Goal: Task Accomplishment & Management: Manage account settings

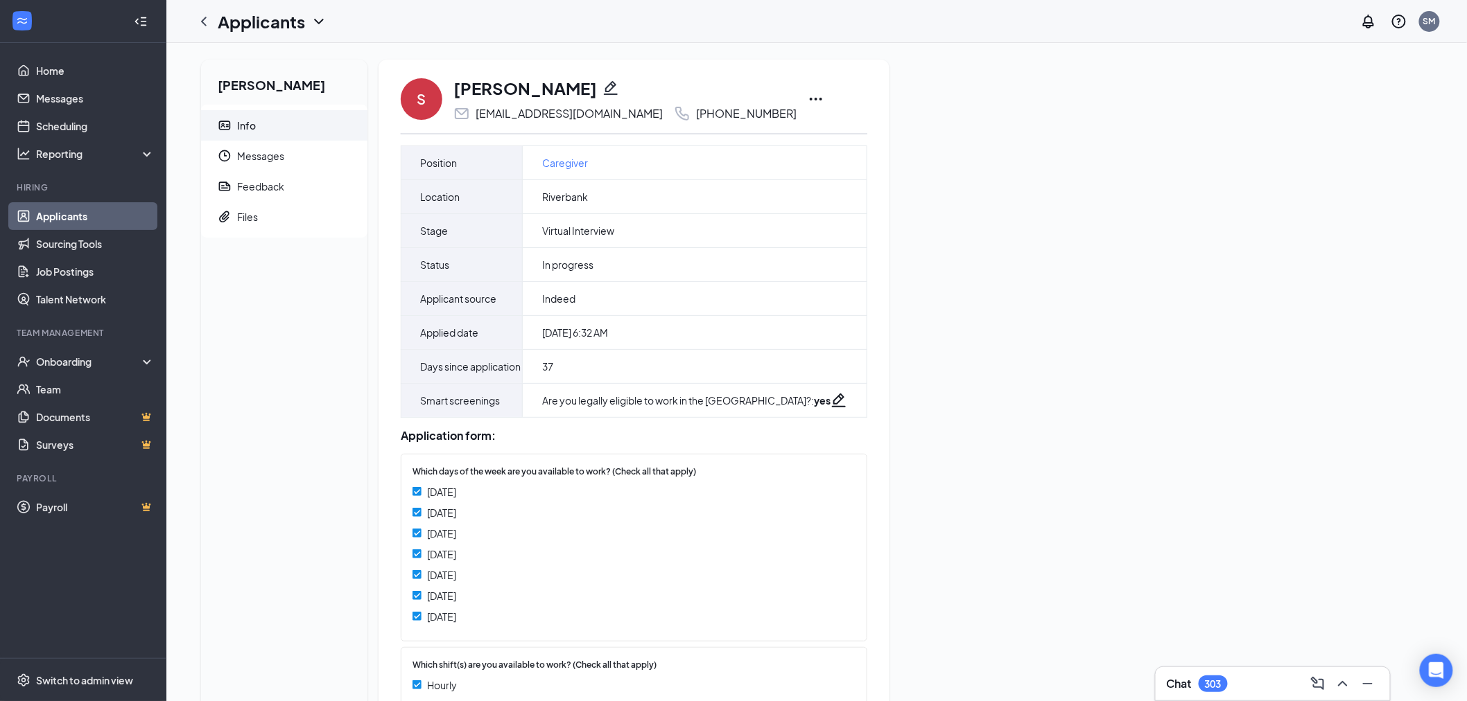
click at [807, 91] on icon "Ellipses" at bounding box center [815, 99] width 17 height 17
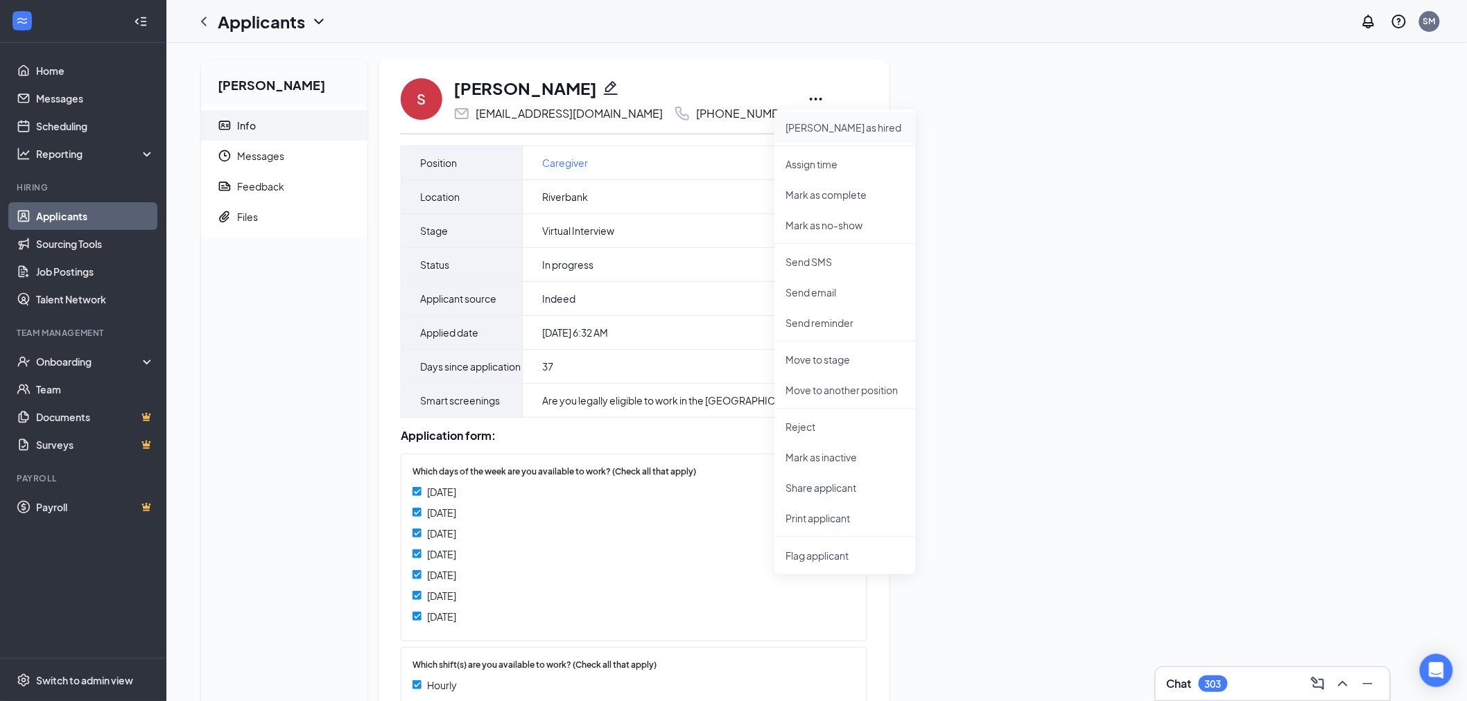
click at [827, 125] on p "Mark as hired" at bounding box center [844, 128] width 119 height 14
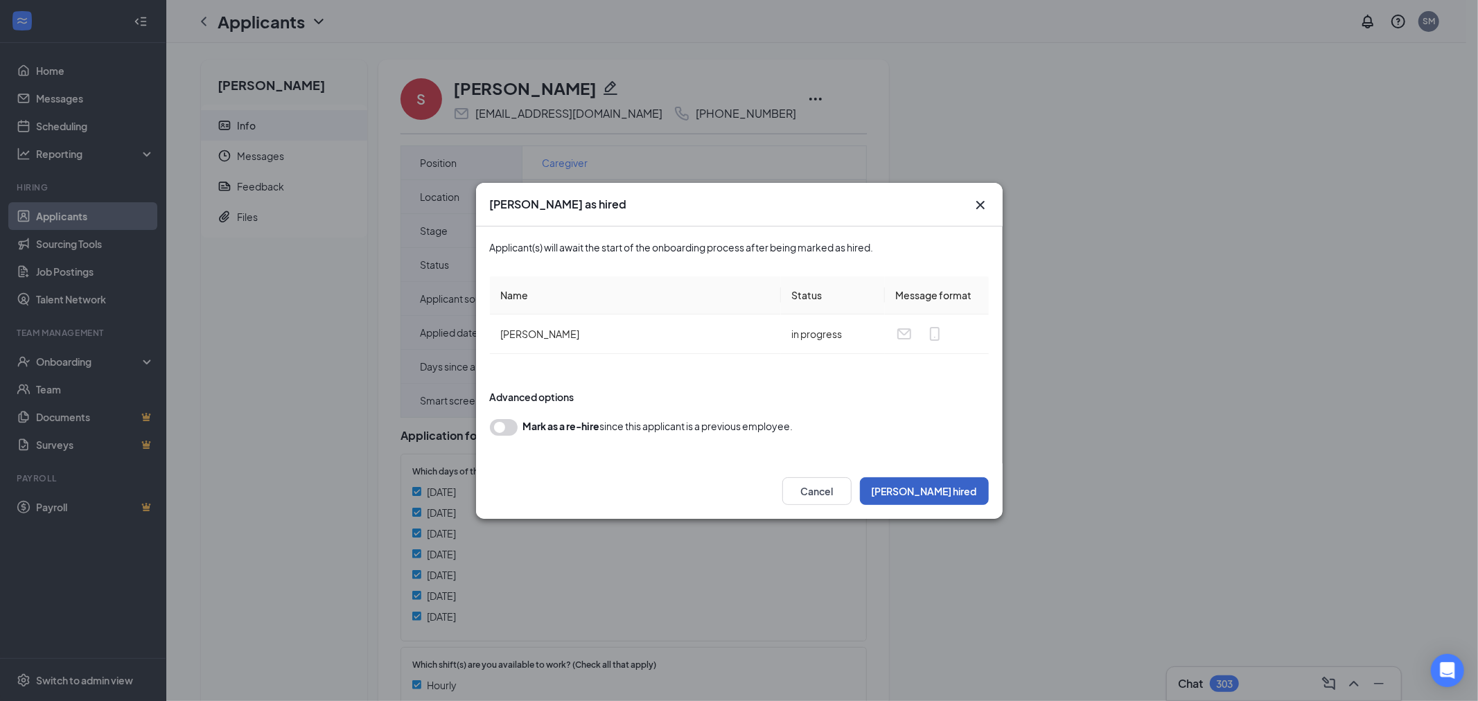
click at [930, 485] on button "Mark hired" at bounding box center [924, 492] width 129 height 28
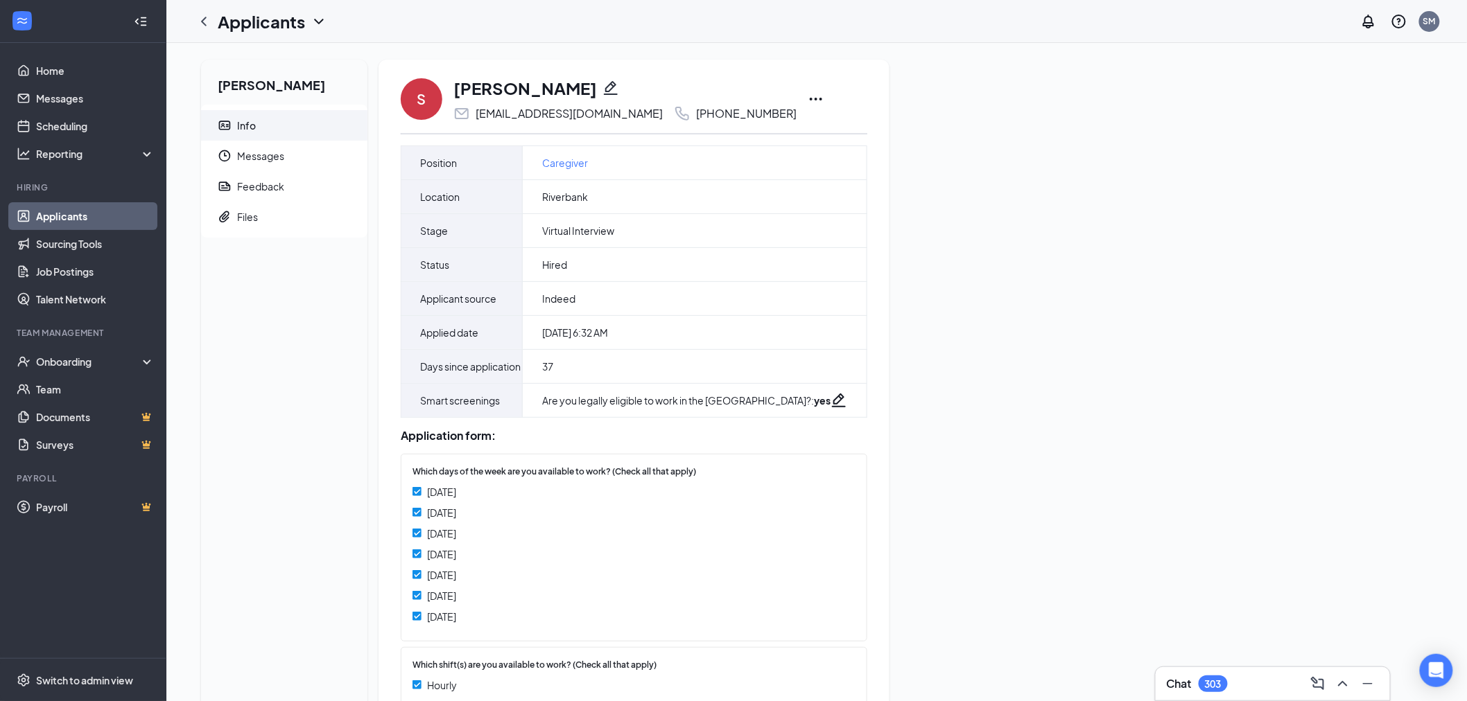
click at [807, 94] on icon "Ellipses" at bounding box center [815, 99] width 17 height 17
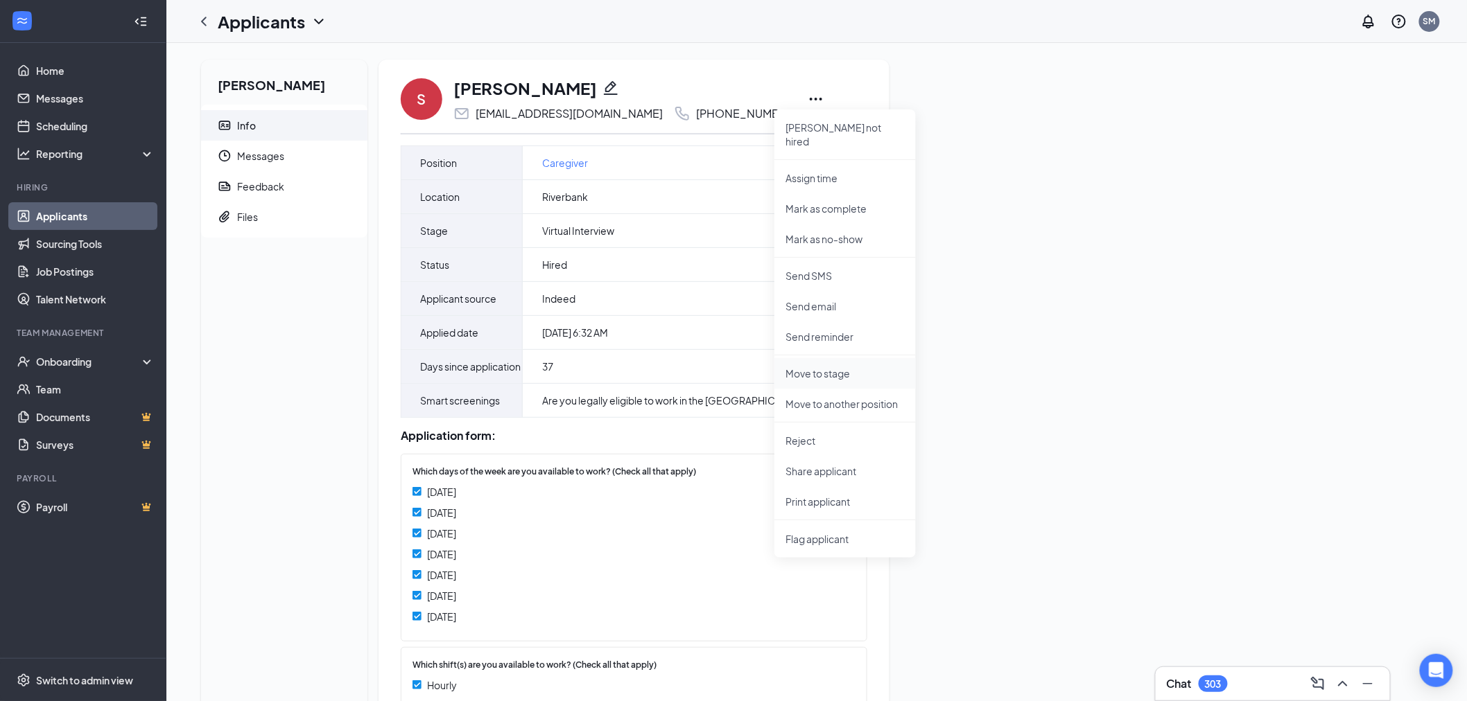
click at [819, 367] on p "Move to stage" at bounding box center [844, 374] width 119 height 14
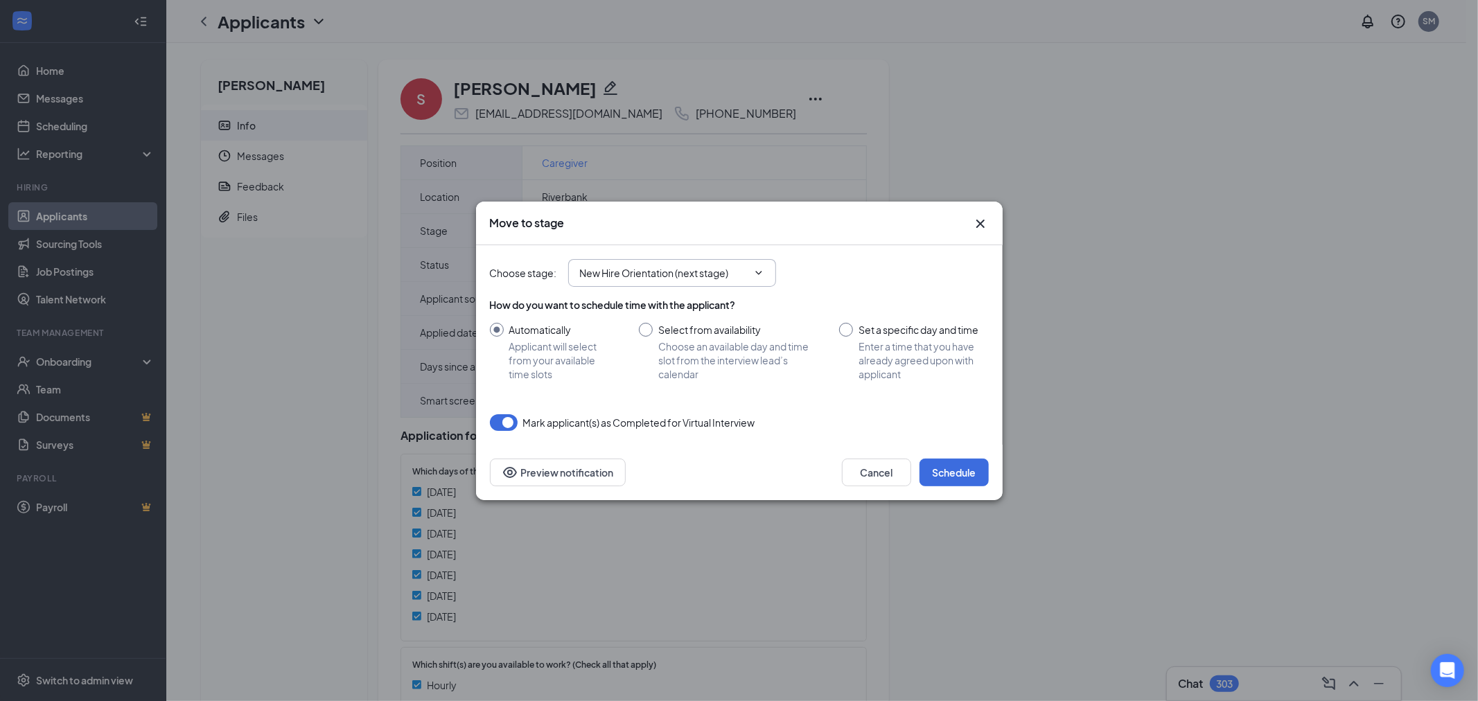
click at [635, 286] on span "New Hire Orientation (next stage)" at bounding box center [672, 273] width 208 height 28
click at [660, 281] on span "New Hire Orientation (next stage)" at bounding box center [672, 273] width 208 height 28
click at [737, 279] on input "New Hire Orientation (next stage)" at bounding box center [664, 272] width 168 height 15
click at [749, 279] on div "Virtual Interview (current stage)" at bounding box center [685, 293] width 208 height 32
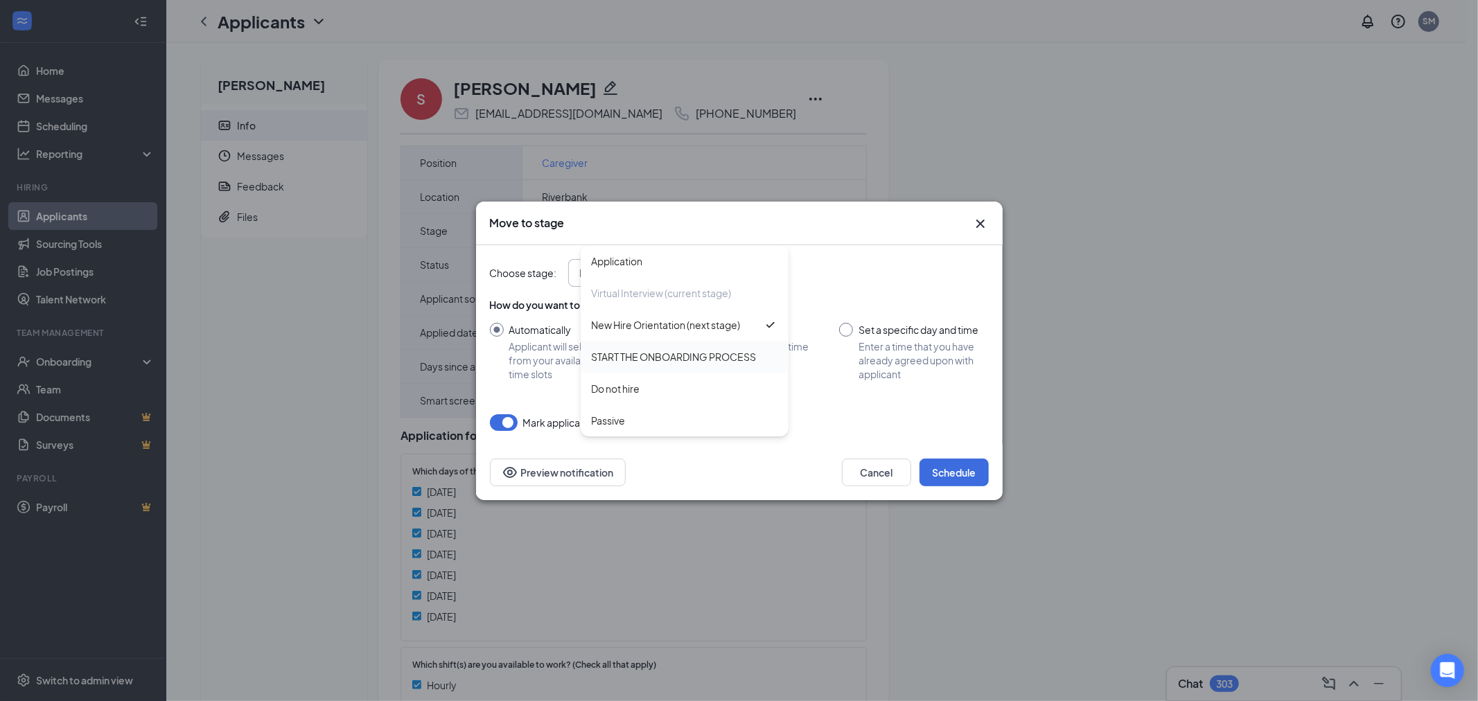
click at [728, 354] on div "START THE ONBOARDING PROCESS" at bounding box center [674, 356] width 165 height 15
type input "START THE ONBOARDING PROCESS"
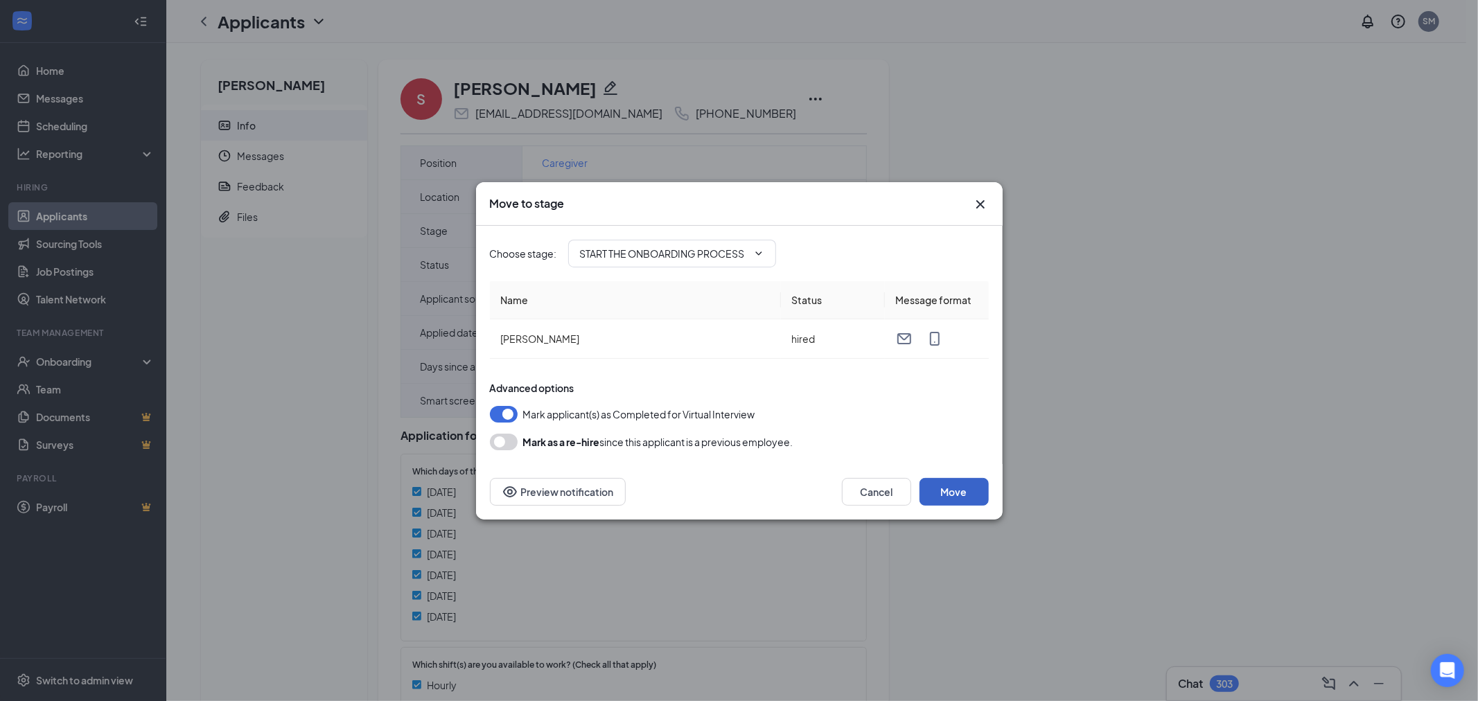
click at [938, 493] on button "Move" at bounding box center [954, 492] width 69 height 28
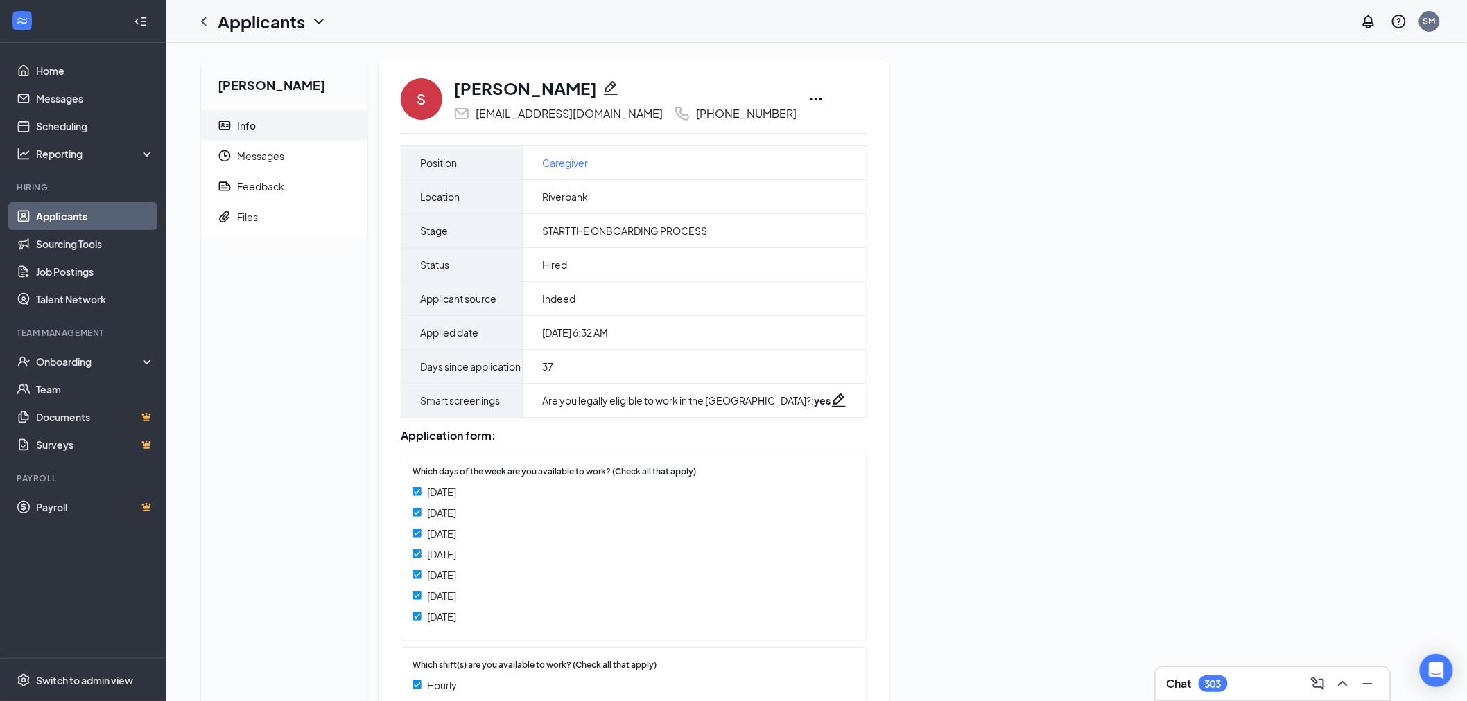
click at [807, 93] on icon "Ellipses" at bounding box center [815, 99] width 17 height 17
click at [47, 365] on div "Onboarding" at bounding box center [89, 362] width 107 height 14
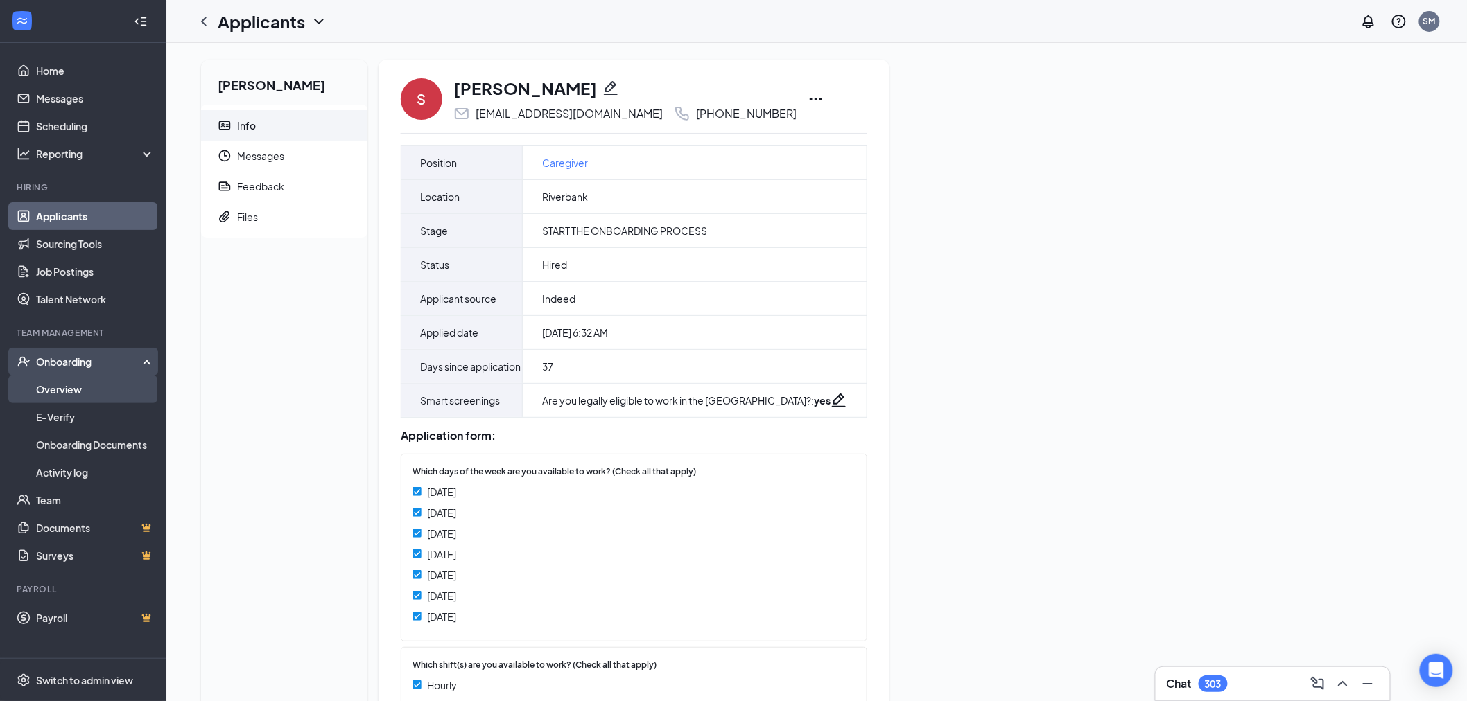
click at [60, 390] on link "Overview" at bounding box center [95, 390] width 119 height 28
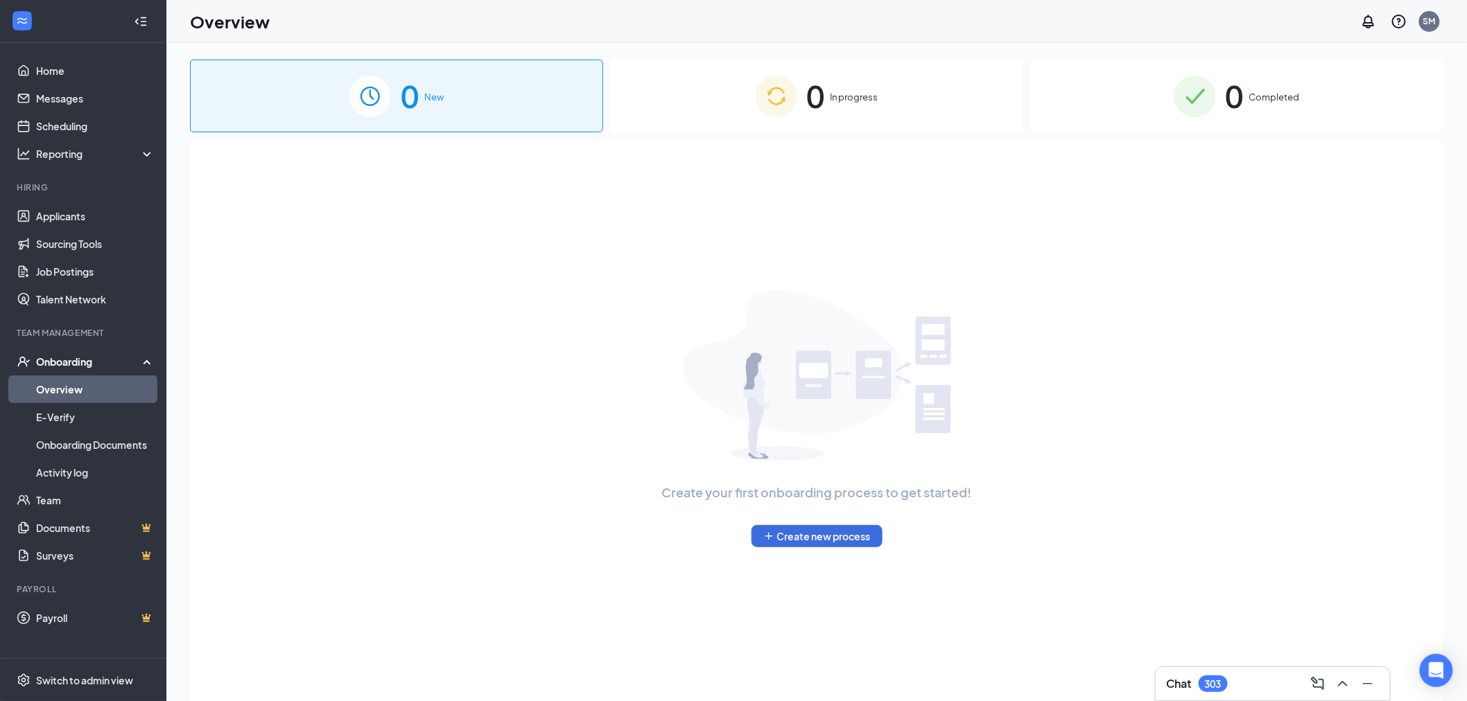
click at [819, 95] on span "0" at bounding box center [816, 96] width 18 height 48
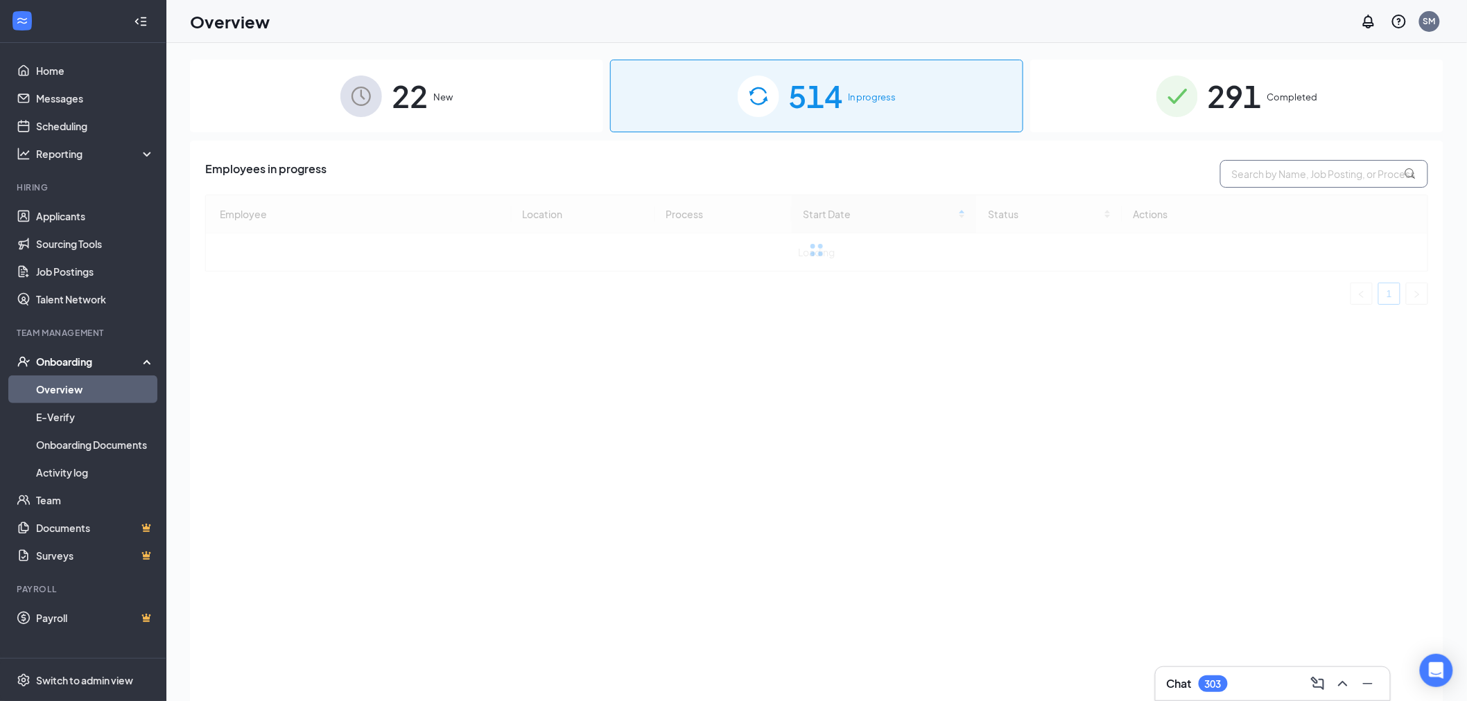
click at [1343, 181] on input "text" at bounding box center [1324, 174] width 208 height 28
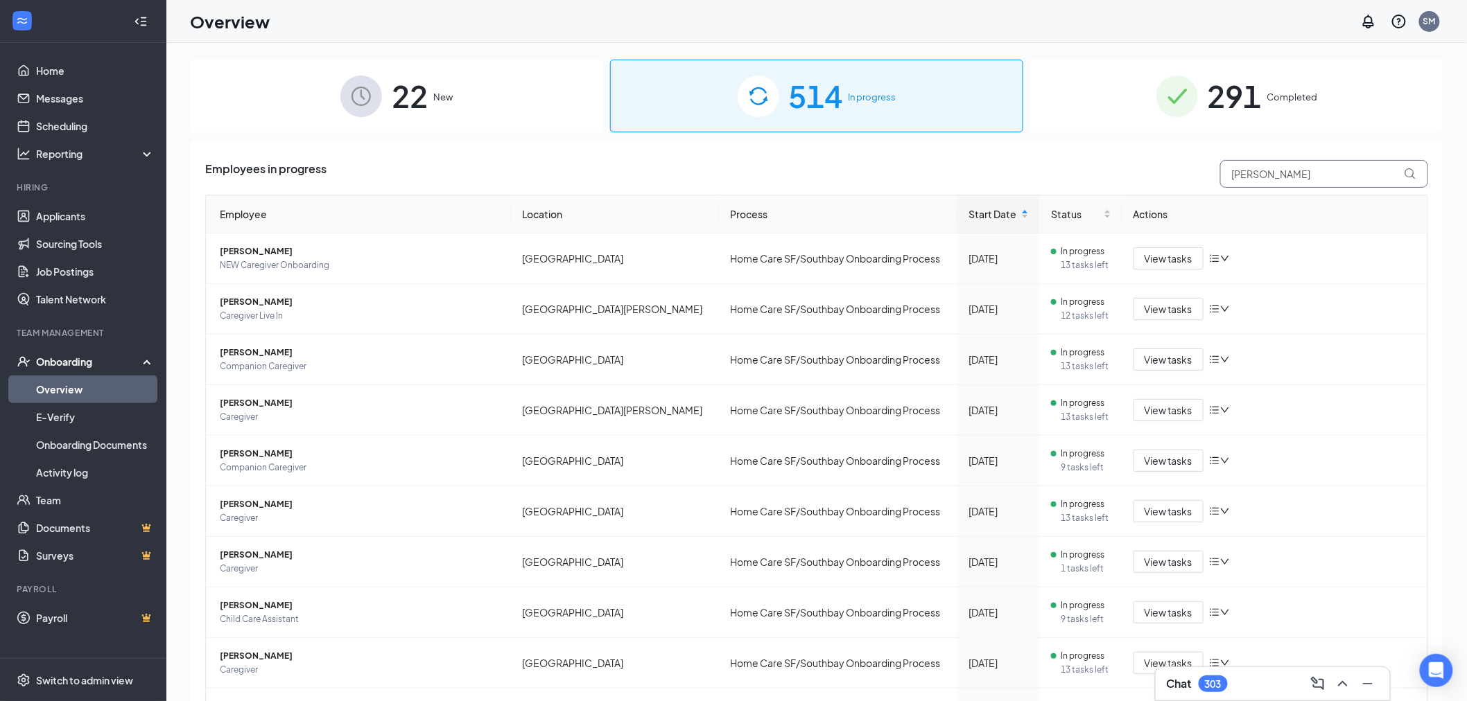
type input "sarah"
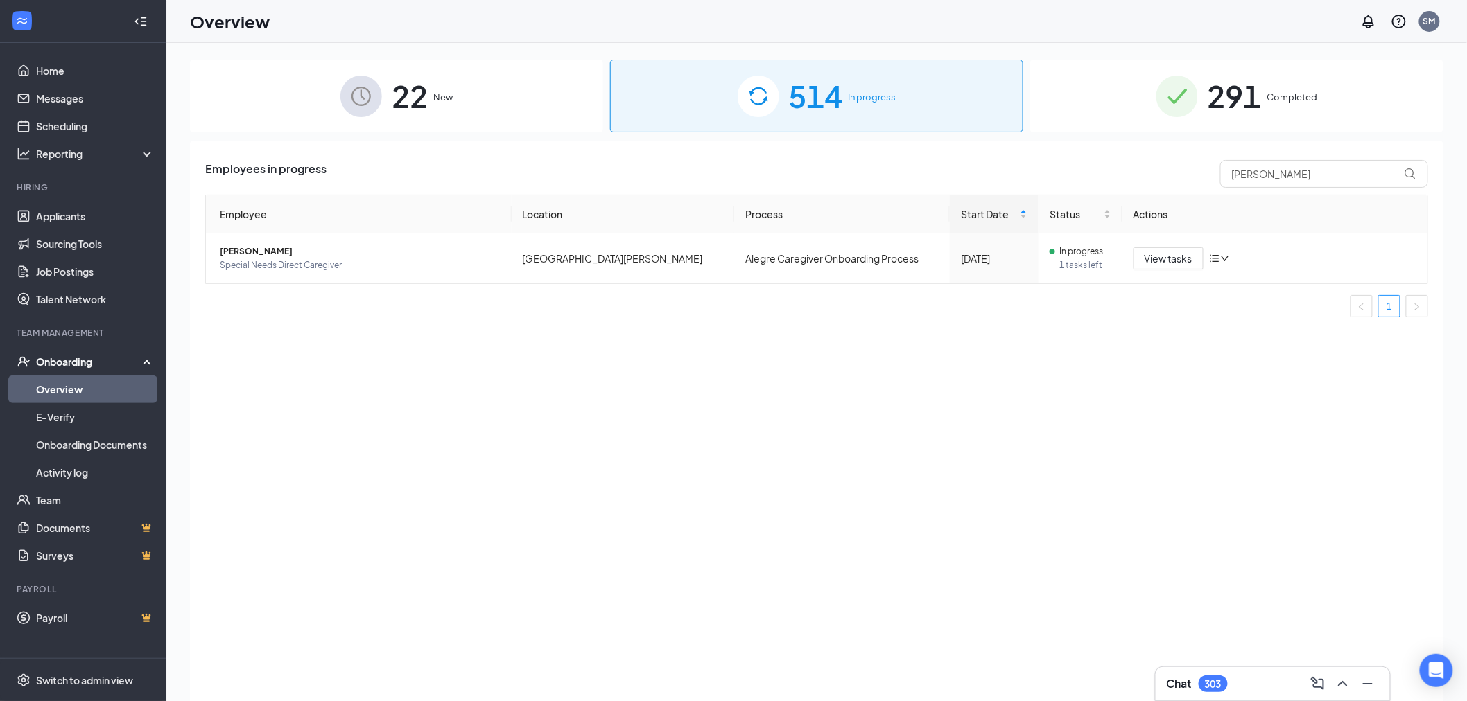
click at [413, 96] on span "22" at bounding box center [410, 96] width 36 height 48
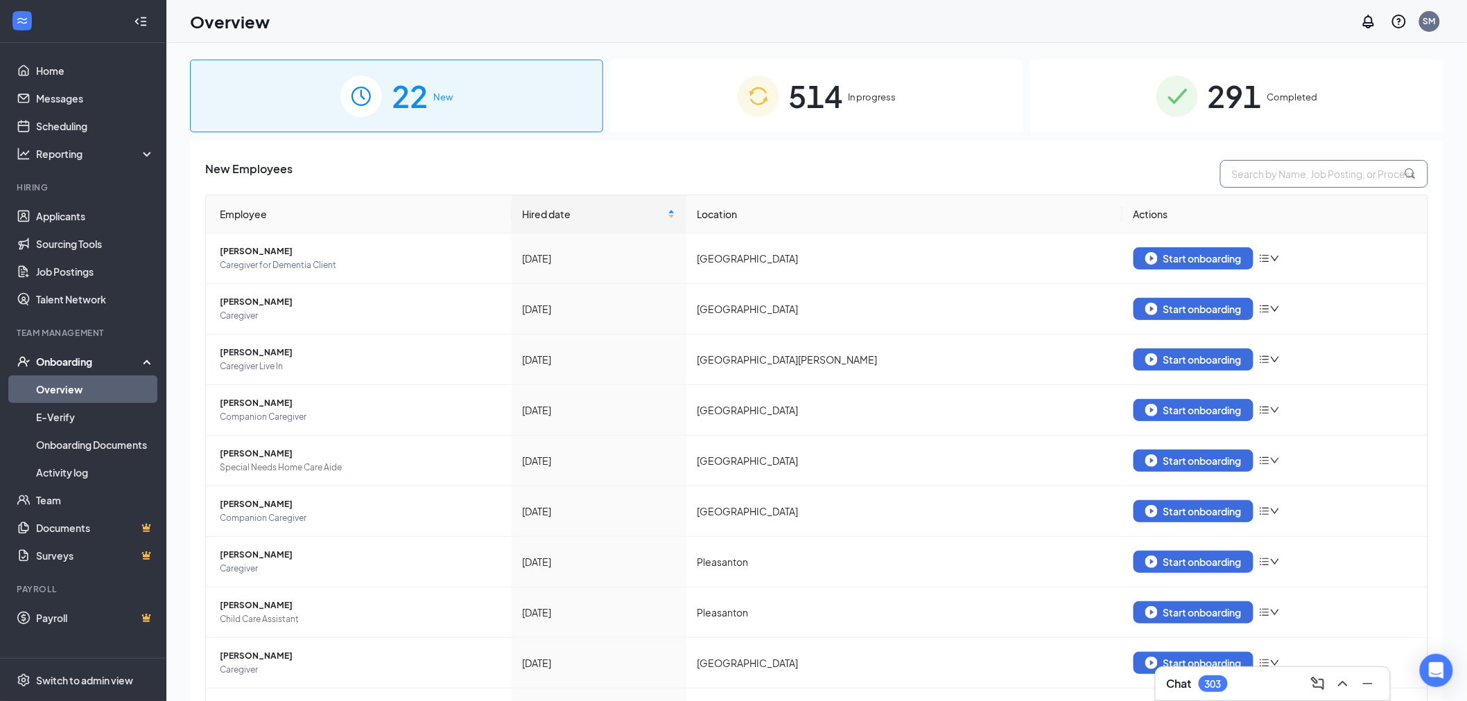
click at [1286, 171] on input "text" at bounding box center [1324, 174] width 208 height 28
click at [1348, 179] on input "text" at bounding box center [1324, 174] width 208 height 28
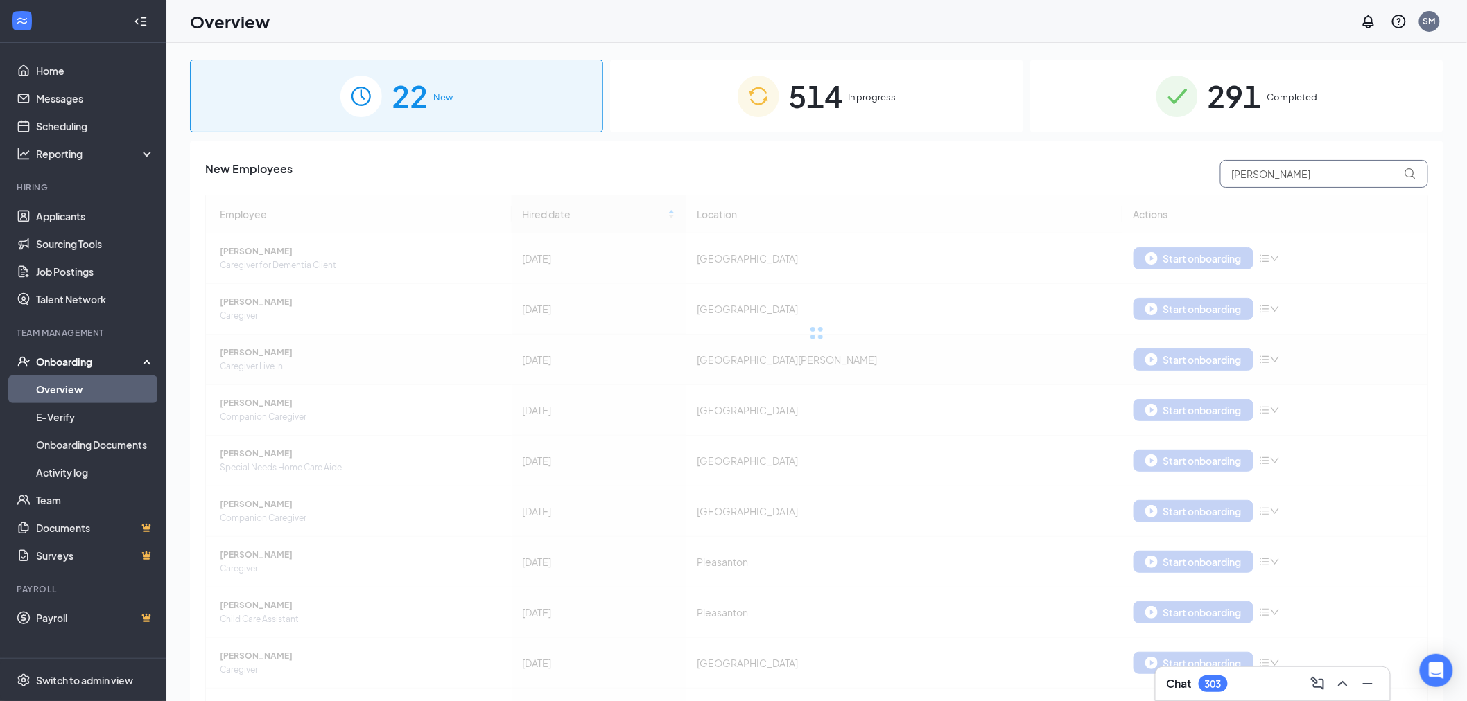
type input "sarah"
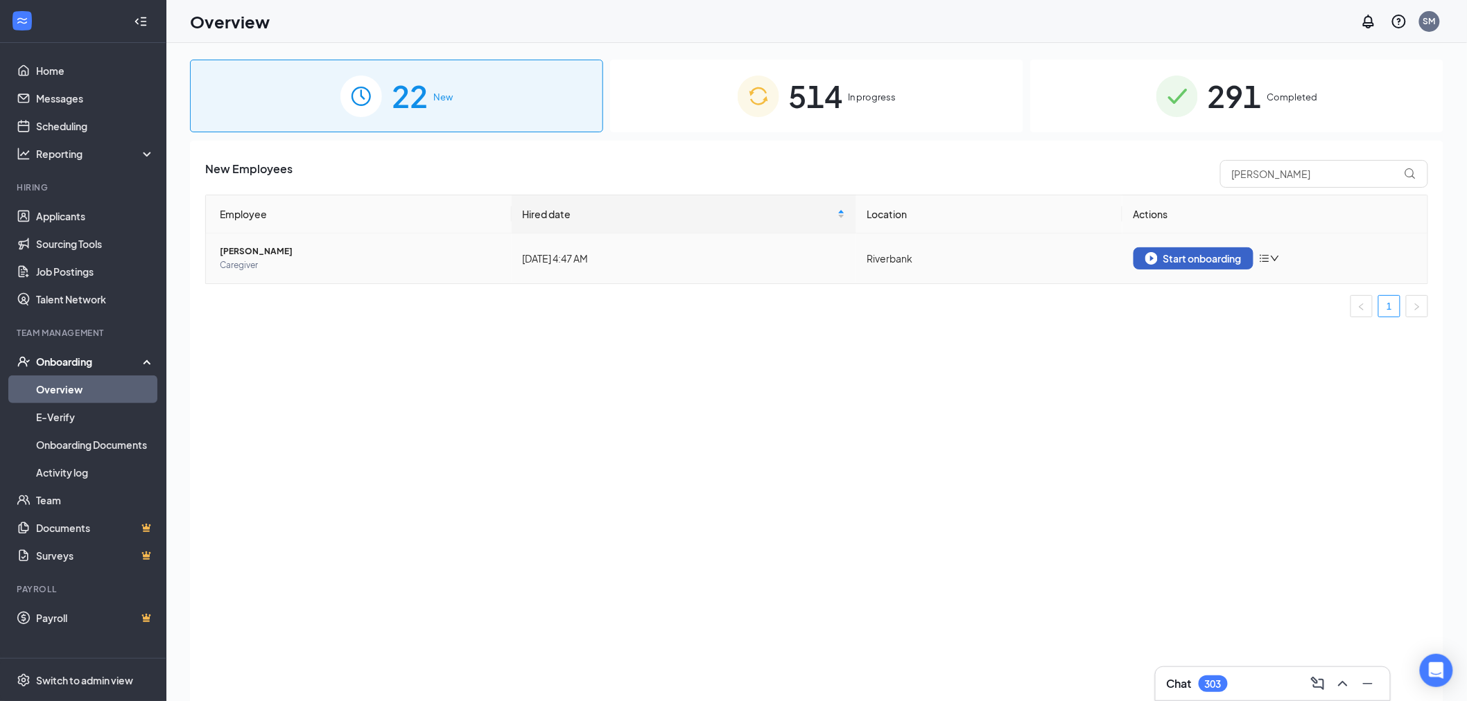
click at [1241, 259] on div "Start onboarding" at bounding box center [1193, 258] width 96 height 12
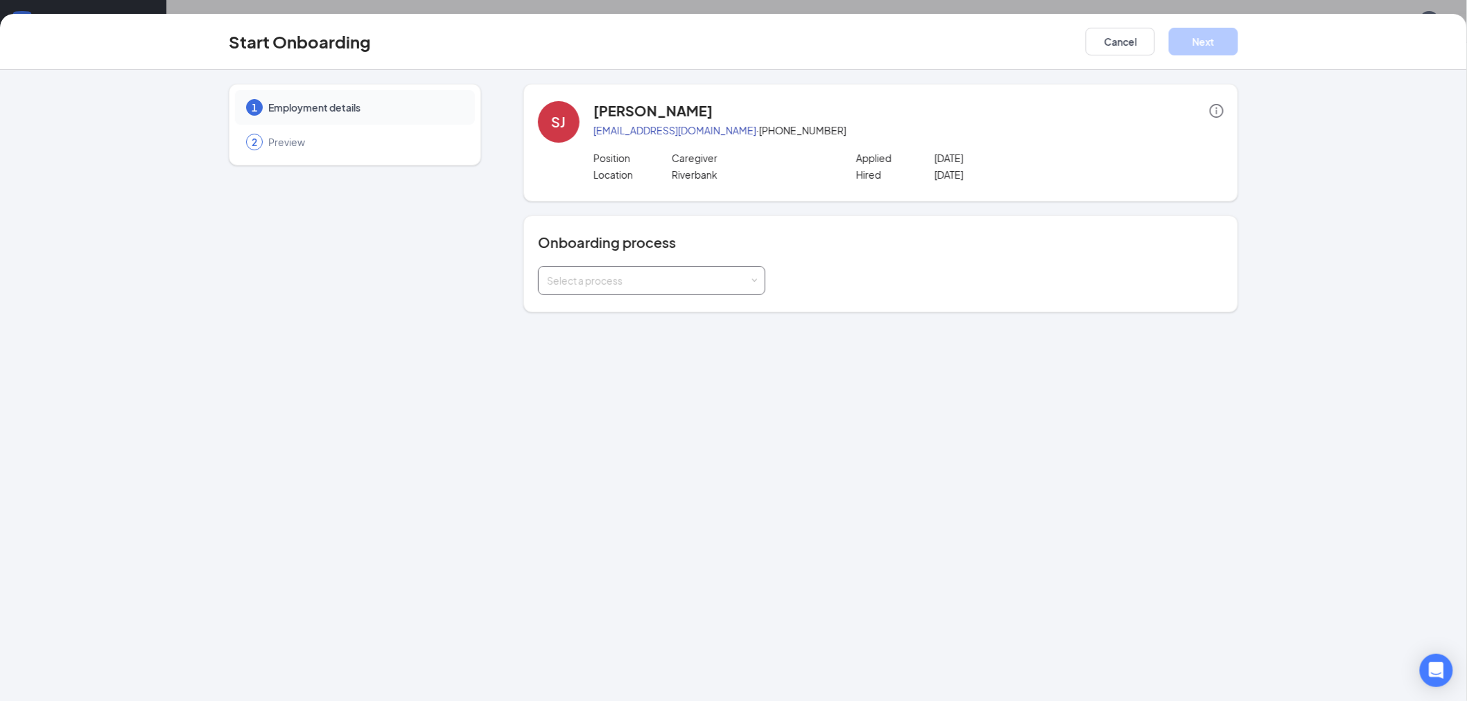
click at [687, 272] on div "Select a process" at bounding box center [651, 281] width 209 height 28
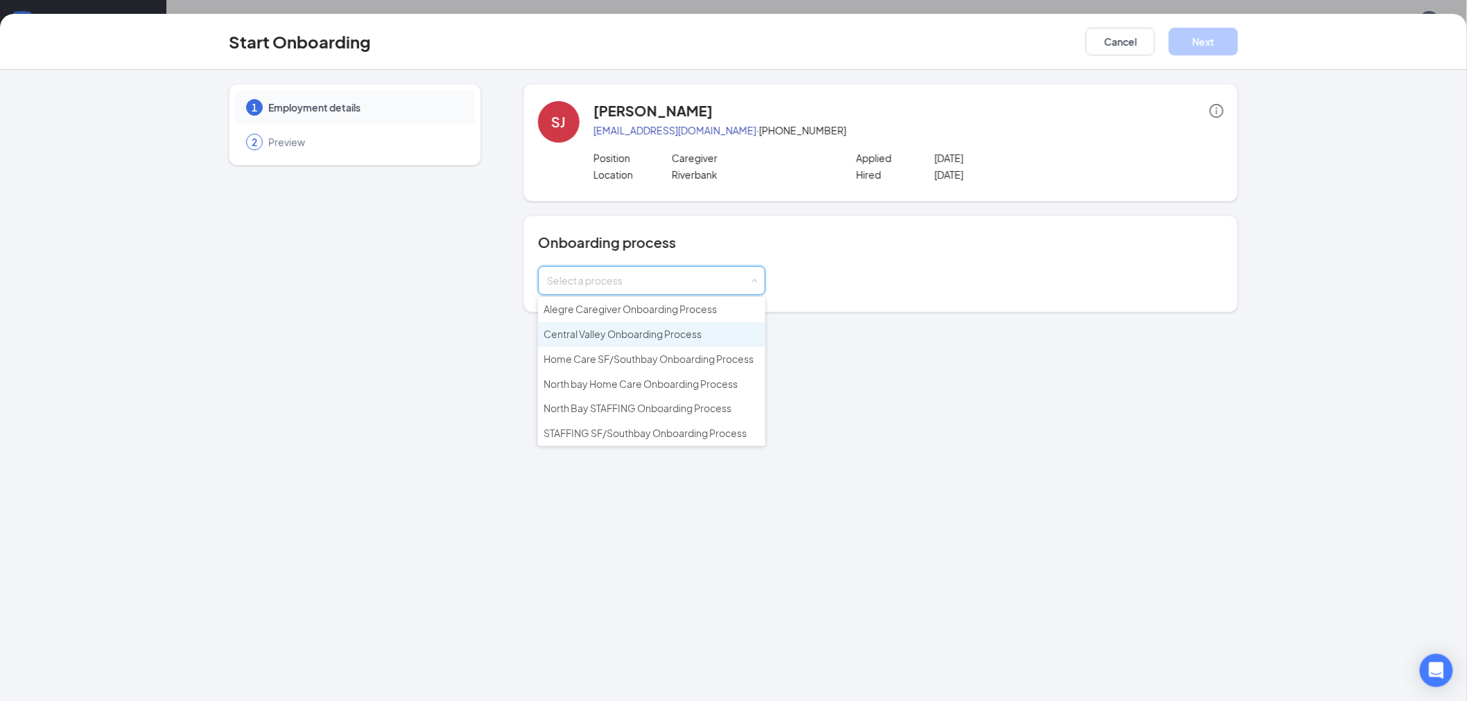
click at [667, 335] on span "Central Valley Onboarding Process" at bounding box center [622, 334] width 158 height 12
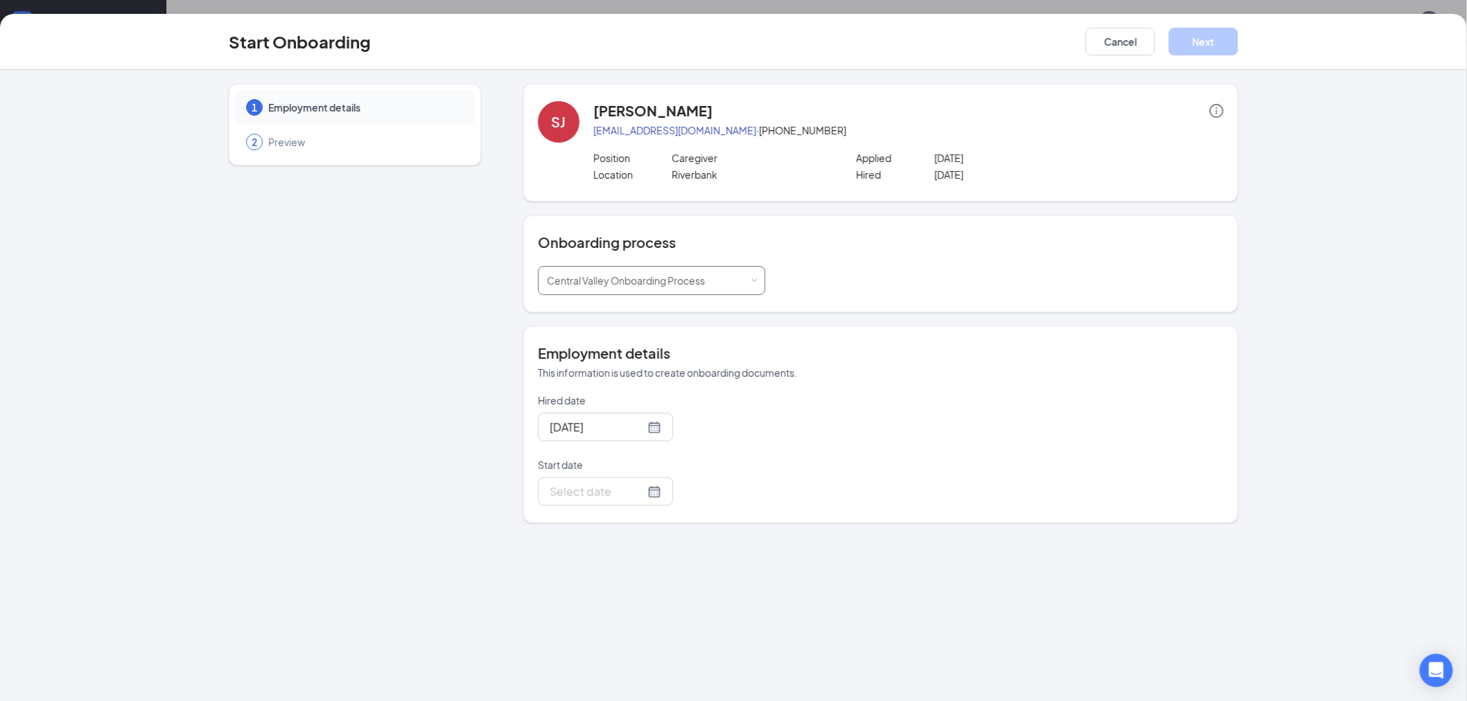
type input "Sep 15, 2025"
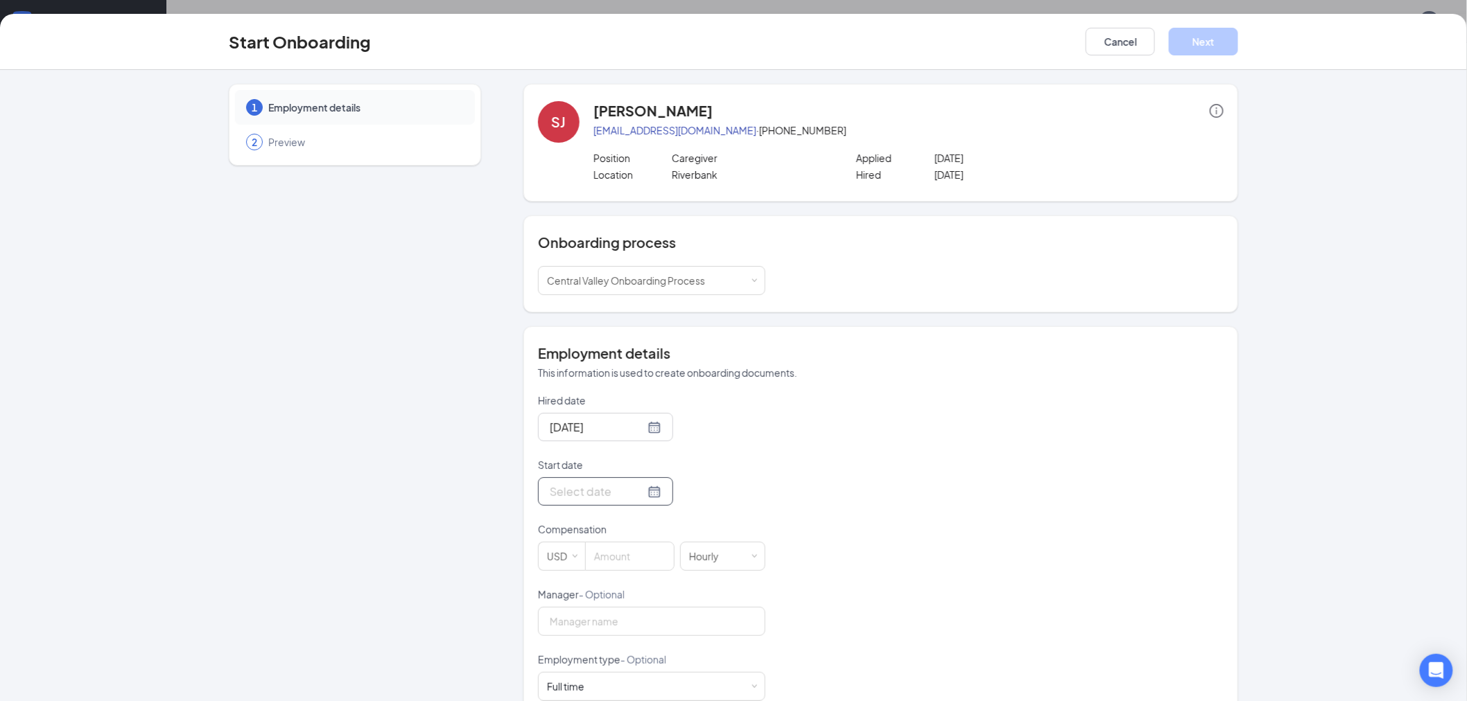
click at [586, 497] on input "Start date" at bounding box center [597, 491] width 95 height 17
type input "Sep 17, 2025"
click at [627, 367] on div "17" at bounding box center [633, 368] width 17 height 17
click at [615, 554] on input at bounding box center [630, 557] width 88 height 28
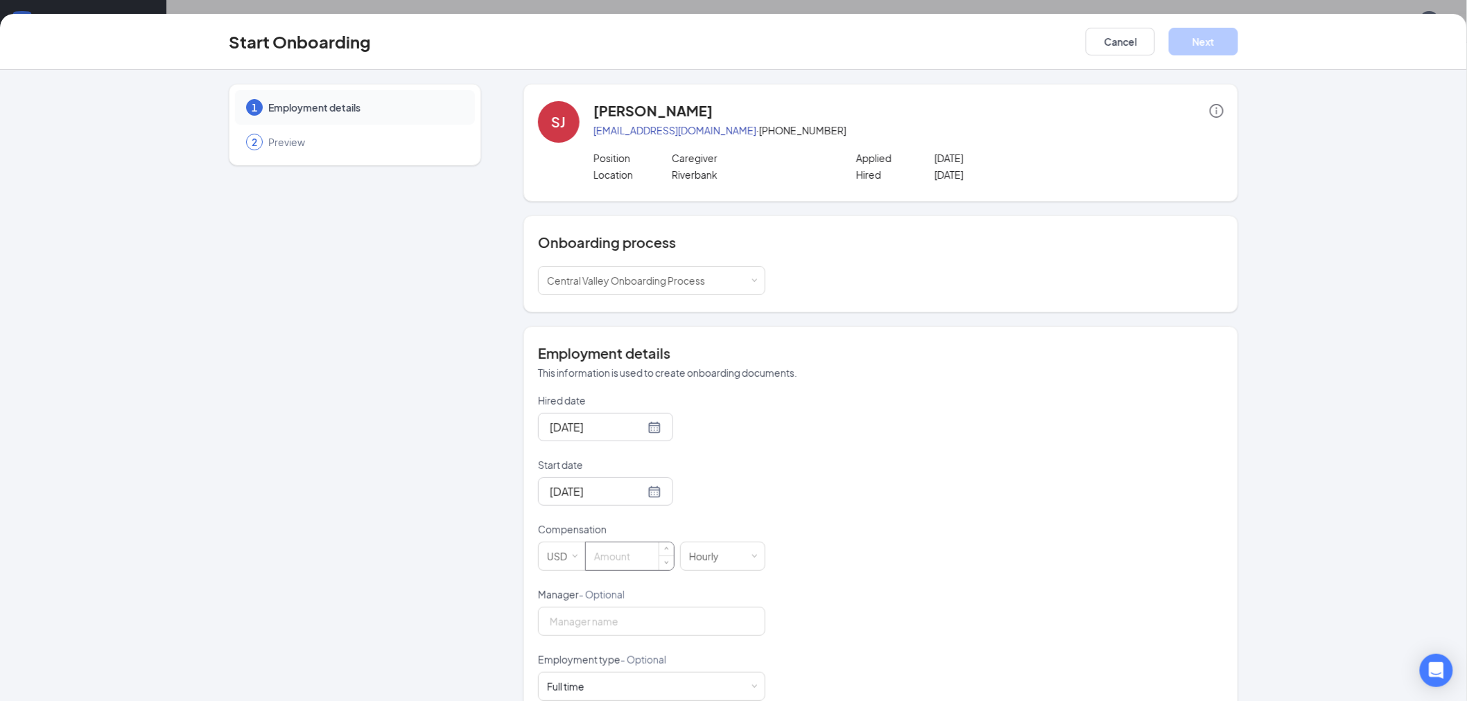
type input "0"
type input "21"
click at [1187, 36] on button "Next" at bounding box center [1203, 42] width 69 height 28
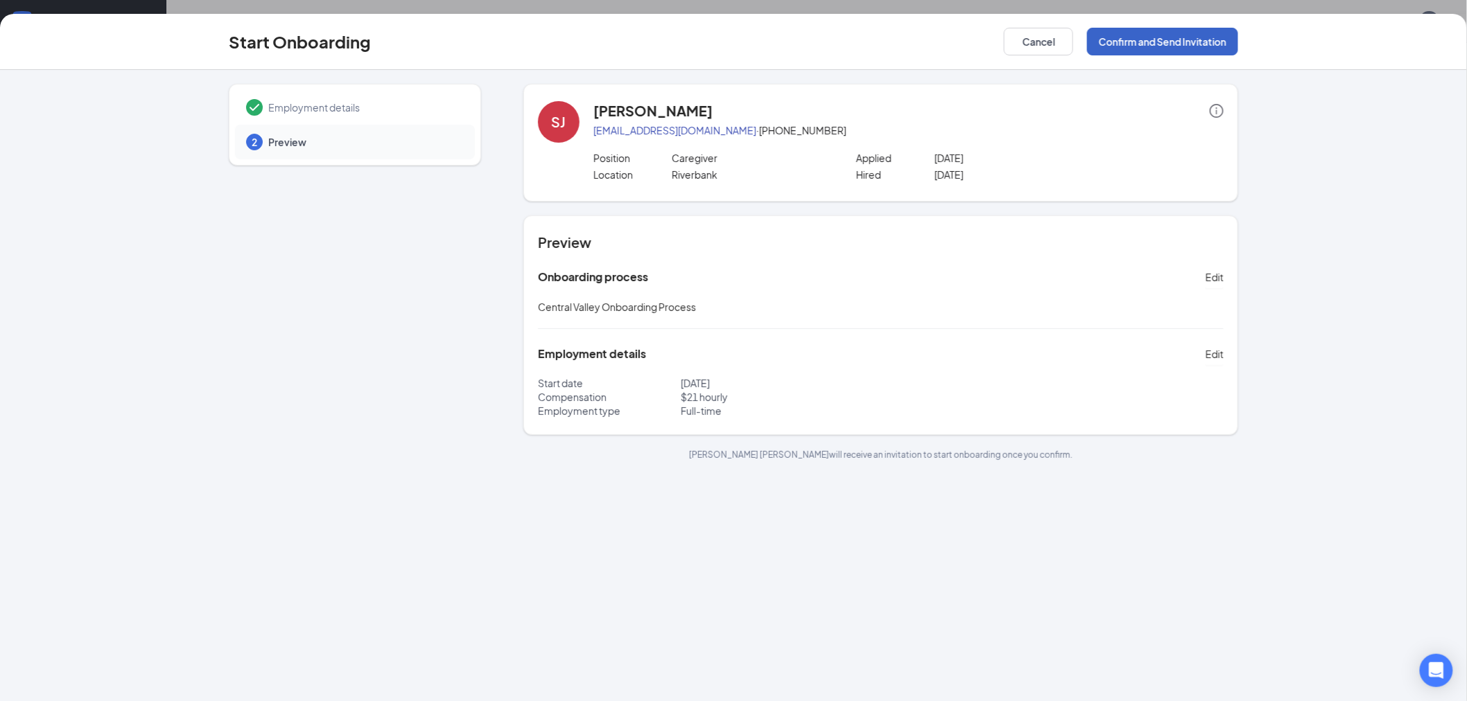
click at [1133, 52] on button "Confirm and Send Invitation" at bounding box center [1162, 42] width 151 height 28
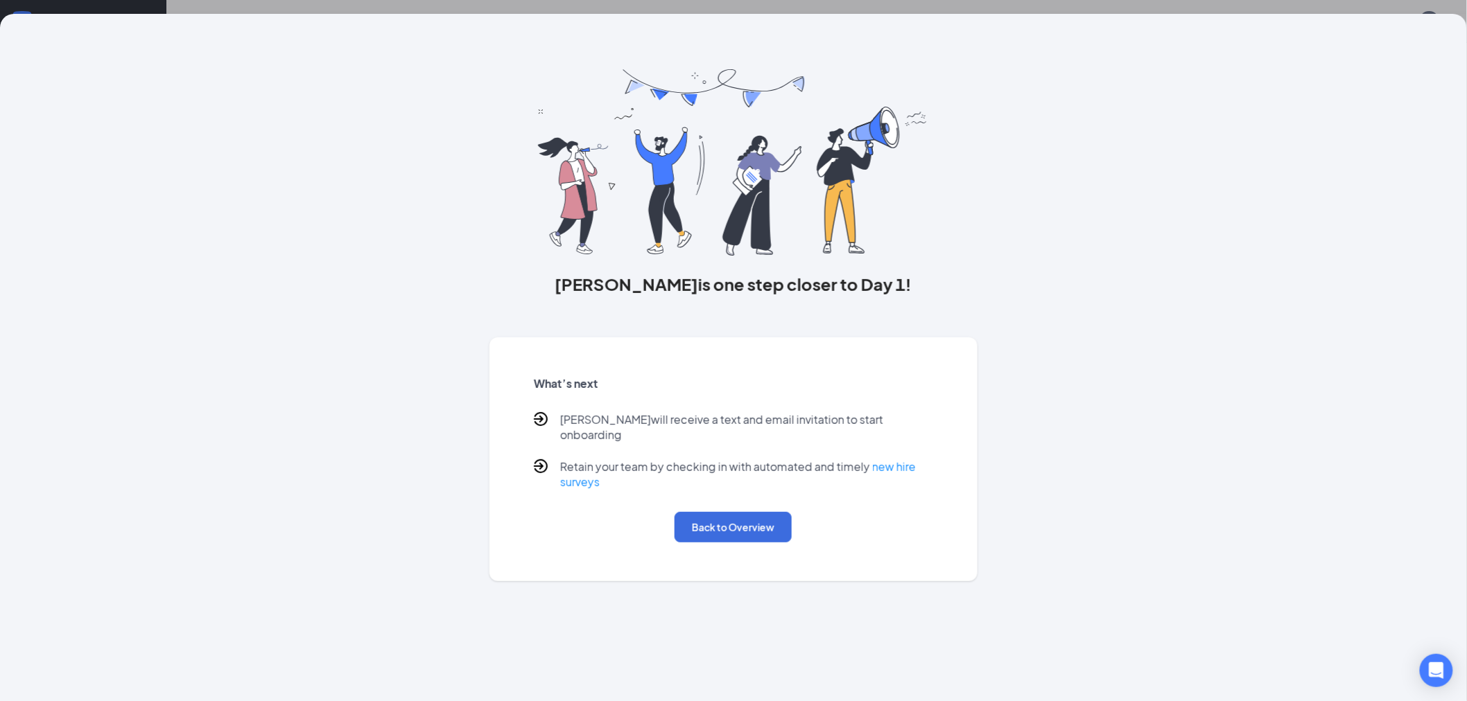
drag, startPoint x: 1161, startPoint y: 247, endPoint x: 882, endPoint y: 400, distance: 318.0
click at [1161, 247] on div "Sarah is one step closer to Day 1! What’s next Sarah will receive a text and em…" at bounding box center [733, 298] width 1065 height 568
click at [760, 512] on button "Back to Overview" at bounding box center [732, 527] width 117 height 30
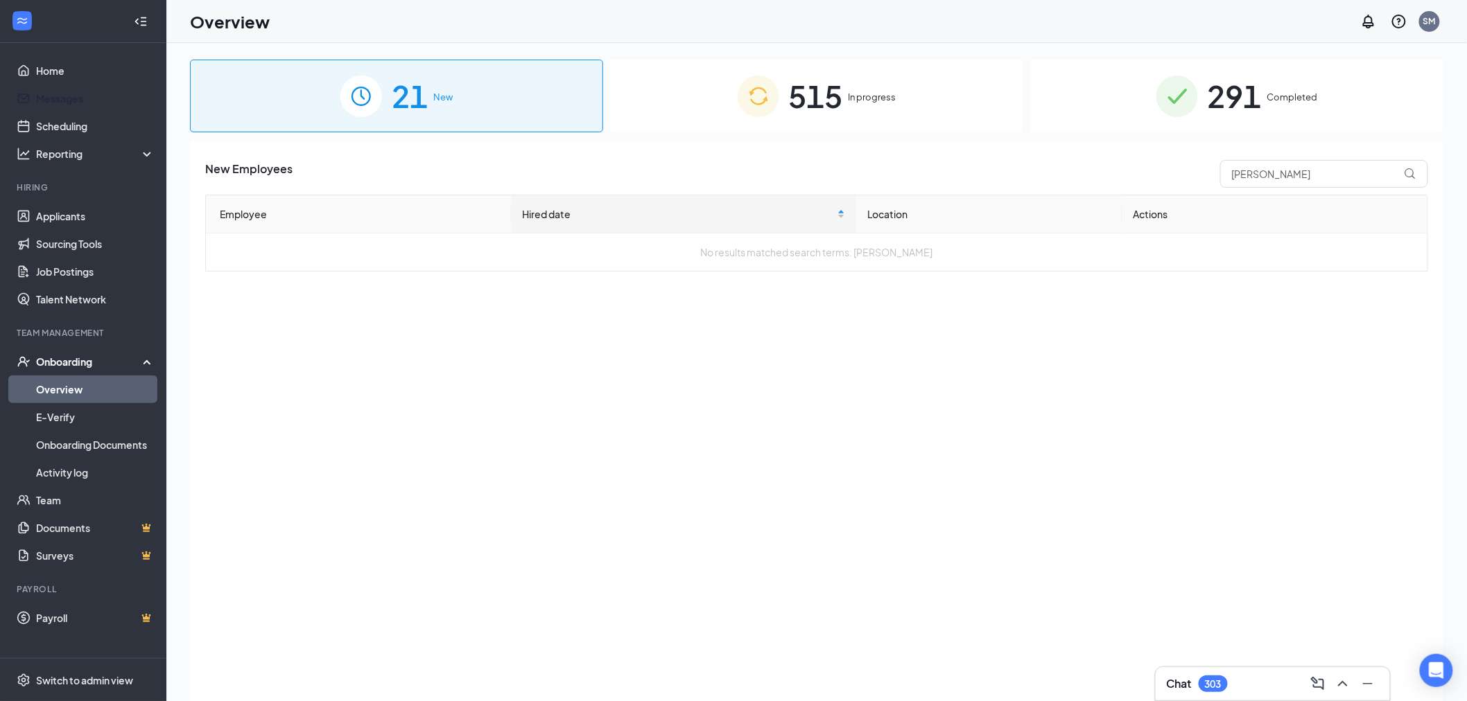
drag, startPoint x: 89, startPoint y: 95, endPoint x: 184, endPoint y: 151, distance: 110.9
click at [89, 95] on link "Messages" at bounding box center [95, 99] width 119 height 28
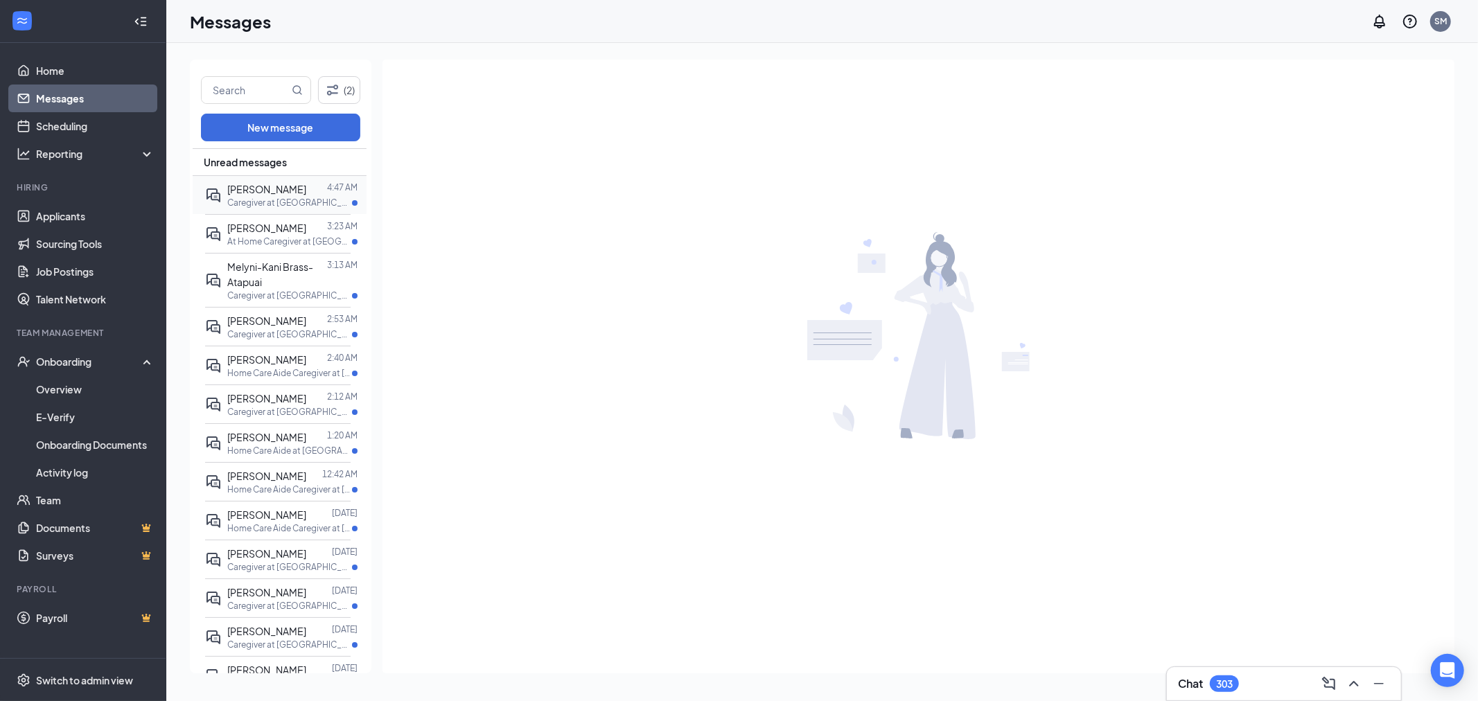
click at [247, 195] on div "Sarah Johnson" at bounding box center [266, 189] width 79 height 15
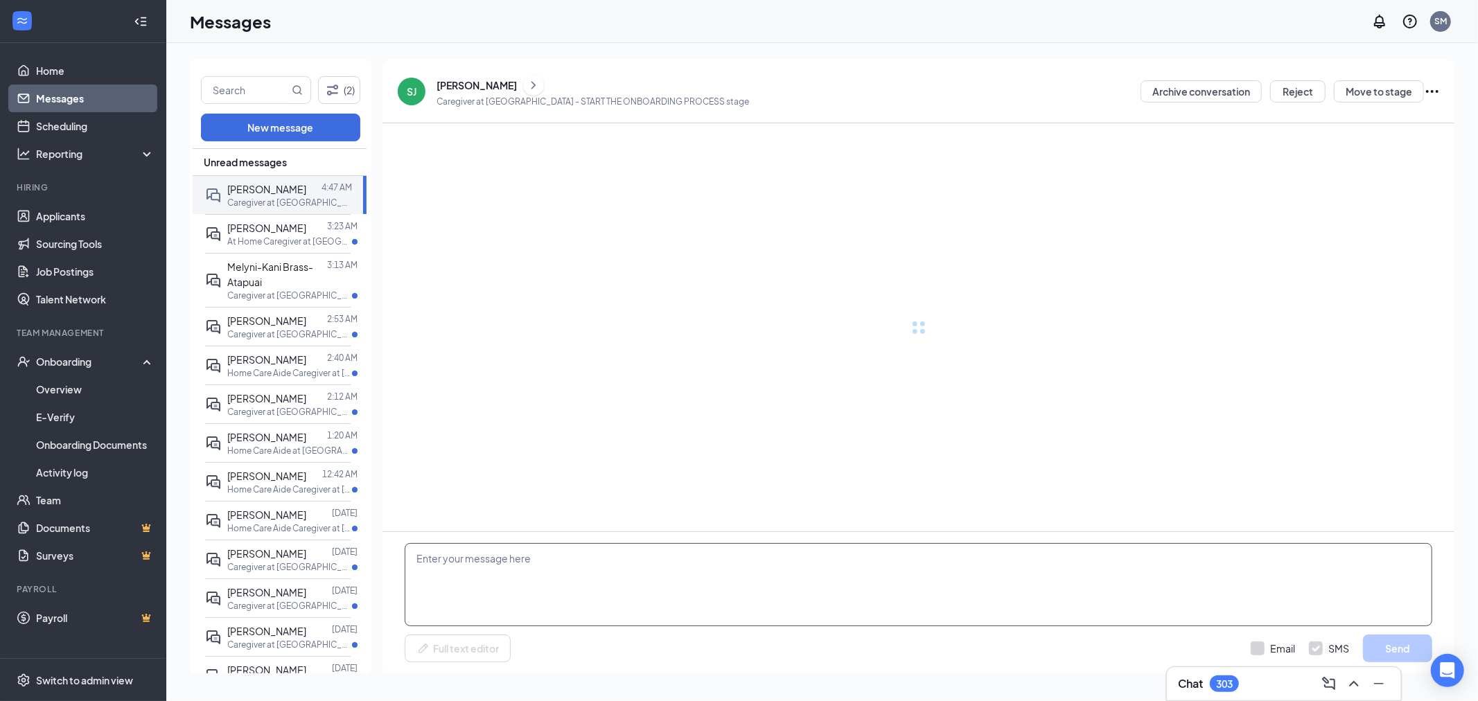
click at [618, 568] on textarea at bounding box center [919, 584] width 1028 height 83
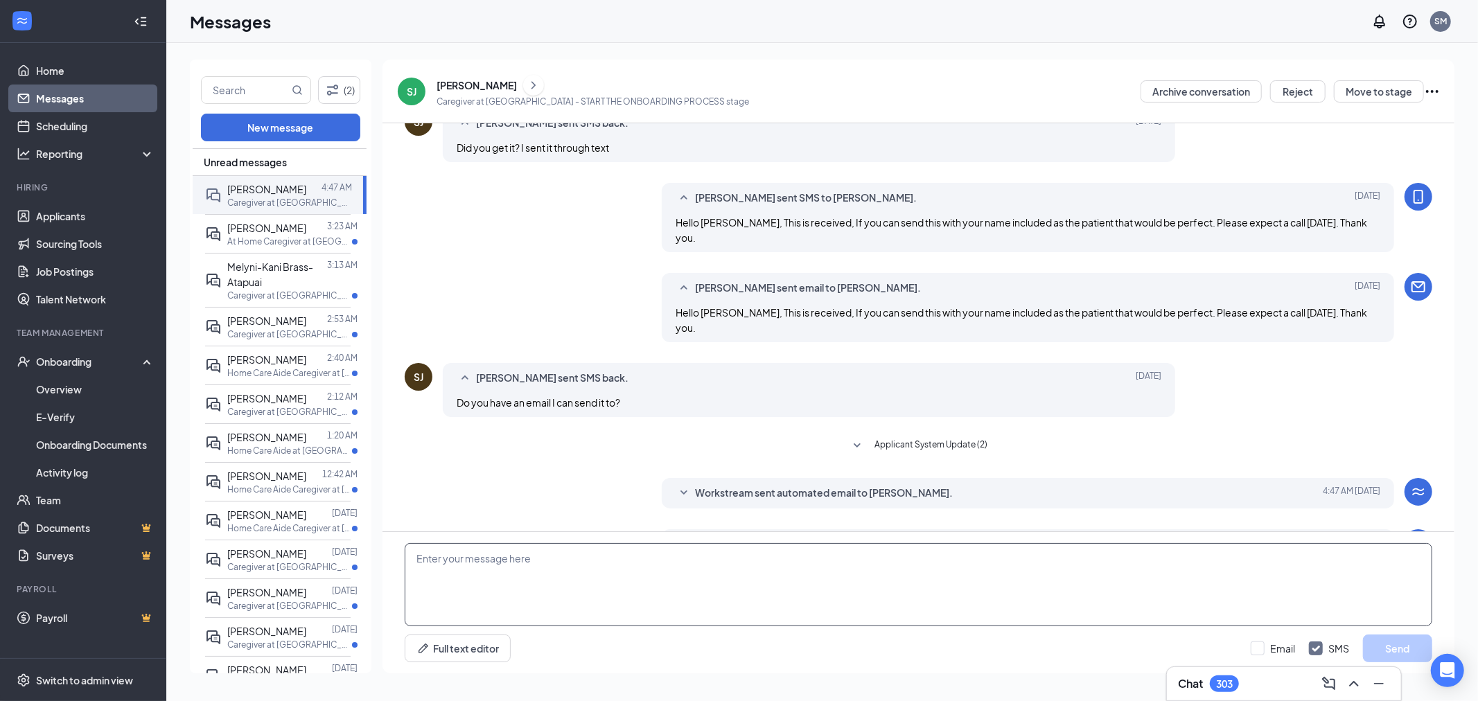
scroll to position [307, 0]
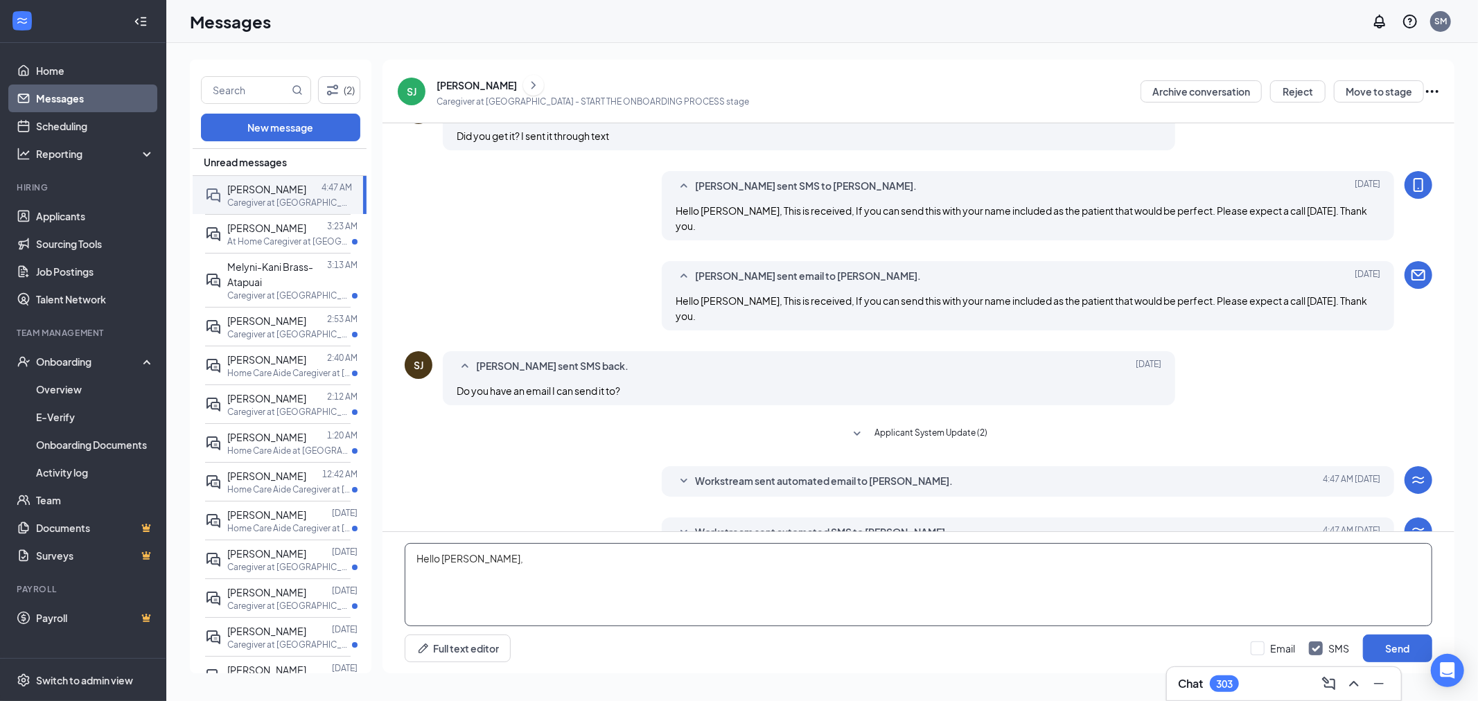
paste textarea "Welcome to Alegre Homecare! I'm Shiella, your Onboarding Specialist. I'd like t…"
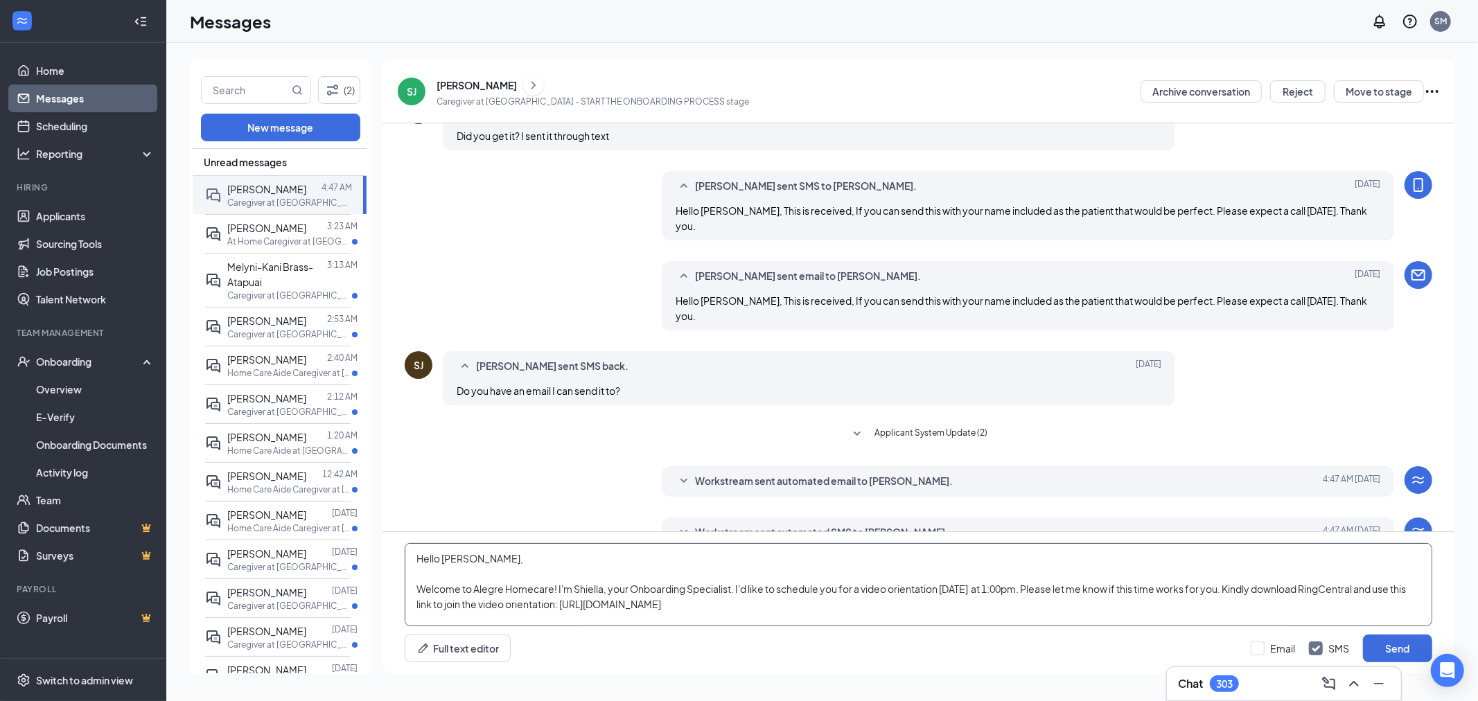
scroll to position [91, 0]
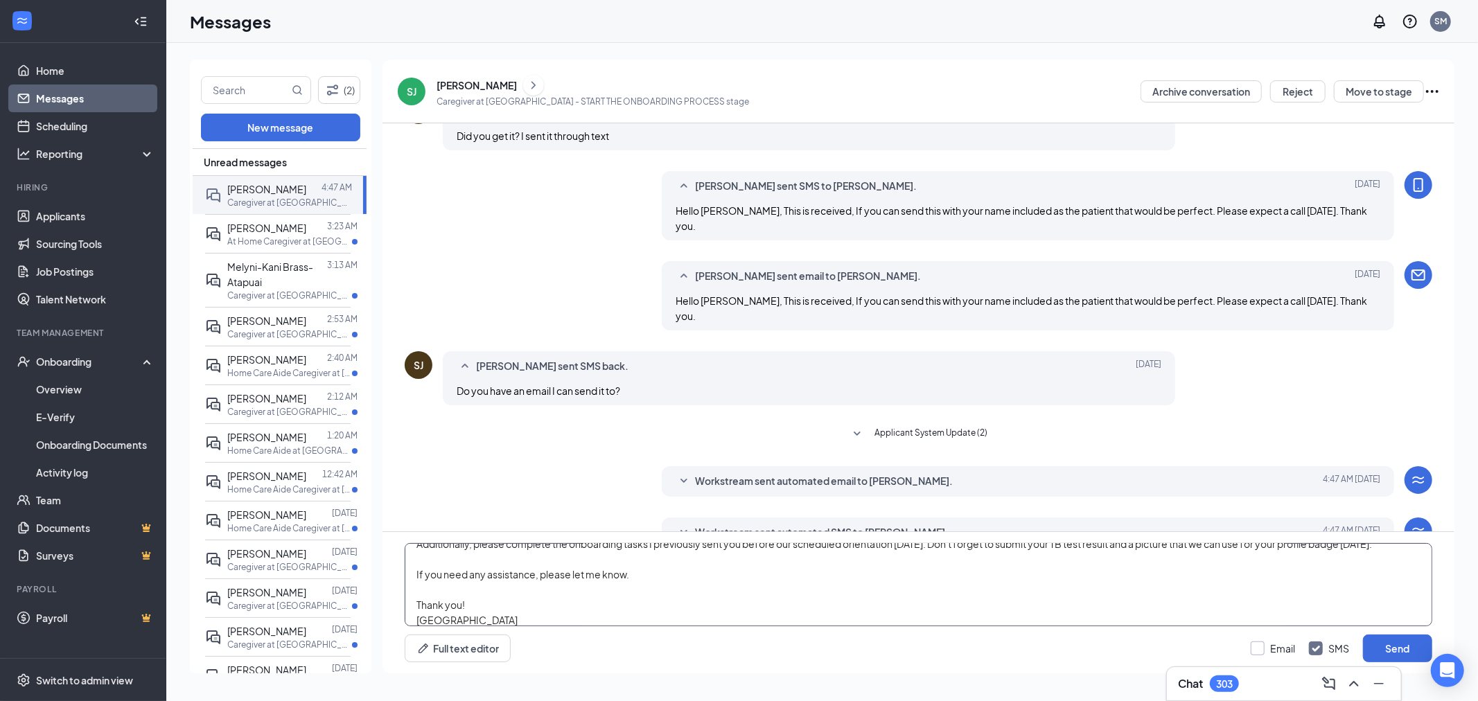
type textarea "Hello Sarah, Welcome to Alegre Homecare! I'm Shiella, your Onboarding Specialis…"
click at [1252, 643] on input "Email" at bounding box center [1273, 649] width 44 height 14
checkbox input "true"
click at [1417, 636] on button "Send" at bounding box center [1397, 649] width 69 height 28
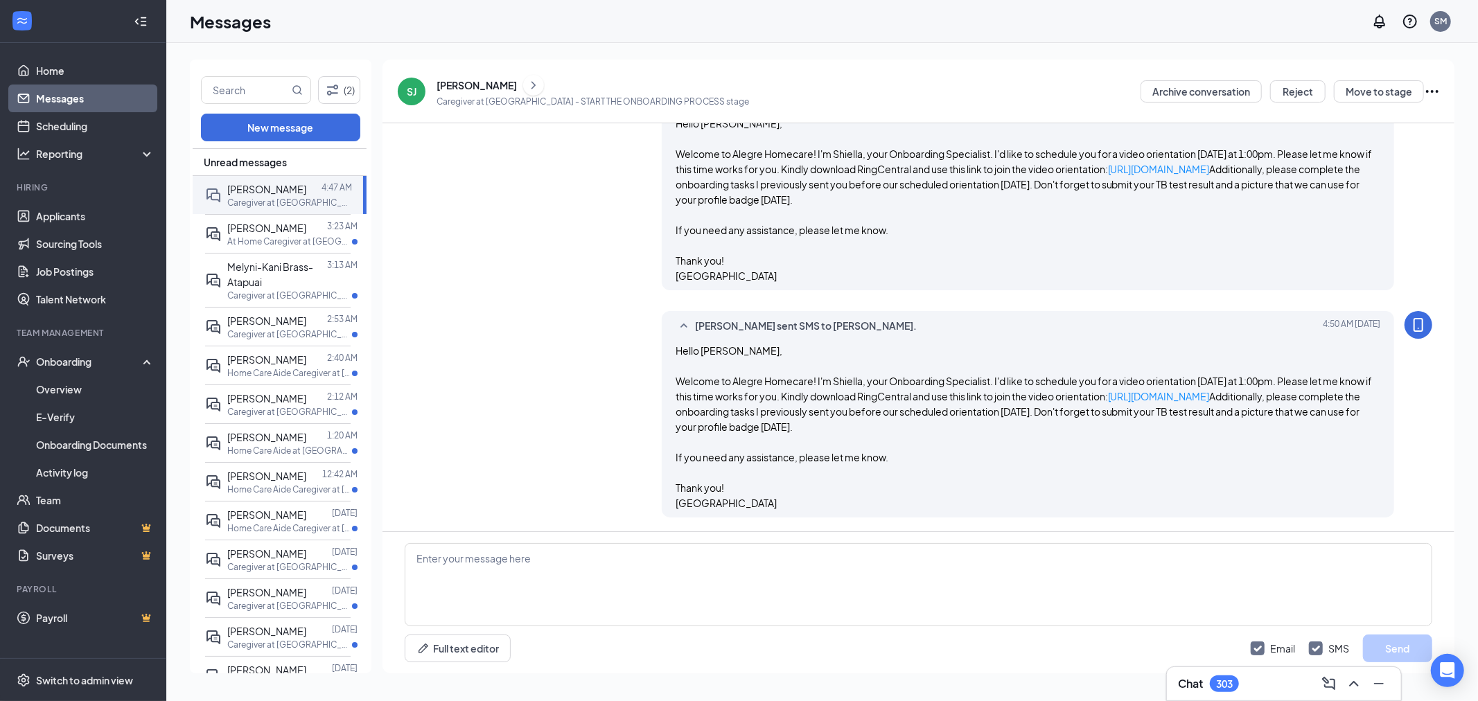
scroll to position [822, 0]
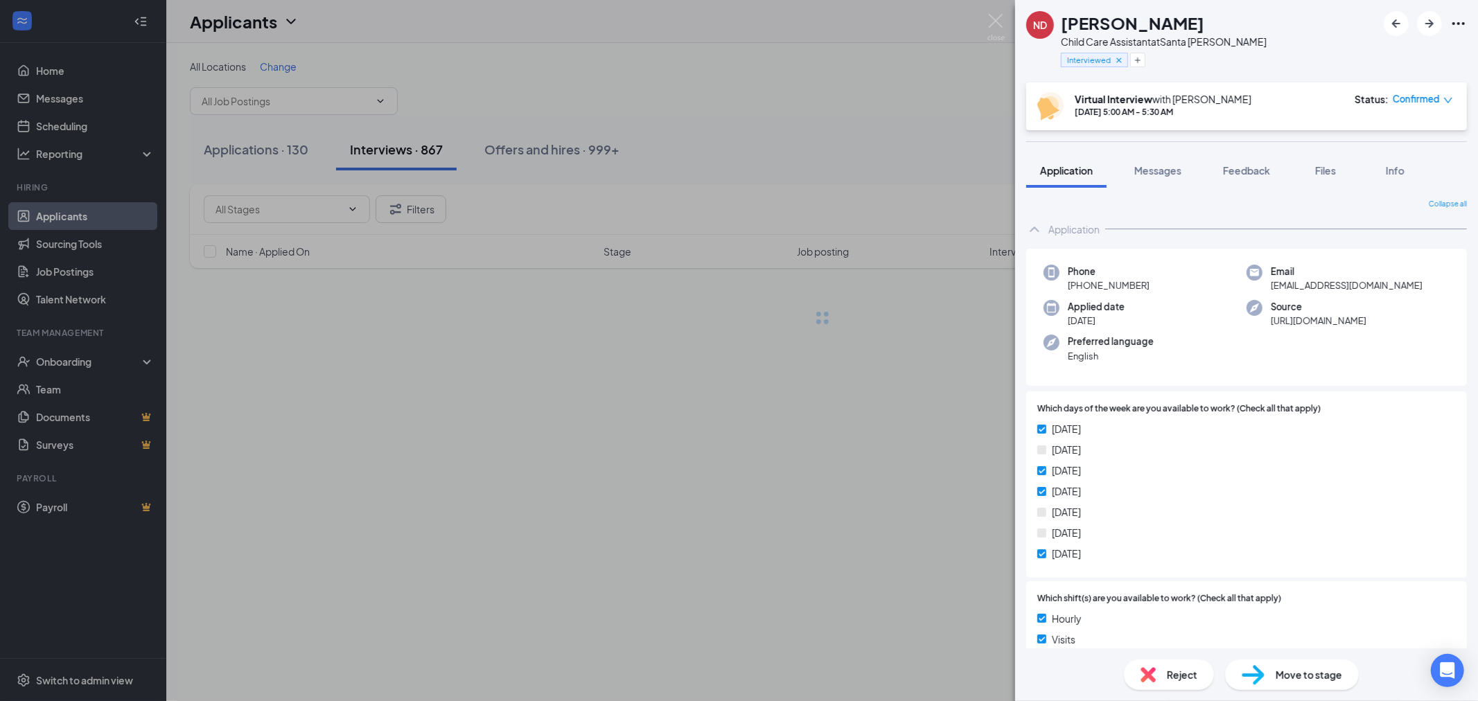
click at [1456, 28] on icon "Ellipses" at bounding box center [1459, 23] width 17 height 17
click at [1417, 54] on link "View full application" at bounding box center [1384, 54] width 150 height 14
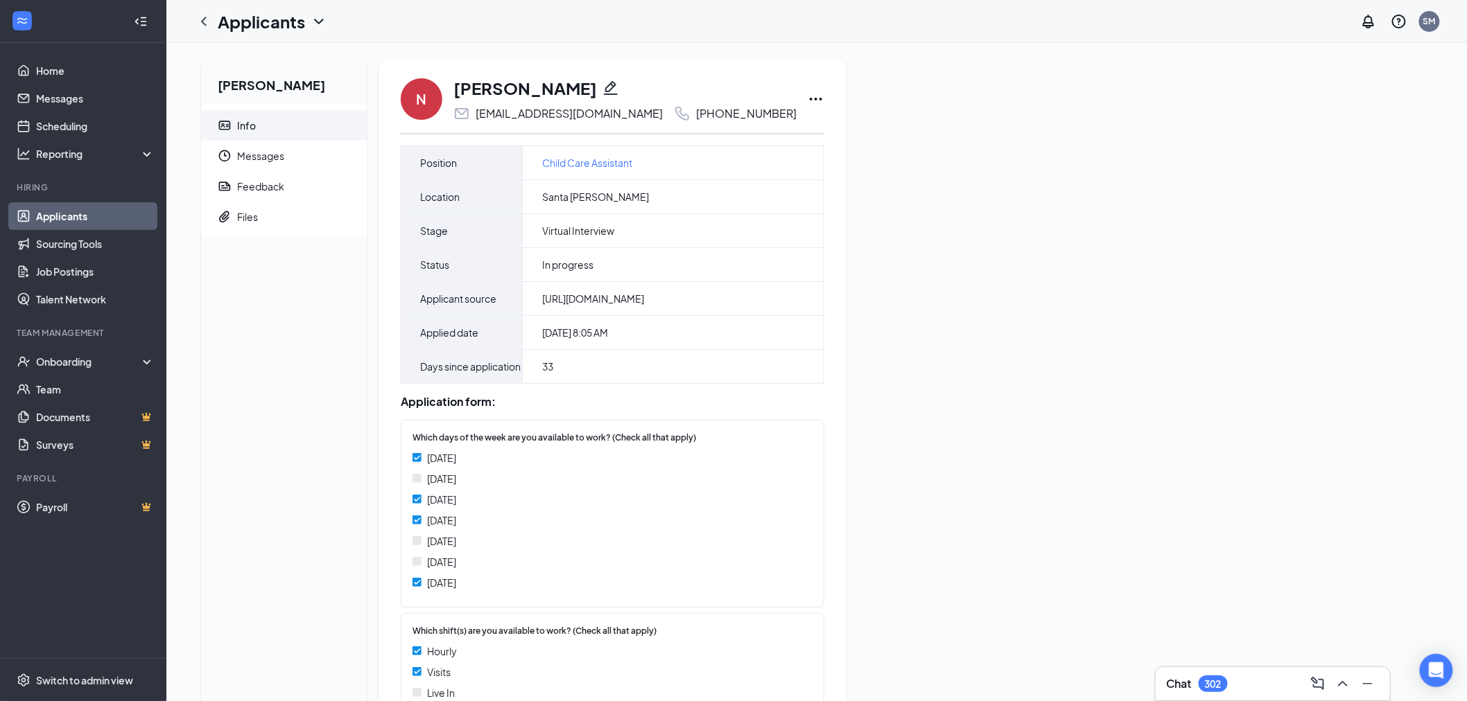
click at [810, 98] on icon "Ellipses" at bounding box center [816, 99] width 12 height 3
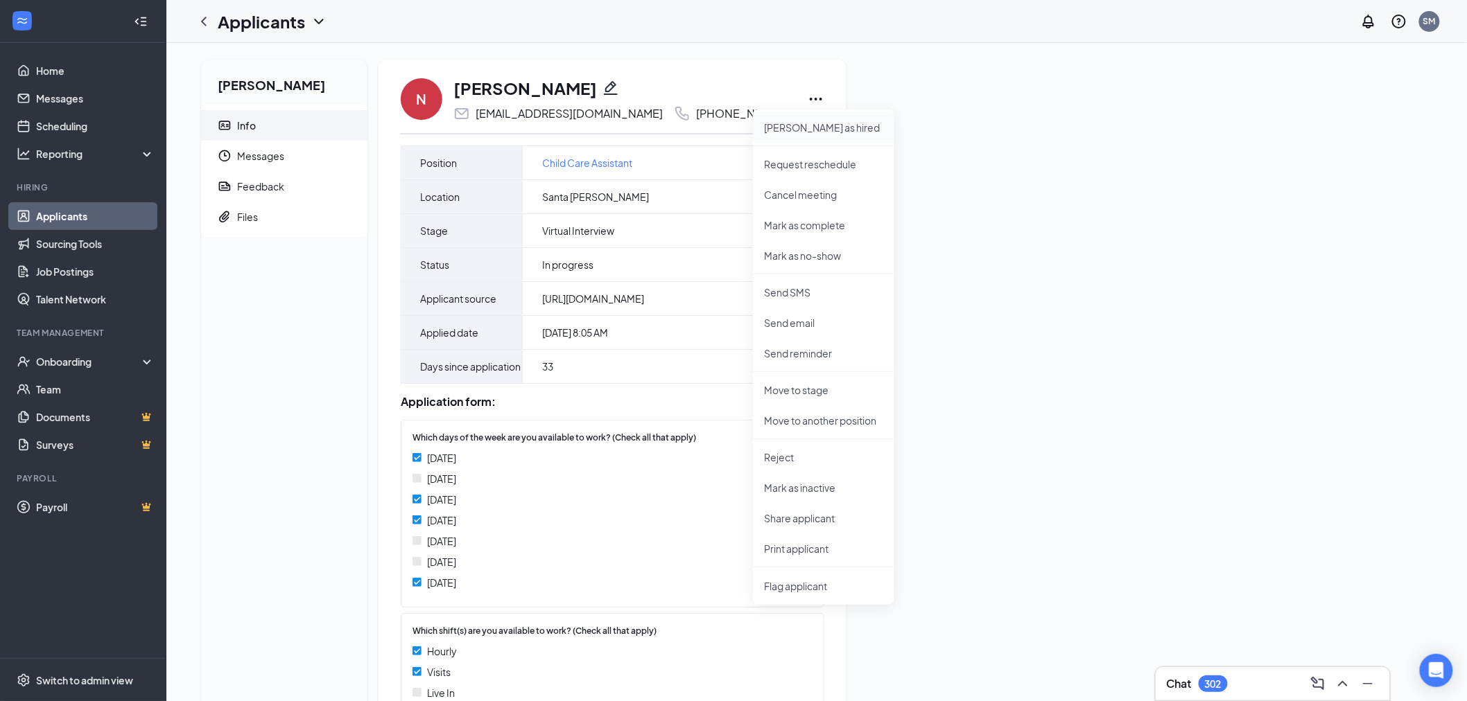
click at [830, 121] on p "[PERSON_NAME] as hired" at bounding box center [823, 128] width 119 height 14
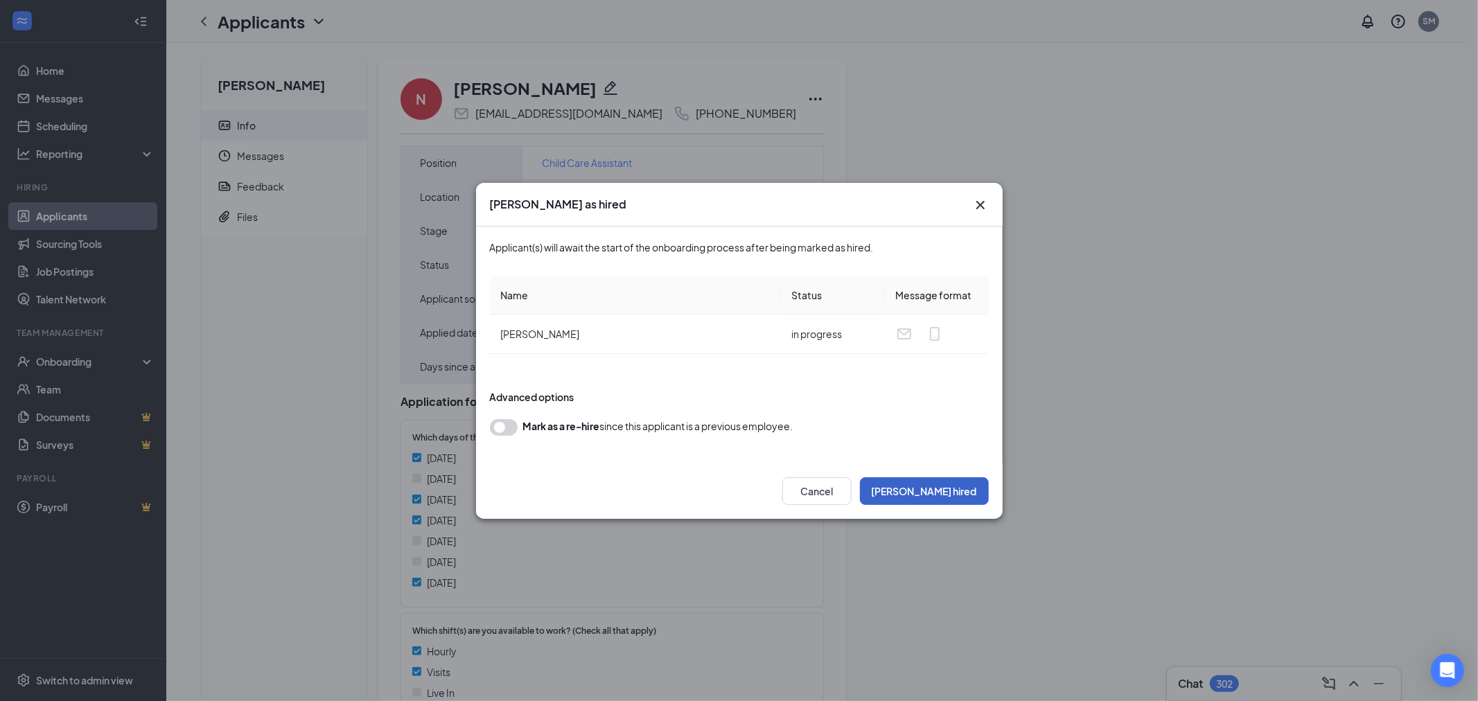
click at [965, 492] on button "Mark hired" at bounding box center [924, 492] width 129 height 28
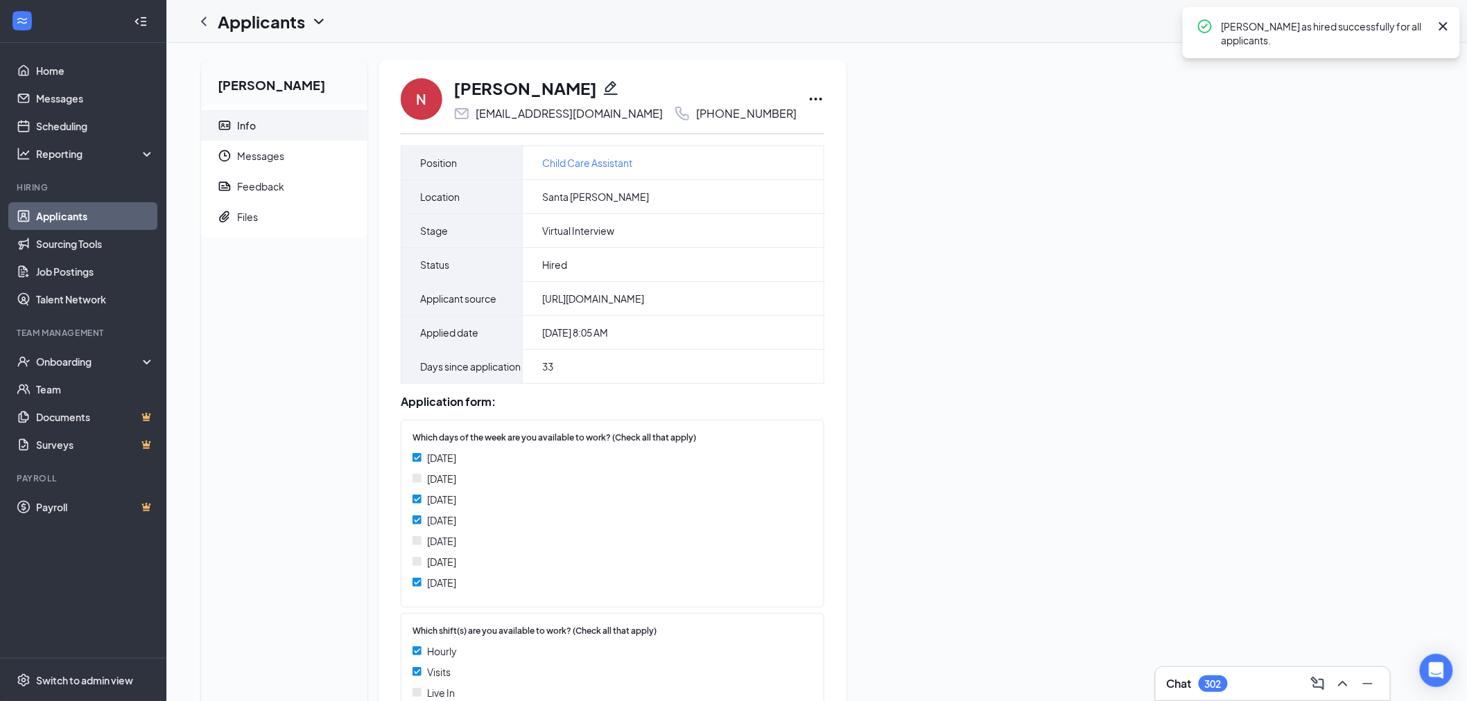
click at [810, 99] on icon "Ellipses" at bounding box center [816, 99] width 12 height 3
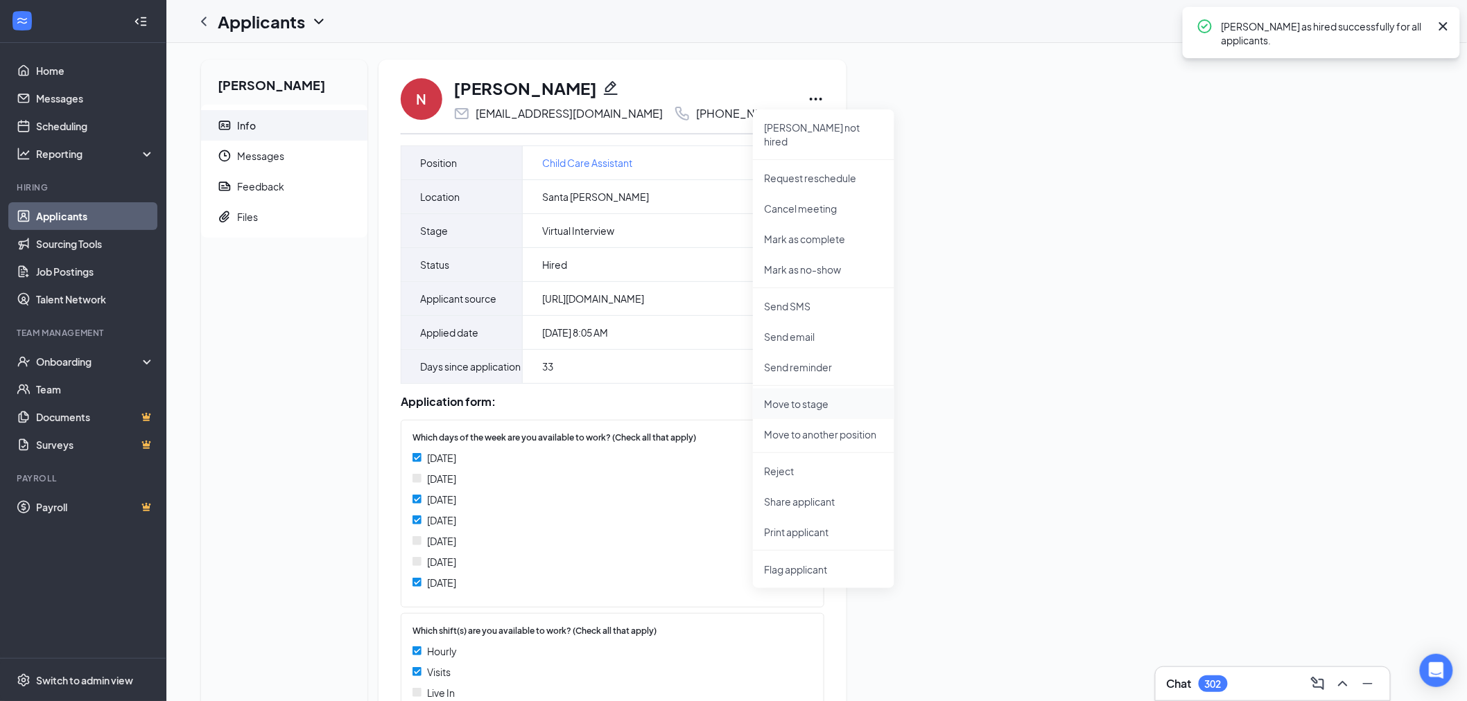
click at [810, 397] on p "Move to stage" at bounding box center [823, 404] width 119 height 14
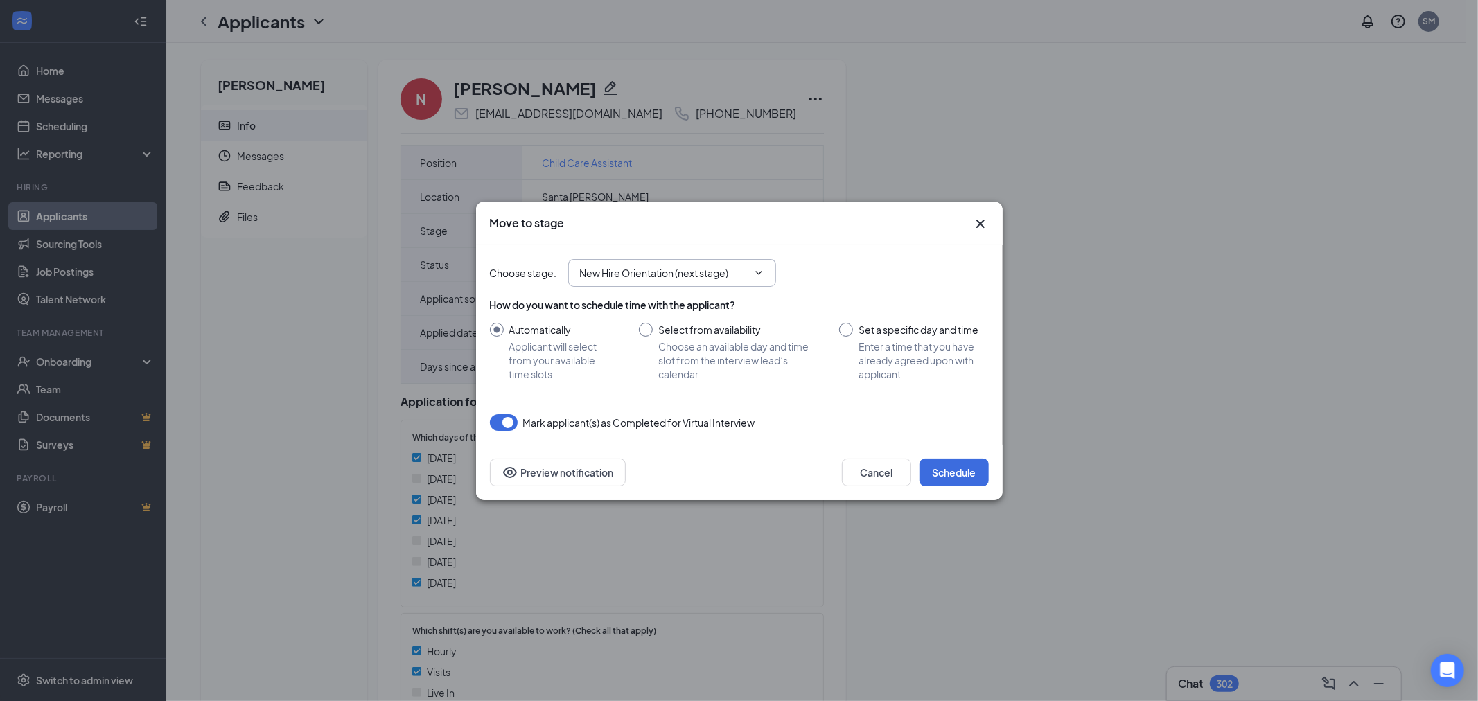
click at [718, 272] on input "New Hire Orientation (next stage)" at bounding box center [664, 272] width 168 height 15
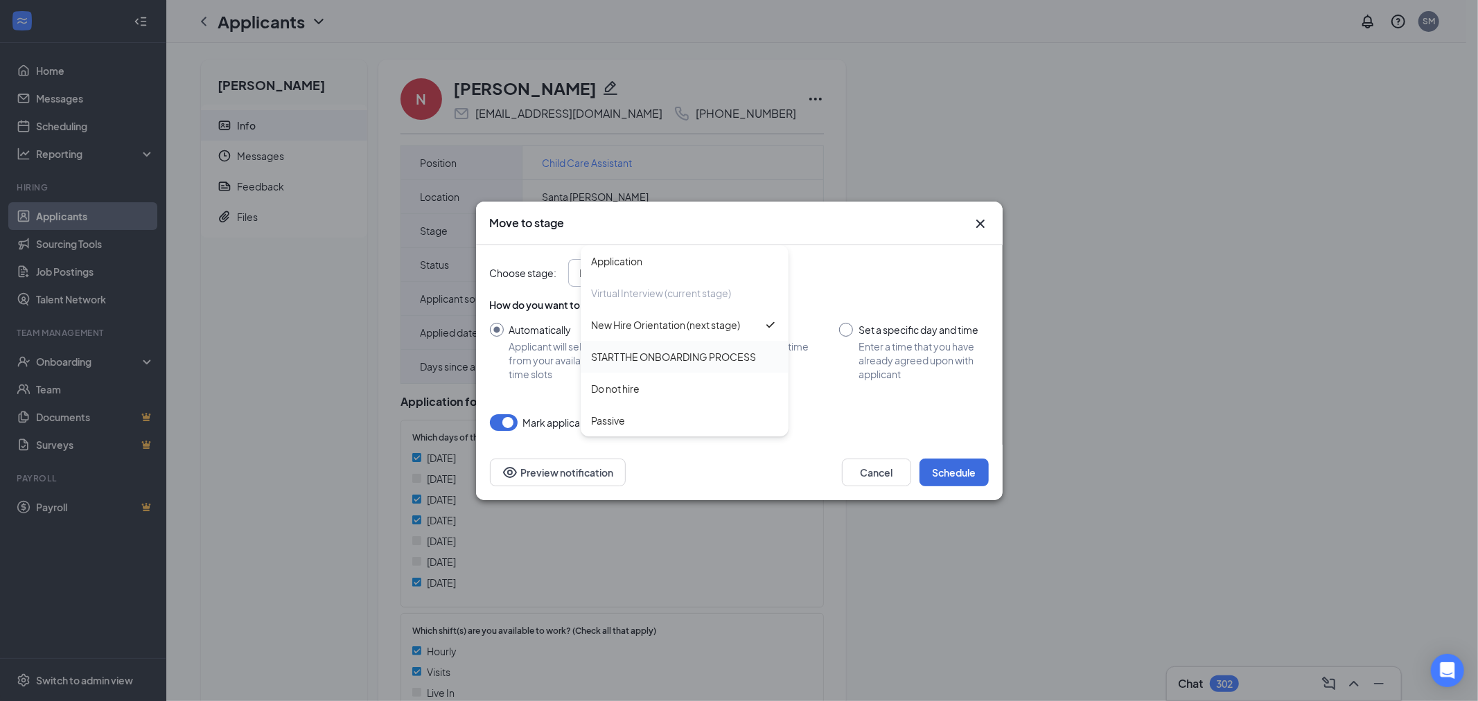
click at [737, 361] on div "START THE ONBOARDING PROCESS" at bounding box center [674, 356] width 165 height 15
type input "START THE ONBOARDING PROCESS"
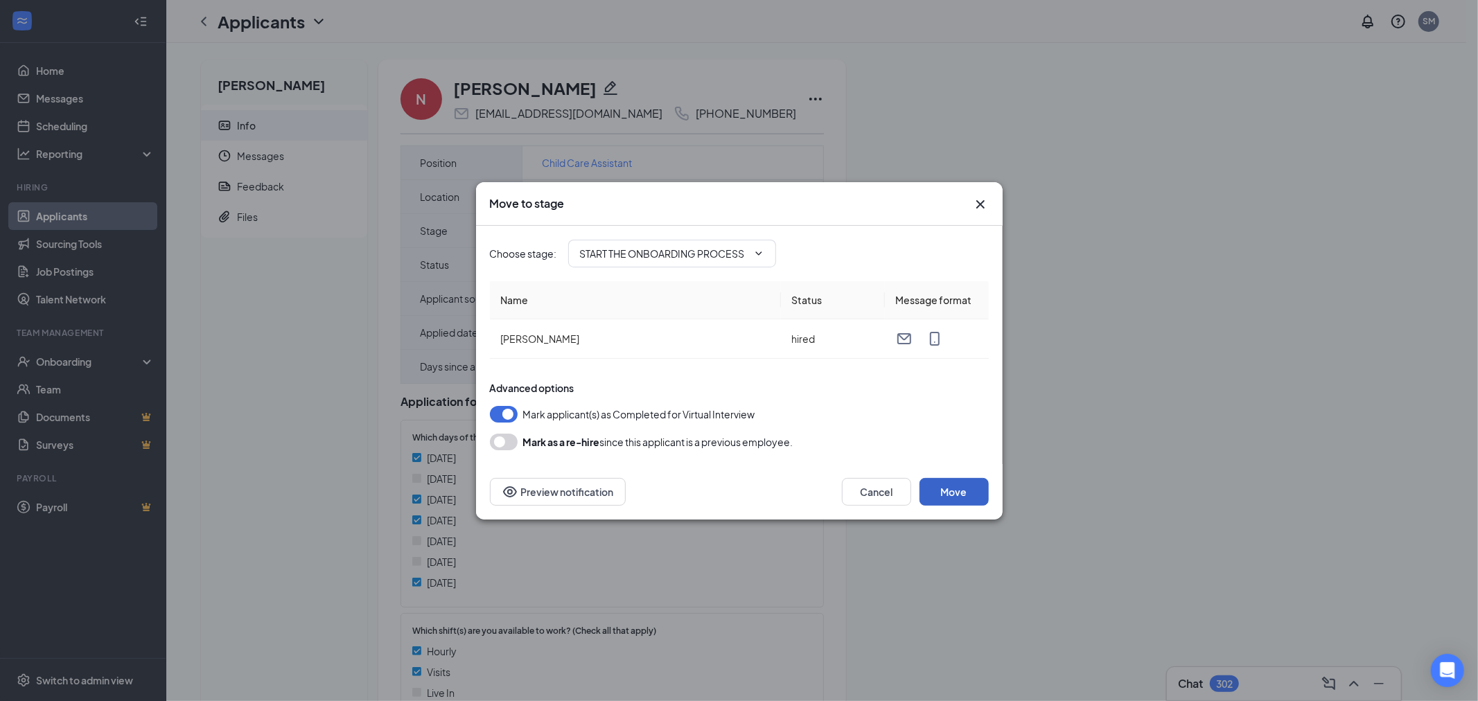
click at [987, 488] on button "Move" at bounding box center [954, 492] width 69 height 28
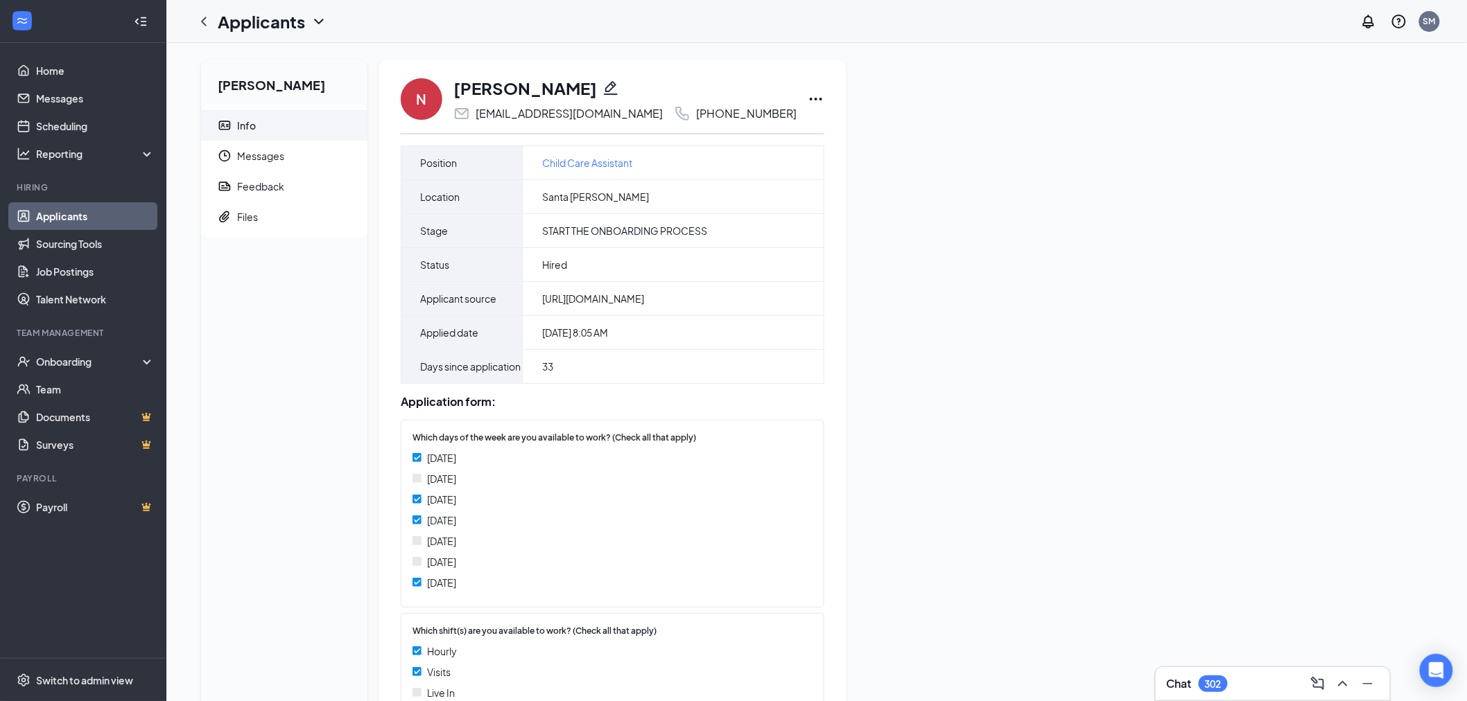
click at [807, 96] on icon "Ellipses" at bounding box center [815, 99] width 17 height 17
click at [807, 238] on p "Move to stage" at bounding box center [823, 245] width 119 height 14
type input "Do not hire (next stage)"
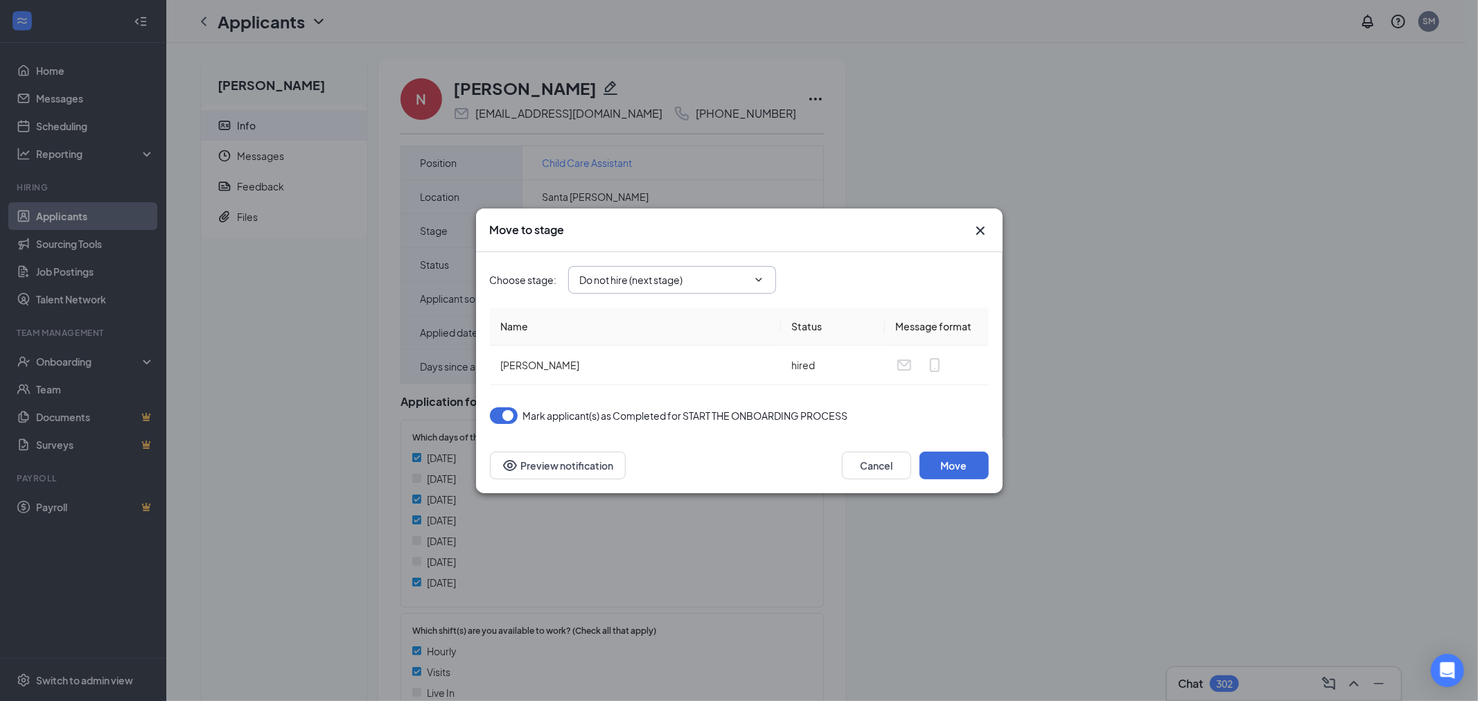
click at [654, 284] on input "Do not hire (next stage)" at bounding box center [664, 279] width 168 height 15
click at [989, 234] on div "Move to stage" at bounding box center [739, 231] width 527 height 44
click at [981, 231] on icon "Cross" at bounding box center [980, 230] width 8 height 8
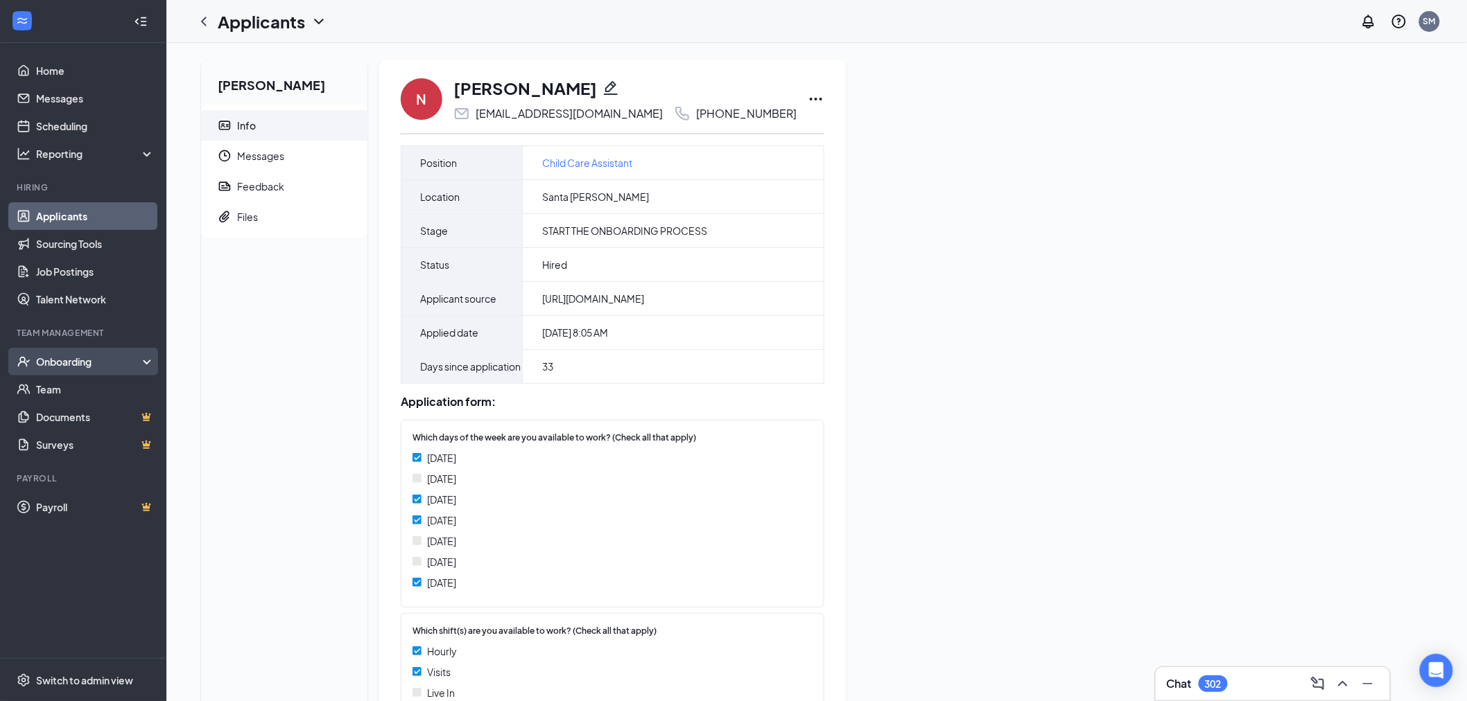
click at [69, 357] on div "Onboarding" at bounding box center [89, 362] width 107 height 14
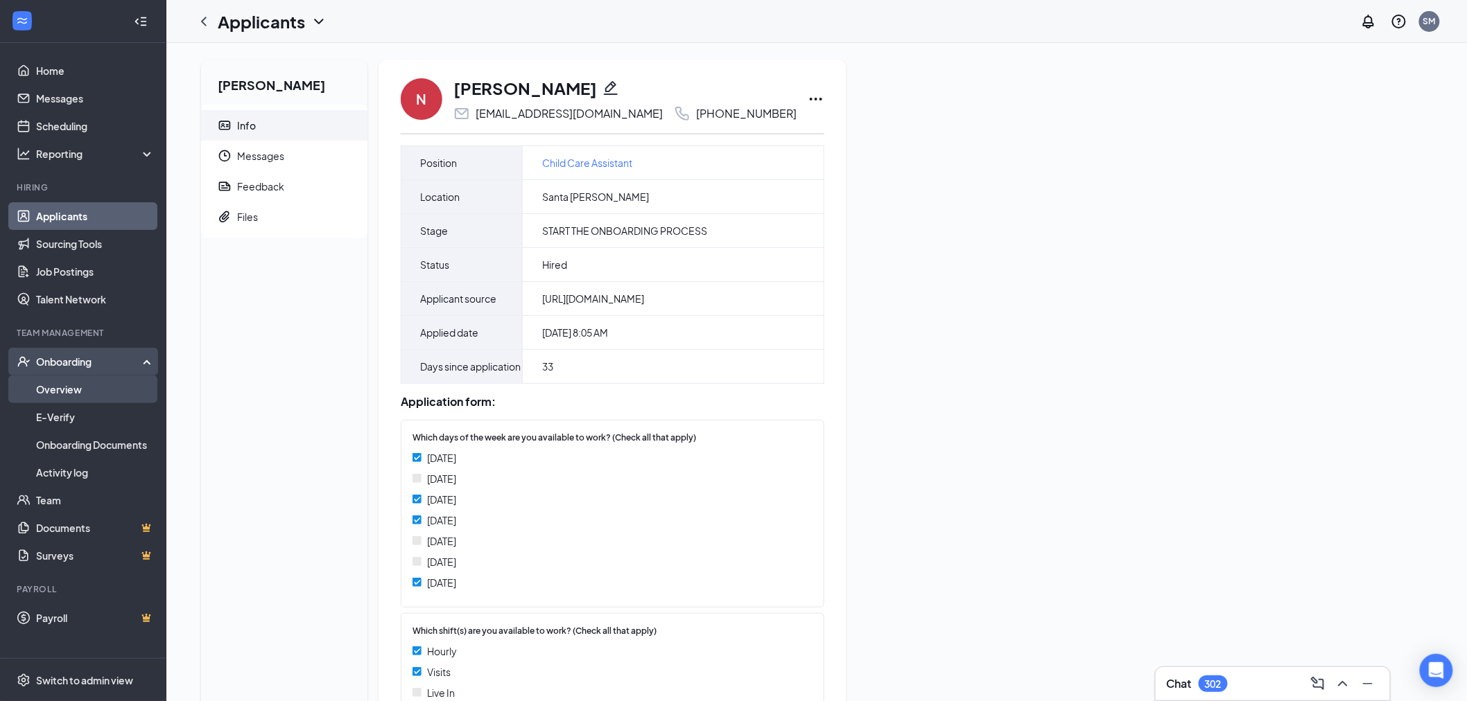
click at [76, 385] on link "Overview" at bounding box center [95, 390] width 119 height 28
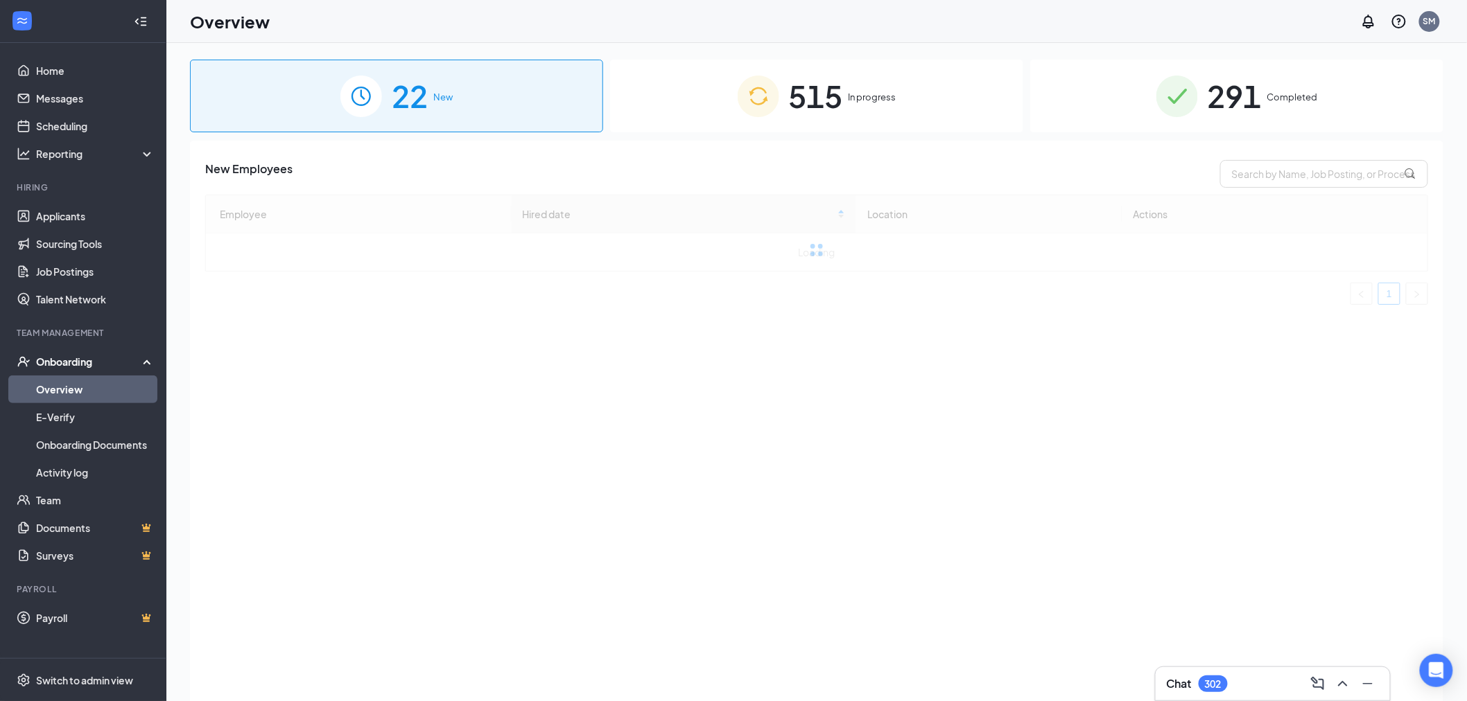
click at [864, 113] on div "515 In progress" at bounding box center [816, 96] width 413 height 73
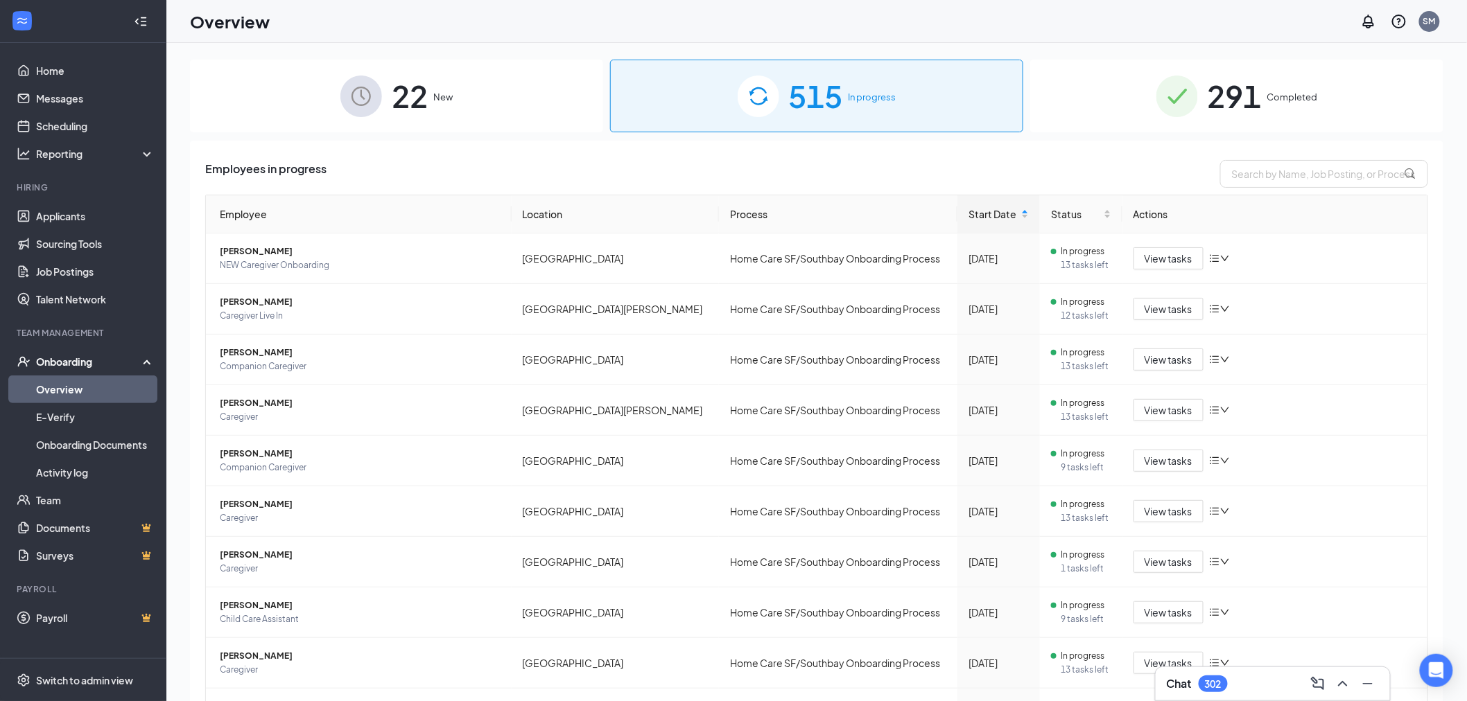
click at [516, 88] on div "22 New" at bounding box center [396, 96] width 413 height 73
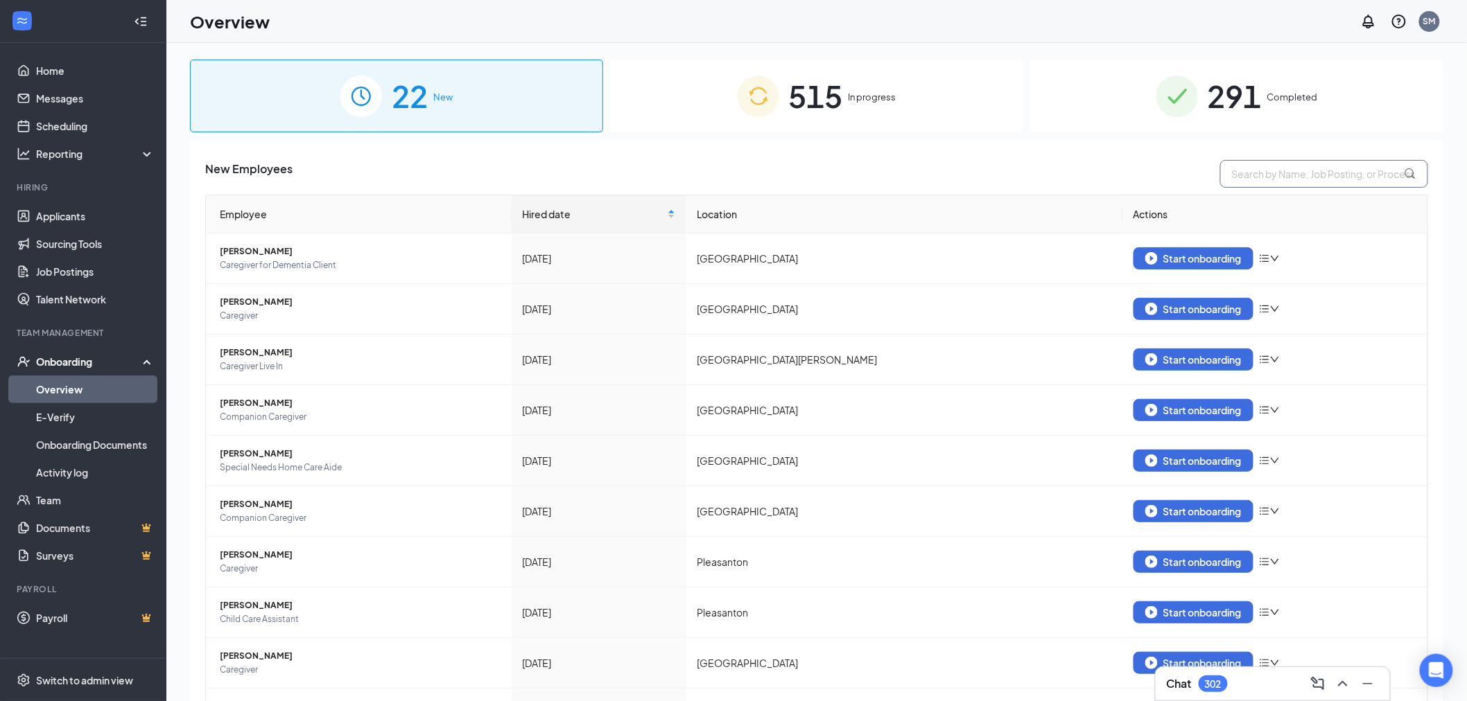
click at [1298, 166] on input "text" at bounding box center [1324, 174] width 208 height 28
type input "nadira"
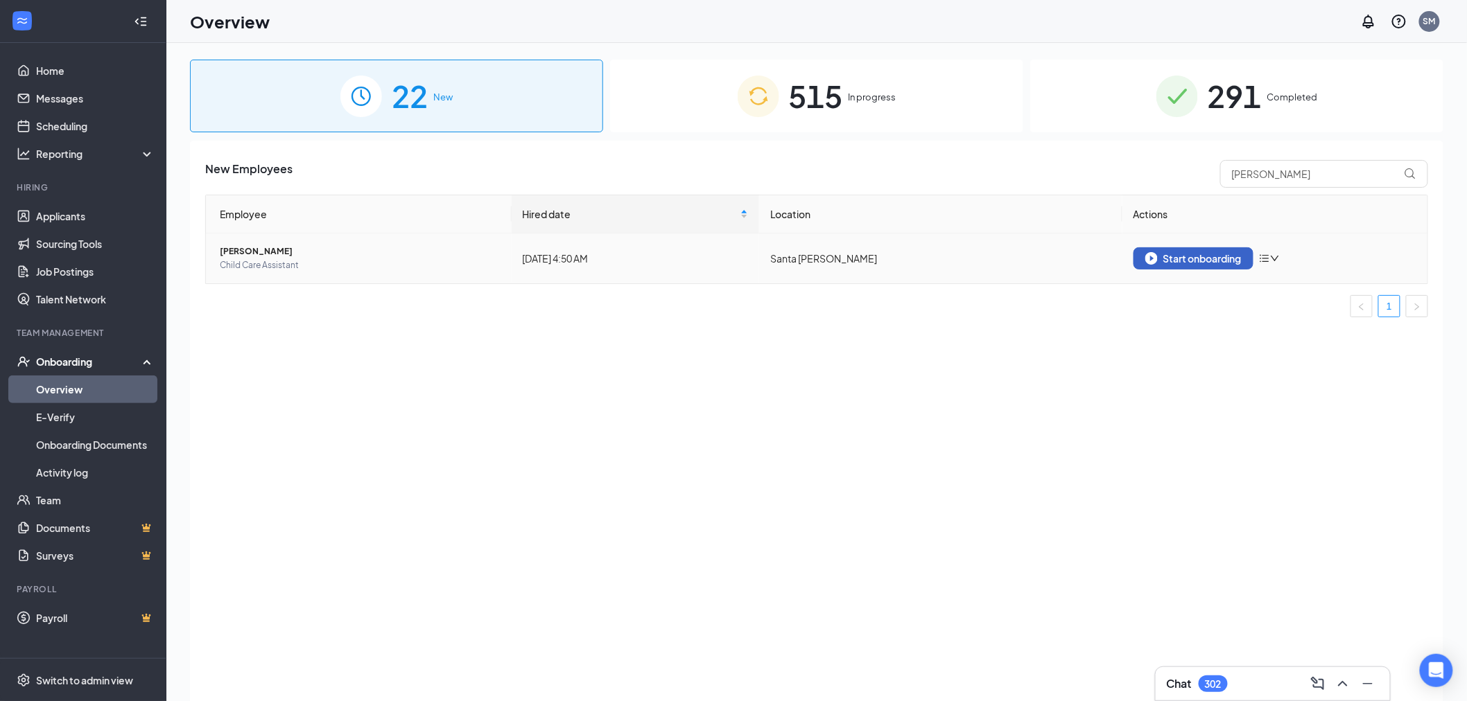
click at [1204, 257] on div "Start onboarding" at bounding box center [1193, 258] width 96 height 12
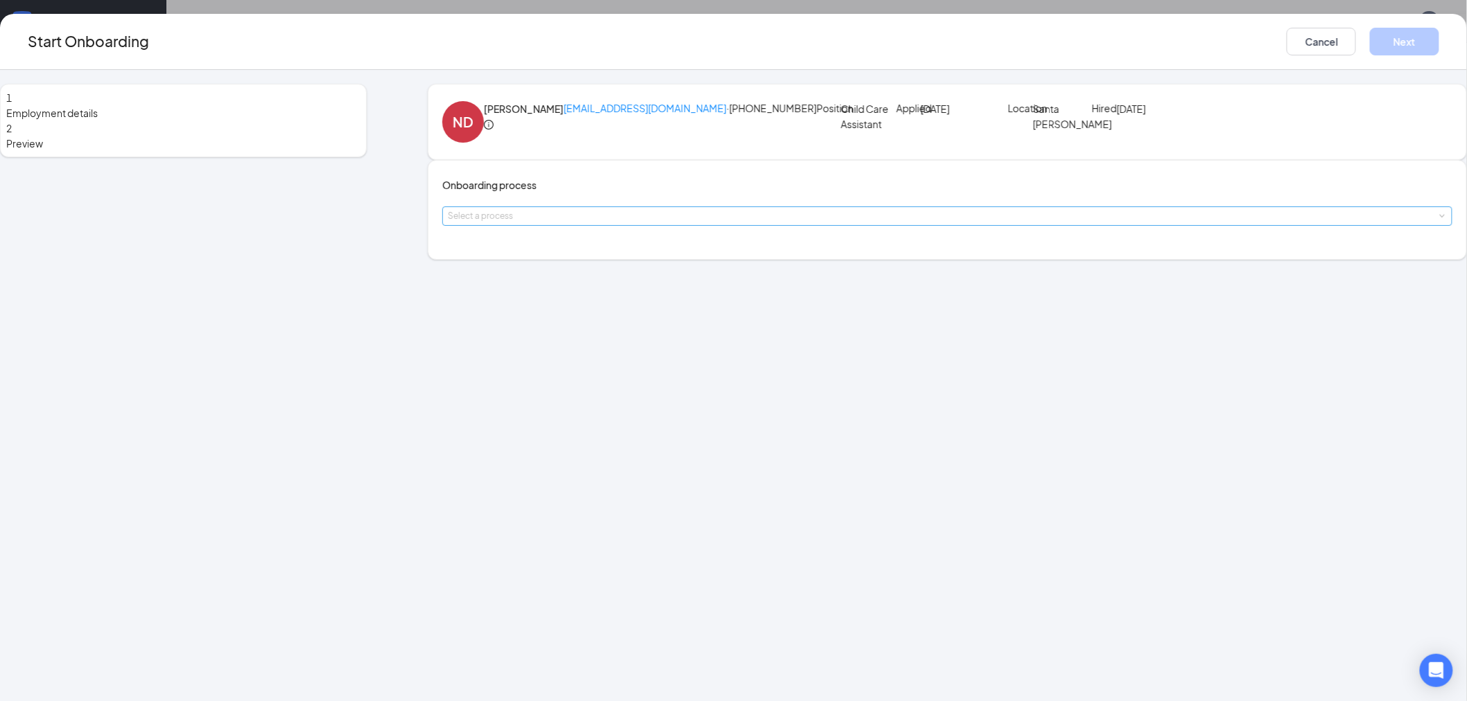
click at [643, 223] on div "Select a process" at bounding box center [944, 216] width 993 height 14
click at [663, 356] on span "Home Care SF/Southbay Onboarding Process" at bounding box center [648, 359] width 210 height 12
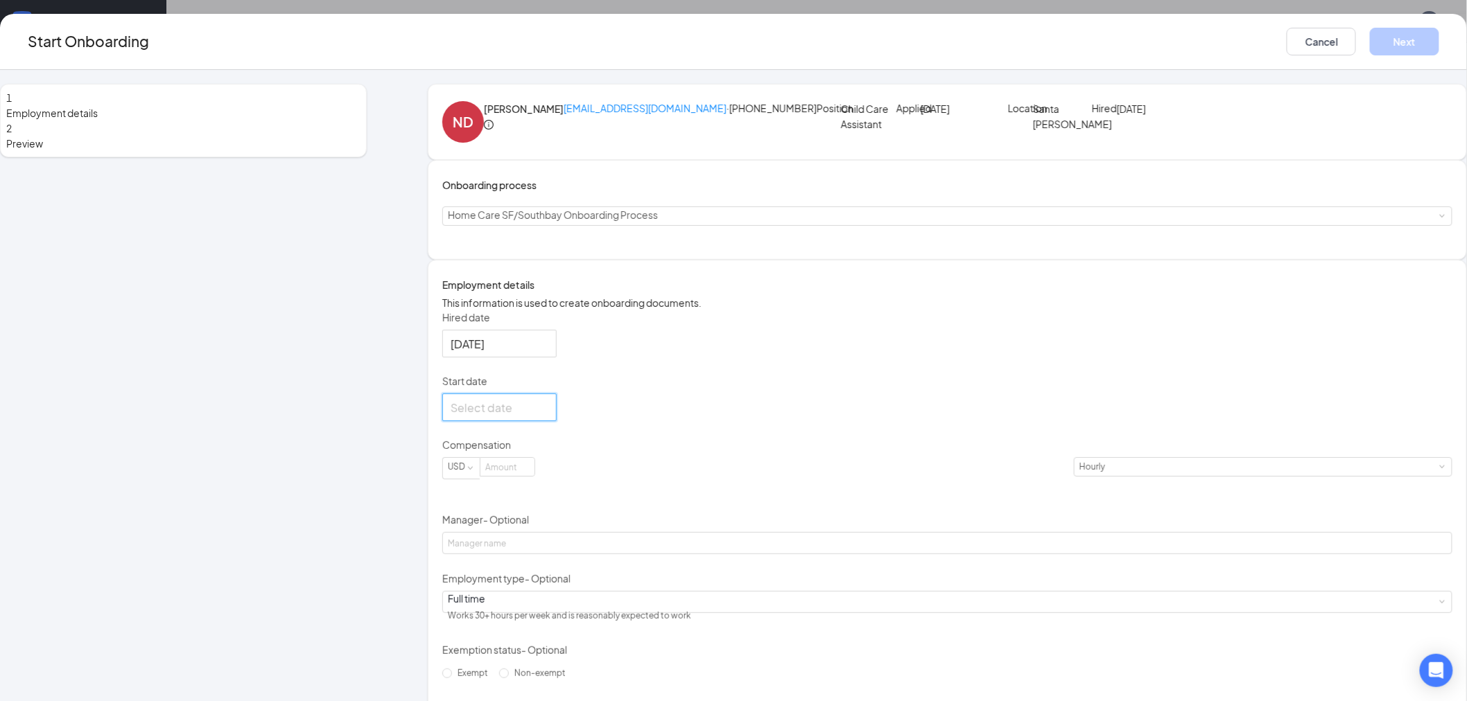
click at [545, 417] on input "Start date" at bounding box center [498, 407] width 95 height 17
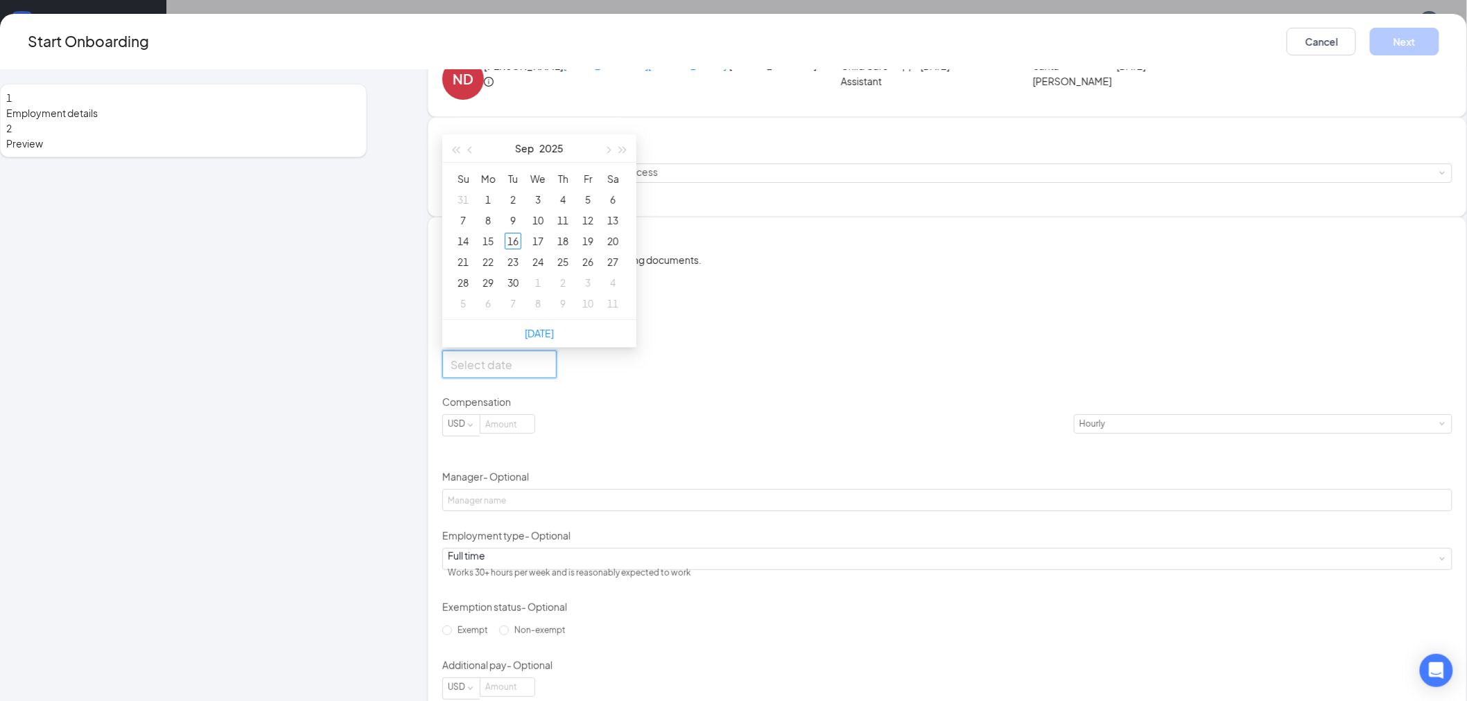
scroll to position [77, 0]
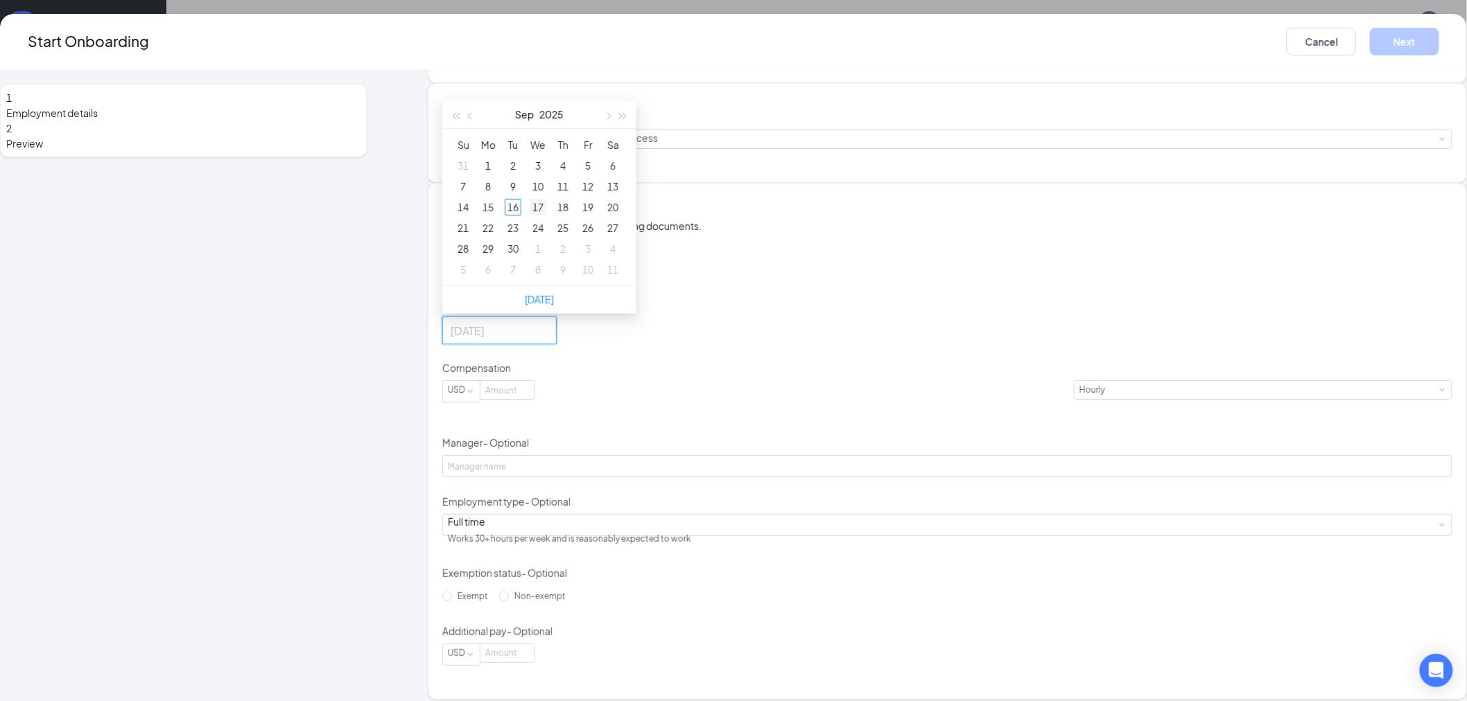
type input "Sep 17, 2025"
click at [546, 216] on div "17" at bounding box center [538, 207] width 17 height 17
click at [534, 399] on input at bounding box center [507, 390] width 54 height 18
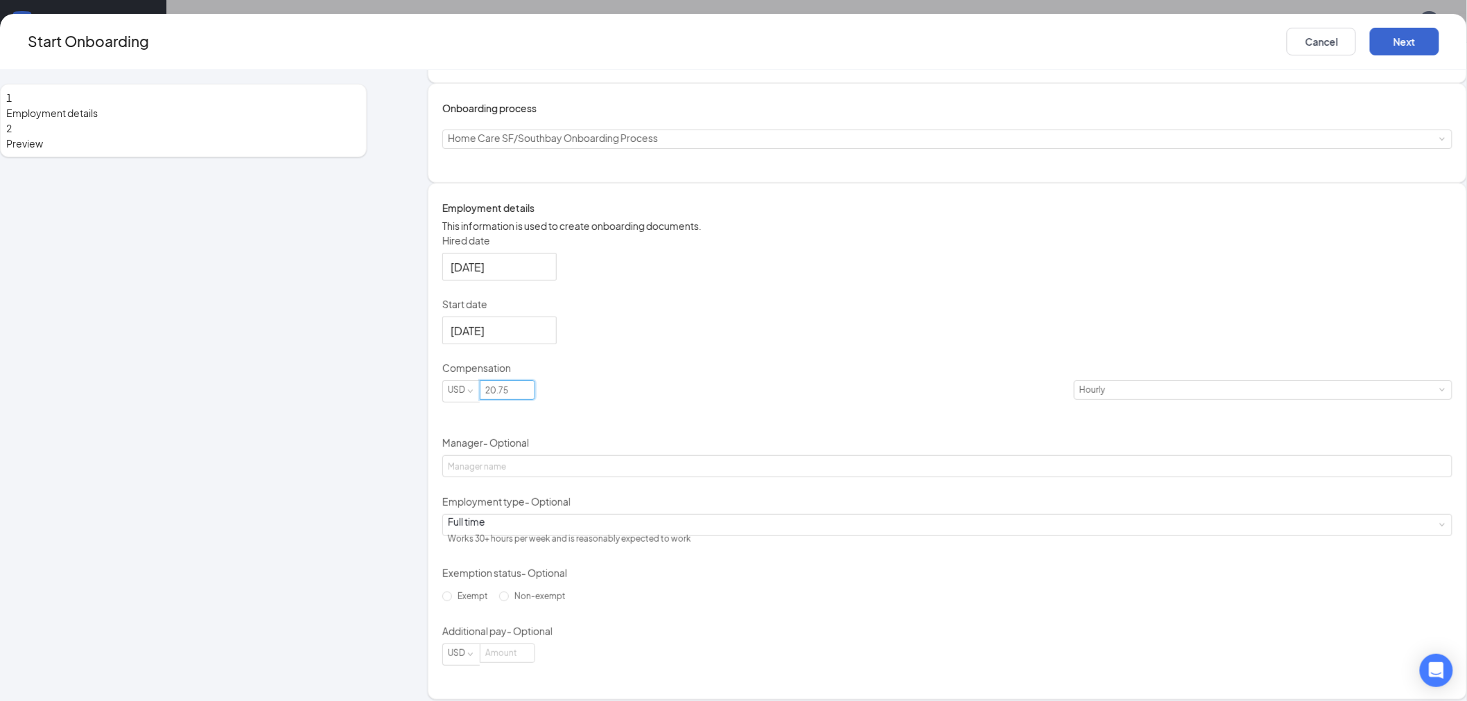
type input "20.75"
click at [1370, 50] on button "Next" at bounding box center [1404, 42] width 69 height 28
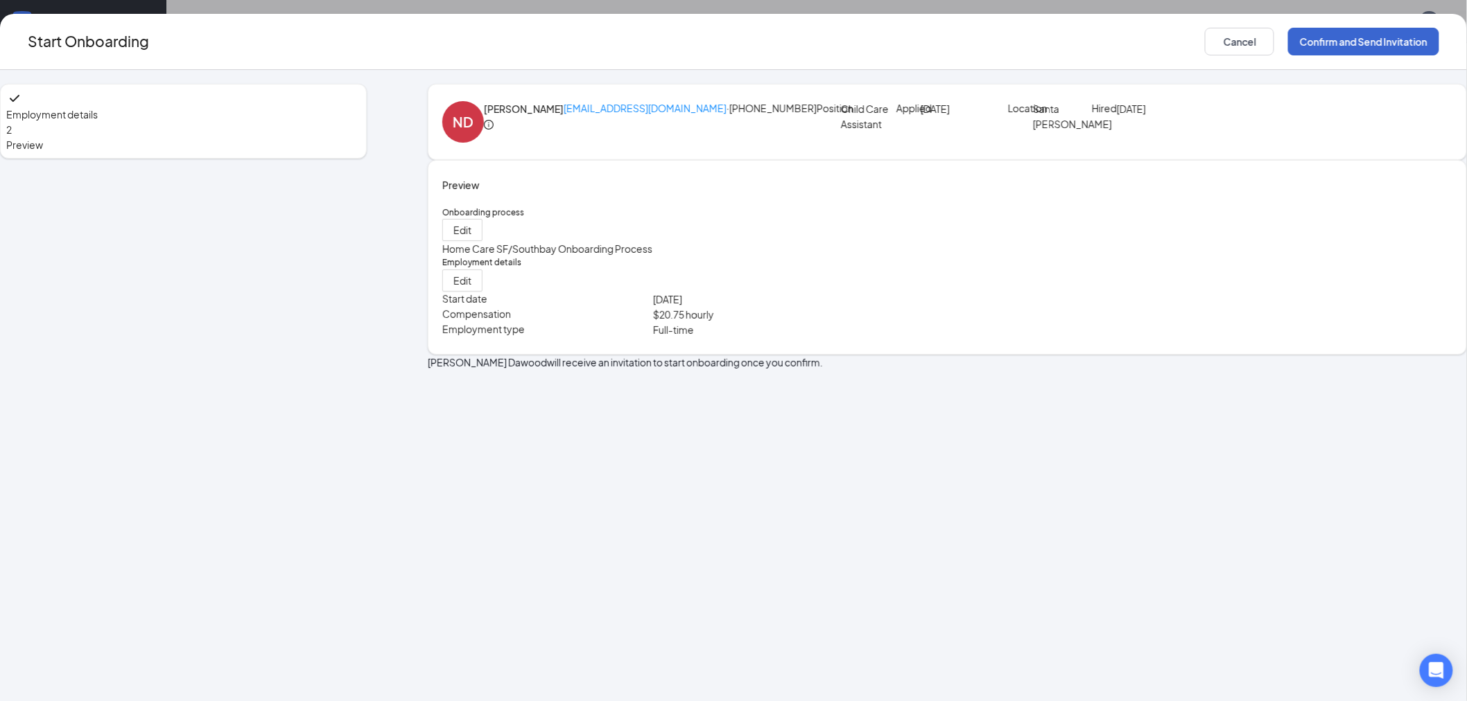
drag, startPoint x: 1232, startPoint y: 16, endPoint x: 1214, endPoint y: 39, distance: 29.1
click at [1232, 15] on div "Start Onboarding Cancel Confirm and Send Invitation" at bounding box center [733, 42] width 1467 height 56
click at [1288, 44] on button "Confirm and Send Invitation" at bounding box center [1363, 42] width 151 height 28
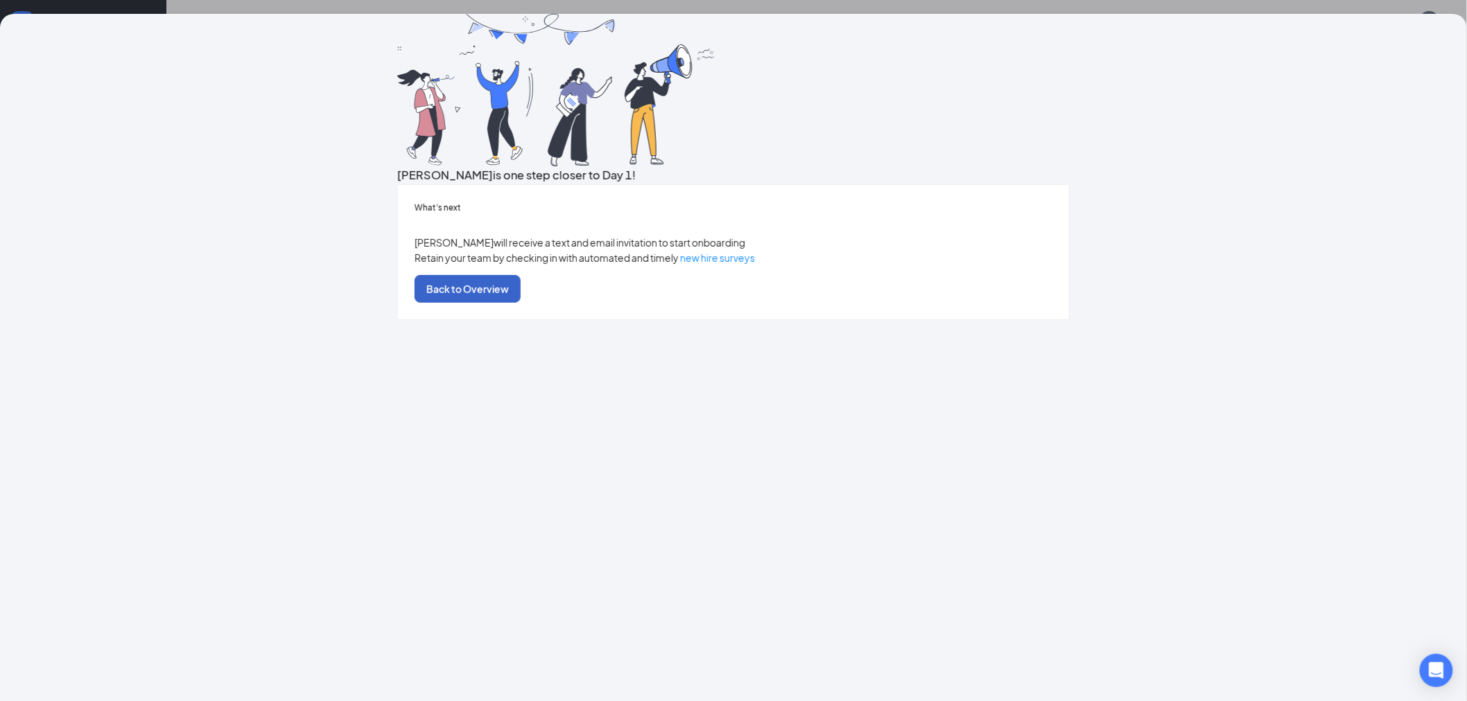
click at [521, 303] on button "Back to Overview" at bounding box center [467, 289] width 106 height 28
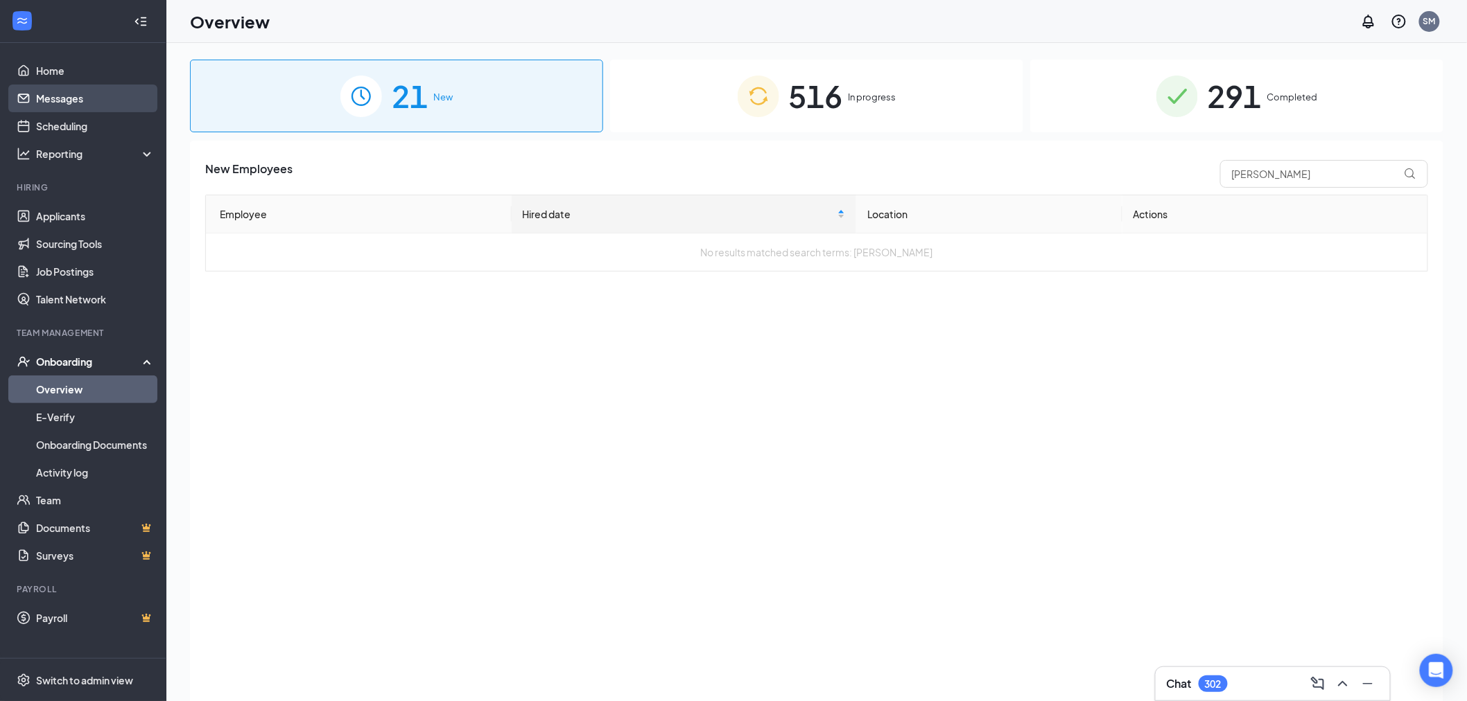
click at [60, 106] on link "Messages" at bounding box center [95, 99] width 119 height 28
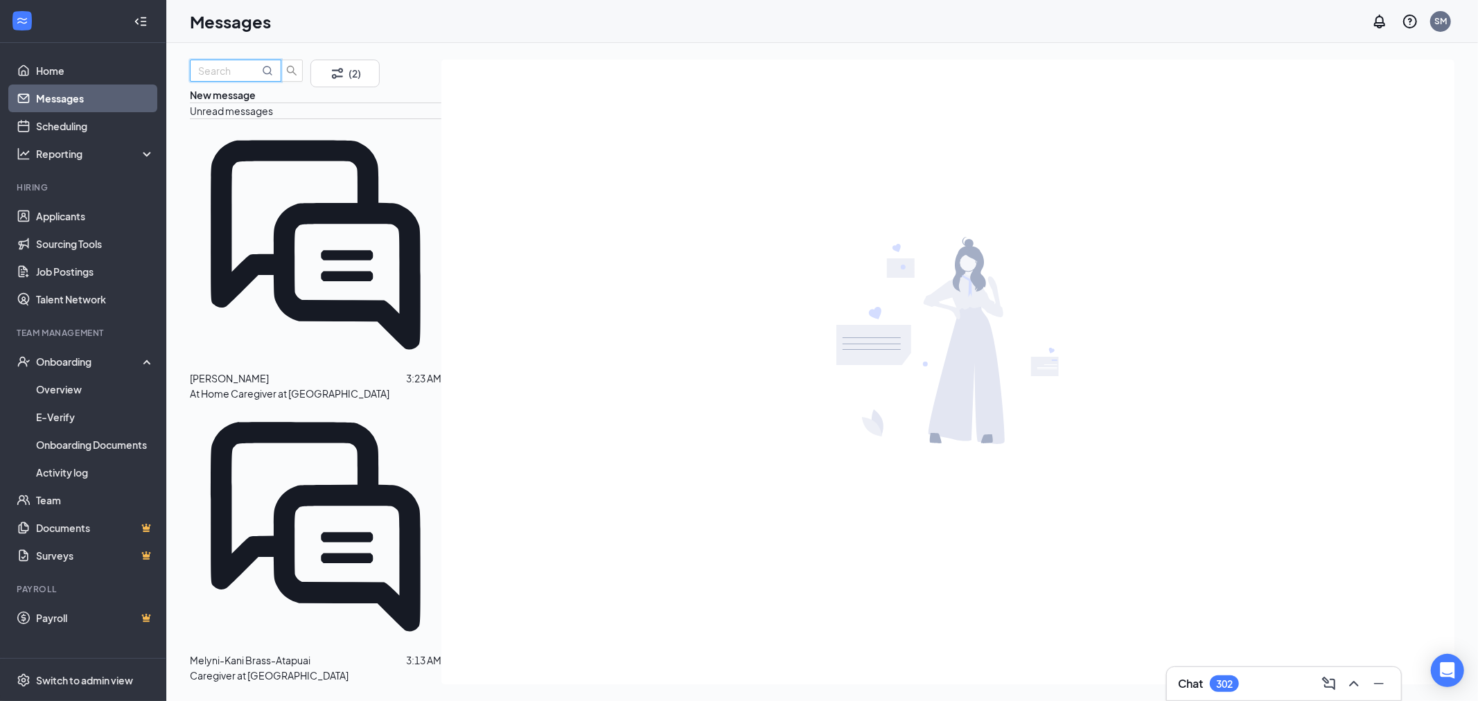
click at [259, 78] on input "text" at bounding box center [228, 70] width 61 height 15
type input "nadira"
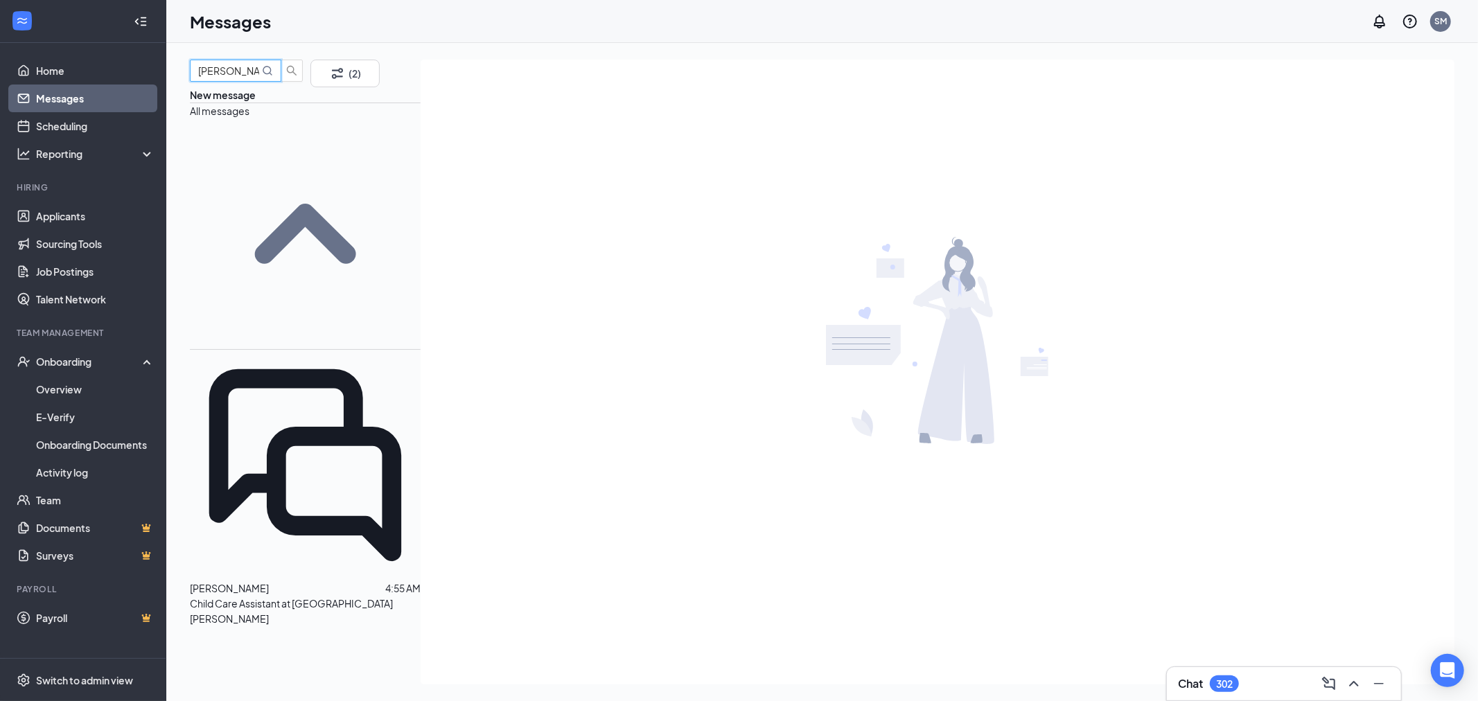
click at [301, 596] on p "Child Care Assistant at [GEOGRAPHIC_DATA][PERSON_NAME]" at bounding box center [305, 611] width 231 height 30
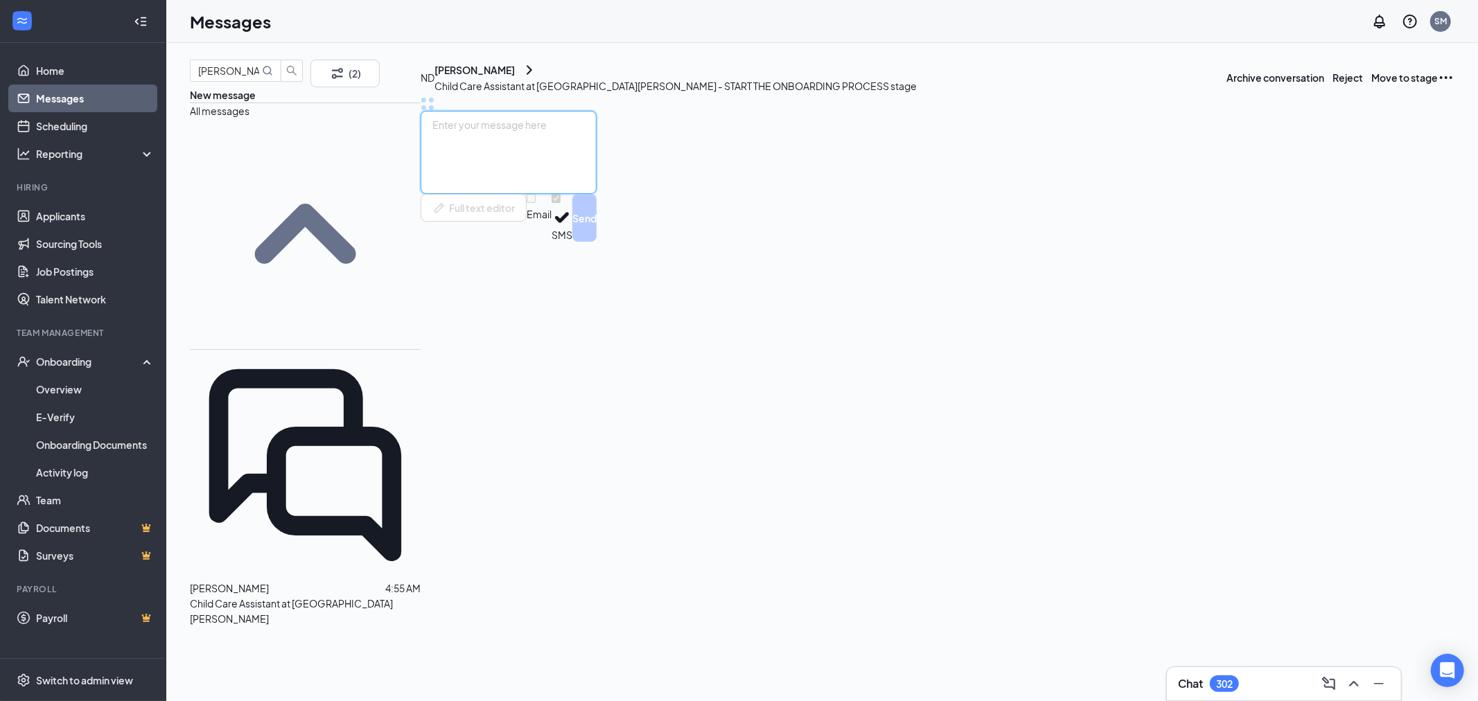
click at [586, 194] on textarea at bounding box center [509, 152] width 176 height 83
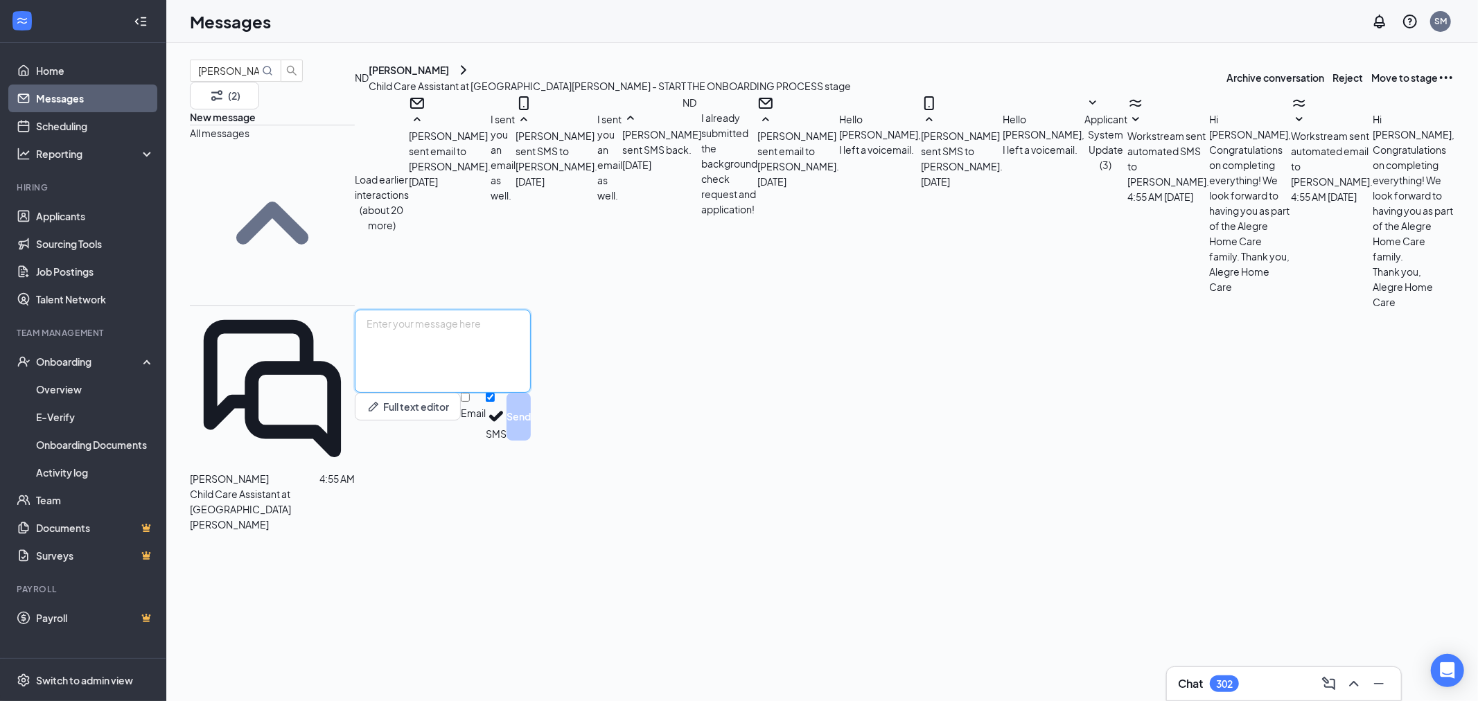
scroll to position [153, 0]
paste textarea "Welcome to Alegre Homecare! I'm Shiella, your Onboarding Specialist. I'd like t…"
click at [523, 393] on textarea "Hello Nadira, Welcome to Alegre Homecare! I'm Shiella, your Onboarding Speciali…" at bounding box center [443, 351] width 176 height 83
type textarea "Hello Nadira, Welcome to Alegre Homecare! I'm Shiella, your Onboarding Speciali…"
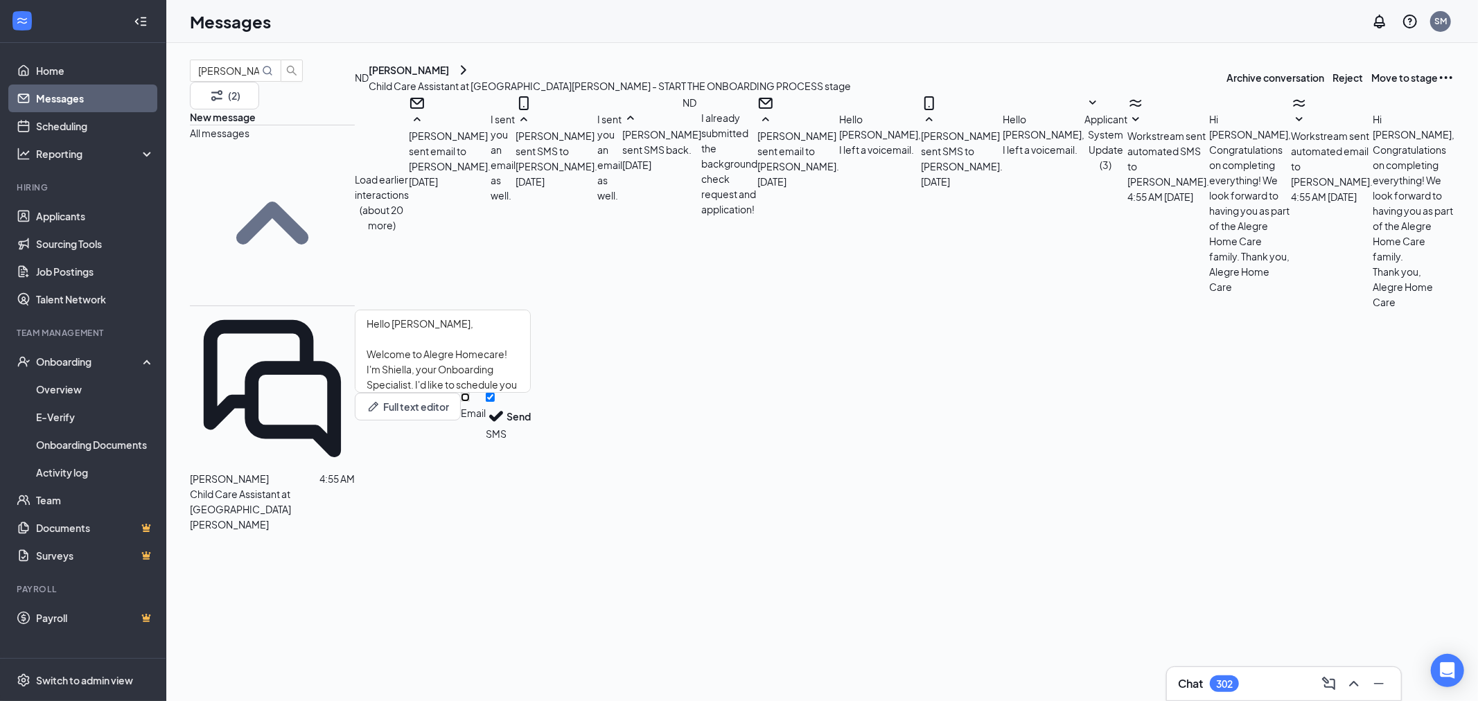
click at [470, 402] on input "Email" at bounding box center [465, 397] width 9 height 9
checkbox input "true"
click at [531, 445] on button "Send" at bounding box center [519, 419] width 24 height 52
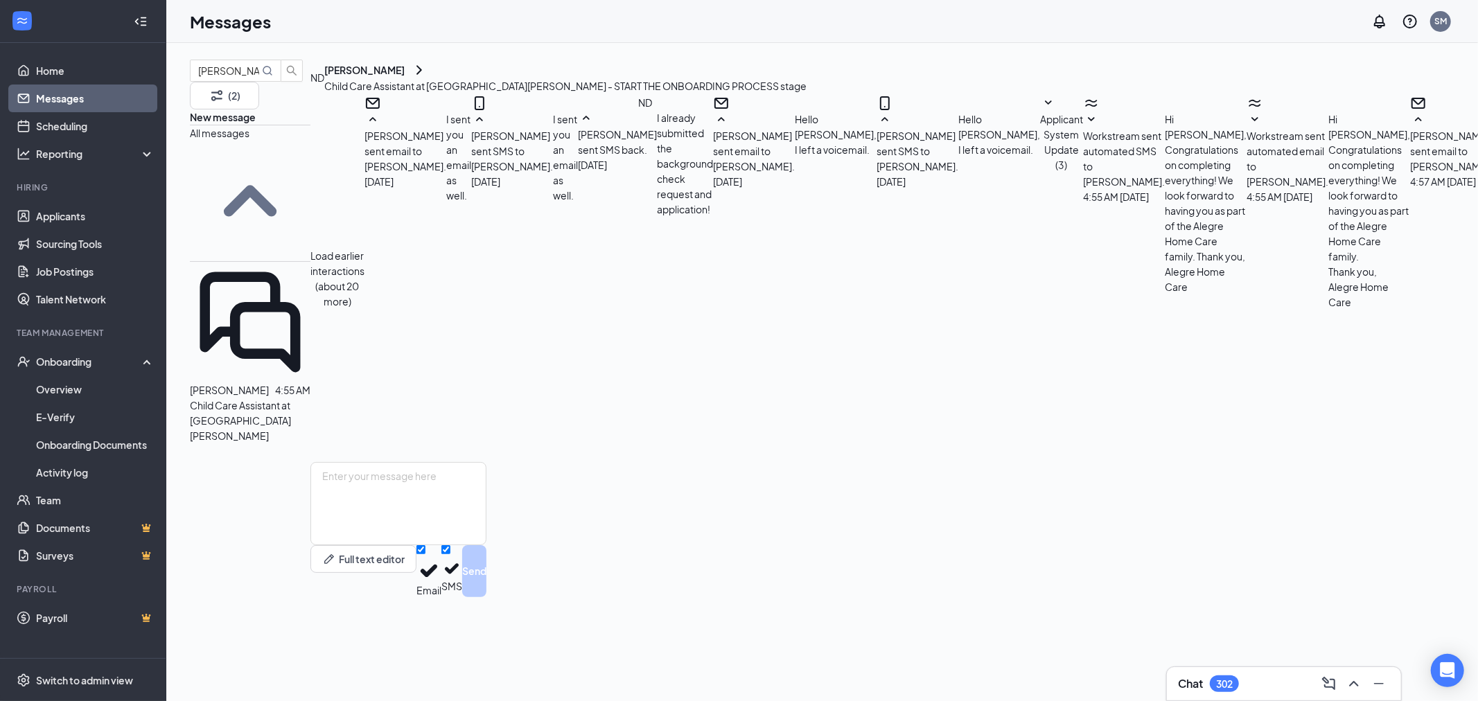
scroll to position [668, 0]
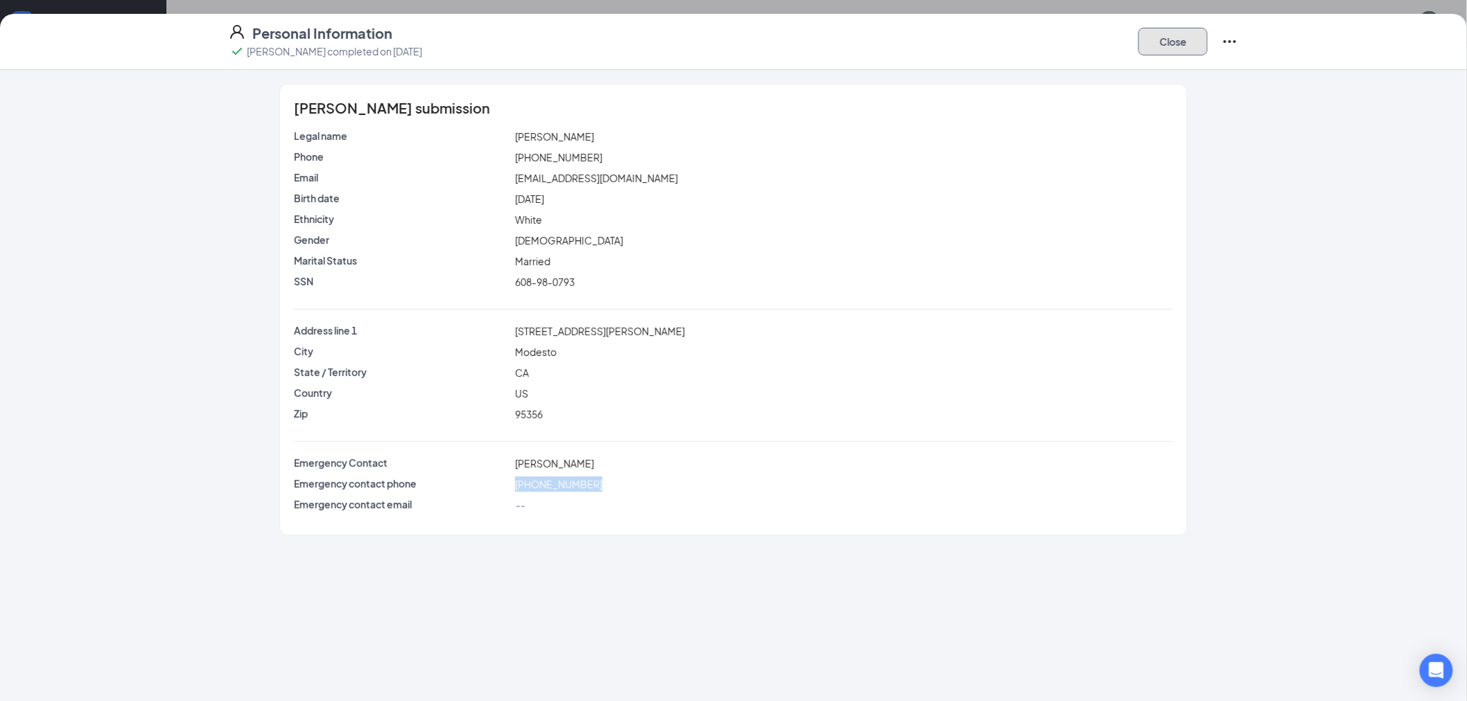
click at [1178, 42] on button "Close" at bounding box center [1172, 42] width 69 height 28
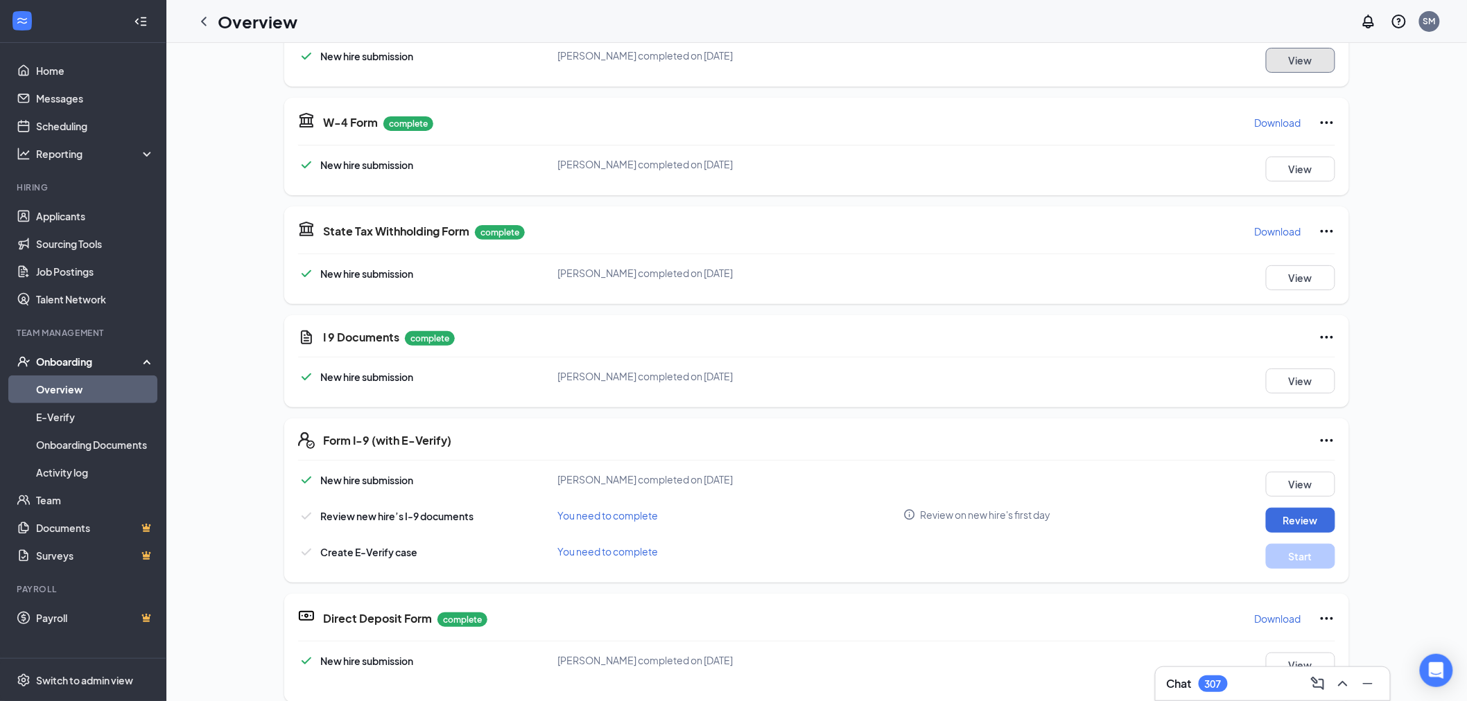
scroll to position [77, 0]
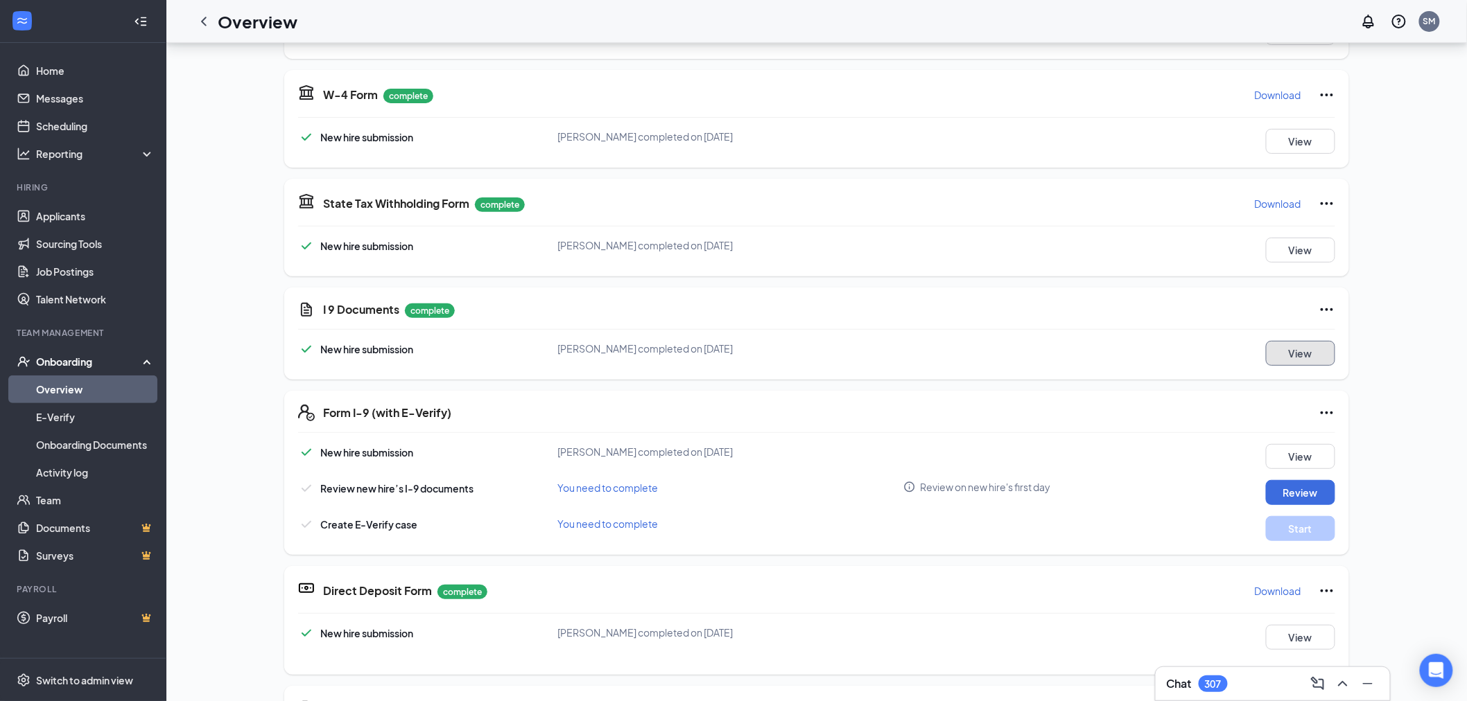
click at [1302, 348] on button "View" at bounding box center [1300, 353] width 69 height 25
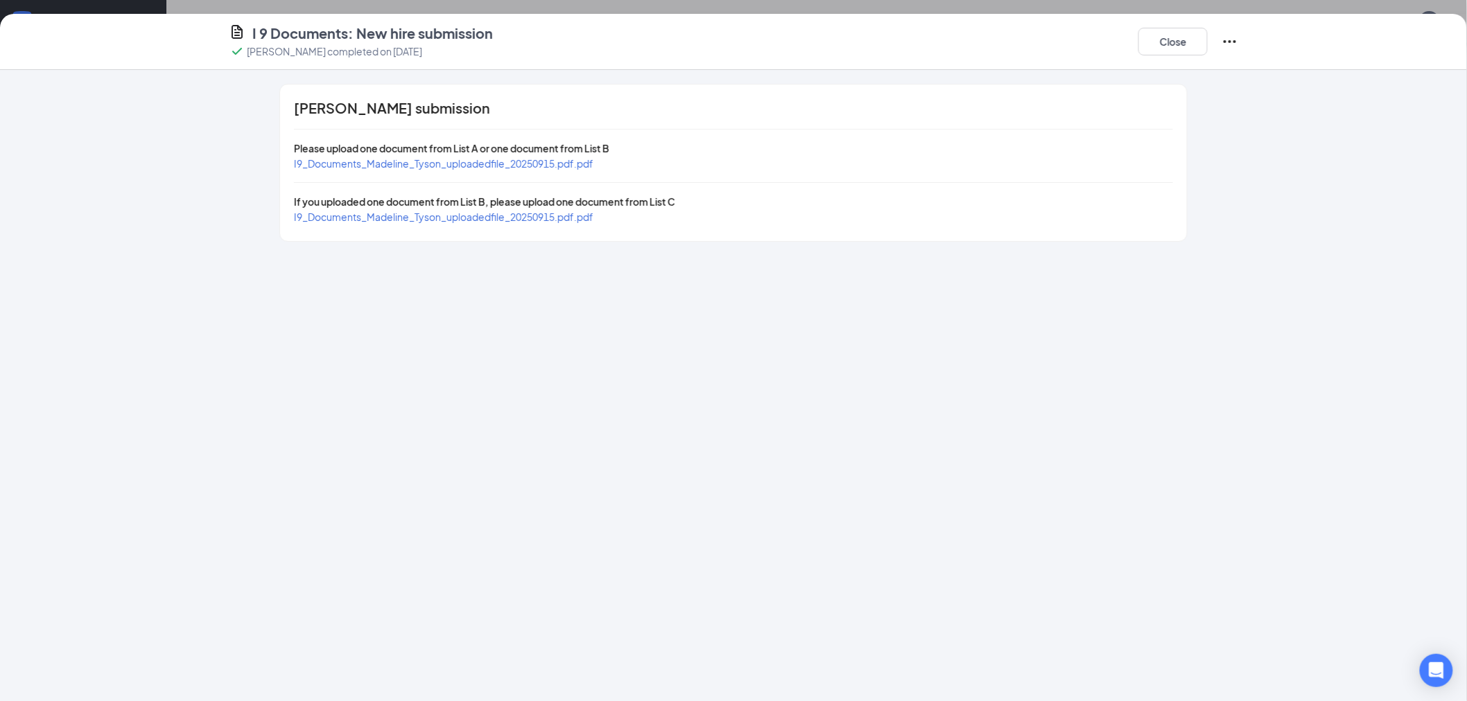
click at [579, 161] on span "I9_Documents_Madeline_Tyson_uploadedfile_20250915.pdf.pdf" at bounding box center [443, 163] width 299 height 12
click at [554, 216] on span "I9_Documents_Madeline_Tyson_uploadedfile_20250915.pdf.pdf" at bounding box center [443, 217] width 299 height 12
click at [1147, 44] on button "Close" at bounding box center [1172, 42] width 69 height 28
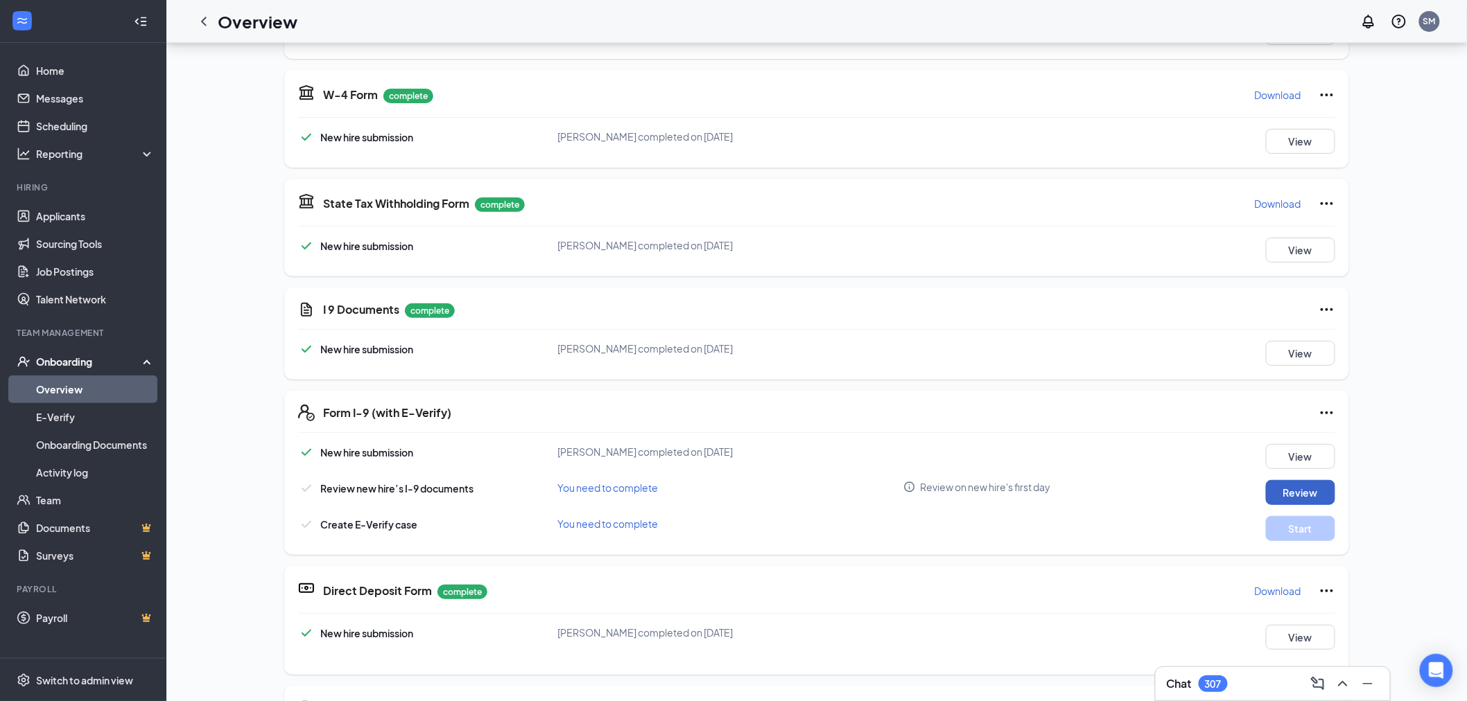
click at [1310, 486] on button "Review" at bounding box center [1300, 492] width 69 height 25
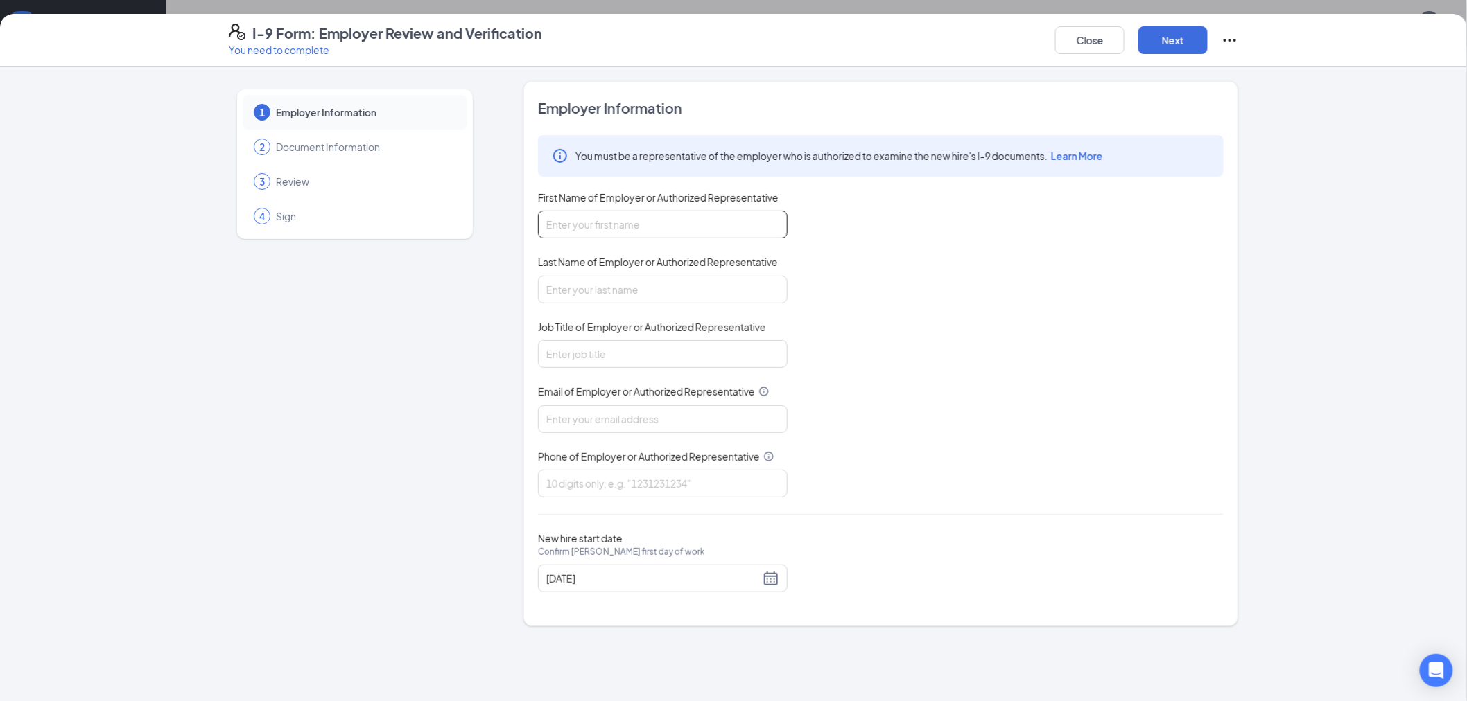
click at [715, 218] on input "First Name of Employer or Authorized Representative" at bounding box center [663, 225] width 250 height 28
type input "Shiella"
drag, startPoint x: 688, startPoint y: 285, endPoint x: 696, endPoint y: 297, distance: 14.4
click at [688, 285] on input "Last Name of Employer or Authorized Representative" at bounding box center [663, 290] width 250 height 28
type input "Mariano"
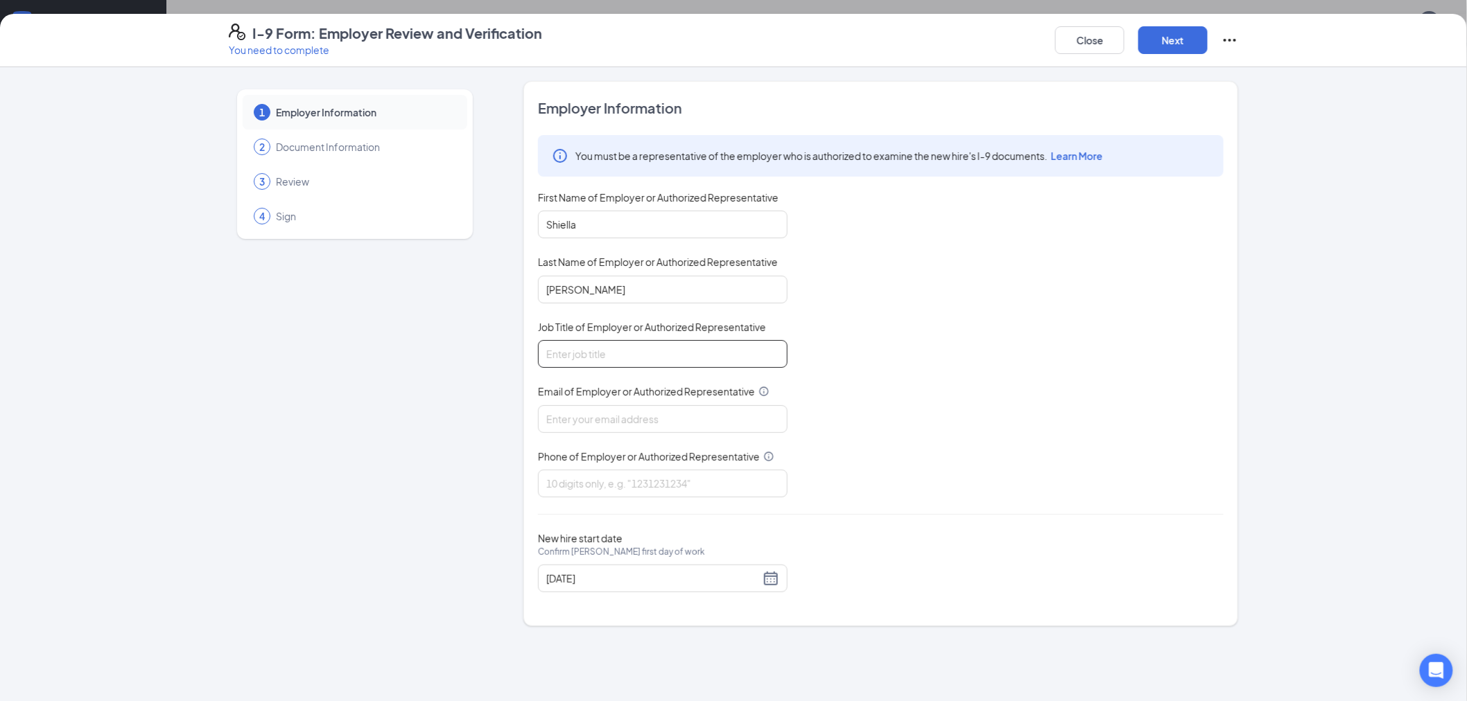
click at [704, 352] on input "Job Title of Employer or Authorized Representative" at bounding box center [663, 354] width 250 height 28
type input "Onboarding Specialist"
click at [631, 424] on input "Email of Employer or Authorized Representative" at bounding box center [663, 419] width 250 height 28
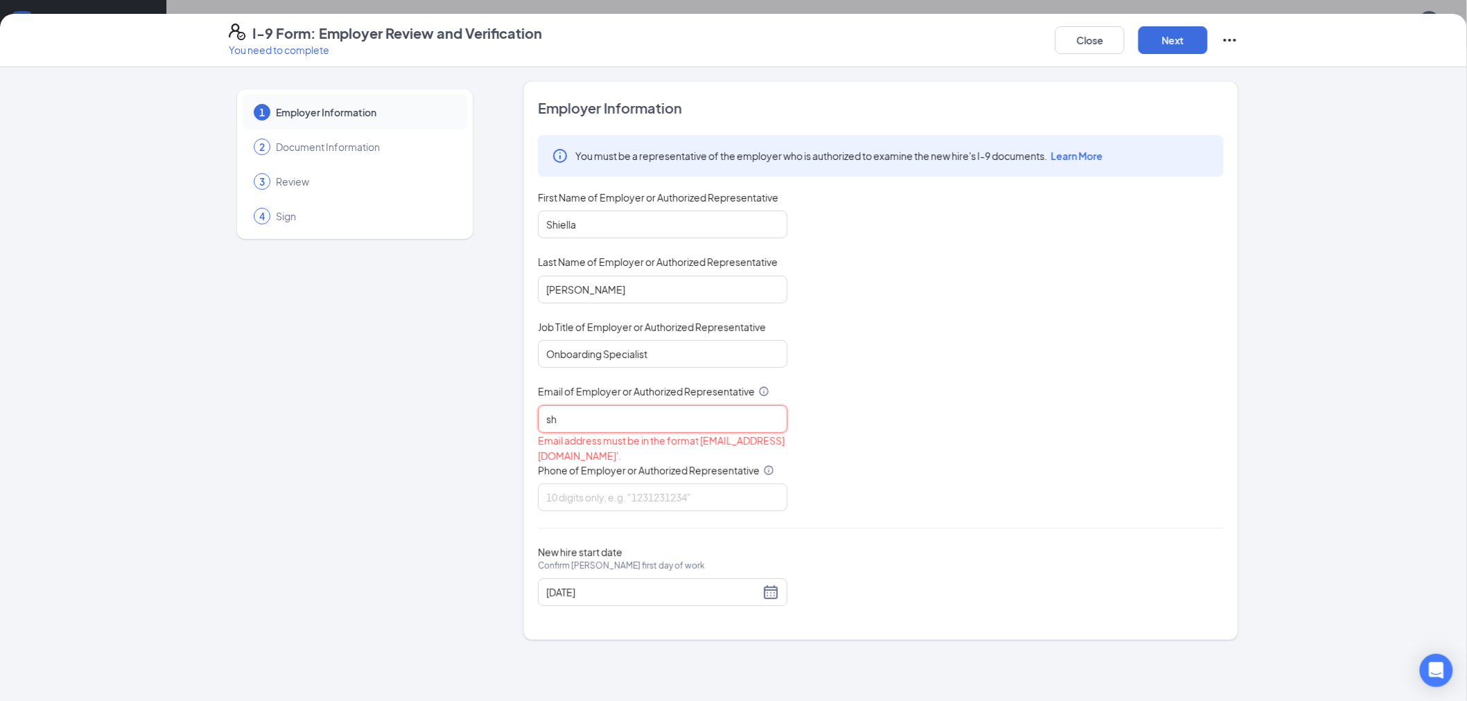
type input "shiellam@alegrecare.com"
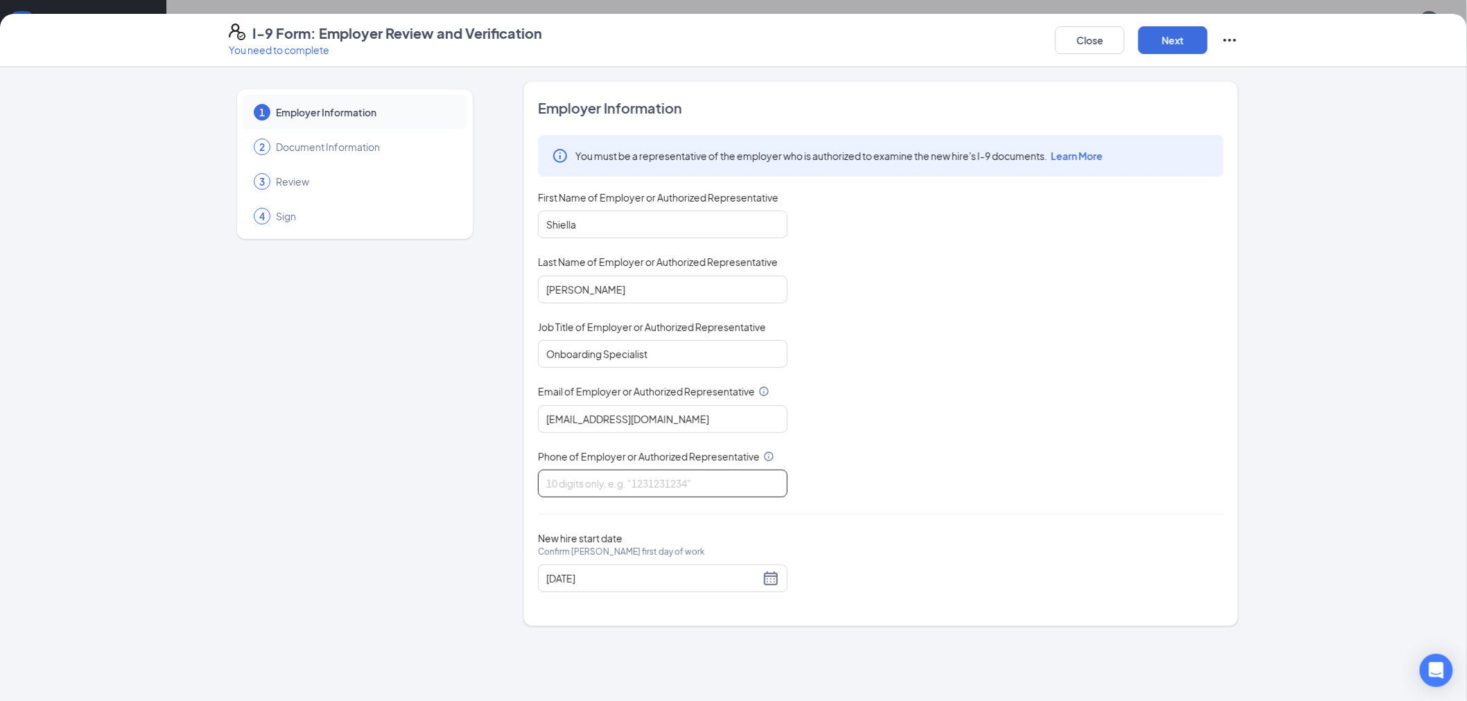
click at [573, 485] on input "Phone of Employer or Authorized Representative" at bounding box center [663, 484] width 250 height 28
type input "8005984777"
click at [652, 584] on input "09/16/2025" at bounding box center [652, 578] width 213 height 15
click at [1178, 37] on button "Next" at bounding box center [1172, 40] width 69 height 28
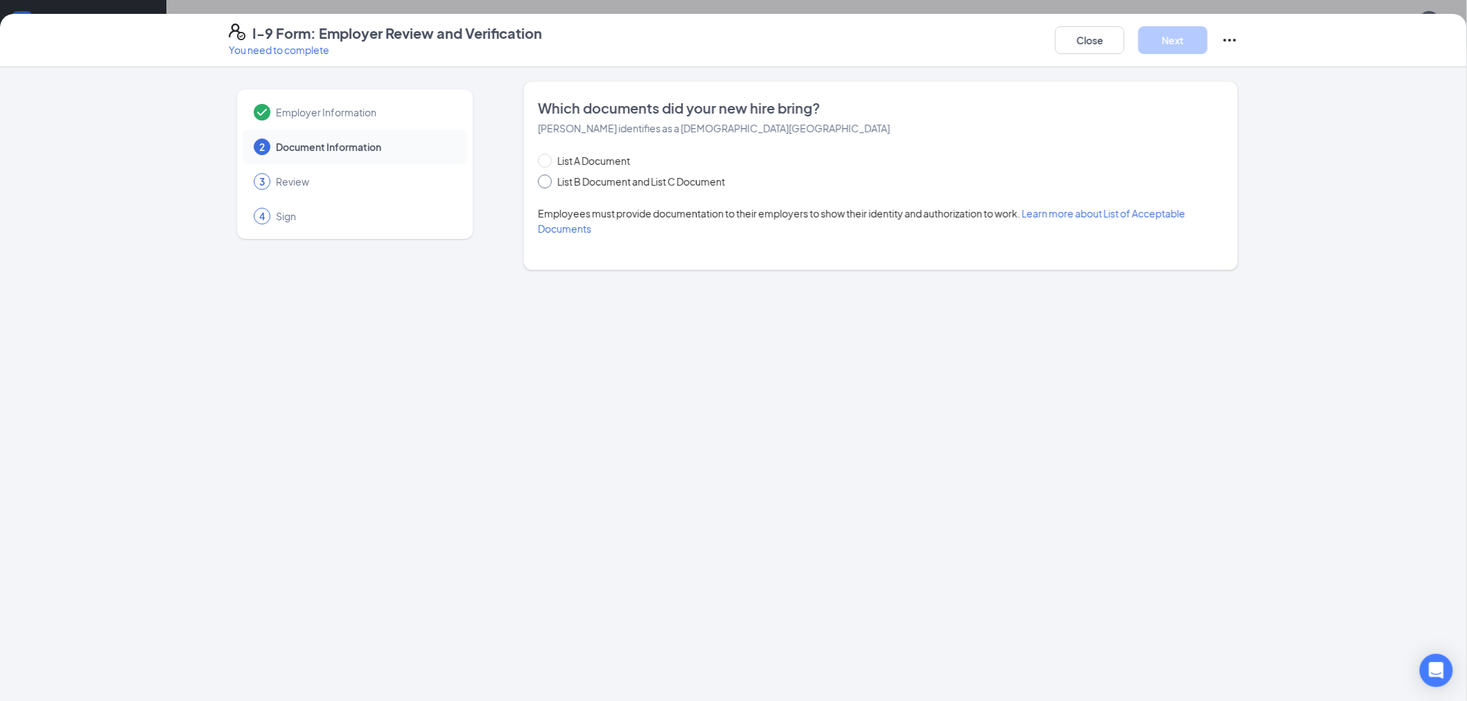
click at [643, 178] on span "List B Document and List C Document" at bounding box center [641, 181] width 179 height 15
click at [548, 178] on input "List B Document and List C Document" at bounding box center [543, 180] width 10 height 10
radio input "true"
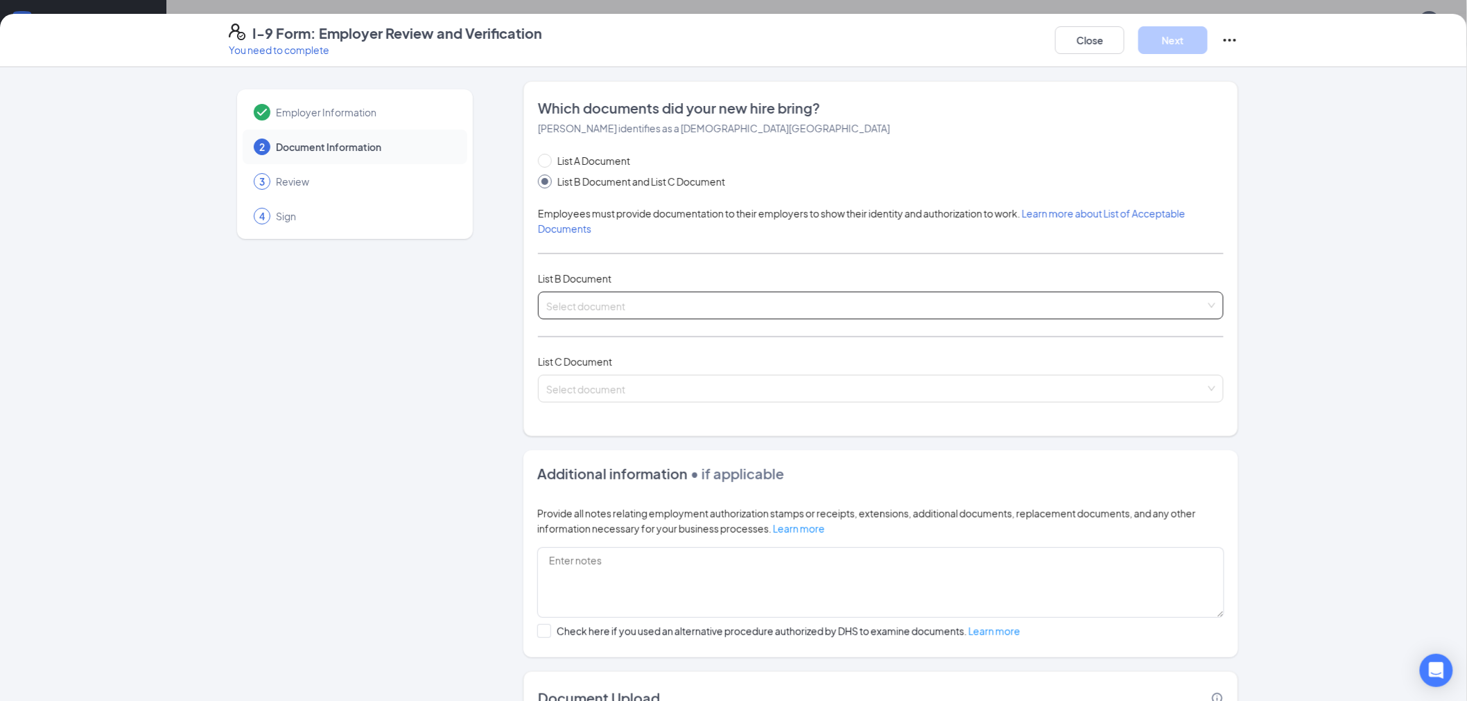
click at [670, 312] on input "search" at bounding box center [875, 302] width 659 height 21
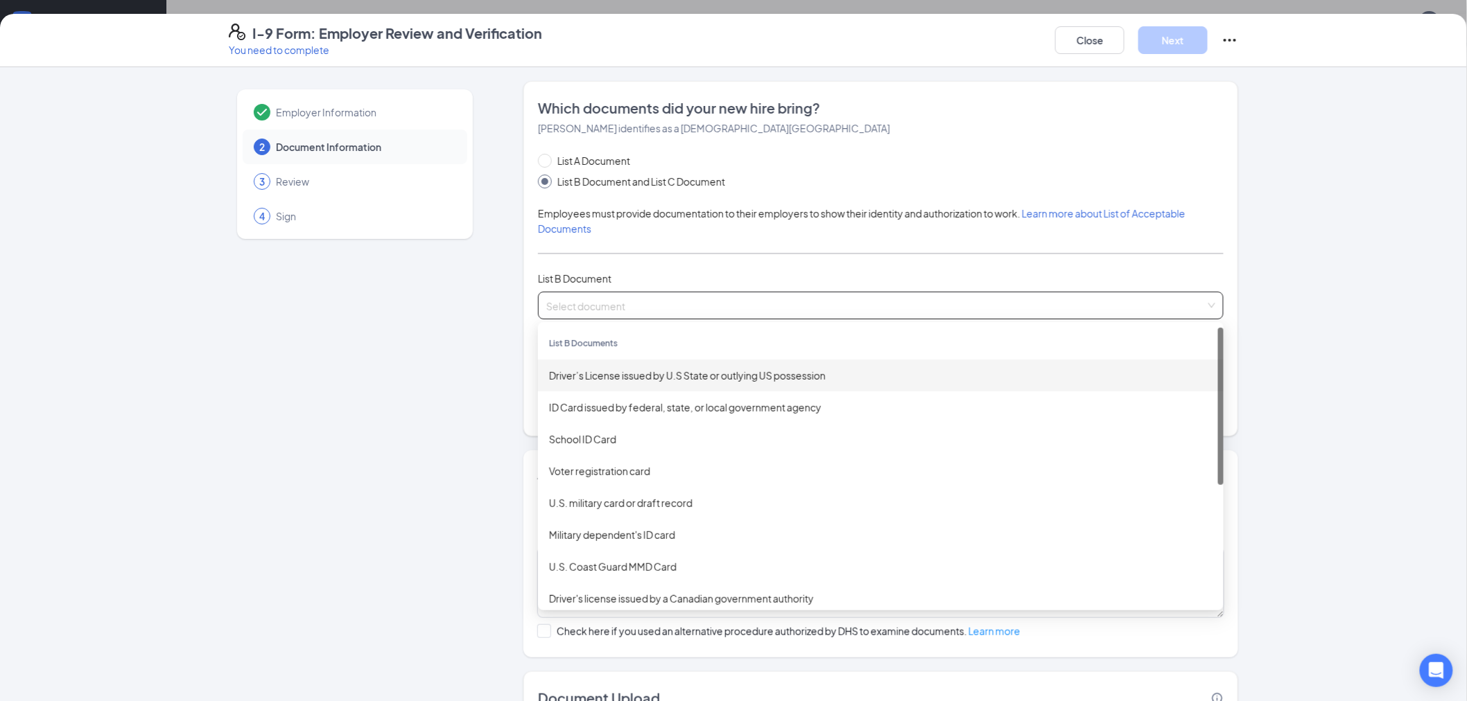
click at [647, 376] on div "Driver’s License issued by U.S State or outlying US possession" at bounding box center [880, 375] width 663 height 15
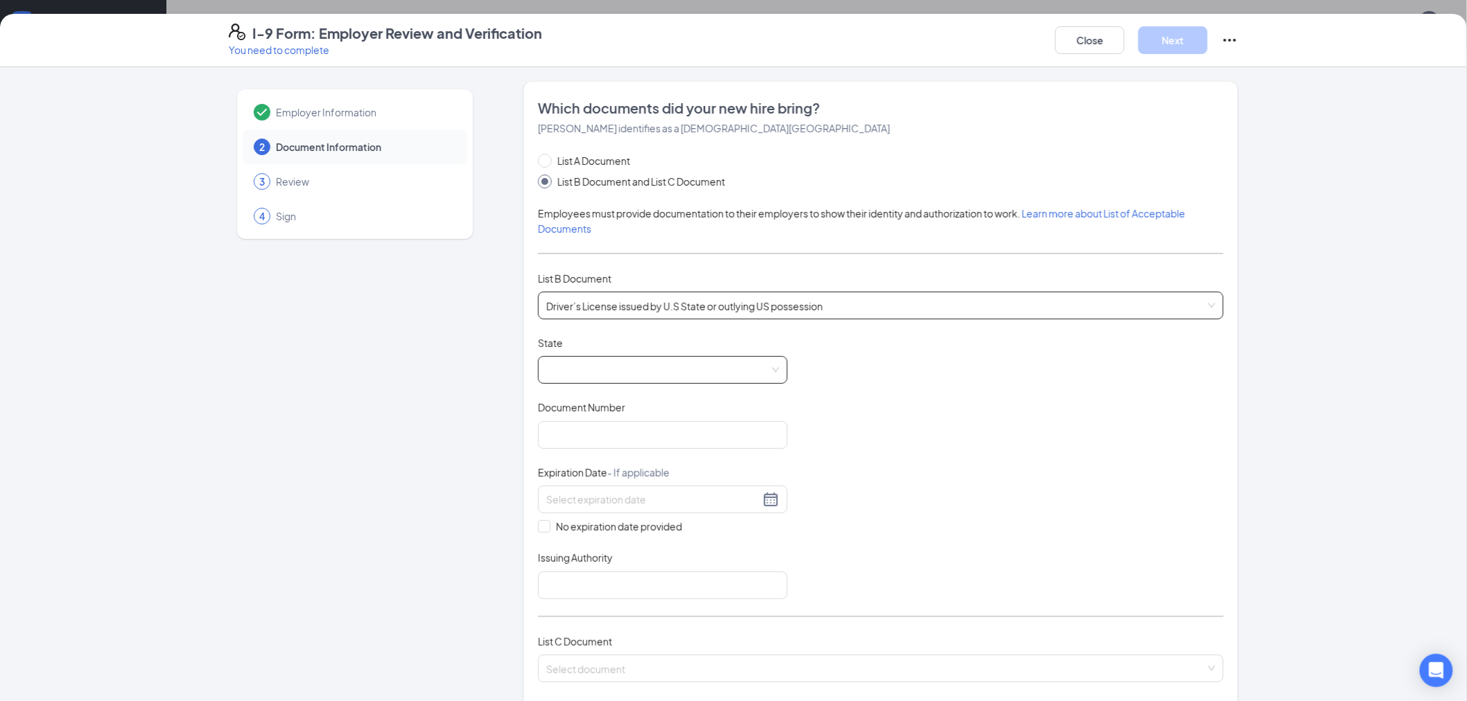
click at [624, 376] on span at bounding box center [662, 370] width 233 height 26
click at [579, 560] on div "California" at bounding box center [662, 567] width 227 height 15
click at [609, 428] on input "Document Number" at bounding box center [663, 435] width 250 height 28
paste input "F5198951"
type input "F5198951"
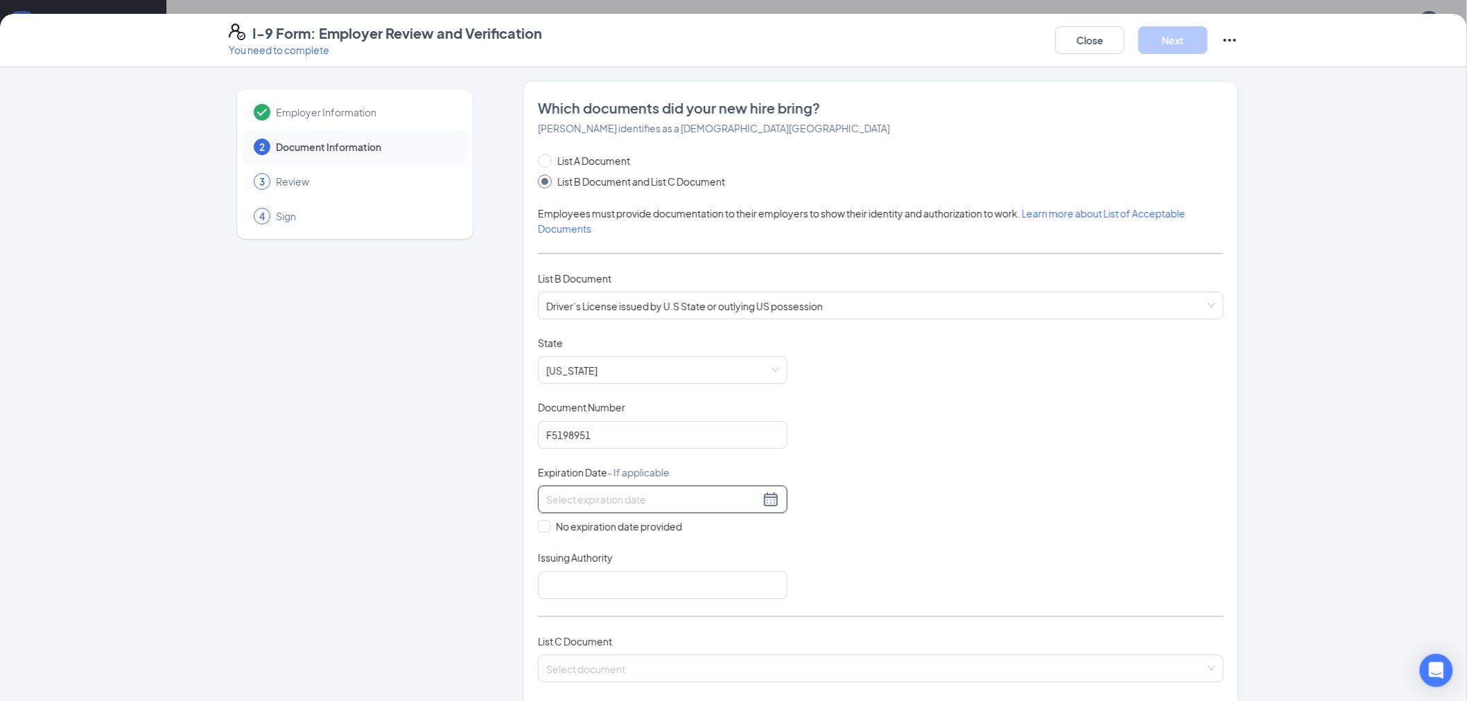
click at [614, 500] on input at bounding box center [652, 499] width 213 height 15
click at [638, 537] on button "2025" at bounding box center [641, 531] width 24 height 28
type input "09/16/2026"
type input "09/16/2028"
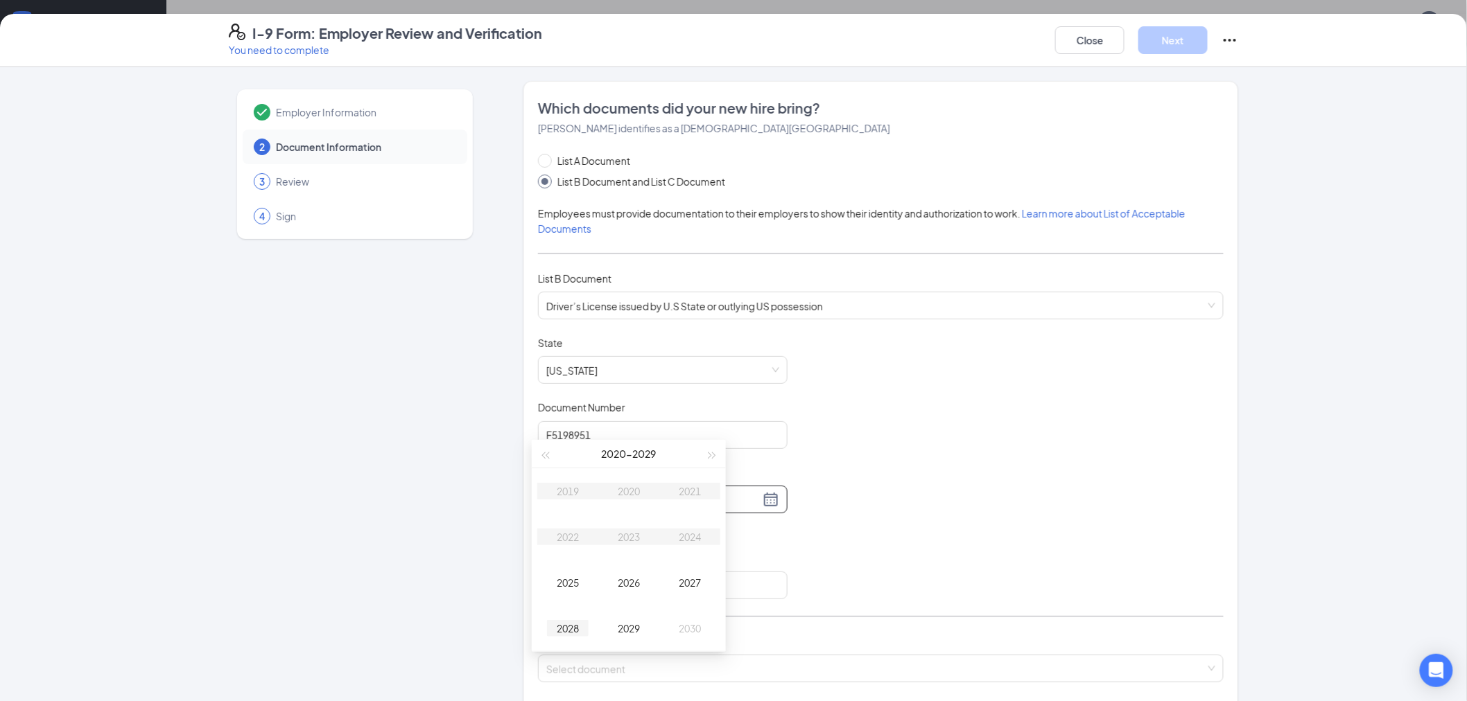
click at [571, 635] on div "2028" at bounding box center [568, 628] width 42 height 17
type input "08/29/2028"
click at [624, 534] on div "Sep 2028" at bounding box center [628, 531] width 121 height 28
click at [618, 534] on button "Sep" at bounding box center [613, 531] width 19 height 28
click at [694, 625] on td "Jun" at bounding box center [689, 614] width 61 height 46
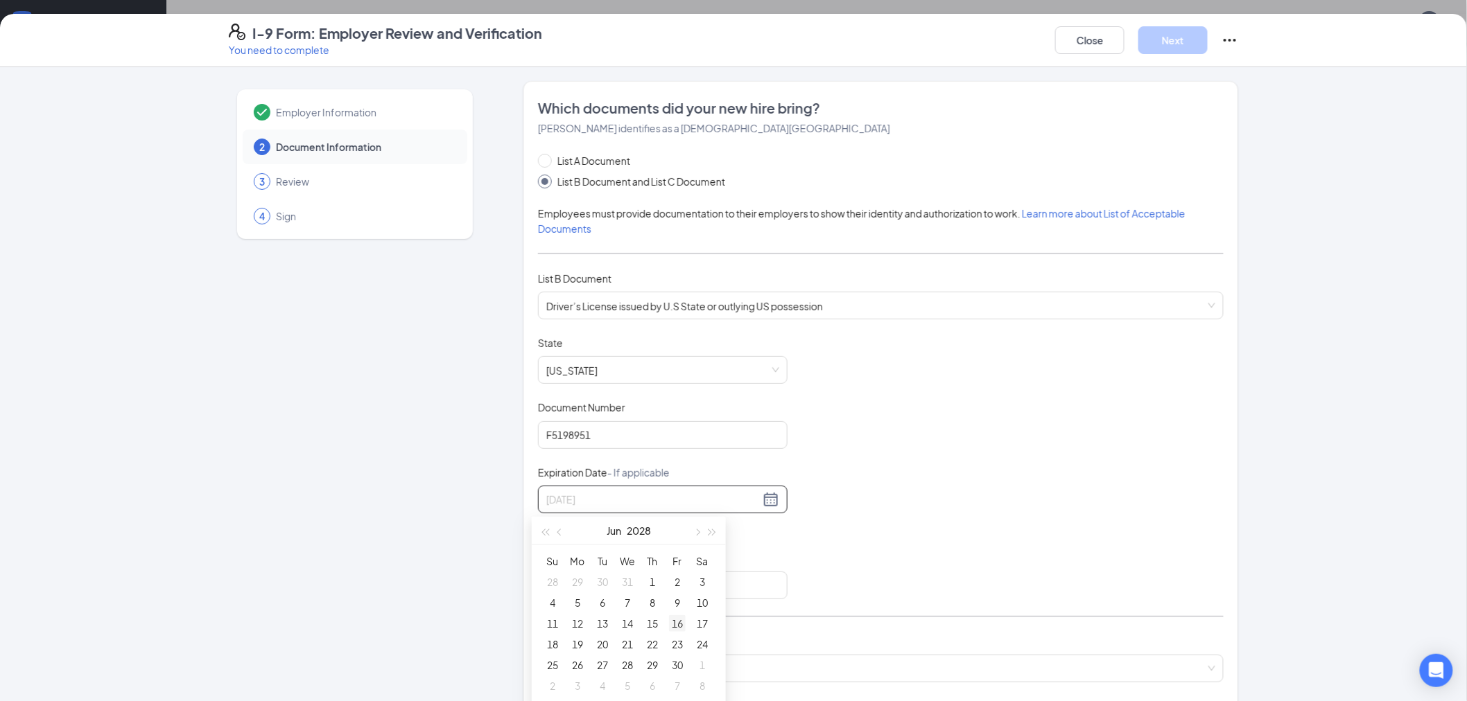
type input "06/16/2028"
click at [670, 626] on div "16" at bounding box center [677, 623] width 17 height 17
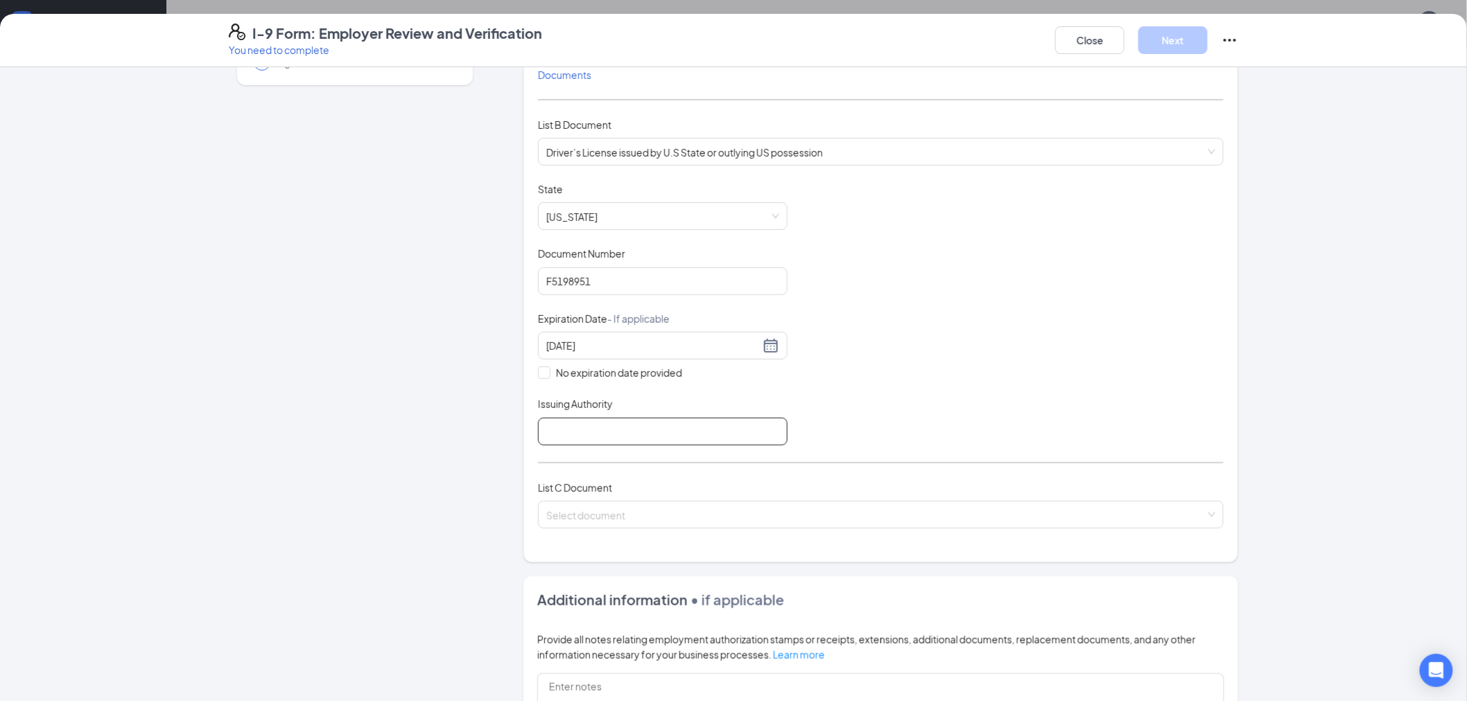
click at [613, 441] on input "Issuing Authority" at bounding box center [663, 432] width 250 height 28
type input "California"
click at [659, 512] on input "search" at bounding box center [875, 512] width 659 height 21
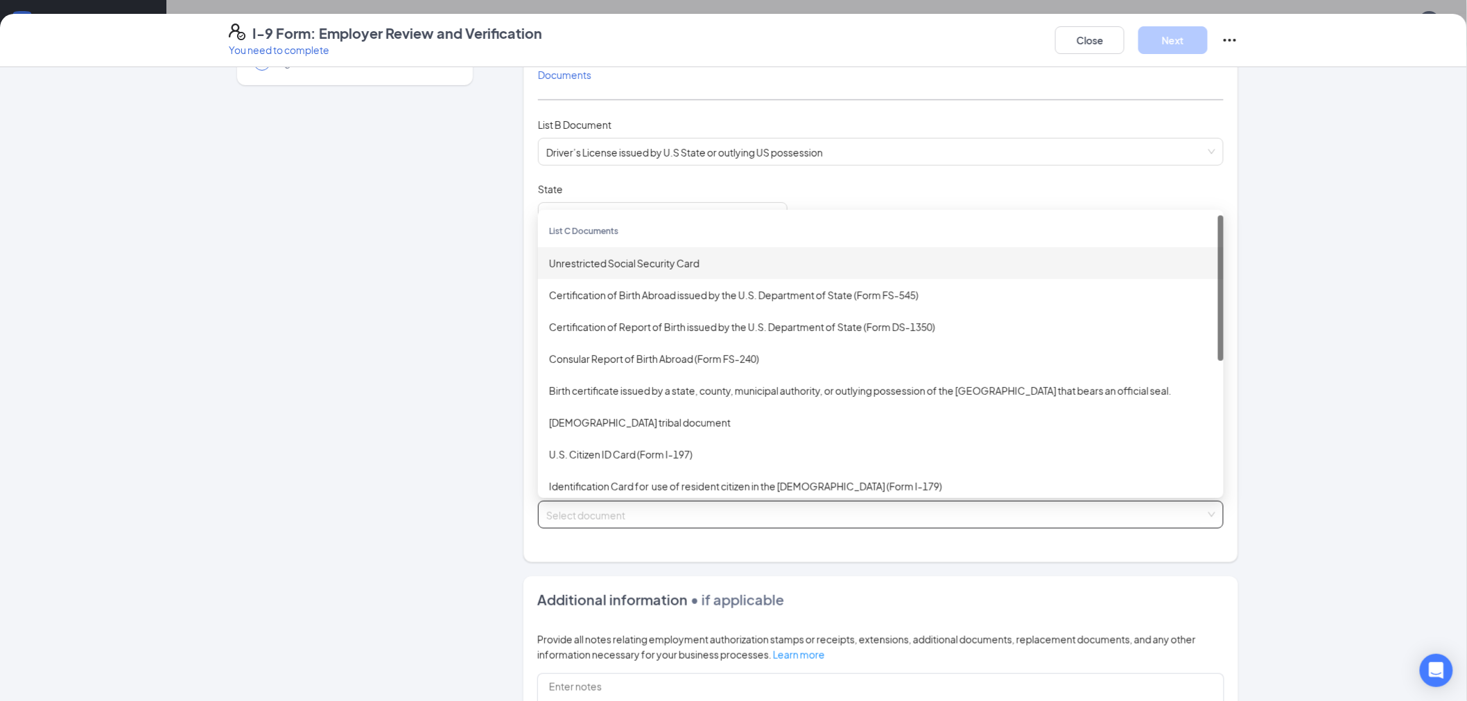
click at [676, 254] on div "Unrestricted Social Security Card" at bounding box center [880, 263] width 685 height 32
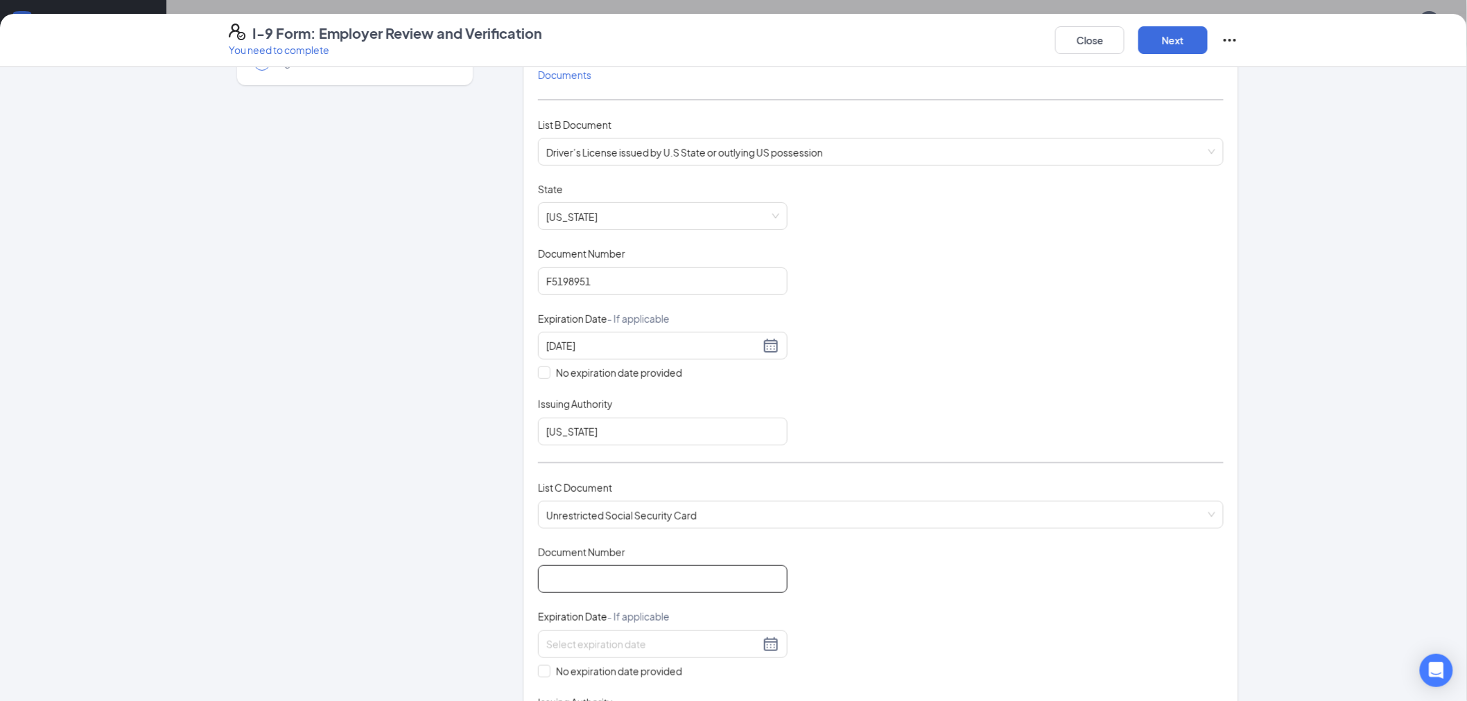
click at [581, 577] on input "Document Number" at bounding box center [663, 580] width 250 height 28
paste input "608980793"
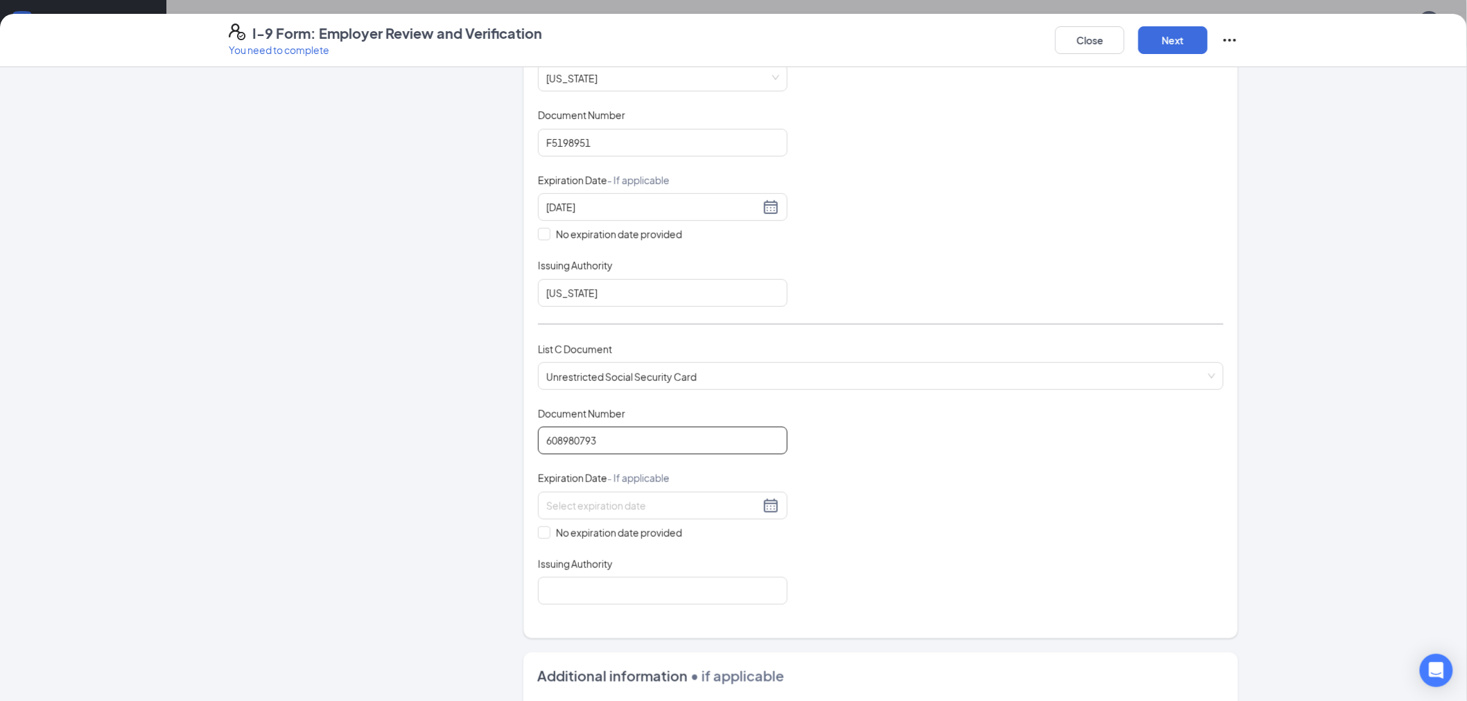
scroll to position [308, 0]
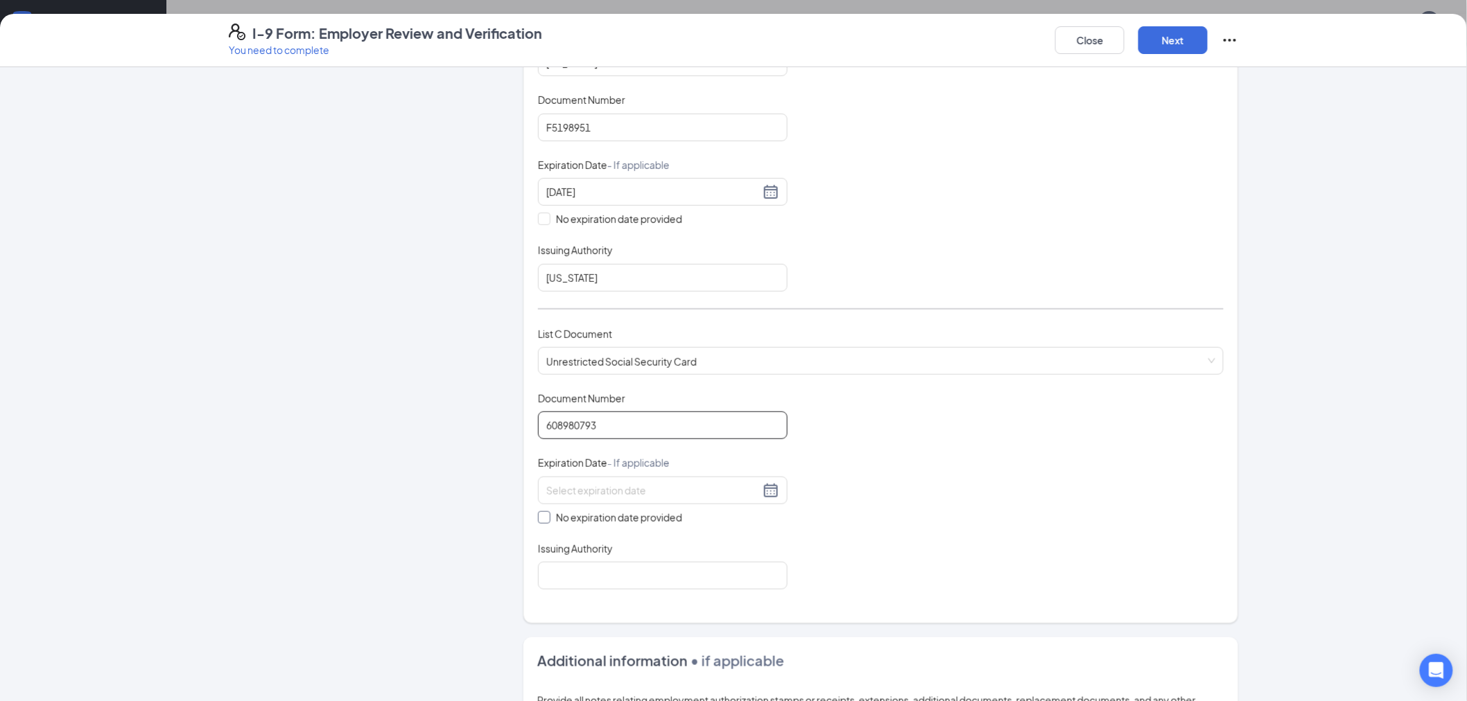
type input "608980793"
click at [543, 521] on span at bounding box center [544, 518] width 12 height 12
click at [543, 521] on input "No expiration date provided" at bounding box center [543, 517] width 10 height 10
checkbox input "true"
drag, startPoint x: 565, startPoint y: 572, endPoint x: 576, endPoint y: 587, distance: 18.9
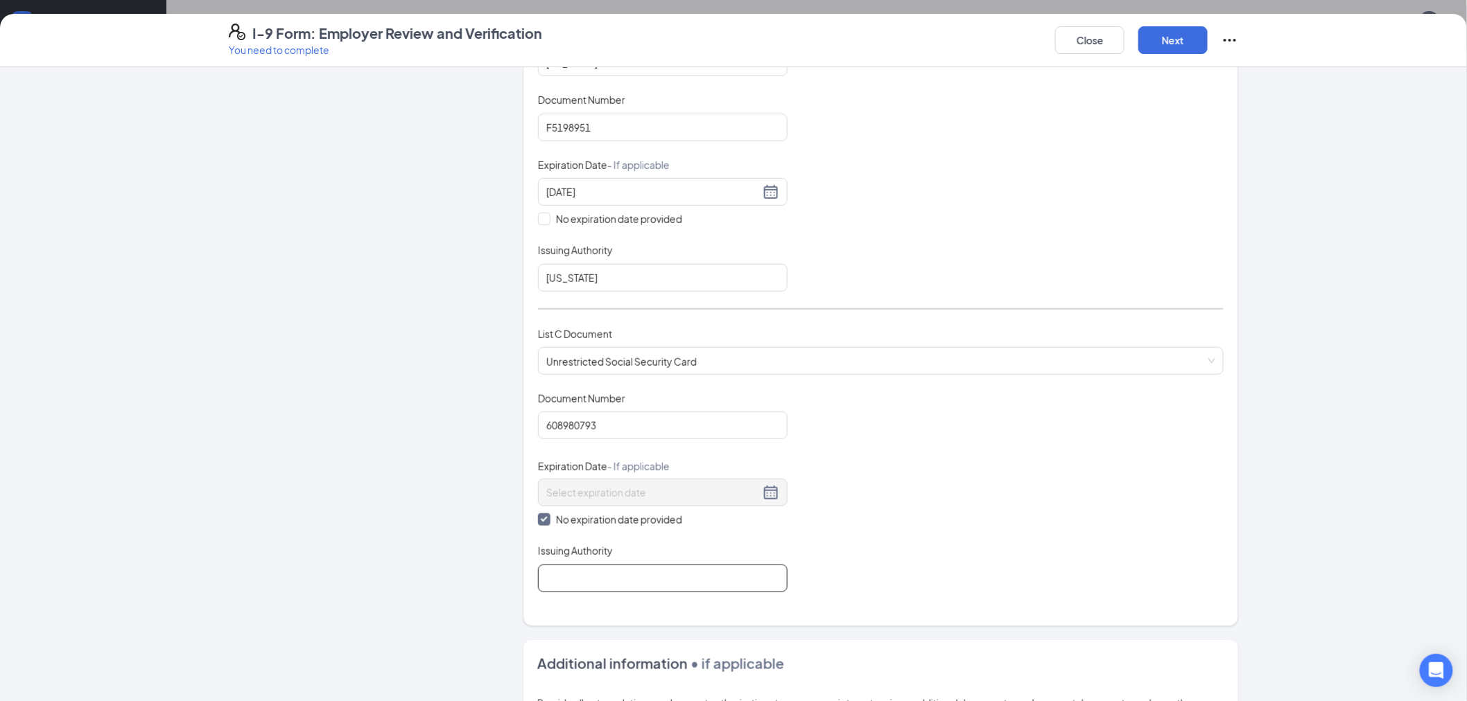
click at [564, 572] on input "Issuing Authority" at bounding box center [663, 579] width 250 height 28
type input "Social Security Administration"
click at [1175, 29] on button "Next" at bounding box center [1172, 40] width 69 height 28
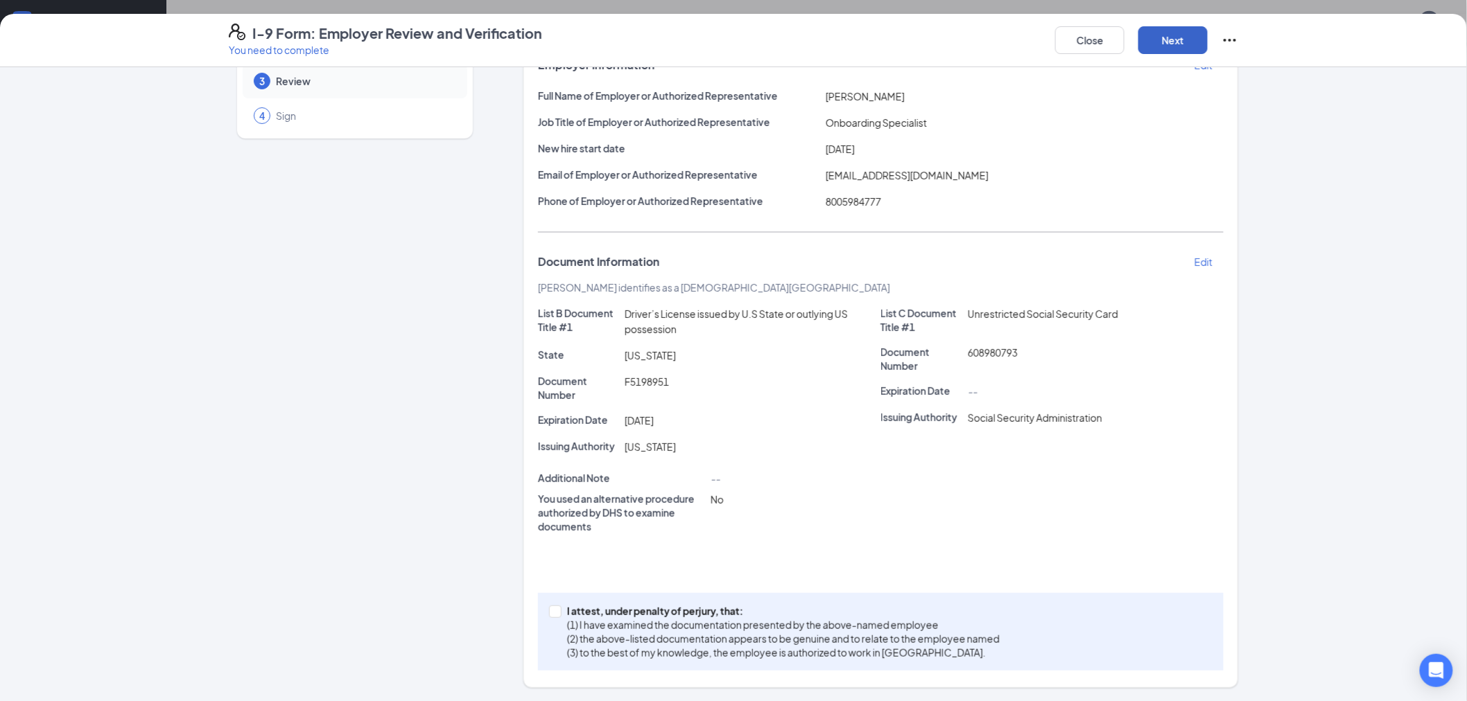
scroll to position [462, 0]
click at [561, 611] on span "I attest, under penalty of perjury, that: (1) I have examined the documentation…" at bounding box center [783, 631] width 444 height 55
click at [558, 611] on input "I attest, under penalty of perjury, that: (1) I have examined the documentation…" at bounding box center [554, 611] width 10 height 10
checkbox input "true"
click at [1178, 44] on button "Next" at bounding box center [1172, 40] width 69 height 28
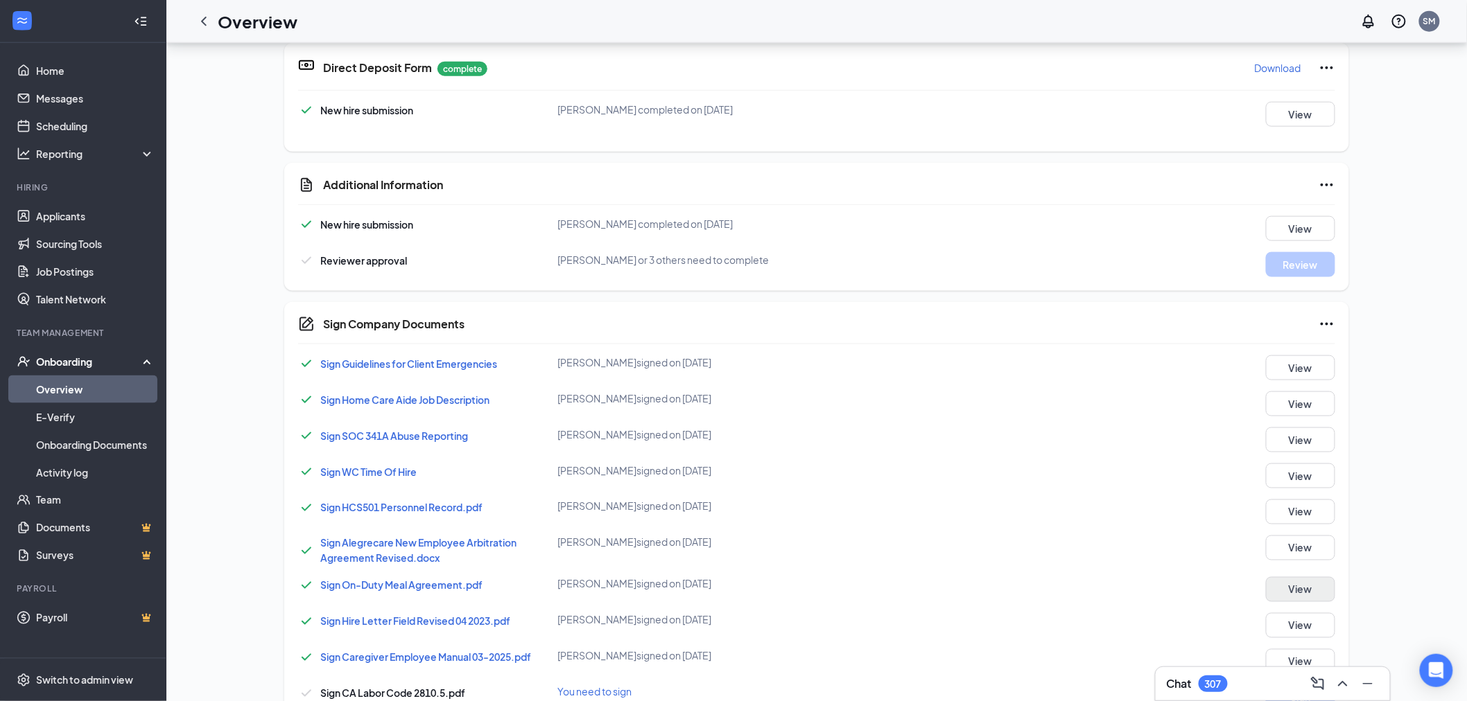
scroll to position [890, 0]
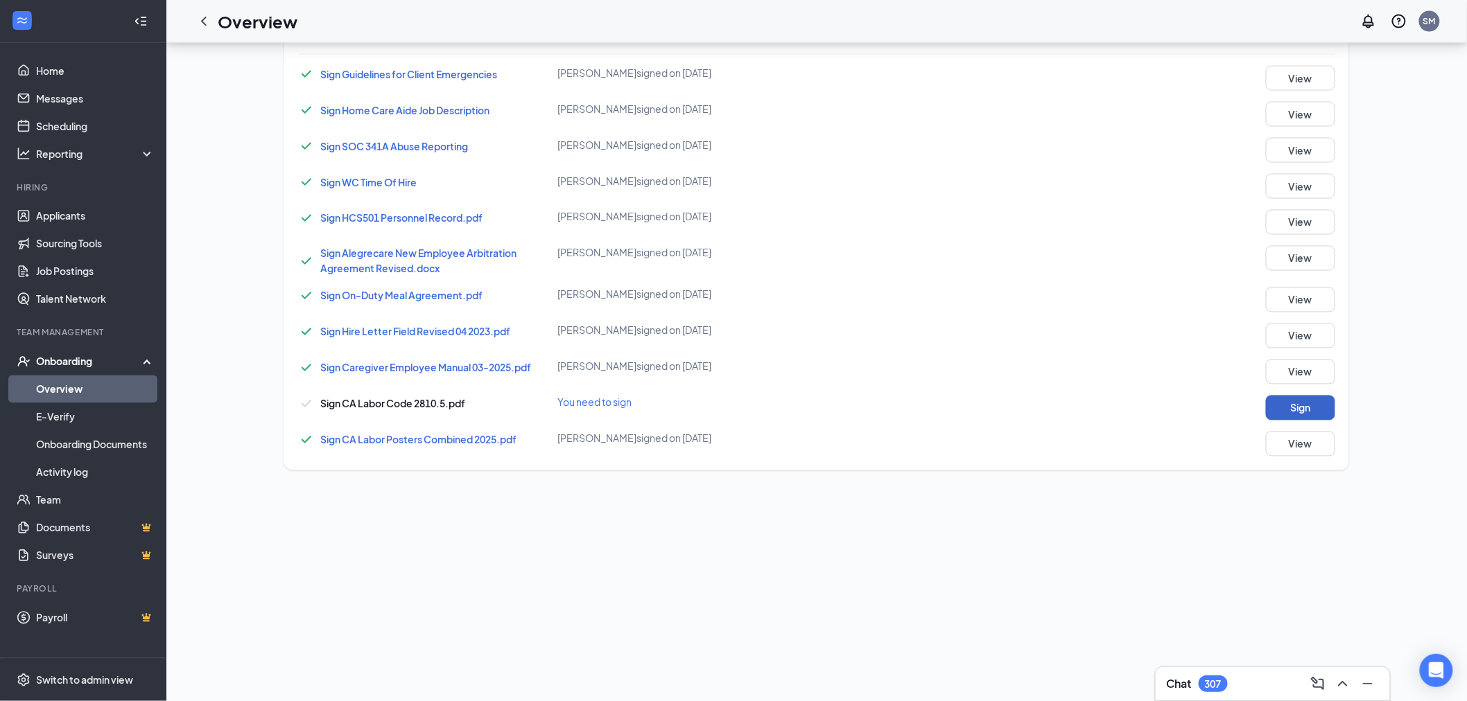
click at [1291, 405] on button "Sign" at bounding box center [1300, 408] width 69 height 25
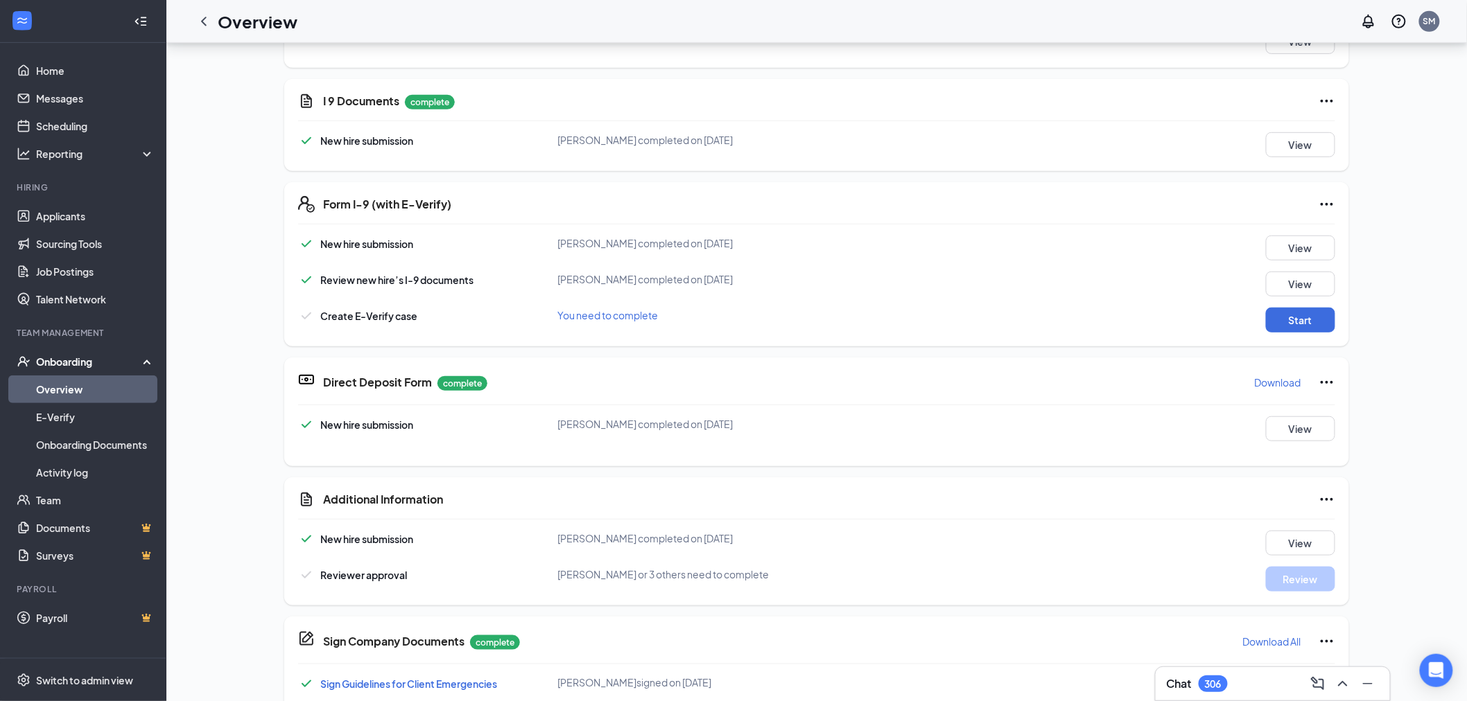
scroll to position [279, 0]
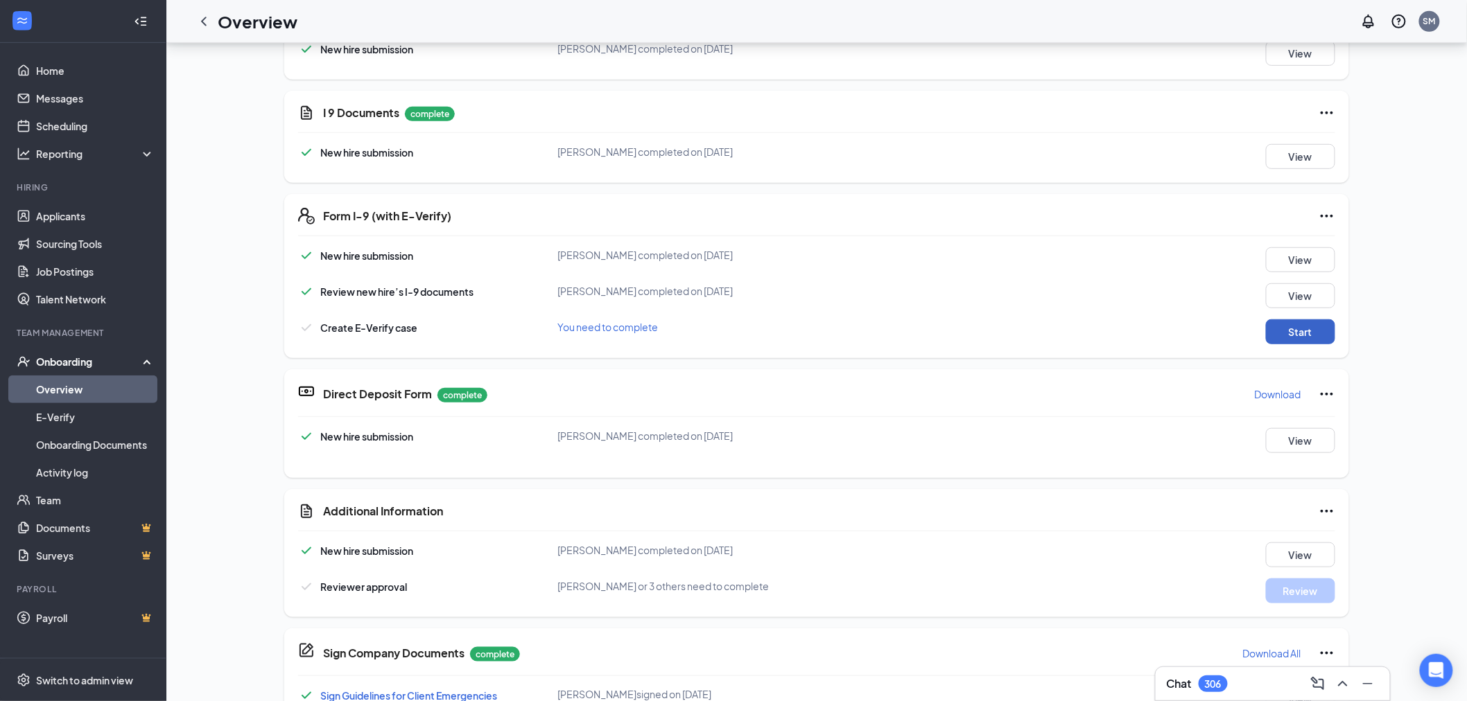
click at [1292, 331] on button "Start" at bounding box center [1300, 332] width 69 height 25
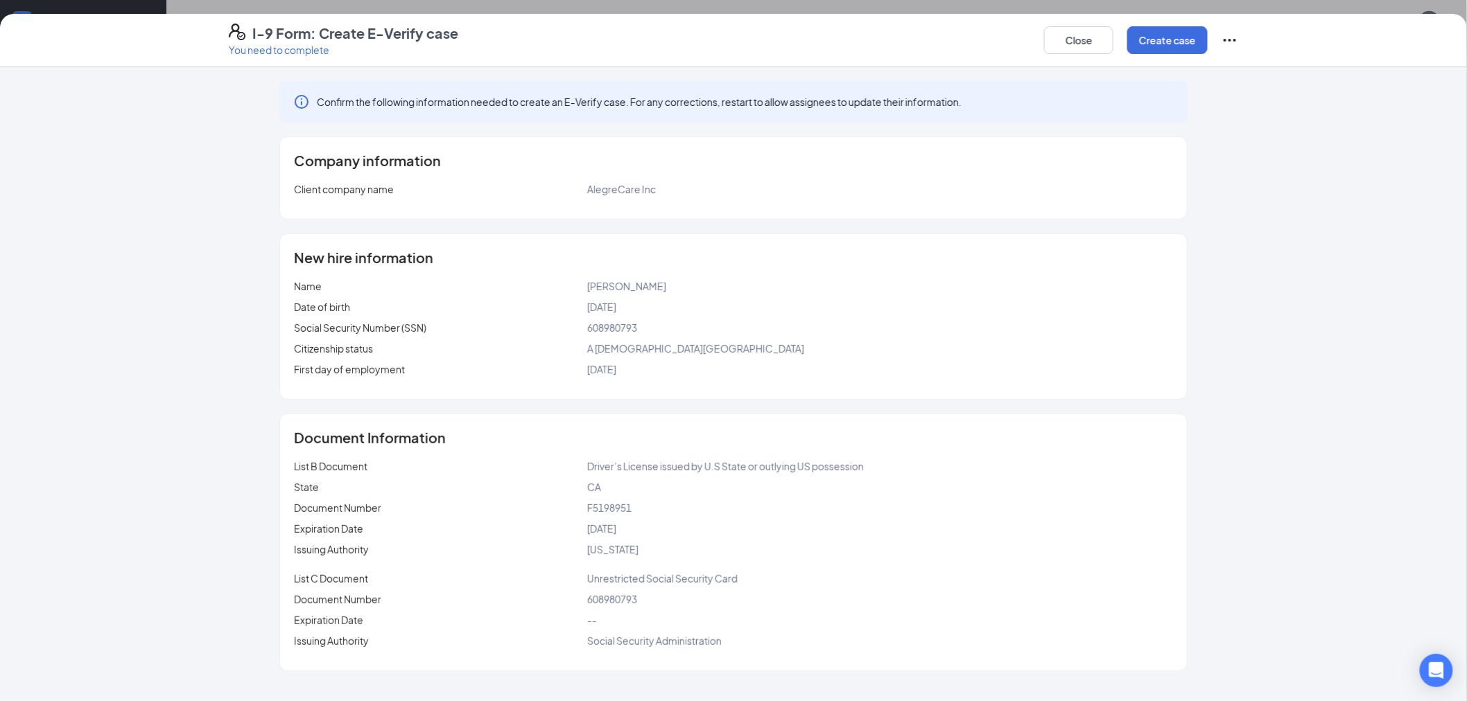
click at [1140, 24] on div "Close Create case" at bounding box center [1141, 40] width 194 height 33
click at [1149, 50] on button "Create case" at bounding box center [1167, 40] width 80 height 28
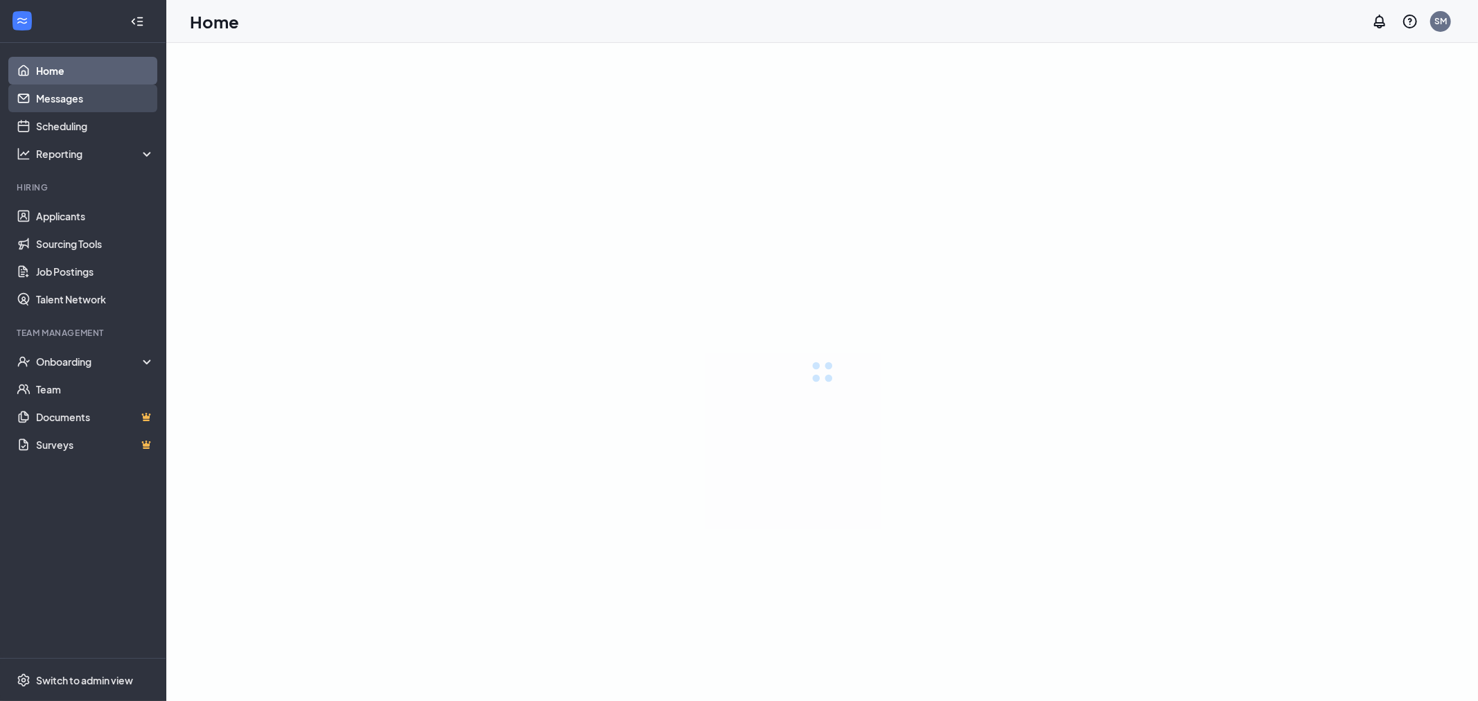
click at [87, 97] on link "Messages" at bounding box center [95, 99] width 119 height 28
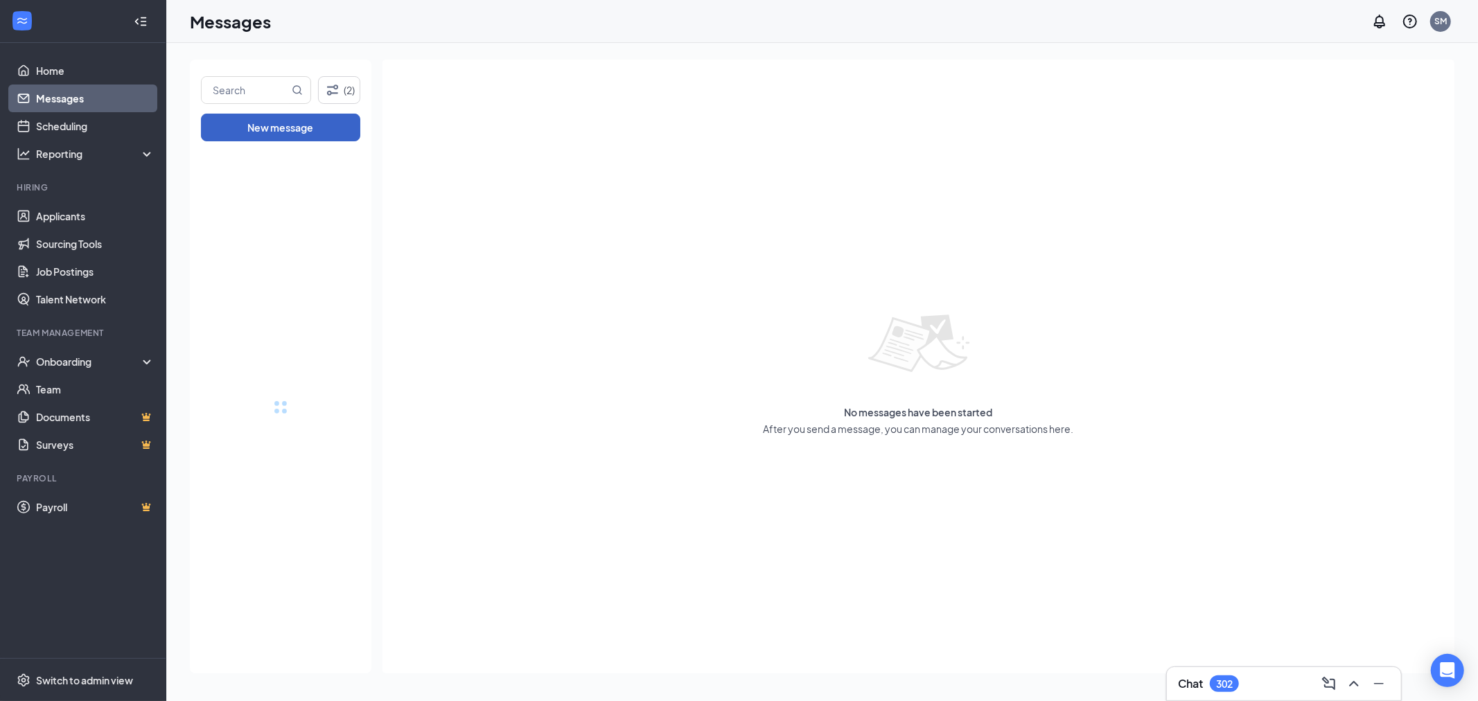
click at [276, 114] on button "New message" at bounding box center [280, 128] width 159 height 28
click at [282, 93] on input "text" at bounding box center [245, 90] width 87 height 26
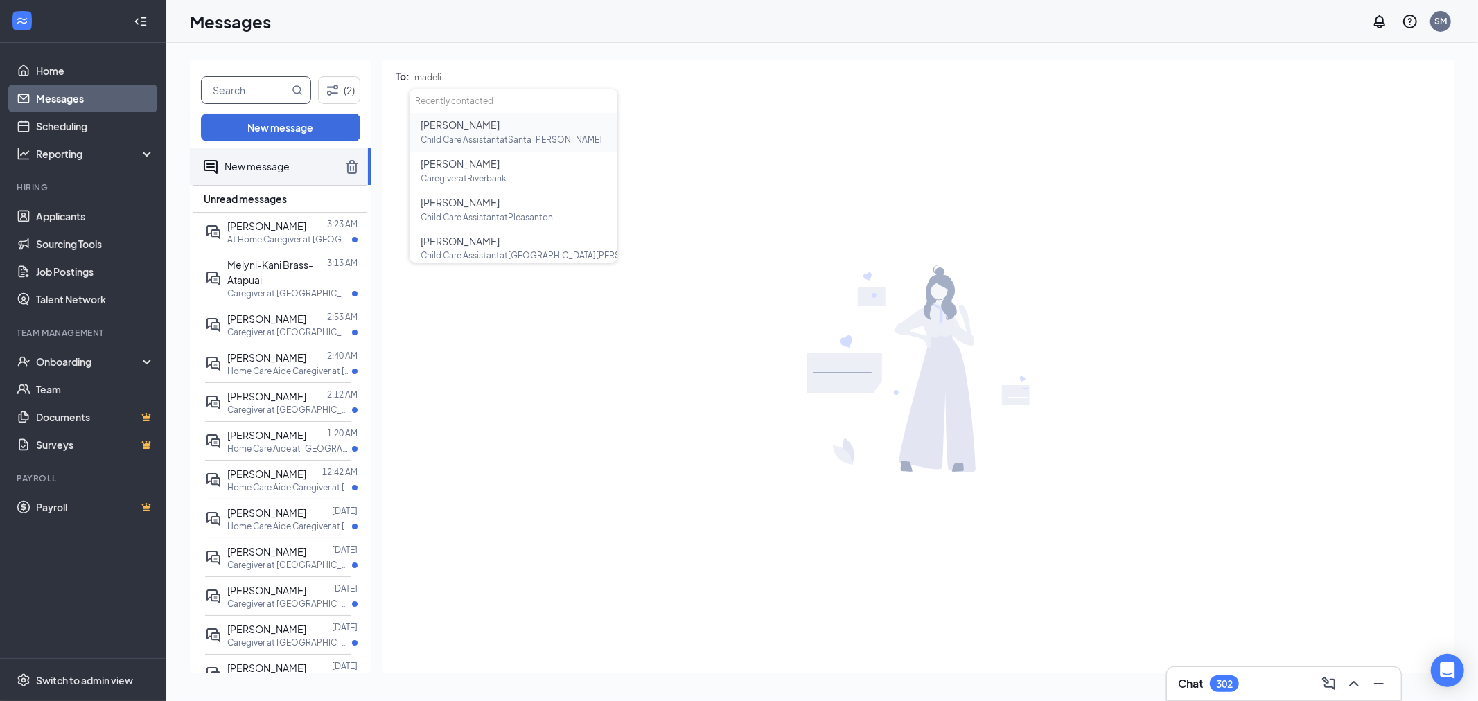
type input "madeli"
click at [282, 93] on input "text" at bounding box center [245, 90] width 87 height 26
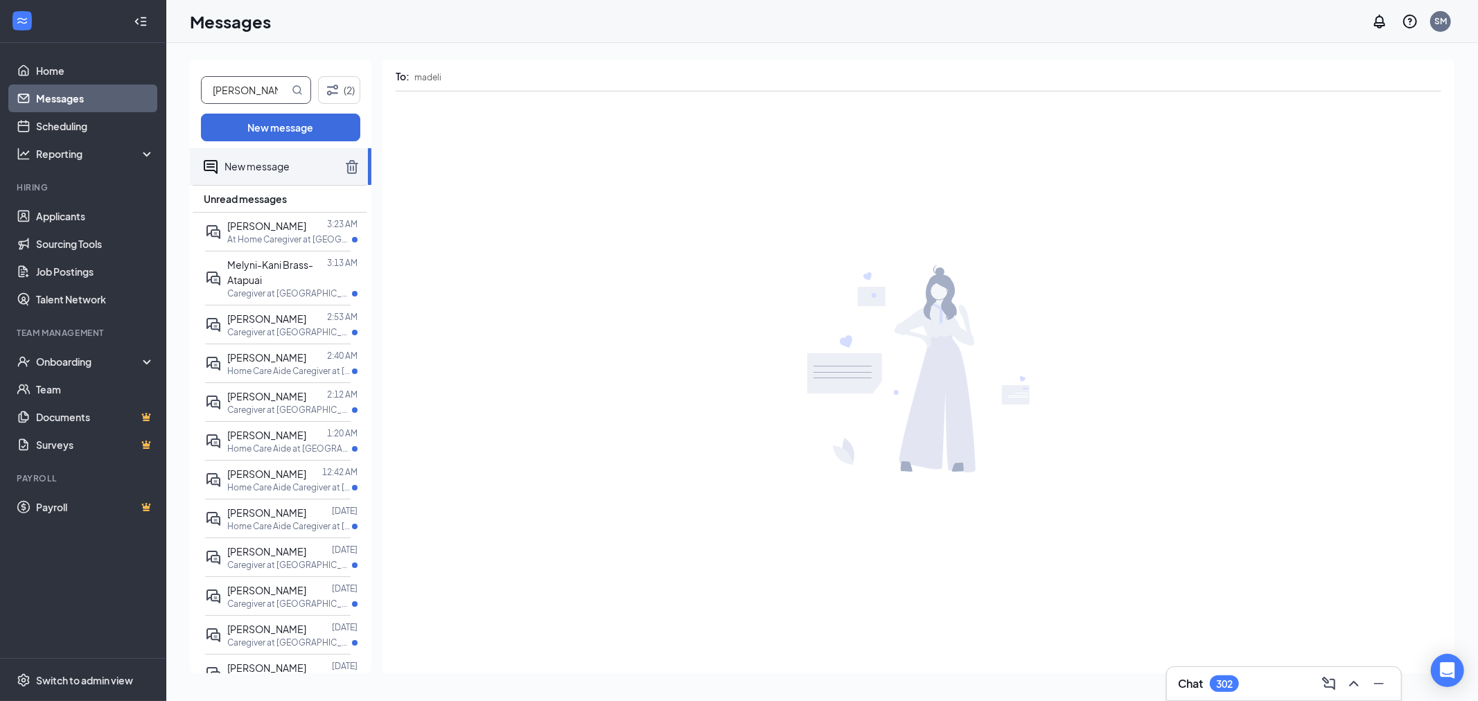
type input "[PERSON_NAME]"
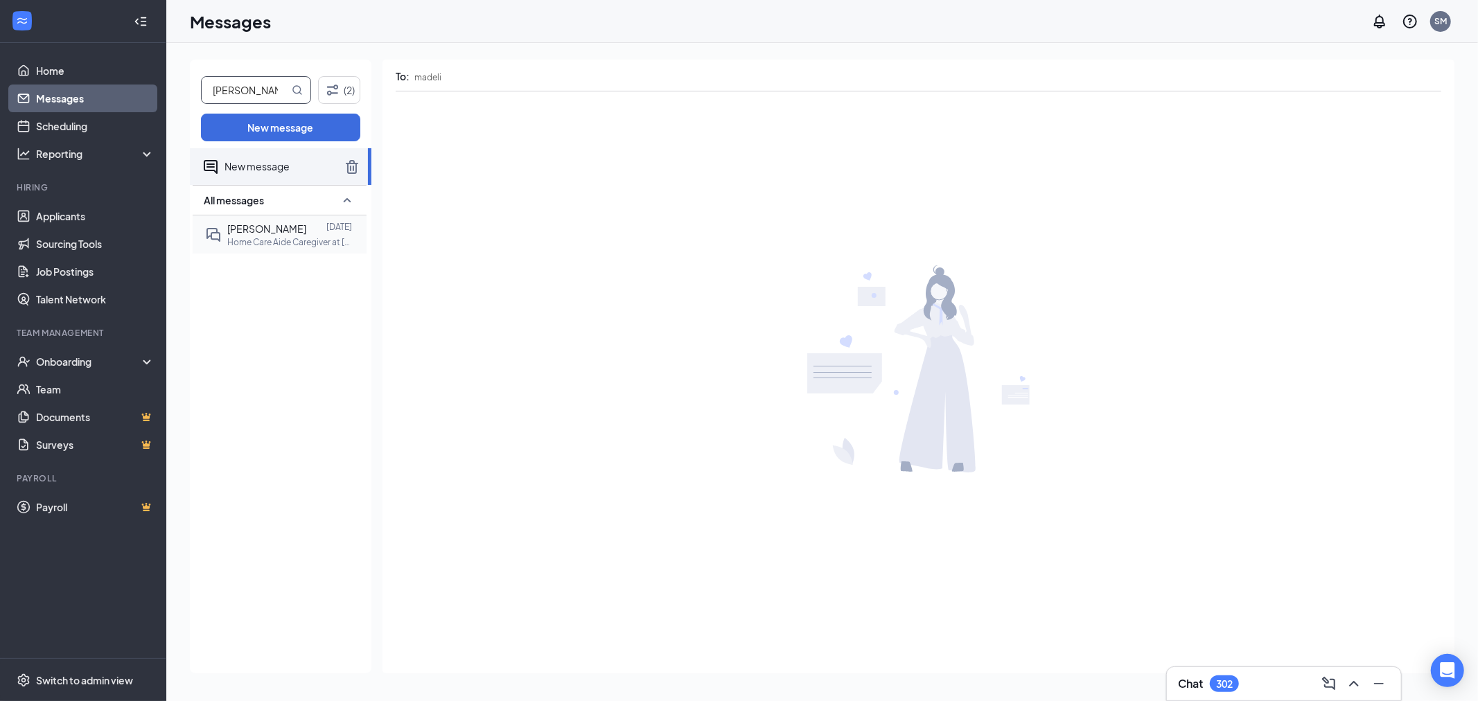
click at [260, 244] on p "Home Care Aide Caregiver at [GEOGRAPHIC_DATA]" at bounding box center [289, 242] width 125 height 12
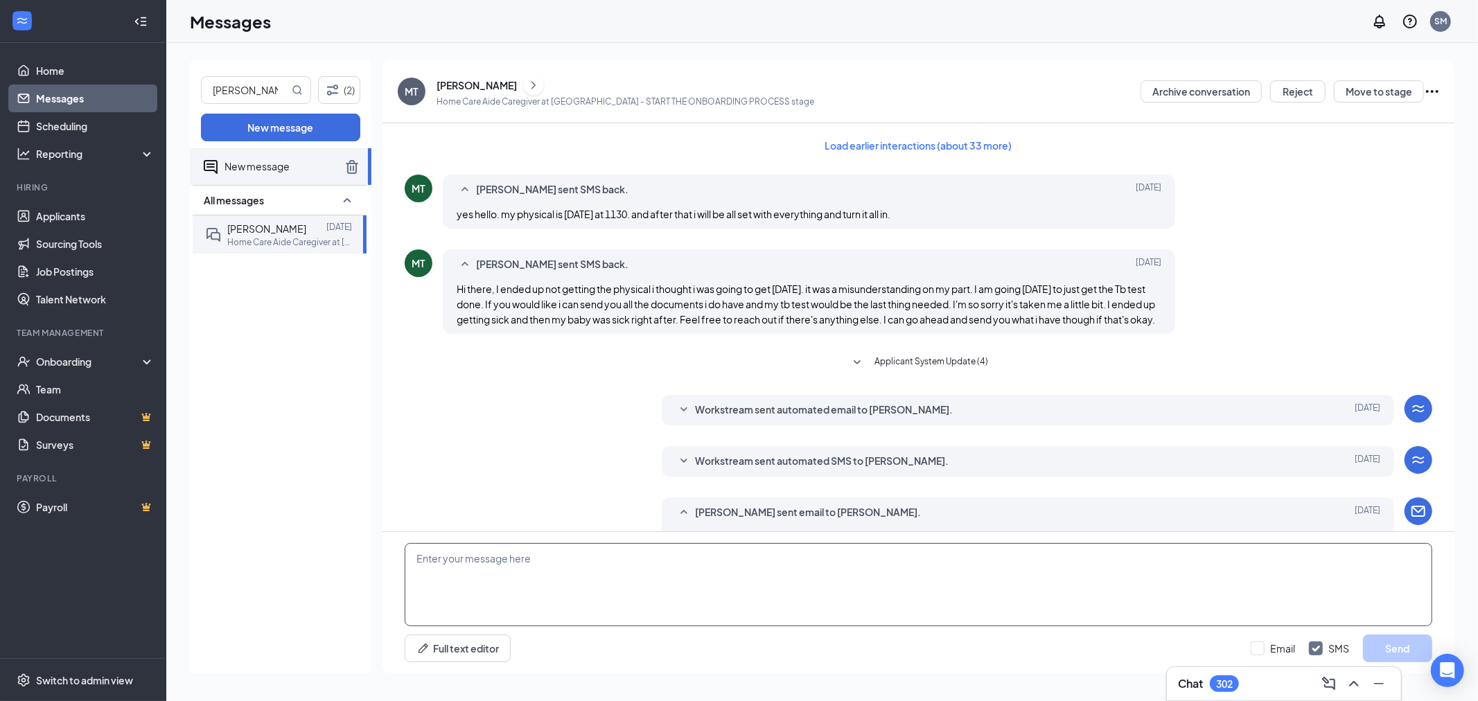
click at [617, 609] on textarea at bounding box center [919, 584] width 1028 height 83
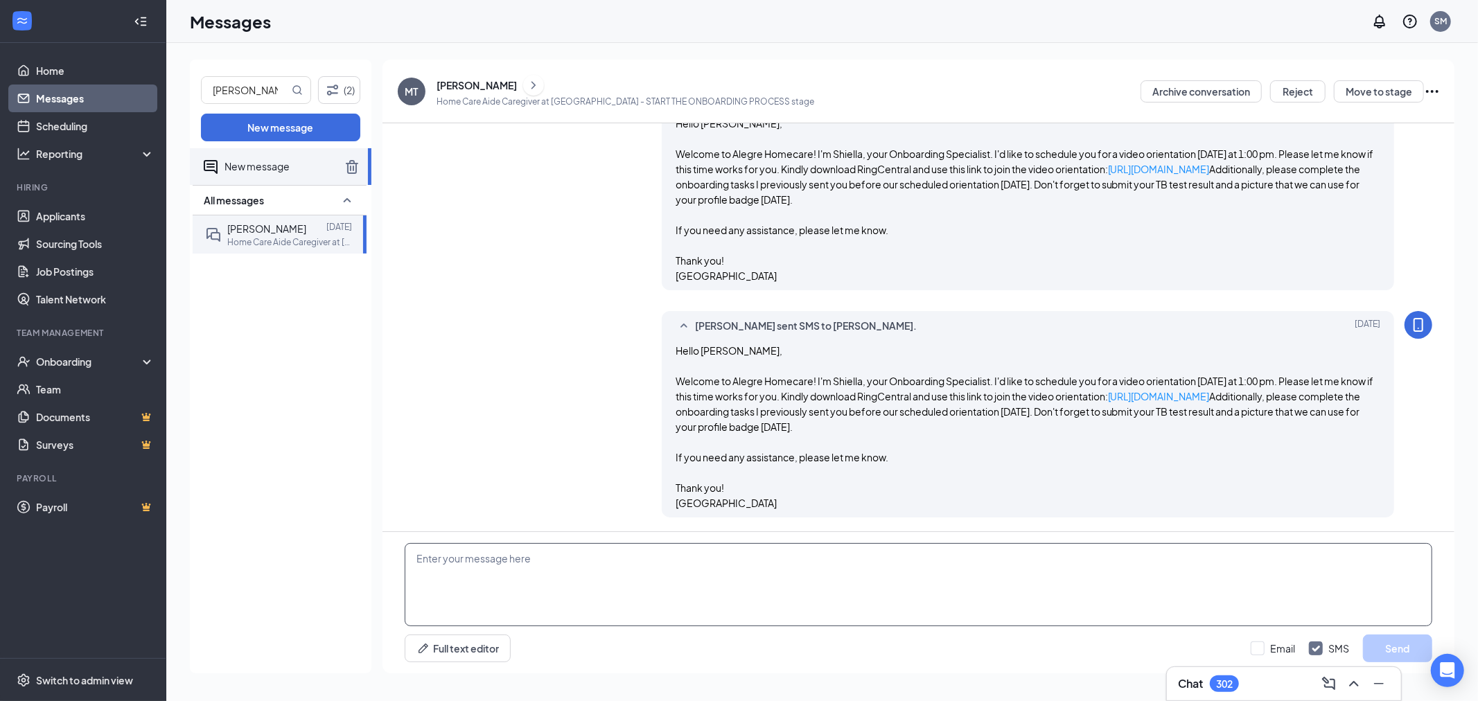
scroll to position [489, 0]
type textarea "Hello [PERSON_NAME], please send you picture here. Thank you"
click at [1269, 649] on input "Email" at bounding box center [1273, 649] width 44 height 14
checkbox input "true"
click at [1378, 649] on button "Send" at bounding box center [1397, 649] width 69 height 28
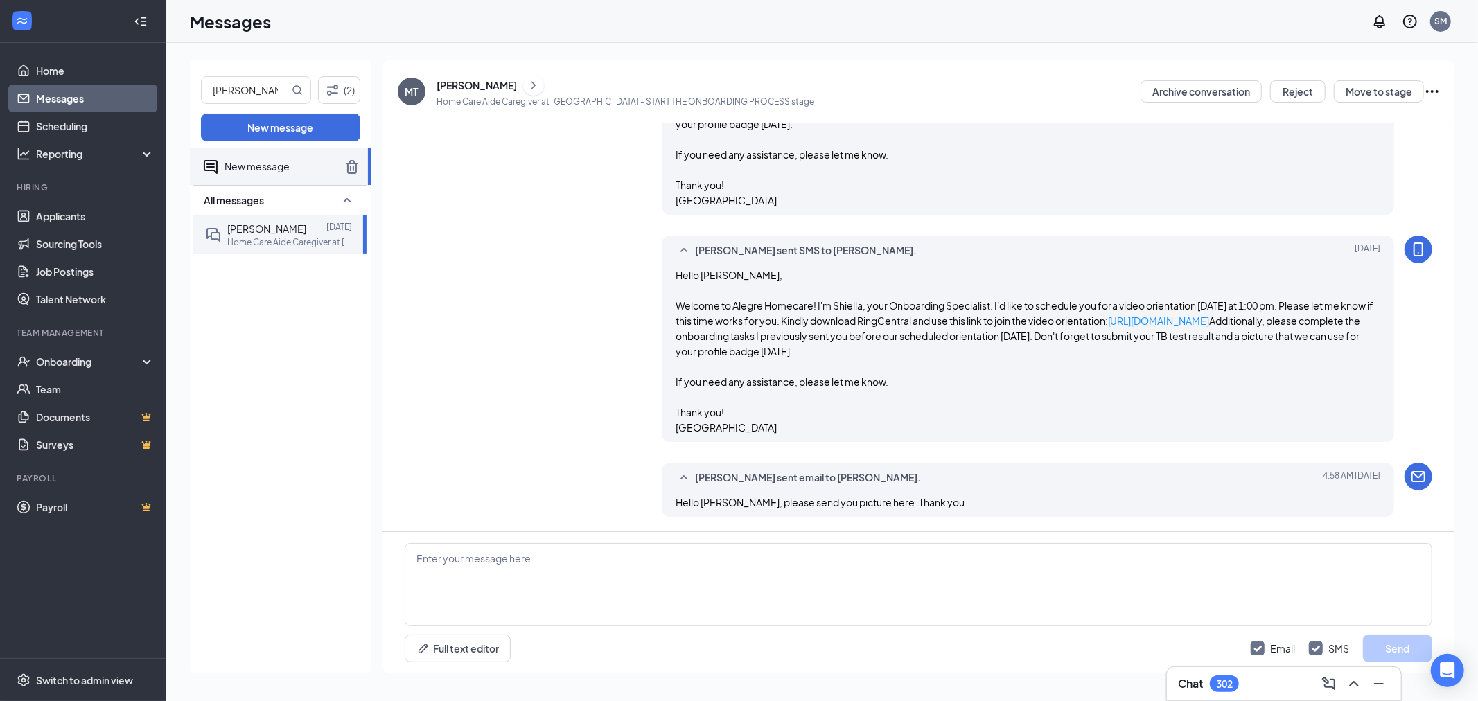
scroll to position [639, 0]
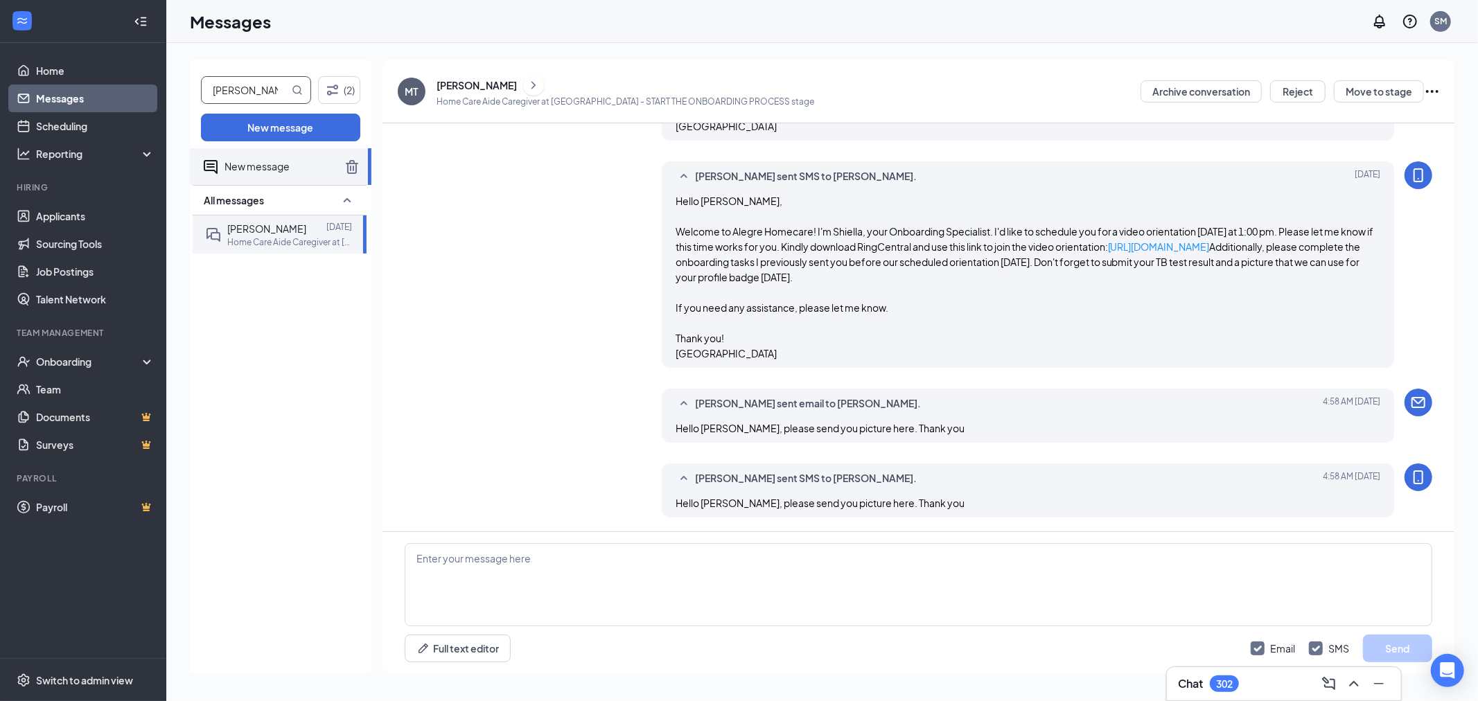
click at [250, 98] on input "[PERSON_NAME]" at bounding box center [245, 90] width 87 height 26
type input "faiza"
click at [299, 247] on p "Caregiver In Home at [GEOGRAPHIC_DATA][PERSON_NAME]" at bounding box center [289, 242] width 125 height 12
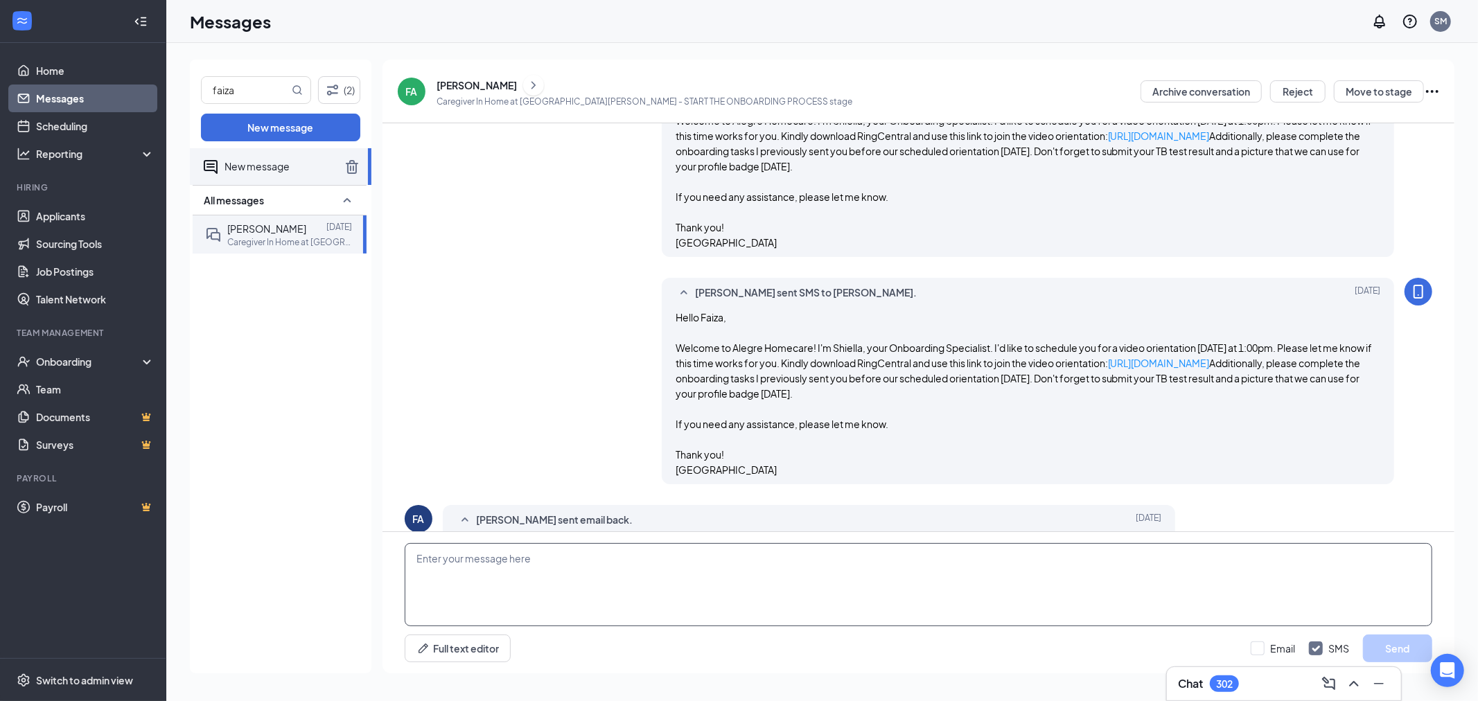
click at [534, 601] on textarea at bounding box center [919, 584] width 1028 height 83
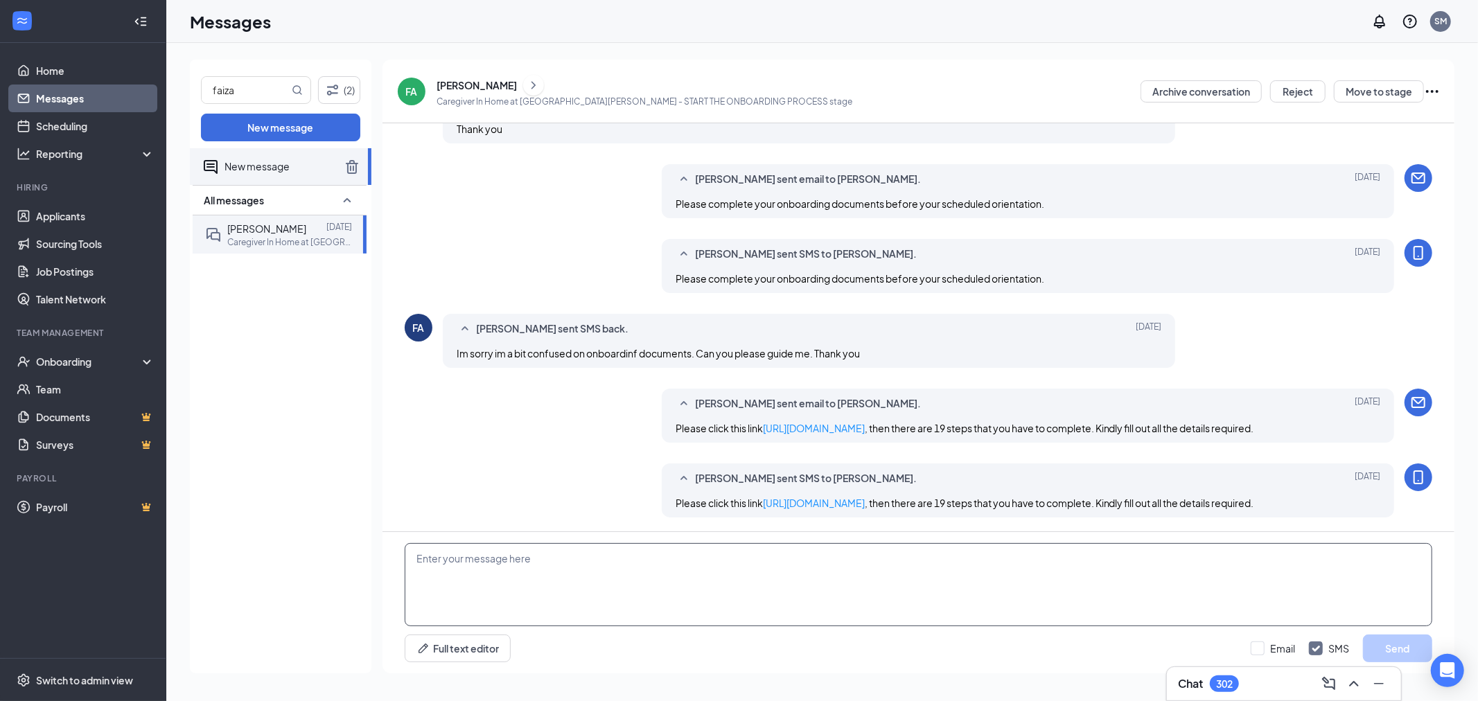
scroll to position [733, 0]
paste textarea "Guidelines: -wear a scrubs or collared shirt -use a plain or white background w…"
type textarea "Hello [PERSON_NAME], please send your picture here. Guidelines: -wear a scrubs …"
drag, startPoint x: 1245, startPoint y: 652, endPoint x: 1252, endPoint y: 652, distance: 7.7
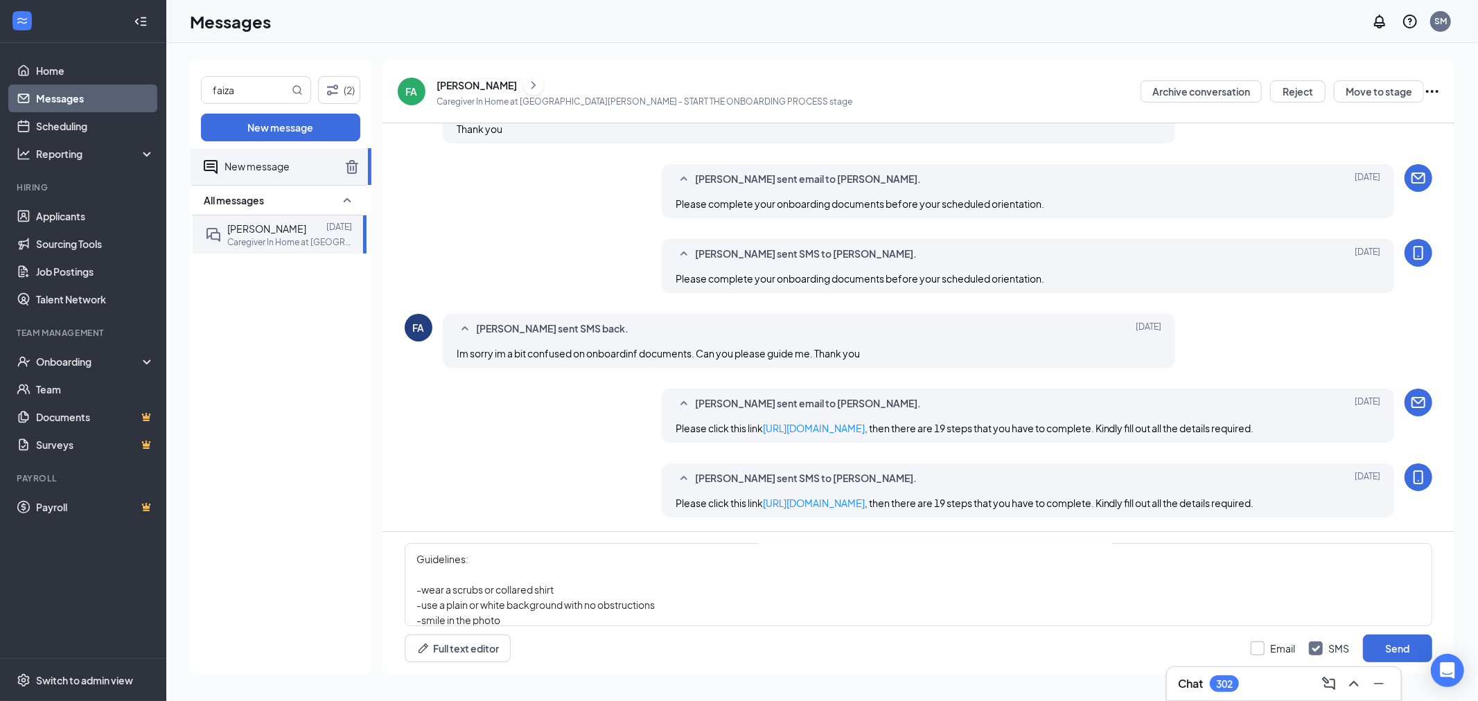
click at [1243, 652] on div "Full text editor Email SMS Send" at bounding box center [919, 649] width 1028 height 28
click at [1253, 650] on input "Email" at bounding box center [1273, 649] width 44 height 14
checkbox input "true"
click at [1362, 652] on div "Email SMS Send" at bounding box center [1342, 649] width 182 height 28
click at [1395, 650] on button "Send" at bounding box center [1397, 649] width 69 height 28
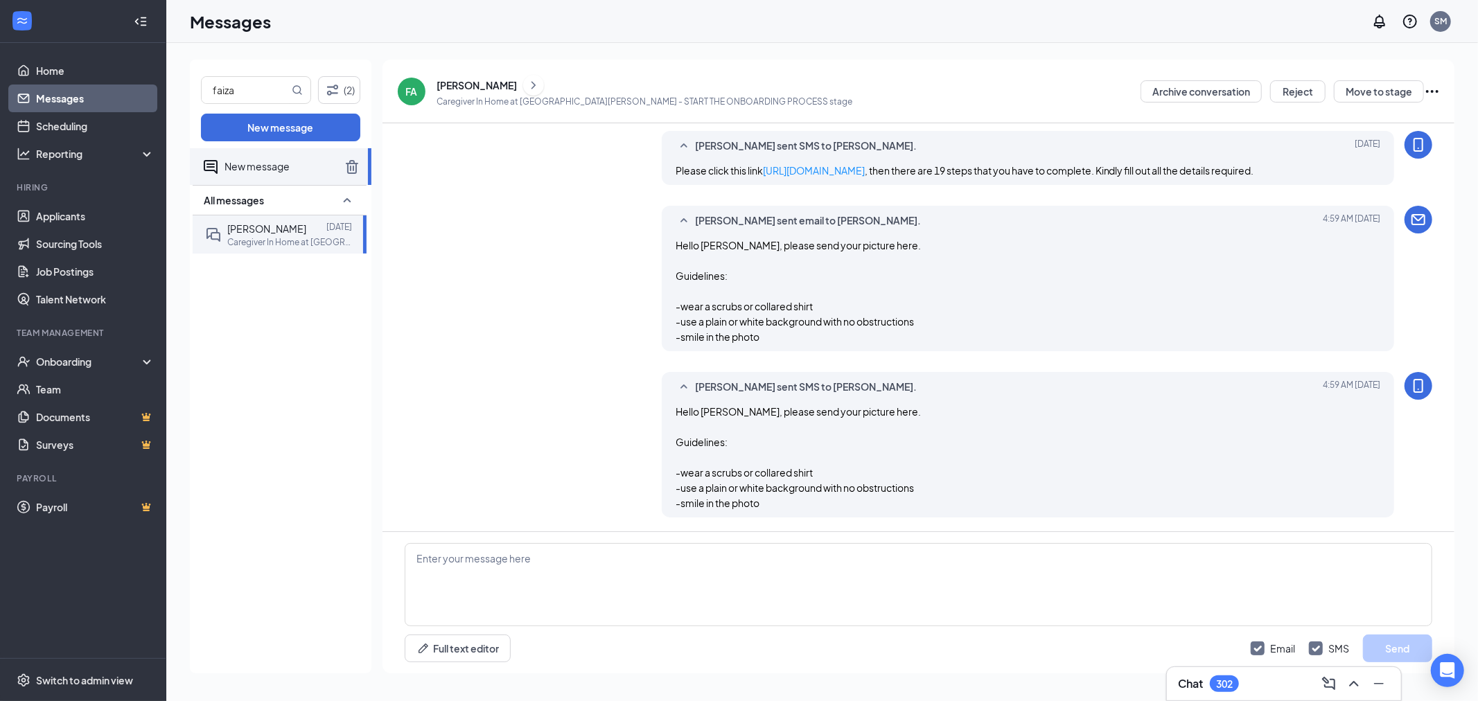
scroll to position [1065, 0]
click at [220, 91] on input "faiza" at bounding box center [245, 90] width 87 height 26
type input "alondra"
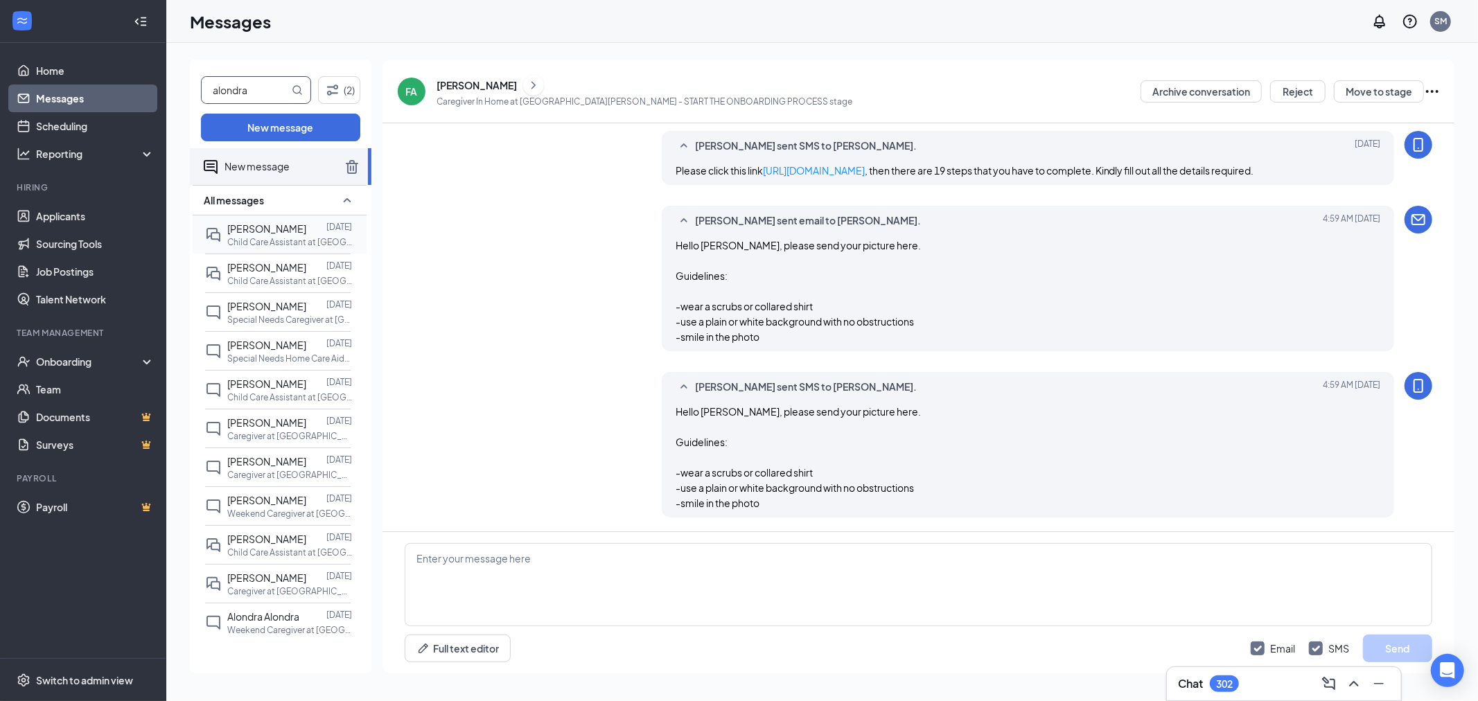
click at [234, 225] on span "Alondra Ramirez" at bounding box center [266, 228] width 79 height 12
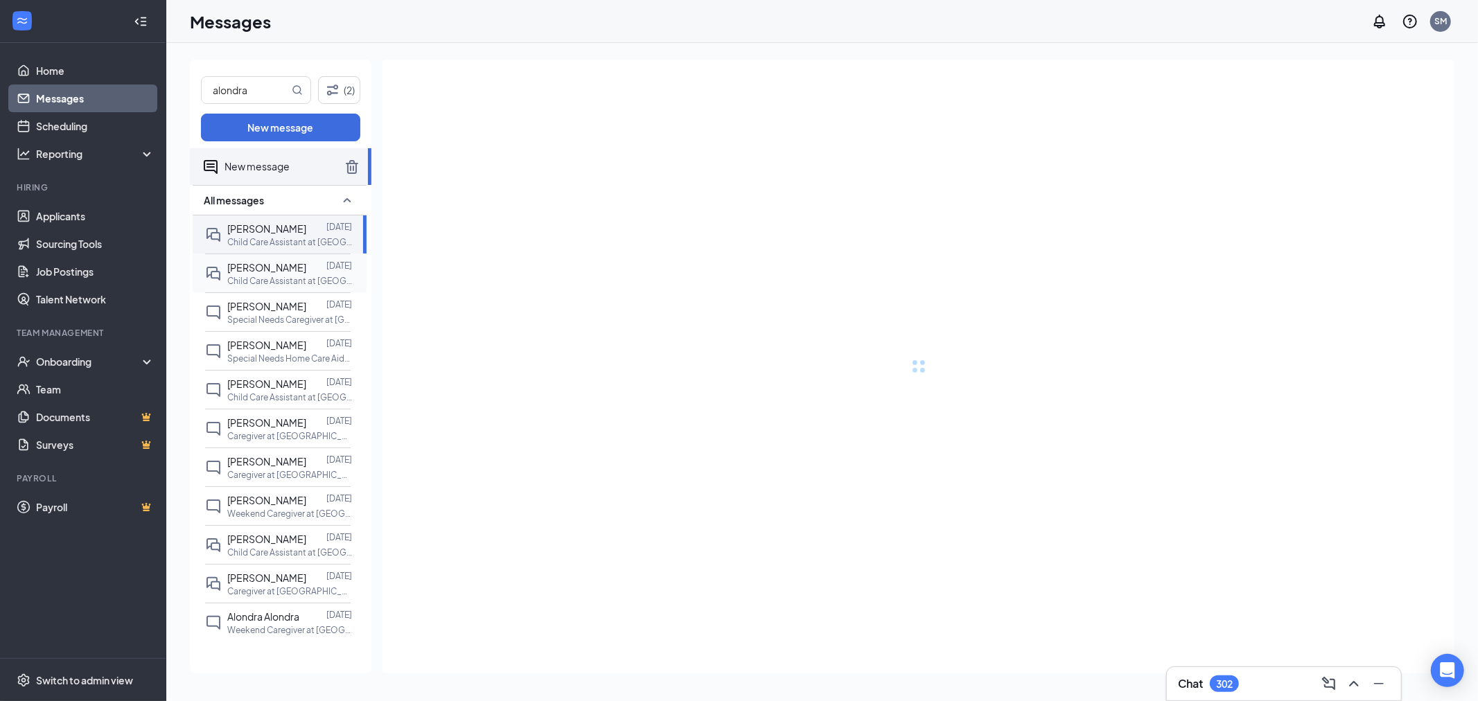
click at [292, 270] on span "Alondra Manzanarez" at bounding box center [266, 267] width 79 height 12
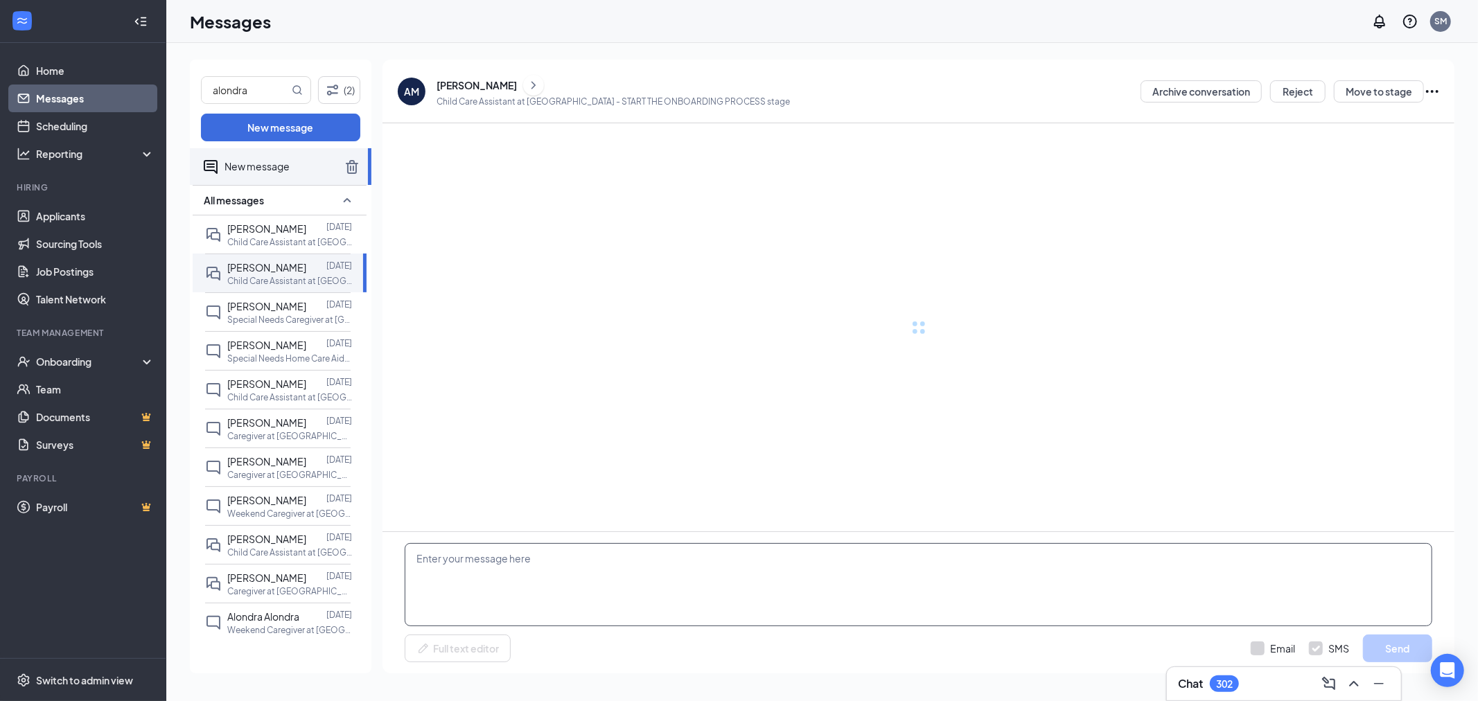
click at [483, 598] on textarea at bounding box center [919, 584] width 1028 height 83
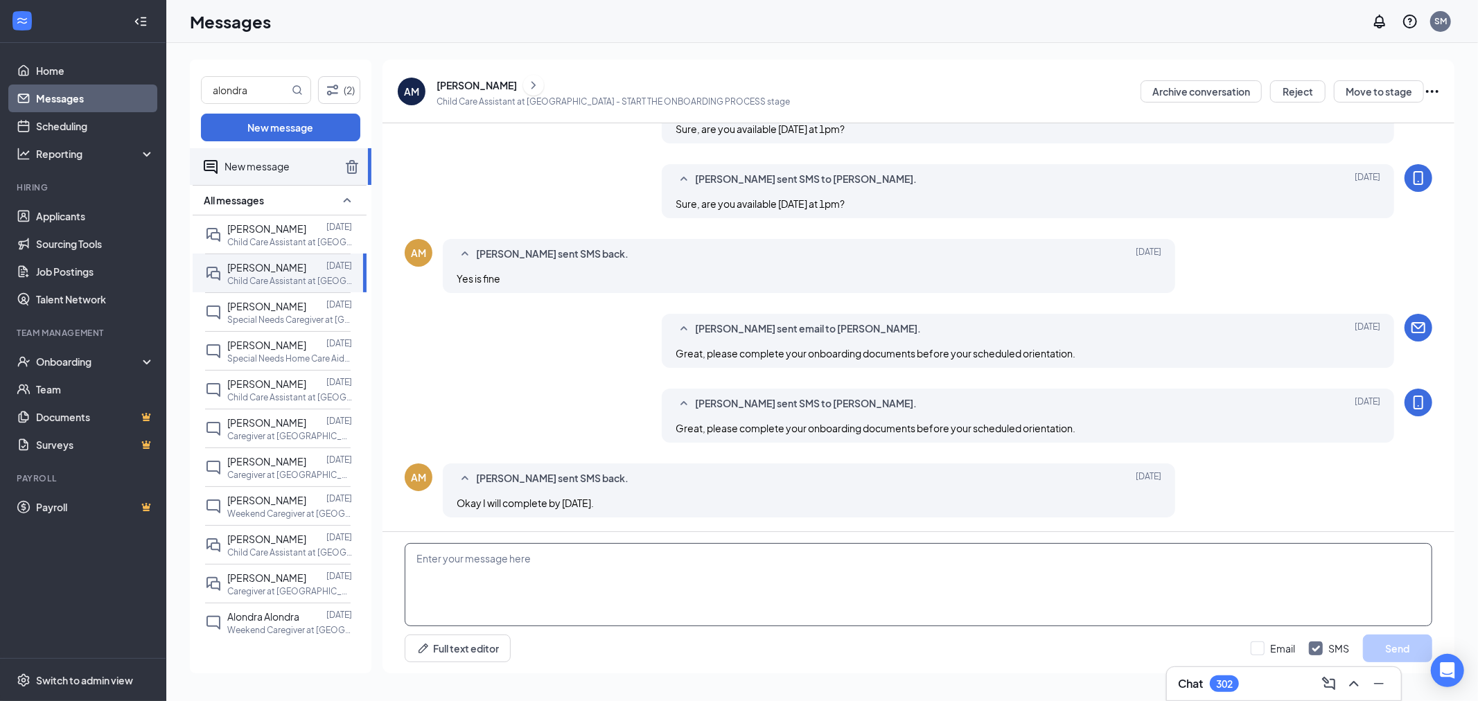
scroll to position [726, 0]
type textarea "Hello Alondra, please send your picture here."
click at [1263, 645] on input "Email" at bounding box center [1273, 649] width 44 height 14
checkbox input "true"
click at [1417, 643] on button "Send" at bounding box center [1397, 649] width 69 height 28
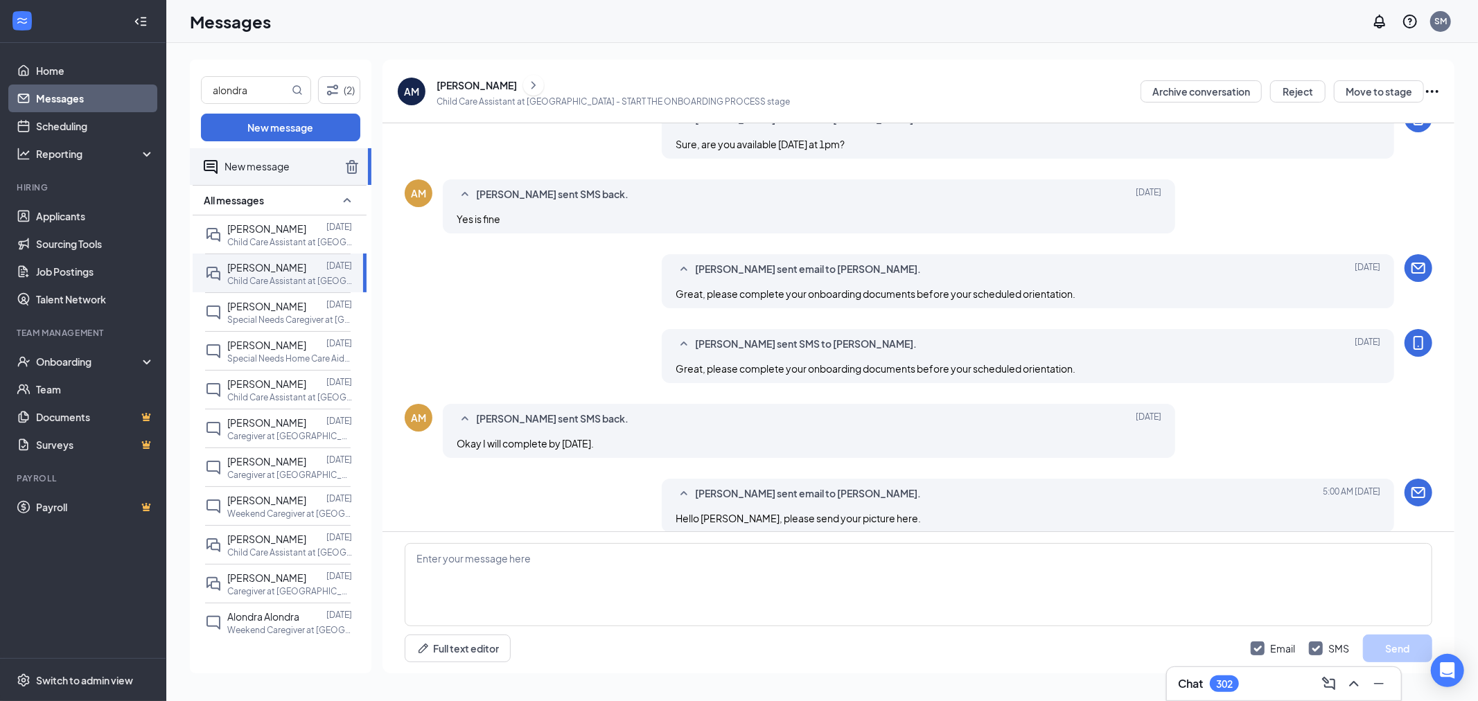
scroll to position [876, 0]
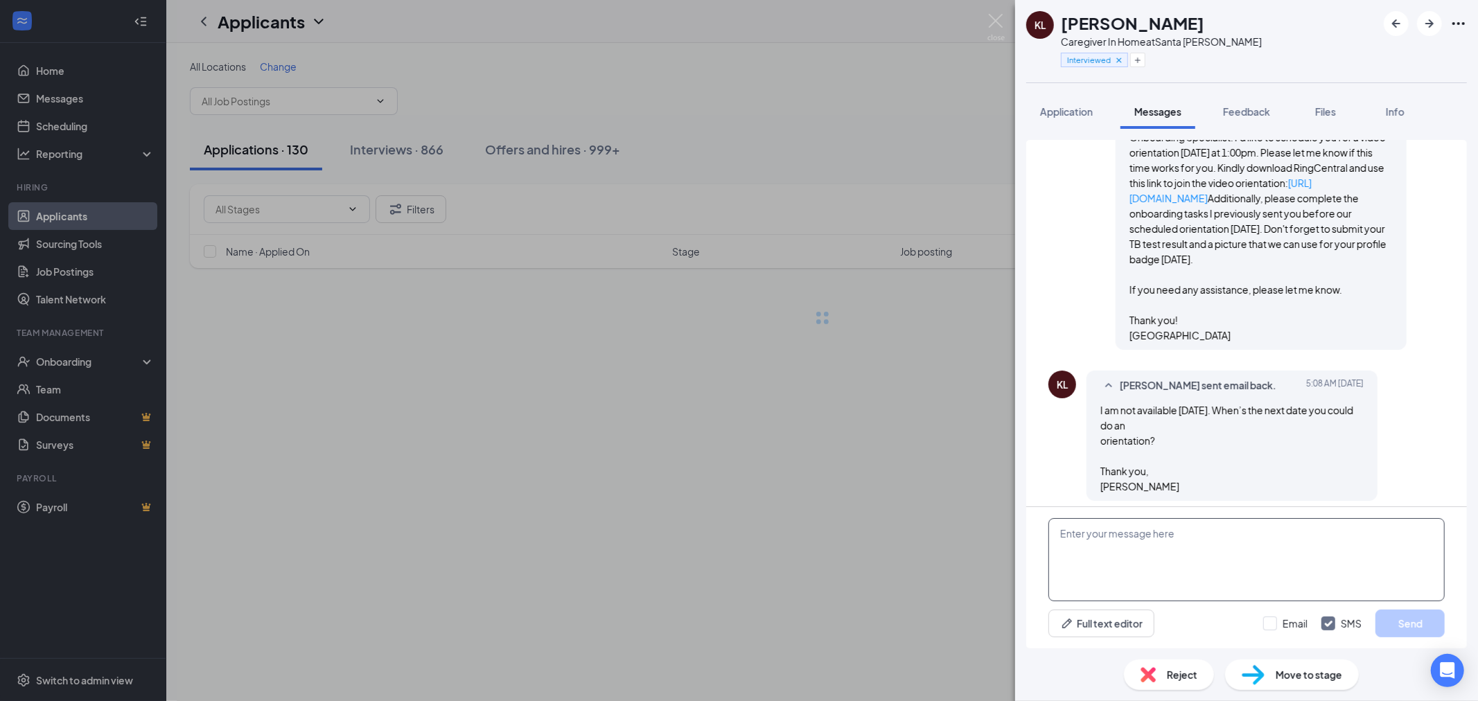
drag, startPoint x: 83, startPoint y: 94, endPoint x: 1099, endPoint y: 525, distance: 1103.4
click at [1076, 498] on body "Home Messages Scheduling Reporting Hiring Applicants Sourcing Tools Job Posting…" at bounding box center [739, 350] width 1478 height 701
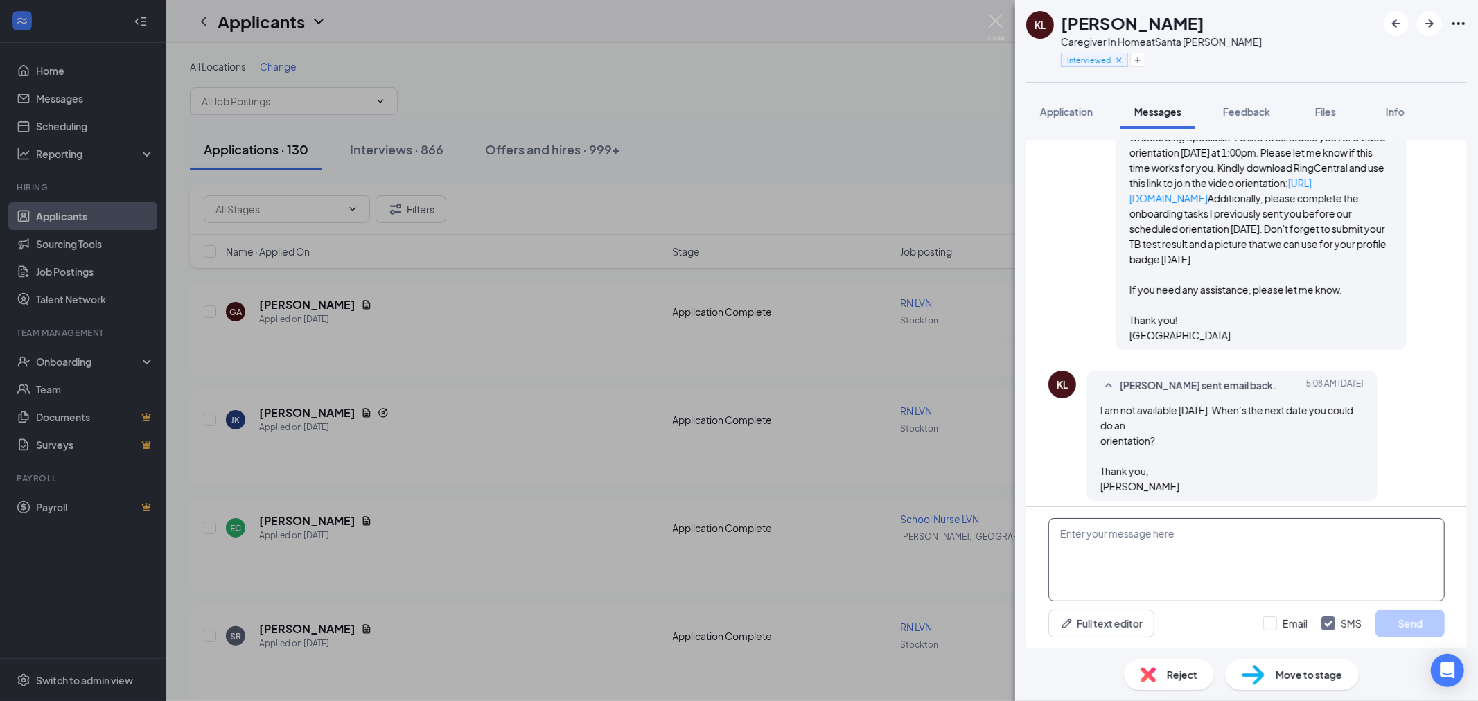
scroll to position [918, 0]
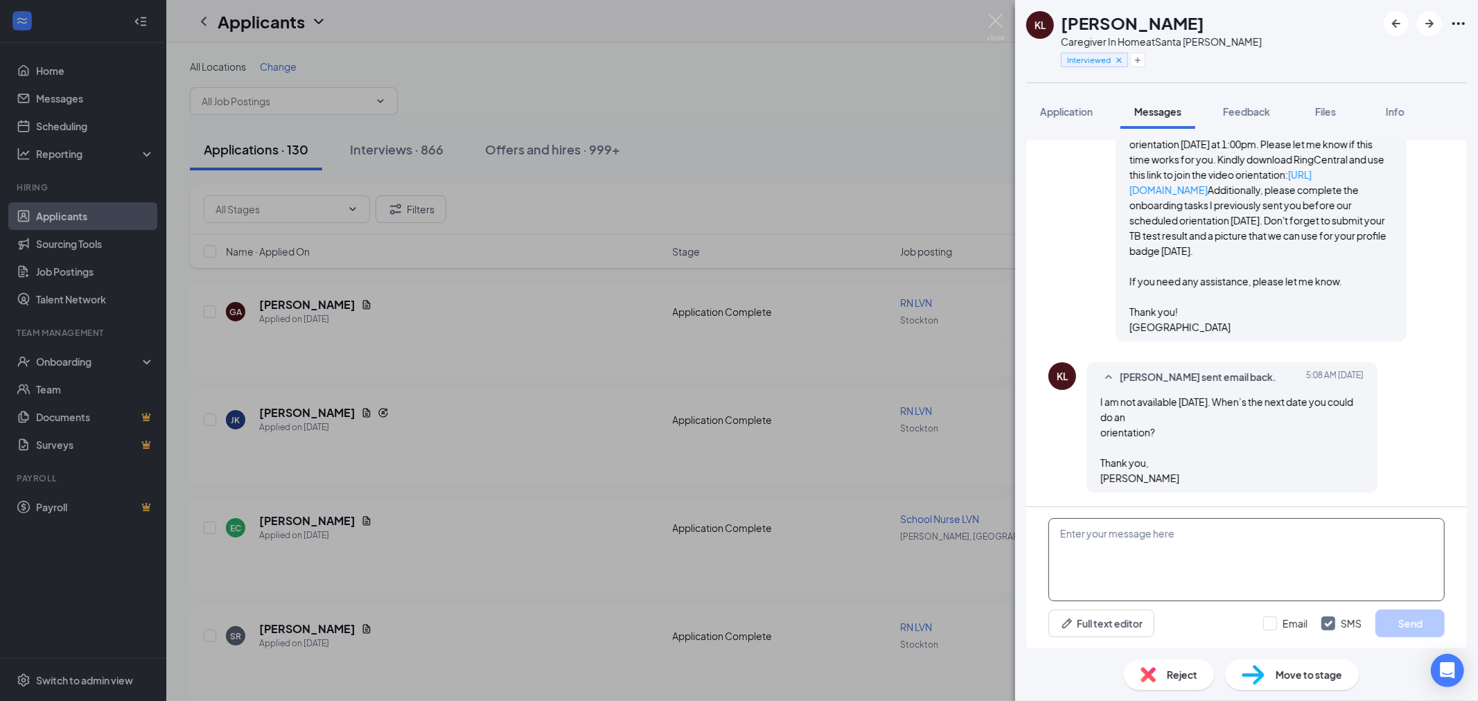
click at [1114, 549] on textarea at bounding box center [1247, 559] width 396 height 83
type textarea "Hello Katherine, would you be available on Wednesday?"
click at [1284, 618] on input "Email" at bounding box center [1286, 624] width 44 height 14
checkbox input "true"
click at [1387, 625] on button "Send" at bounding box center [1410, 624] width 69 height 28
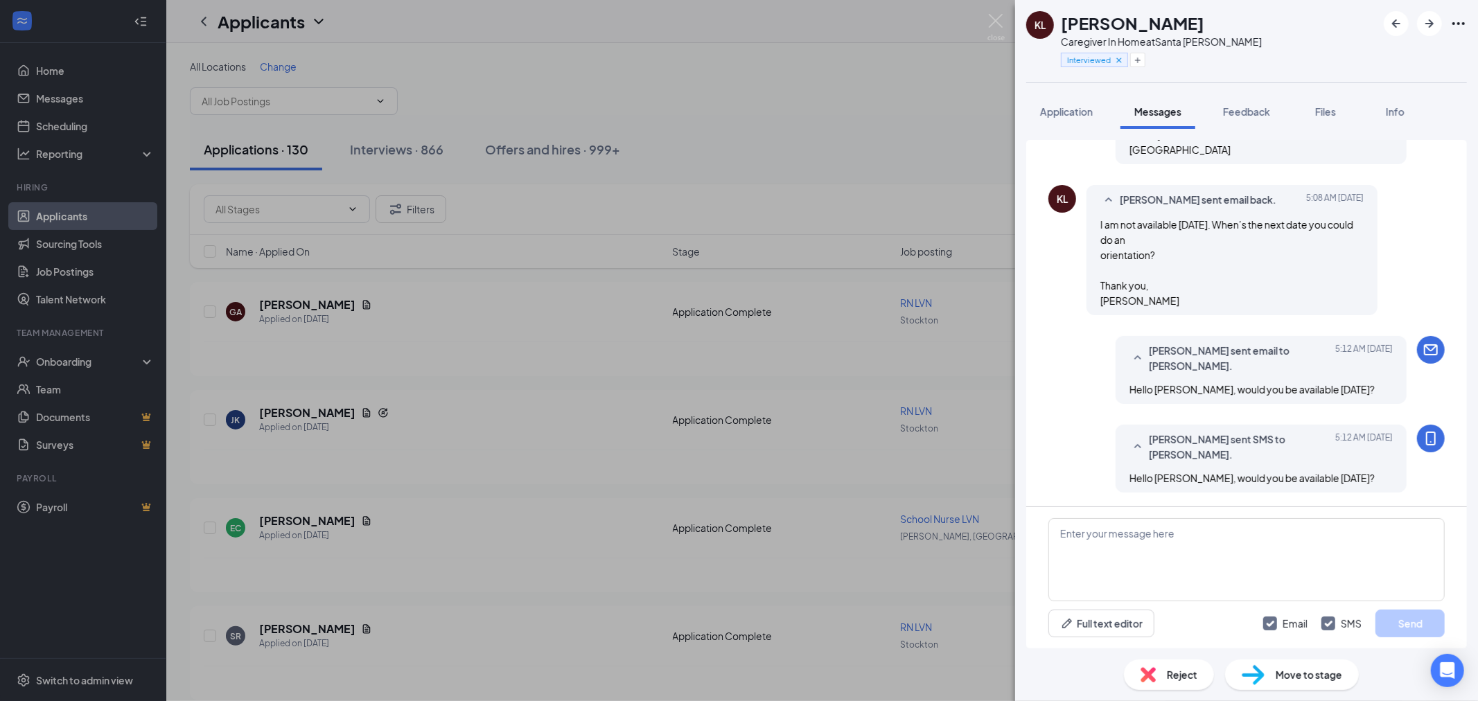
scroll to position [1096, 0]
click at [372, 87] on div "KL Katherine Longman Caregiver In Home at Santa Rosa Interviewed Application Me…" at bounding box center [739, 350] width 1478 height 701
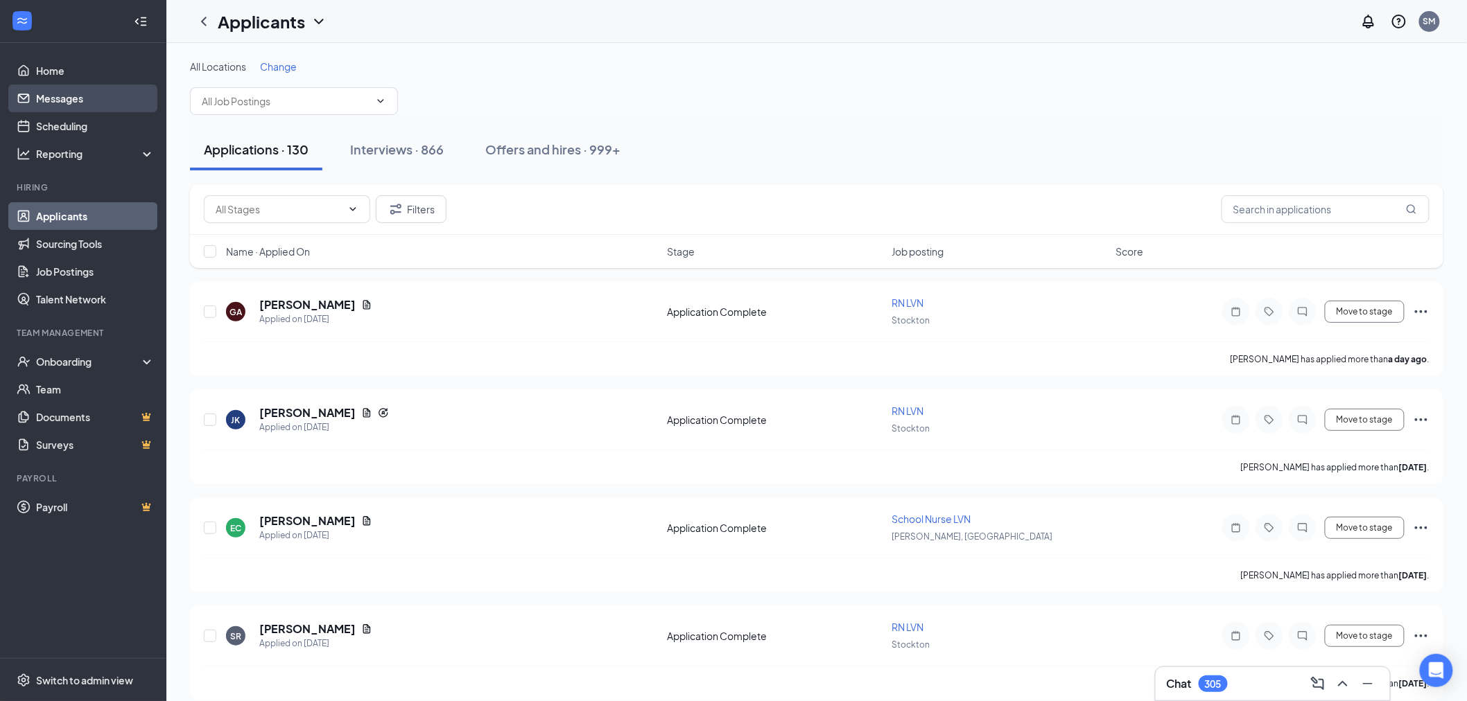
click at [44, 92] on link "Messages" at bounding box center [95, 99] width 119 height 28
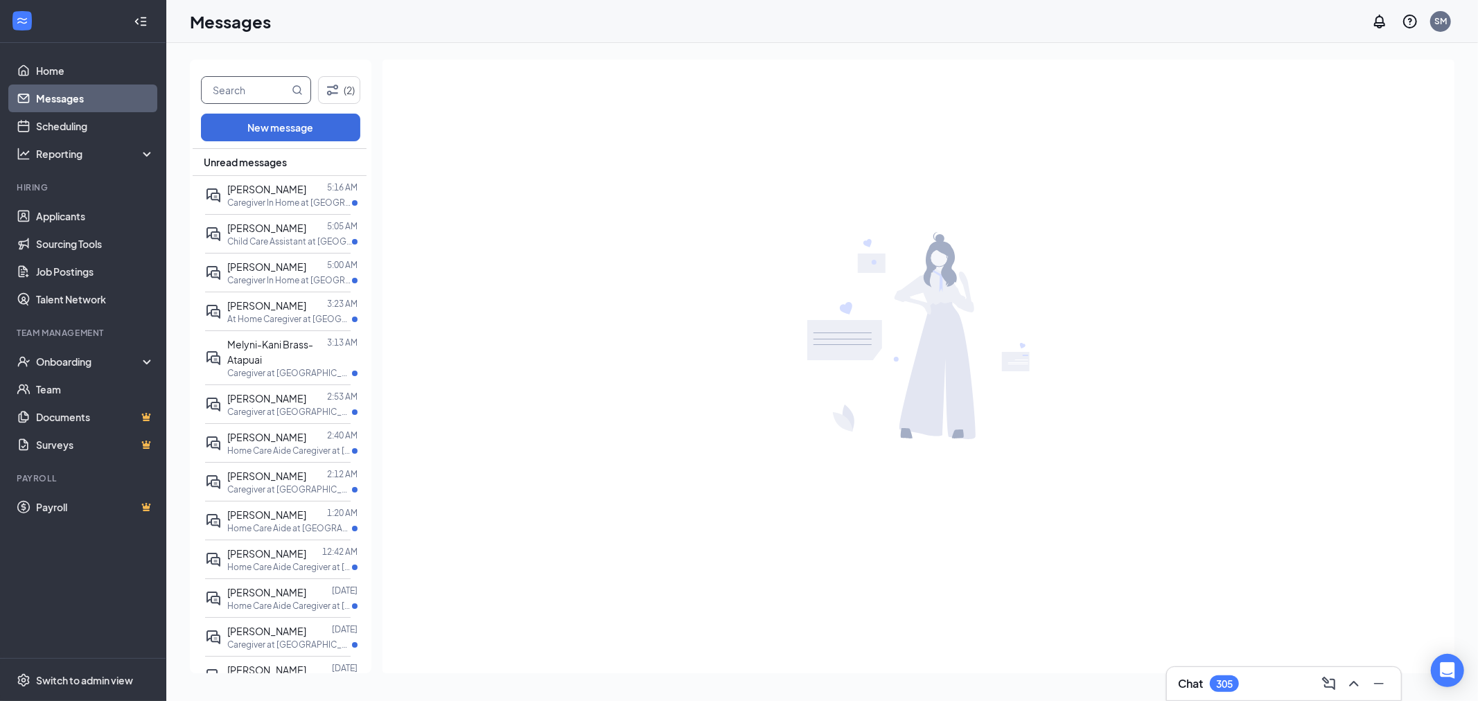
click at [269, 79] on input "text" at bounding box center [245, 90] width 87 height 26
type input "madeline"
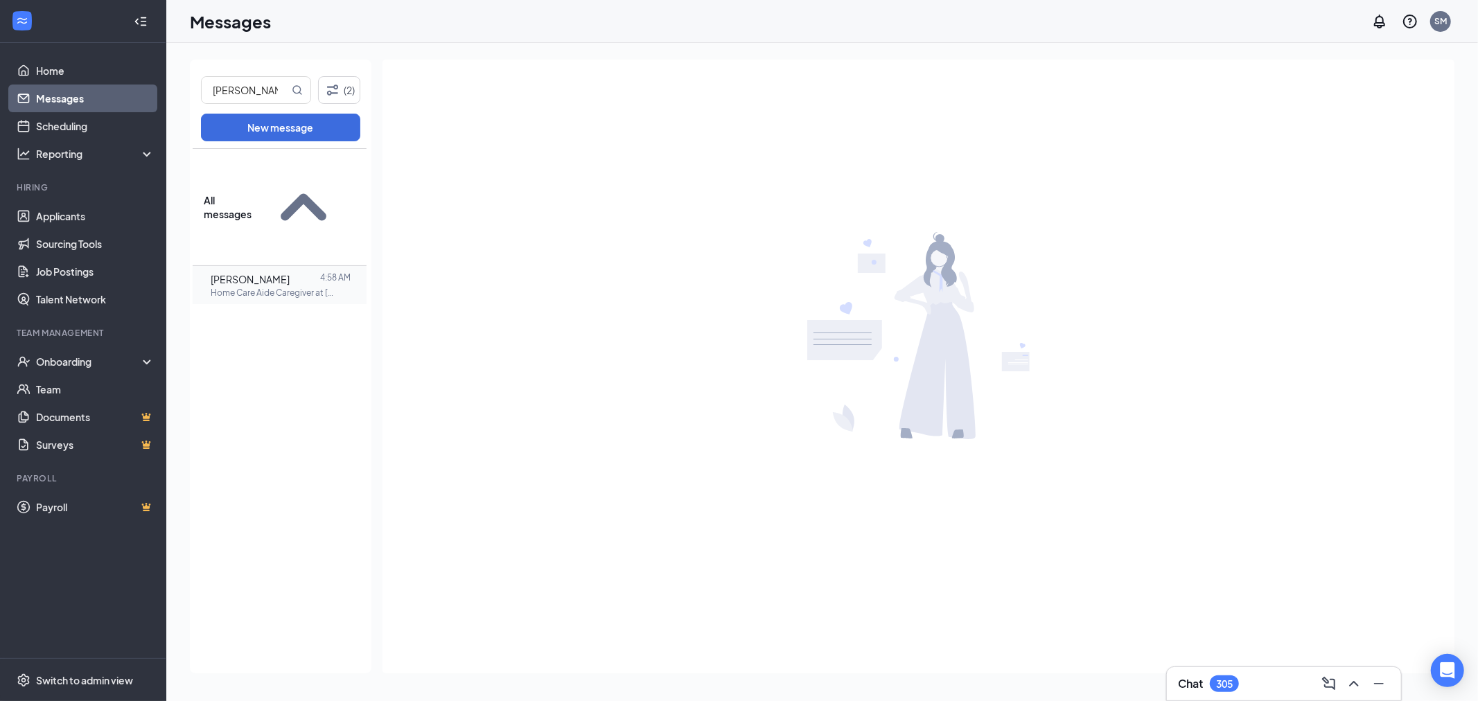
click at [259, 266] on div "Madeline Tyson 4:58 AM Home Care Aide Caregiver at Modesto" at bounding box center [278, 285] width 146 height 38
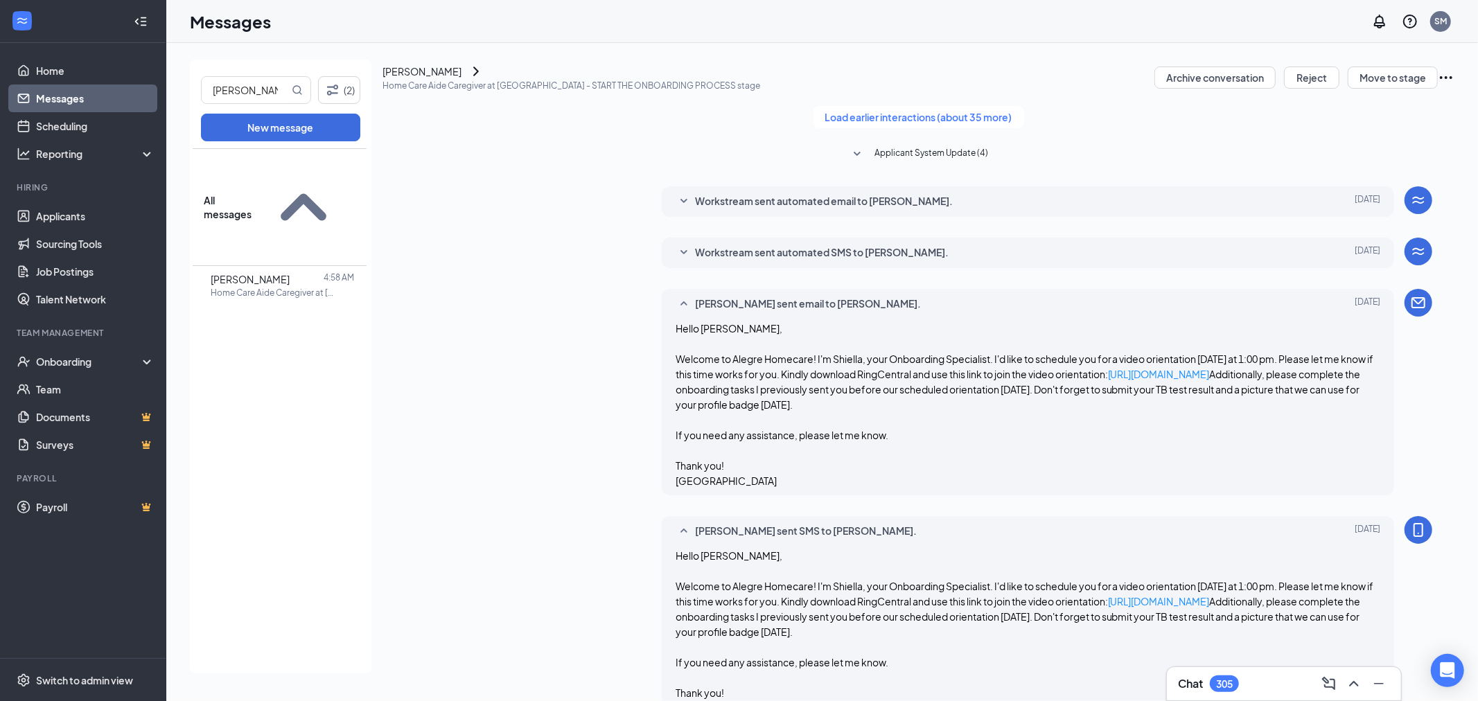
scroll to position [444, 0]
click at [243, 87] on input "madeline" at bounding box center [245, 90] width 87 height 26
drag, startPoint x: 53, startPoint y: 54, endPoint x: 49, endPoint y: 61, distance: 7.7
click at [50, 60] on ul "Home Messages Scheduling Reporting Hiring Applicants Sourcing Tools Job Posting…" at bounding box center [83, 350] width 166 height 615
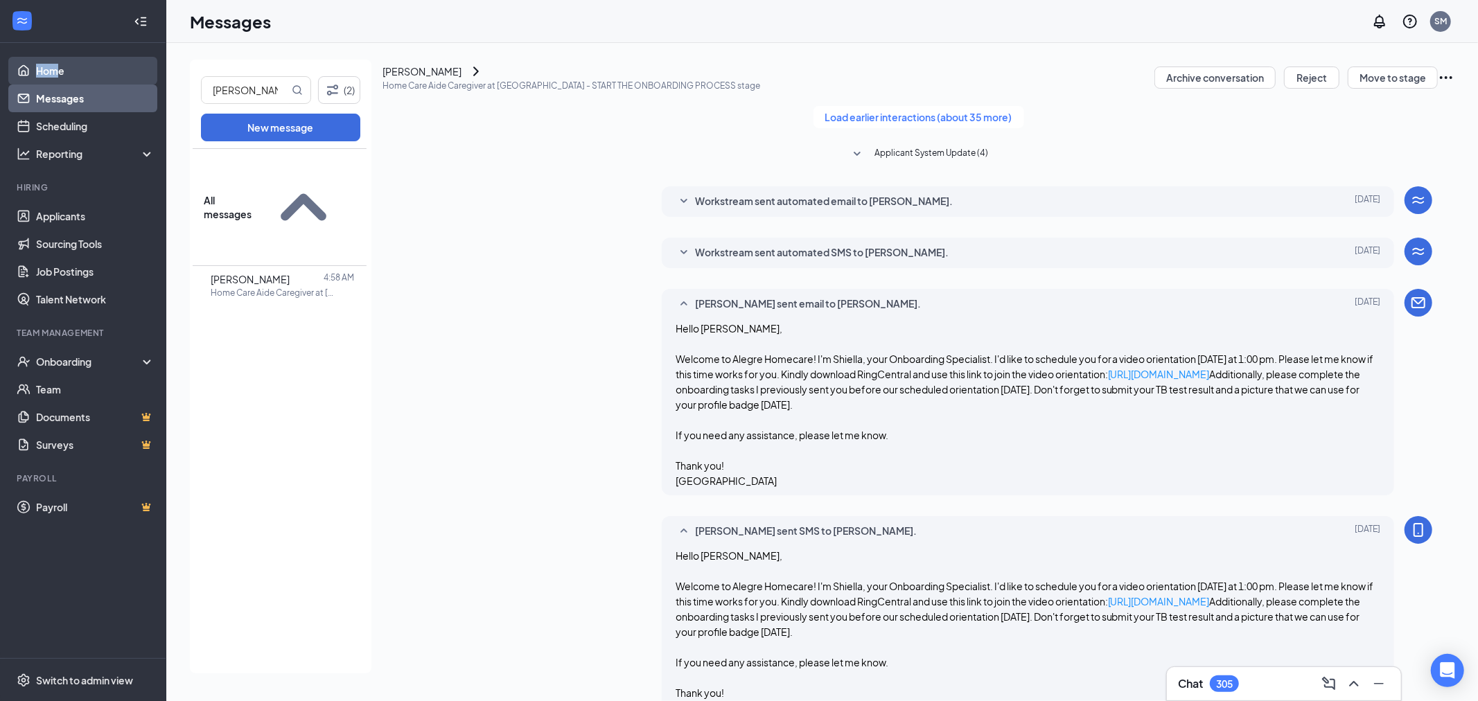
drag, startPoint x: 49, startPoint y: 61, endPoint x: 51, endPoint y: 68, distance: 7.1
click at [49, 61] on link "Home" at bounding box center [95, 71] width 119 height 28
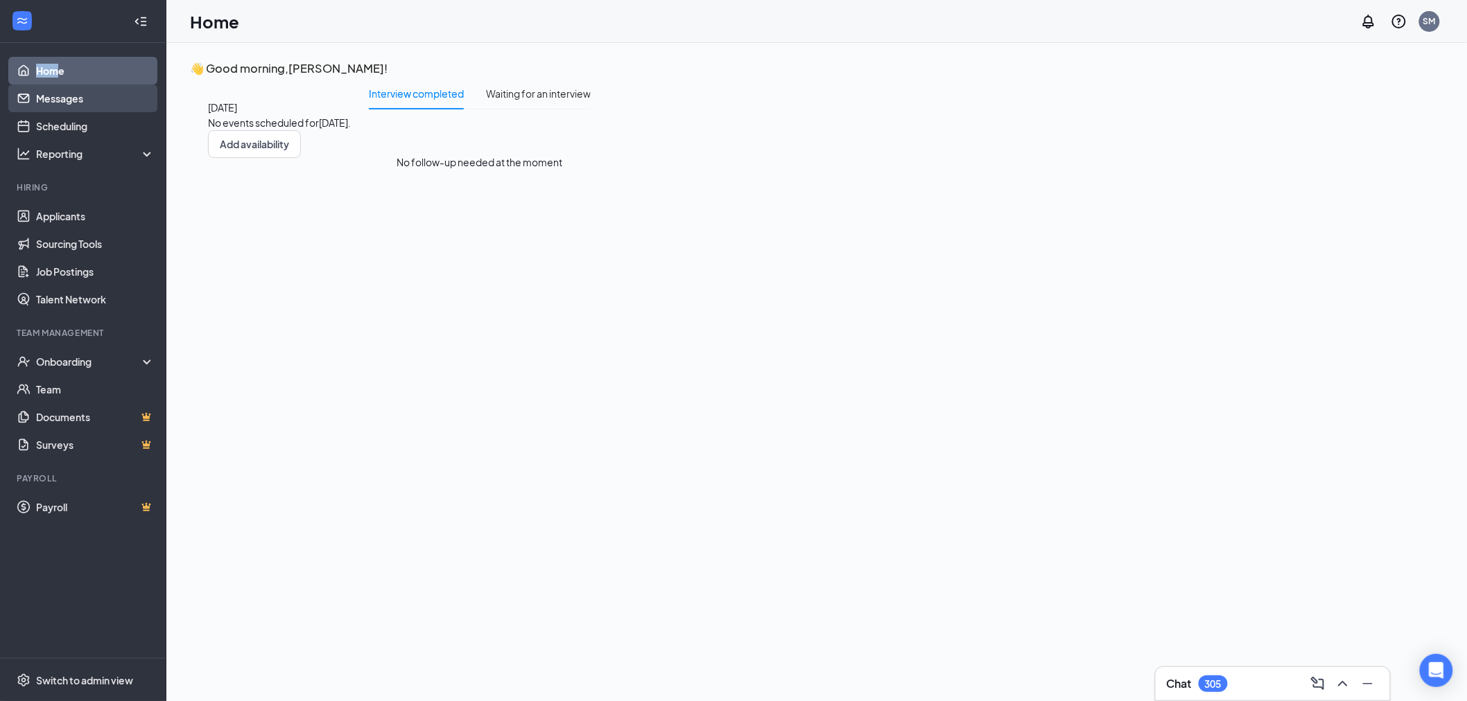
click at [91, 106] on link "Messages" at bounding box center [95, 99] width 119 height 28
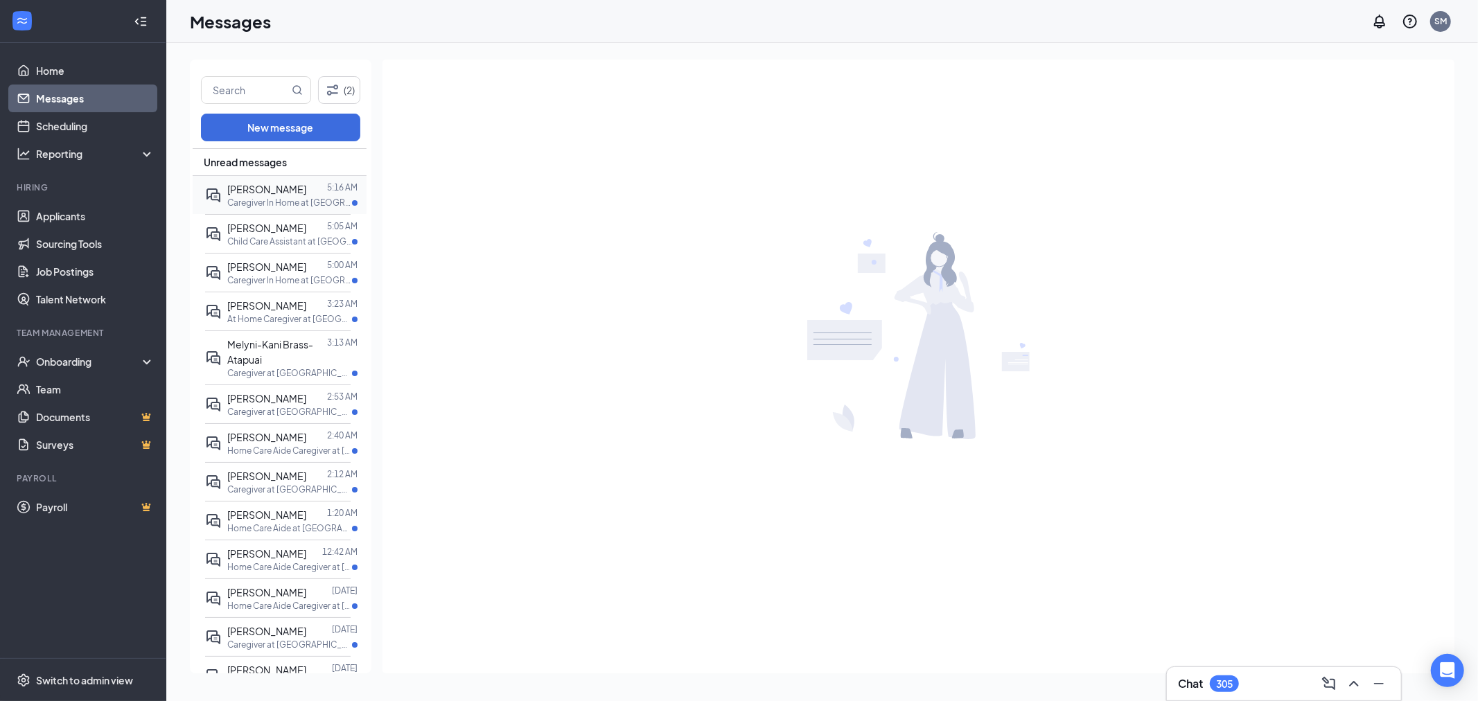
click at [290, 198] on p "Caregiver In Home at Santa Rosa" at bounding box center [289, 203] width 125 height 12
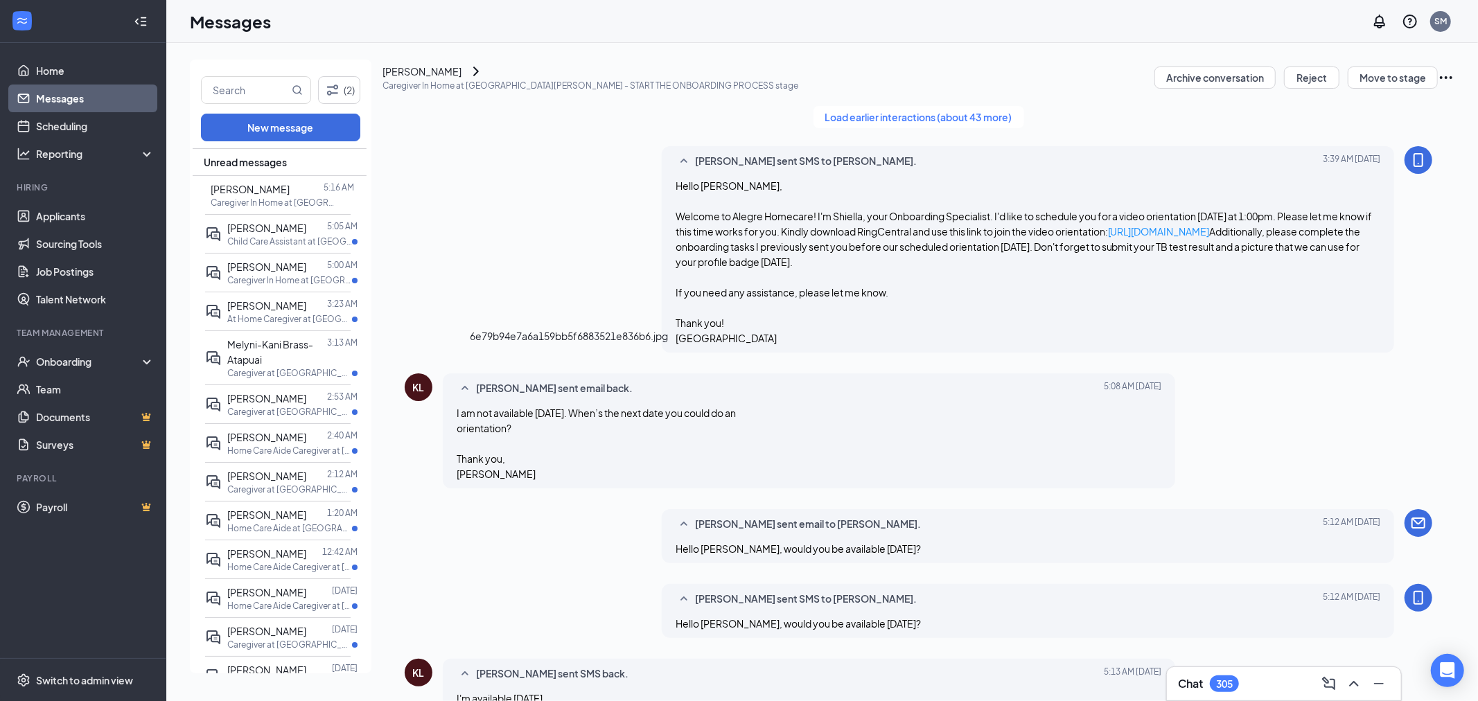
scroll to position [746, 0]
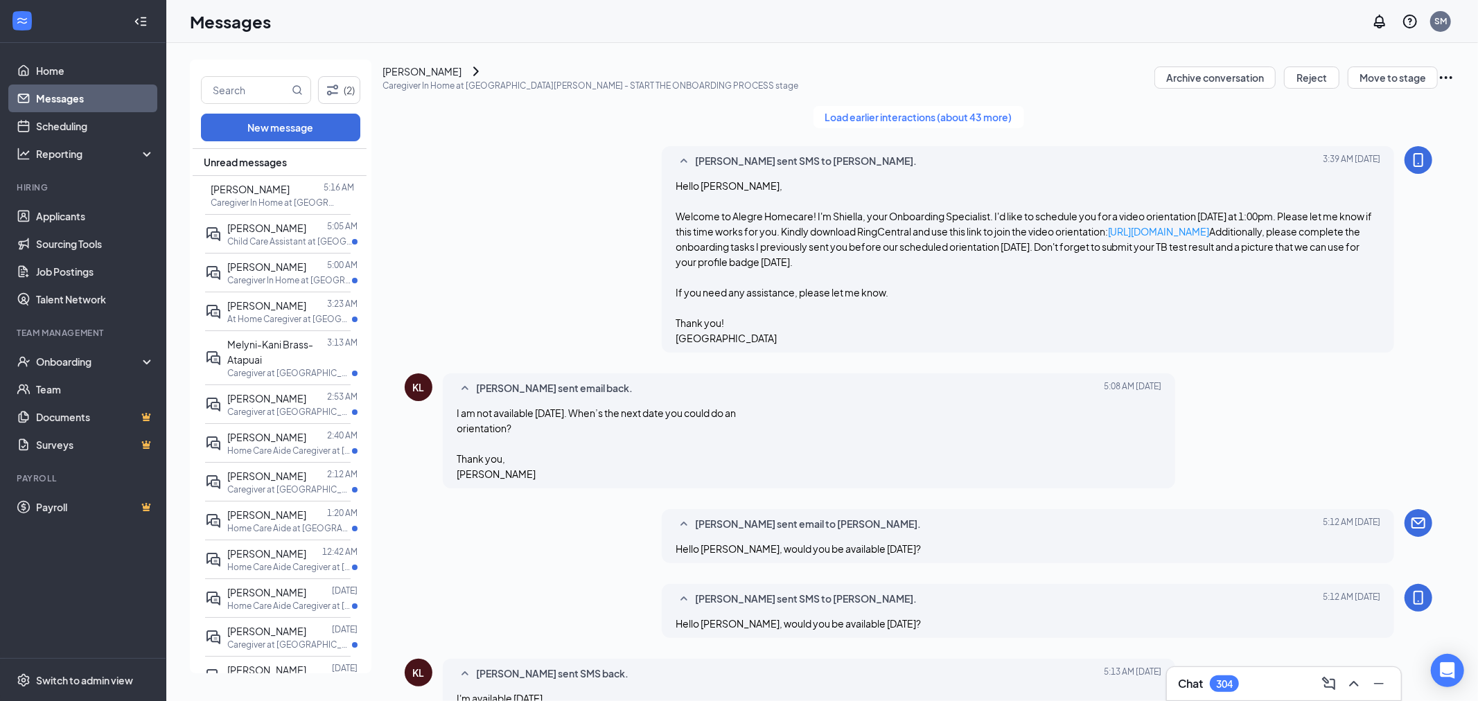
paste textarea ":00 PM! Please make sure to complete your onboarding documents before your sche…"
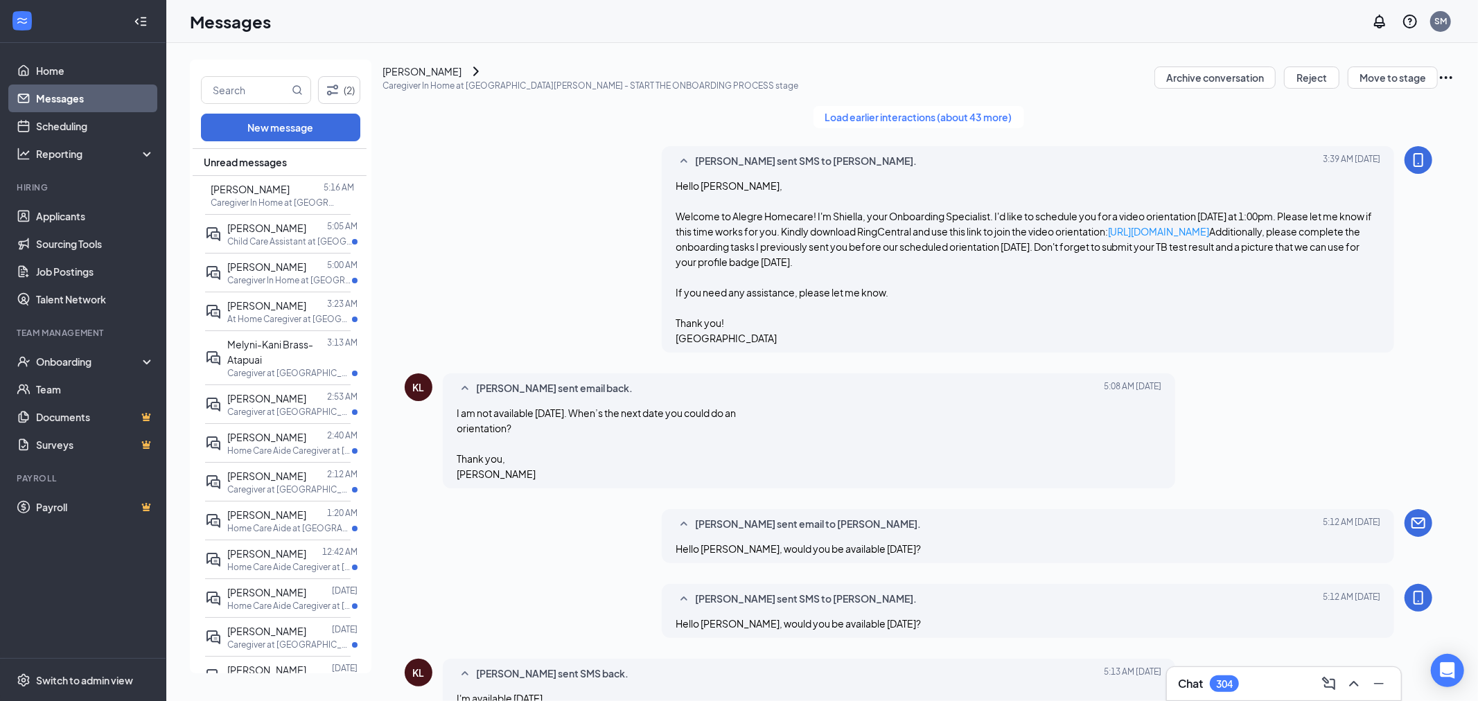
type textarea "Great, see you on Wednesday at 1:00 PM! Please make sure to complete your onboa…"
checkbox input "true"
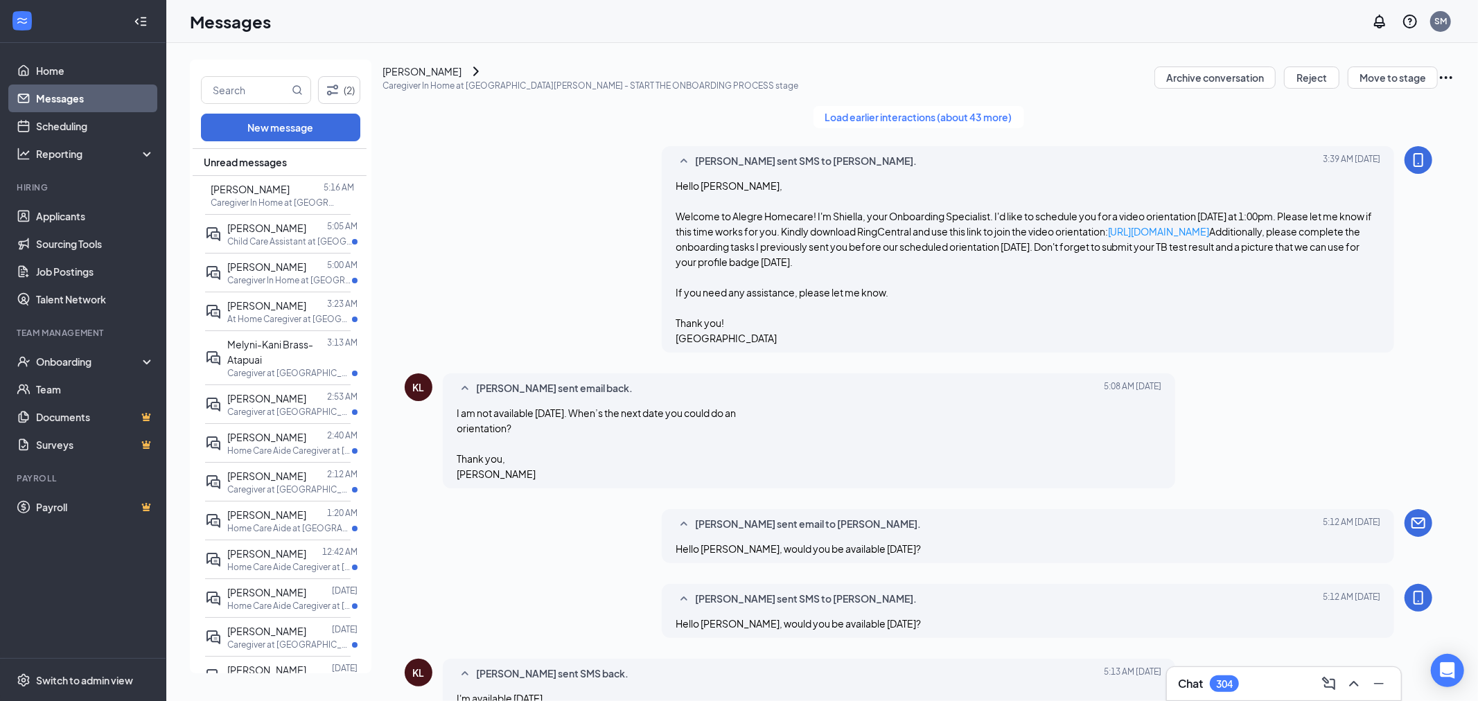
drag, startPoint x: 274, startPoint y: 236, endPoint x: 274, endPoint y: 248, distance: 12.5
click at [274, 248] on div "Alondra Manzanarez 5:05 AM Child Care Assistant at San Francisco" at bounding box center [278, 233] width 146 height 39
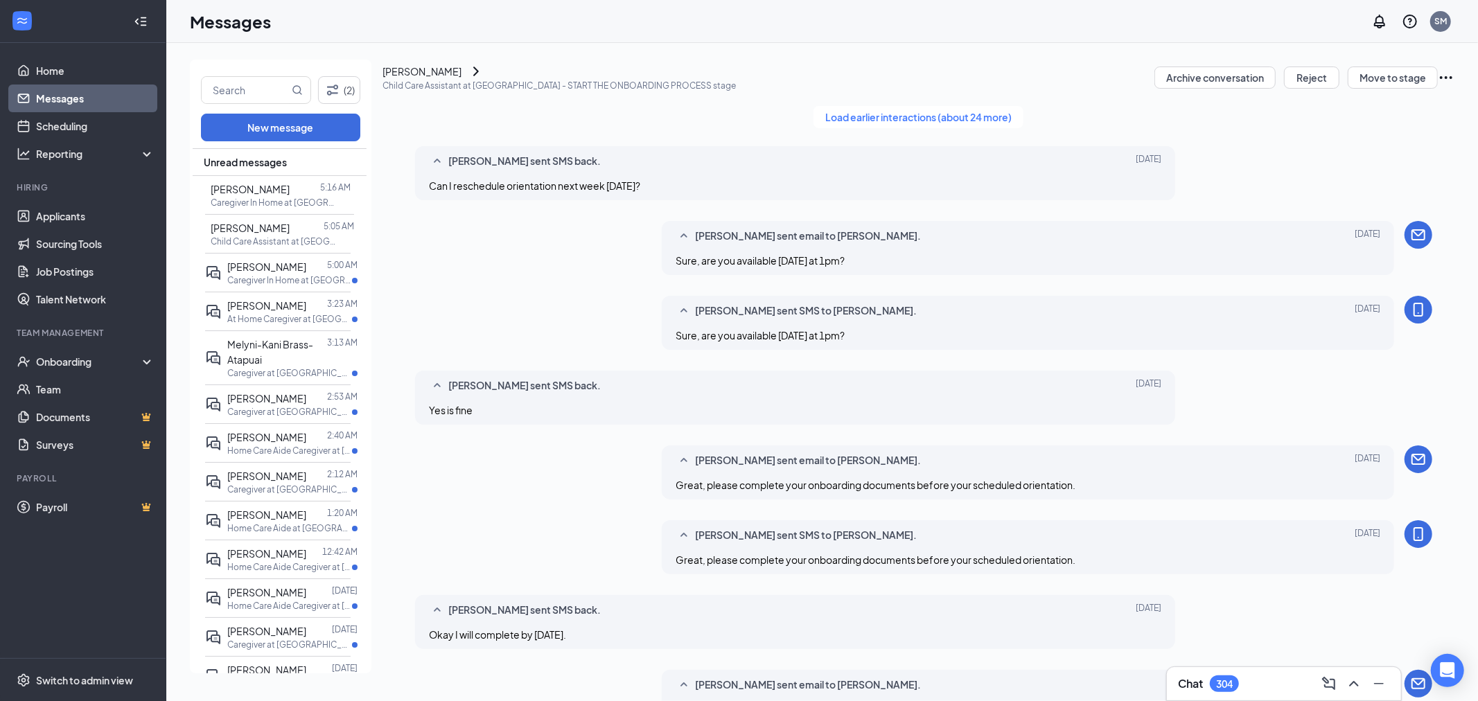
scroll to position [384, 0]
click at [269, 277] on p "Caregiver In Home at Santa Rosa" at bounding box center [289, 280] width 125 height 12
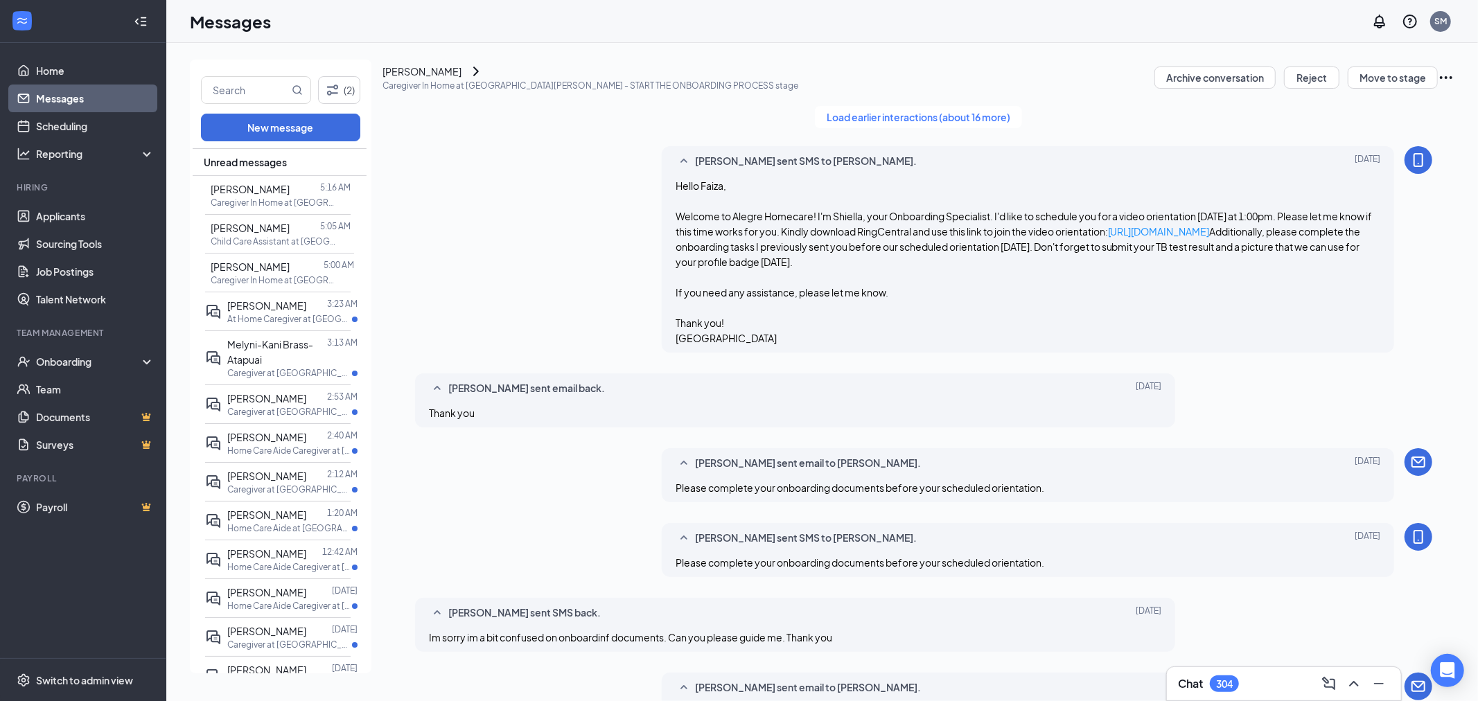
scroll to position [780, 0]
click at [251, 92] on input "text" at bounding box center [245, 90] width 87 height 26
click at [247, 405] on span "Chidinma Uchegbu" at bounding box center [266, 398] width 79 height 12
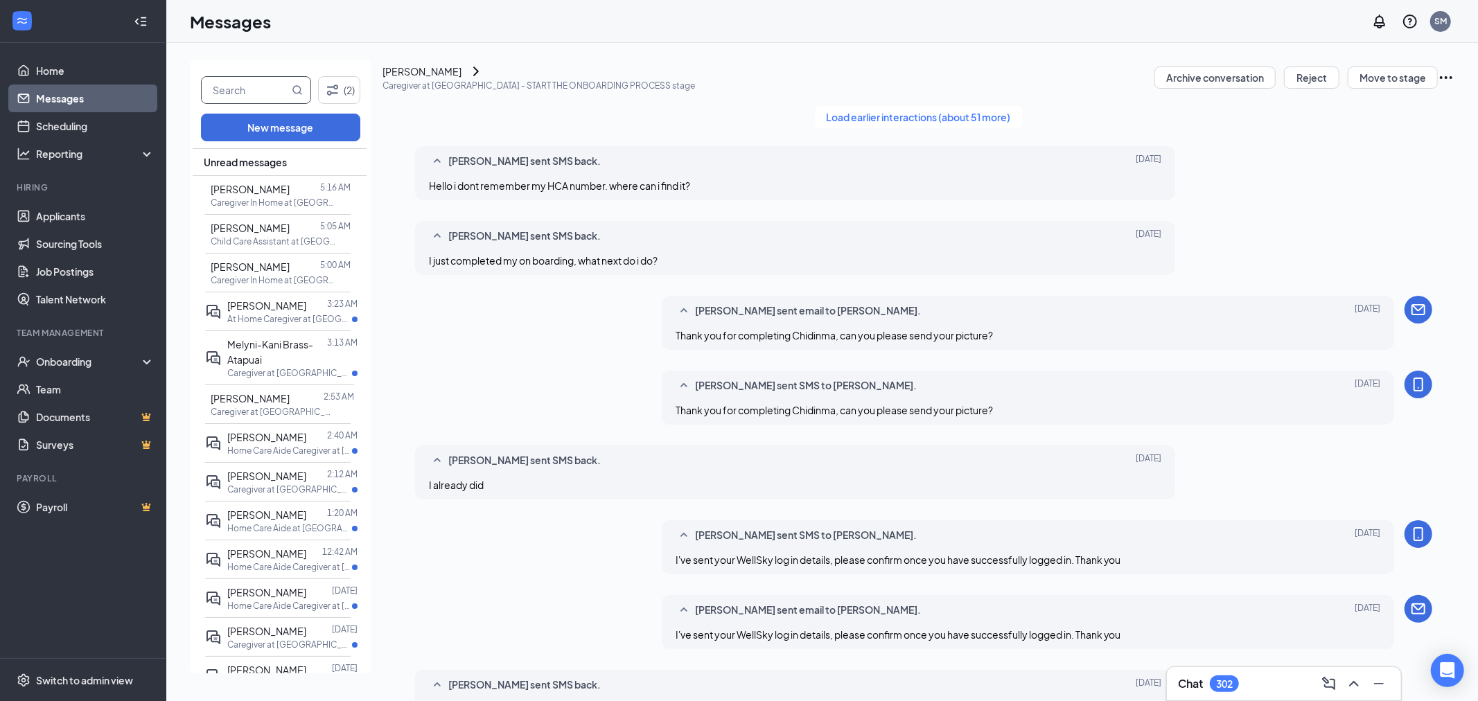
scroll to position [384, 0]
click at [270, 85] on input "text" at bounding box center [245, 90] width 87 height 26
type input "jazmin"
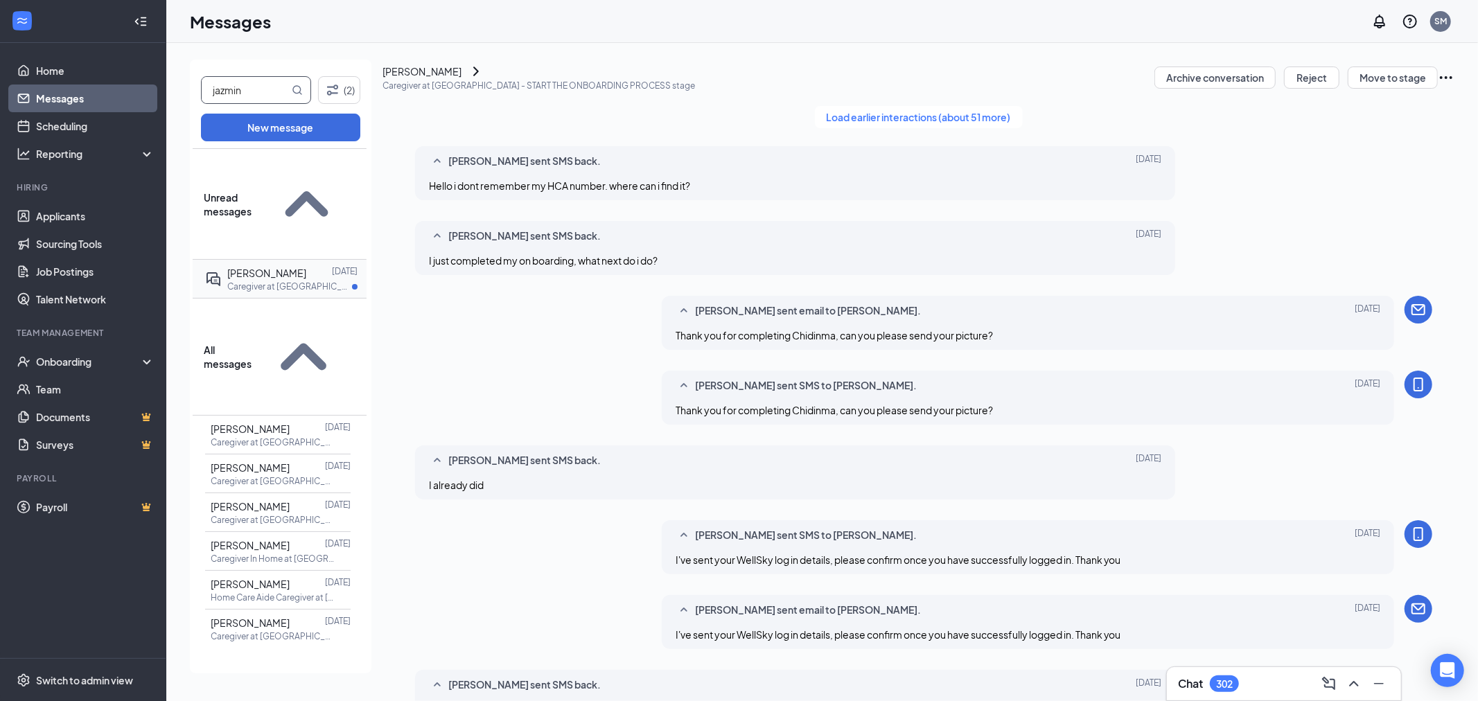
click at [306, 265] on div at bounding box center [319, 272] width 26 height 15
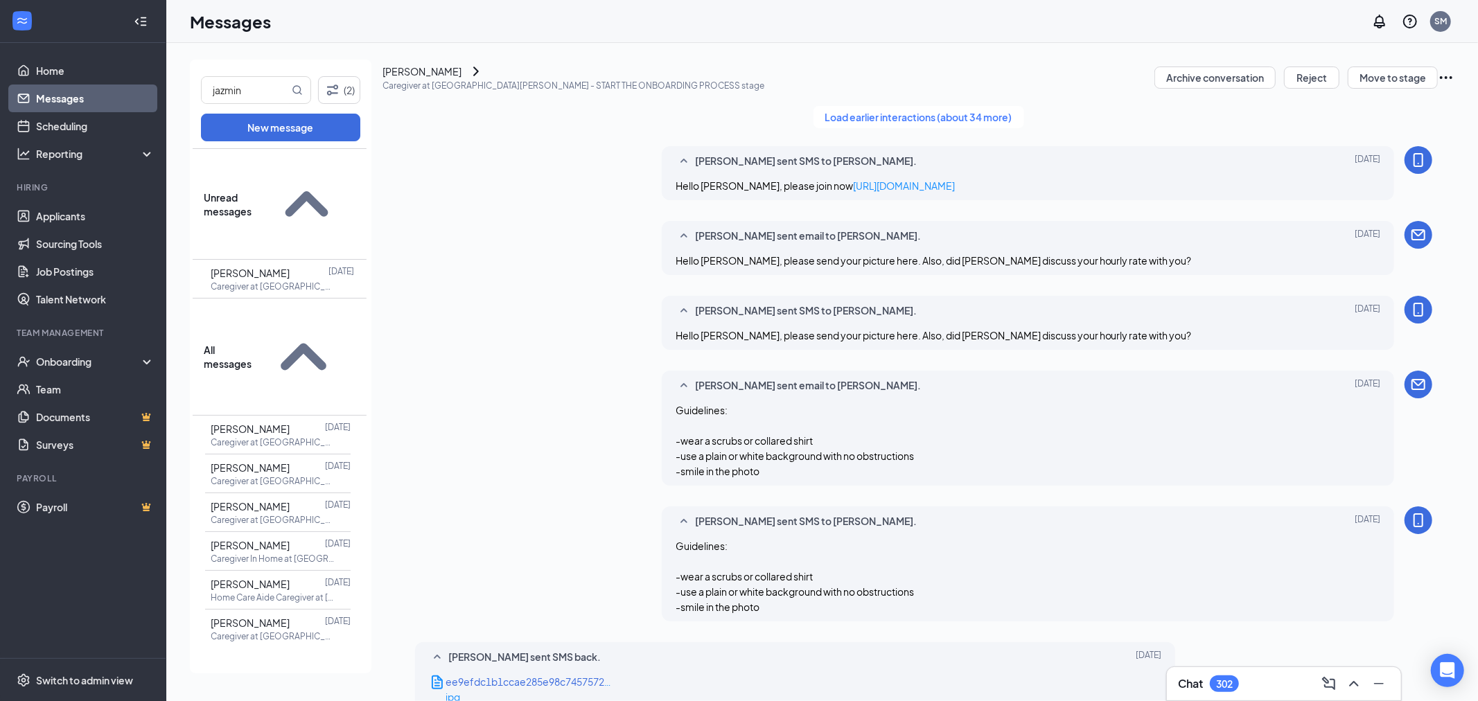
scroll to position [624, 0]
click at [524, 690] on div "jpg" at bounding box center [529, 697] width 166 height 15
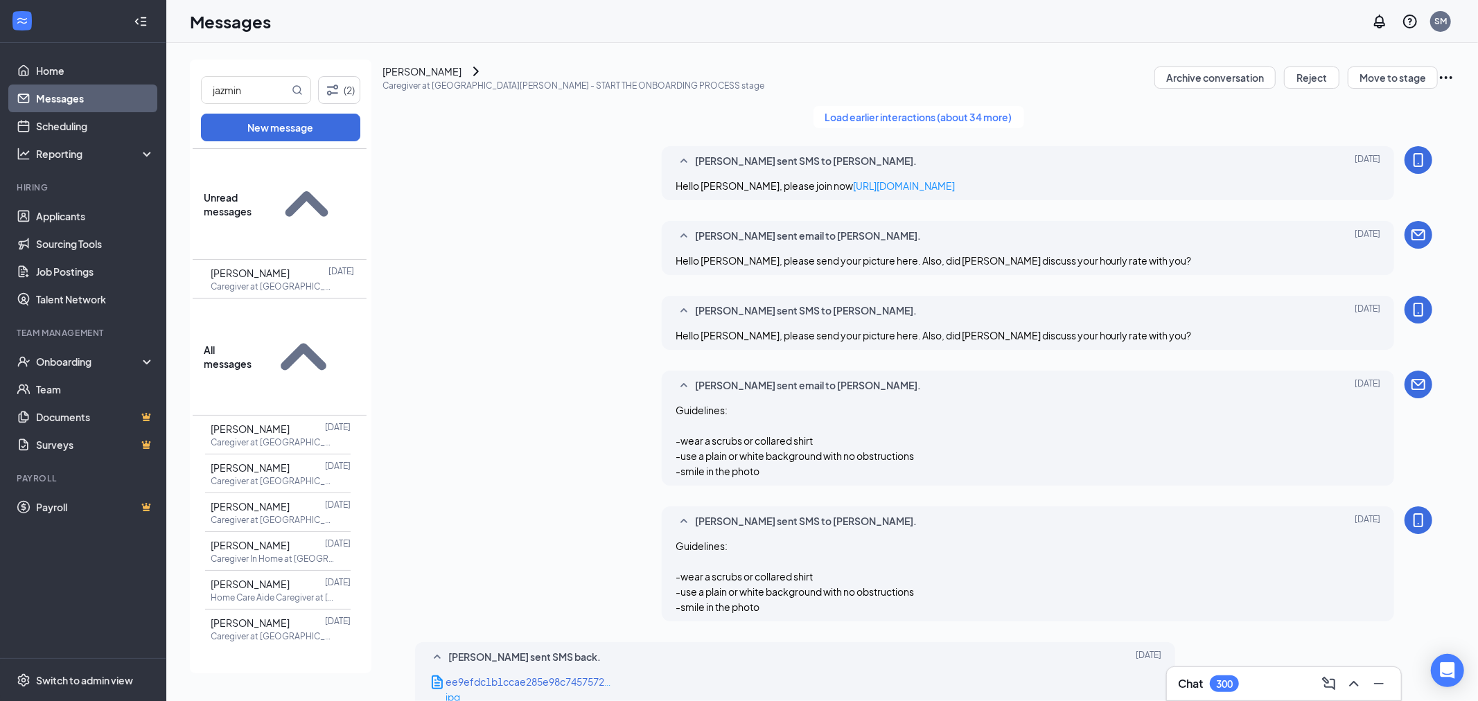
scroll to position [316, 0]
copy span "Guidelines: -wear a scrubs or collared shirt -use a plain or white background w…"
drag, startPoint x: 774, startPoint y: 324, endPoint x: 670, endPoint y: 257, distance: 123.8
click at [670, 507] on div "Shiella Mariano sent SMS to Jazmin Slavik. Sep 13 Guidelines: -wear a scrubs or…" at bounding box center [1028, 564] width 733 height 115
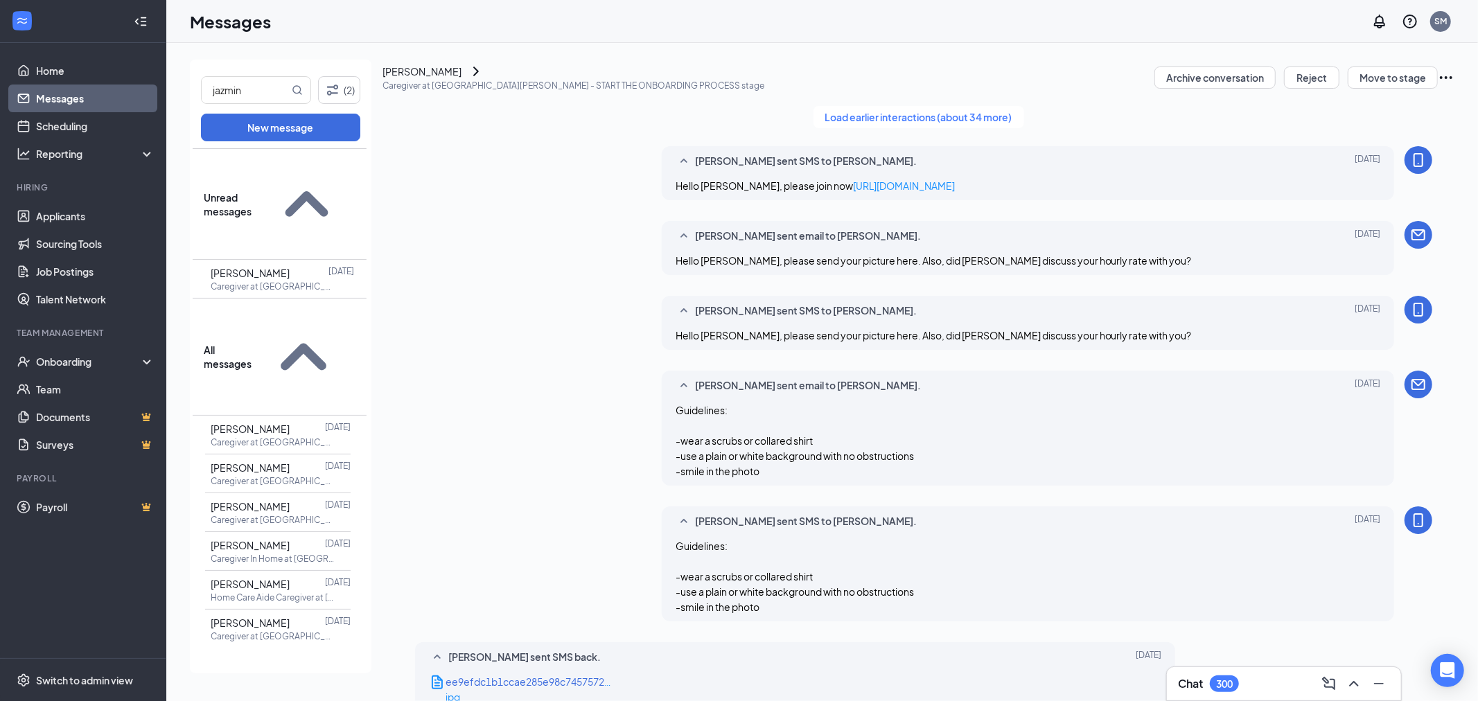
paste textarea "Guidelines: -wear a scrubs or collared shirt -use a plain or white background w…"
drag, startPoint x: 449, startPoint y: 557, endPoint x: 407, endPoint y: 576, distance: 46.5
type textarea "Hello Jazmin, please follow these guidelines: -wear a scrubs or collared shirt …"
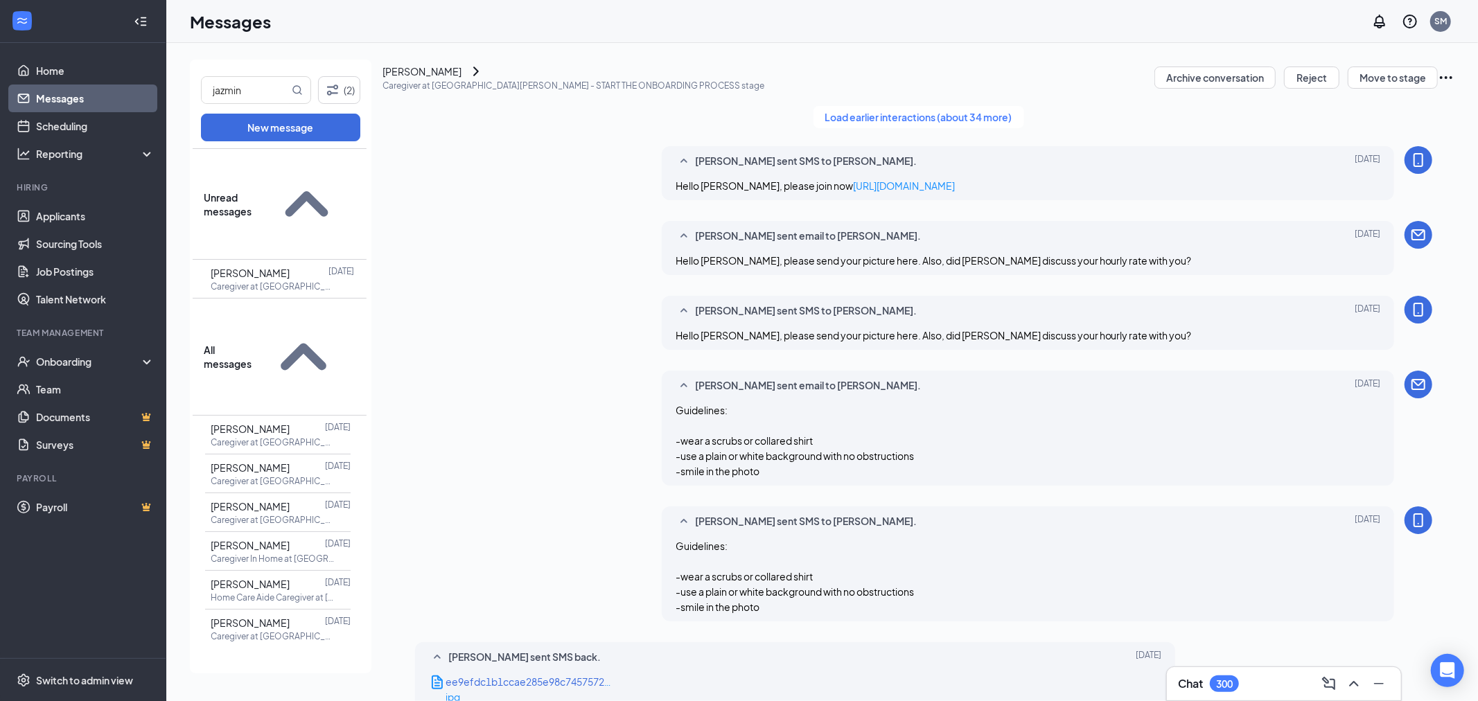
drag, startPoint x: 1258, startPoint y: 653, endPoint x: 1280, endPoint y: 650, distance: 22.4
checkbox input "true"
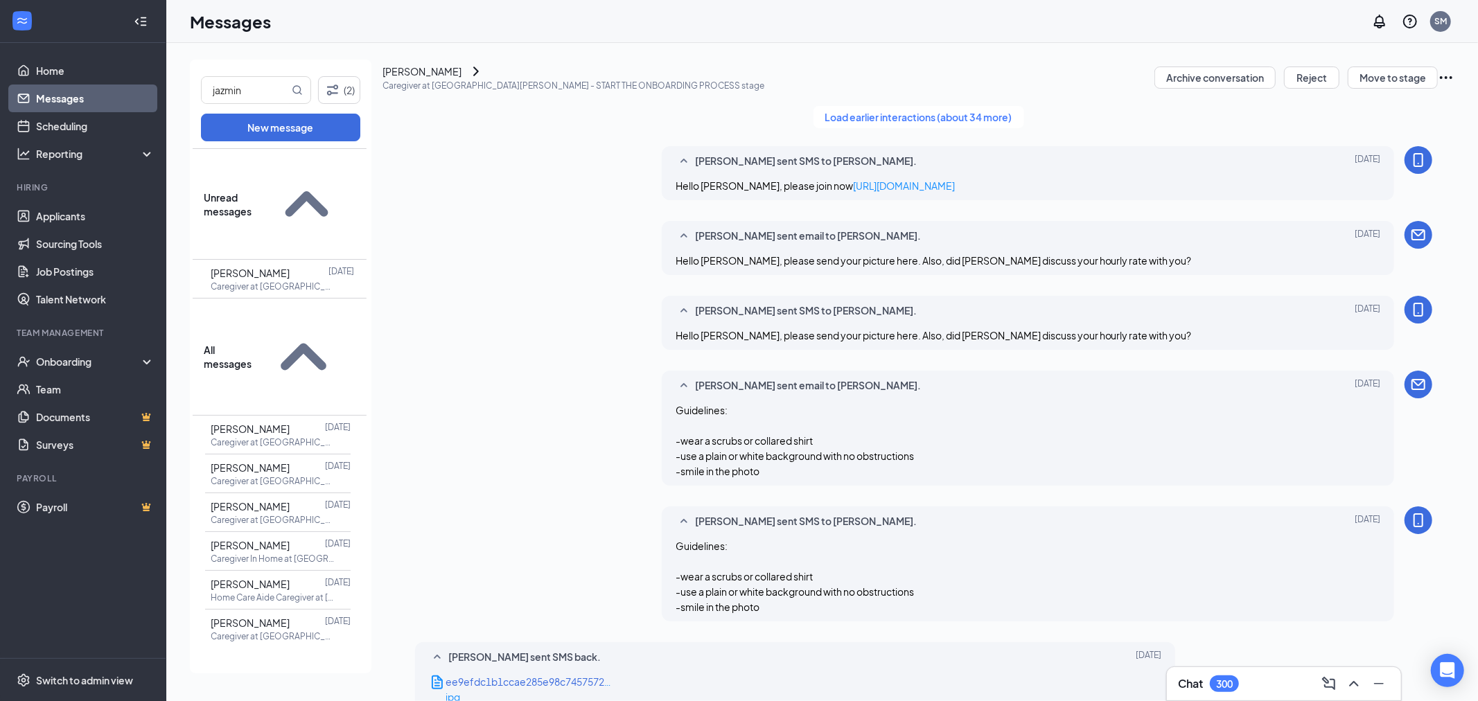
click at [50, 56] on ul "Home Messages Scheduling Reporting Hiring Applicants Sourcing Tools Job Posting…" at bounding box center [83, 350] width 166 height 615
click at [49, 78] on link "Home" at bounding box center [95, 71] width 119 height 28
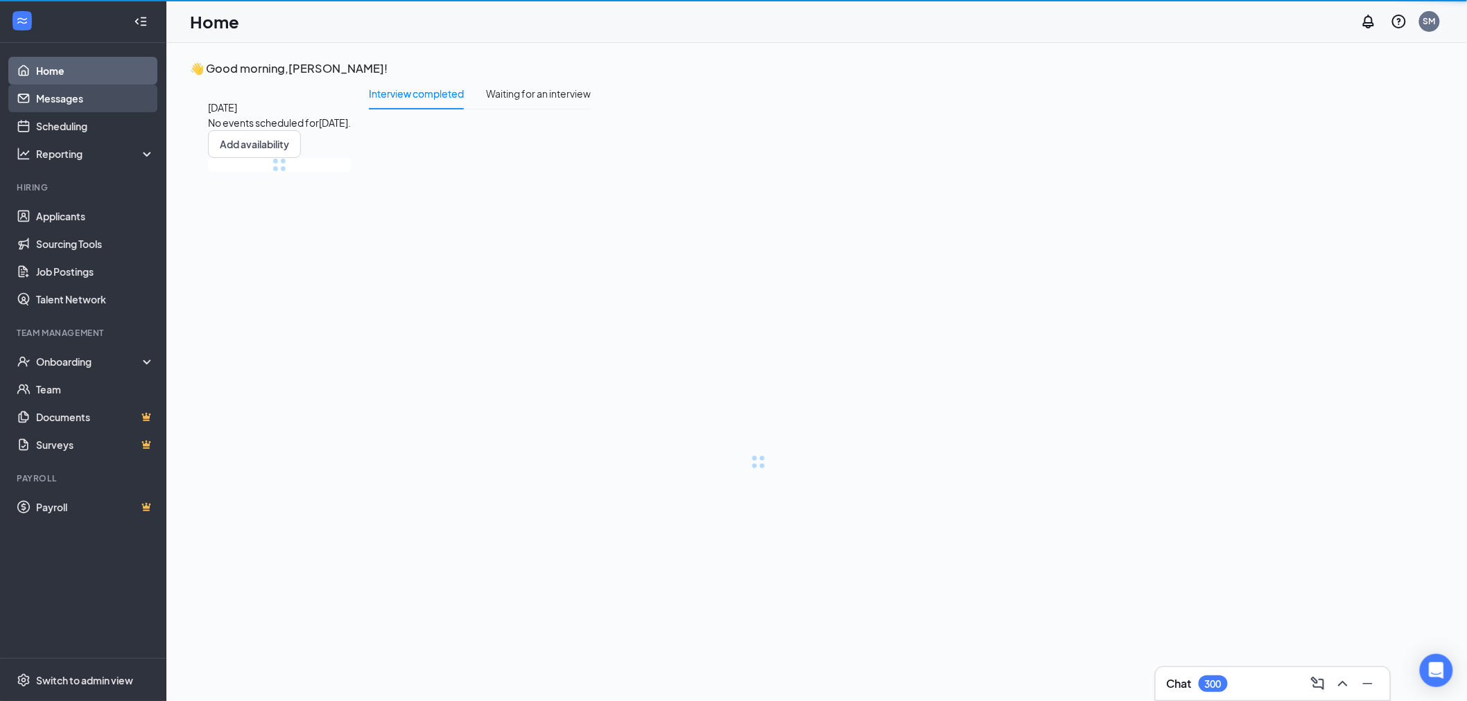
click at [57, 91] on link "Messages" at bounding box center [95, 99] width 119 height 28
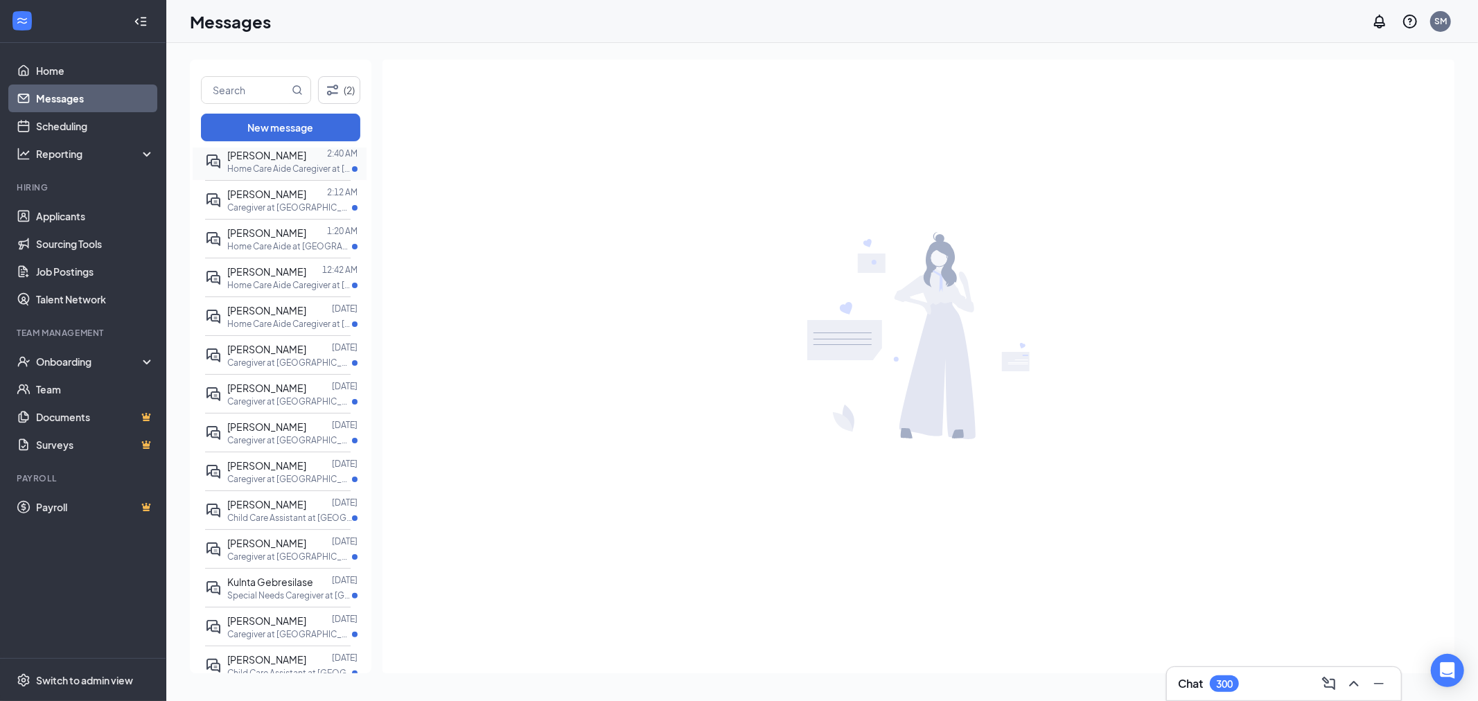
scroll to position [154, 0]
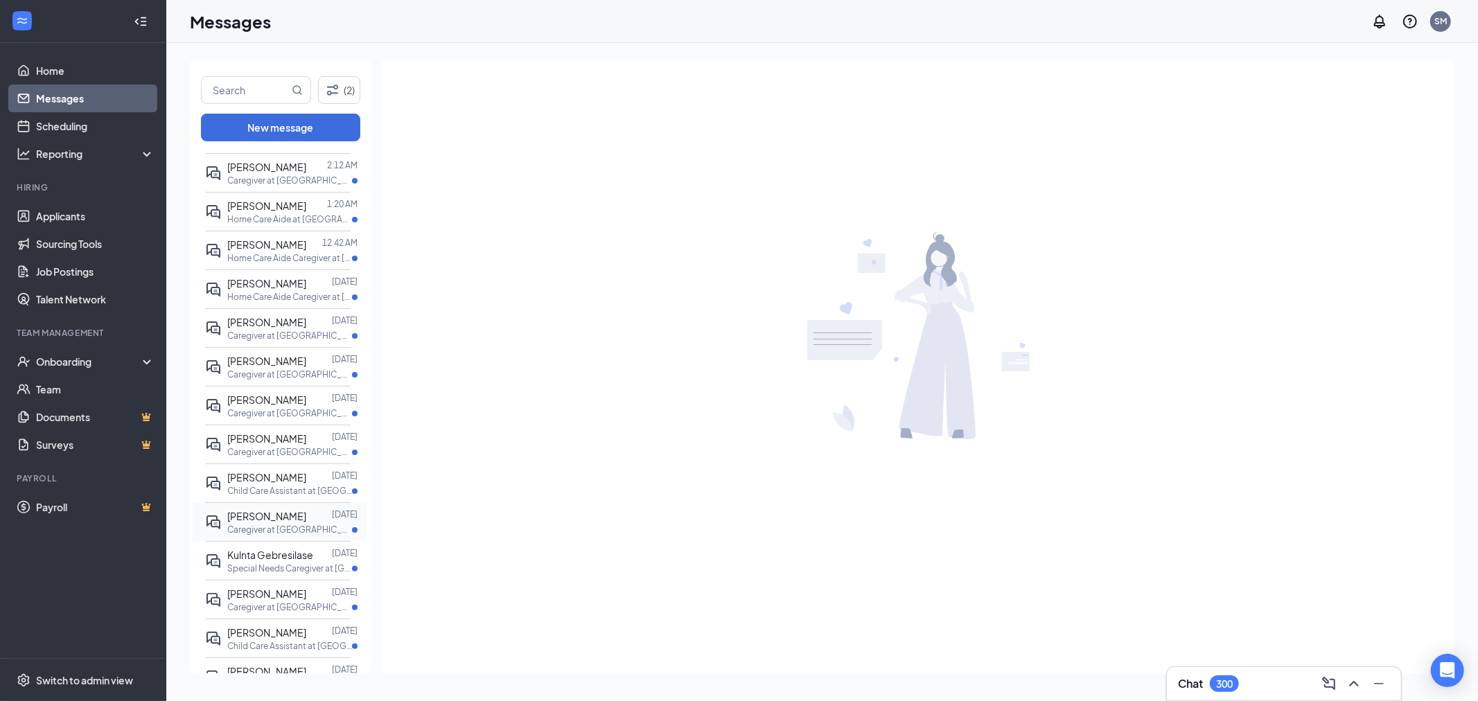
click at [293, 536] on p "Caregiver at Turlock" at bounding box center [289, 530] width 125 height 12
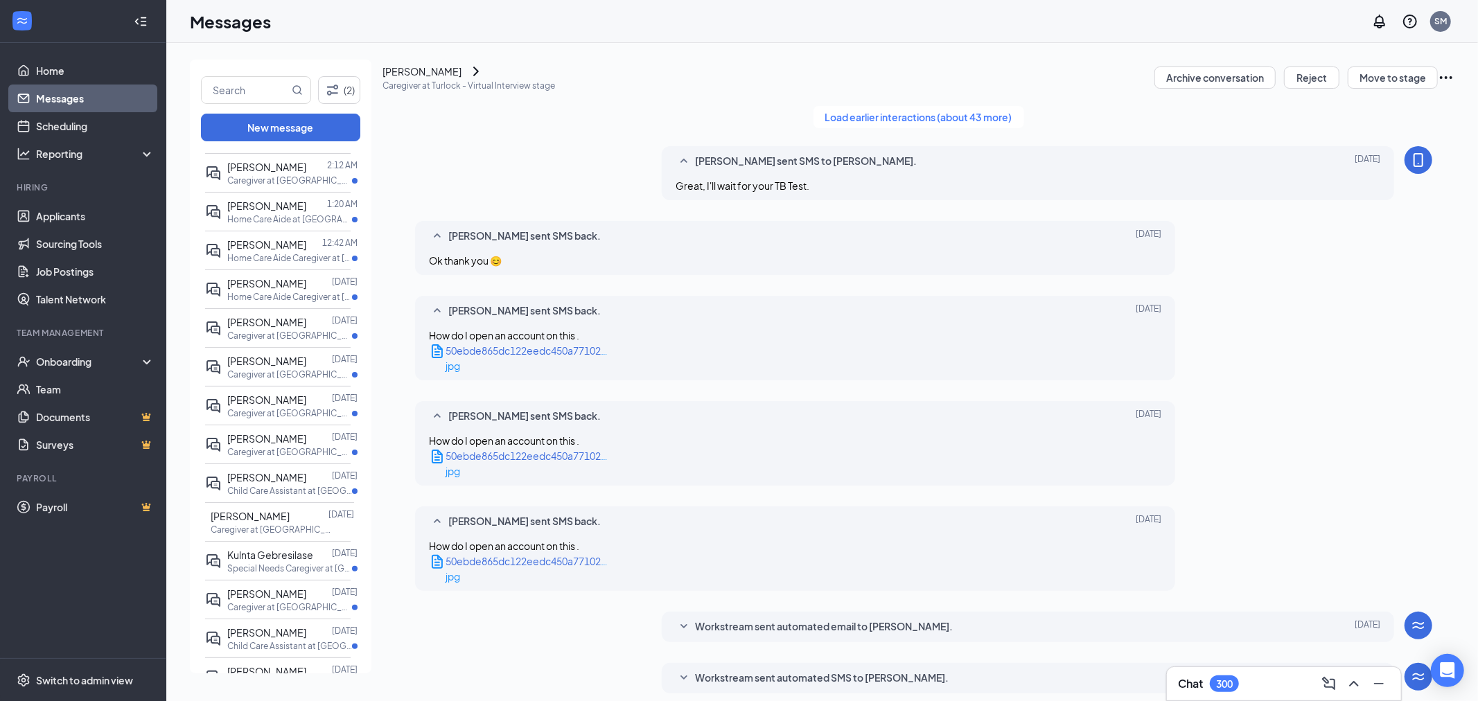
scroll to position [419, 0]
click at [52, 83] on link "Home" at bounding box center [95, 71] width 119 height 28
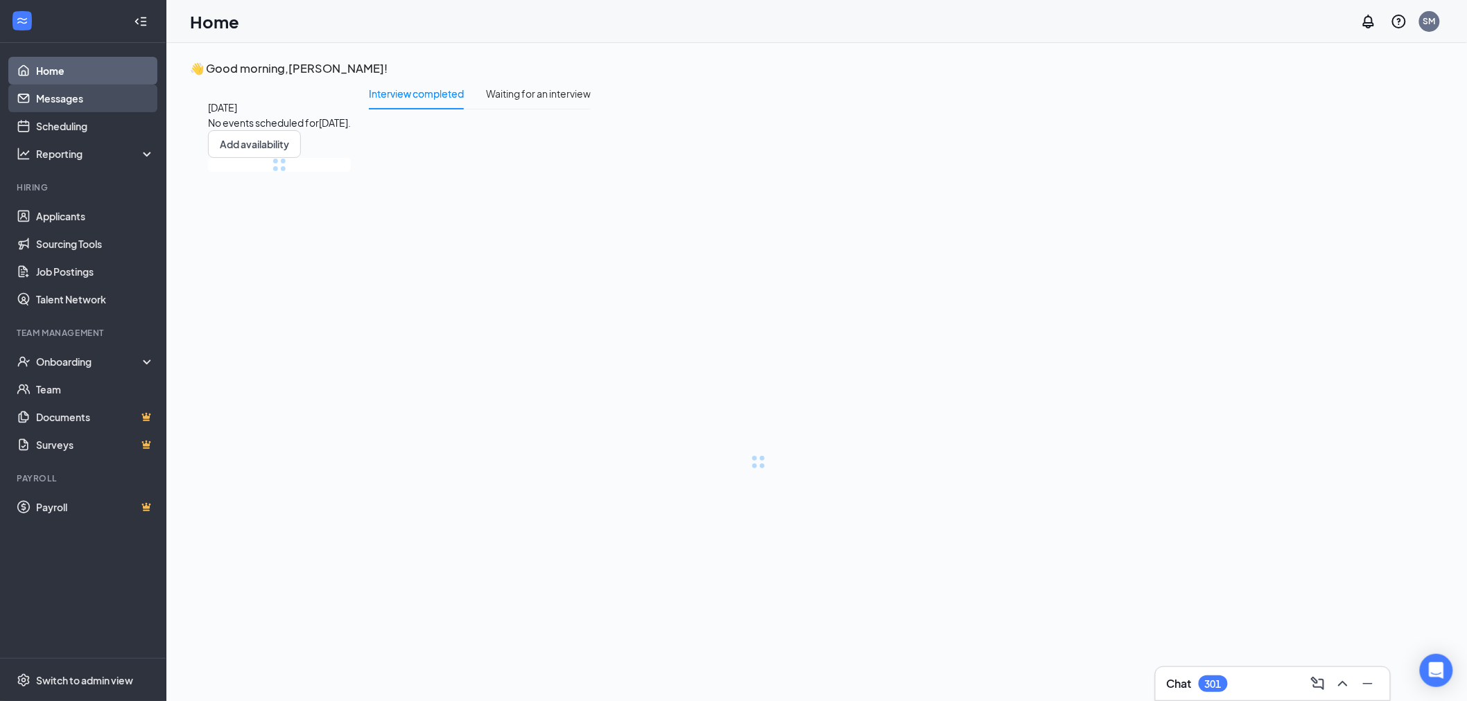
click at [46, 94] on link "Messages" at bounding box center [95, 99] width 119 height 28
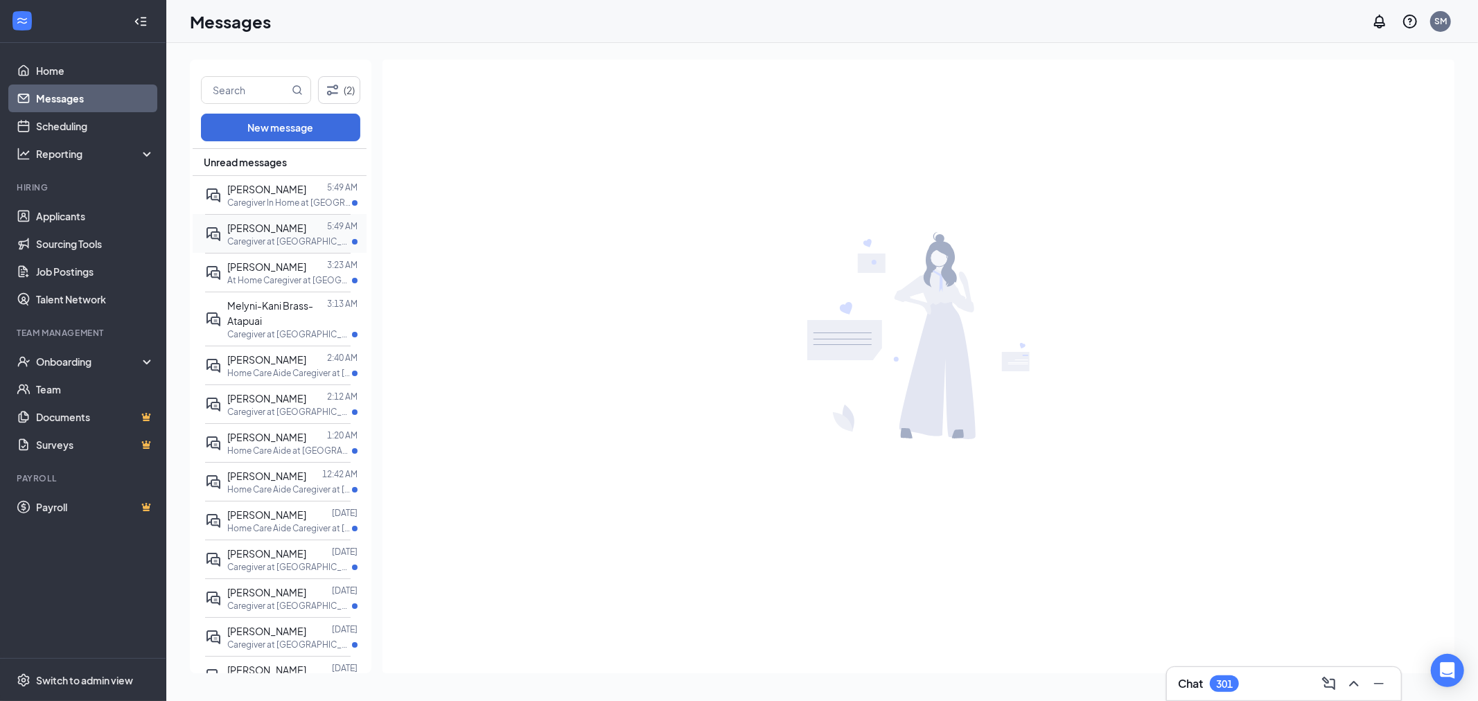
click at [310, 247] on div "Jazmin Slavik 5:49 AM Caregiver at San Rafael" at bounding box center [278, 233] width 146 height 39
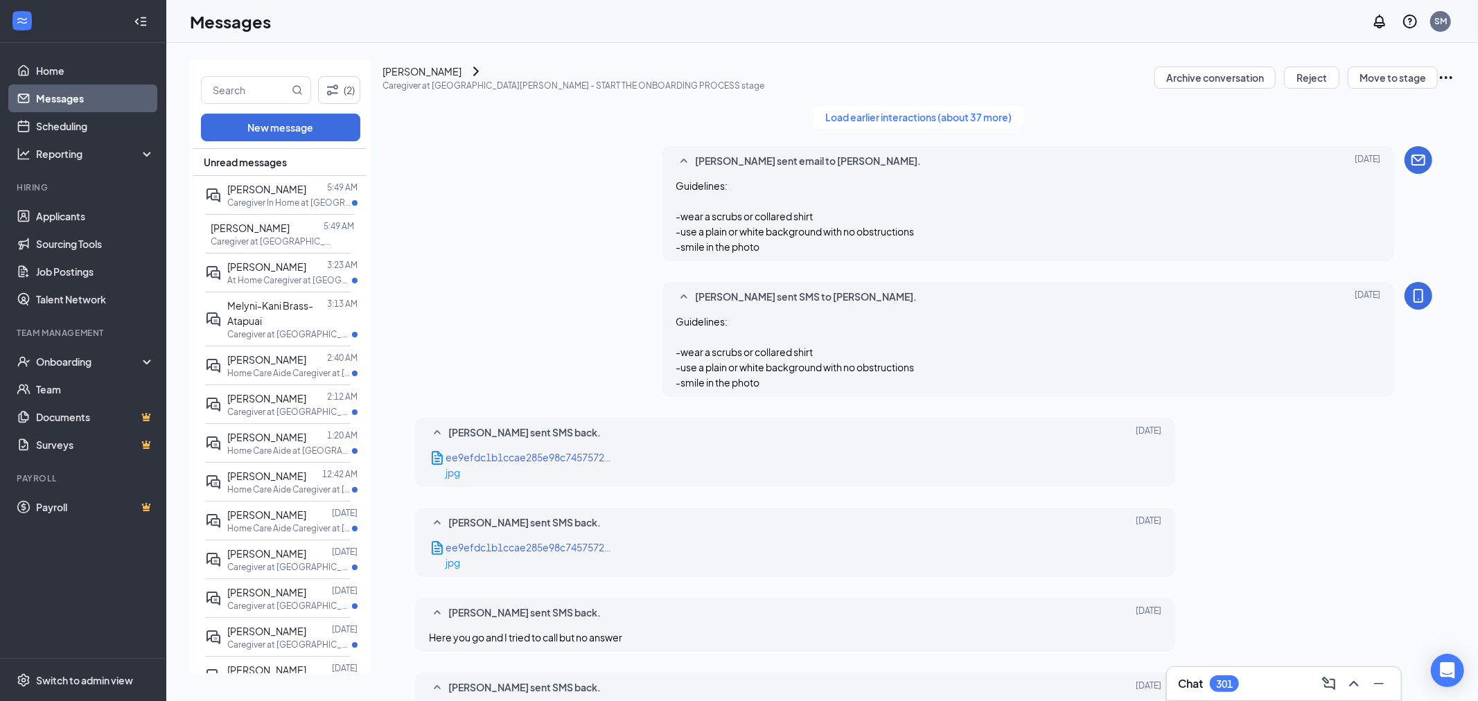
scroll to position [746, 0]
paste textarea "I tried calling you last Friday and left a voicemail. The hourly rate in Marin …"
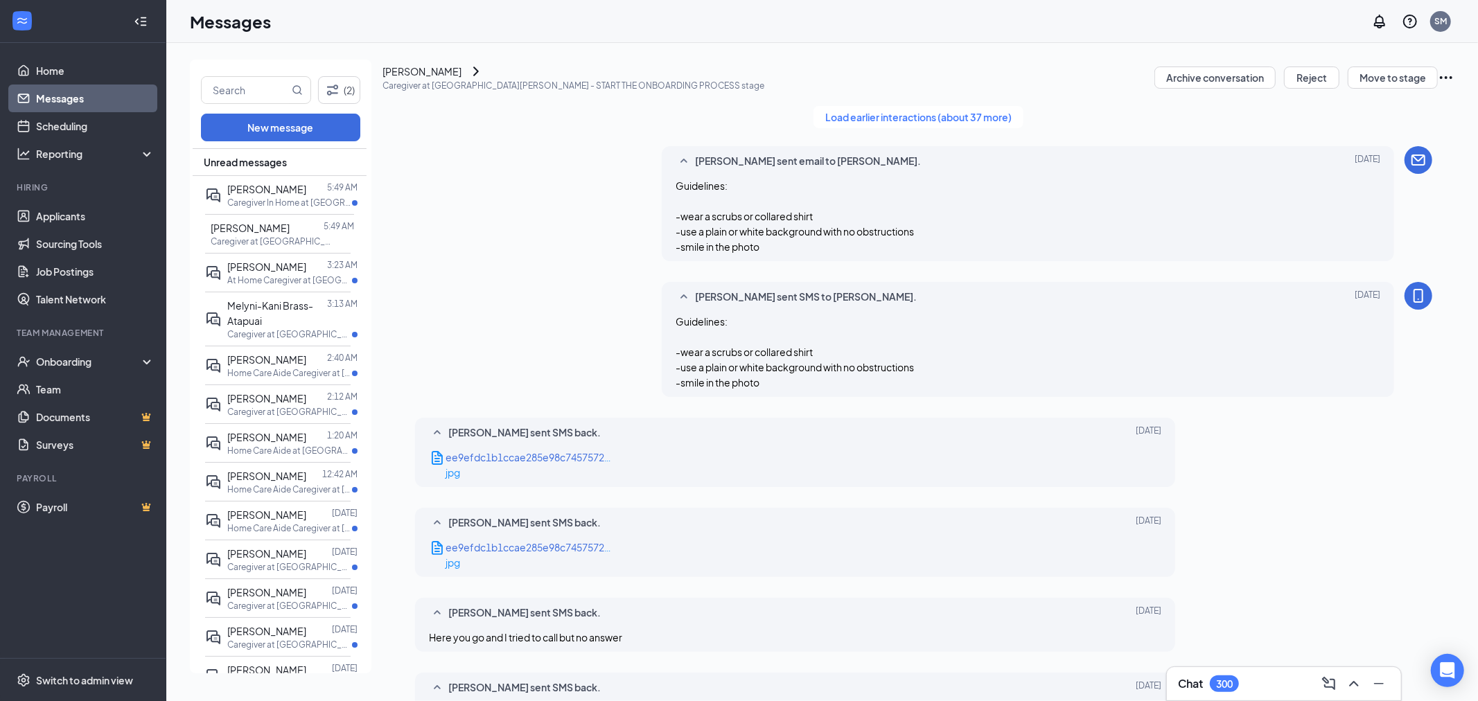
type textarea "Hello Jazmin, I tried calling you last Friday and left a voicemail. The hourly …"
checkbox input "true"
drag, startPoint x: 1364, startPoint y: 656, endPoint x: 1438, endPoint y: 650, distance: 74.4
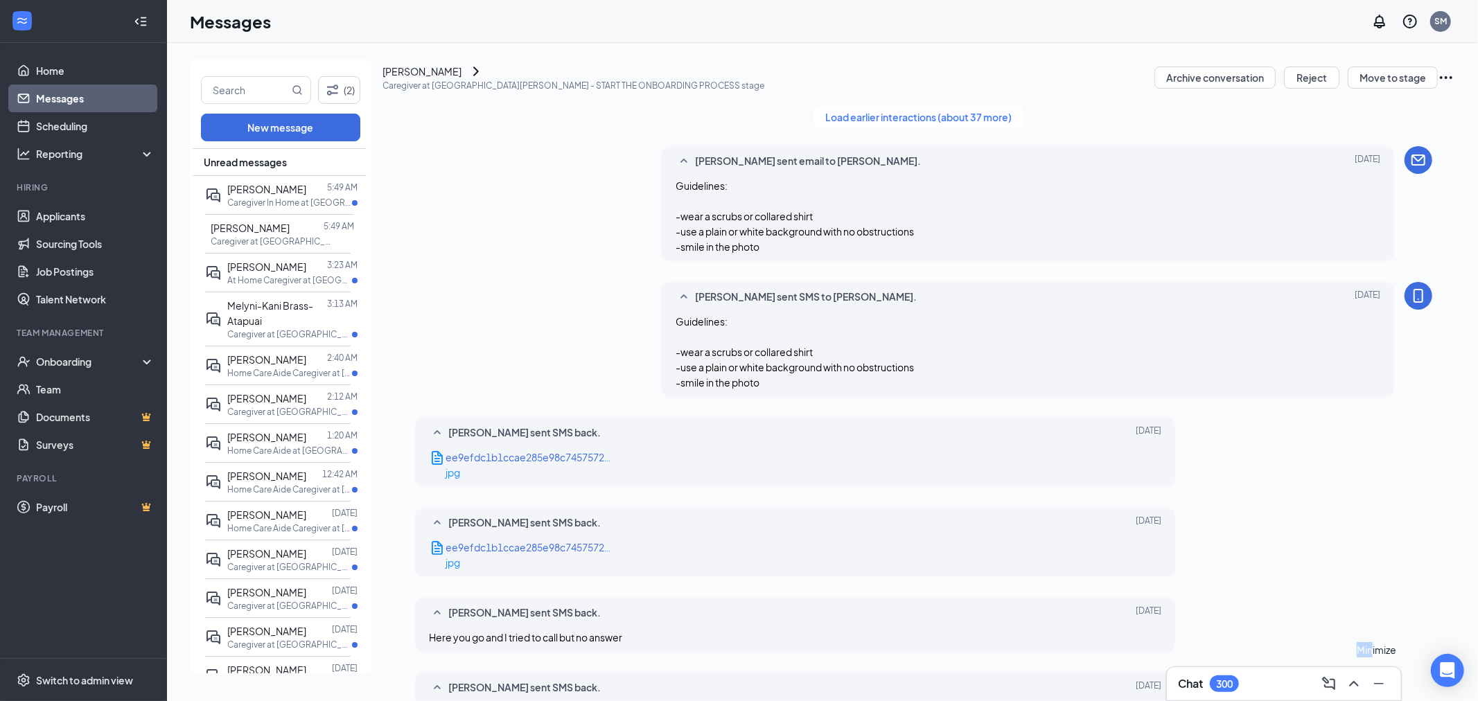
click at [1397, 654] on div "Minimize" at bounding box center [1377, 650] width 40 height 15
click at [280, 200] on p "Caregiver In Home at Santa Rosa" at bounding box center [289, 203] width 125 height 12
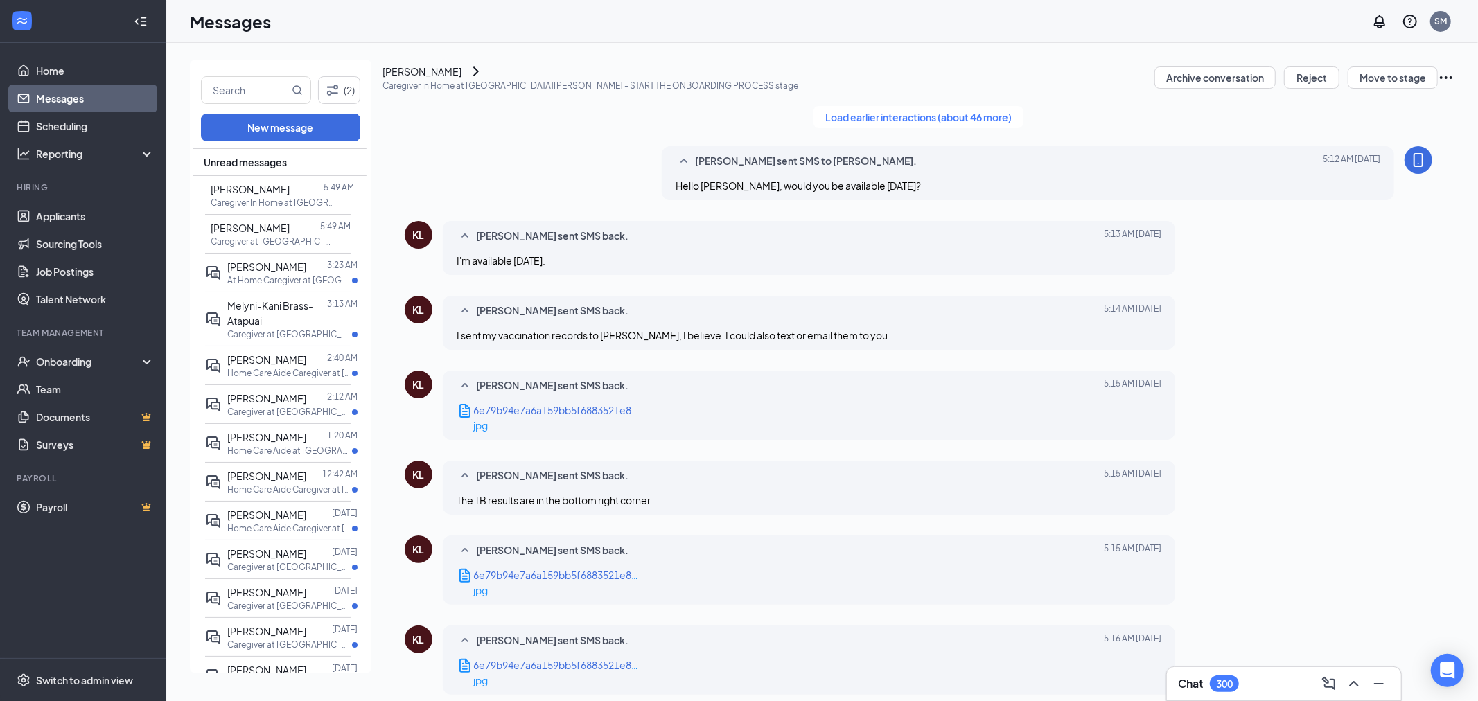
scroll to position [655, 0]
type textarea "Alright. Please send a TB Test taken within 2 years."
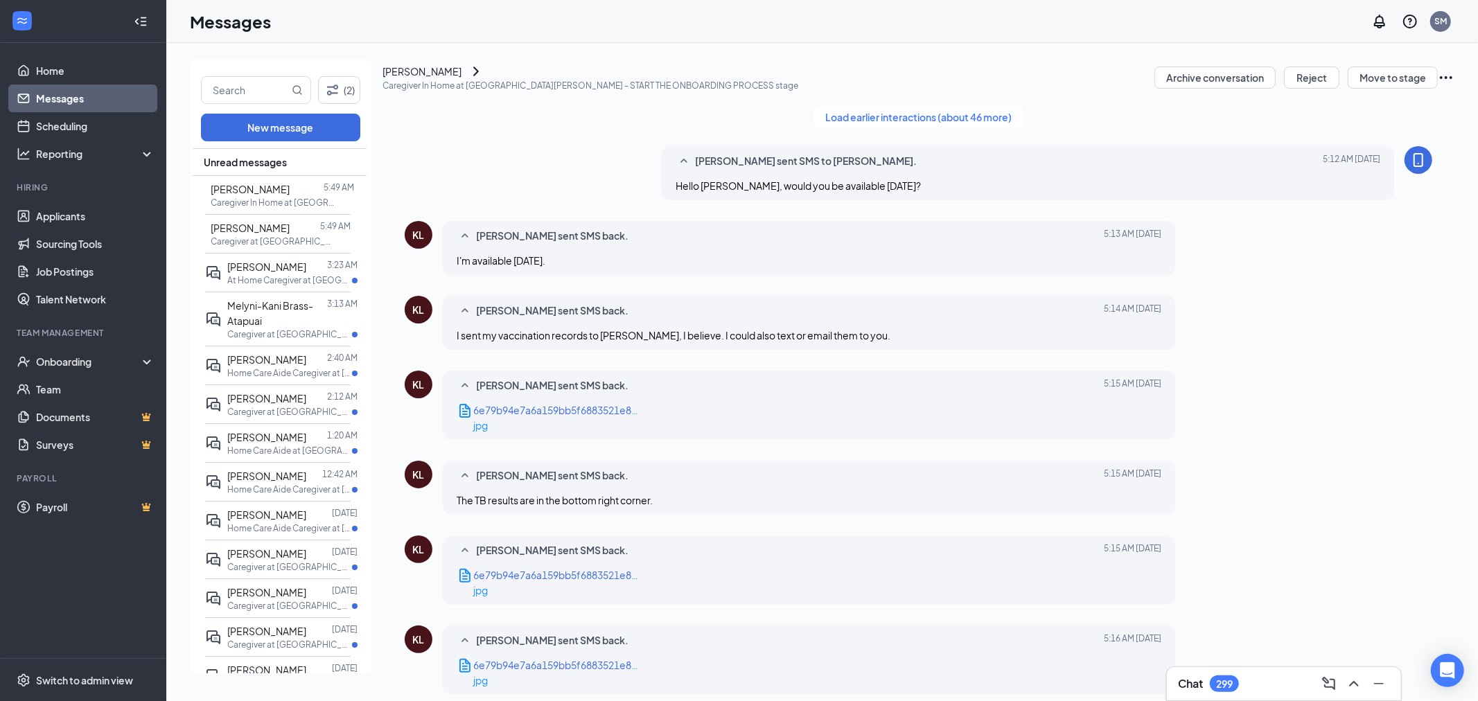
checkbox input "true"
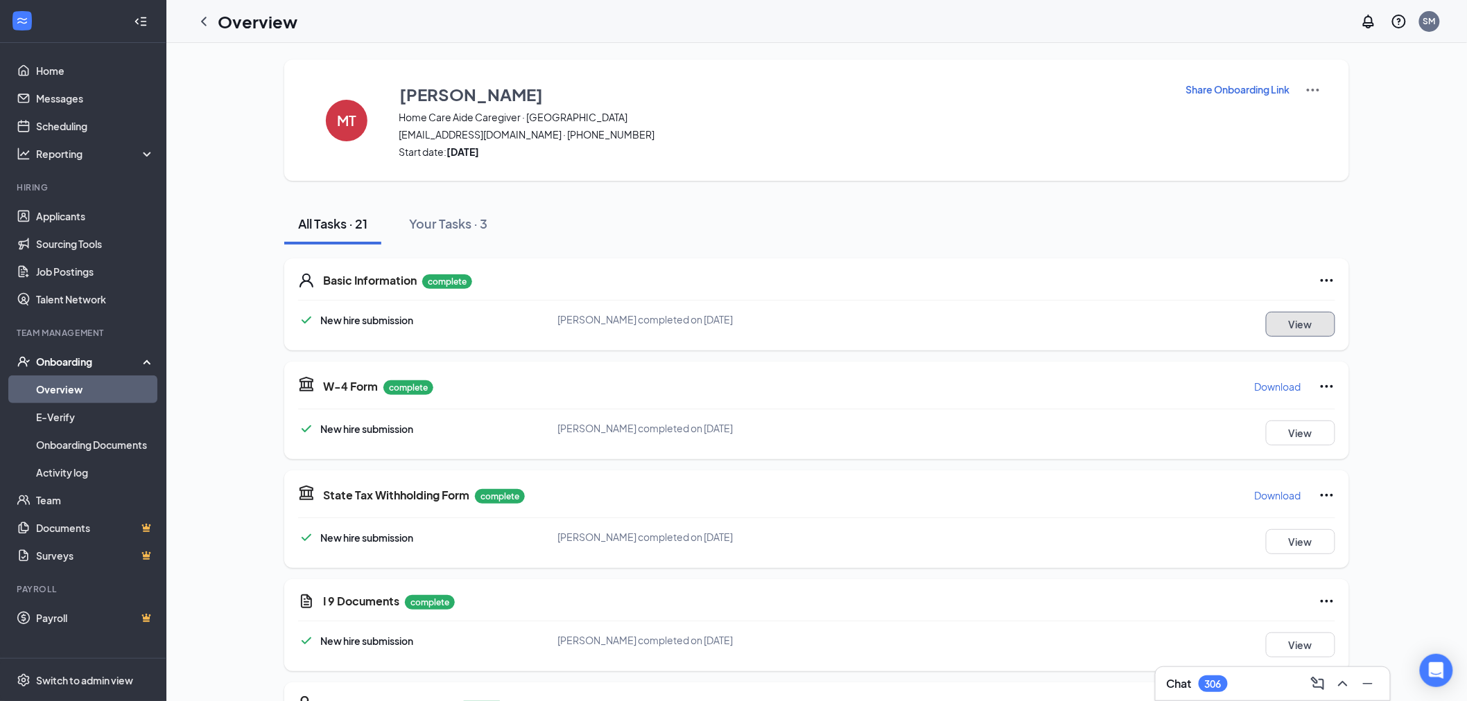
click at [1304, 321] on button "View" at bounding box center [1300, 324] width 69 height 25
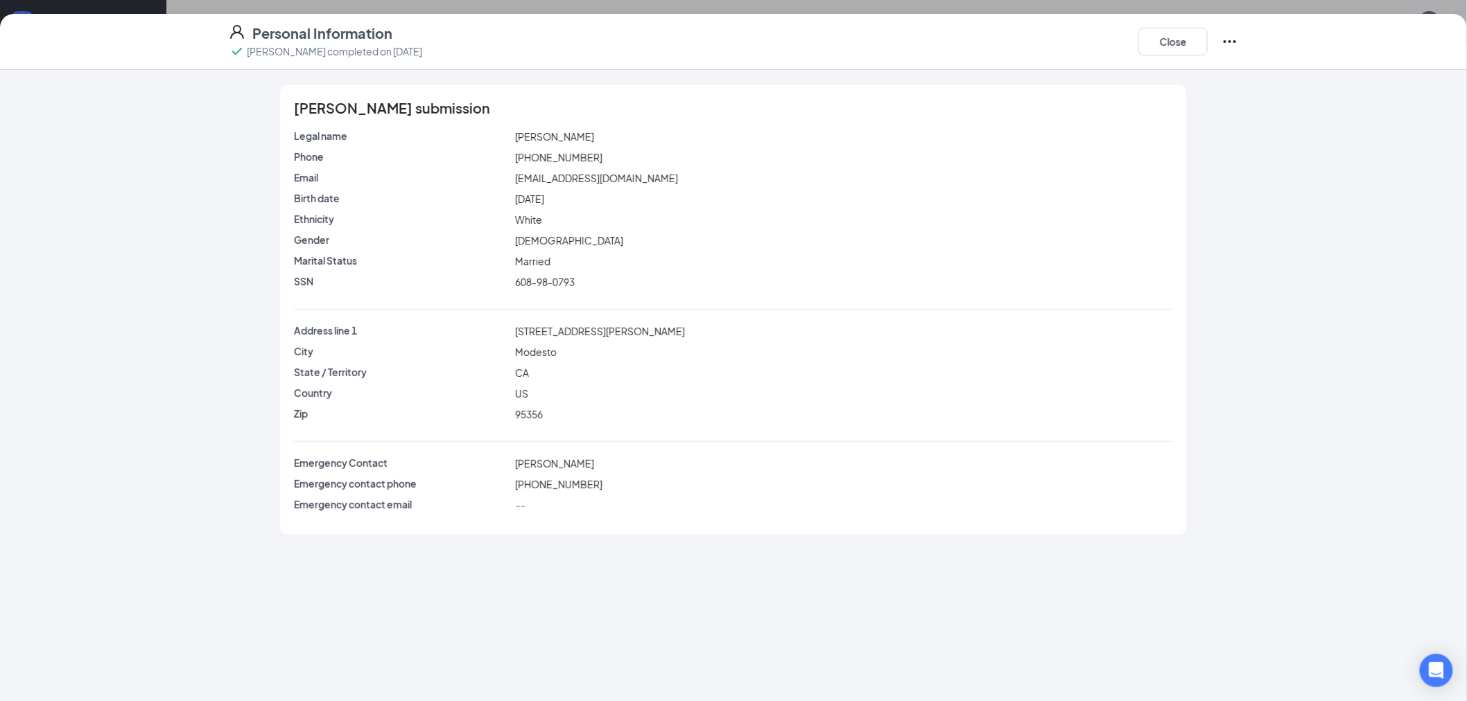
copy div "[PERSON_NAME]"
drag, startPoint x: 597, startPoint y: 137, endPoint x: 496, endPoint y: 136, distance: 100.5
click at [500, 140] on div "Legal name [PERSON_NAME]" at bounding box center [733, 136] width 884 height 15
drag, startPoint x: 559, startPoint y: 417, endPoint x: 480, endPoint y: 412, distance: 78.4
click at [480, 412] on div "Zip 95356" at bounding box center [733, 414] width 884 height 15
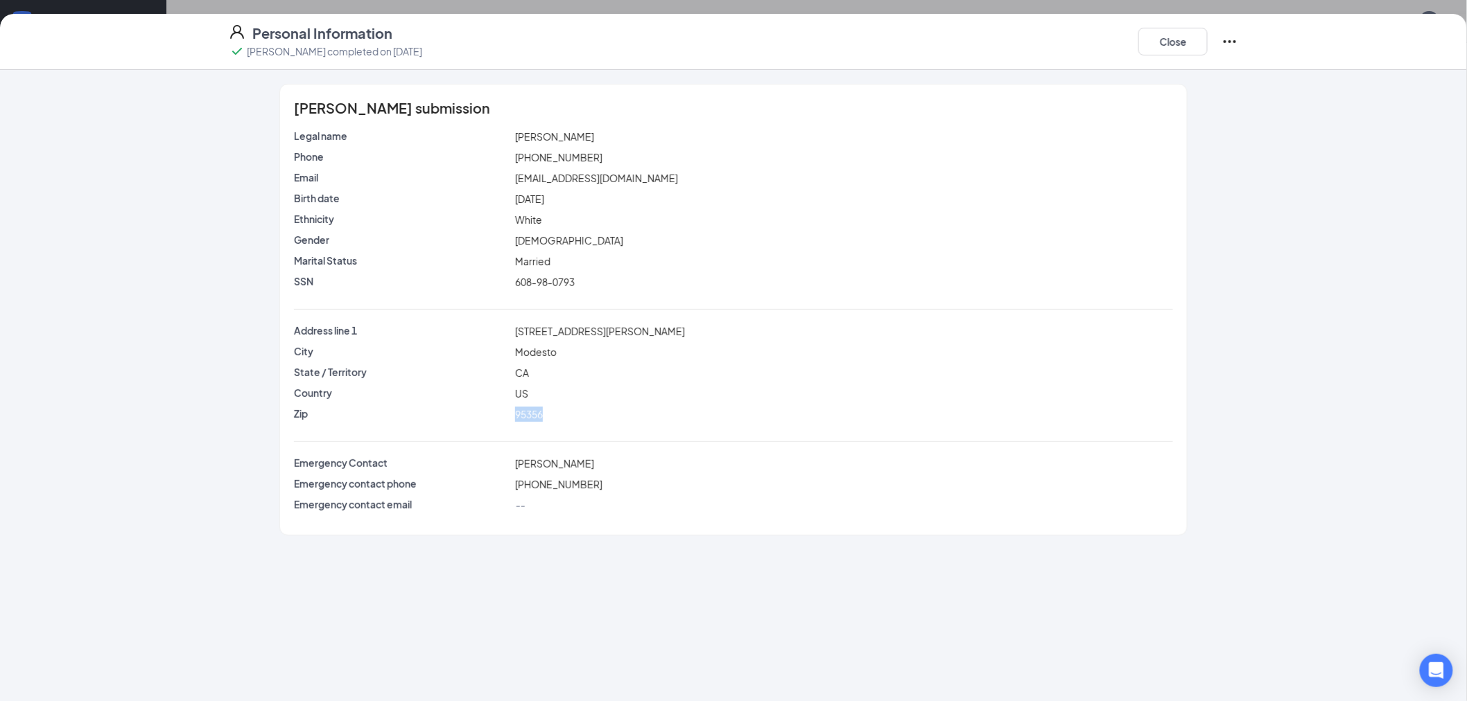
copy div "95356"
drag, startPoint x: 598, startPoint y: 336, endPoint x: 456, endPoint y: 336, distance: 142.1
click at [459, 344] on div "Address line 1 [STREET_ADDRESS][PERSON_NAME][US_STATE]" at bounding box center [733, 376] width 879 height 104
copy div "City"
click at [523, 331] on span "[STREET_ADDRESS][PERSON_NAME]" at bounding box center [600, 331] width 170 height 12
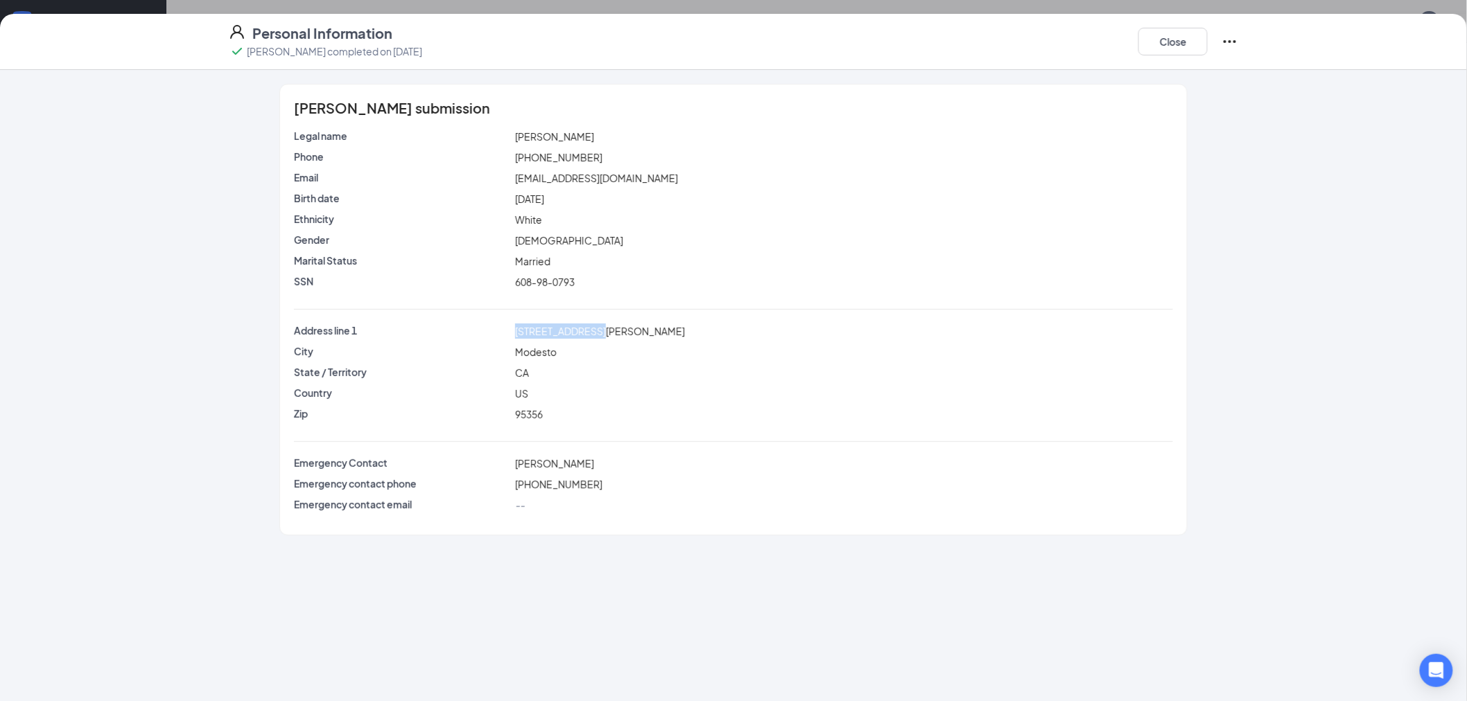
drag, startPoint x: 514, startPoint y: 331, endPoint x: 631, endPoint y: 322, distance: 116.8
click at [631, 322] on div "Legal name [PERSON_NAME] Phone [PHONE_NUMBER] Email [EMAIL_ADDRESS][DOMAIN_NAME…" at bounding box center [733, 324] width 879 height 390
copy span "[STREET_ADDRESS][PERSON_NAME]"
drag, startPoint x: 1196, startPoint y: 42, endPoint x: 1189, endPoint y: 46, distance: 8.1
click at [1196, 42] on button "Close" at bounding box center [1172, 42] width 69 height 28
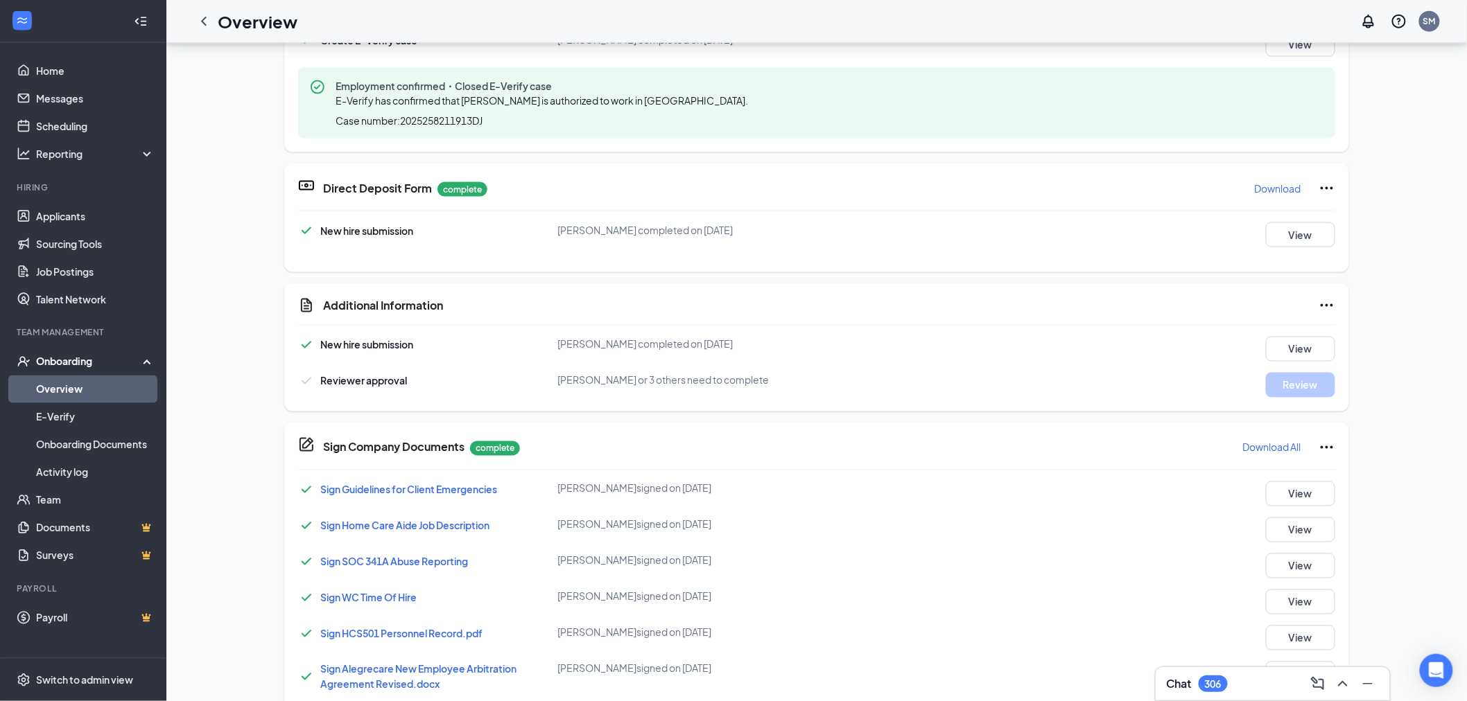
scroll to position [983, 0]
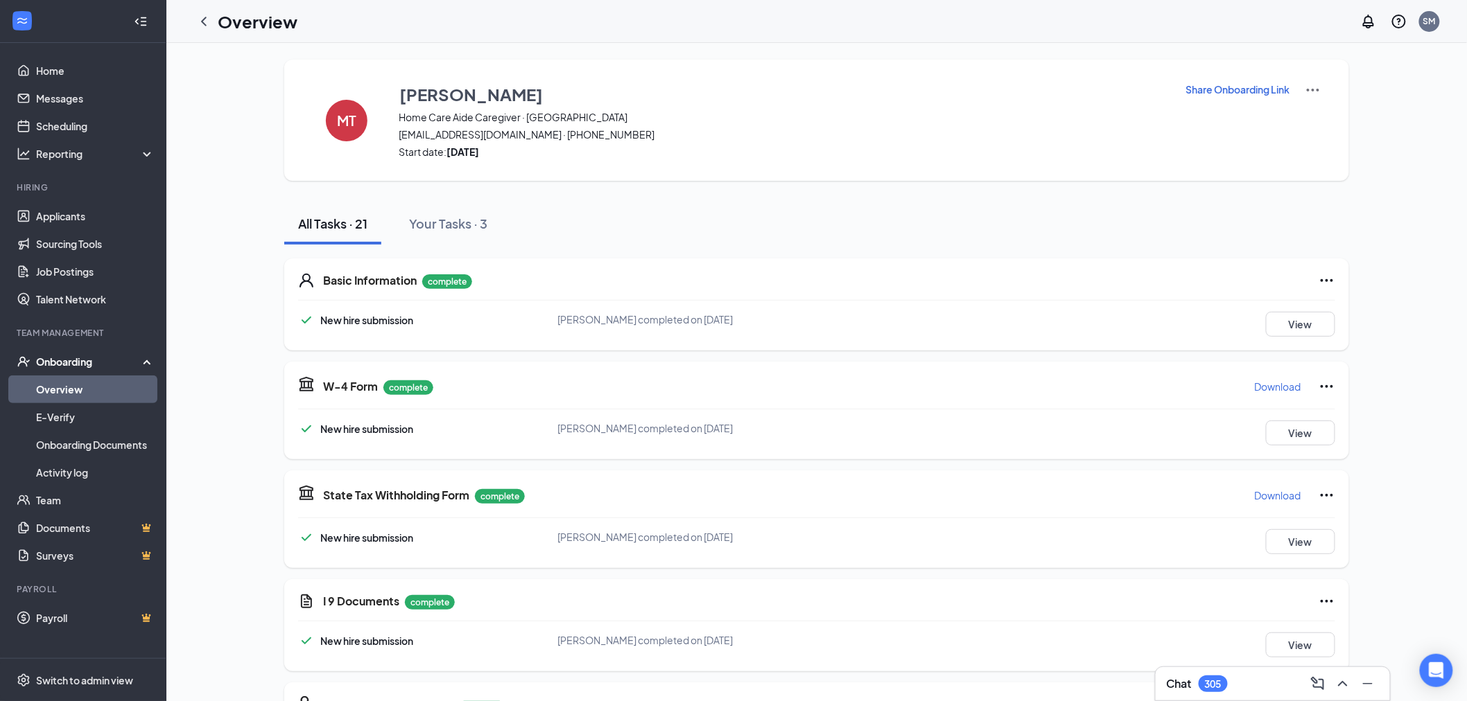
click at [1284, 381] on p "Download" at bounding box center [1278, 387] width 46 height 14
drag, startPoint x: 1304, startPoint y: 503, endPoint x: 1286, endPoint y: 498, distance: 18.9
click at [1303, 503] on div "Download" at bounding box center [1294, 495] width 81 height 22
click at [1281, 496] on p "Download" at bounding box center [1278, 496] width 46 height 14
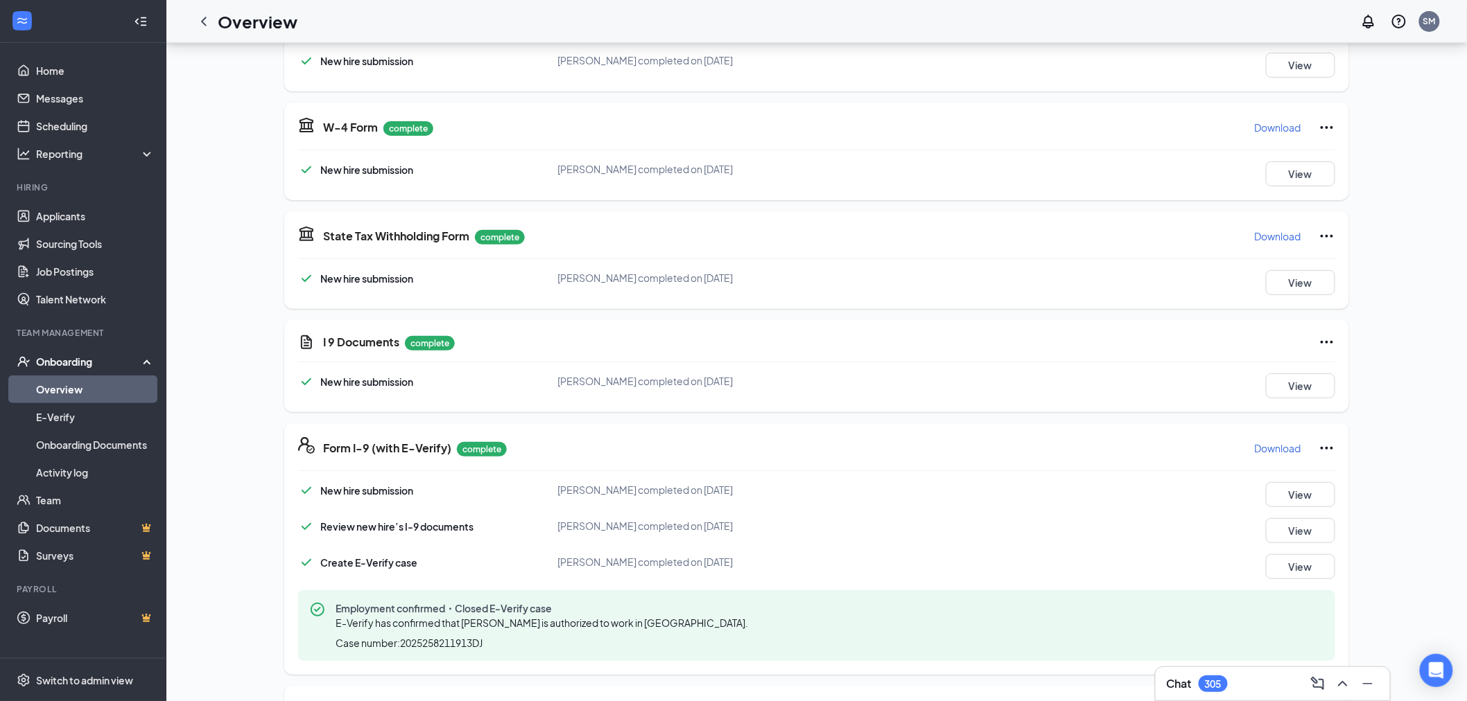
scroll to position [77, 0]
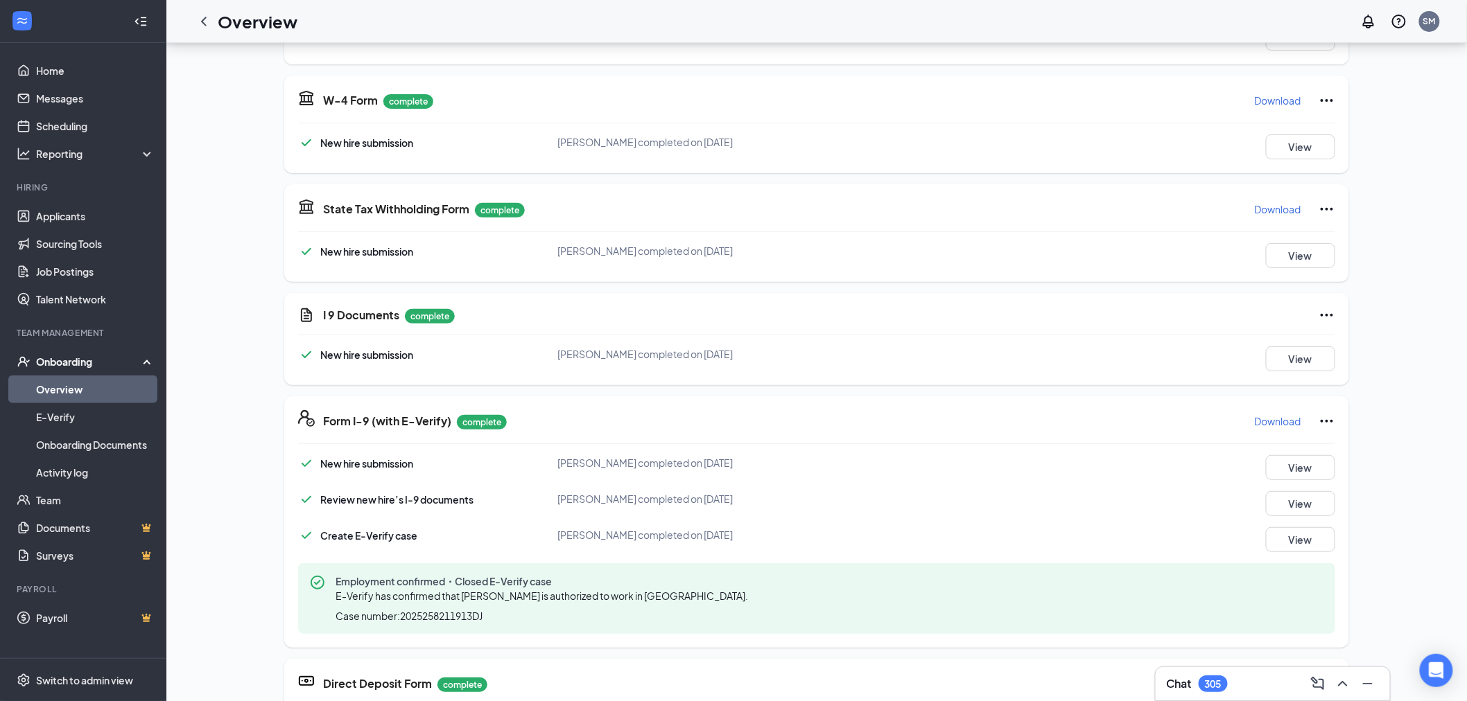
click at [1255, 417] on p "Download" at bounding box center [1278, 421] width 46 height 14
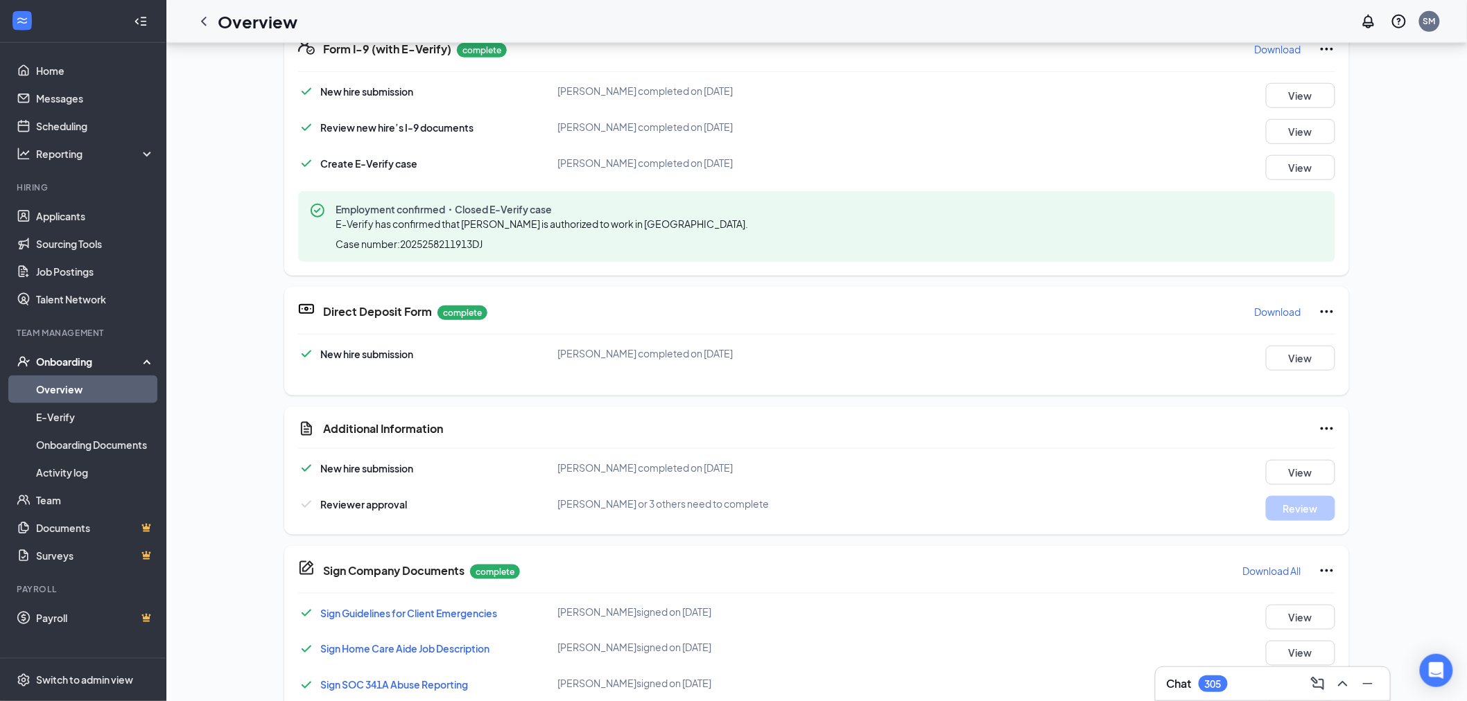
scroll to position [462, 0]
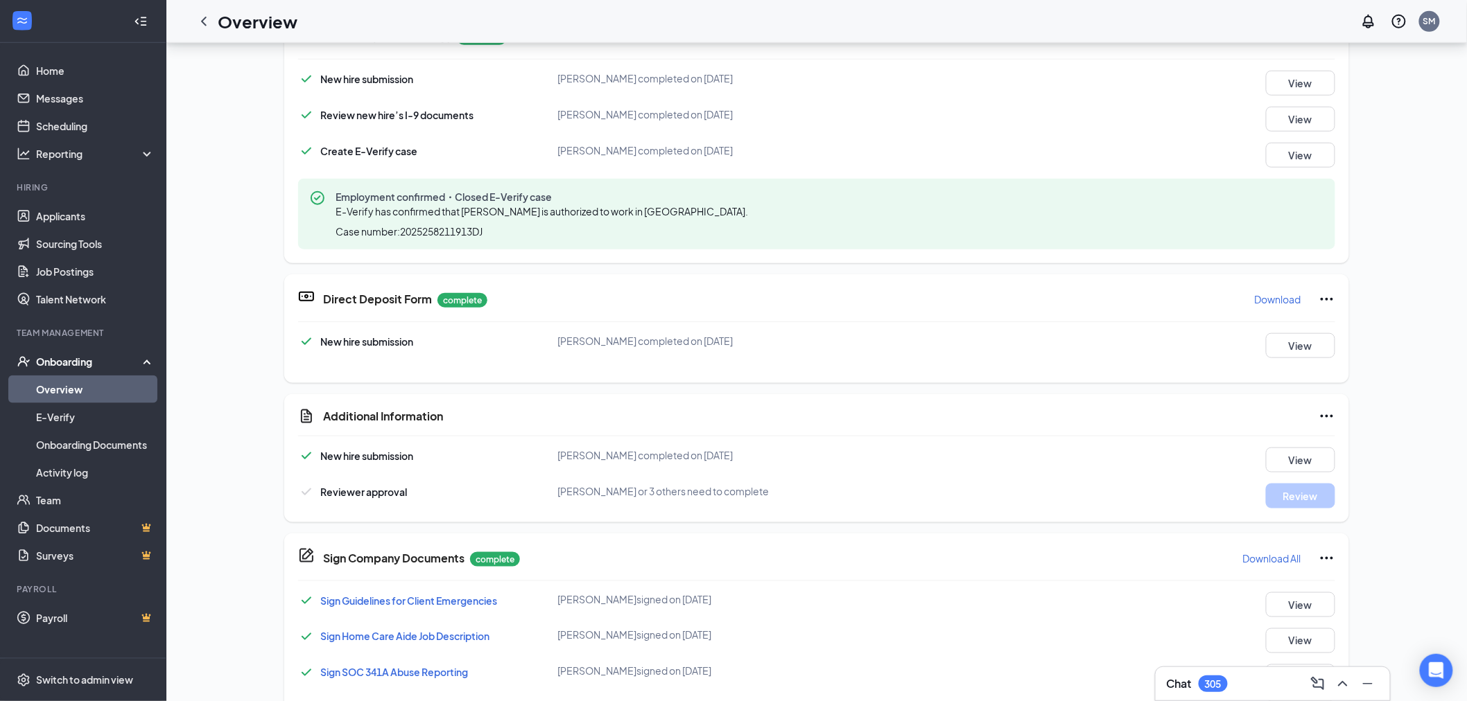
click at [1255, 292] on p "Download" at bounding box center [1278, 299] width 46 height 14
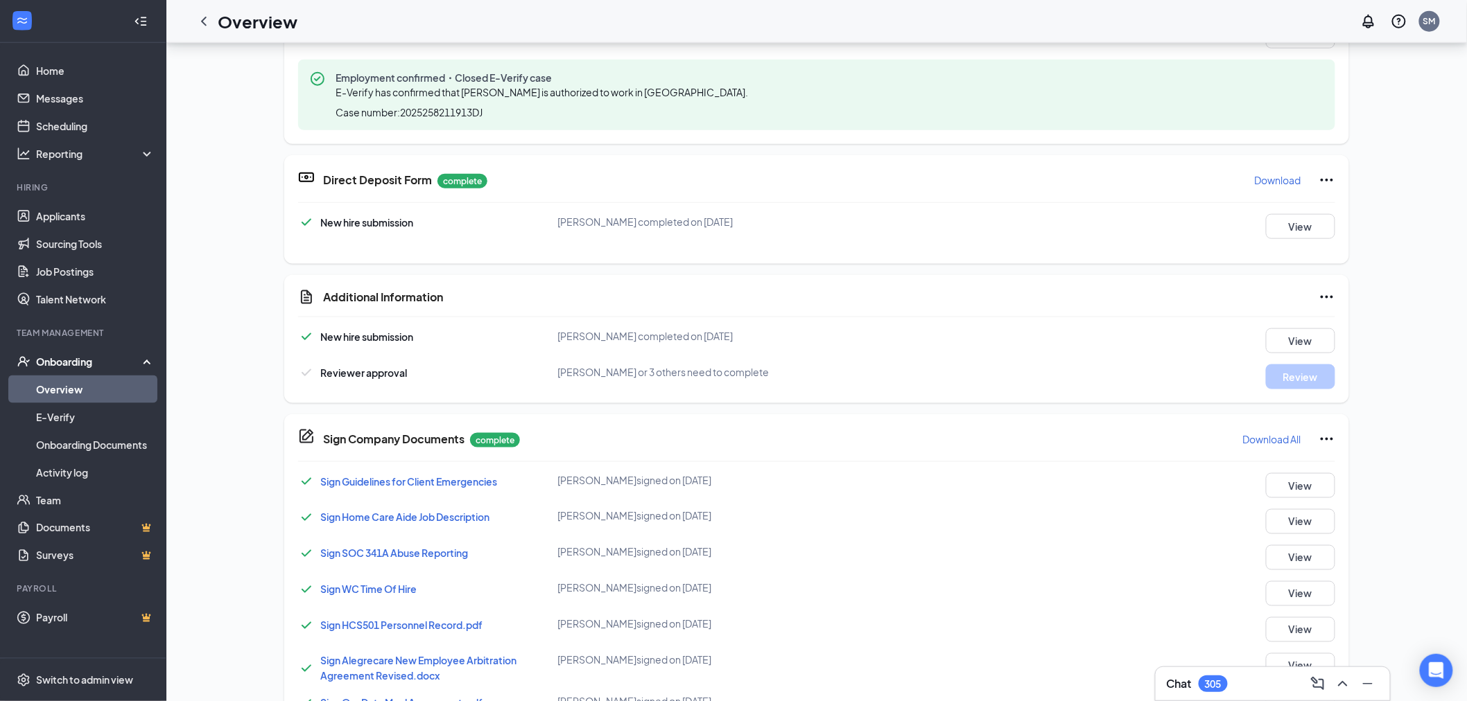
scroll to position [615, 0]
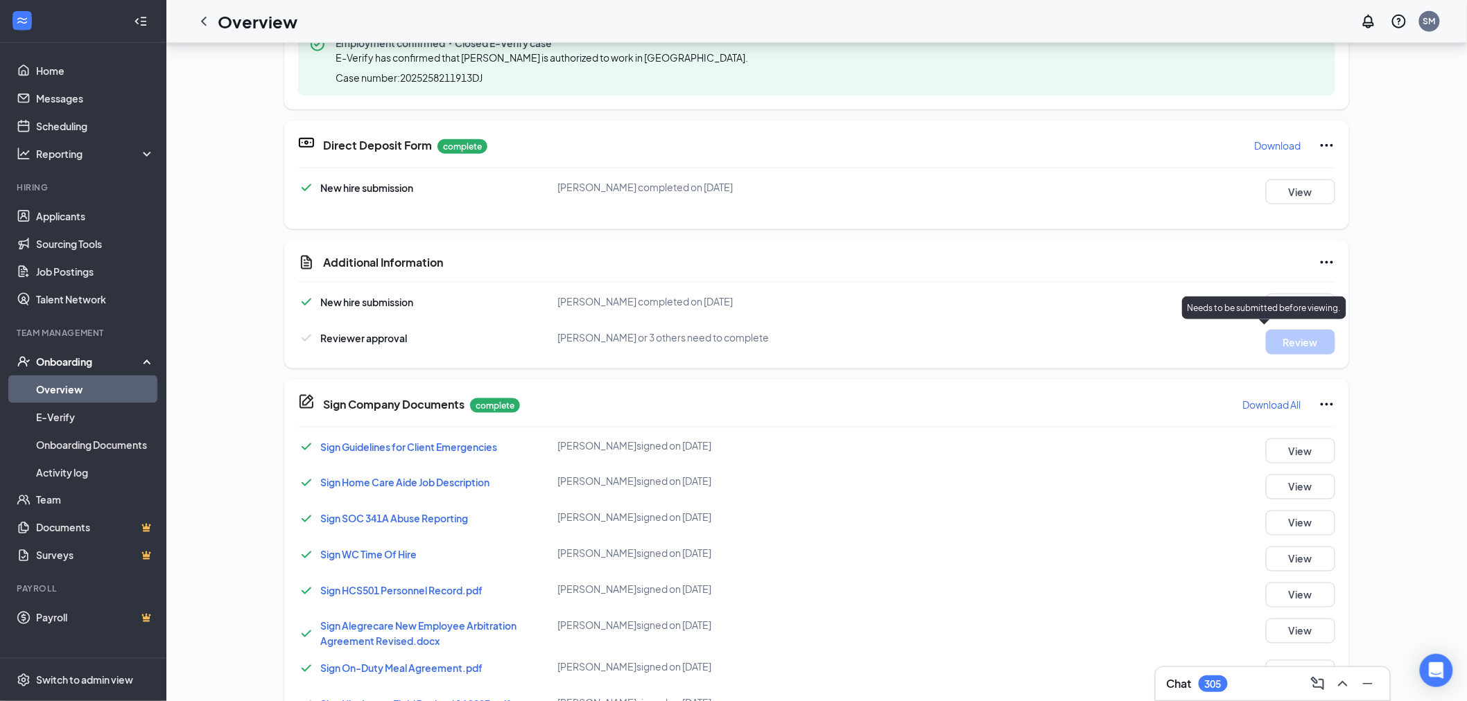
click at [1288, 302] on p "Needs to be submitted before viewing." at bounding box center [1263, 308] width 153 height 12
click at [1304, 301] on button "View" at bounding box center [1300, 306] width 69 height 25
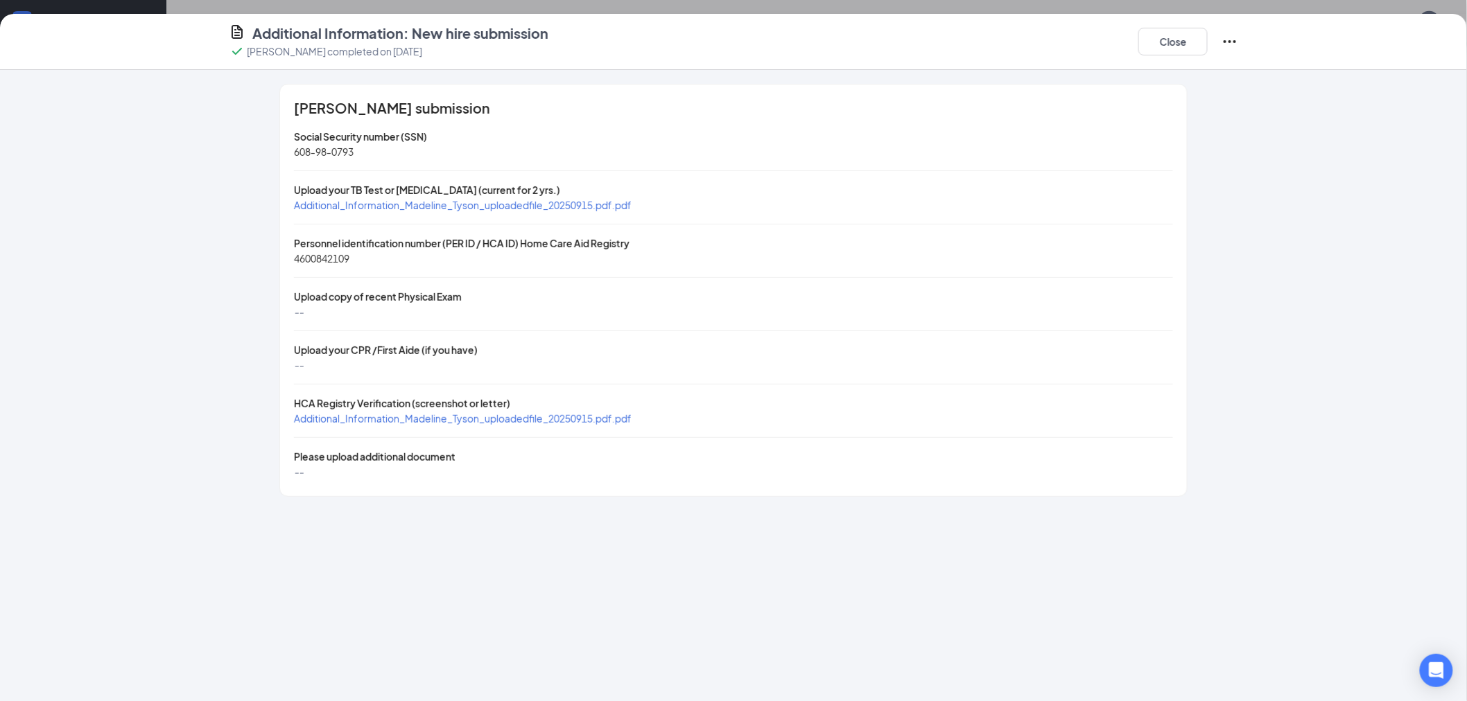
click at [531, 206] on span "Additional_Information_Madeline_Tyson_uploadedfile_20250915.pdf.pdf" at bounding box center [463, 205] width 338 height 12
click at [530, 409] on div "HCA Registry Verification (screenshot or letter)" at bounding box center [733, 403] width 879 height 15
click at [527, 419] on span "Additional_Information_Madeline_Tyson_uploadedfile_20250915.pdf.pdf" at bounding box center [463, 418] width 338 height 12
click at [1203, 37] on button "Close" at bounding box center [1172, 42] width 69 height 28
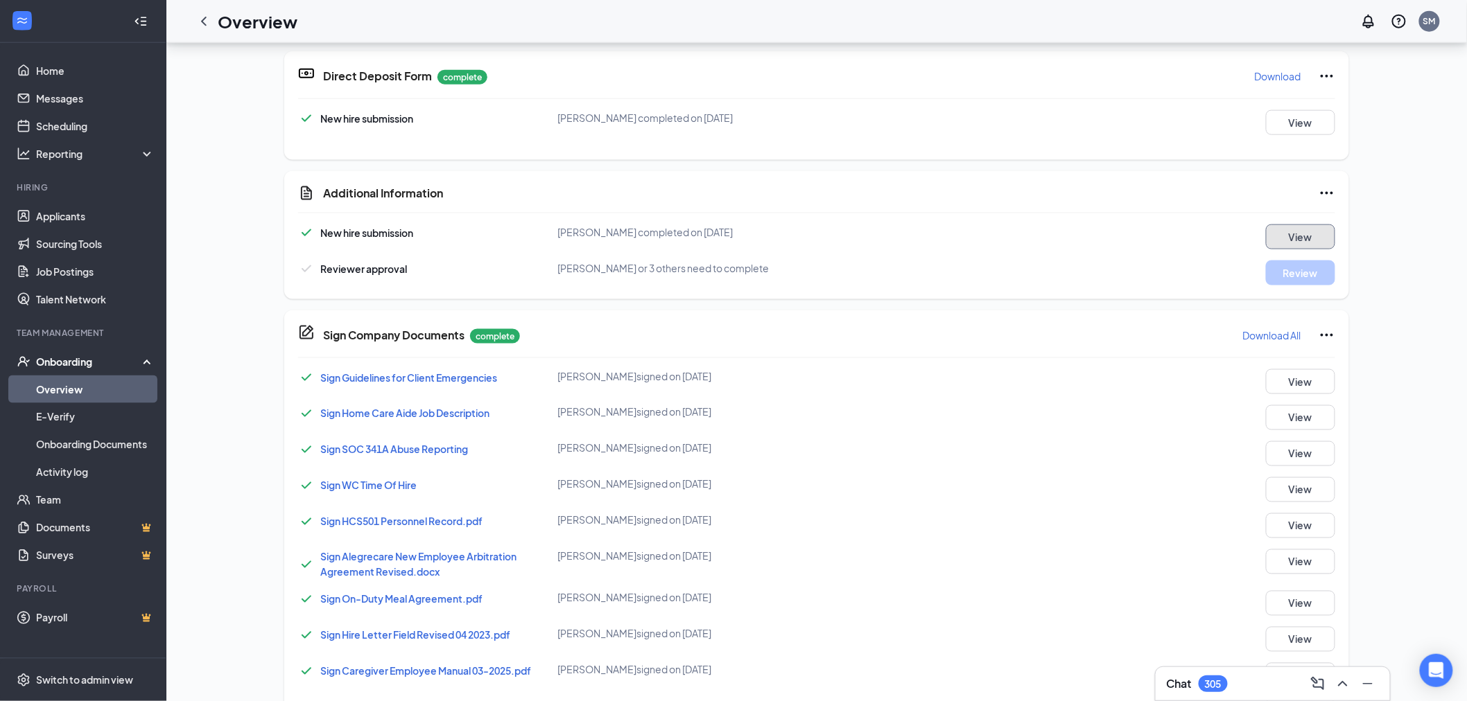
scroll to position [675, 0]
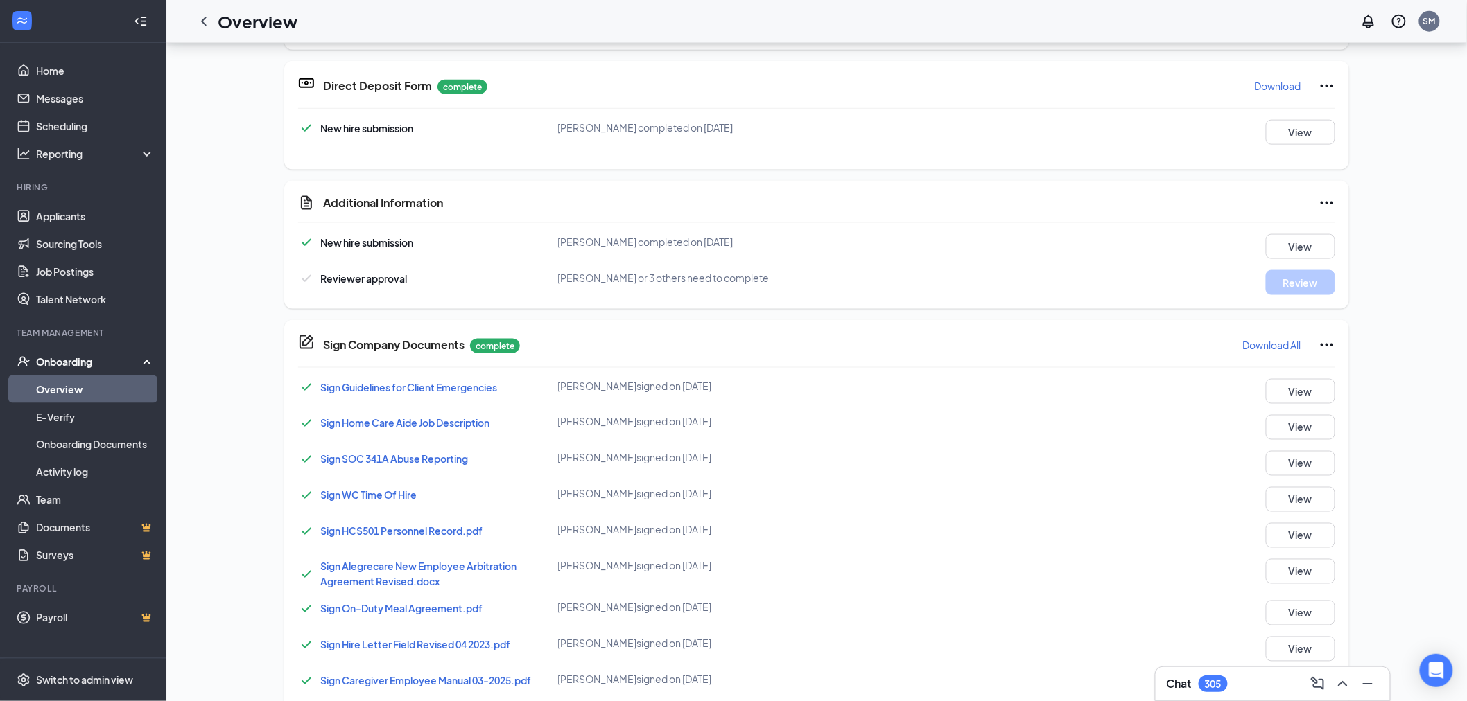
click at [1276, 347] on p "Download All" at bounding box center [1272, 345] width 58 height 14
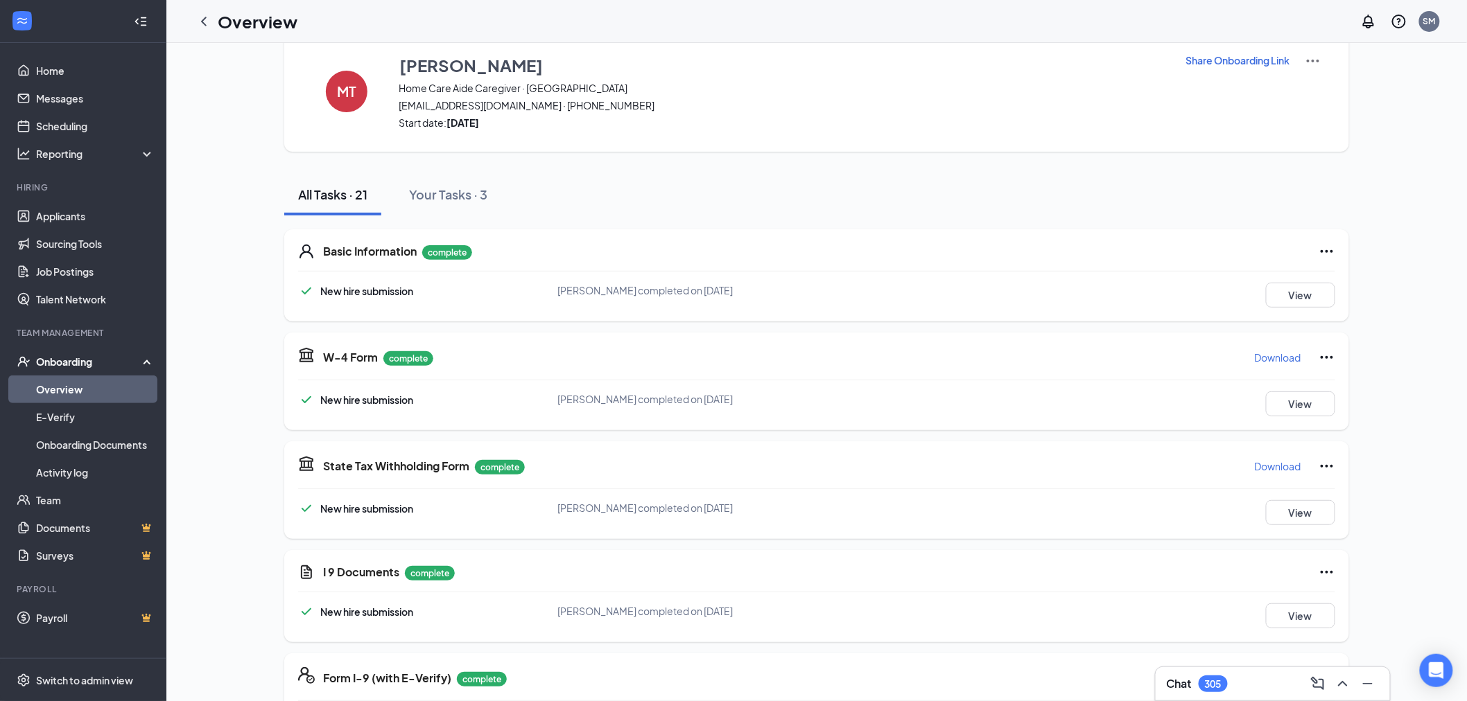
scroll to position [0, 0]
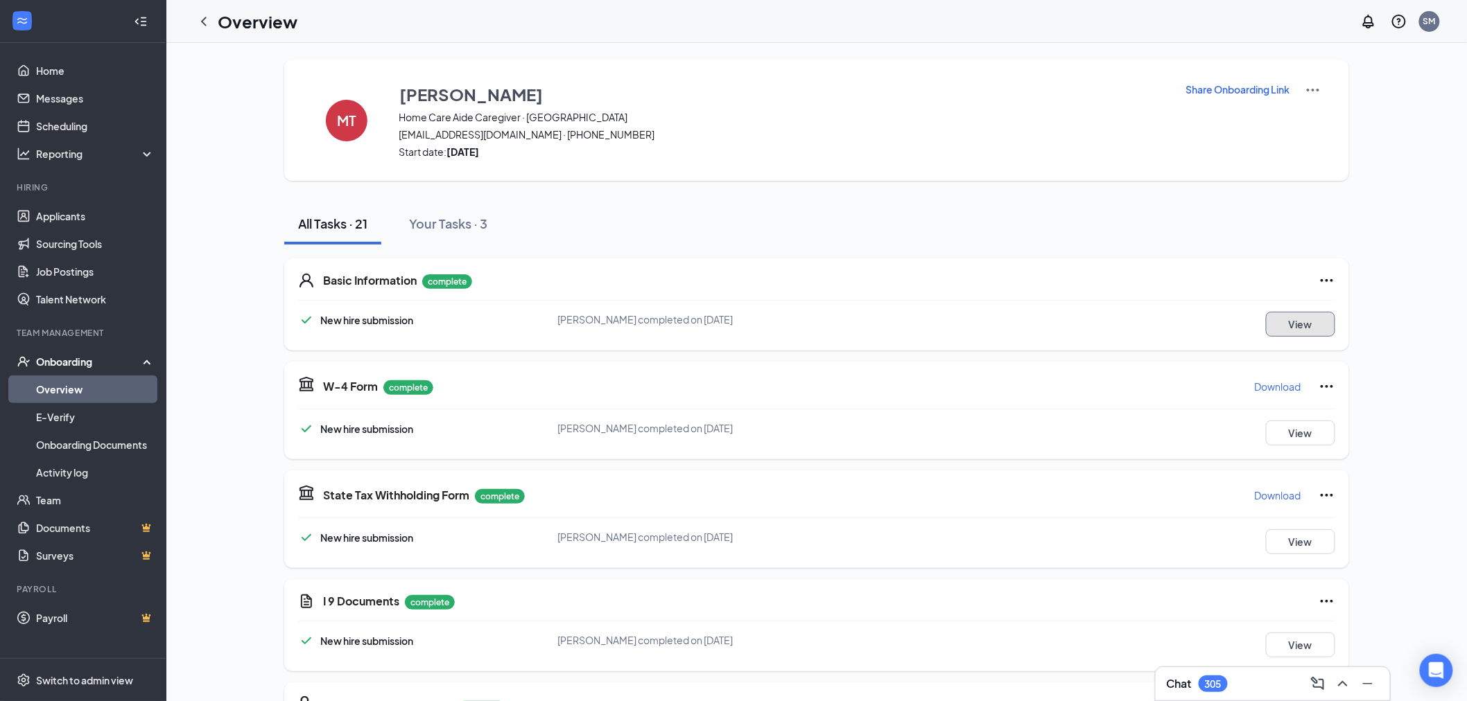
click at [1308, 323] on button "View" at bounding box center [1300, 324] width 69 height 25
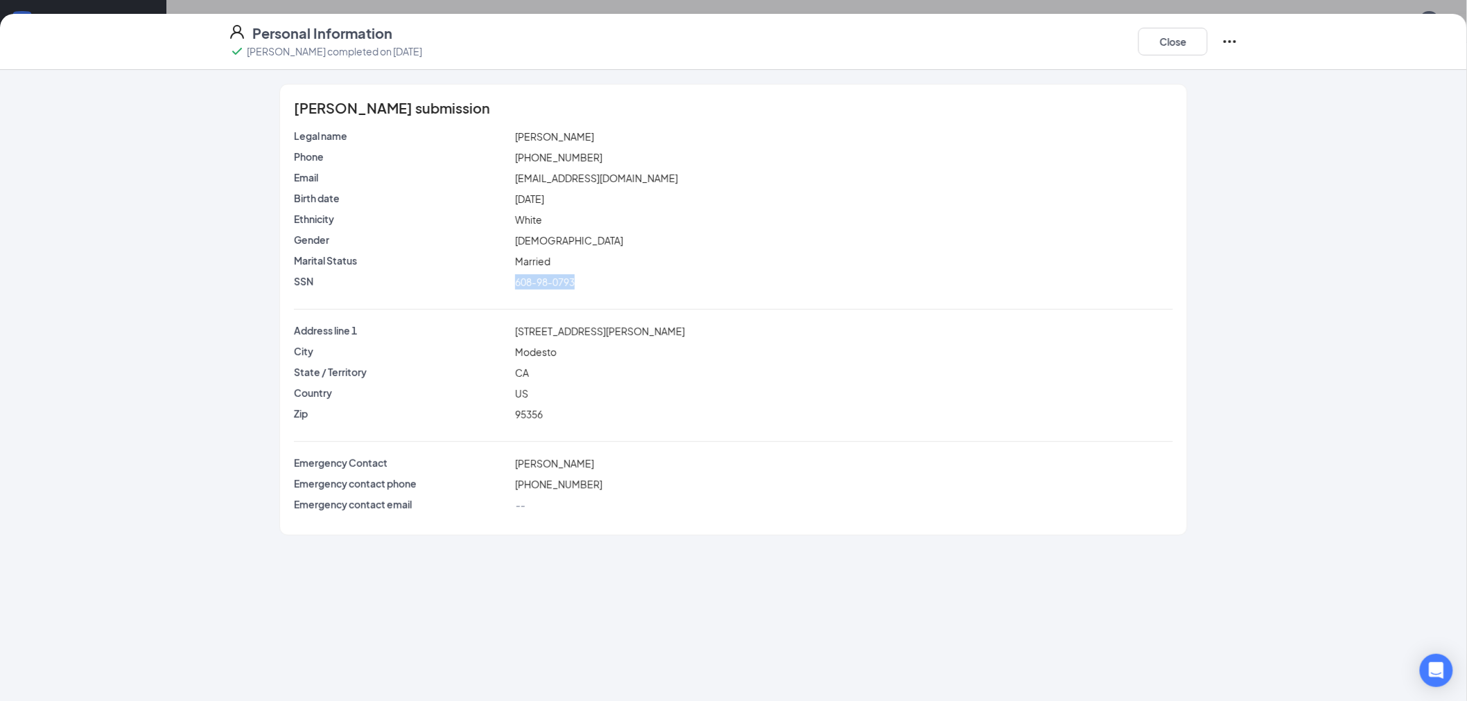
drag, startPoint x: 591, startPoint y: 279, endPoint x: 499, endPoint y: 286, distance: 92.4
click at [499, 286] on div "SSN 608-98-0793" at bounding box center [733, 281] width 884 height 15
copy div "608-98-0793"
click at [1142, 44] on button "Close" at bounding box center [1172, 42] width 69 height 28
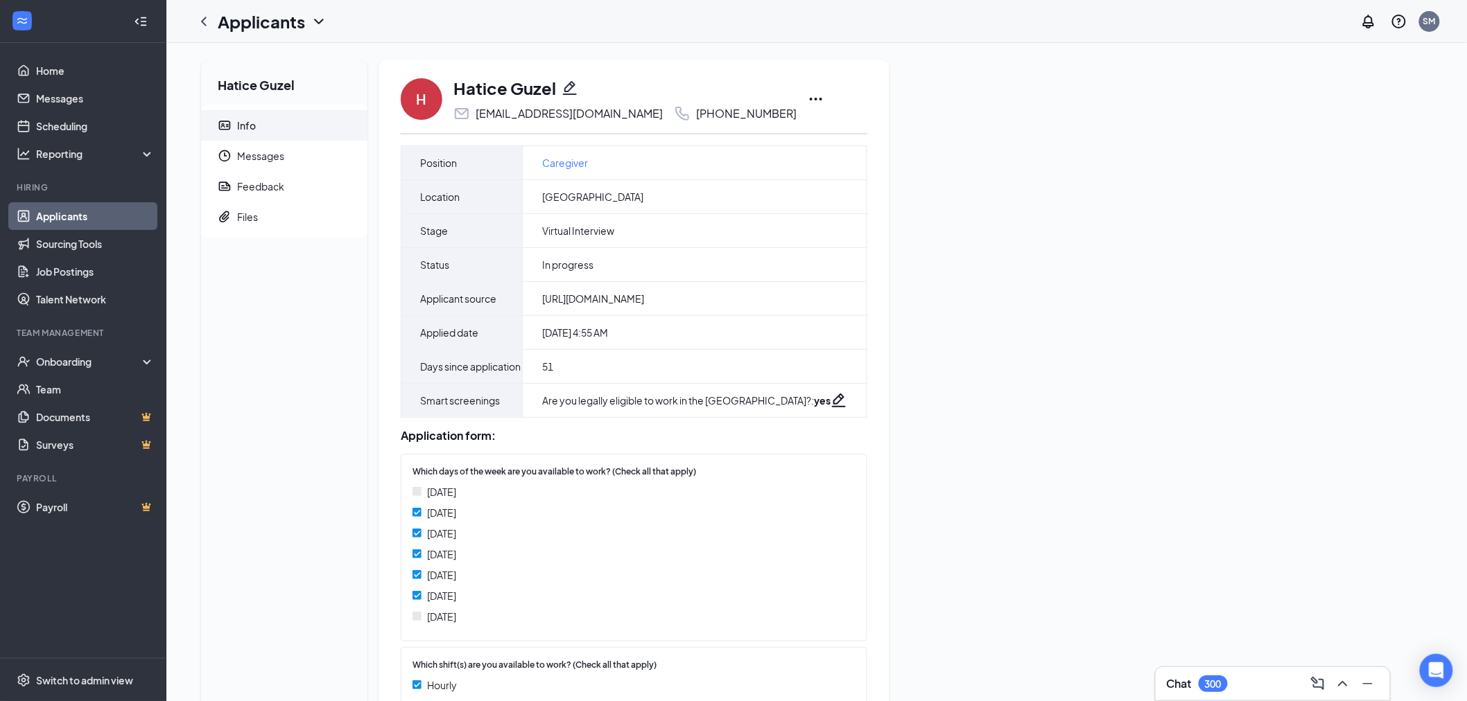
click at [807, 91] on icon "Ellipses" at bounding box center [815, 99] width 17 height 17
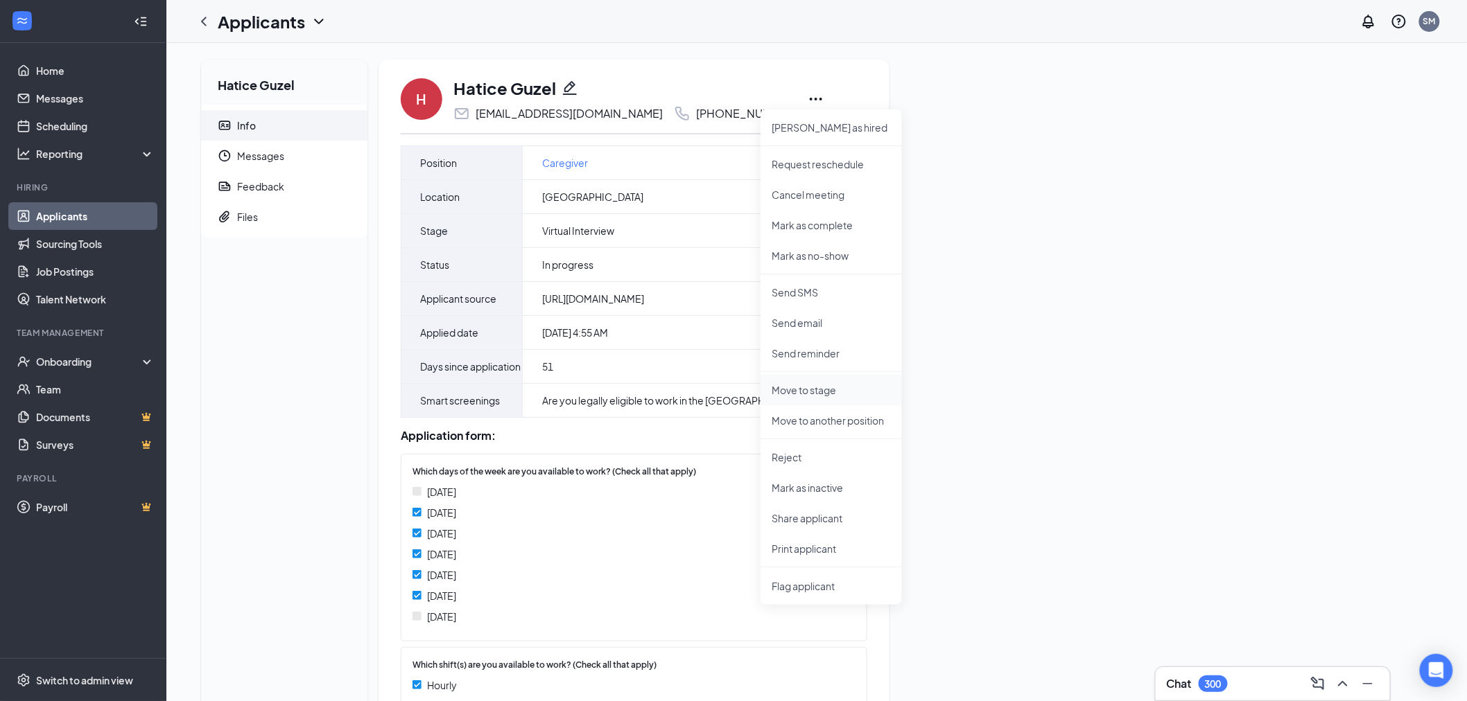
click at [857, 382] on li "Move to stage" at bounding box center [830, 390] width 141 height 30
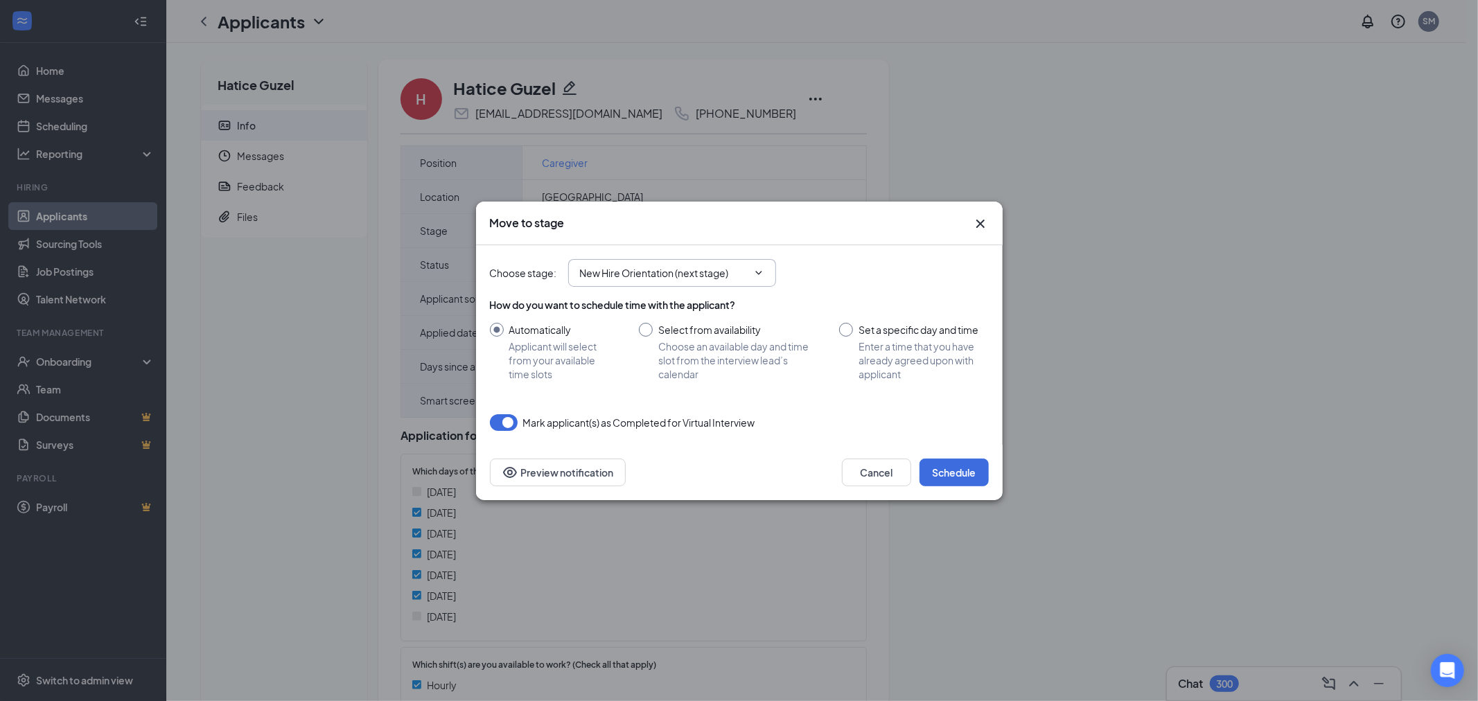
click at [713, 273] on input "New Hire Orientation (next stage)" at bounding box center [664, 272] width 168 height 15
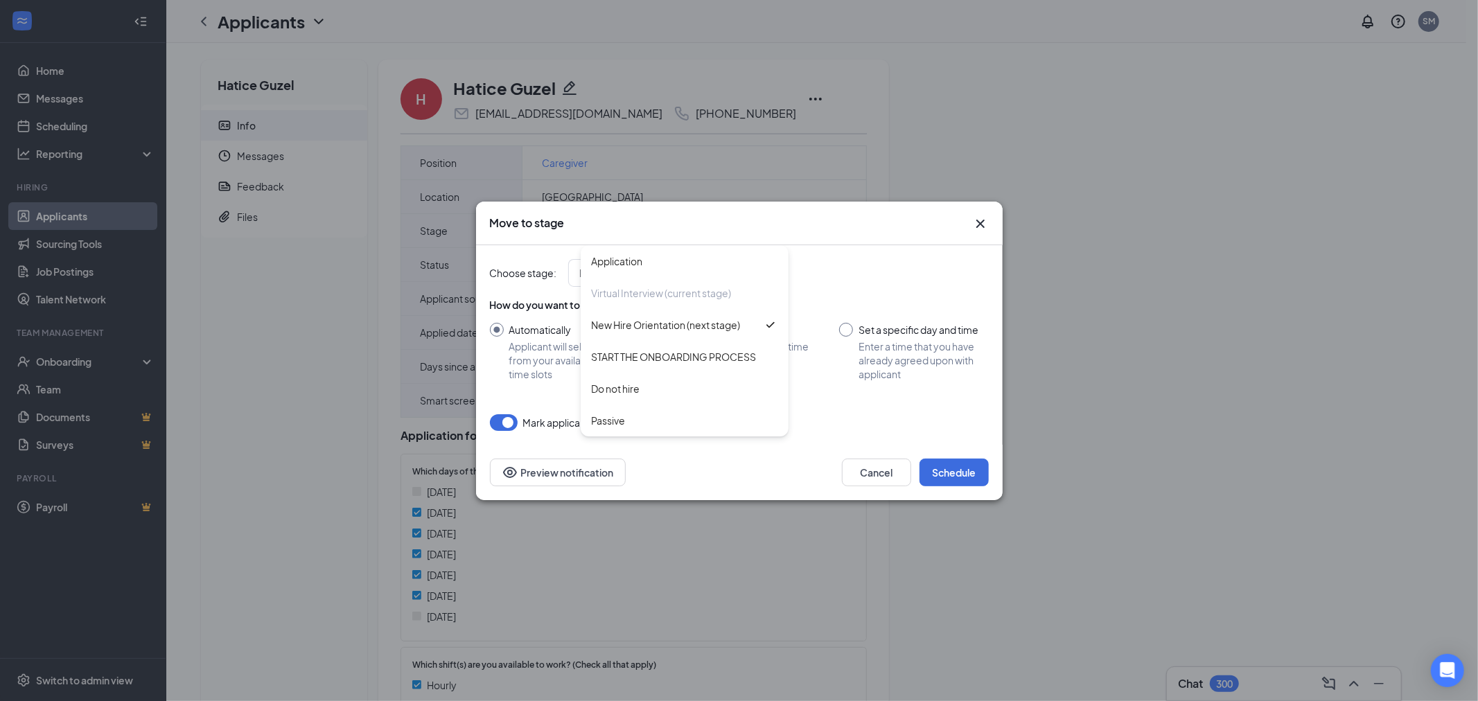
click at [740, 363] on div "START THE ONBOARDING PROCESS" at bounding box center [685, 357] width 208 height 32
type input "START THE ONBOARDING PROCESS"
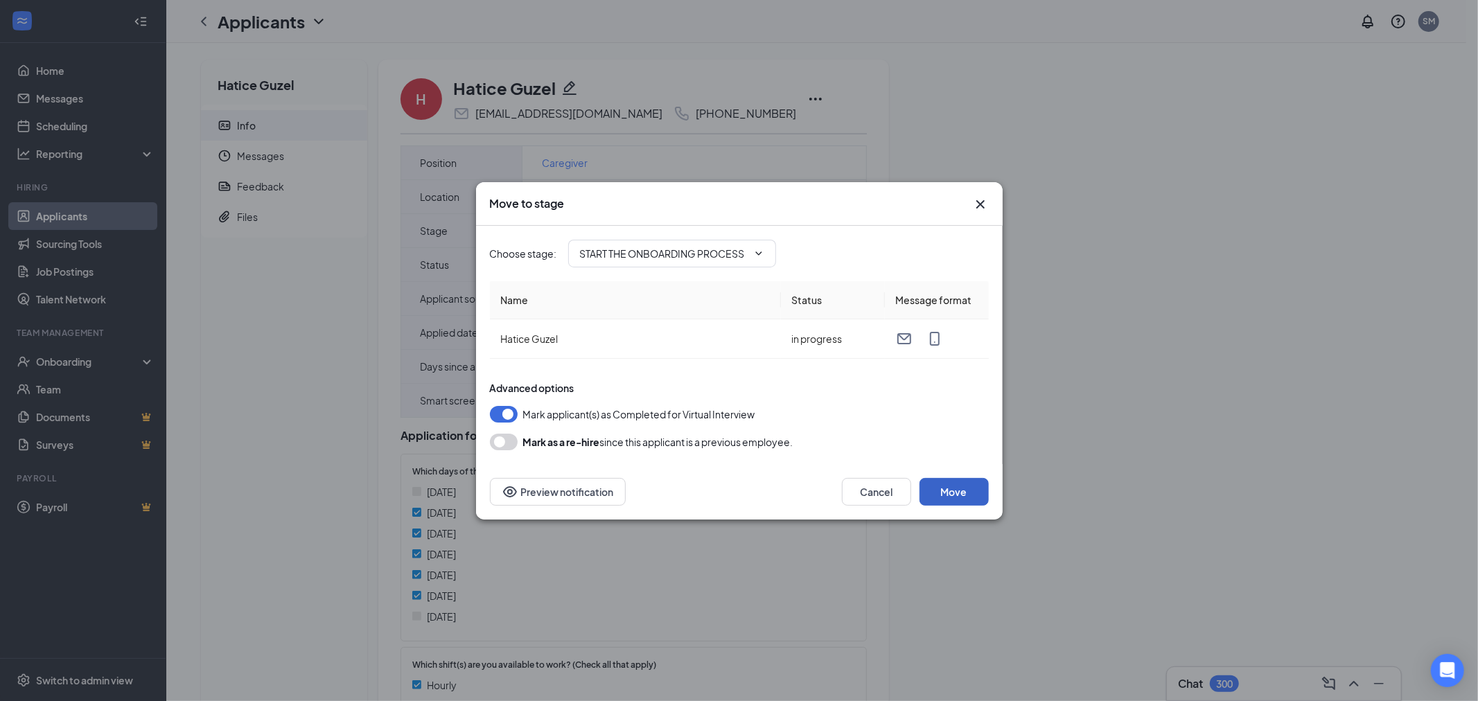
click at [954, 505] on button "Move" at bounding box center [954, 492] width 69 height 28
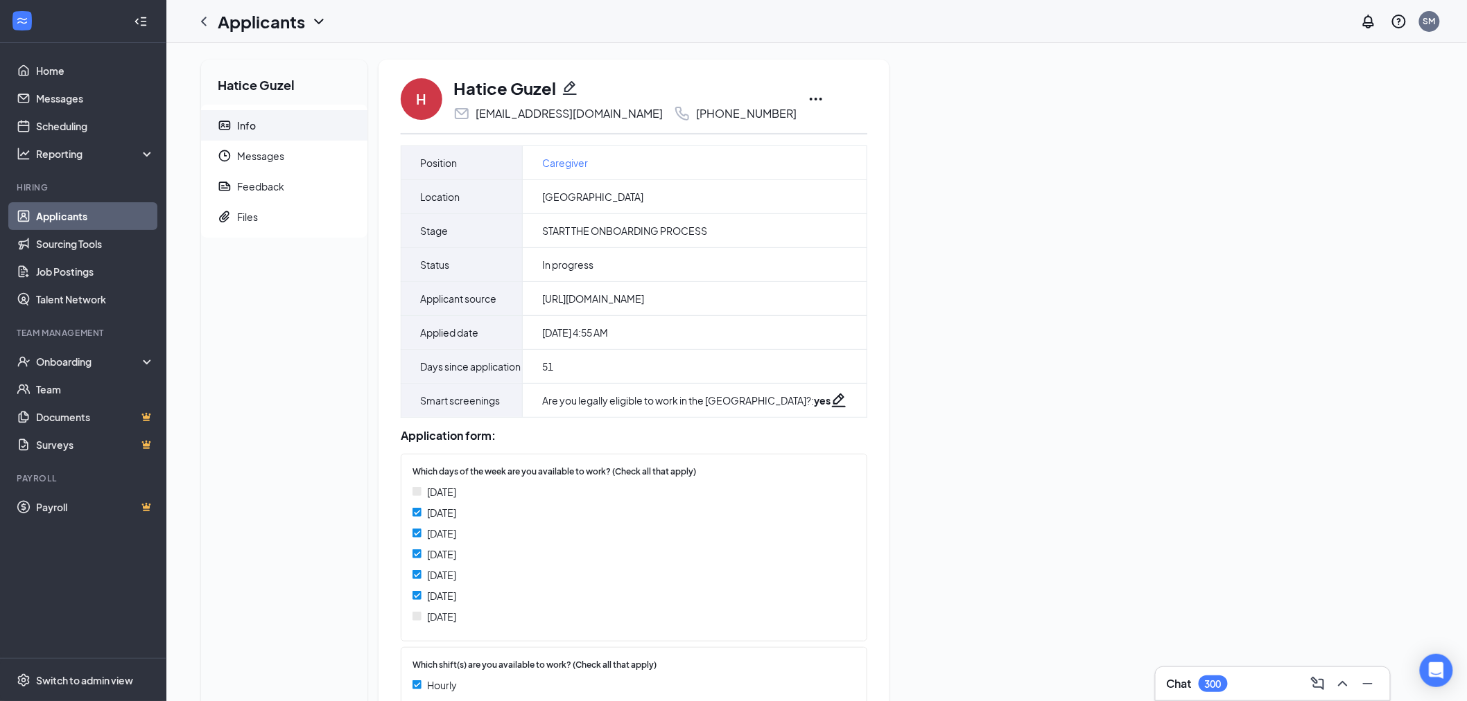
click at [807, 92] on icon "Ellipses" at bounding box center [815, 99] width 17 height 17
click at [819, 236] on p "Move to stage" at bounding box center [830, 232] width 119 height 14
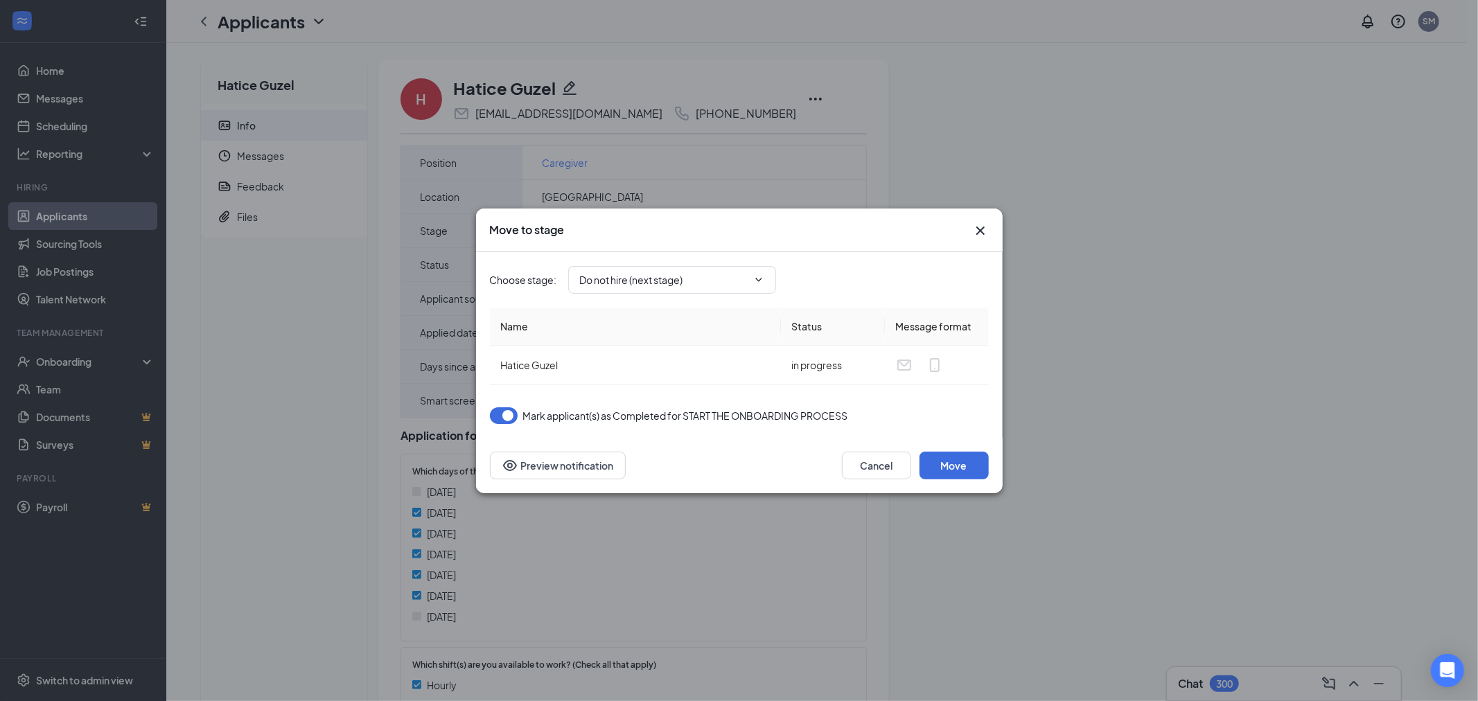
click at [981, 232] on icon "Cross" at bounding box center [980, 230] width 17 height 17
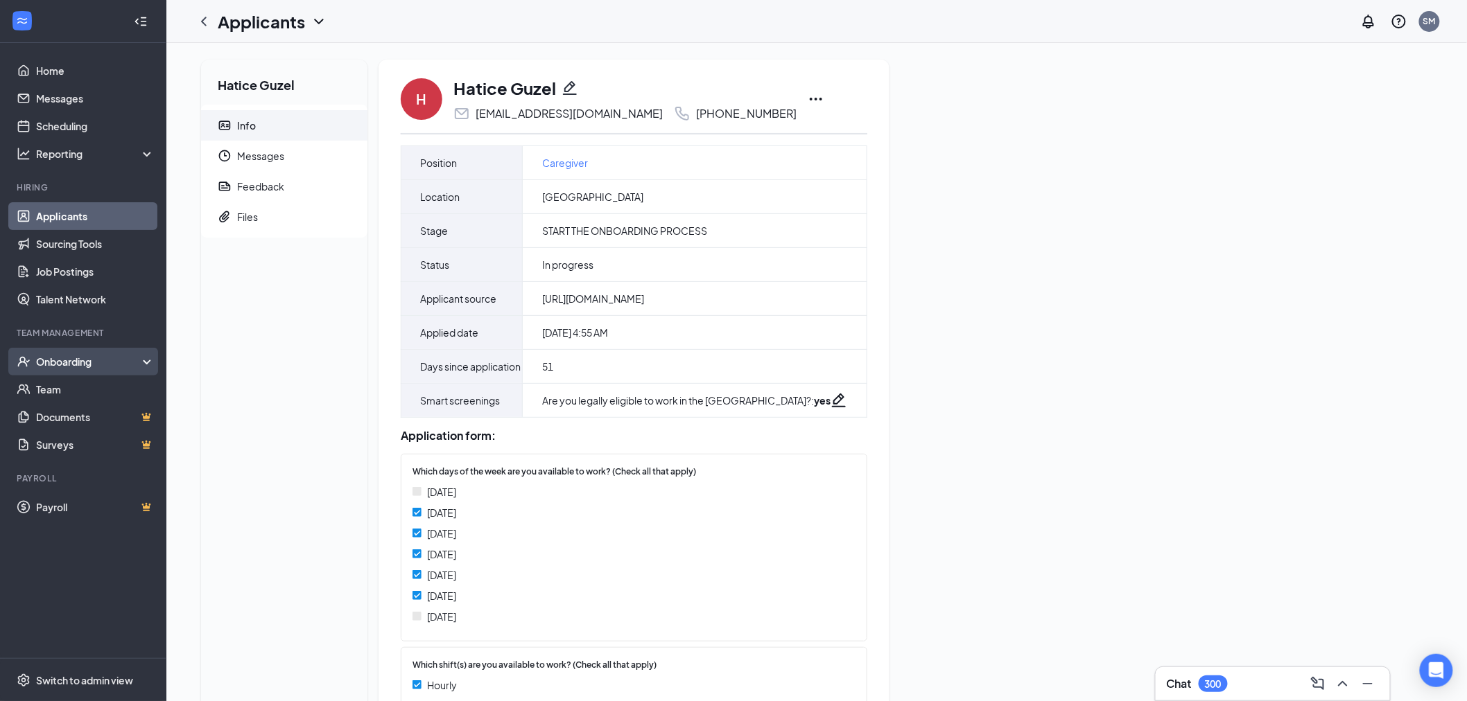
click at [104, 352] on div "Onboarding" at bounding box center [83, 362] width 166 height 28
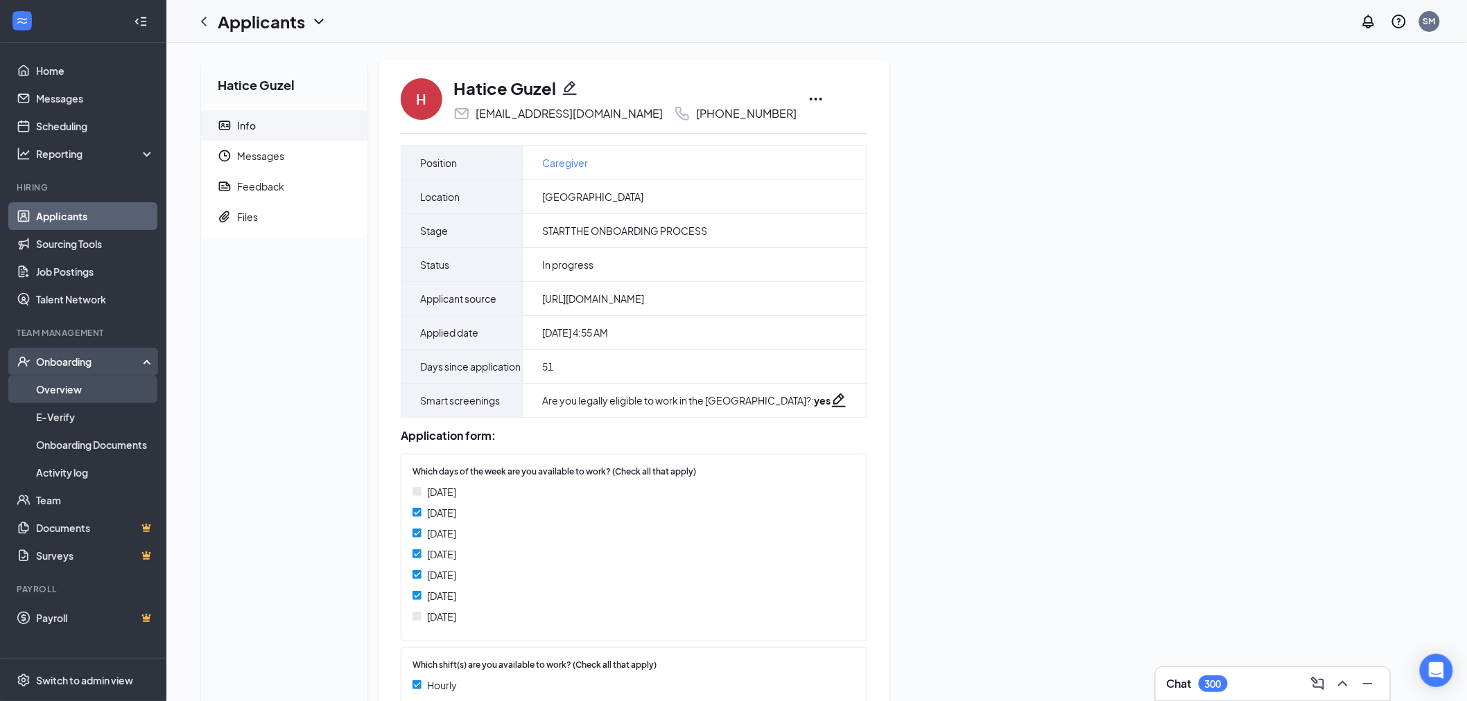
click at [115, 390] on link "Overview" at bounding box center [95, 390] width 119 height 28
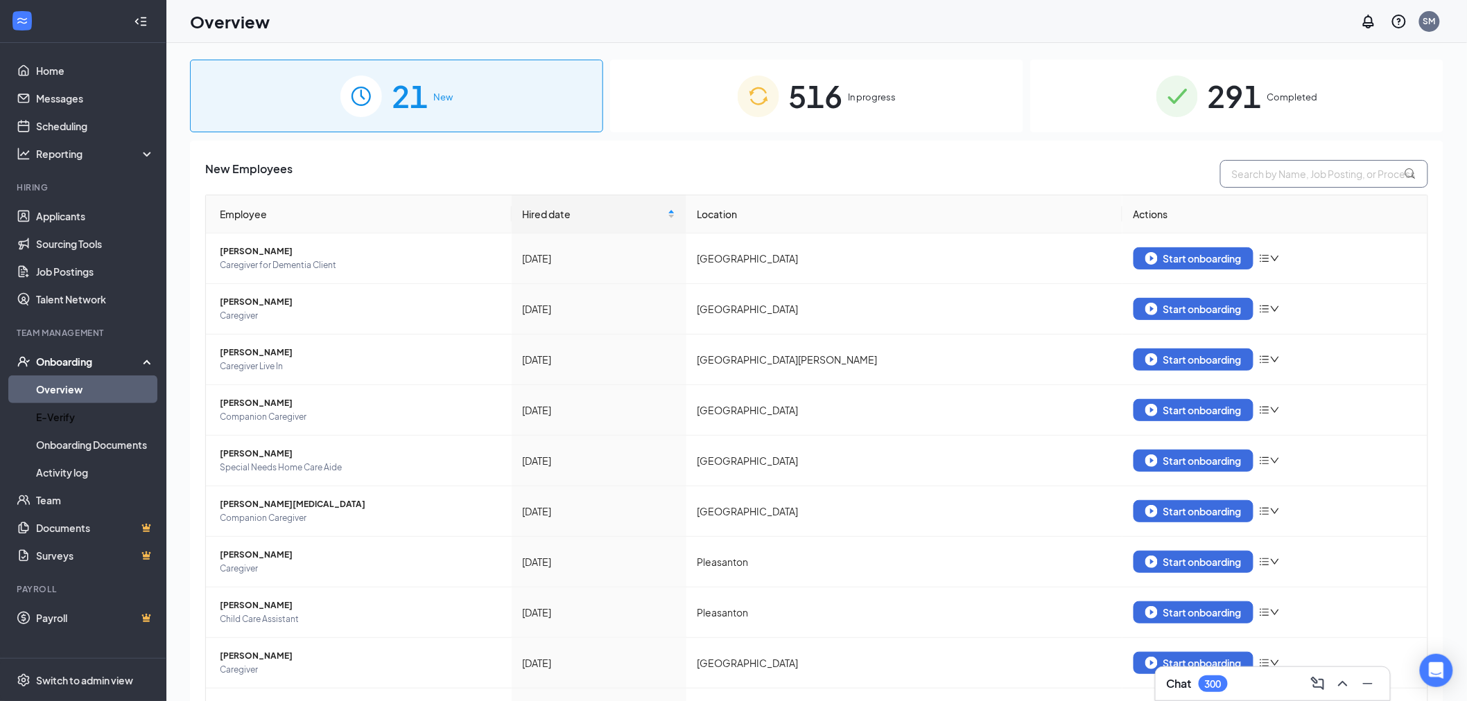
click at [1279, 164] on input "text" at bounding box center [1324, 174] width 208 height 28
type input "hatice"
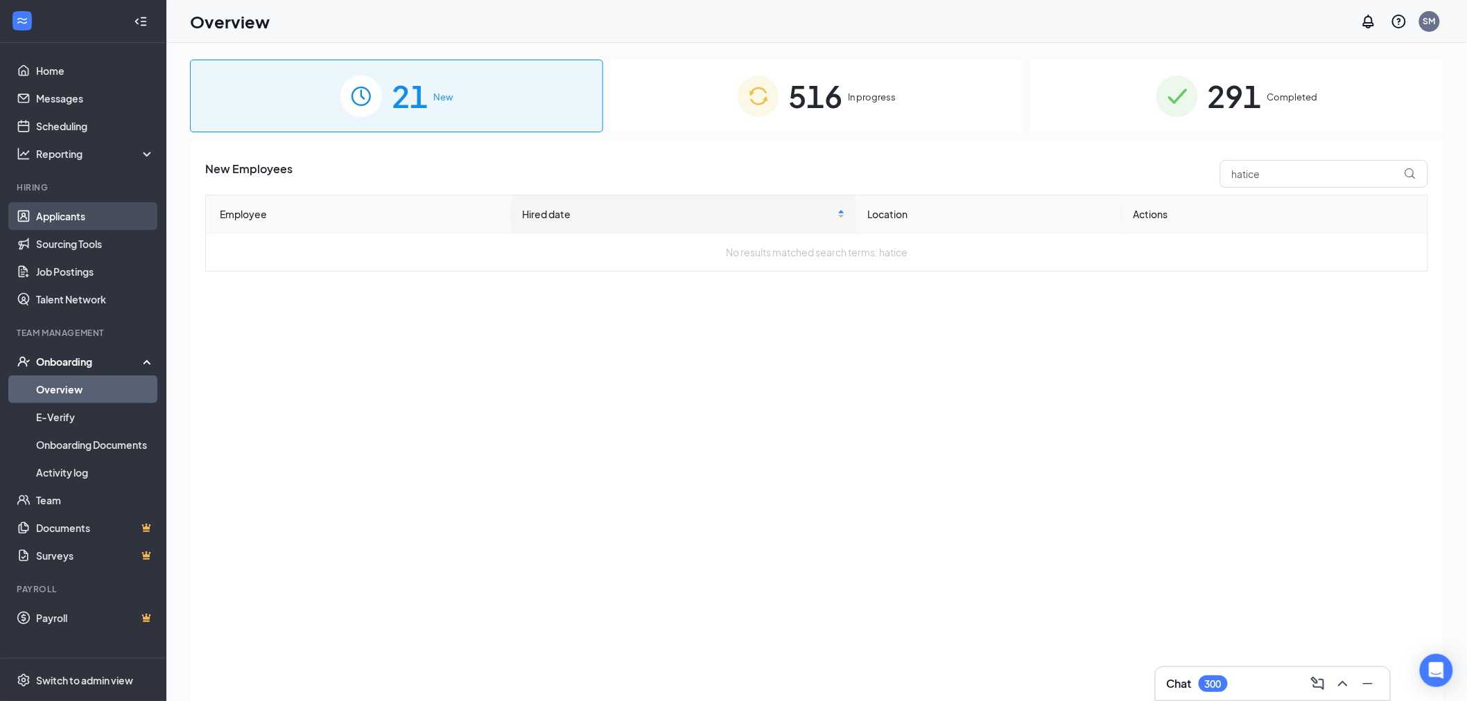
click at [69, 207] on link "Applicants" at bounding box center [95, 216] width 119 height 28
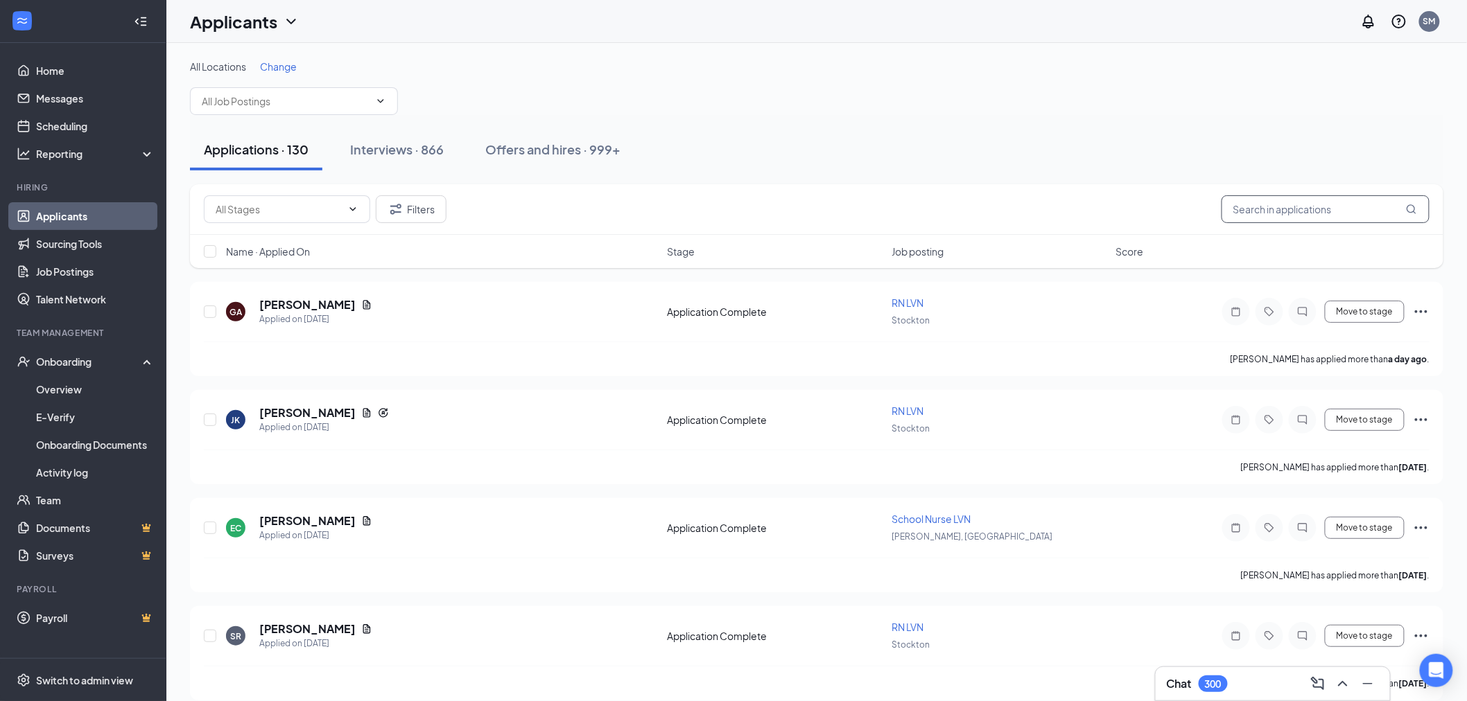
click at [1320, 197] on input "text" at bounding box center [1325, 209] width 208 height 28
type input "hatice"
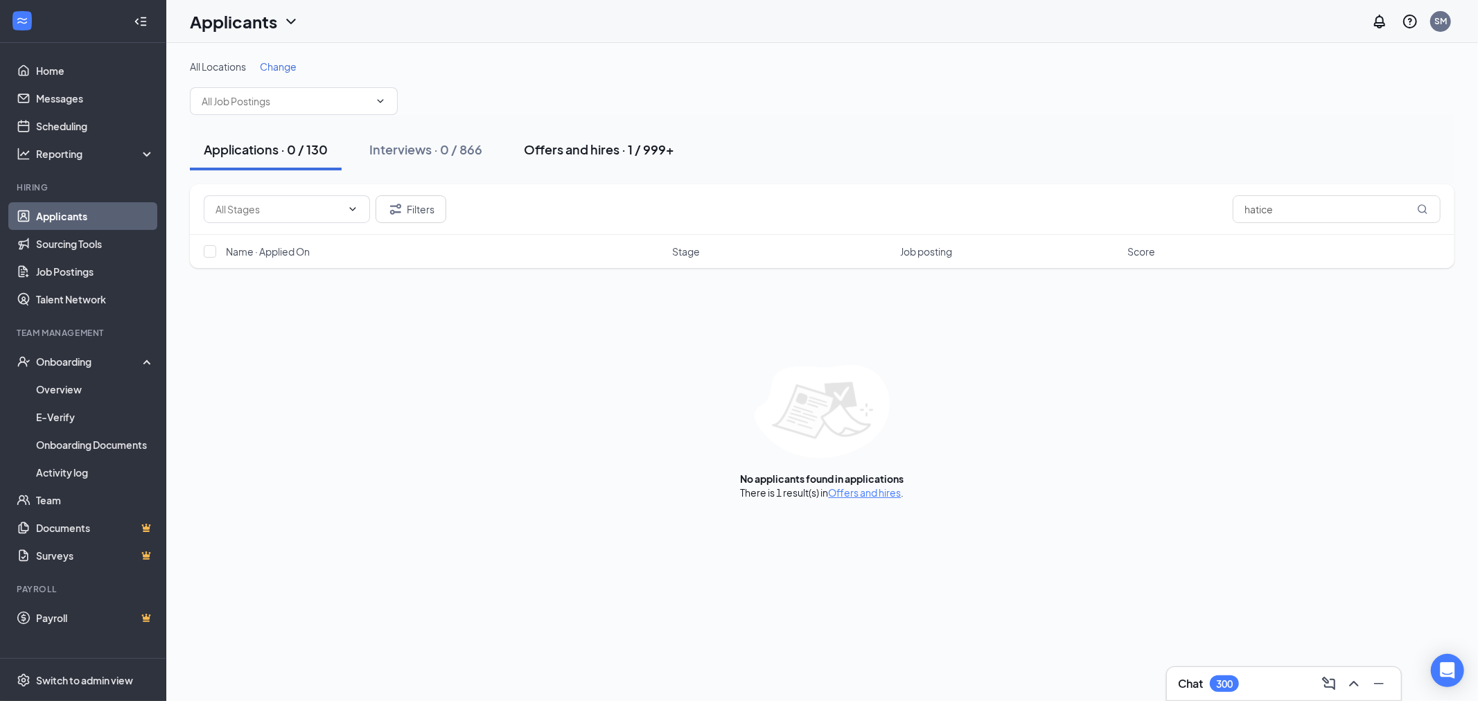
click at [664, 157] on div "Offers and hires · 1 / 999+" at bounding box center [599, 149] width 150 height 17
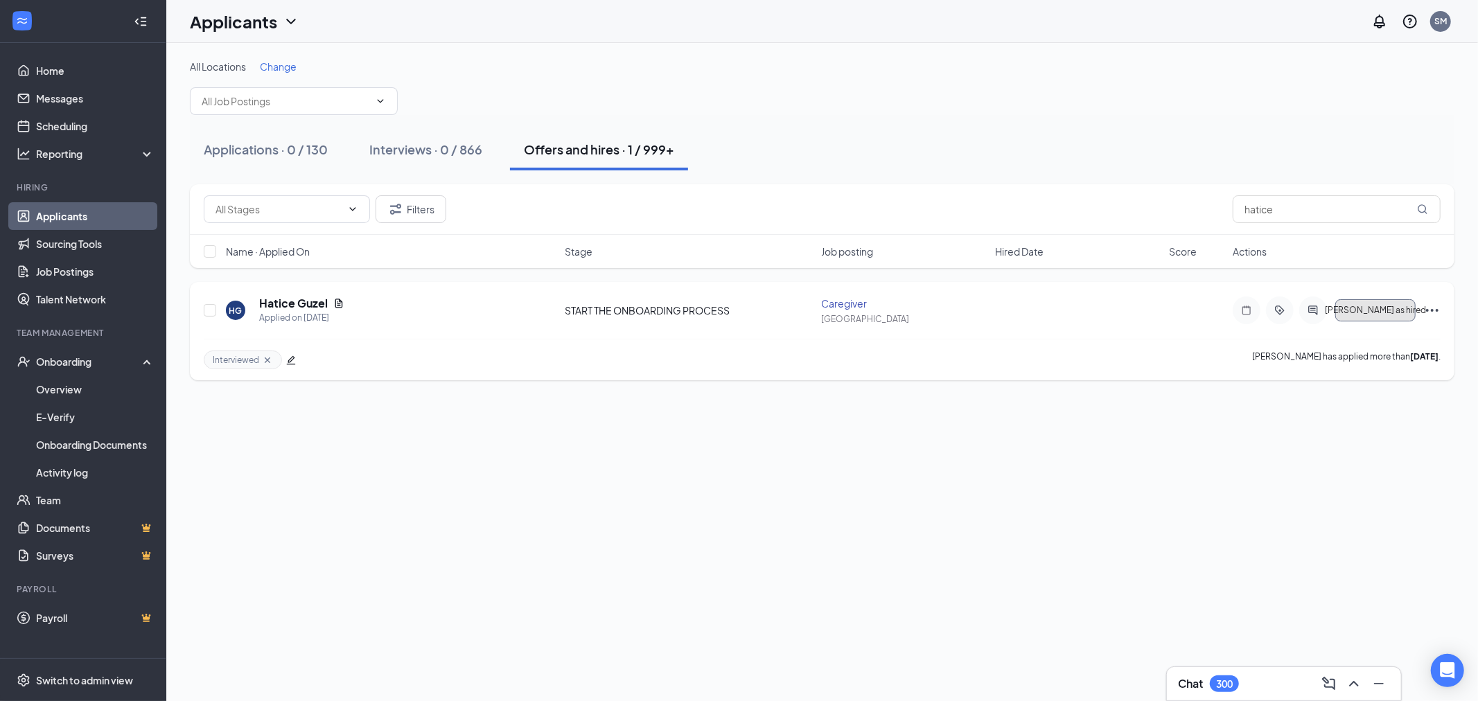
click at [1378, 313] on span "[PERSON_NAME] as hired" at bounding box center [1375, 311] width 101 height 10
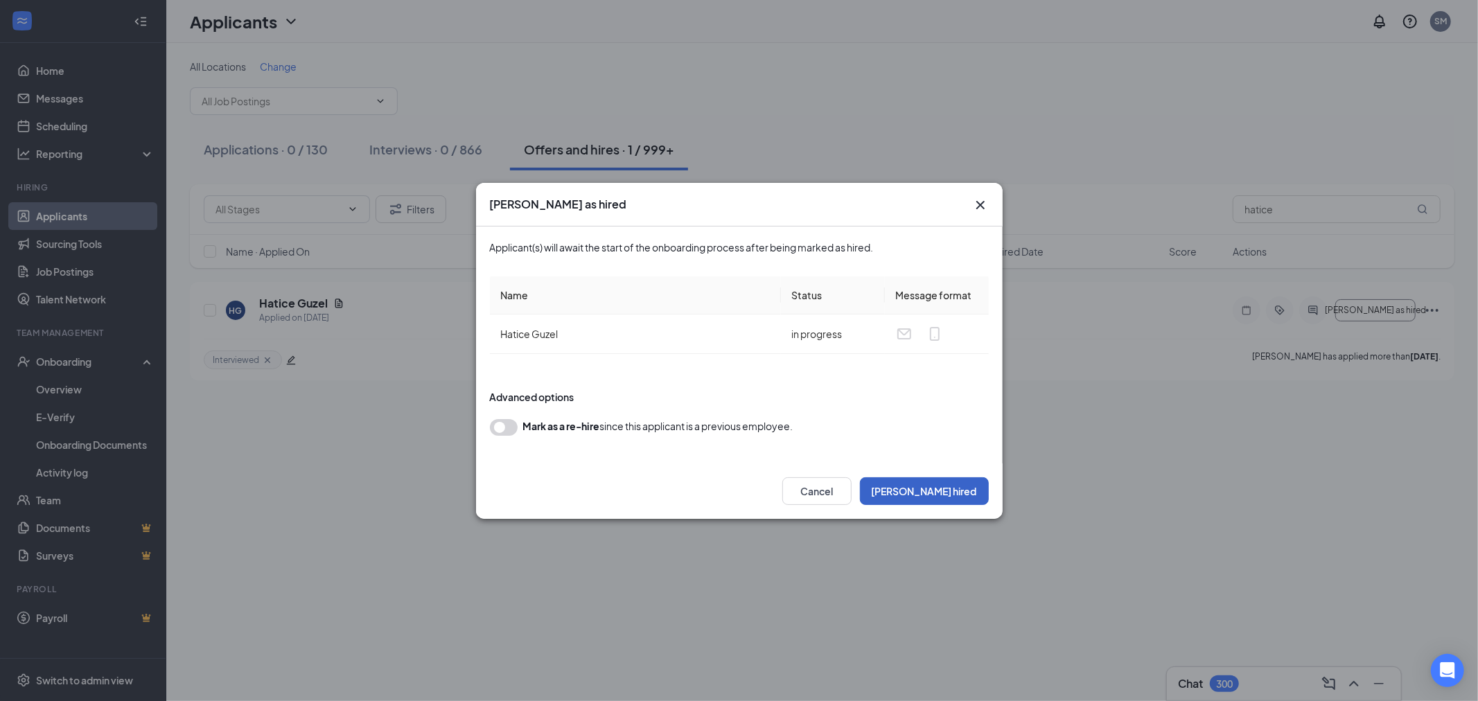
click at [959, 492] on button "[PERSON_NAME] hired" at bounding box center [924, 492] width 129 height 28
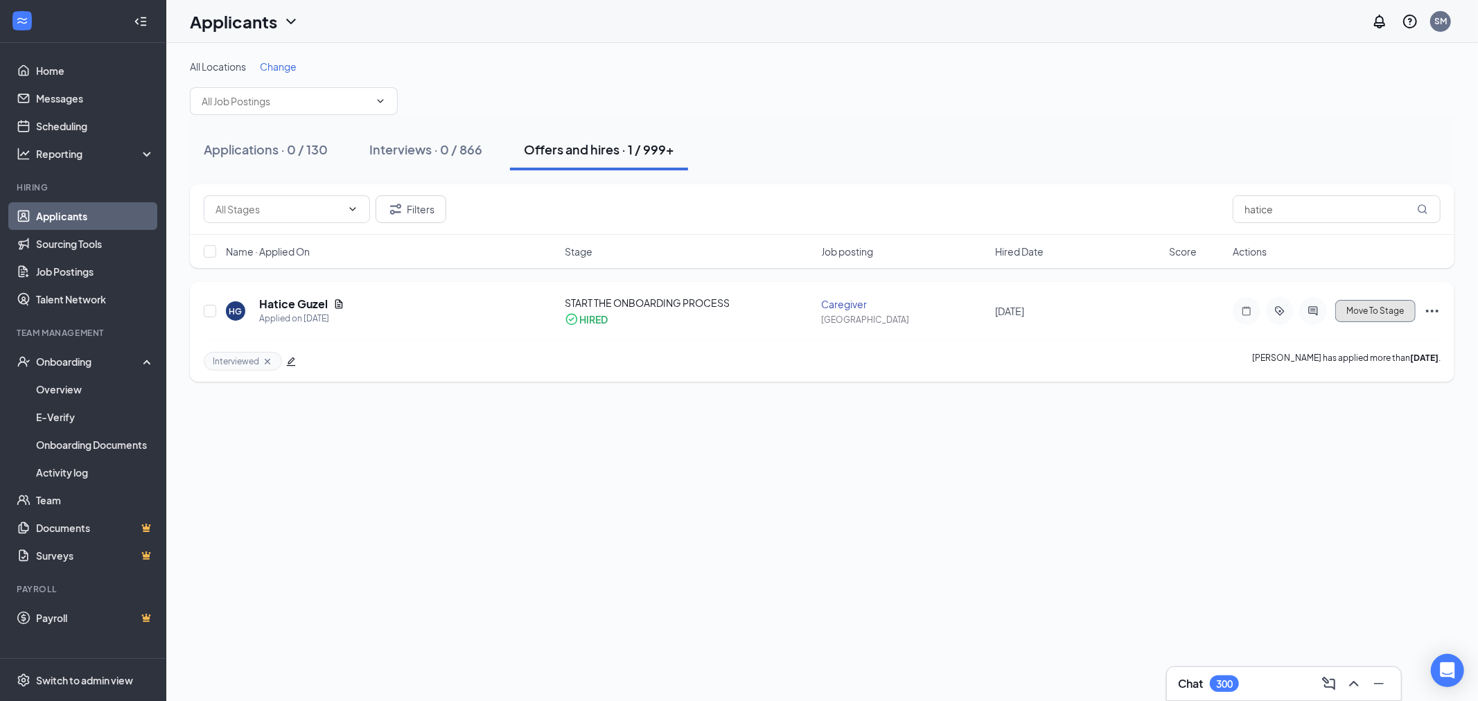
click at [1399, 308] on span "Move To Stage" at bounding box center [1376, 311] width 58 height 10
type input "Do not hire (next stage)"
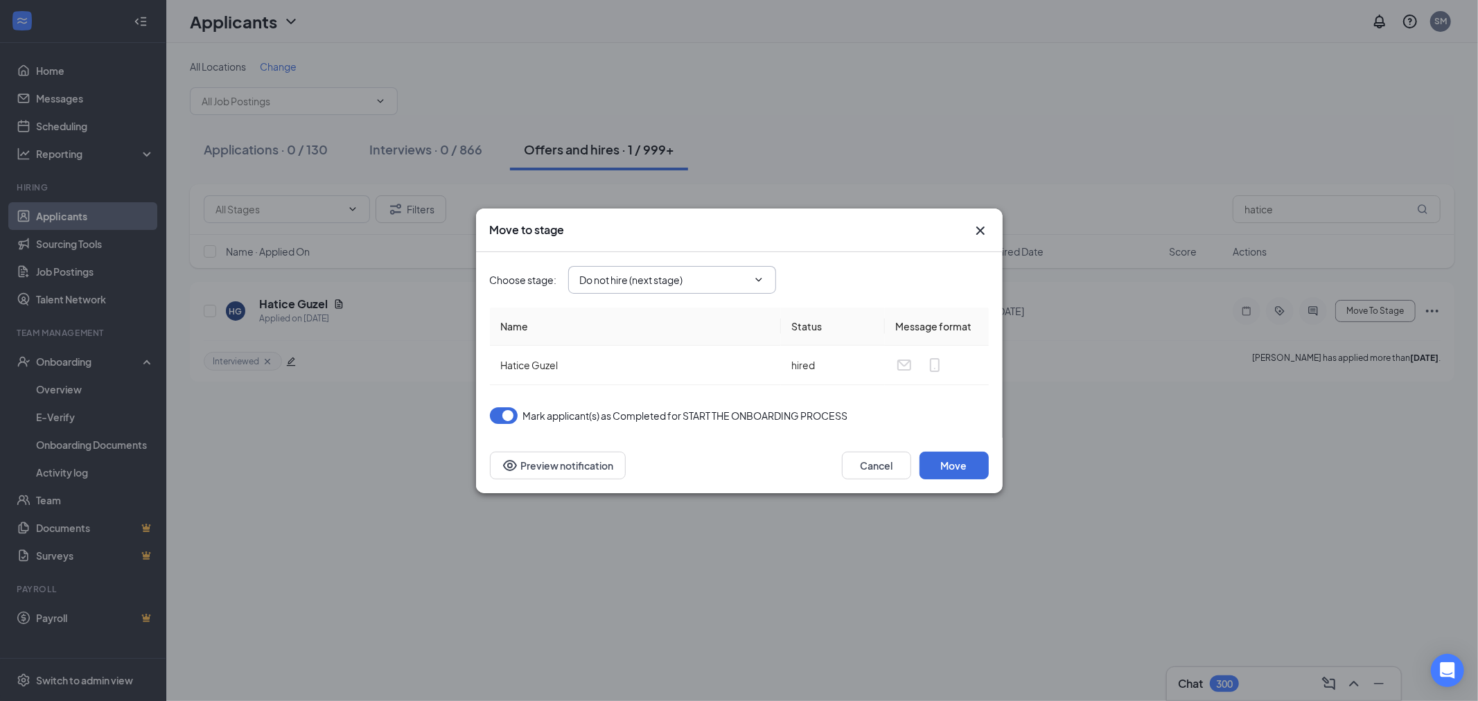
click at [692, 271] on span "Do not hire (next stage)" at bounding box center [672, 280] width 208 height 28
click at [688, 279] on input "Do not hire (next stage)" at bounding box center [664, 279] width 168 height 15
click at [980, 223] on icon "Cross" at bounding box center [980, 230] width 17 height 17
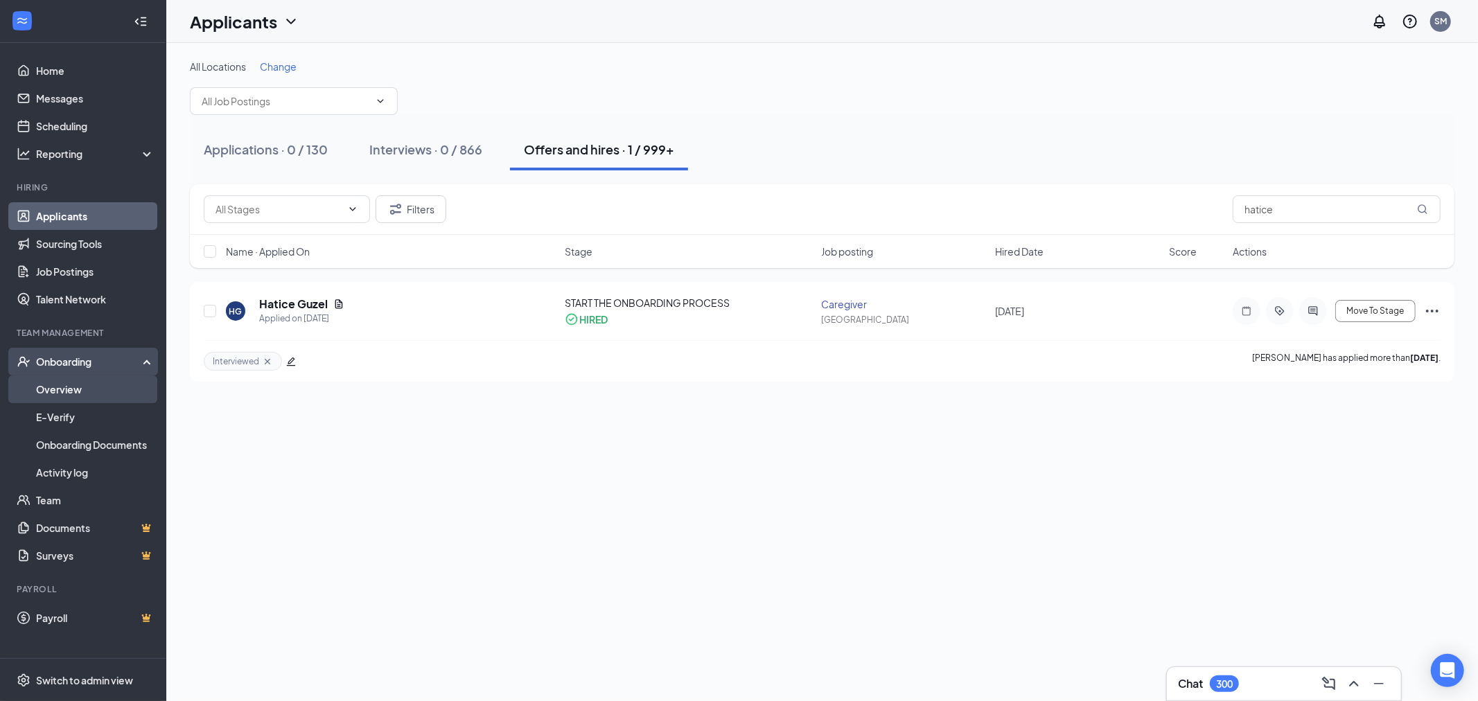
click at [64, 394] on link "Overview" at bounding box center [95, 390] width 119 height 28
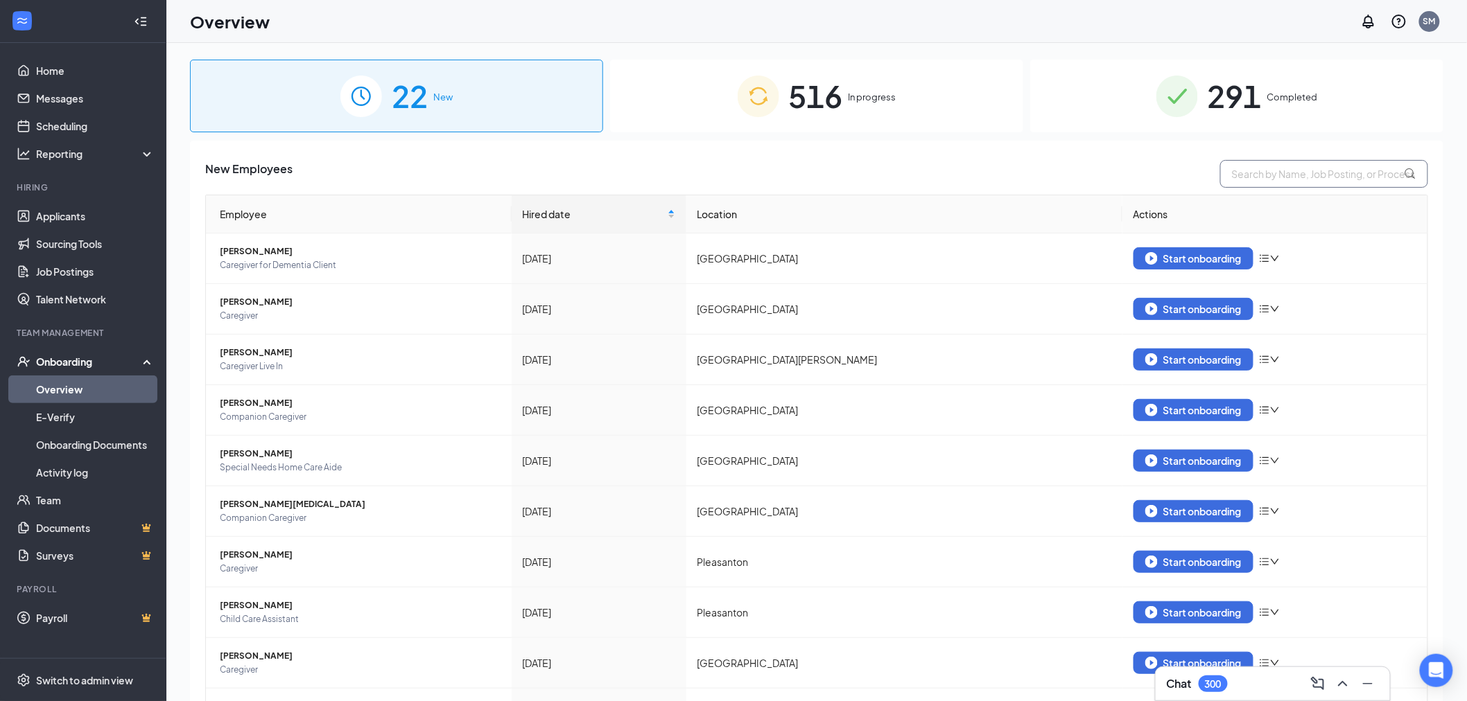
click at [1295, 176] on input "text" at bounding box center [1324, 174] width 208 height 28
type input "hatice"
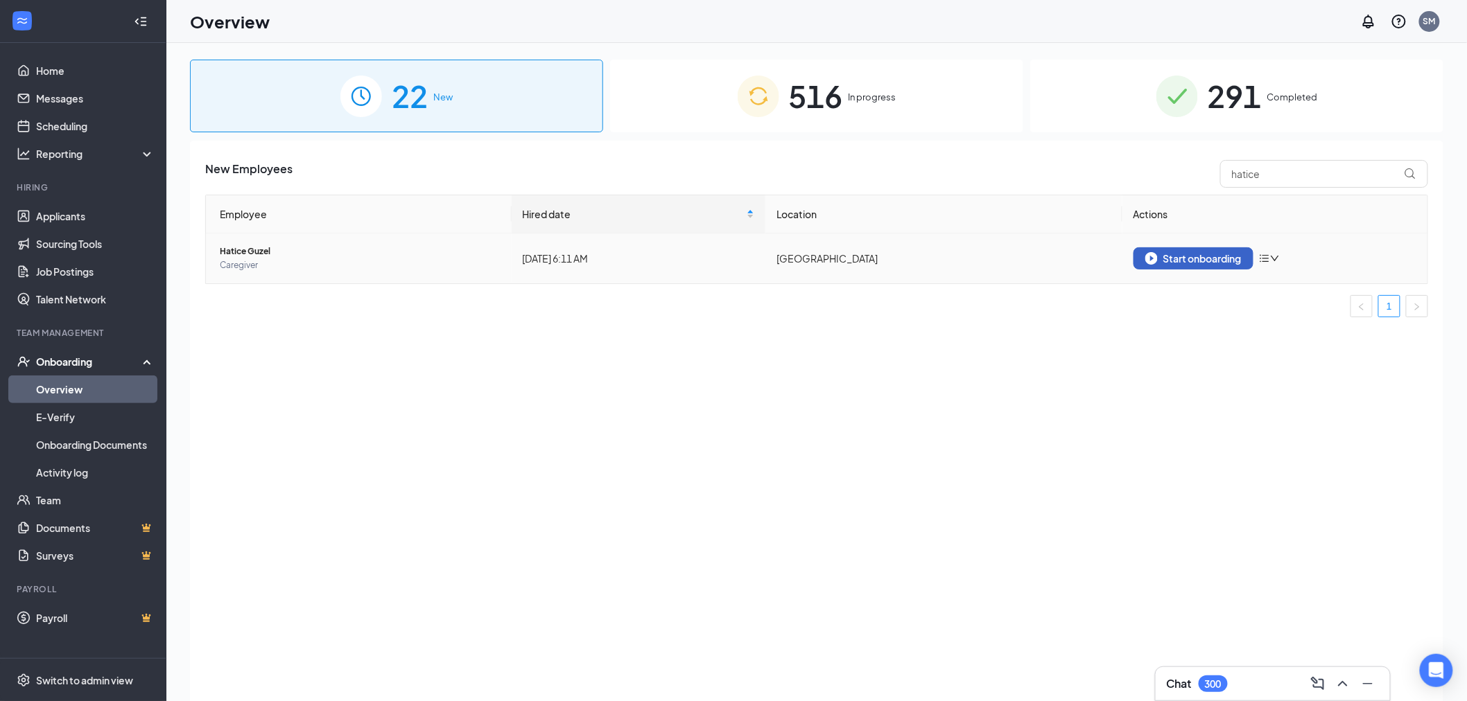
click at [1173, 264] on div "Start onboarding" at bounding box center [1193, 258] width 96 height 12
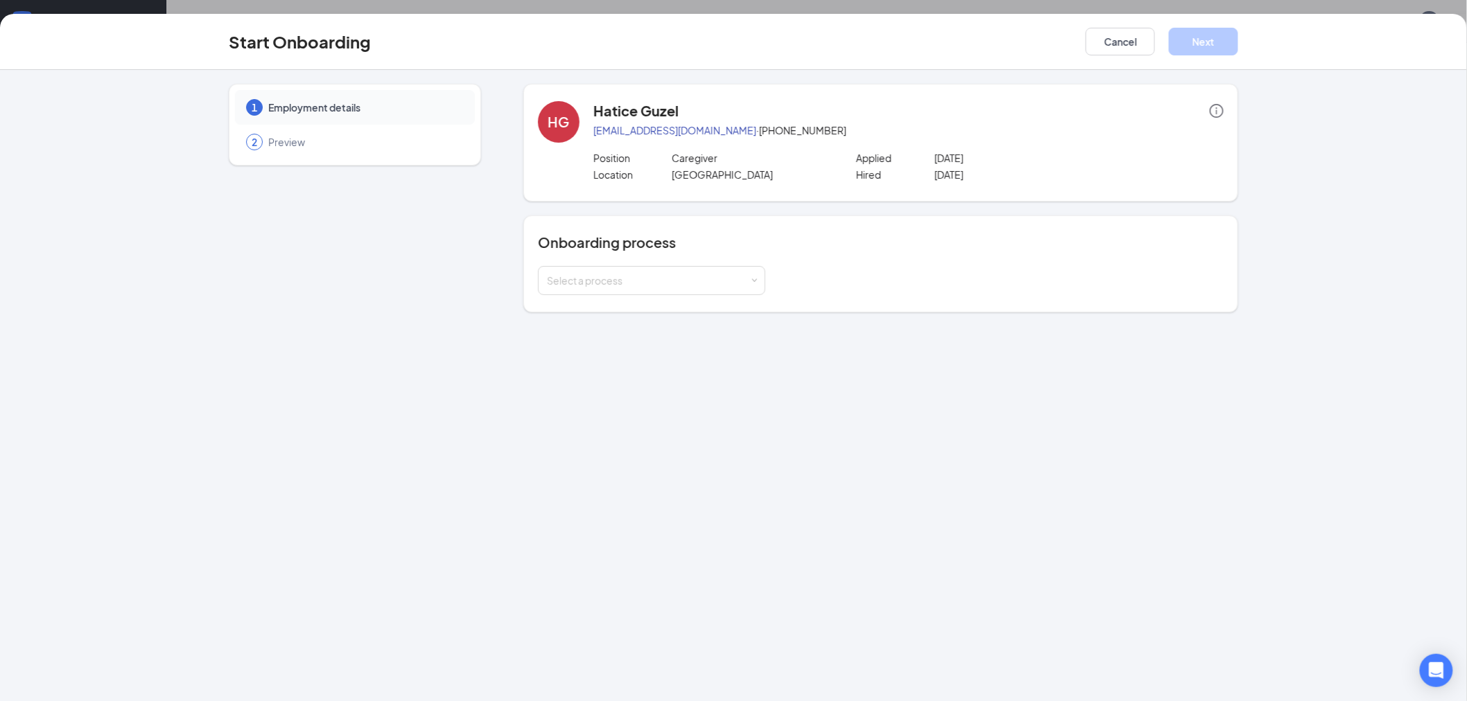
click at [643, 295] on div "Onboarding process Select a process" at bounding box center [880, 264] width 715 height 97
click at [649, 285] on div "Select a process" at bounding box center [648, 281] width 203 height 14
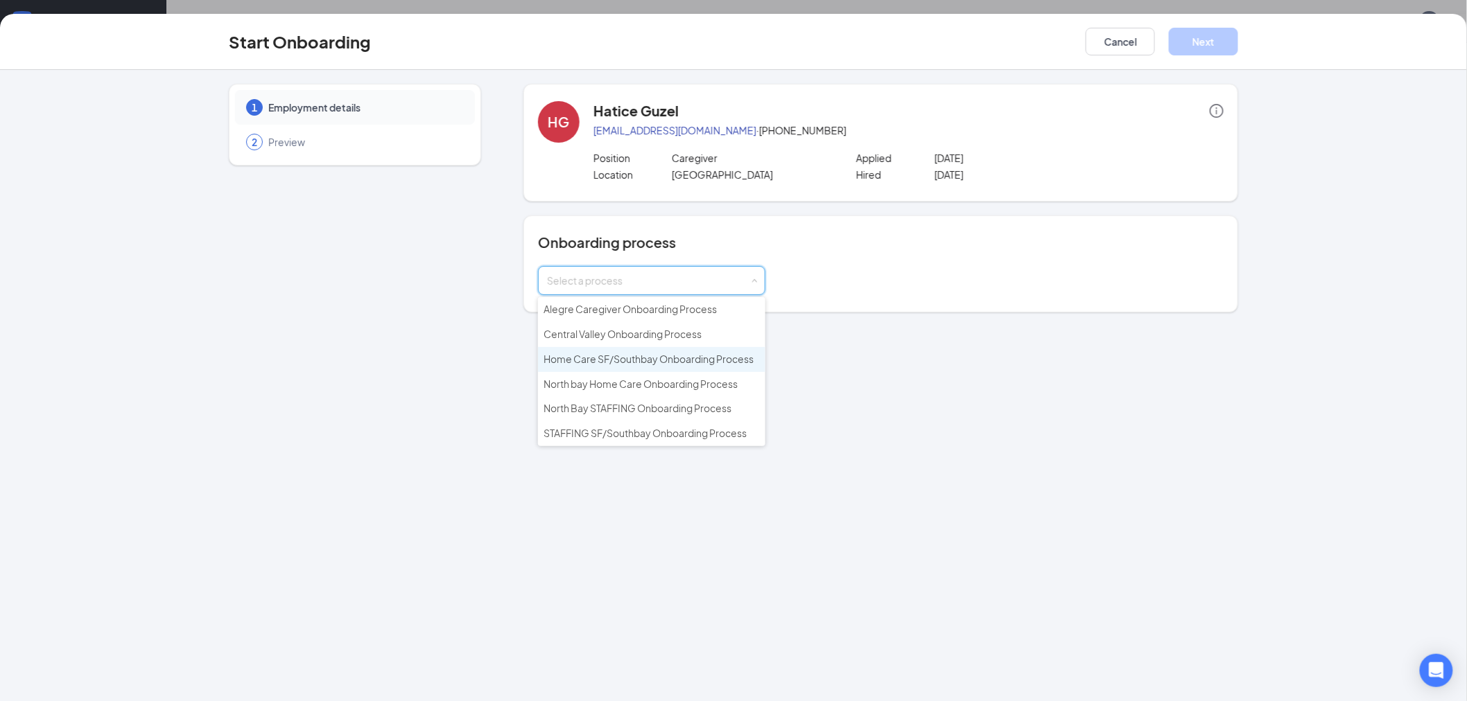
click at [668, 365] on li "Home Care SF/Southbay Onboarding Process" at bounding box center [651, 359] width 227 height 25
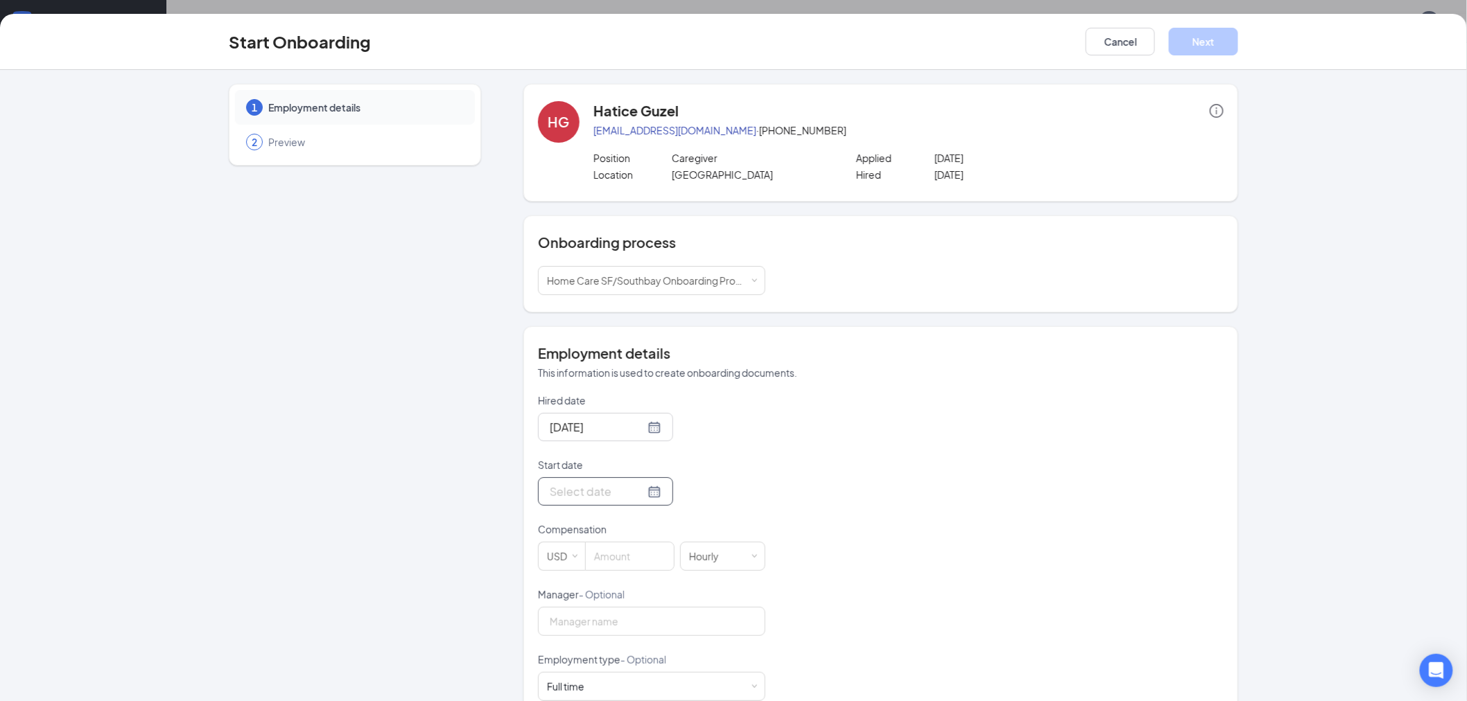
click at [579, 489] on input "Start date" at bounding box center [597, 491] width 95 height 17
type input "Sep 18, 2025"
click at [656, 372] on div "18" at bounding box center [658, 368] width 17 height 17
click at [633, 545] on input at bounding box center [630, 557] width 88 height 28
type input "20.75"
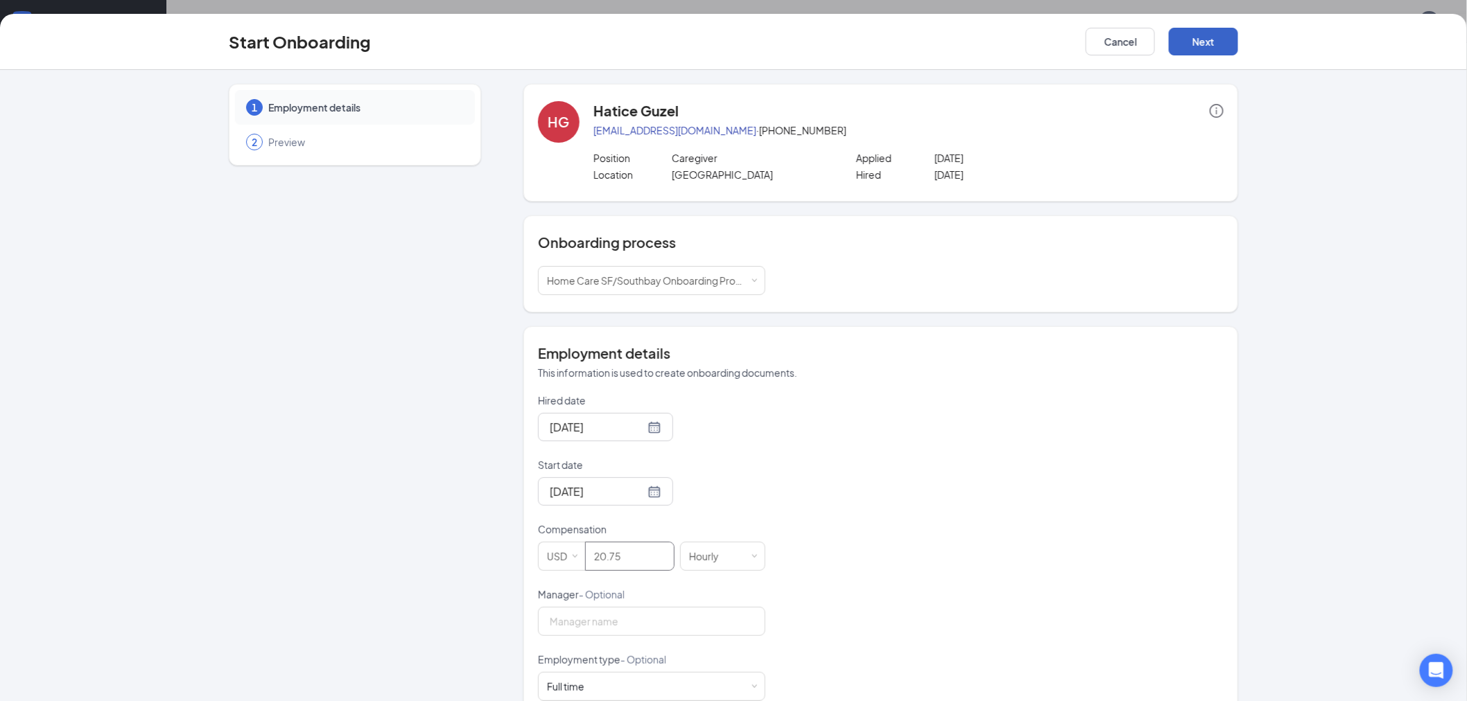
click at [1190, 37] on button "Next" at bounding box center [1203, 42] width 69 height 28
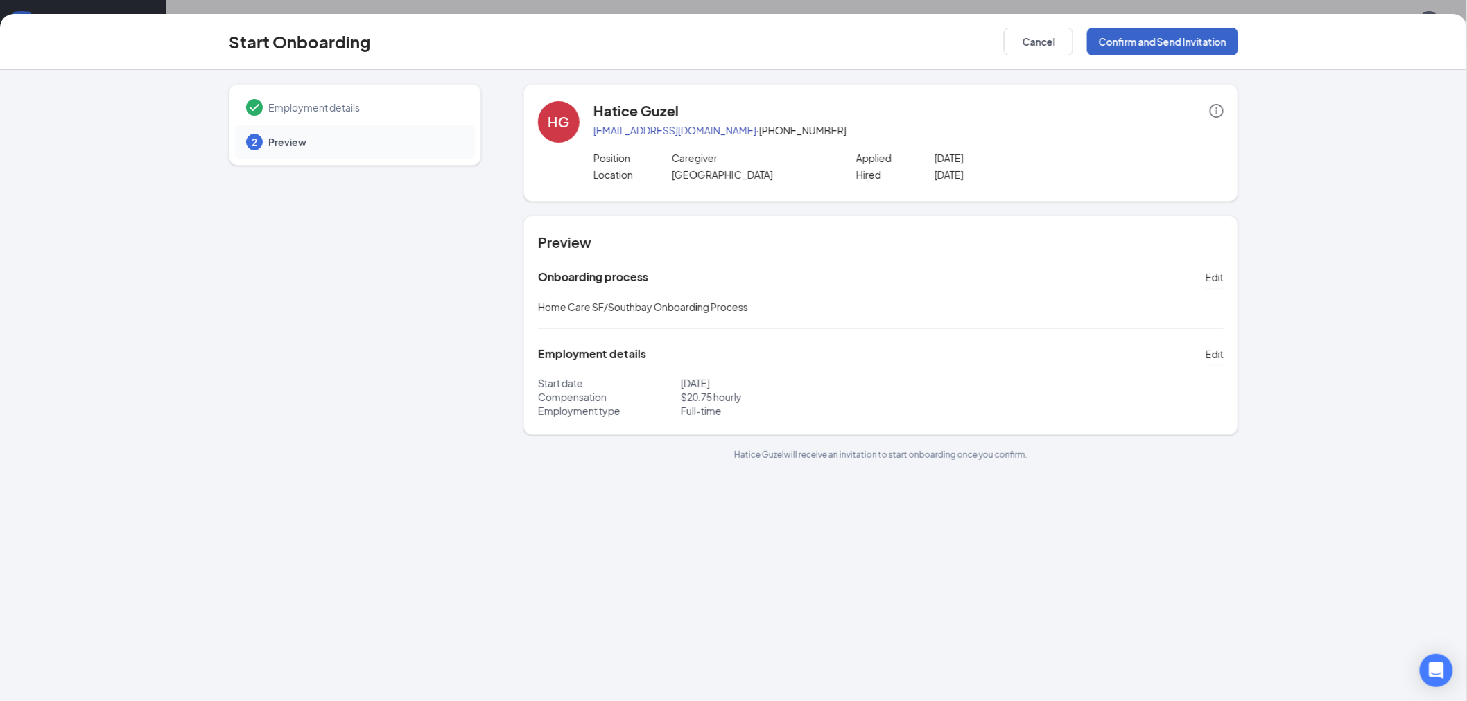
click at [1206, 33] on button "Confirm and Send Invitation" at bounding box center [1162, 42] width 151 height 28
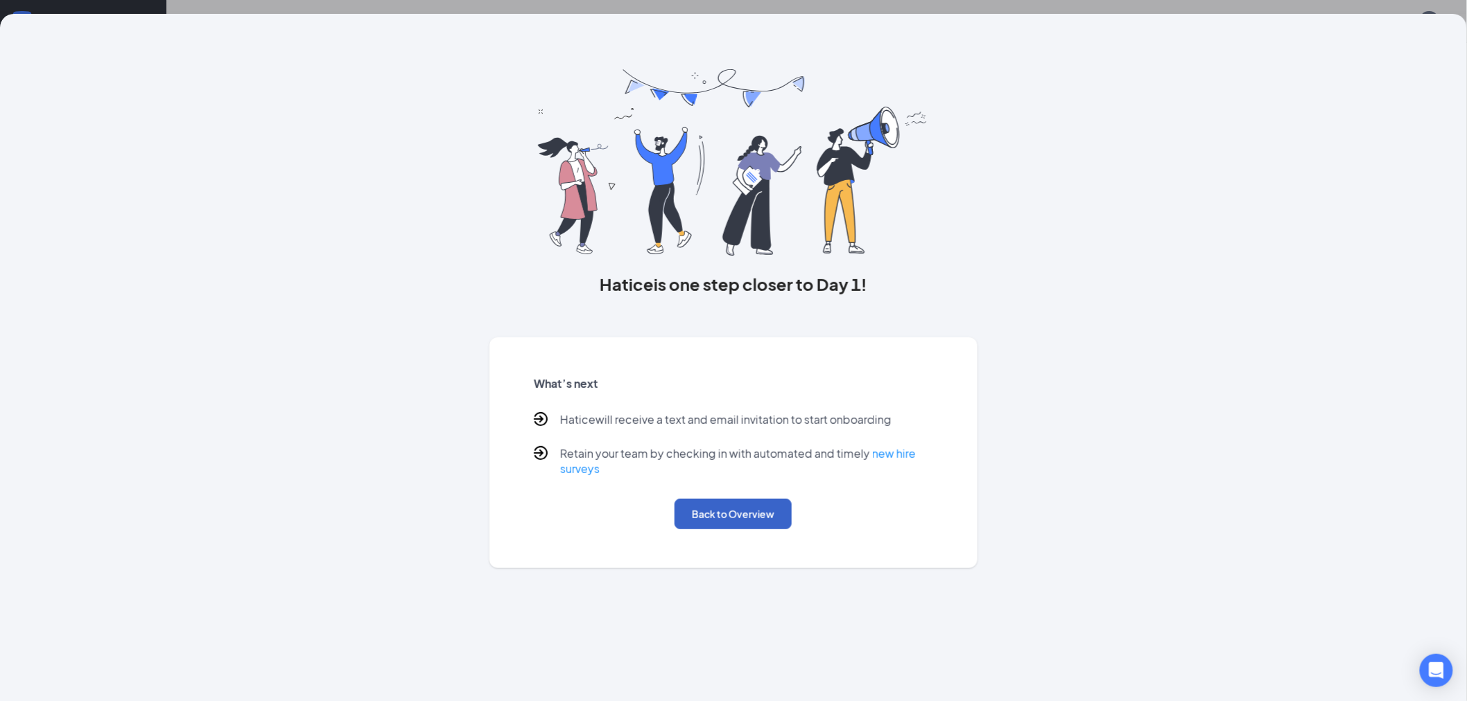
drag, startPoint x: 760, startPoint y: 515, endPoint x: 731, endPoint y: 500, distance: 32.9
click at [761, 514] on button "Back to Overview" at bounding box center [732, 514] width 117 height 30
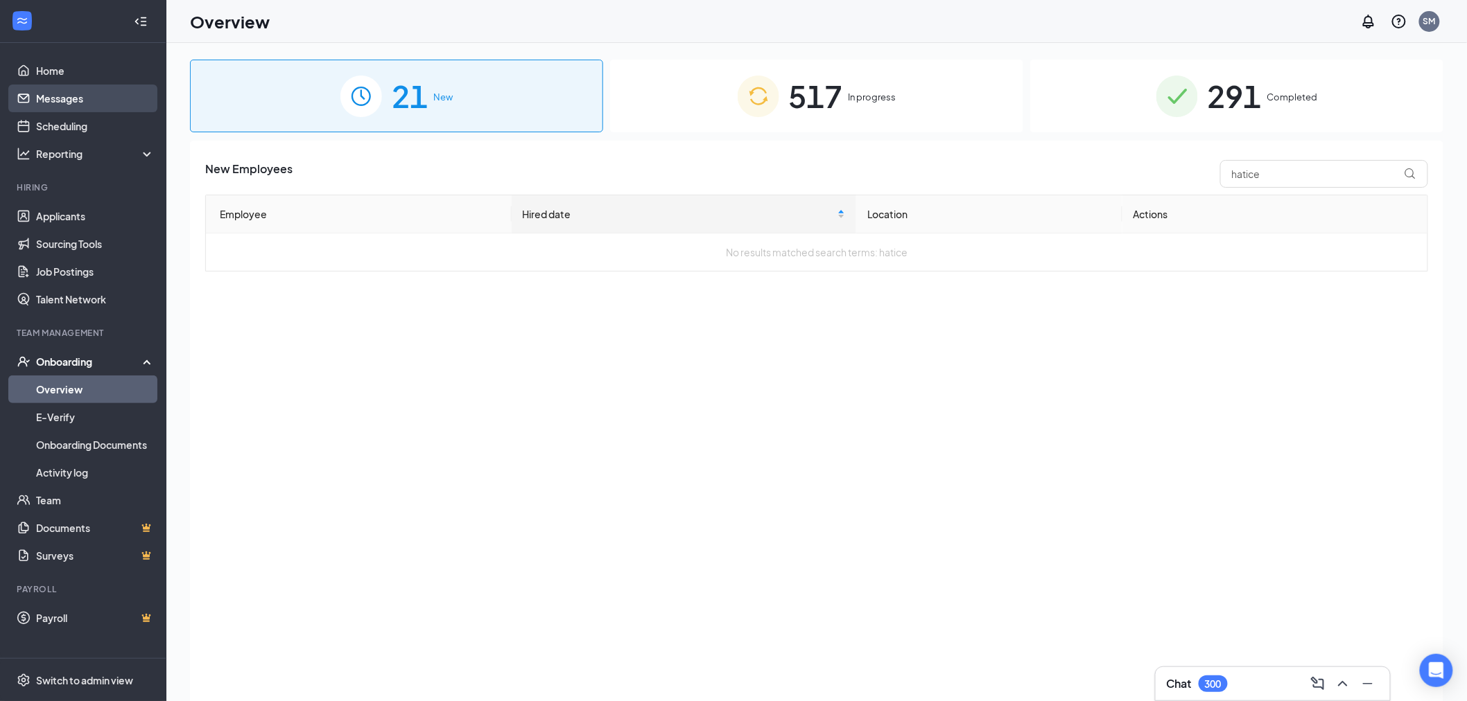
click at [123, 104] on link "Messages" at bounding box center [95, 99] width 119 height 28
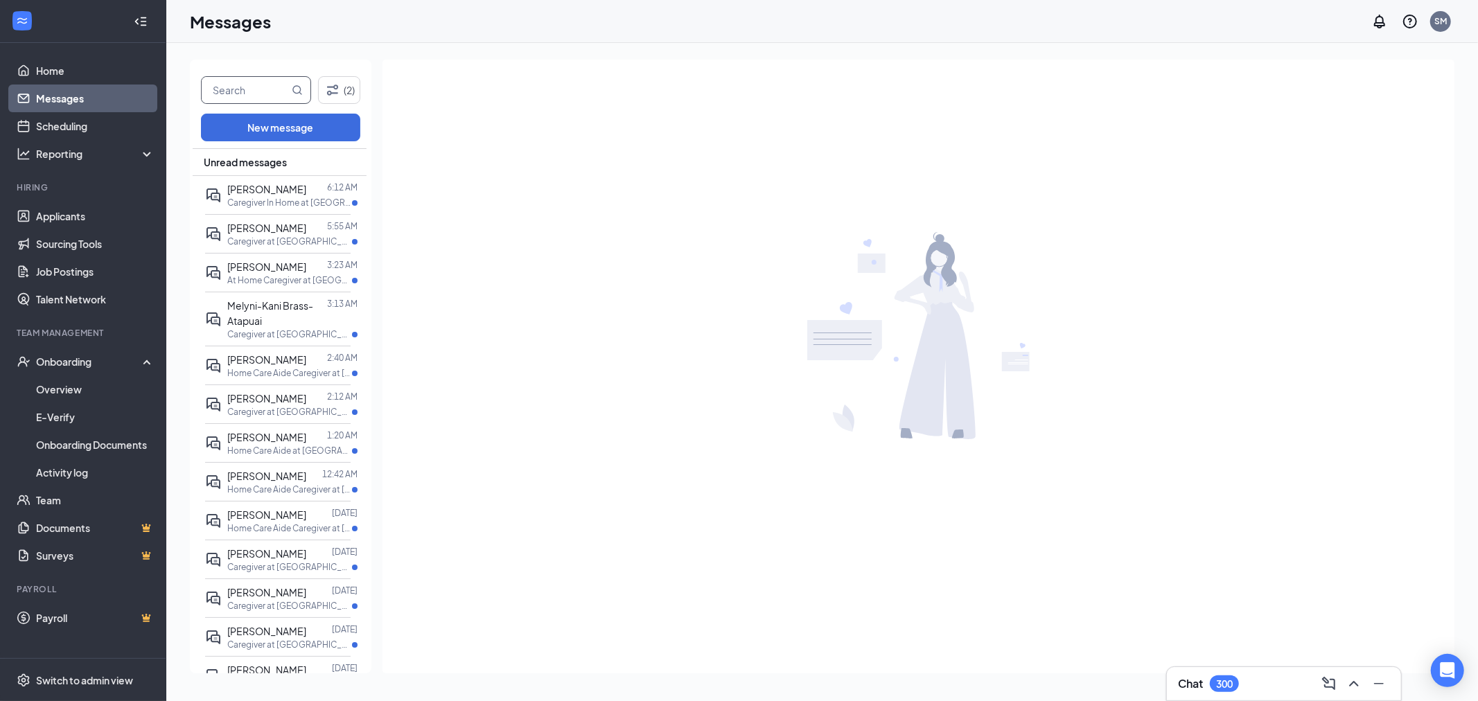
click at [234, 87] on input "text" at bounding box center [245, 90] width 87 height 26
type input "hatice"
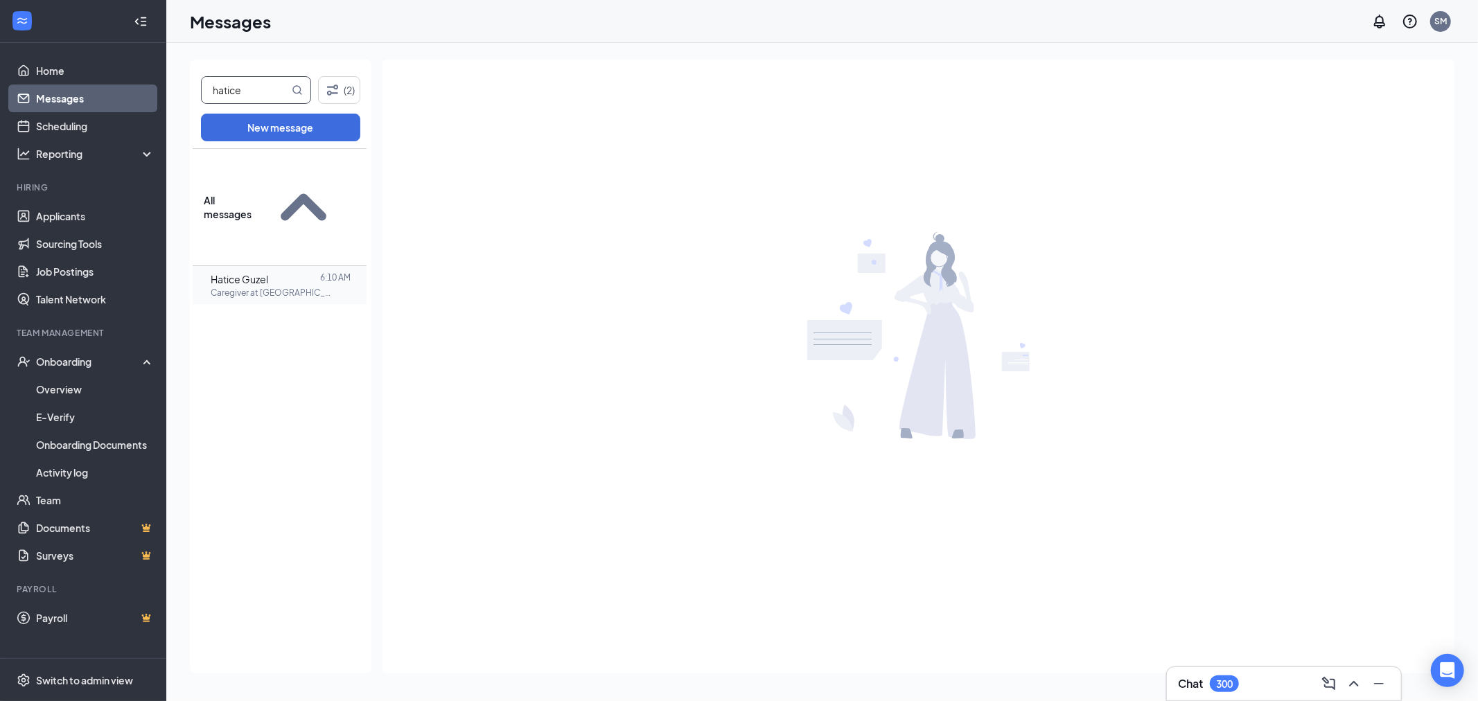
click at [257, 273] on span "Hatice Guzel" at bounding box center [240, 279] width 58 height 12
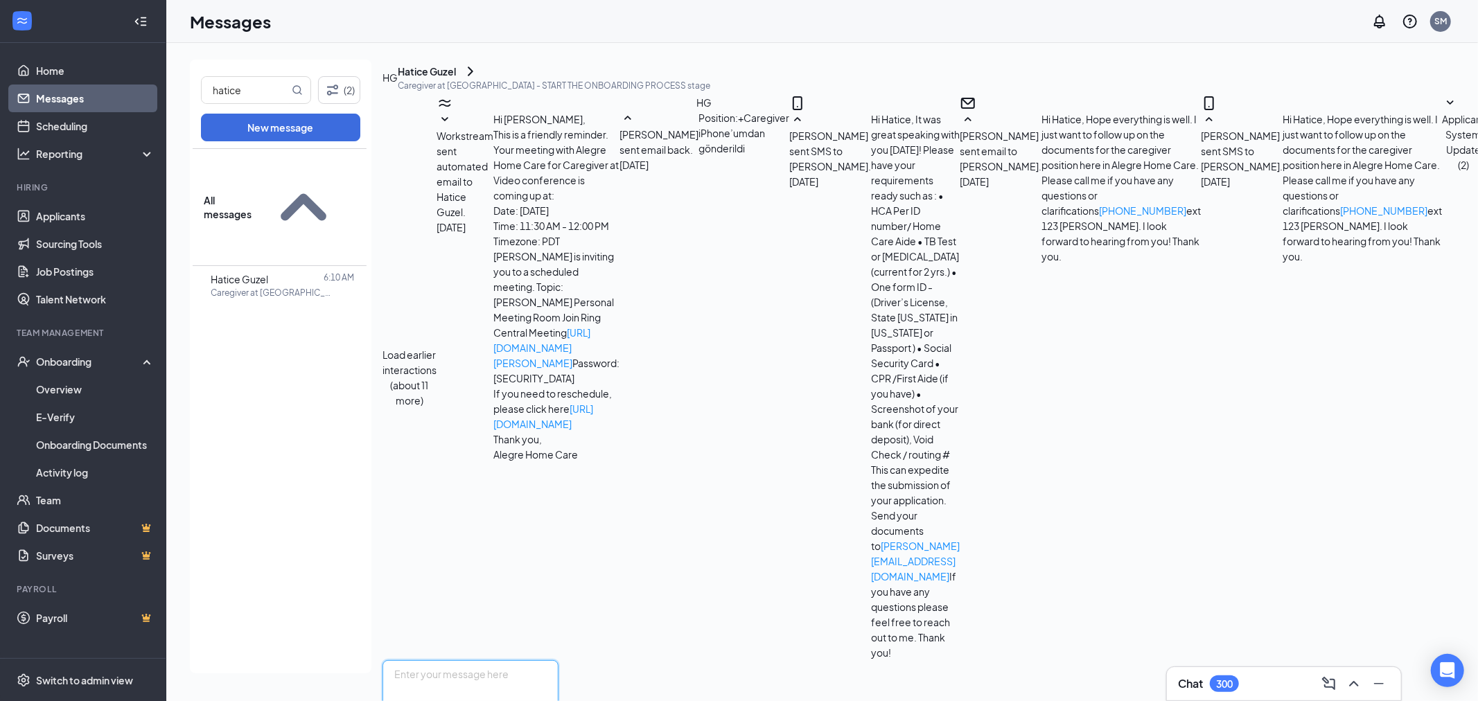
click at [559, 661] on textarea at bounding box center [471, 702] width 176 height 83
paste textarea "Welcome to Alegre Homecare! I'm Shiella, your Onboarding Specialist. I'd like t…"
type textarea "Hello Hatice, Welcome to Alegre Homecare! I'm Shiella, your Onboarding Speciali…"
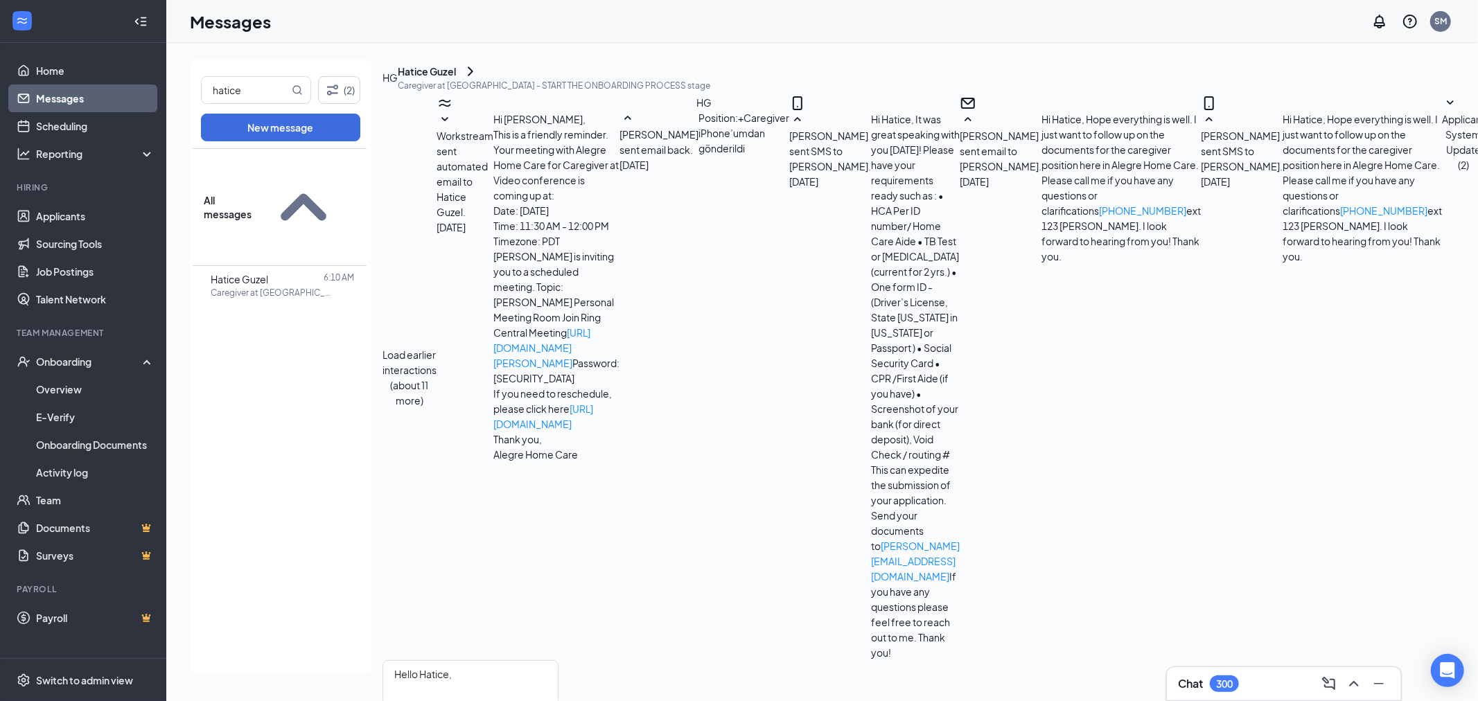
checkbox input "true"
click at [68, 70] on link "Home" at bounding box center [95, 71] width 119 height 28
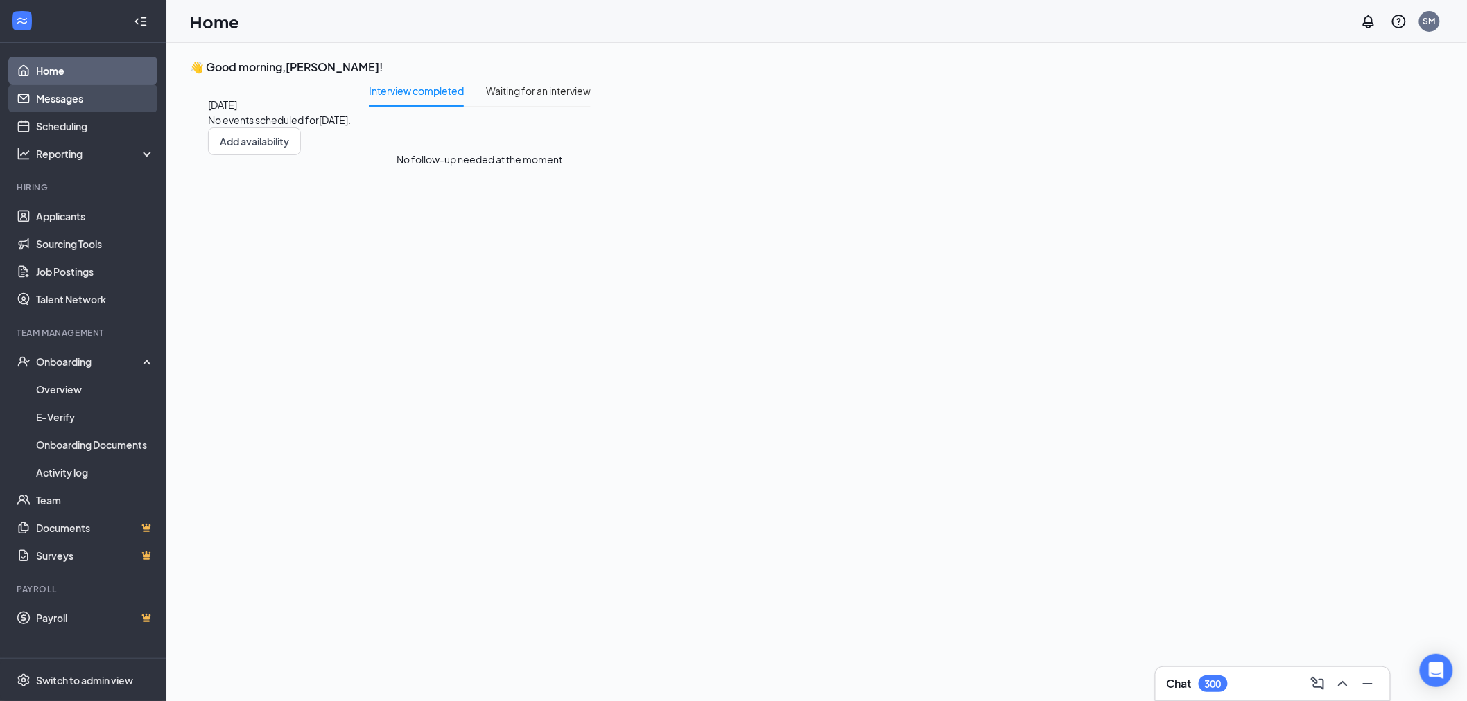
click at [53, 98] on link "Messages" at bounding box center [95, 99] width 119 height 28
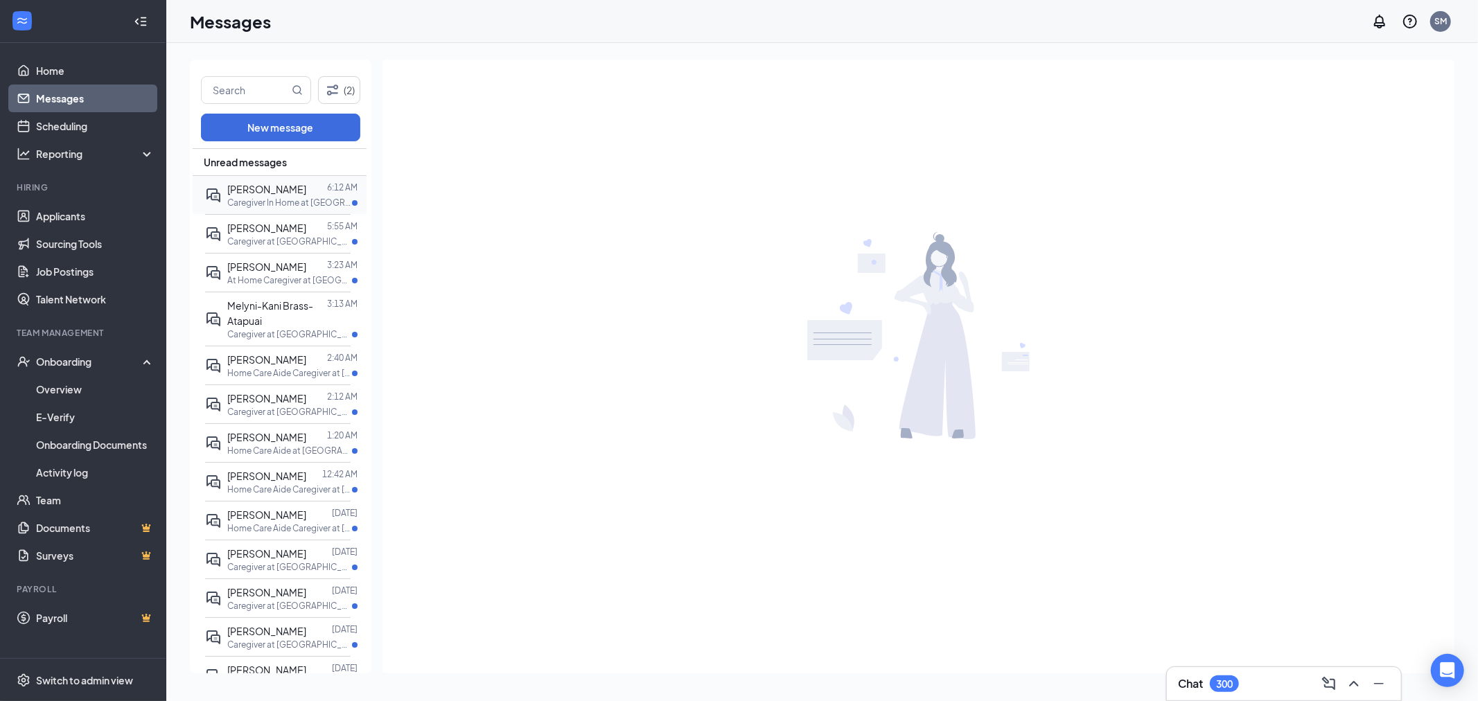
click at [250, 176] on div "Katherine Longman 6:12 AM Caregiver In Home at Santa Rosa" at bounding box center [278, 195] width 146 height 38
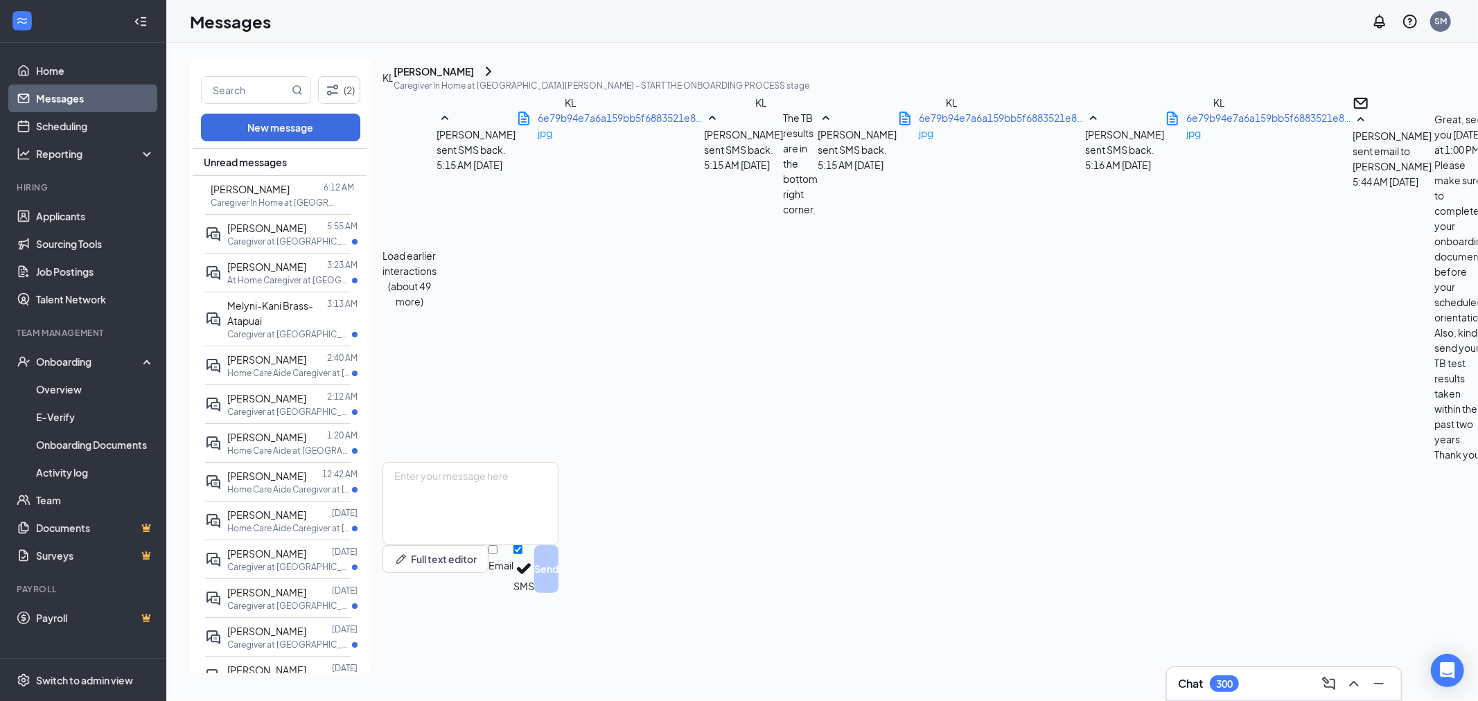
scroll to position [655, 0]
click at [559, 545] on textarea at bounding box center [471, 503] width 176 height 83
click at [1187, 141] on div "jpg" at bounding box center [1270, 132] width 166 height 15
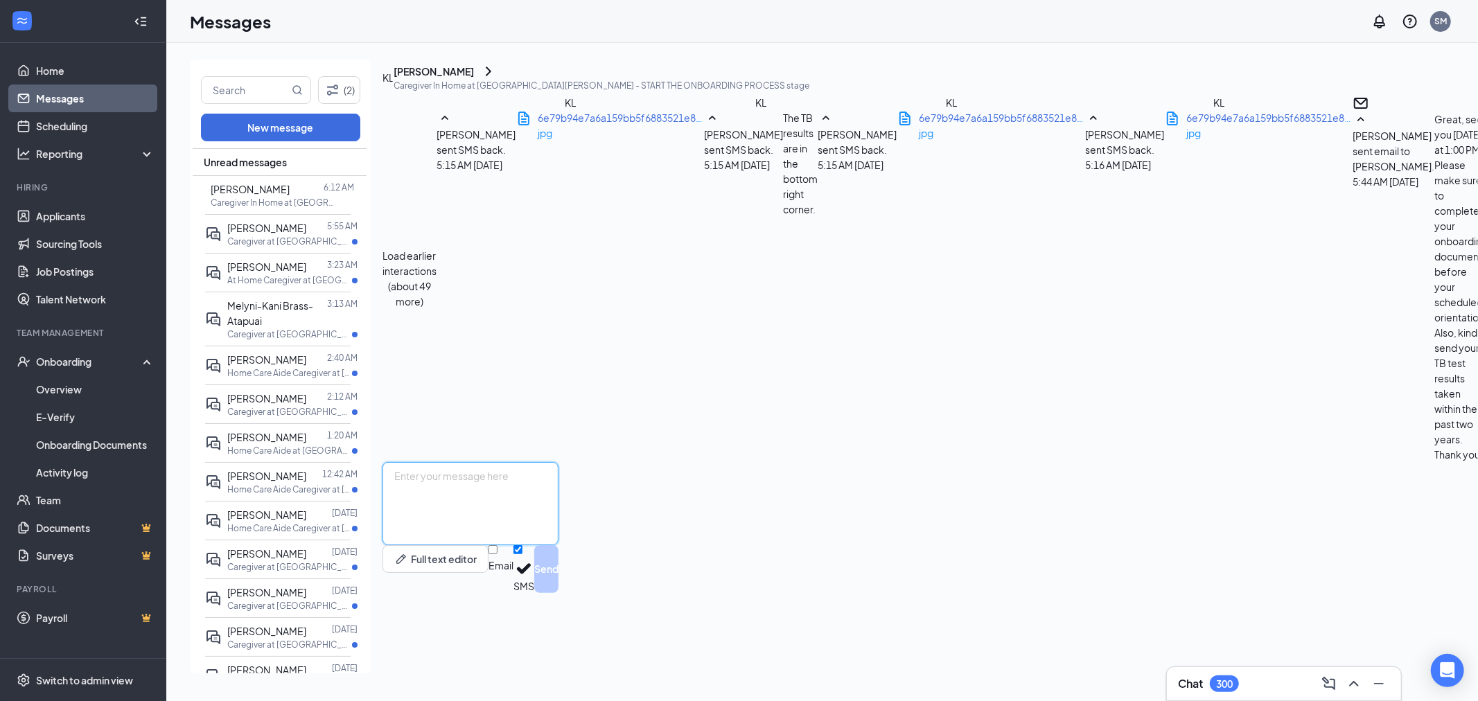
click at [475, 545] on textarea at bounding box center [471, 503] width 176 height 83
drag, startPoint x: 778, startPoint y: 576, endPoint x: 320, endPoint y: 518, distance: 461.1
click at [320, 518] on div "(2) New message Unread messages Katherine Longman 6:12 AM Caregiver In Home at …" at bounding box center [1134, 372] width 1888 height 625
type textarea "P"
type textarea "Okay, got it. Thank you."
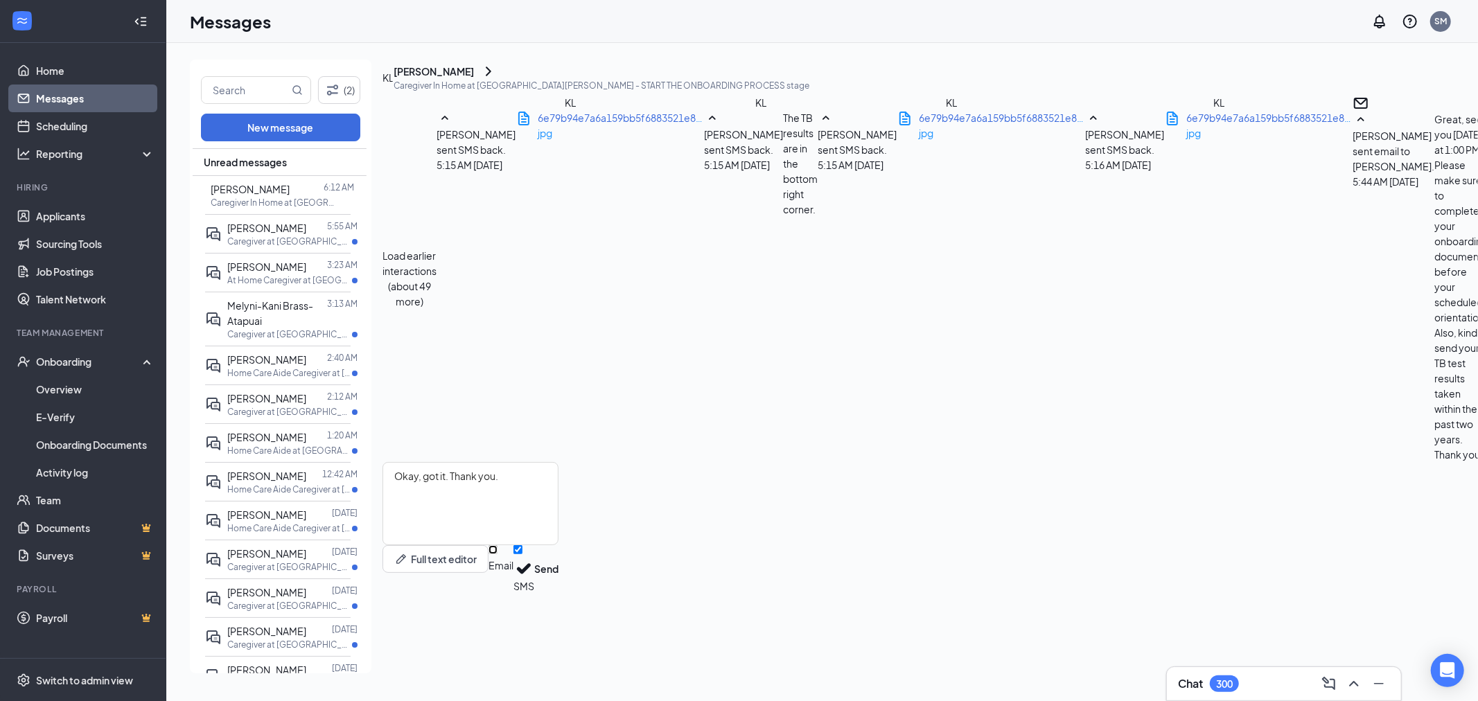
click at [498, 554] on input "Email" at bounding box center [493, 549] width 9 height 9
checkbox input "true"
click at [559, 597] on button "Send" at bounding box center [546, 571] width 24 height 52
click at [306, 226] on div at bounding box center [316, 227] width 21 height 15
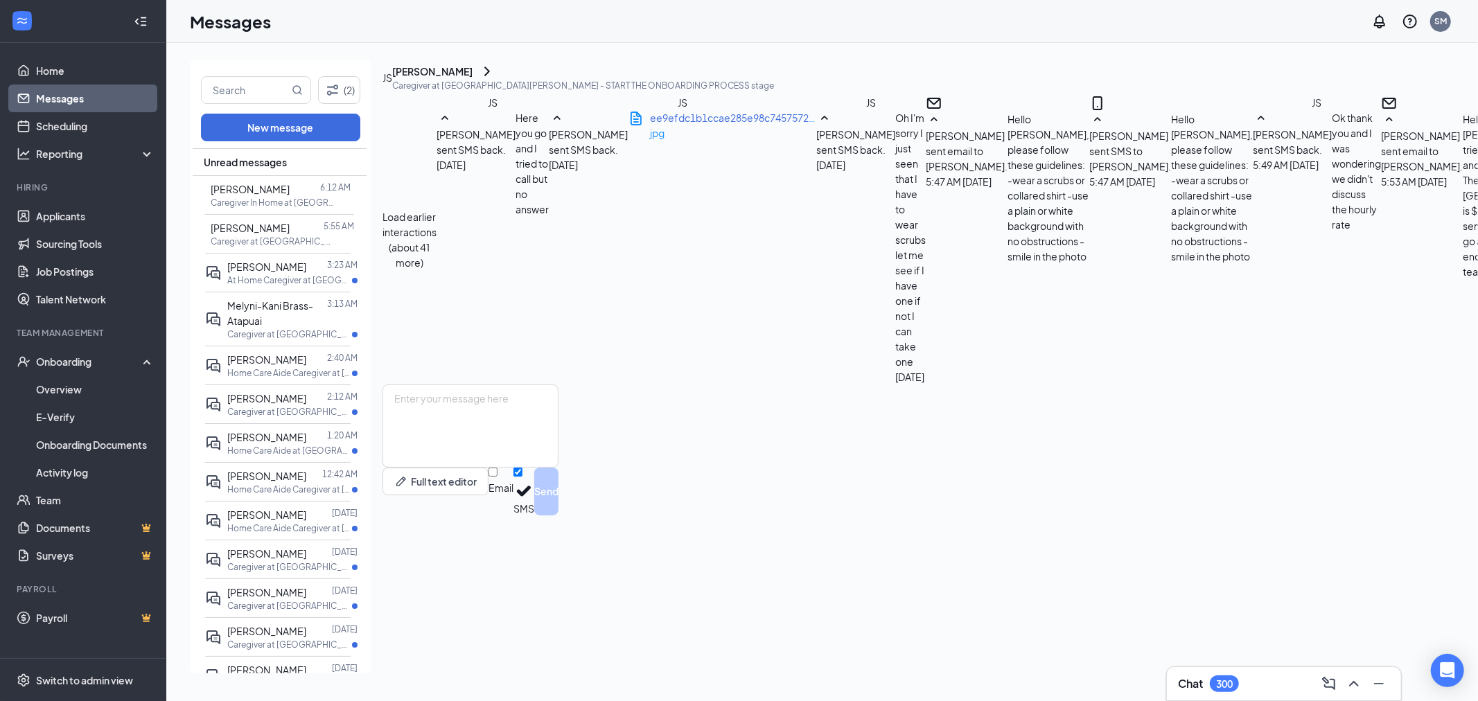
scroll to position [576, 0]
click at [559, 468] on textarea at bounding box center [471, 426] width 176 height 83
type textarea "Oh, I am not sure, I am not the right person to decide."
click at [559, 516] on div "Full text editor Email SMS Send" at bounding box center [471, 492] width 176 height 48
click at [498, 477] on input "Email" at bounding box center [493, 472] width 9 height 9
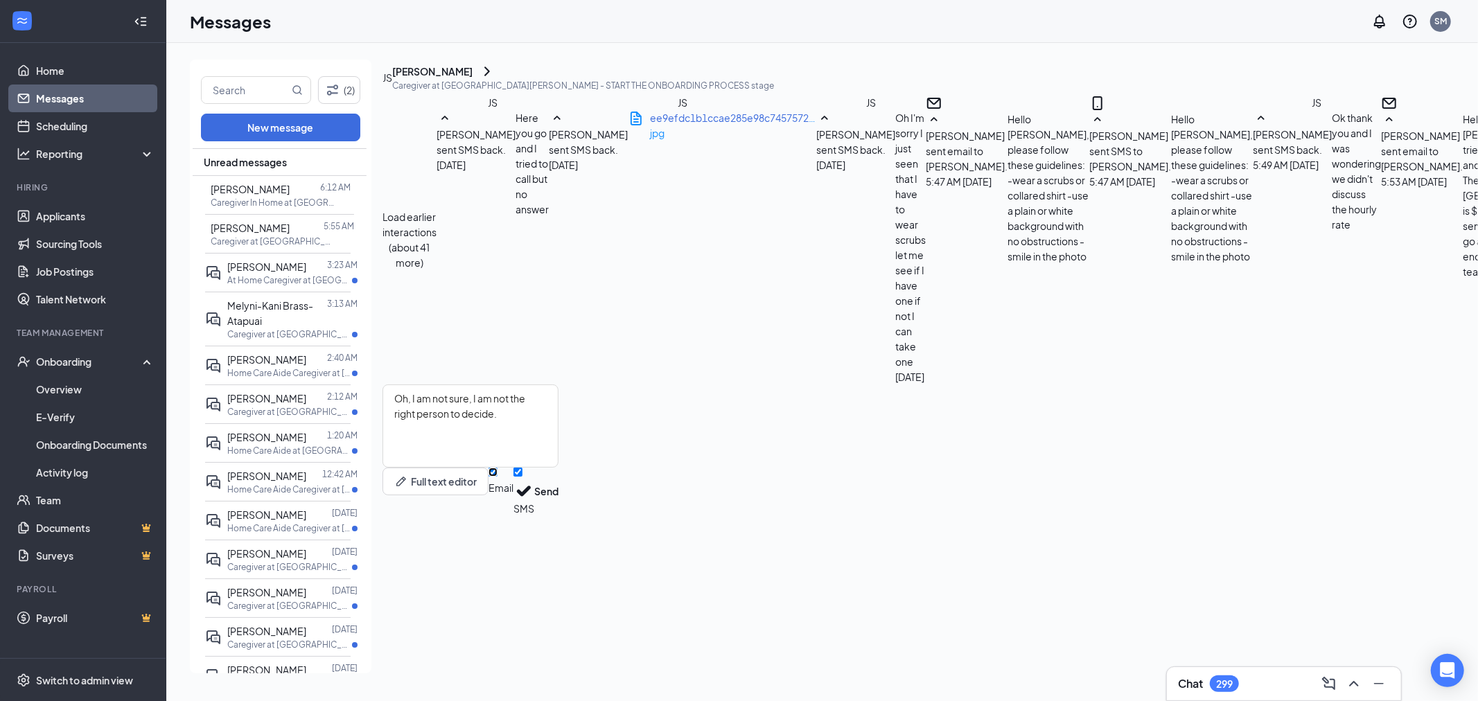
checkbox input "true"
click at [559, 520] on button "Send" at bounding box center [546, 494] width 24 height 52
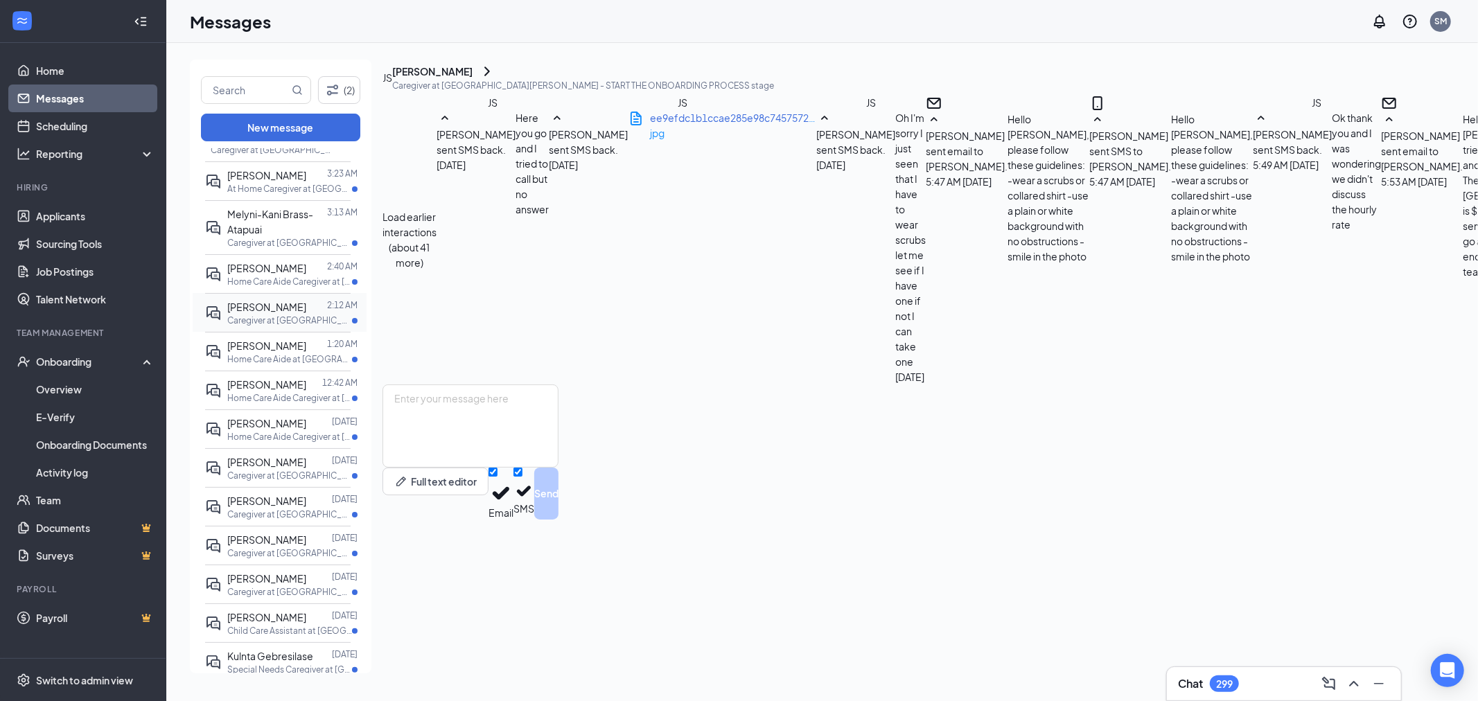
scroll to position [154, 0]
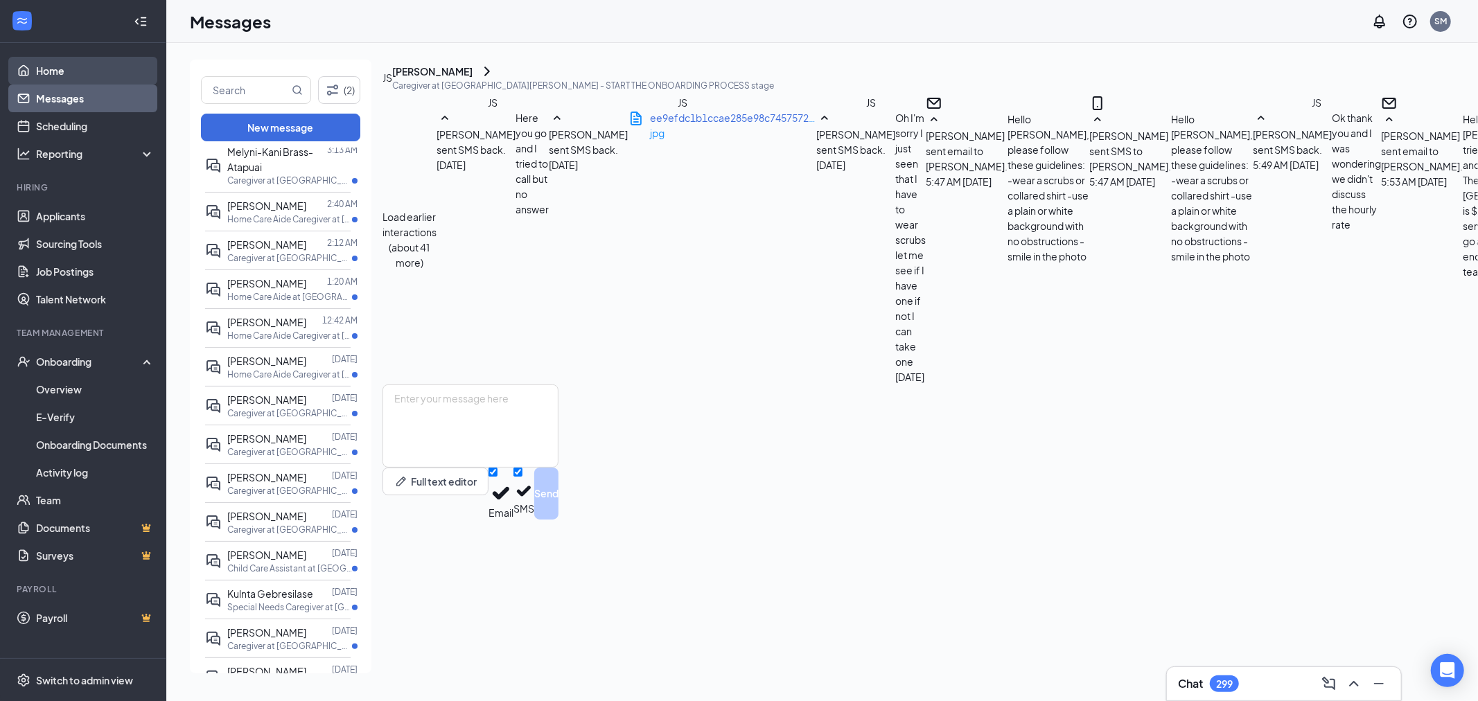
click at [65, 71] on link "Home" at bounding box center [95, 71] width 119 height 28
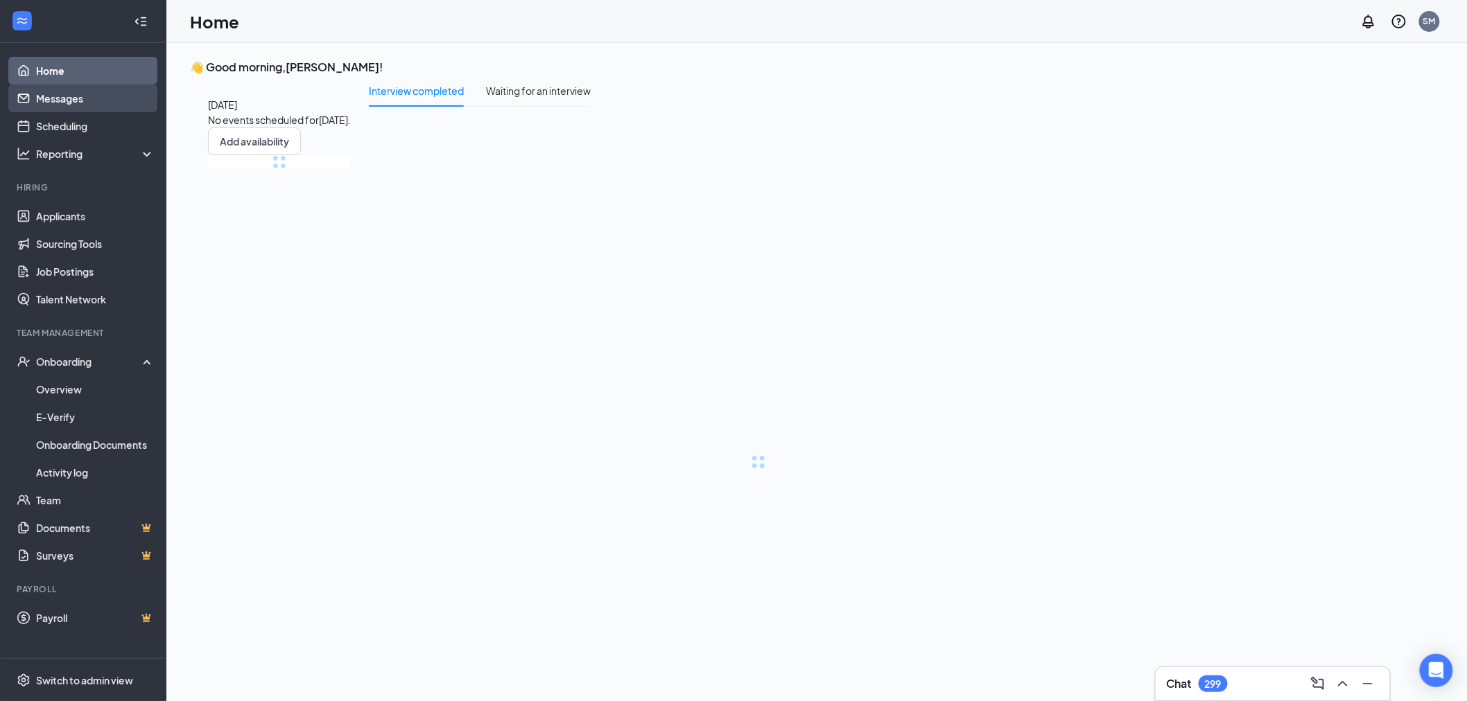
click at [62, 89] on link "Messages" at bounding box center [95, 99] width 119 height 28
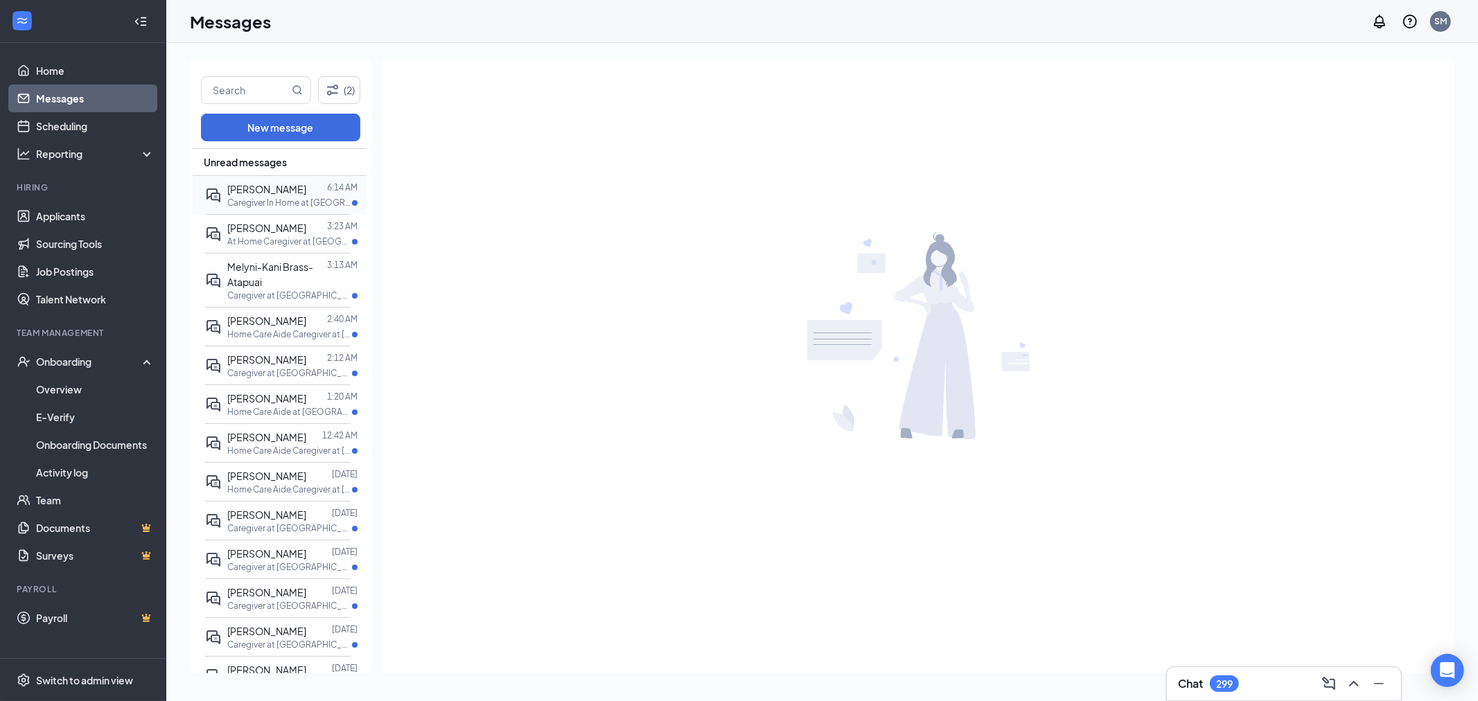
click at [280, 190] on span "[PERSON_NAME]" at bounding box center [266, 189] width 79 height 12
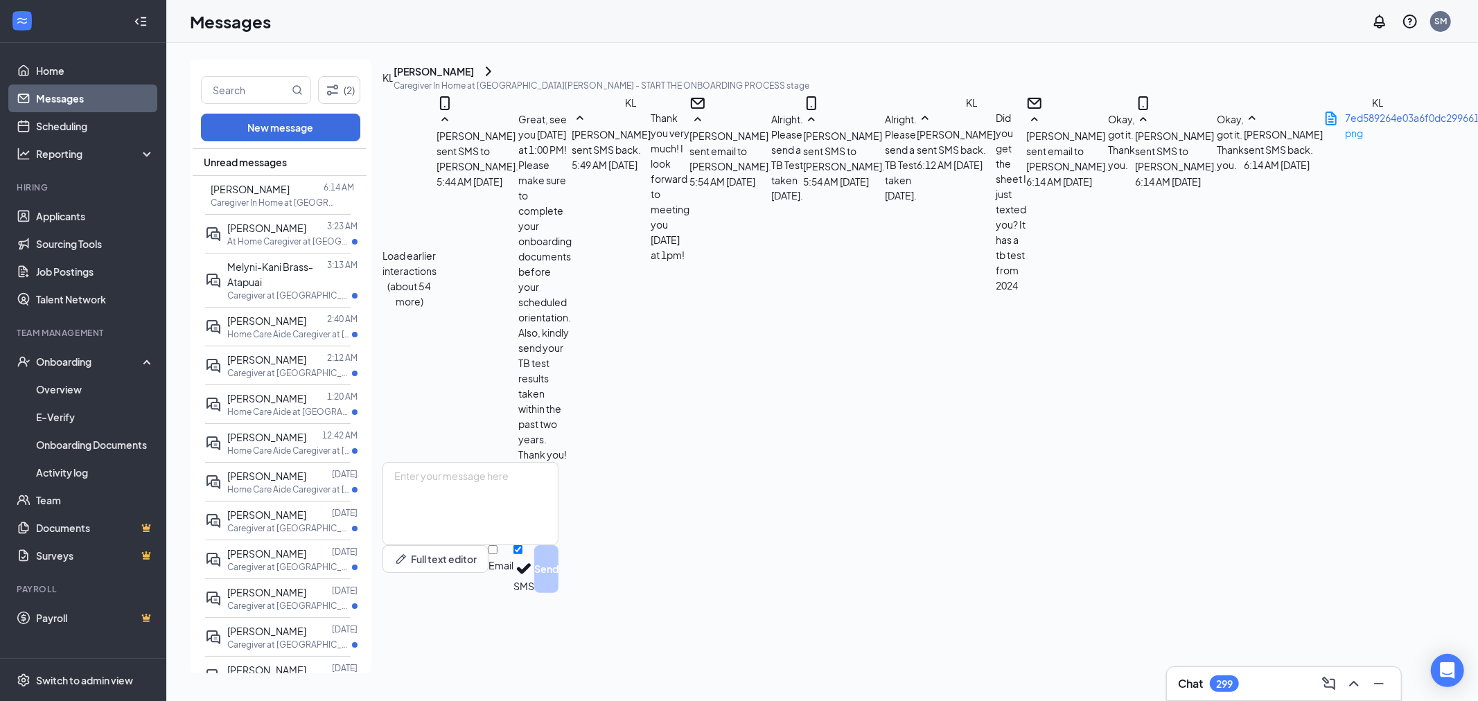
scroll to position [539, 0]
click at [1345, 141] on div "png" at bounding box center [1428, 132] width 166 height 15
click at [536, 545] on textarea at bounding box center [471, 503] width 176 height 83
type textarea "Please send your picture that we can use for your badge."
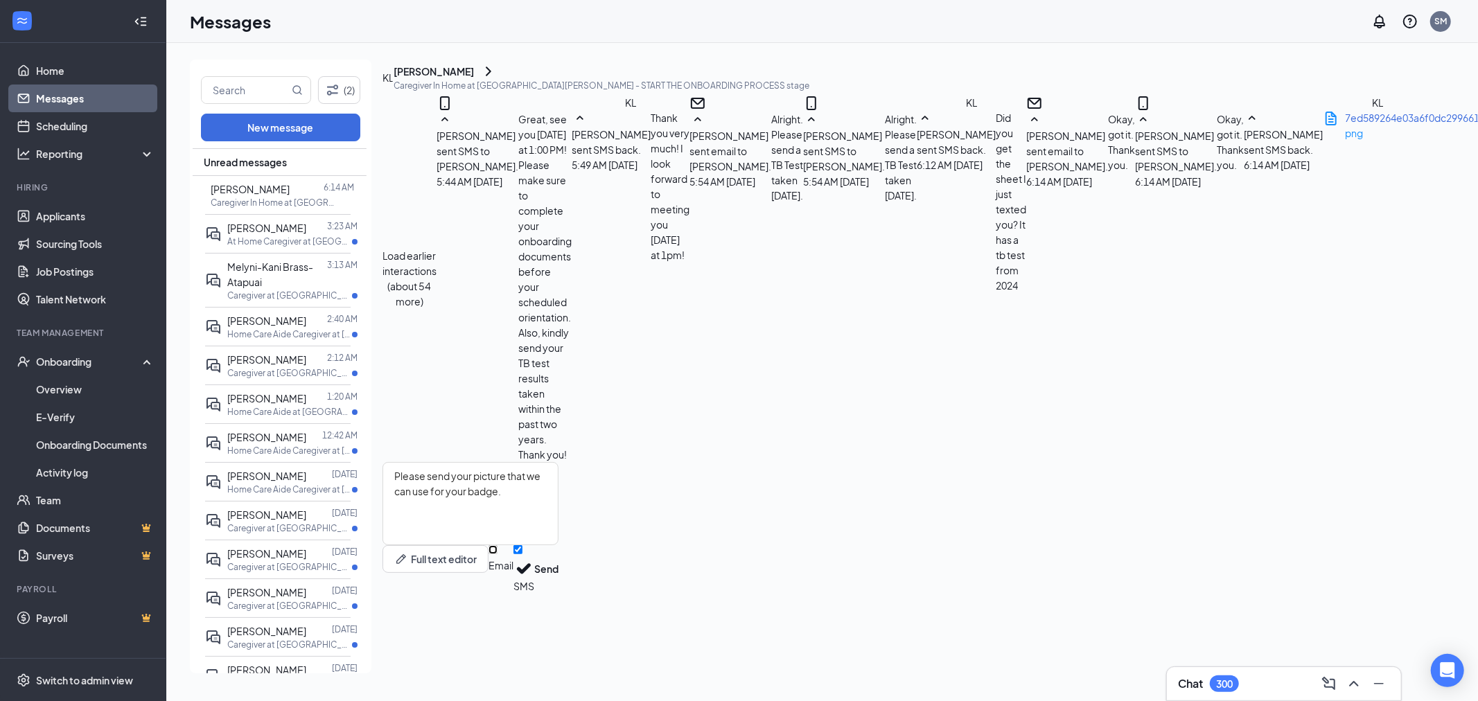
click at [498, 554] on input "Email" at bounding box center [493, 549] width 9 height 9
checkbox input "true"
click at [559, 597] on button "Send" at bounding box center [546, 571] width 24 height 52
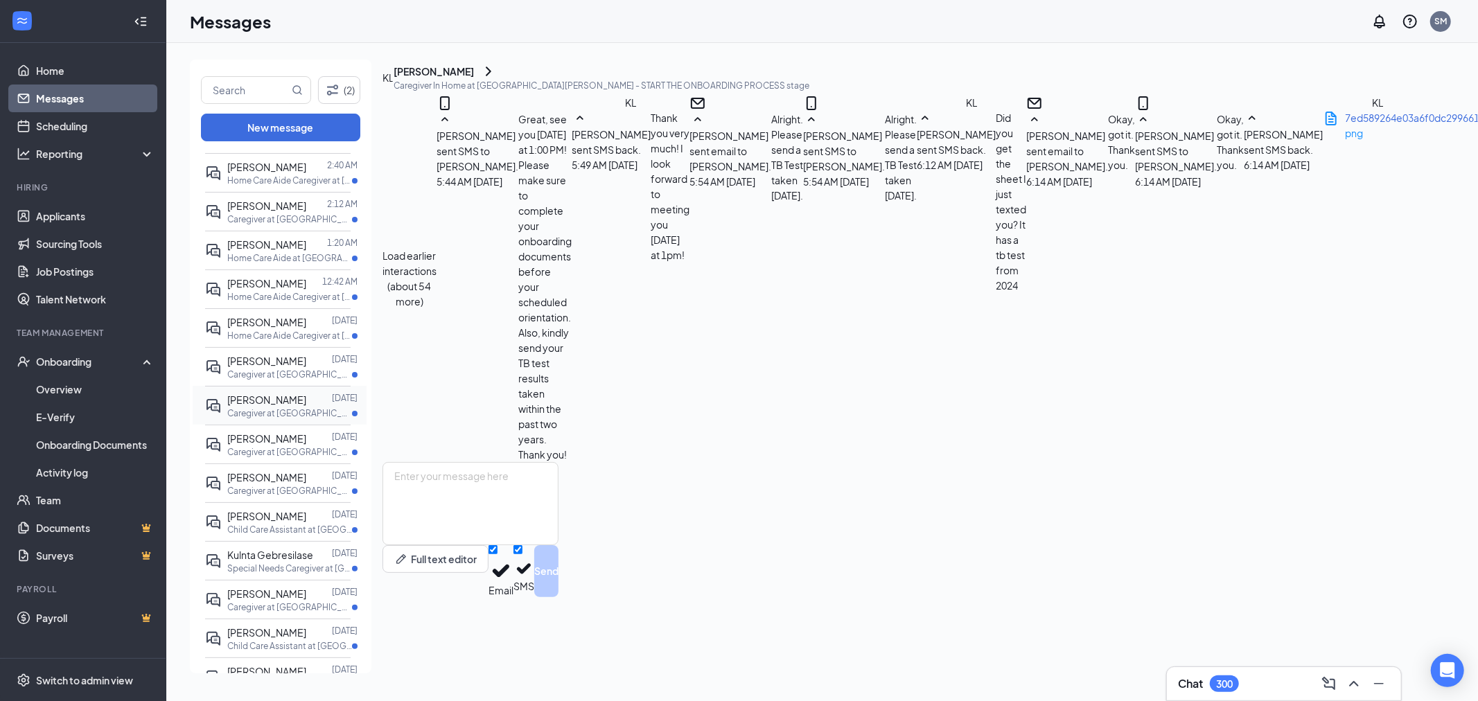
scroll to position [0, 0]
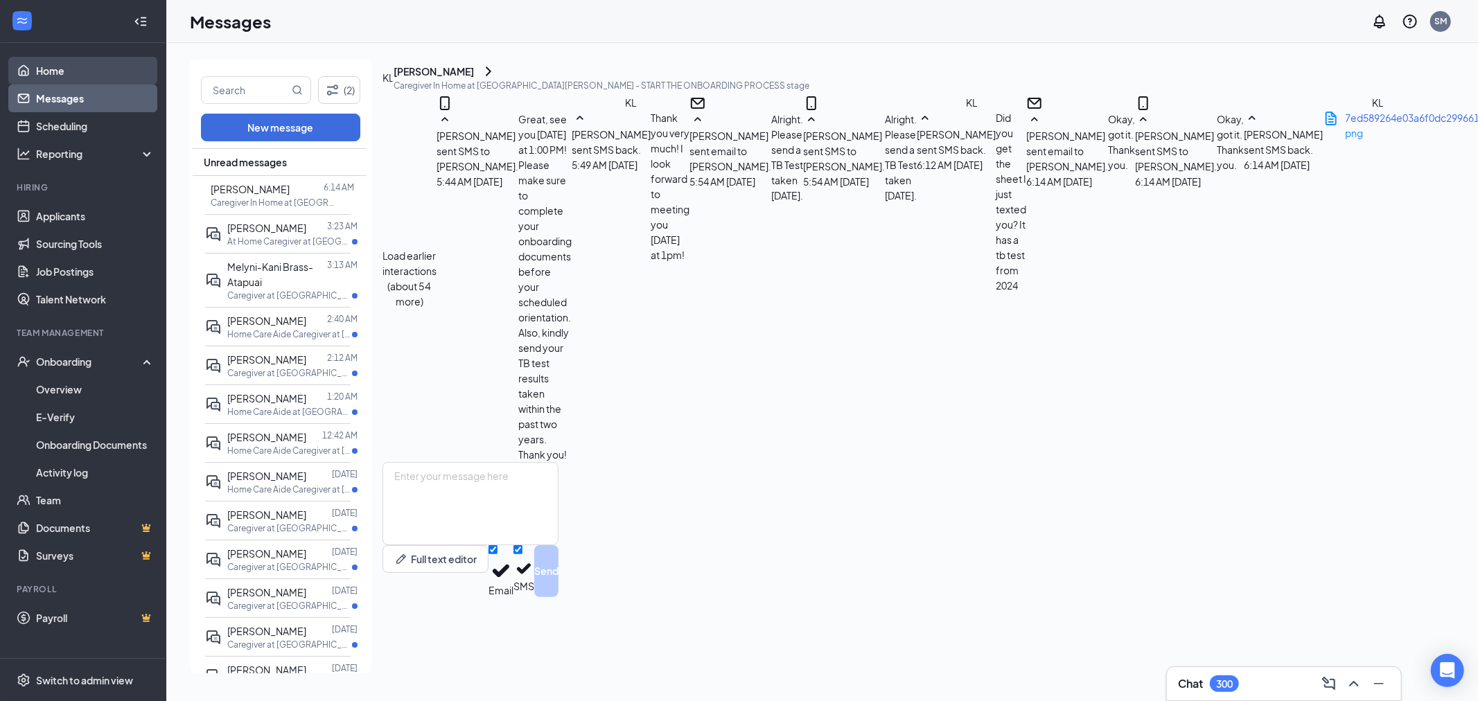
click at [91, 79] on link "Home" at bounding box center [95, 71] width 119 height 28
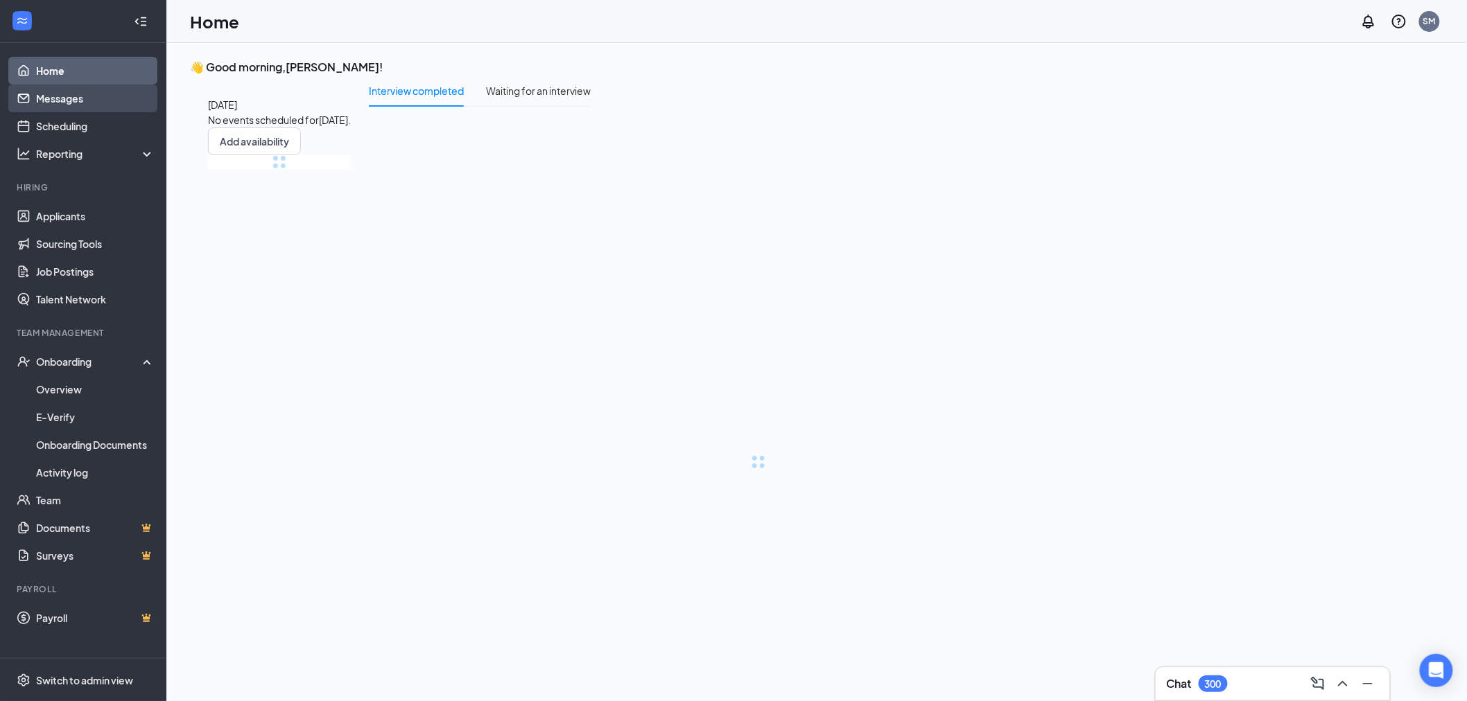
click at [83, 96] on link "Messages" at bounding box center [95, 99] width 119 height 28
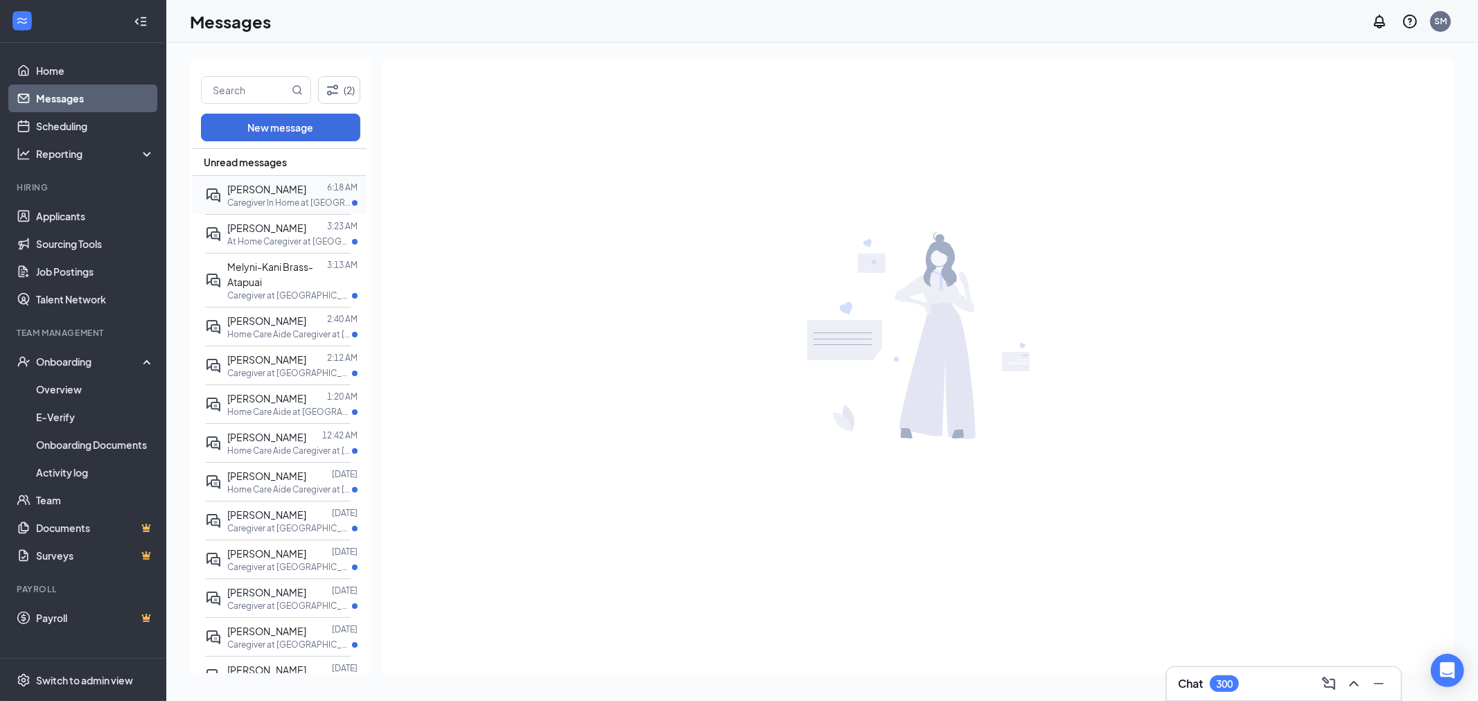
click at [301, 195] on div "Katherine Longman" at bounding box center [266, 189] width 79 height 15
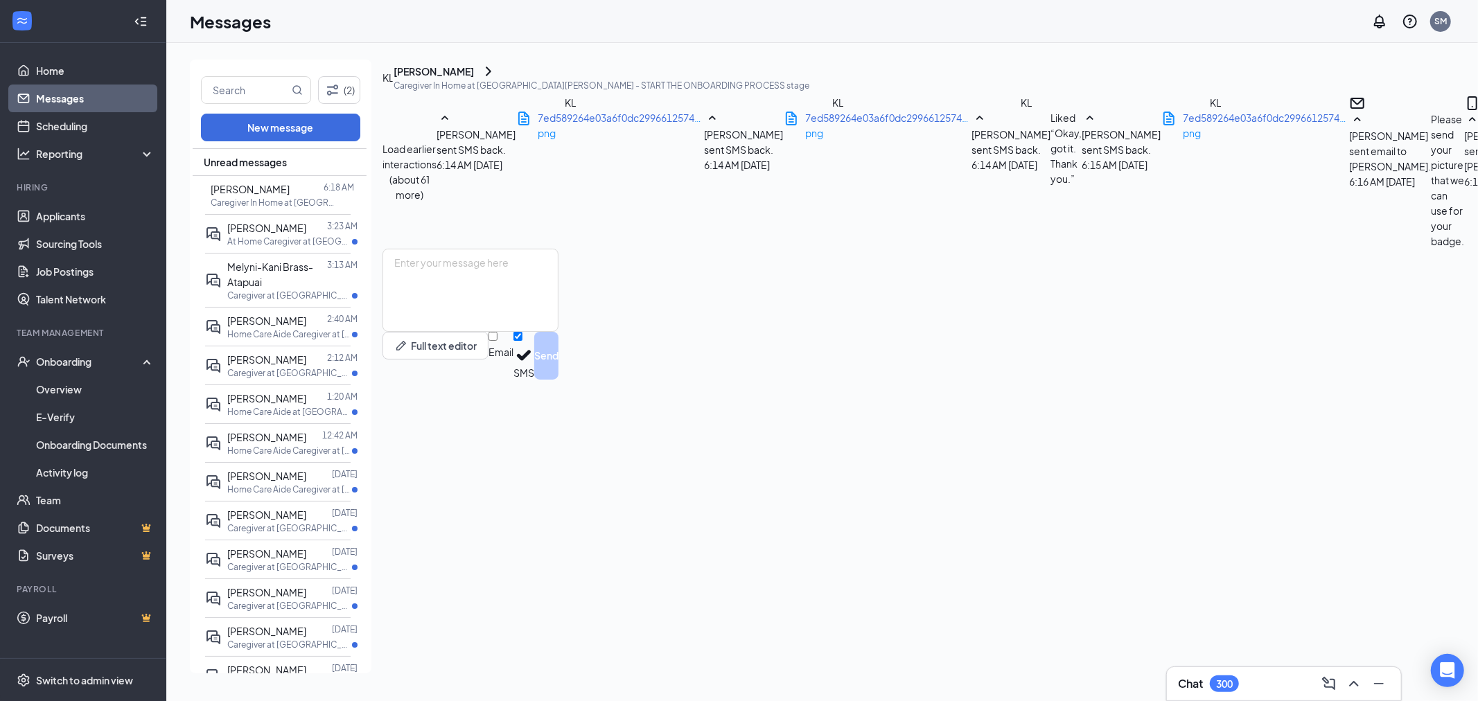
scroll to position [667, 0]
click at [538, 332] on textarea at bounding box center [471, 290] width 176 height 83
paste textarea "Guidelines: -wear a scrubs or collared shirt -use a plain or white background w…"
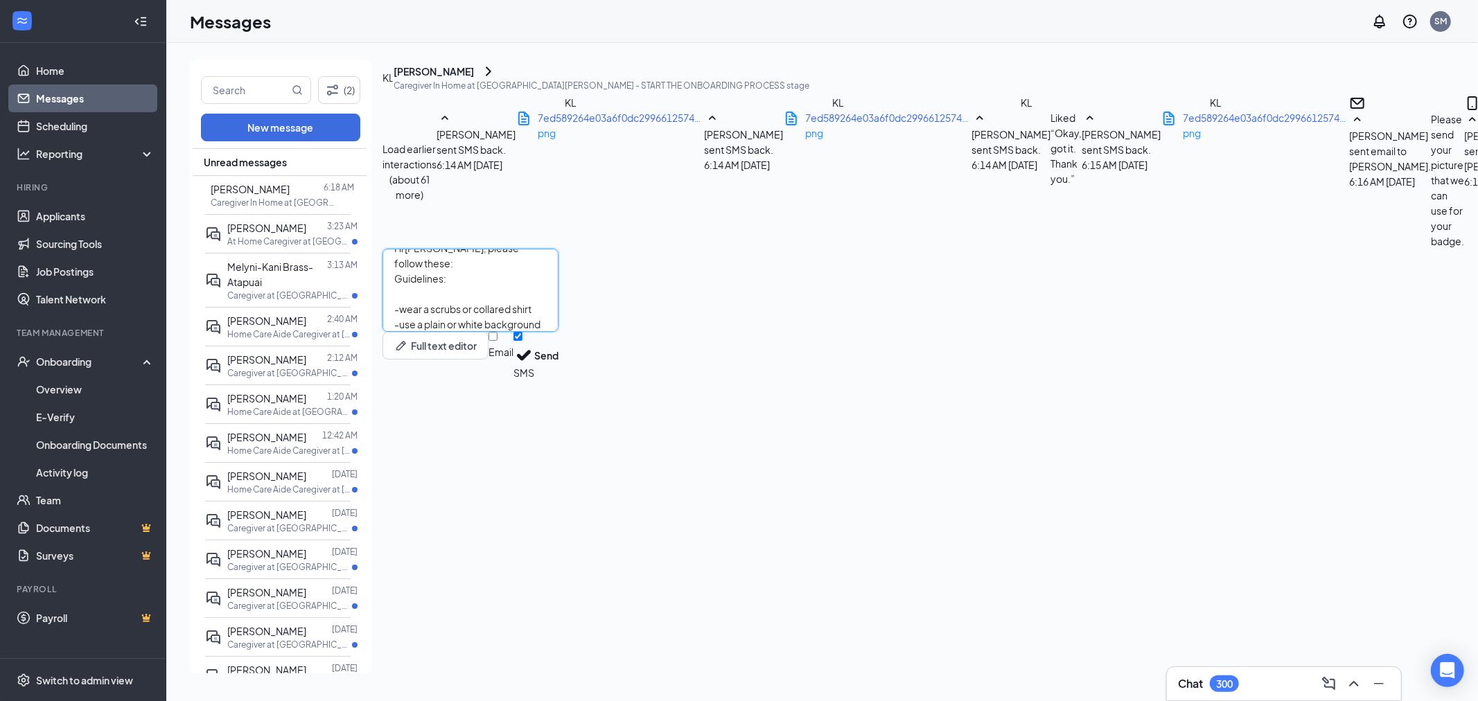
type textarea "Hi Katherine, please follow these: Guidelines: -wear a scrubs or collared shirt…"
click at [498, 341] on input "Email" at bounding box center [493, 336] width 9 height 9
checkbox input "true"
click at [559, 384] on button "Send" at bounding box center [546, 358] width 24 height 52
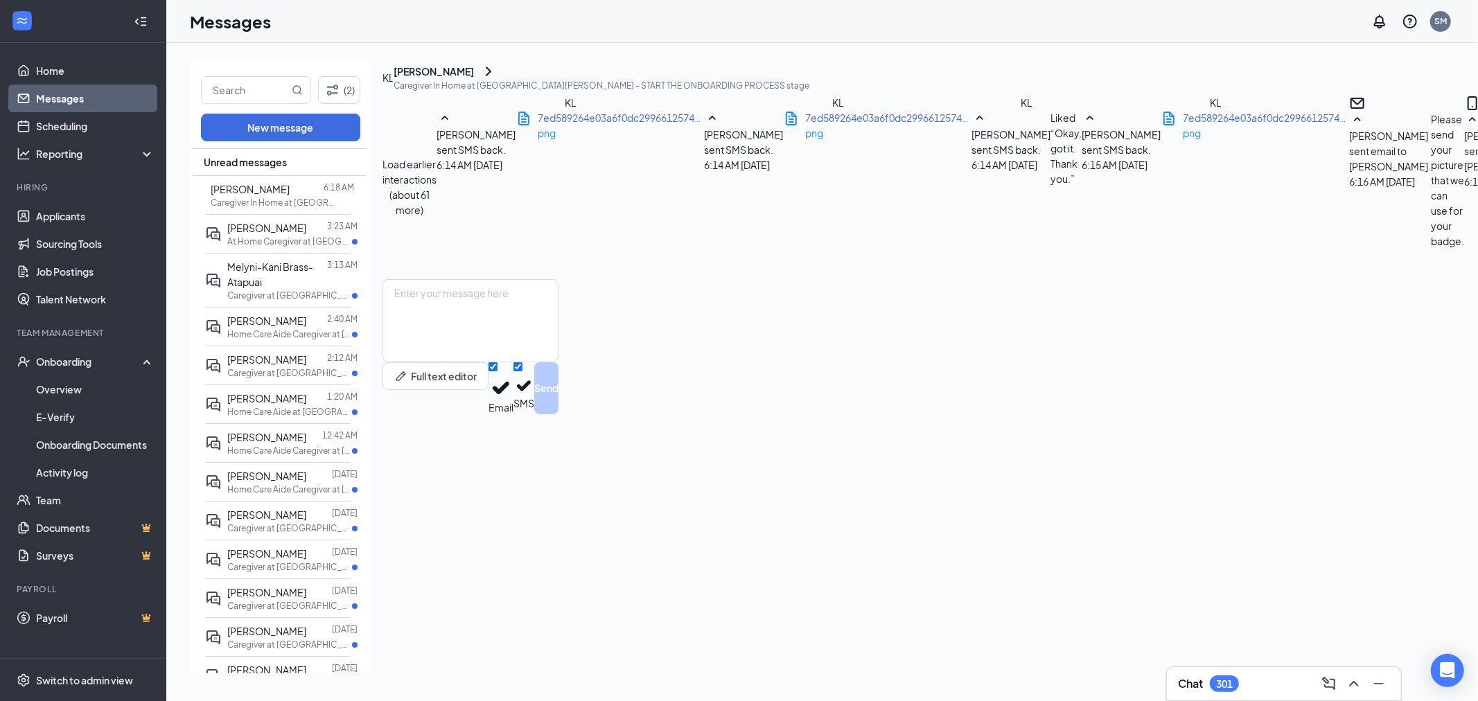
scroll to position [969, 0]
click at [62, 70] on link "Home" at bounding box center [95, 71] width 119 height 28
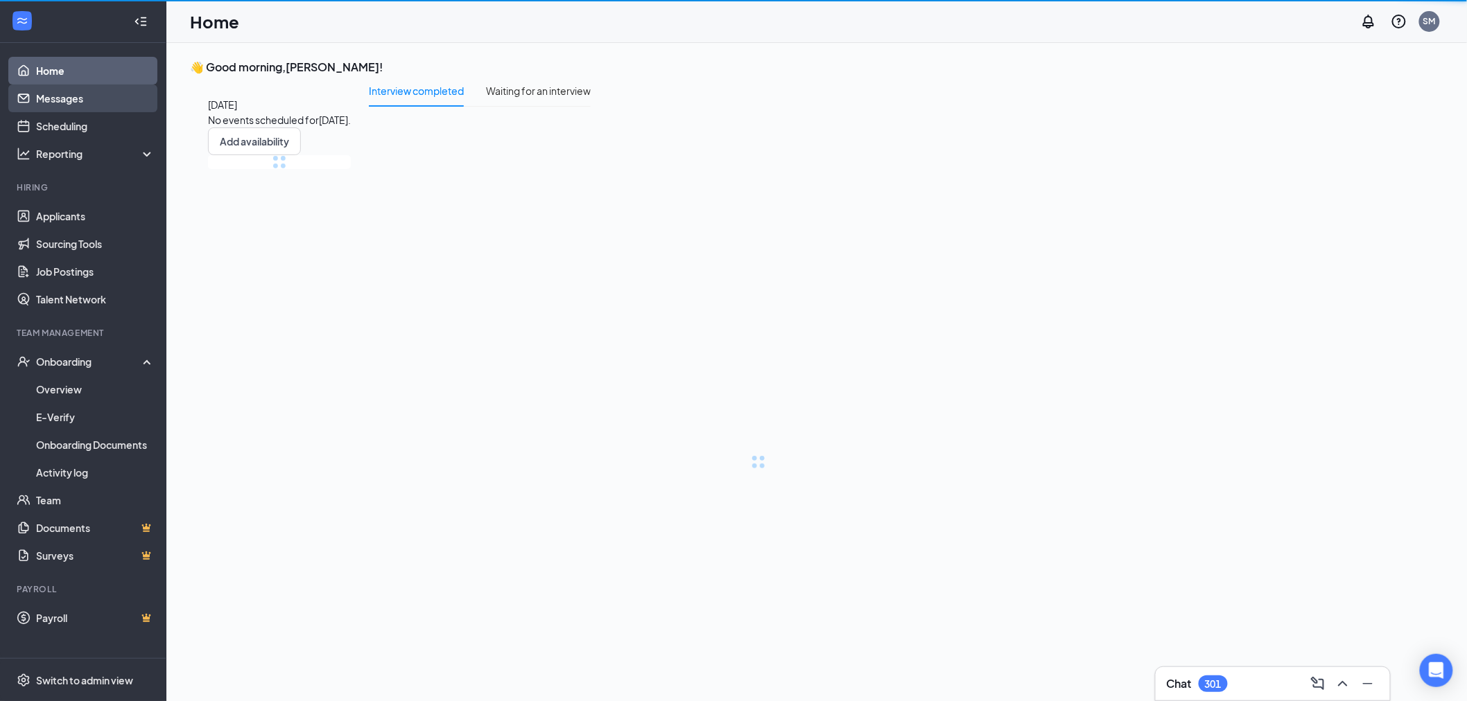
click at [58, 87] on link "Messages" at bounding box center [95, 99] width 119 height 28
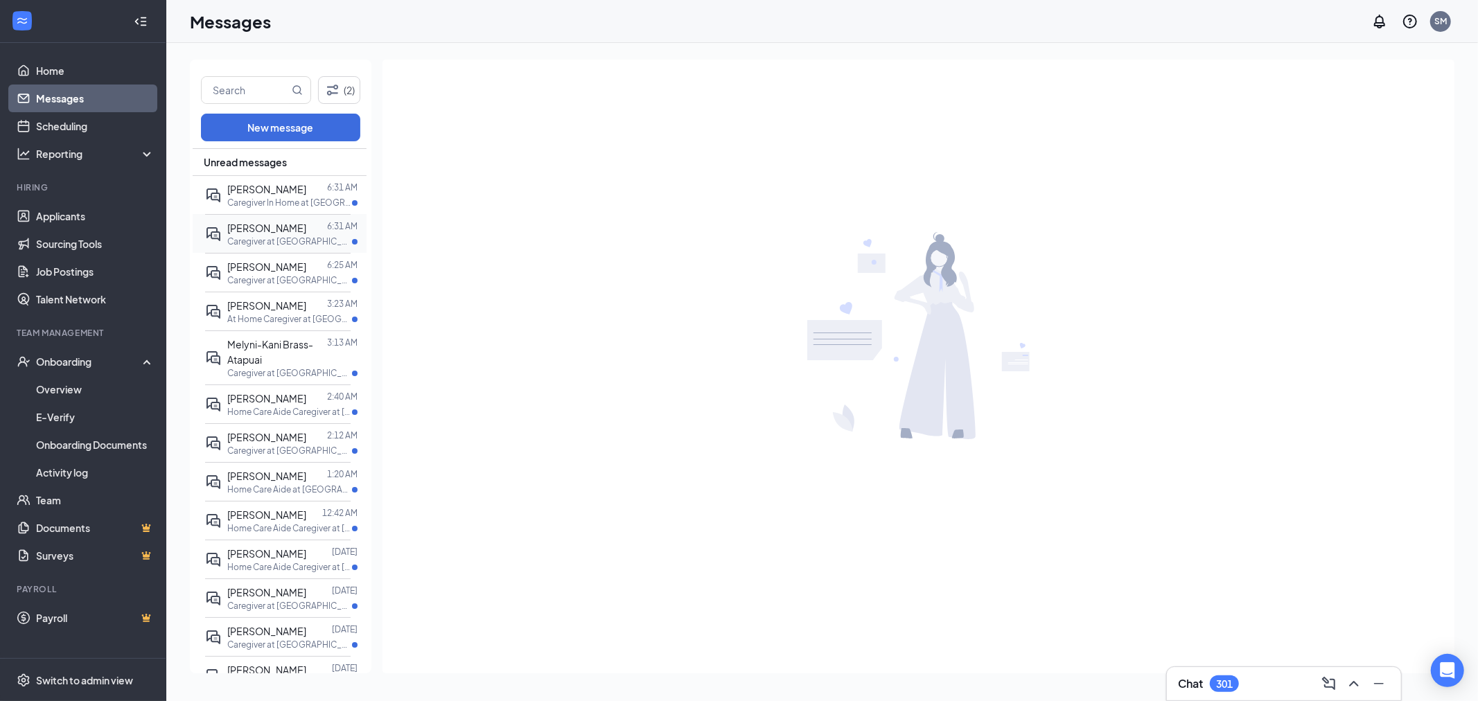
click at [280, 237] on p "Caregiver at San Rafael" at bounding box center [289, 242] width 125 height 12
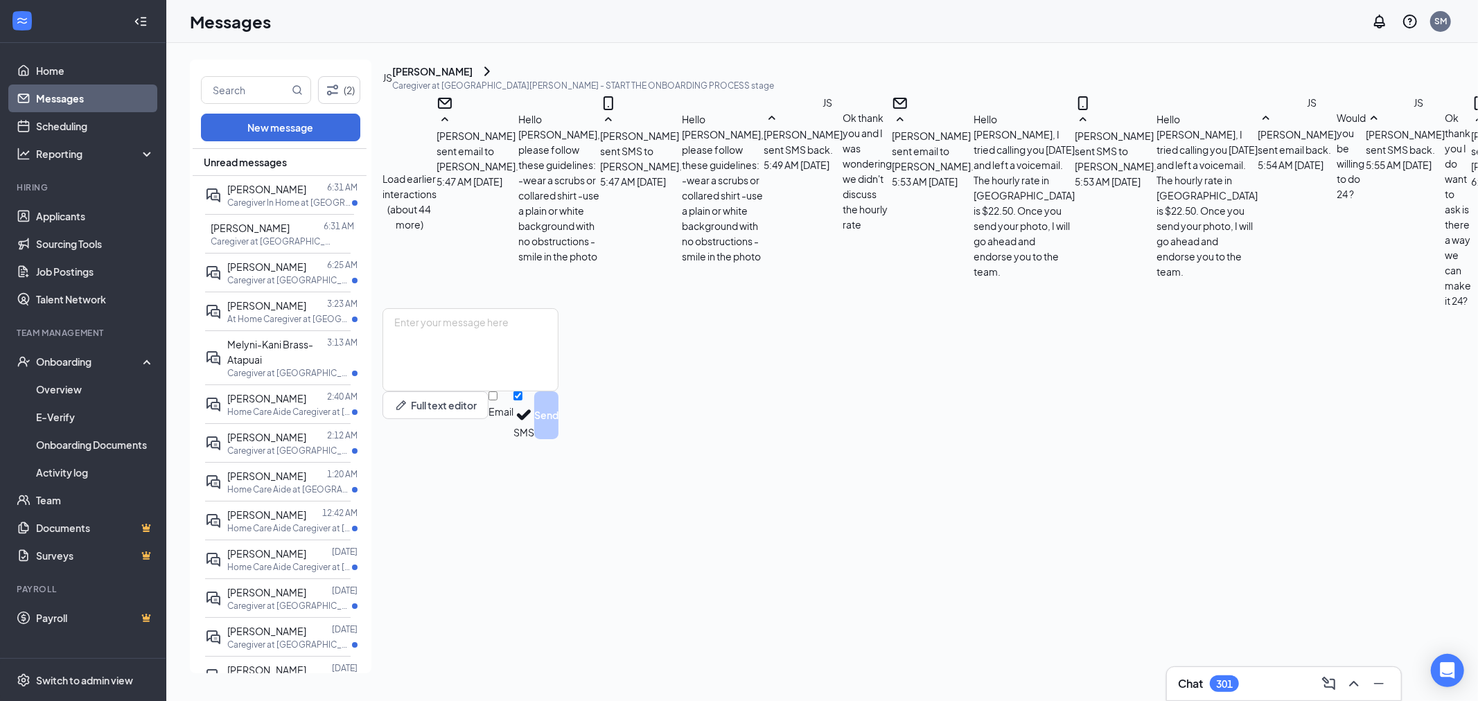
scroll to position [536, 0]
click at [559, 392] on textarea at bounding box center [471, 349] width 176 height 83
type textarea "Yes, the number I've shared with you during the orientation."
click at [498, 401] on input "Email" at bounding box center [493, 396] width 9 height 9
checkbox input "true"
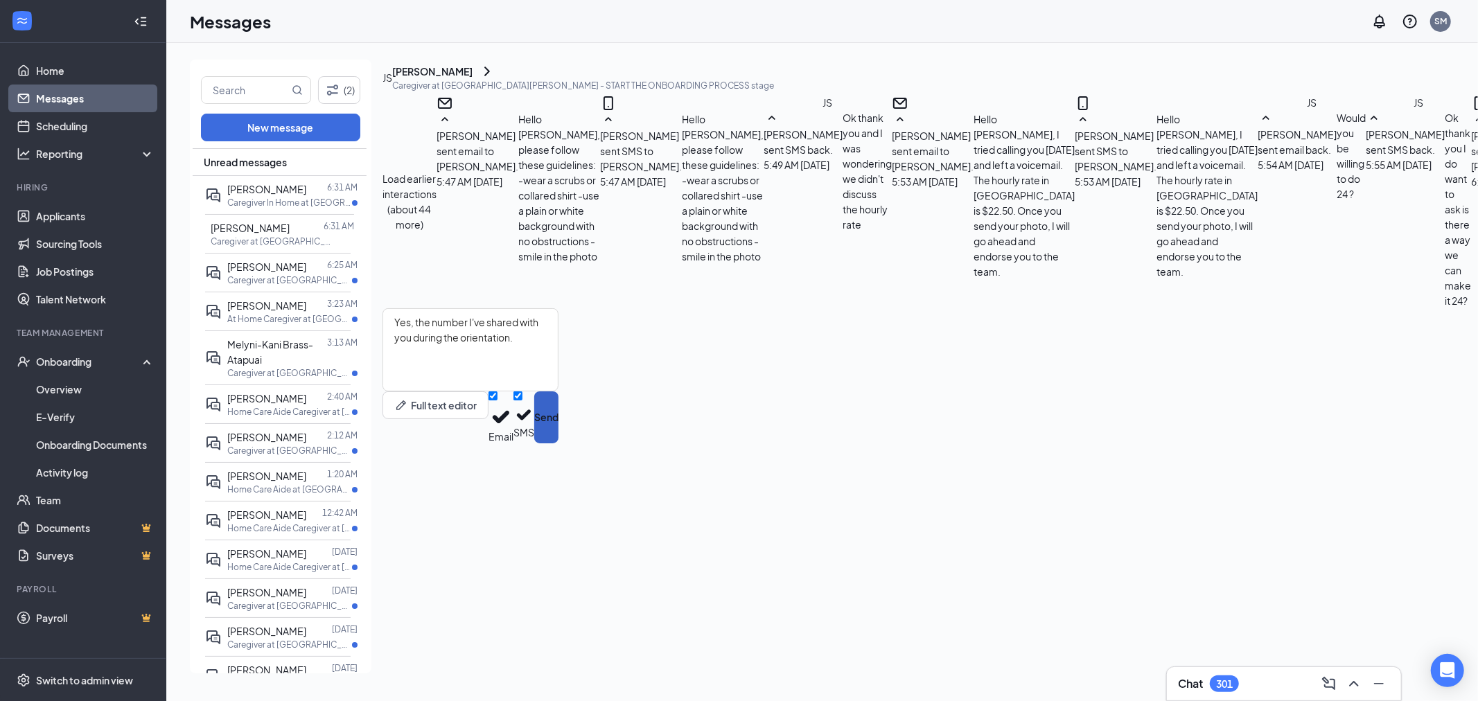
click at [559, 444] on button "Send" at bounding box center [546, 418] width 24 height 52
drag, startPoint x: 42, startPoint y: 50, endPoint x: 43, endPoint y: 67, distance: 16.6
click at [42, 51] on ul "Home Messages Scheduling Reporting Hiring Applicants Sourcing Tools Job Posting…" at bounding box center [83, 350] width 166 height 615
drag, startPoint x: 43, startPoint y: 67, endPoint x: 44, endPoint y: 90, distance: 23.6
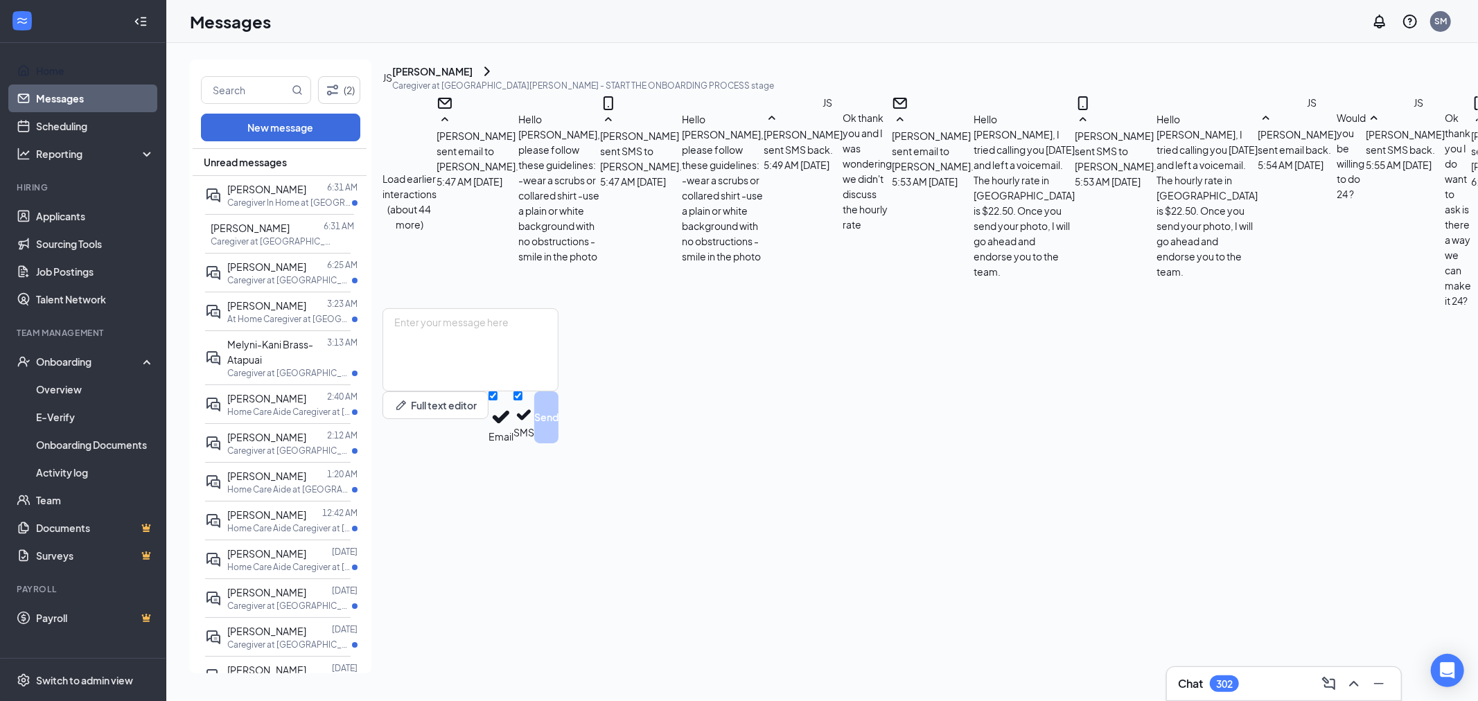
click at [43, 67] on link "Home" at bounding box center [95, 71] width 119 height 28
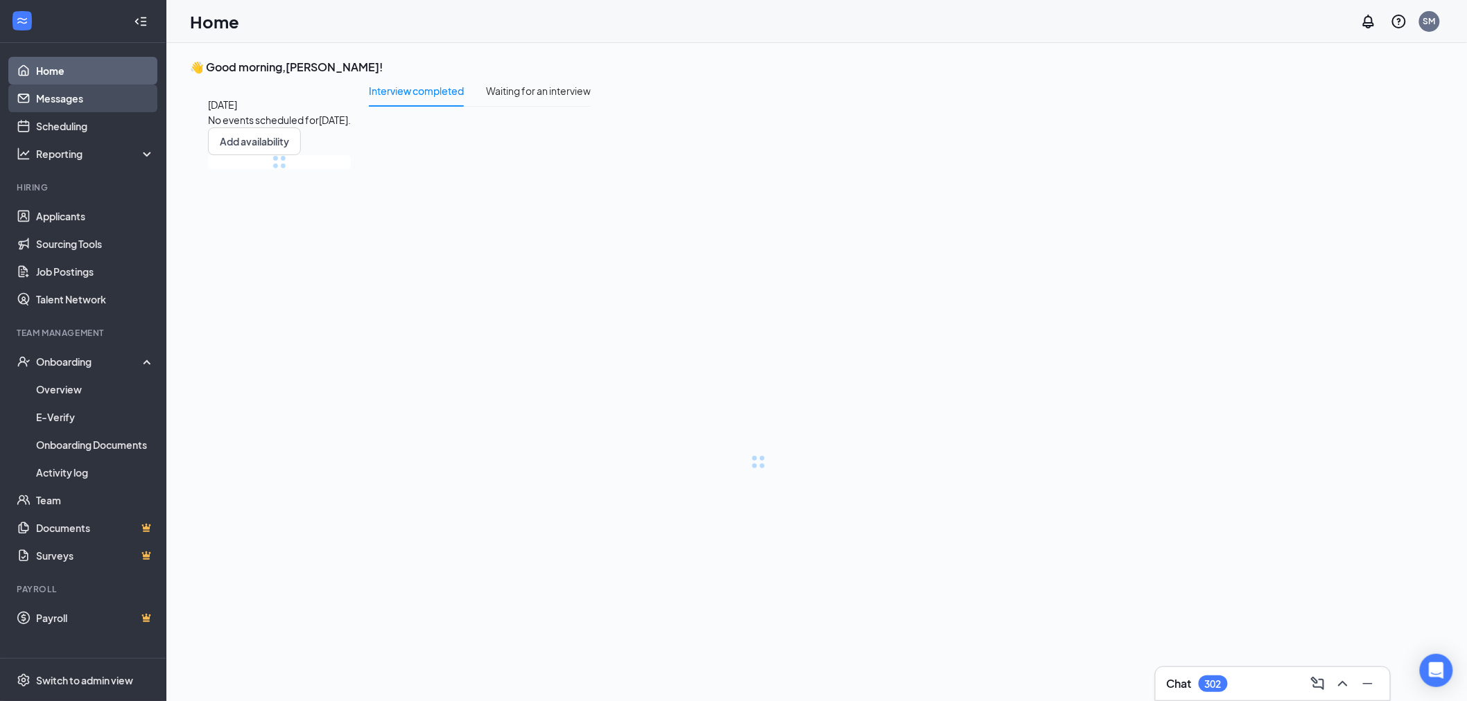
click at [44, 107] on link "Messages" at bounding box center [95, 99] width 119 height 28
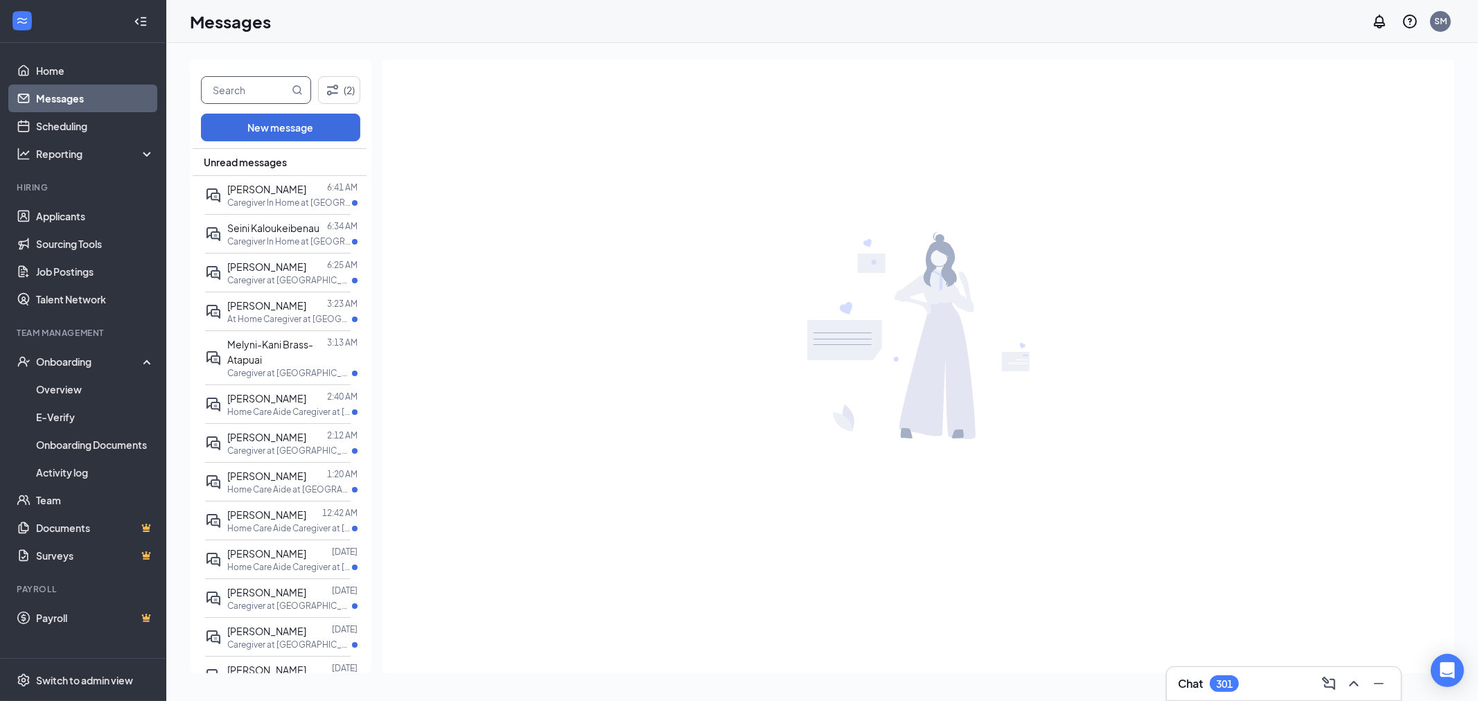
click at [224, 89] on input "text" at bounding box center [245, 90] width 87 height 26
type input "jazmi"
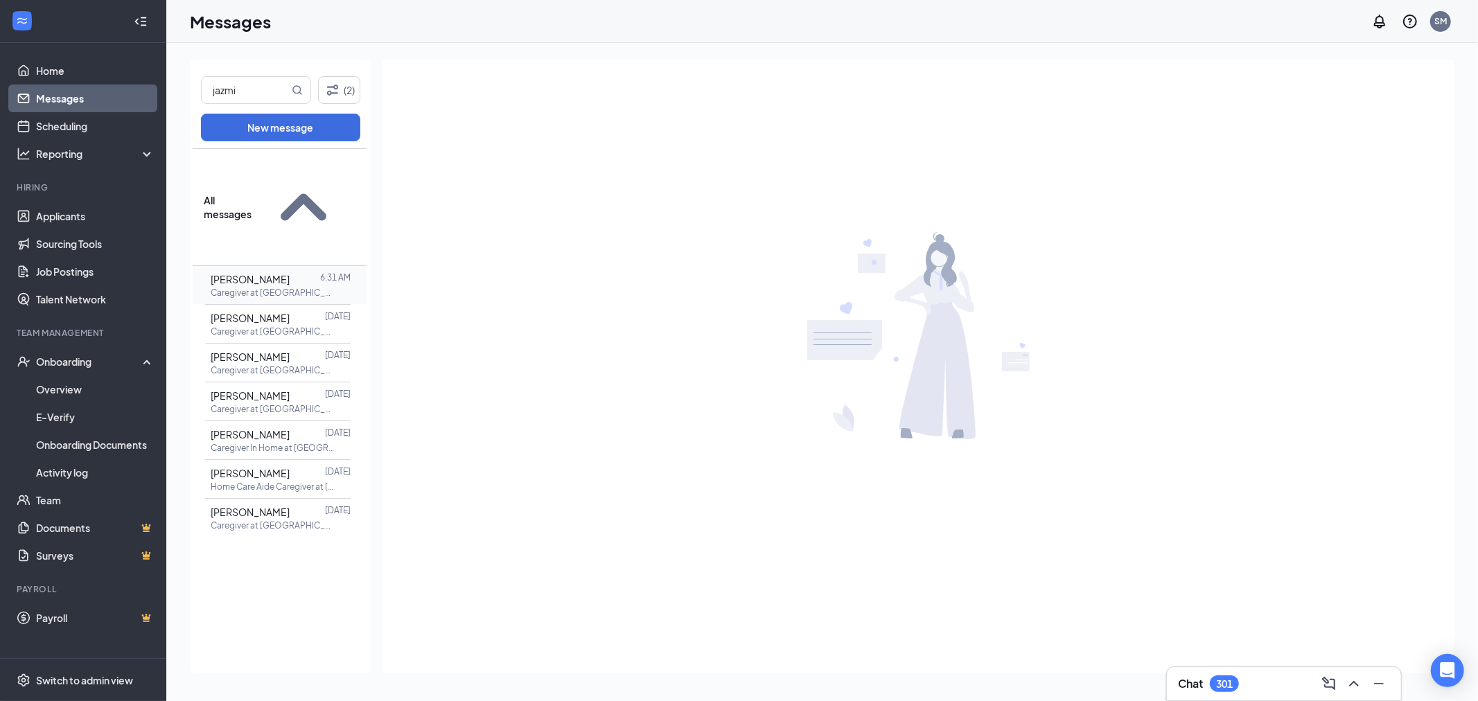
click at [277, 273] on span "Jazmin Slavik" at bounding box center [250, 279] width 79 height 12
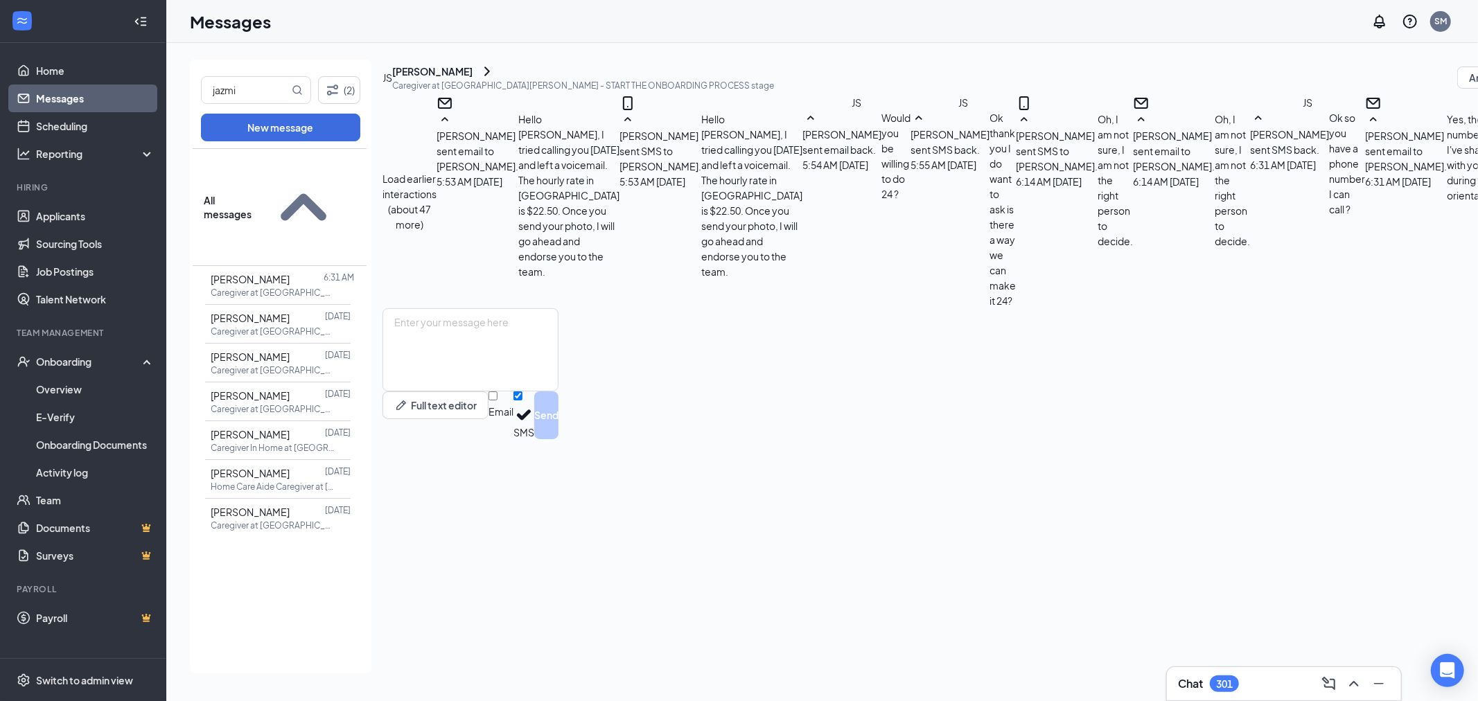
scroll to position [414, 0]
click at [559, 392] on textarea at bounding box center [471, 349] width 176 height 83
click at [60, 62] on link "Home" at bounding box center [95, 71] width 119 height 28
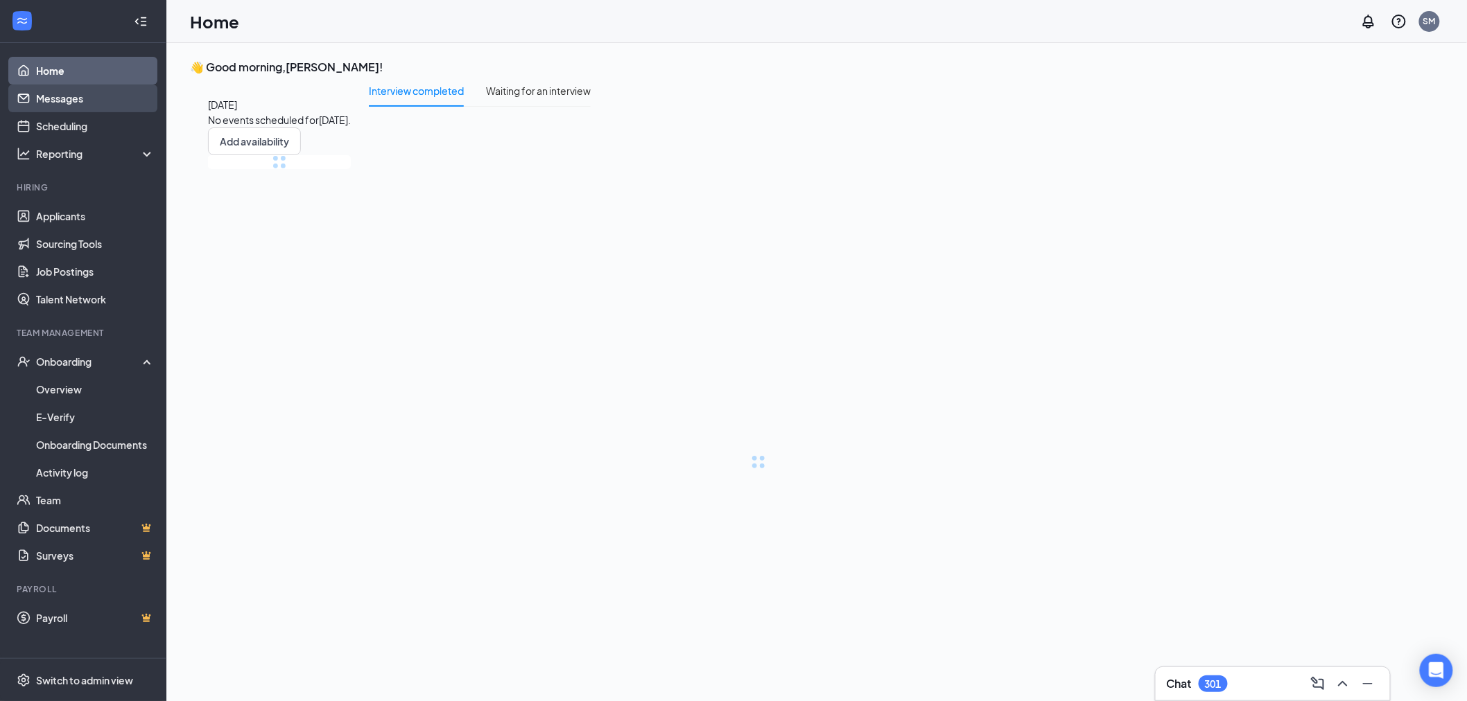
click at [82, 90] on link "Messages" at bounding box center [95, 99] width 119 height 28
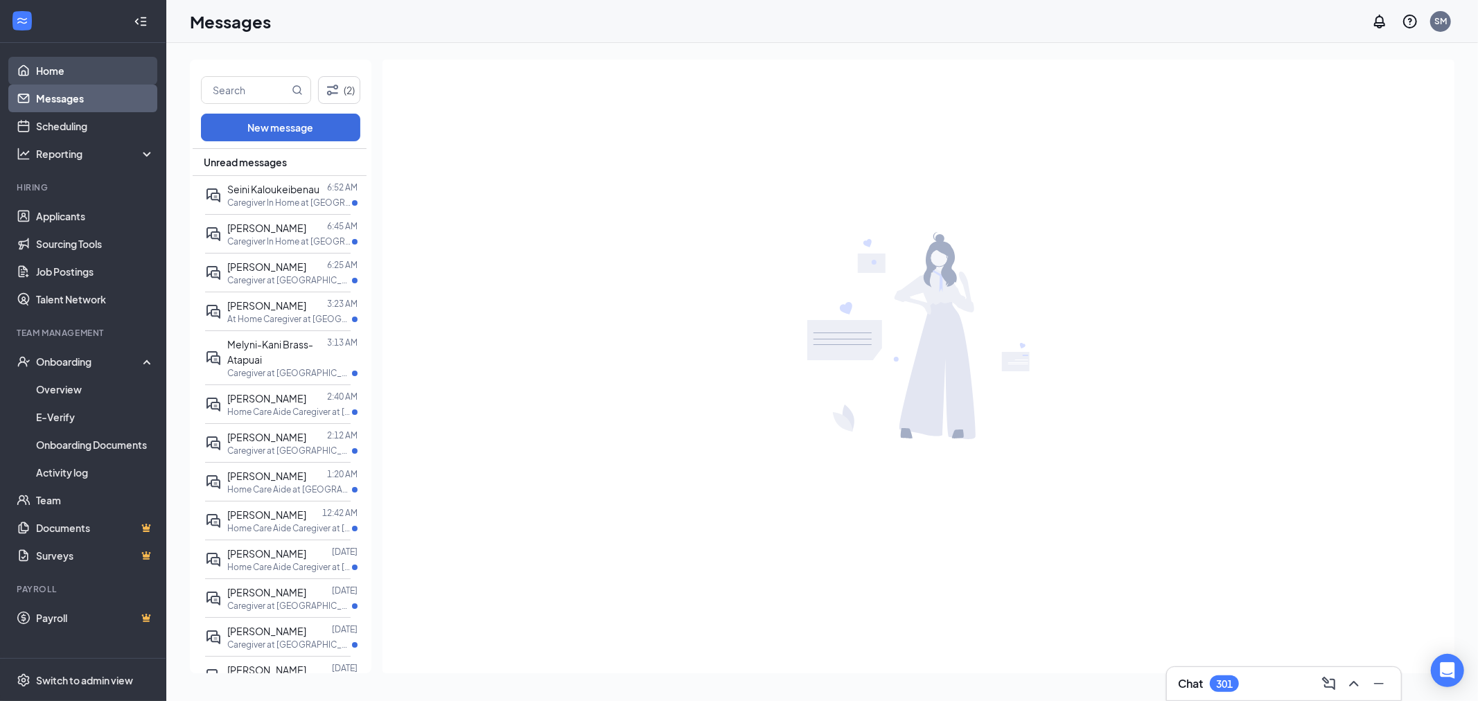
click at [85, 63] on link "Home" at bounding box center [95, 71] width 119 height 28
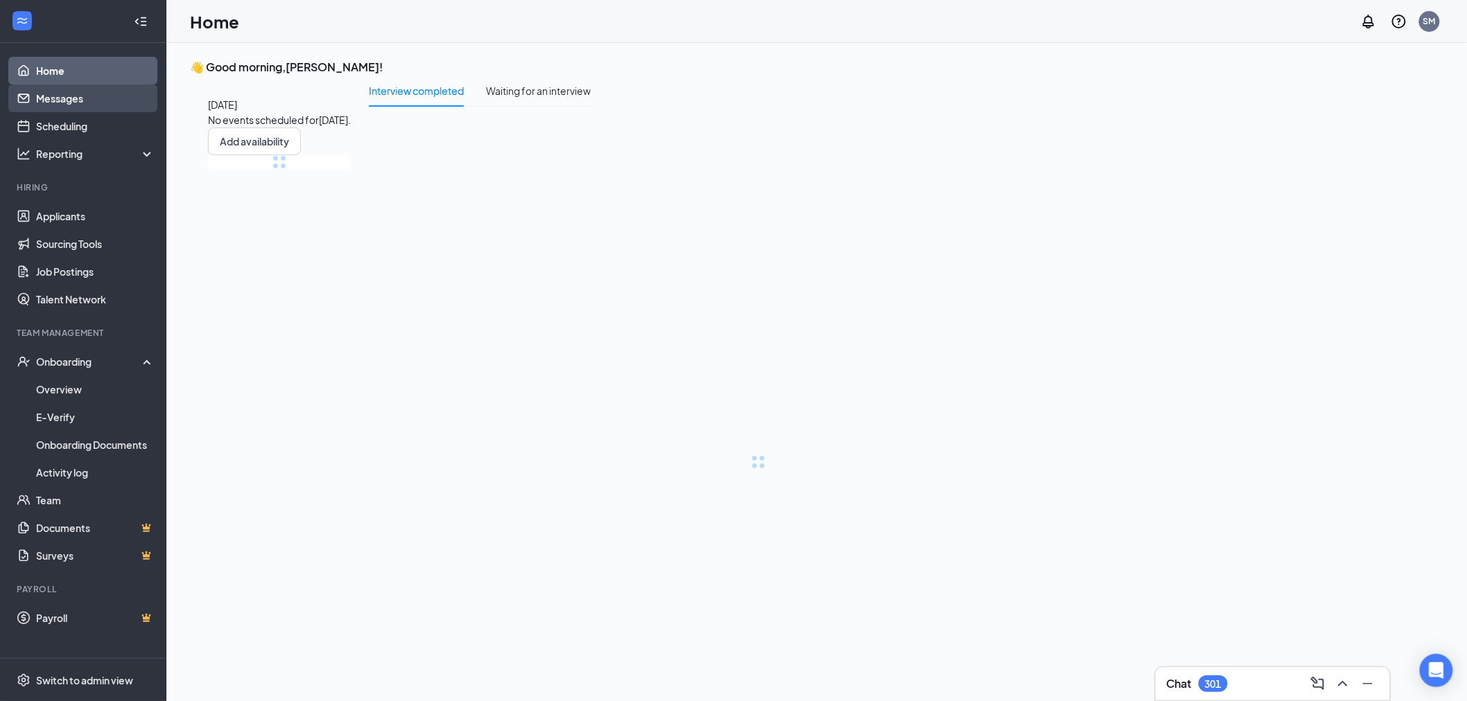
click at [74, 99] on link "Messages" at bounding box center [95, 99] width 119 height 28
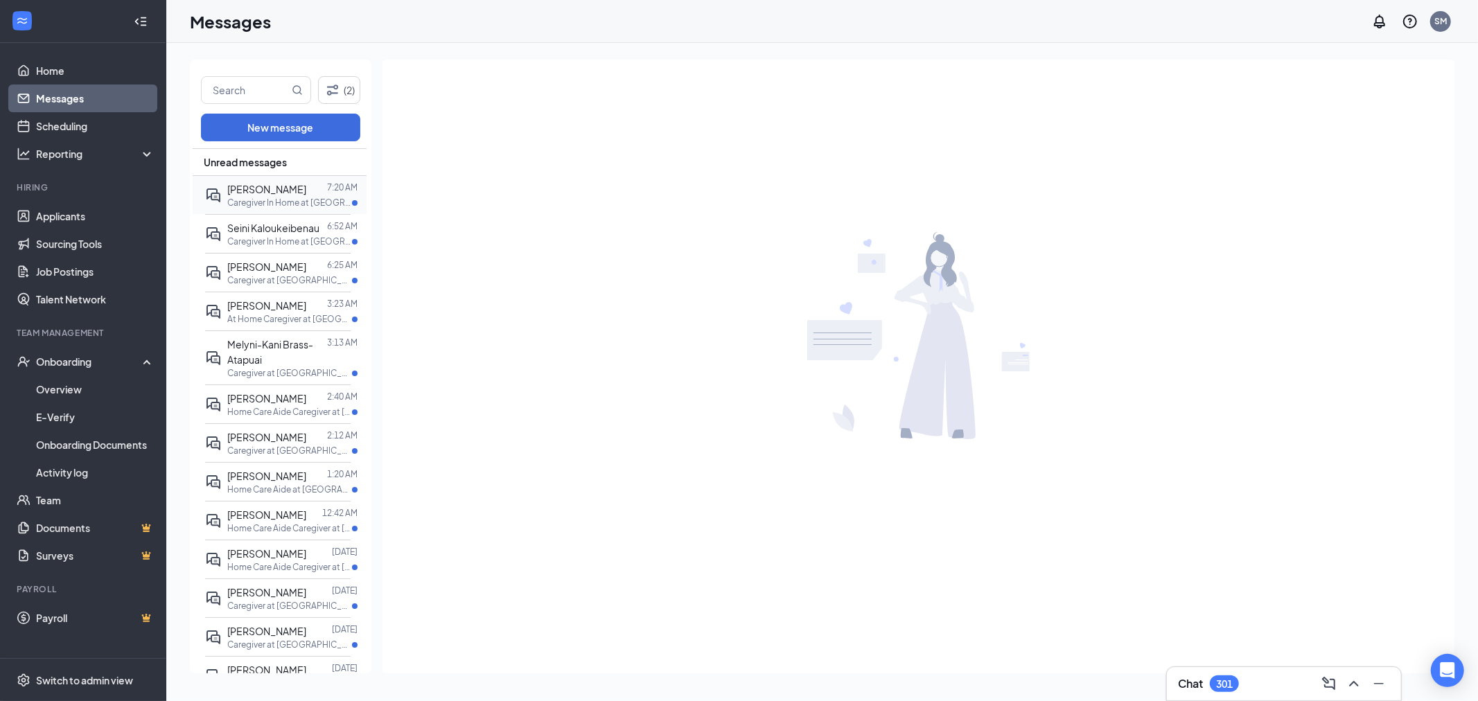
click at [301, 200] on p "Caregiver In Home at Santa Rosa" at bounding box center [289, 203] width 125 height 12
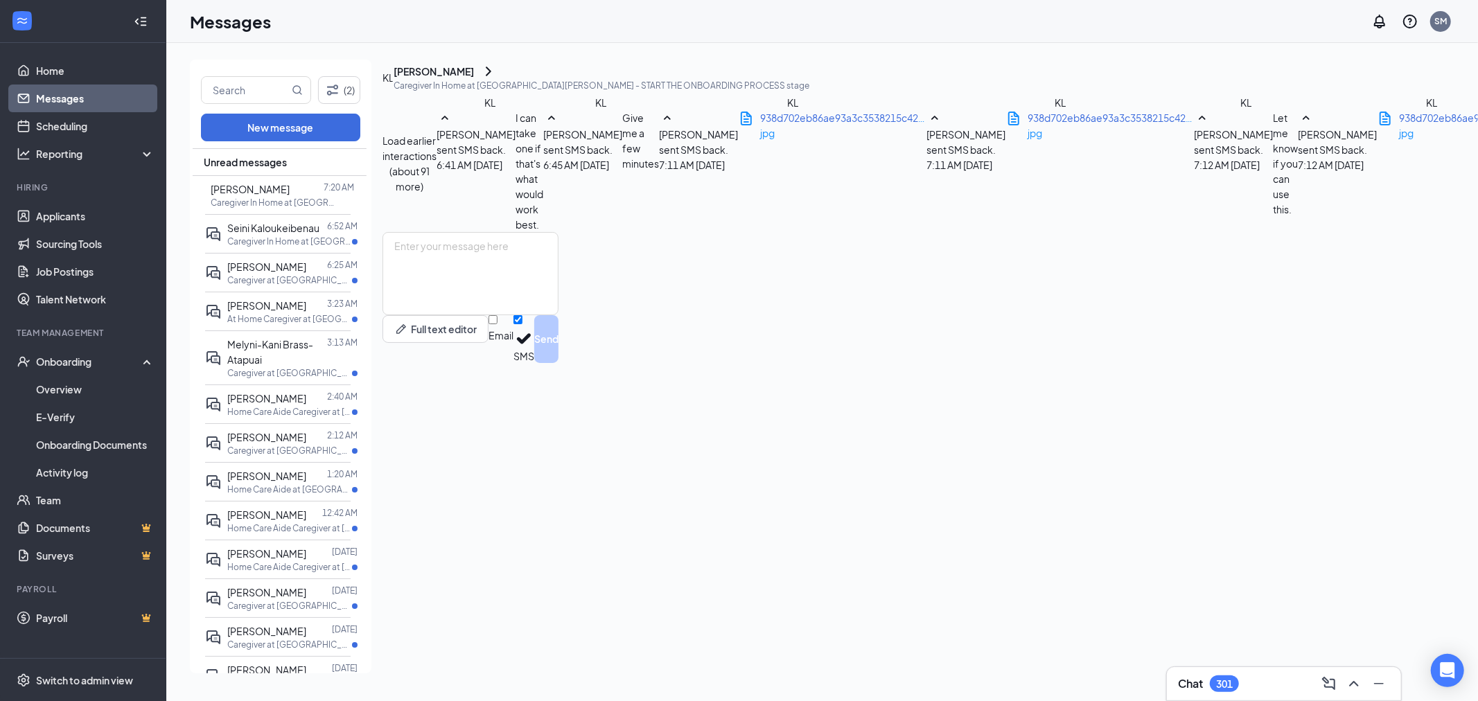
scroll to position [621, 0]
click at [559, 315] on textarea at bounding box center [471, 273] width 176 height 83
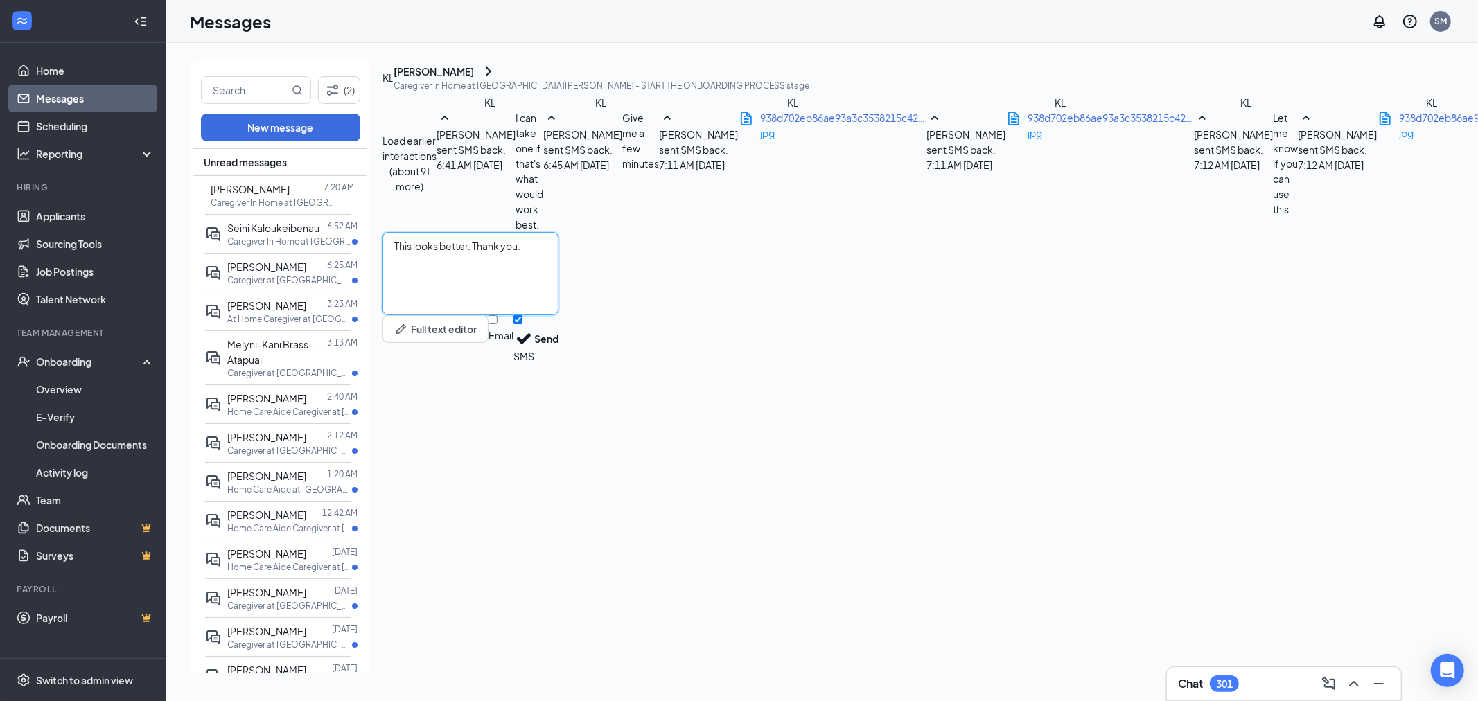
type textarea "This looks better. Thank you."
click at [559, 363] on div "Email SMS Send" at bounding box center [524, 339] width 70 height 48
click at [498, 324] on input "Email" at bounding box center [493, 319] width 9 height 9
checkbox input "true"
click at [559, 367] on button "Send" at bounding box center [546, 341] width 24 height 52
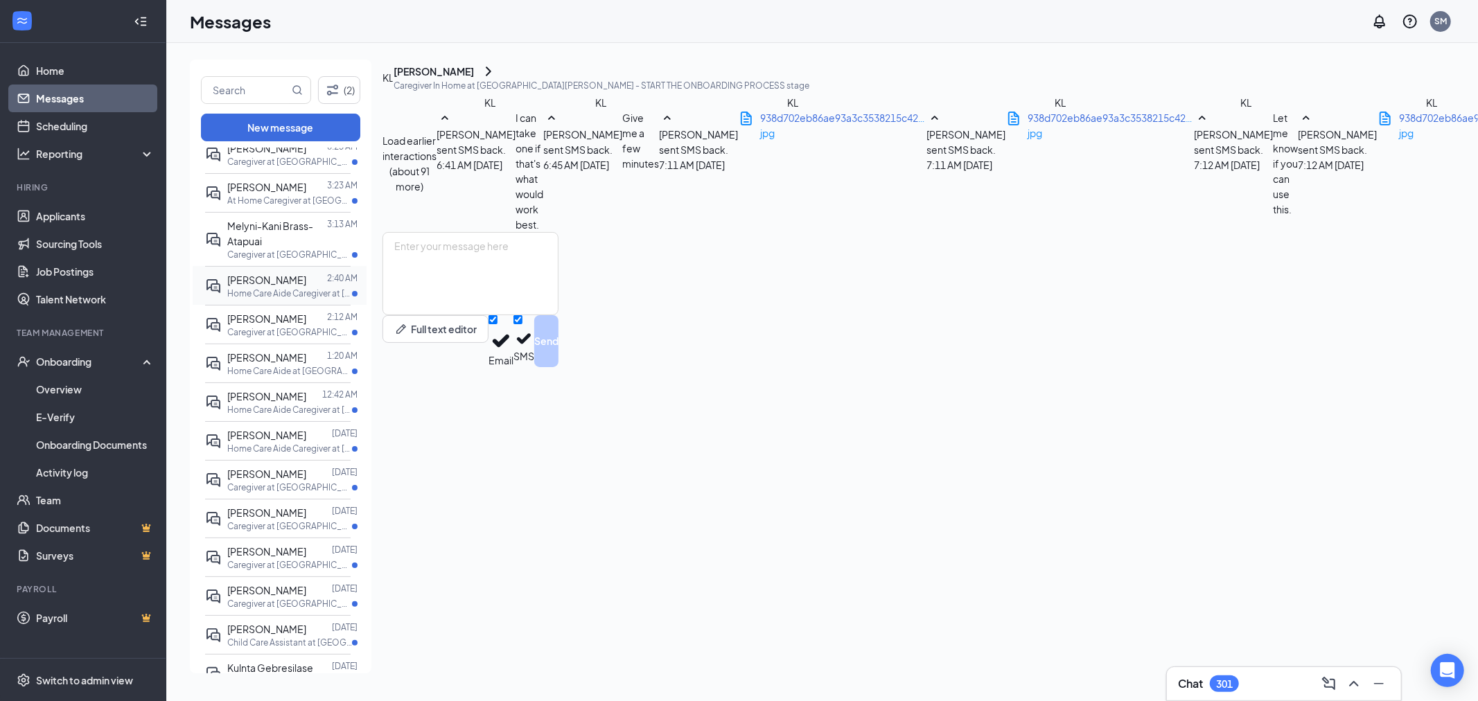
scroll to position [154, 0]
click at [246, 93] on input "text" at bounding box center [245, 90] width 87 height 26
type input "alondra"
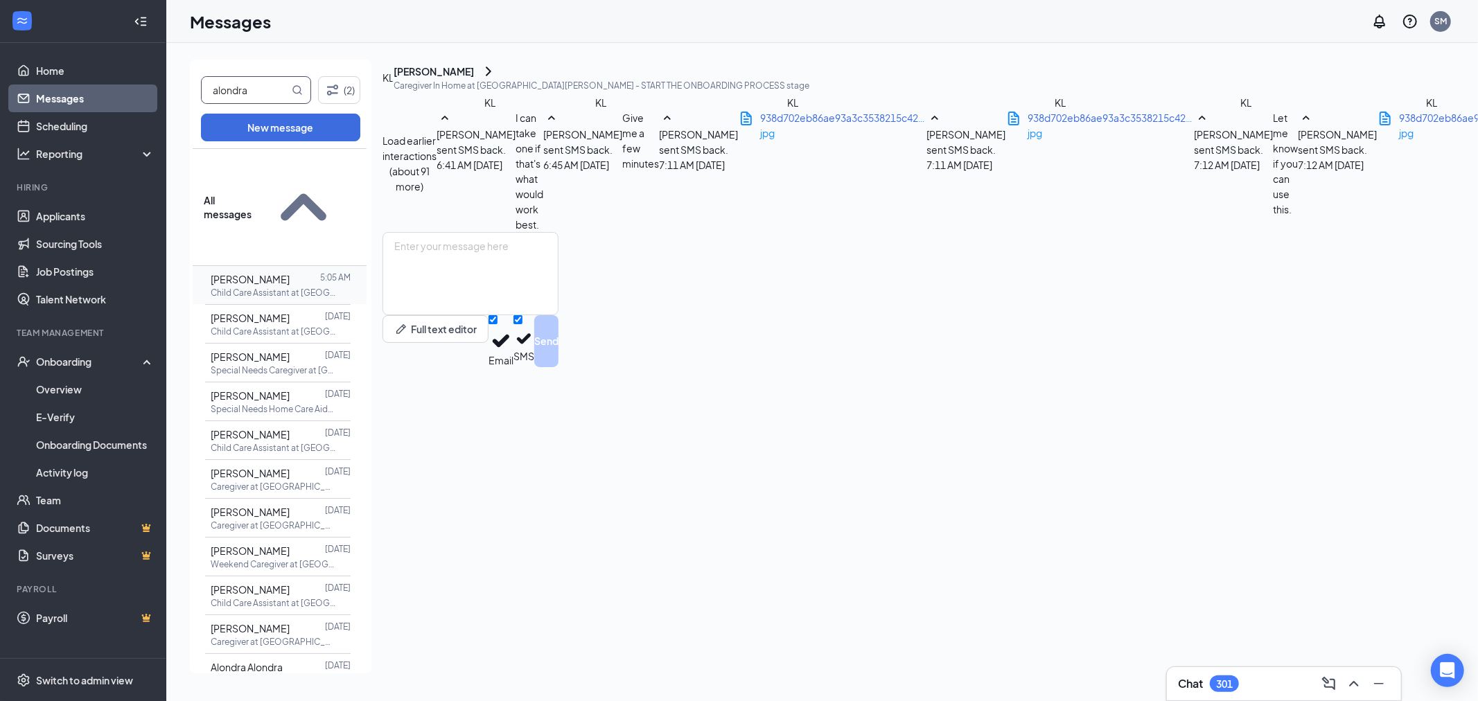
click at [264, 287] on p "Child Care Assistant at San Francisco" at bounding box center [273, 293] width 125 height 12
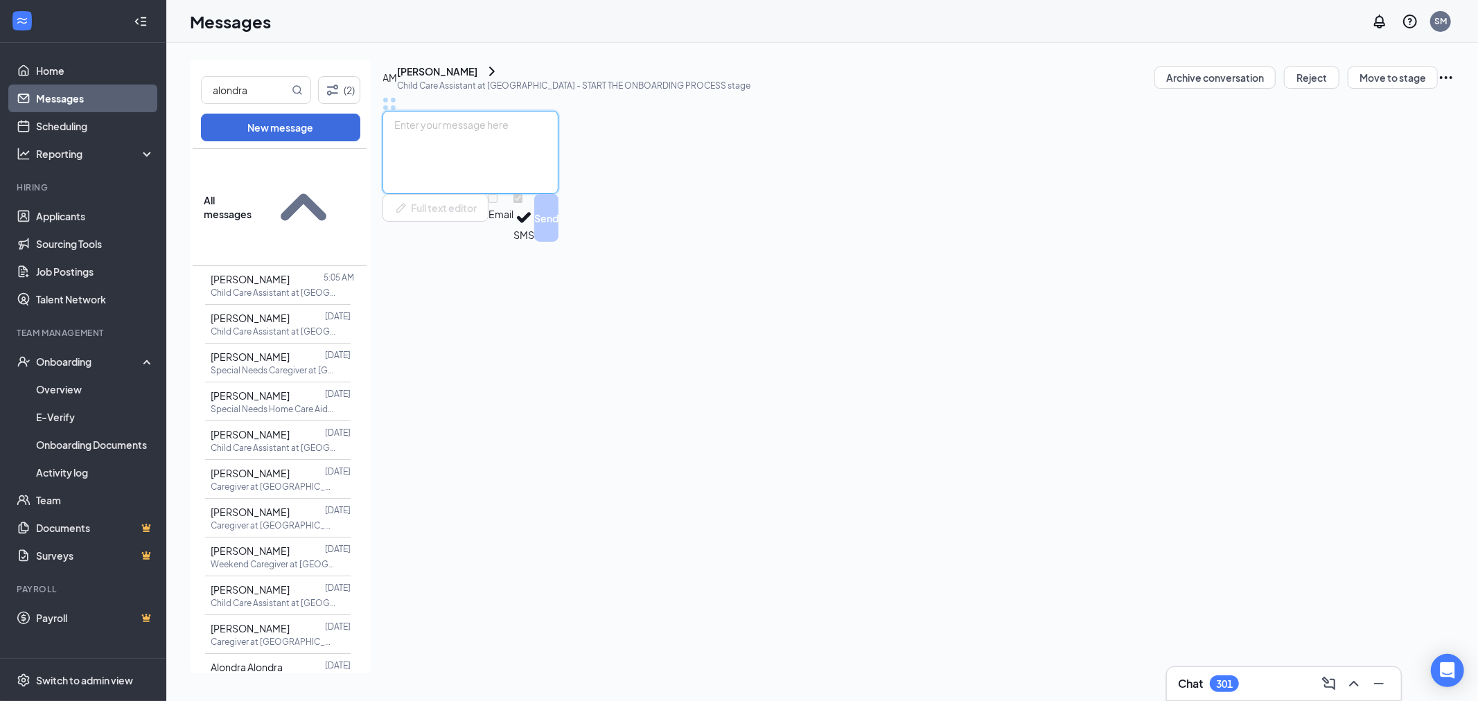
click at [548, 194] on textarea at bounding box center [471, 152] width 176 height 83
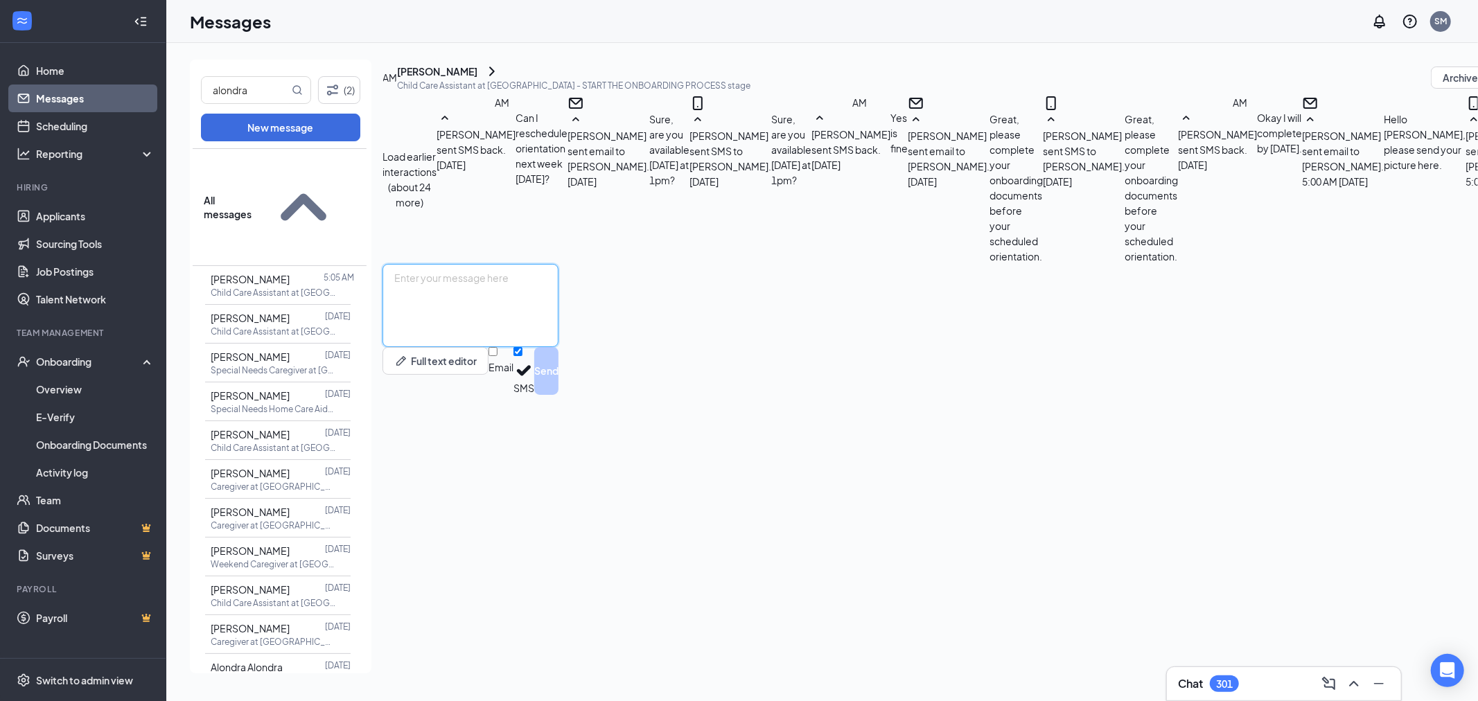
scroll to position [384, 0]
paste textarea "i Alondra, when are you going to send your picture?""
type textarea "Hi Alondra, when are you going to send your picture?""
click at [498, 356] on input "Email" at bounding box center [493, 351] width 9 height 9
checkbox input "true"
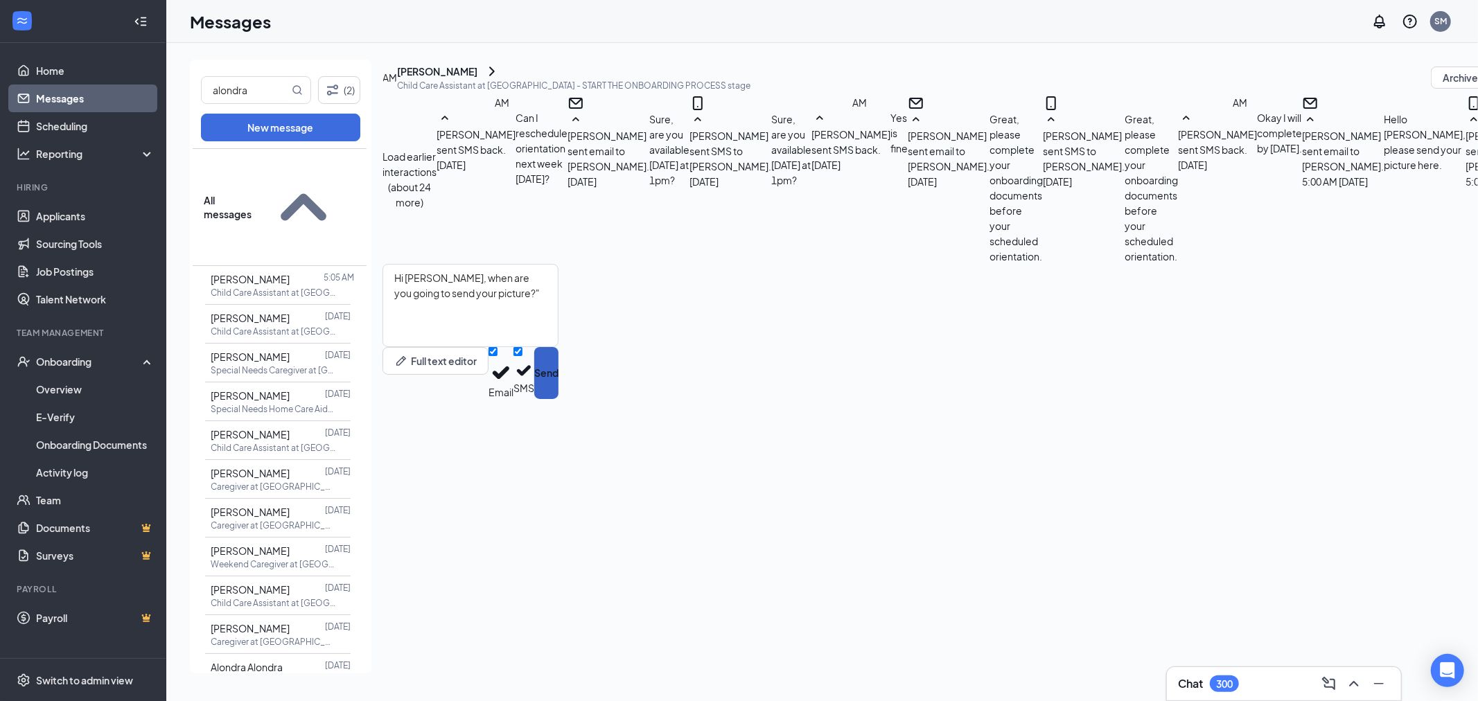
click at [559, 399] on button "Send" at bounding box center [546, 373] width 24 height 52
click at [246, 78] on input "alondra" at bounding box center [245, 90] width 87 height 26
type input "madeline"
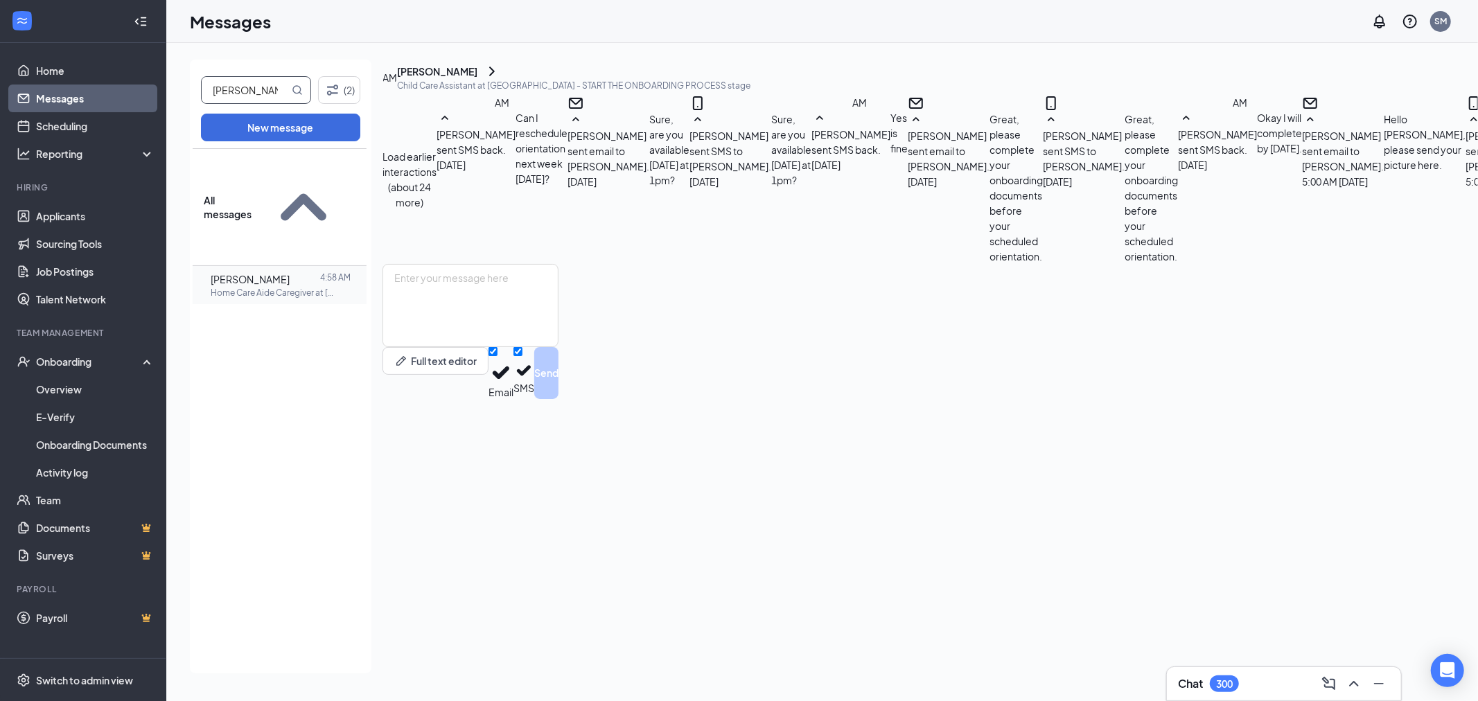
click at [281, 273] on span "[PERSON_NAME]" at bounding box center [250, 279] width 79 height 12
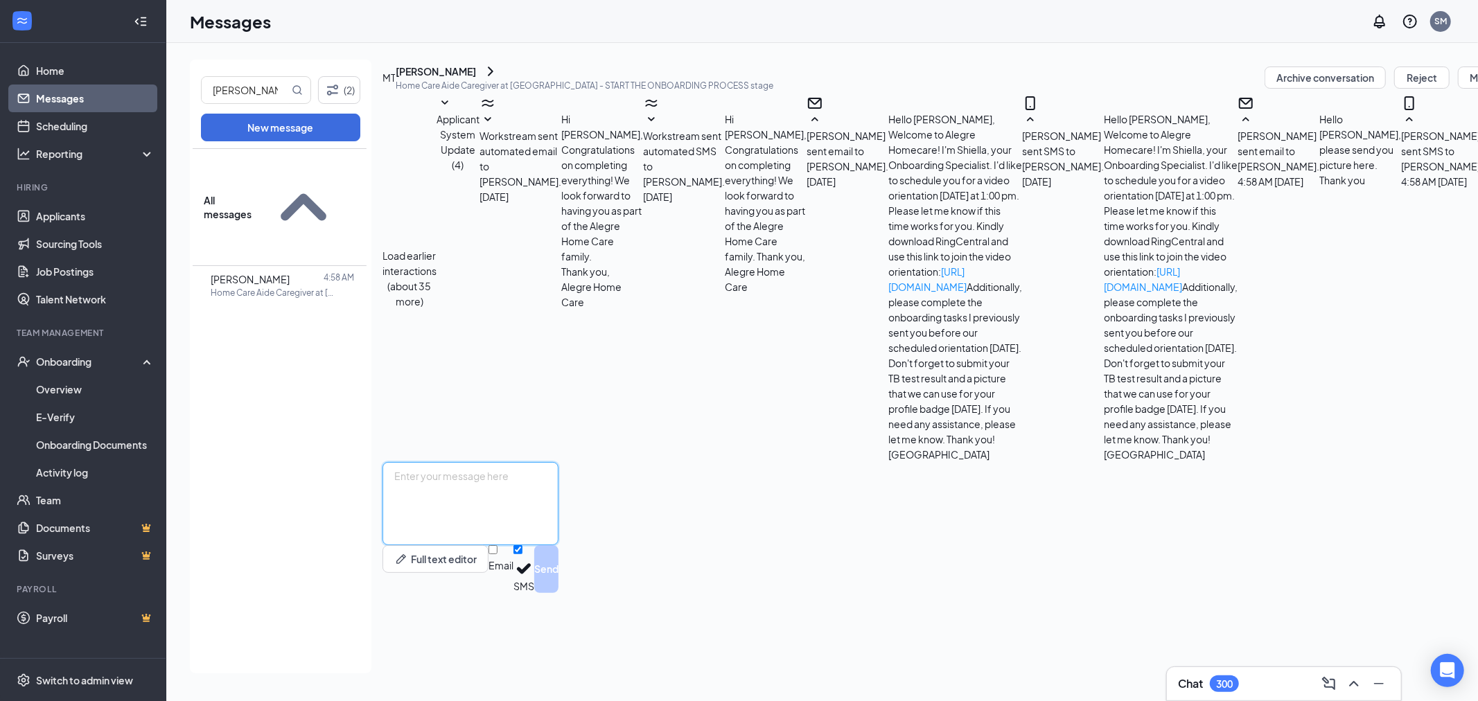
click at [559, 545] on textarea at bounding box center [471, 503] width 176 height 83
paste textarea "Hi Alondra, when are you going to send your picture?""
drag, startPoint x: 466, startPoint y: 589, endPoint x: 395, endPoint y: 584, distance: 71.6
click at [395, 589] on div "Hello Madeline, Hi Alondra, when are you going to send your picture?" Full text…" at bounding box center [471, 527] width 176 height 131
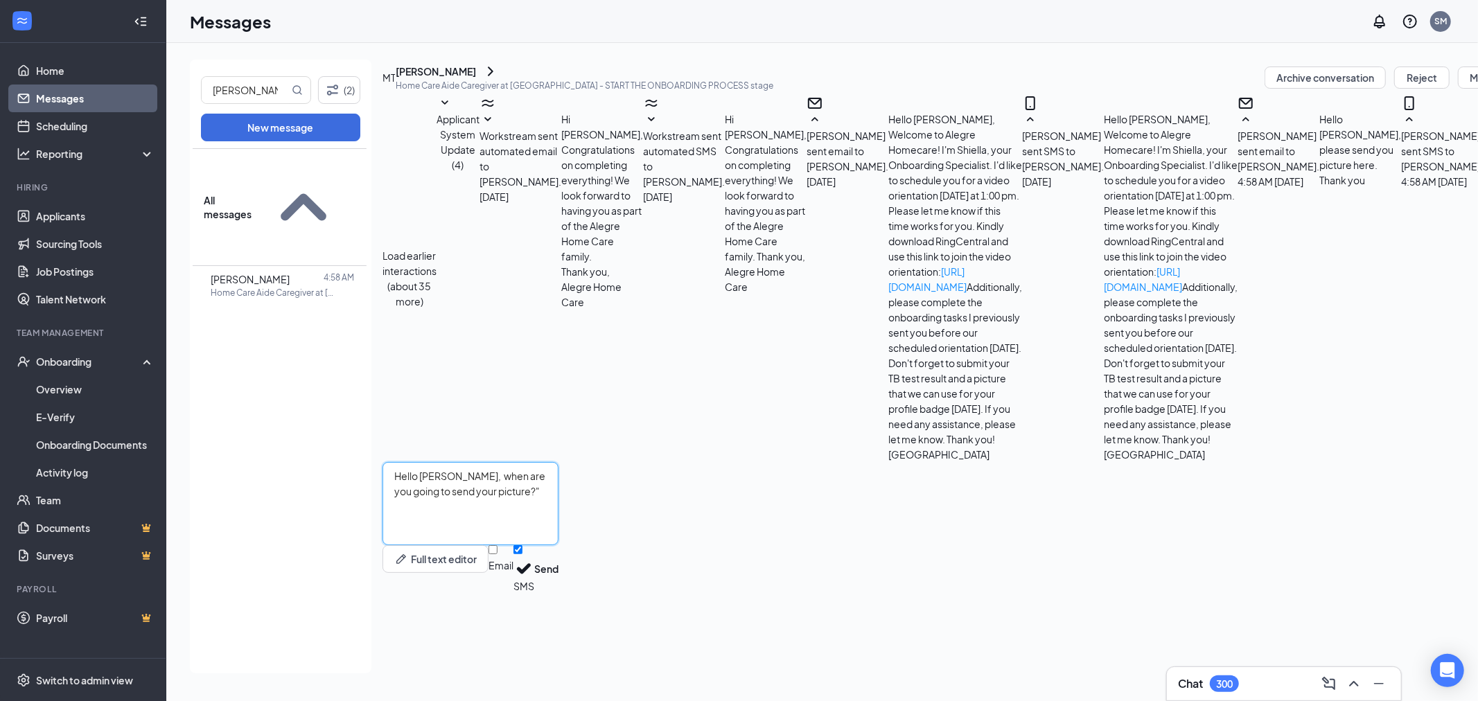
type textarea "Hello Madeline, when are you going to send your picture?""
click at [559, 593] on div "Email SMS Send" at bounding box center [524, 569] width 70 height 48
click at [498, 554] on input "Email" at bounding box center [493, 549] width 9 height 9
checkbox input "true"
click at [559, 597] on button "Send" at bounding box center [546, 571] width 24 height 52
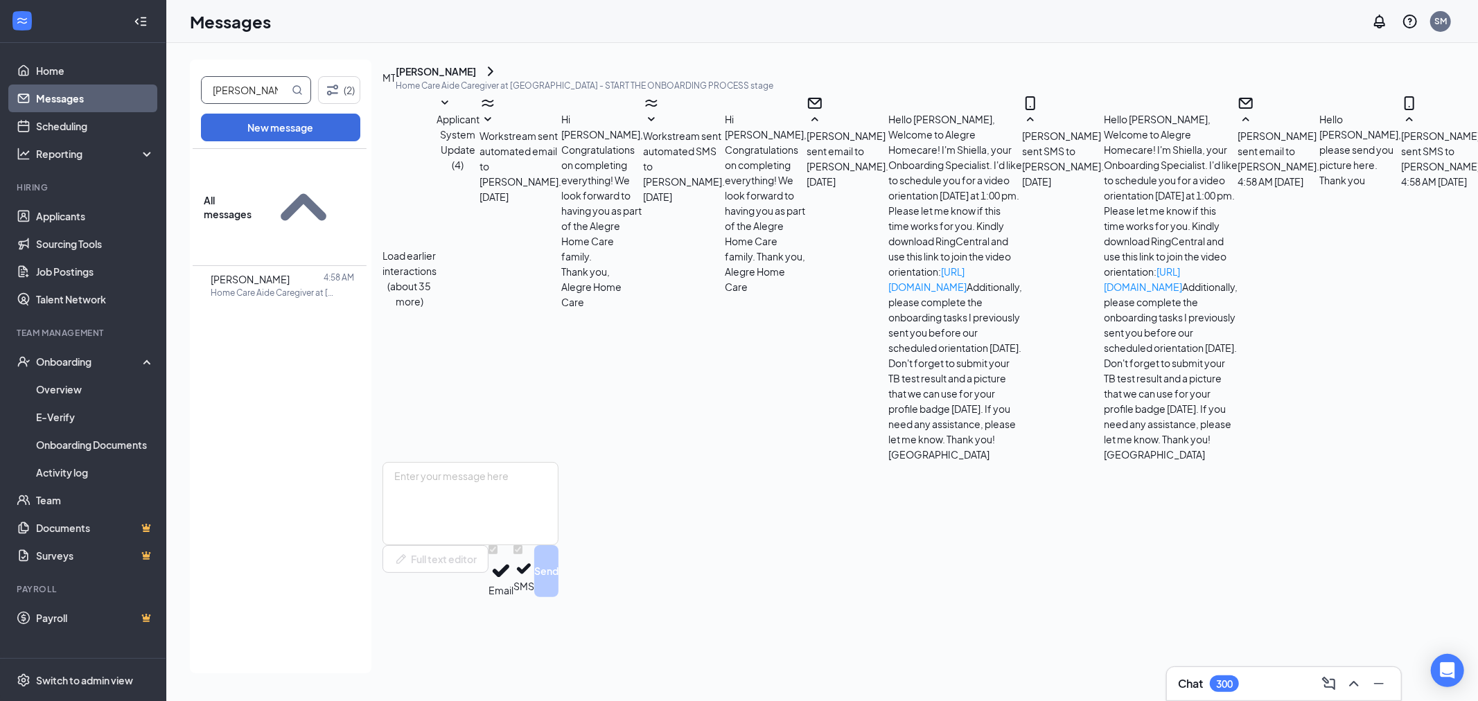
click at [241, 95] on input "madeline" at bounding box center [245, 90] width 87 height 26
type input "faiza"
click at [241, 287] on p "Caregiver In Home at Santa Rosa" at bounding box center [273, 293] width 125 height 12
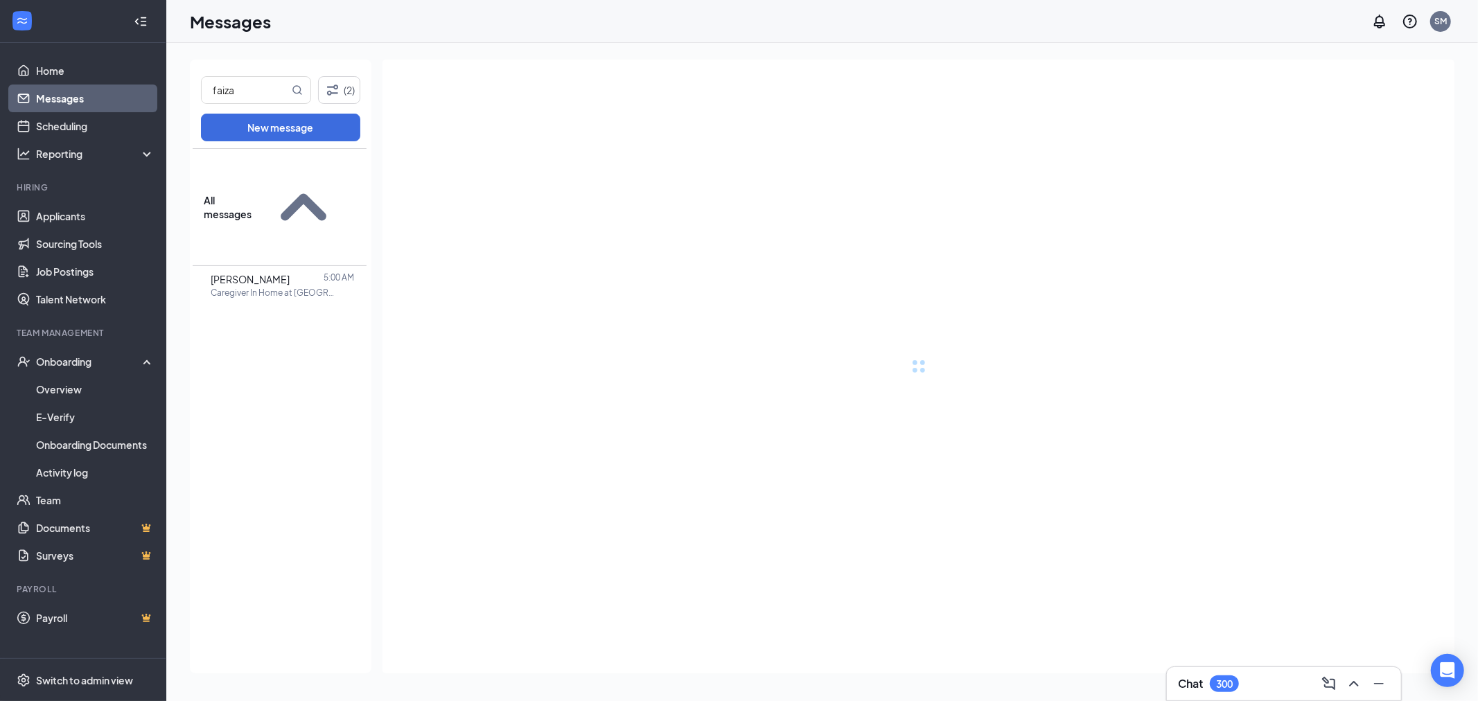
click at [276, 287] on p "Caregiver In Home at Santa Rosa" at bounding box center [273, 293] width 125 height 12
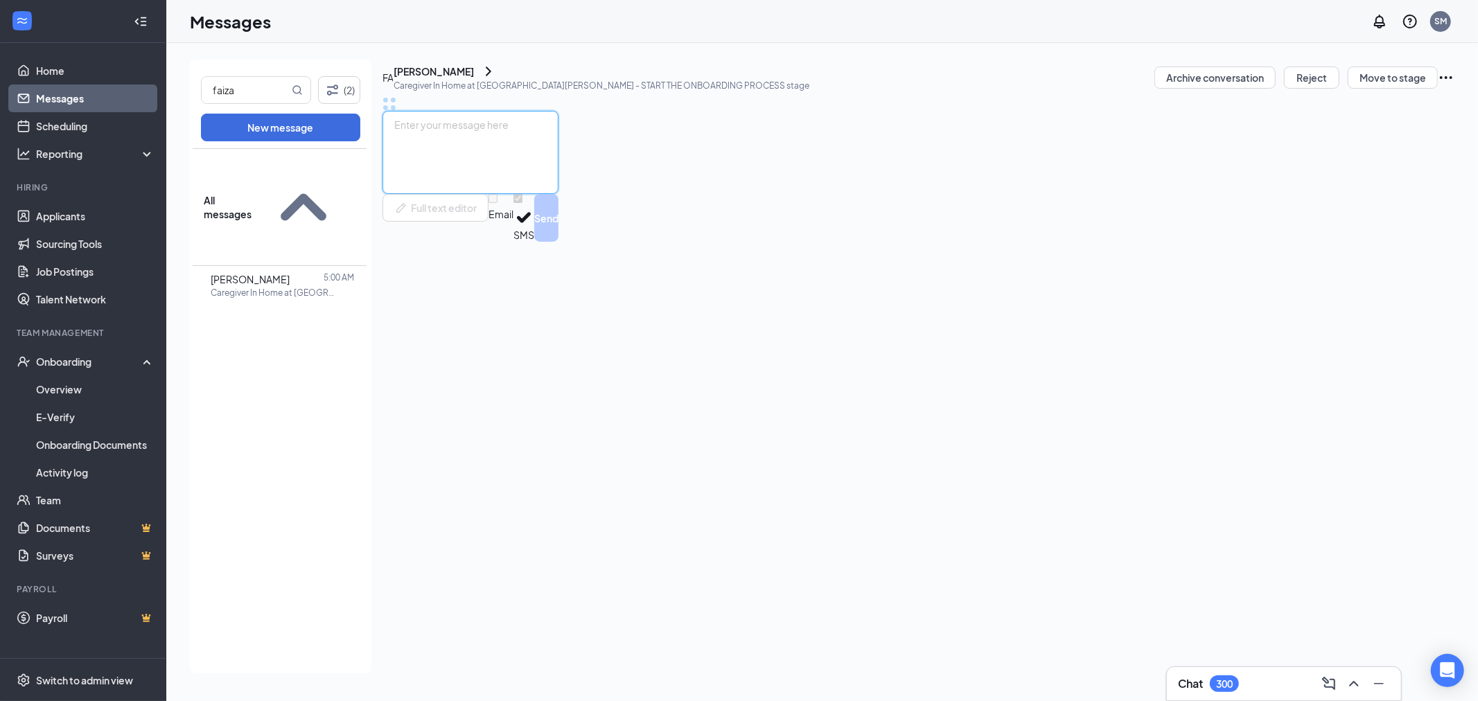
click at [559, 194] on textarea at bounding box center [471, 152] width 176 height 83
paste textarea "Hi Alondra, when are you going to send your picture?""
click at [469, 194] on textarea "Hi Alondra, when are you going to send your picture?"" at bounding box center [471, 152] width 176 height 83
paste textarea "Hi Alondra, when are you going to send your picture?""
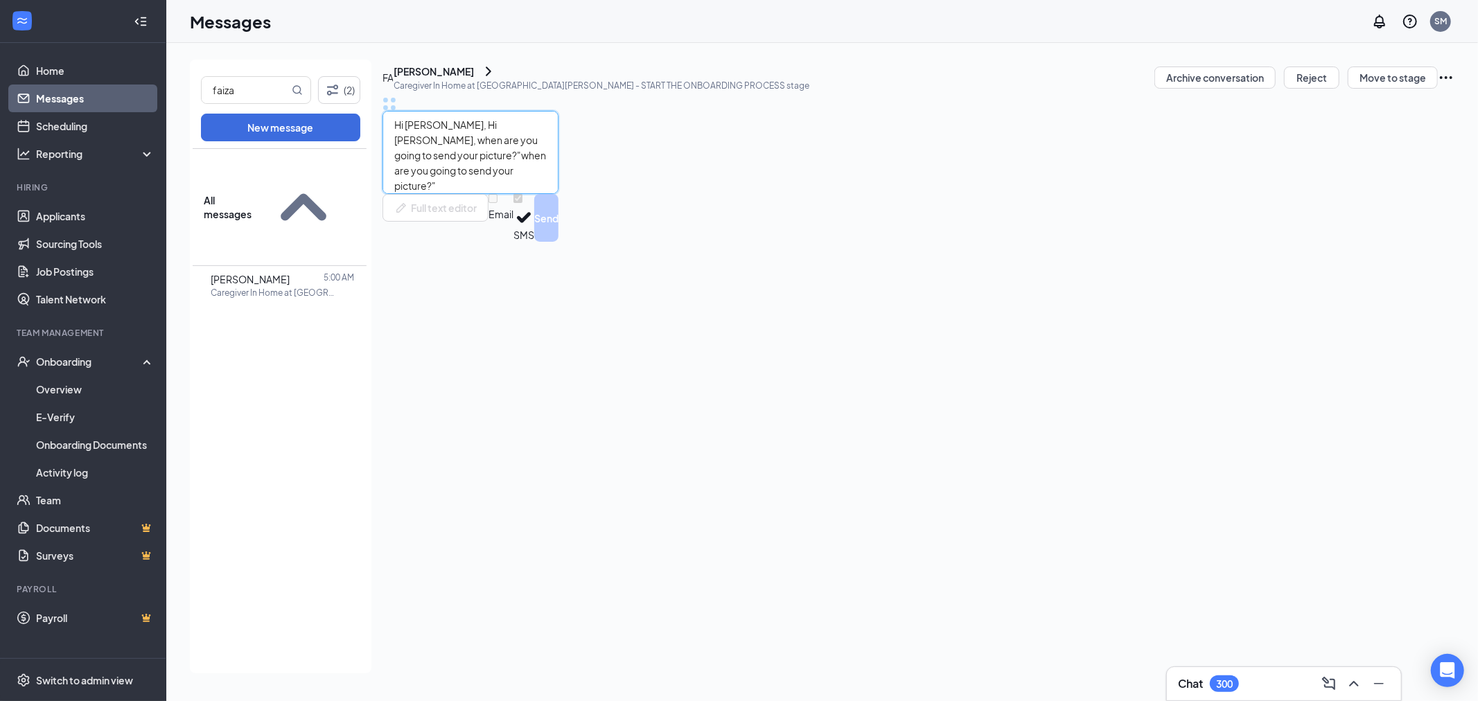
click at [489, 194] on textarea "Hi Alondra, Hi Alondra, when are you going to send your picture?"when are you g…" at bounding box center [471, 152] width 176 height 83
click at [504, 194] on textarea "Hi Alondra, Hi Alondra, when are you going to send your picture?"when are you g…" at bounding box center [471, 152] width 176 height 83
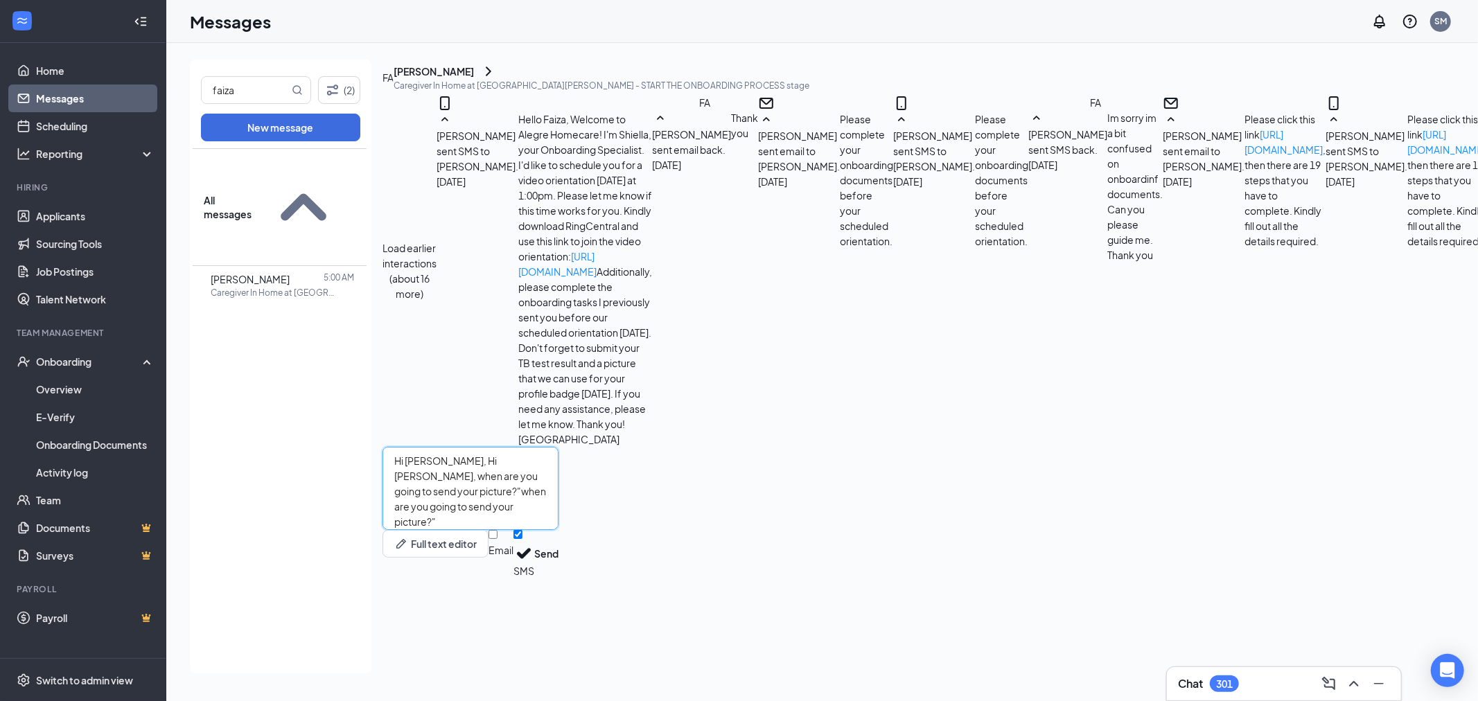
click at [527, 530] on textarea "Hi Alondra, Hi Alondra, when are you going to send your picture?"when are you g…" at bounding box center [471, 488] width 176 height 83
paste textarea
drag, startPoint x: 463, startPoint y: 558, endPoint x: 430, endPoint y: 560, distance: 33.3
click at [430, 530] on textarea "Hi Alondra, when are you going to send your picture?"" at bounding box center [471, 488] width 176 height 83
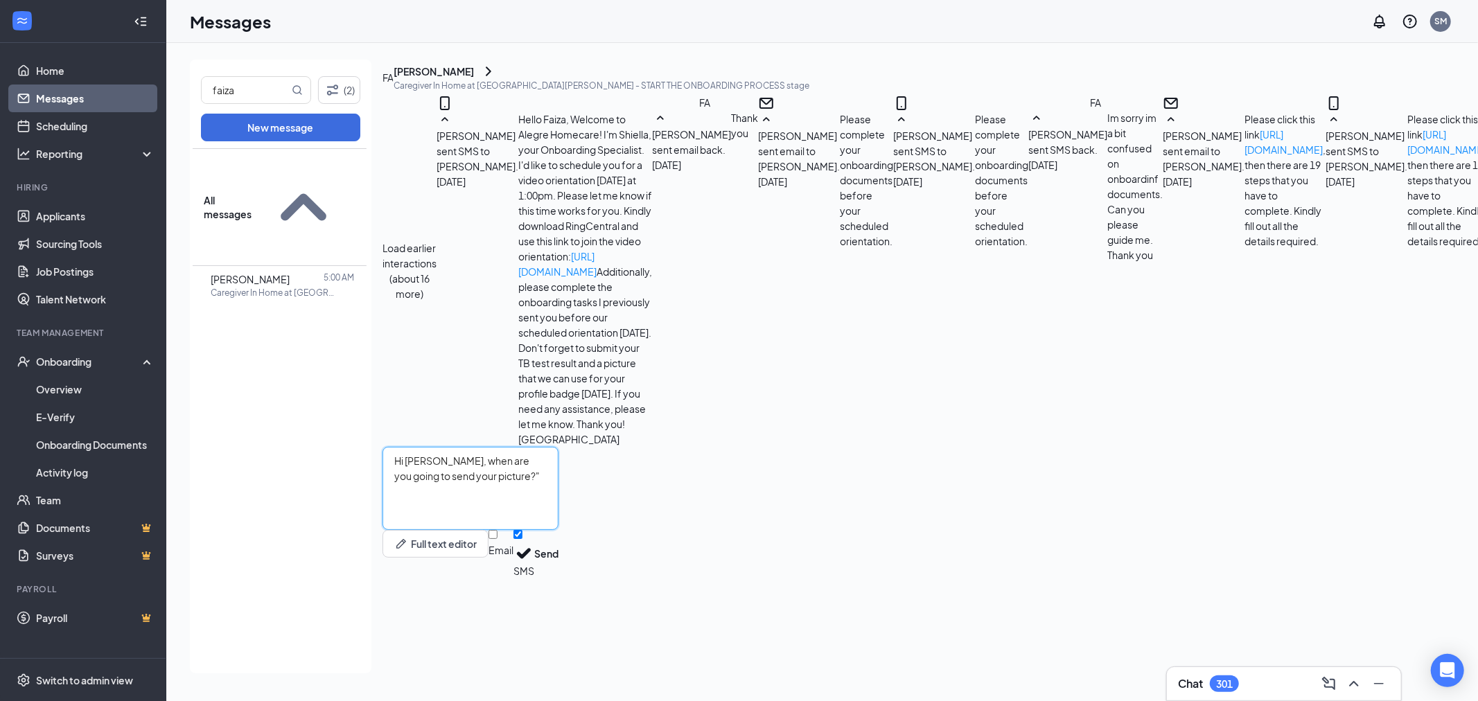
type textarea "Hi Faiza, when are you going to send your picture?""
click at [559, 578] on div "Full text editor Email SMS Send" at bounding box center [471, 554] width 176 height 48
click at [498, 539] on input "Email" at bounding box center [493, 534] width 9 height 9
checkbox input "true"
click at [559, 582] on button "Send" at bounding box center [546, 556] width 24 height 52
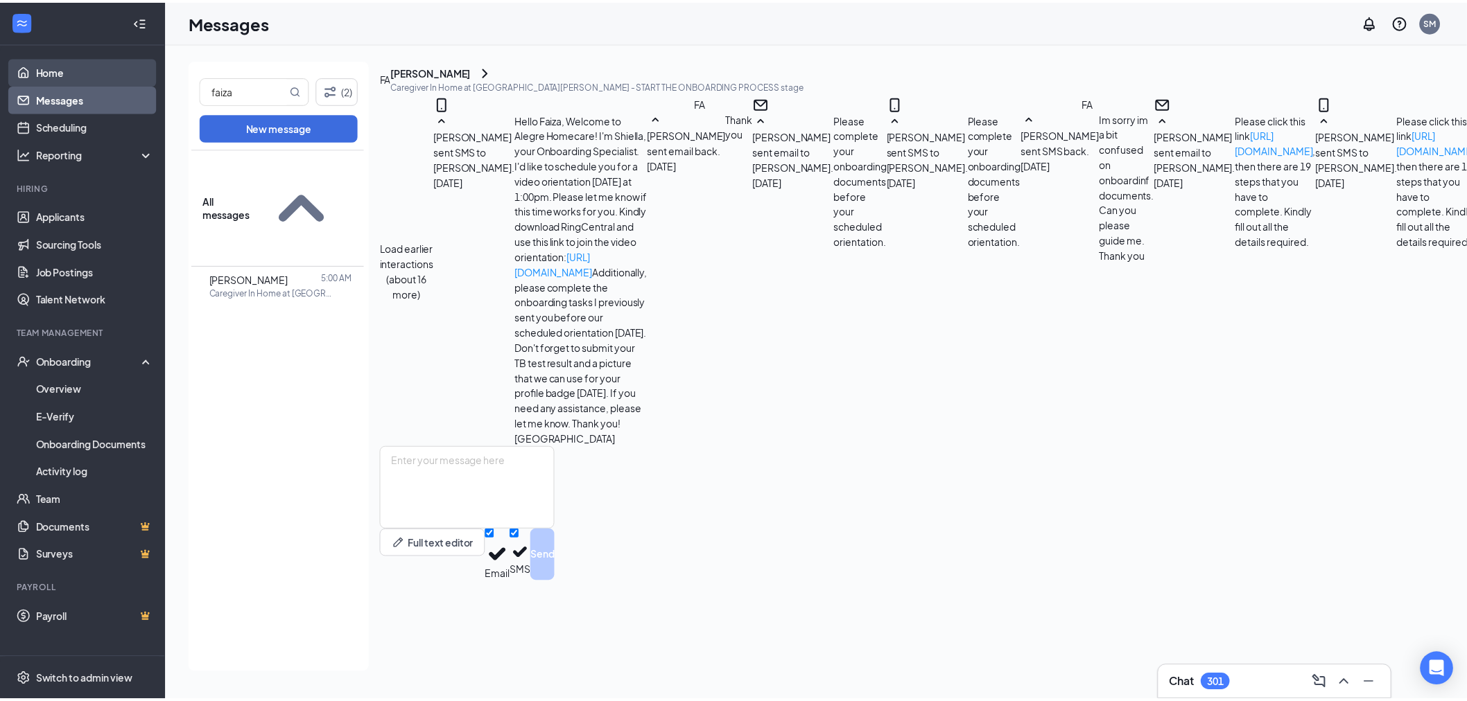
scroll to position [930, 0]
click at [79, 67] on link "Home" at bounding box center [95, 71] width 119 height 28
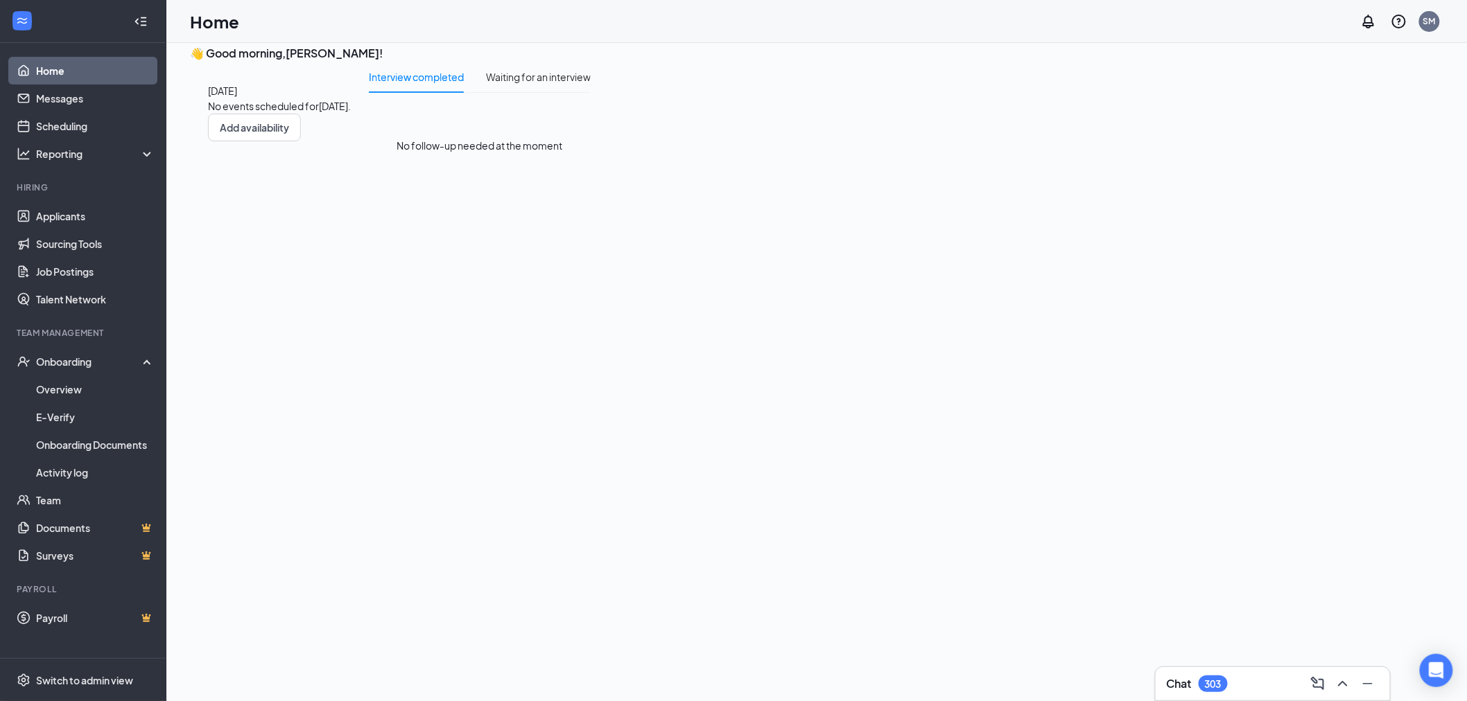
scroll to position [29, 0]
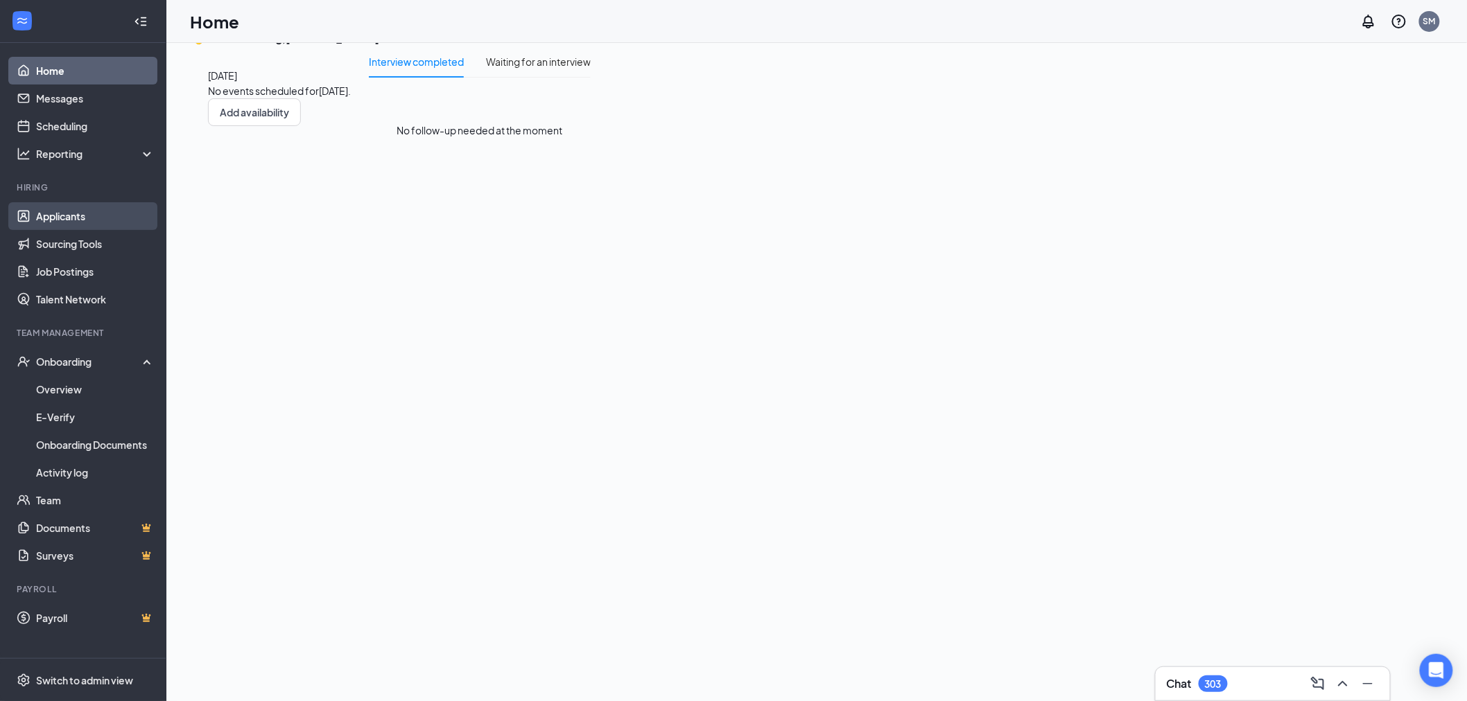
click at [114, 220] on link "Applicants" at bounding box center [95, 216] width 119 height 28
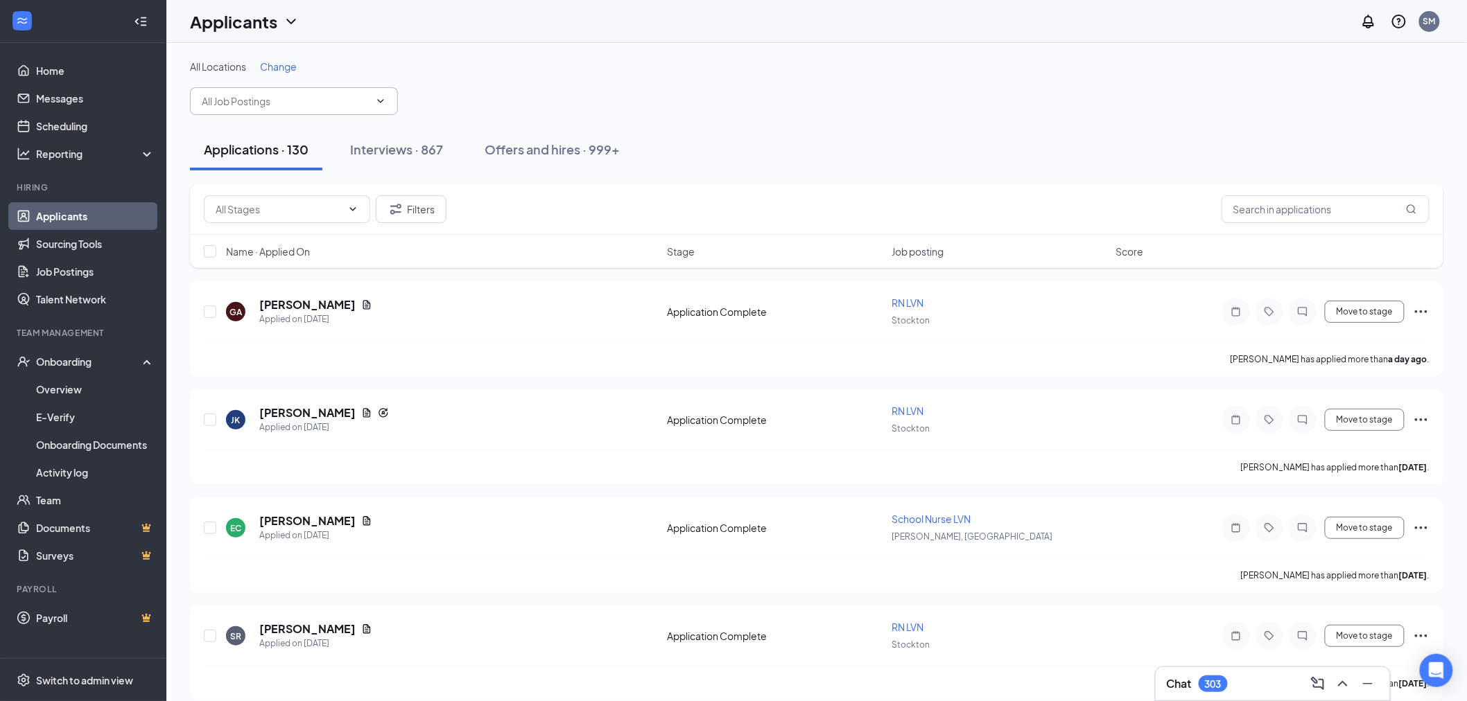
click at [256, 103] on input "text" at bounding box center [286, 101] width 168 height 15
click at [917, 92] on div "All Locations Change san No options" at bounding box center [816, 87] width 1253 height 55
click at [240, 71] on span "All Locations" at bounding box center [218, 66] width 56 height 12
click at [341, 121] on div "Applications · 130 Interviews · 867 Offers and hires · 999+" at bounding box center [816, 149] width 1253 height 69
click at [355, 109] on span "san No options" at bounding box center [294, 101] width 208 height 28
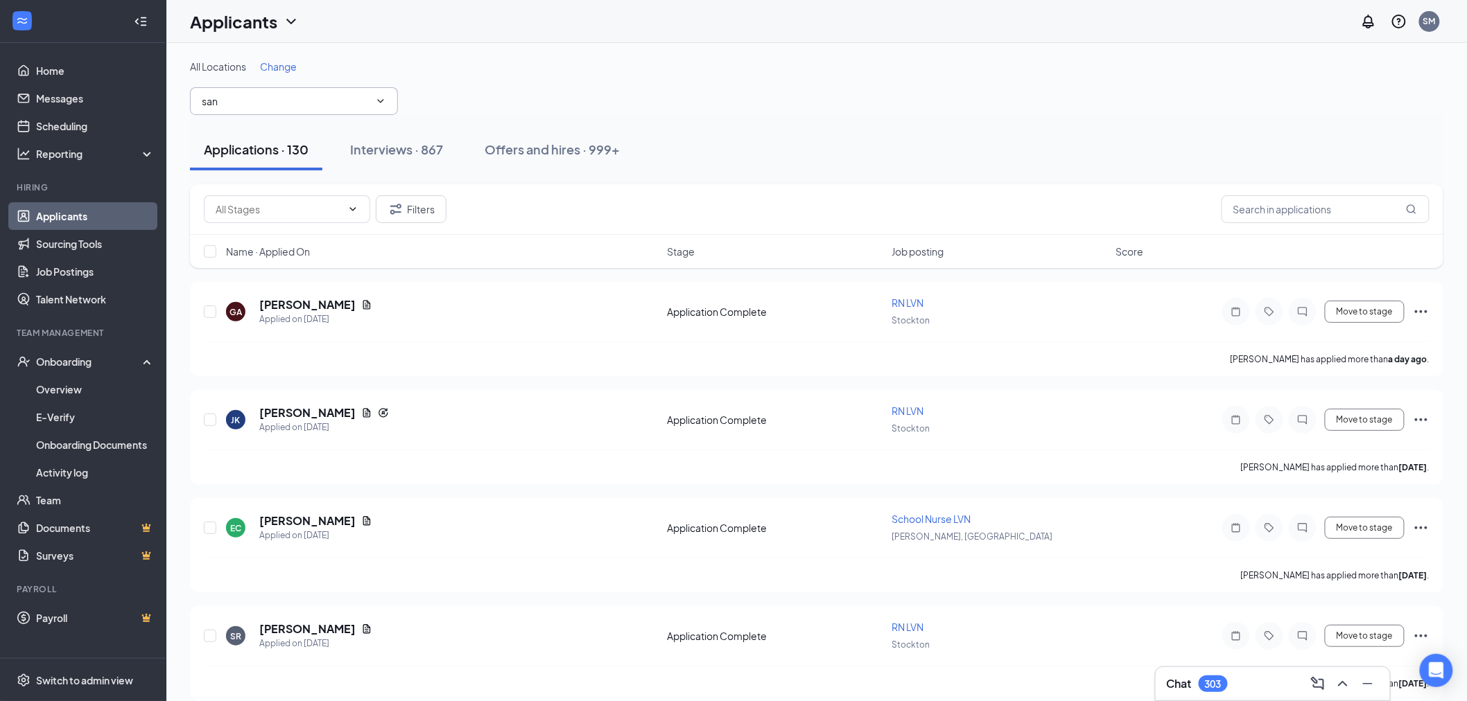
click at [379, 102] on icon "ChevronDown" at bounding box center [381, 100] width 6 height 3
click at [352, 107] on input "san" at bounding box center [286, 101] width 168 height 15
type input "s"
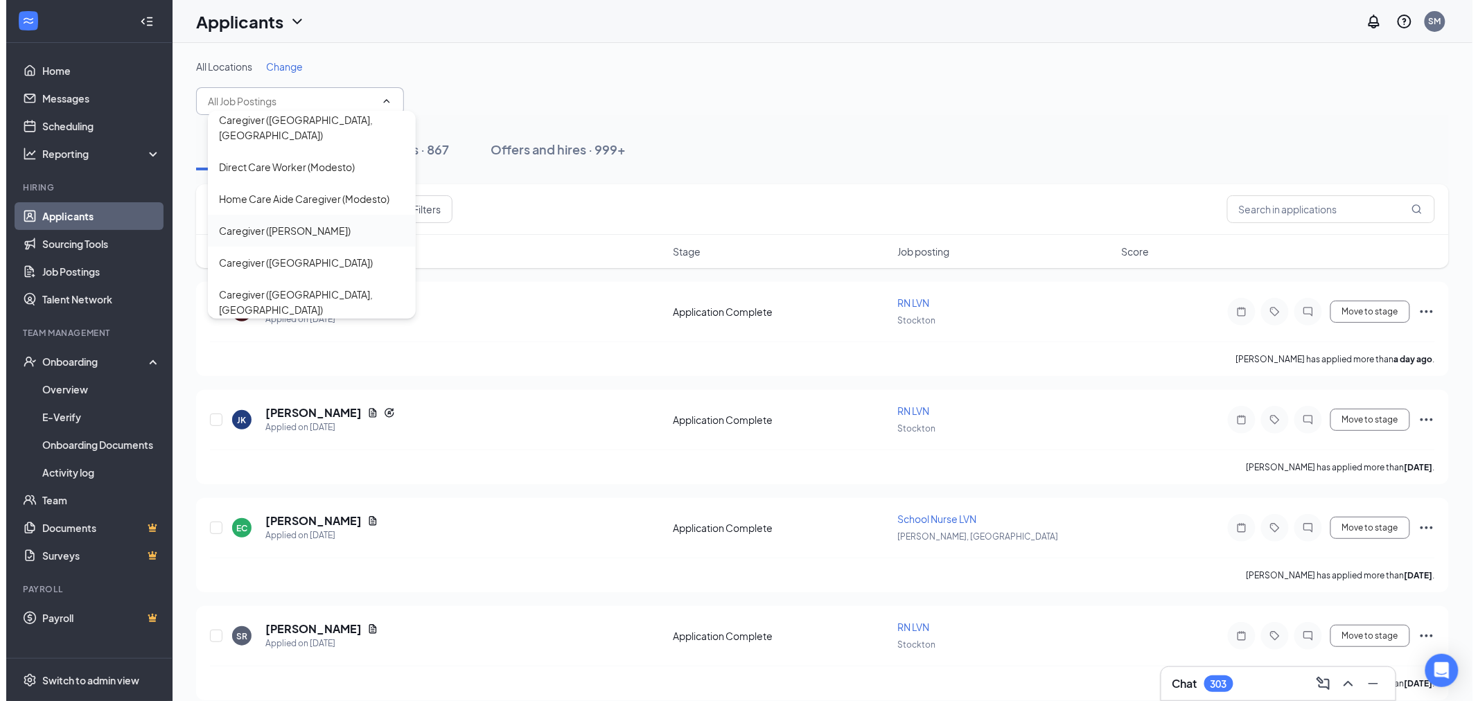
scroll to position [385, 0]
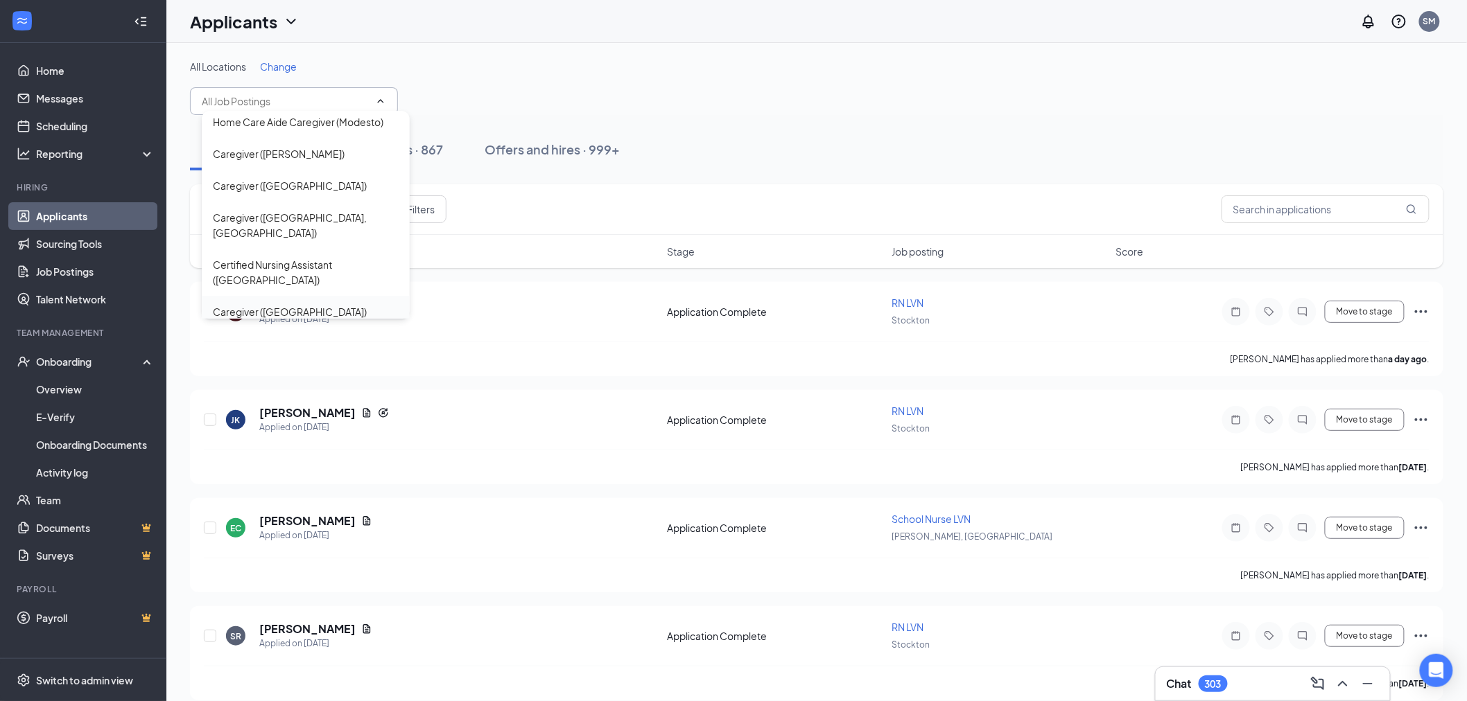
click at [314, 304] on div "Caregiver (Oakland)" at bounding box center [306, 311] width 186 height 15
type input "Caregiver (Oakland)"
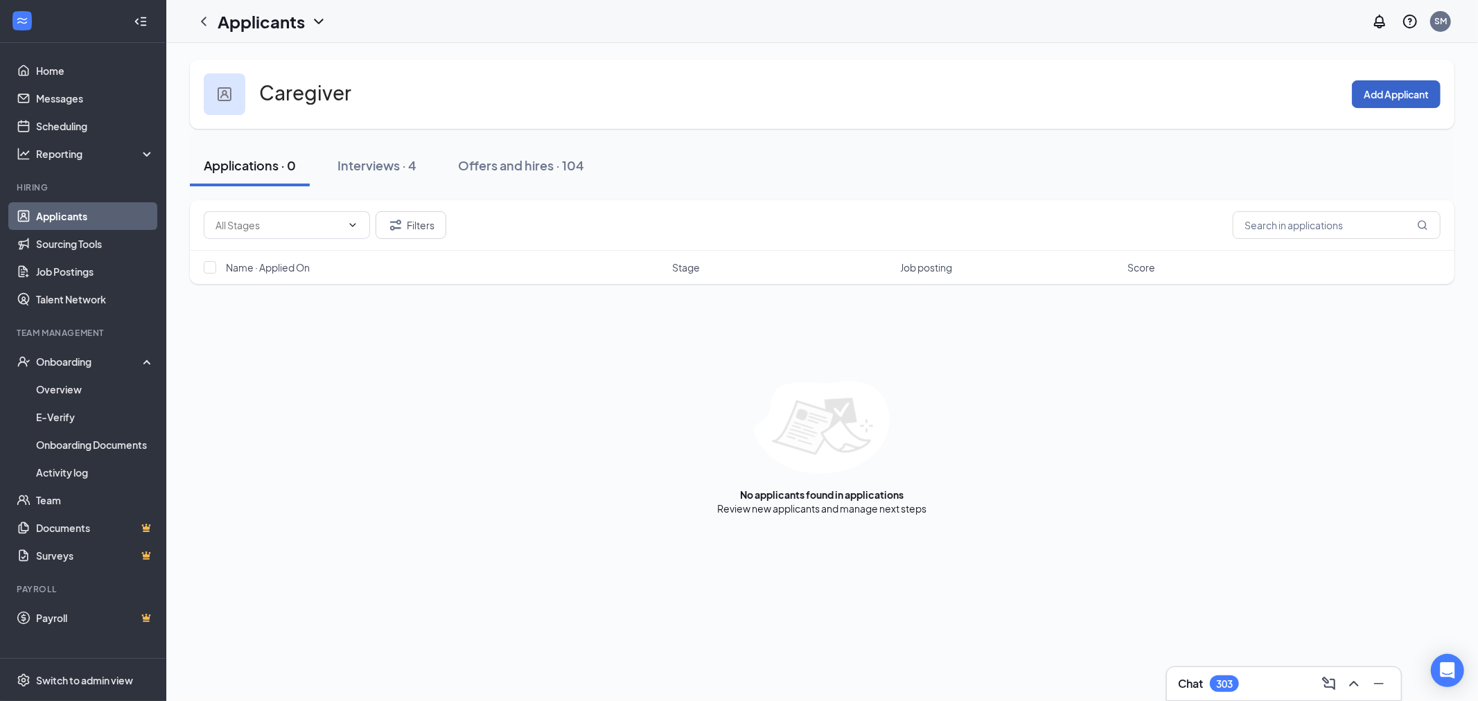
click at [1398, 92] on button "Add Applicant" at bounding box center [1396, 94] width 89 height 28
paste input "Anthony J. Wright"
drag, startPoint x: 739, startPoint y: 233, endPoint x: 713, endPoint y: 230, distance: 26.5
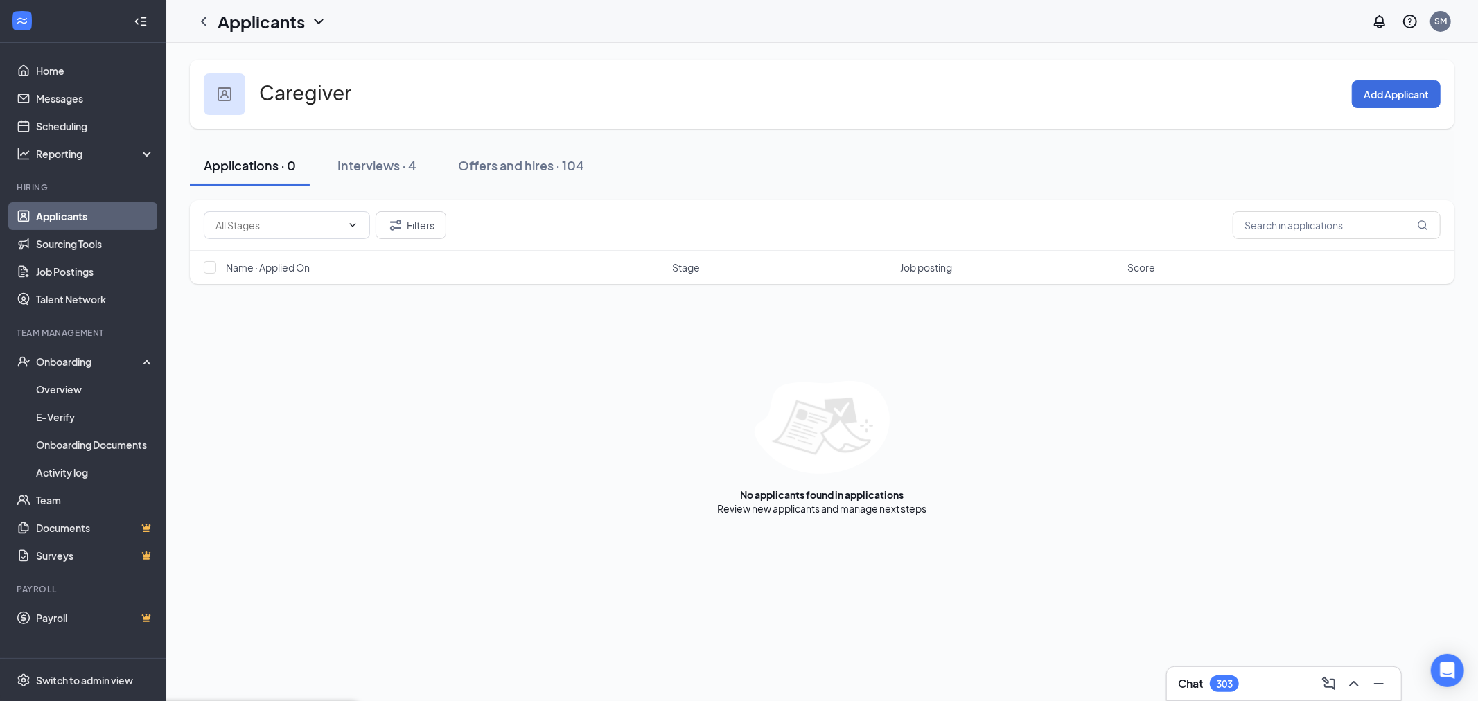
type input "Anthony J."
paste input "Wright"
type input "Wright"
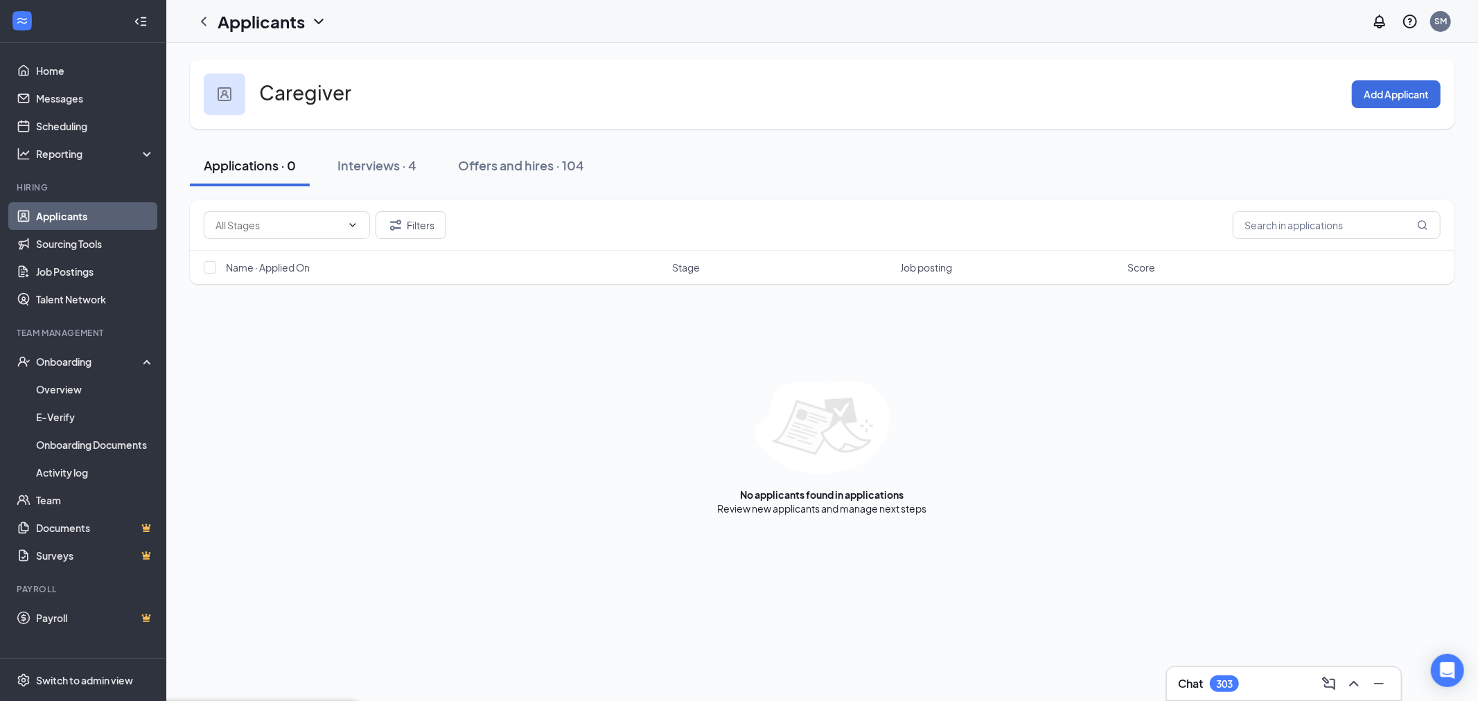
type input "Anthony"
paste input "650 391 3835"
type input "650 391 3835"
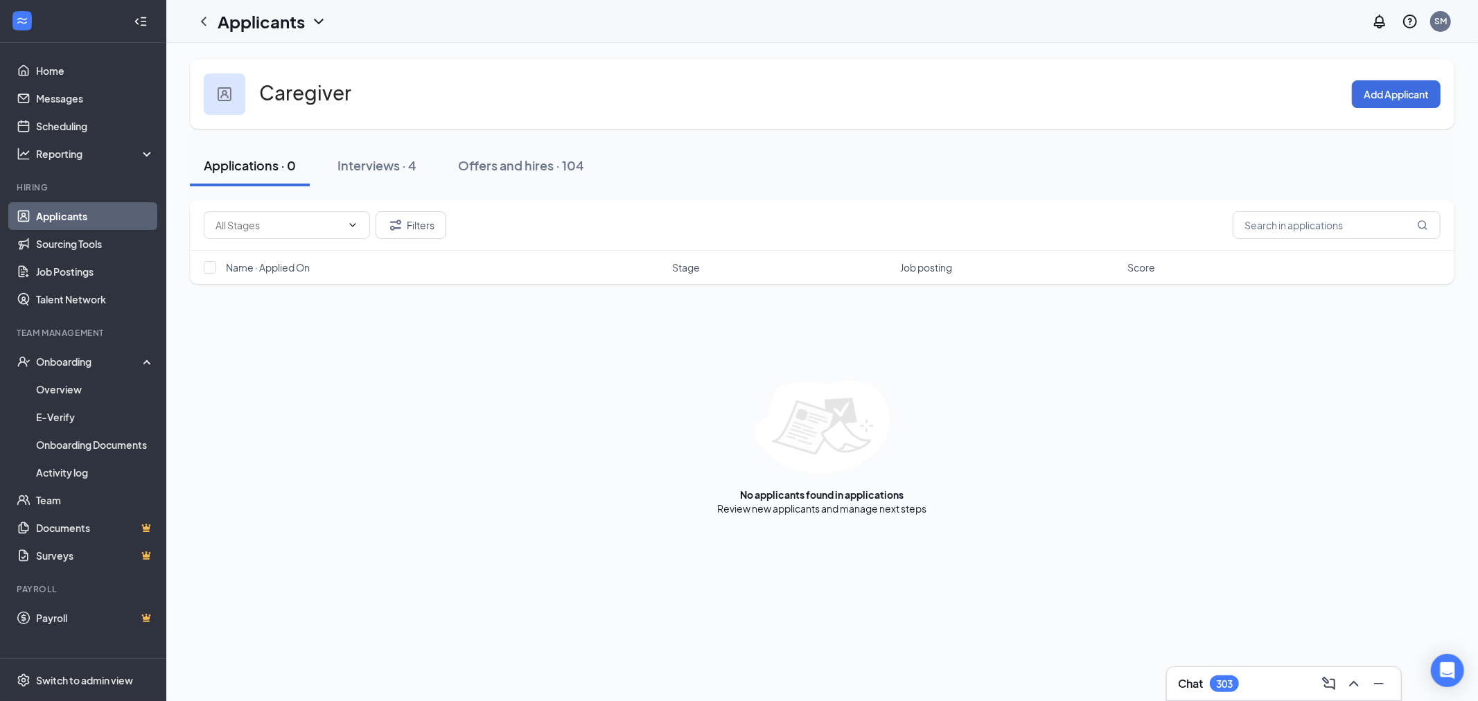
scroll to position [6837, 0]
paste input "mr.ajwright@gmail.com"
type input "mr.ajwright@gmail.com"
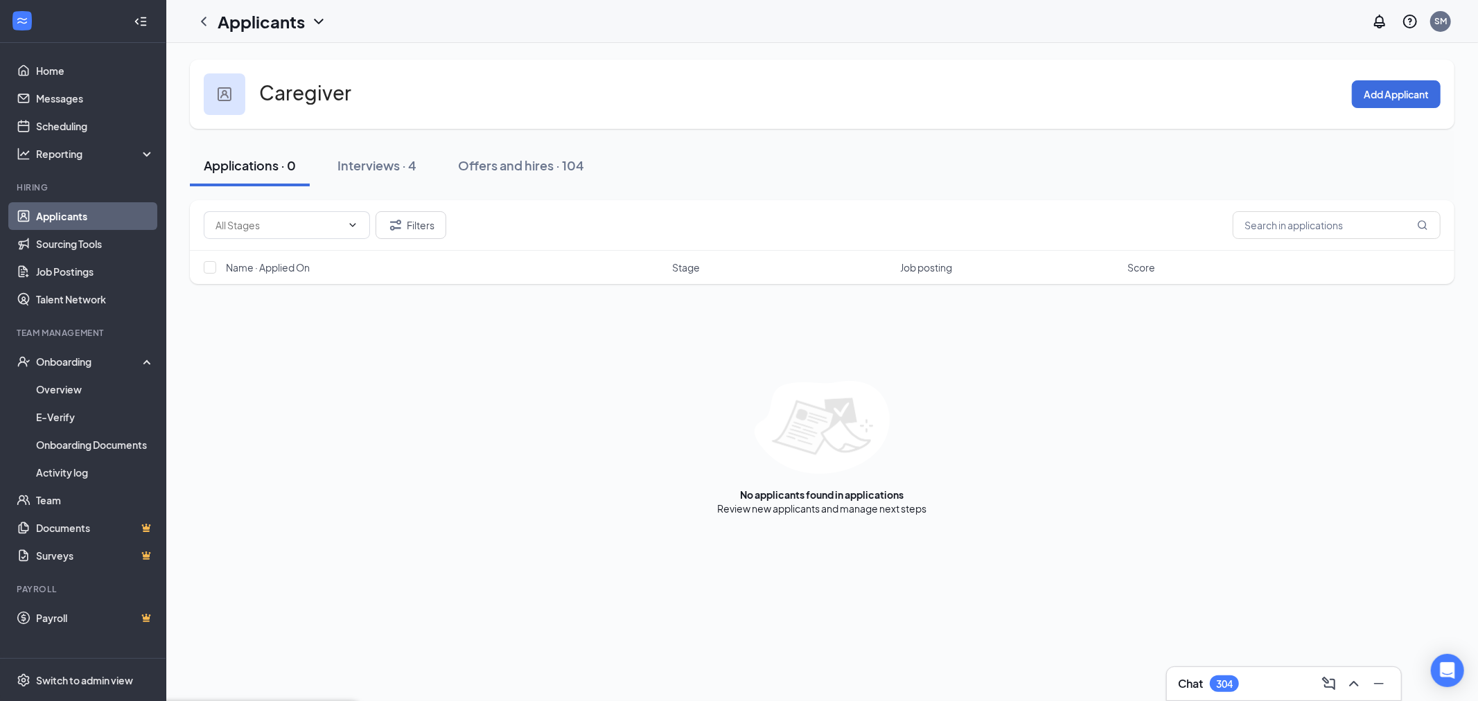
click at [715, 525] on li "START THE ONBOARDING PROCESS" at bounding box center [752, 532] width 178 height 23
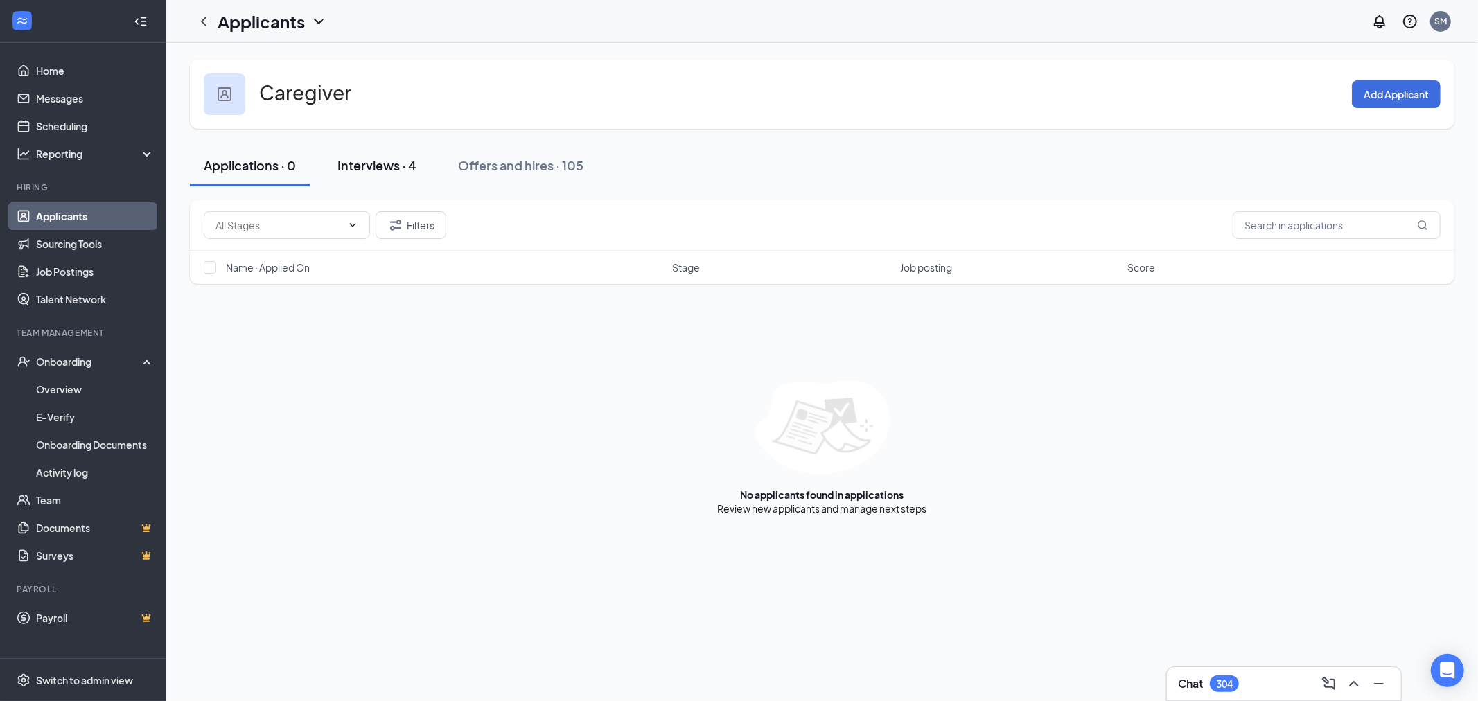
click at [390, 175] on button "Interviews · 4" at bounding box center [377, 166] width 107 height 42
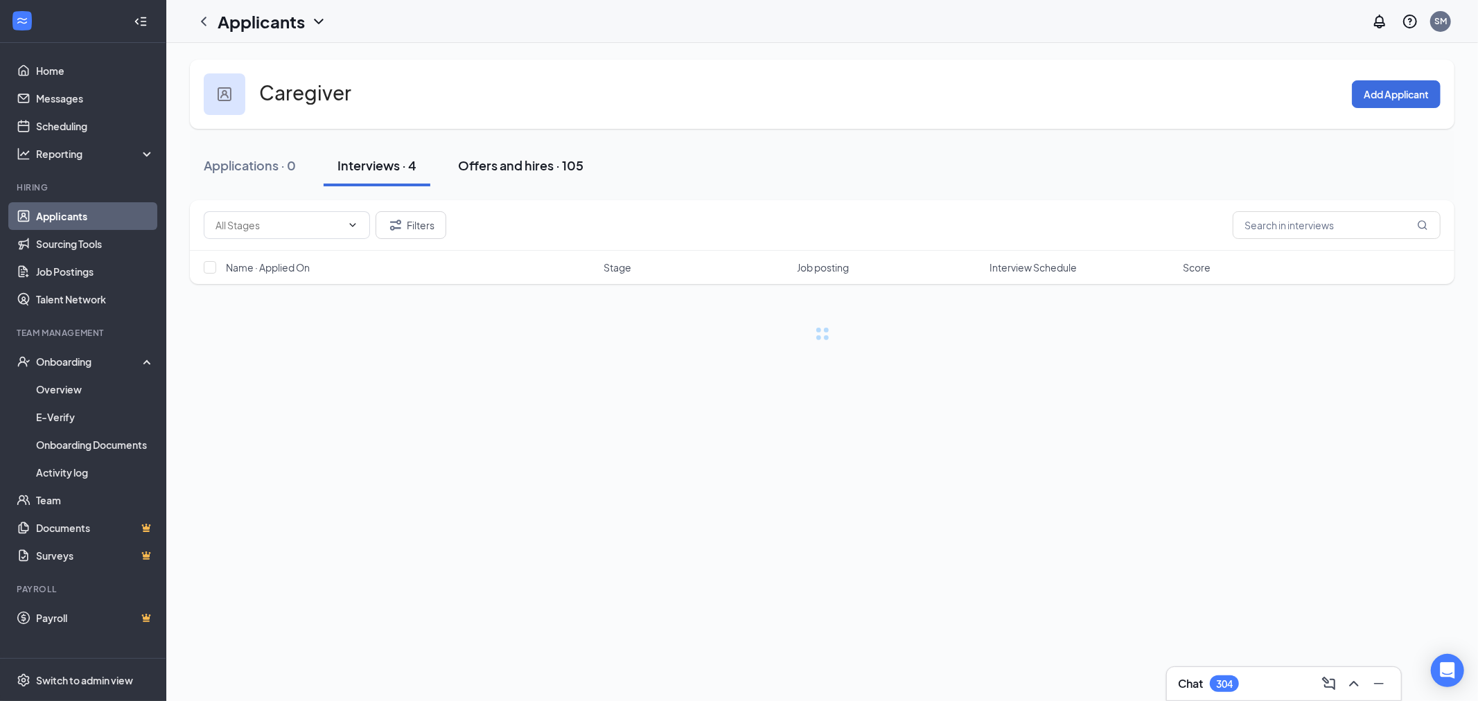
click at [518, 176] on button "Offers and hires · 105" at bounding box center [520, 166] width 153 height 42
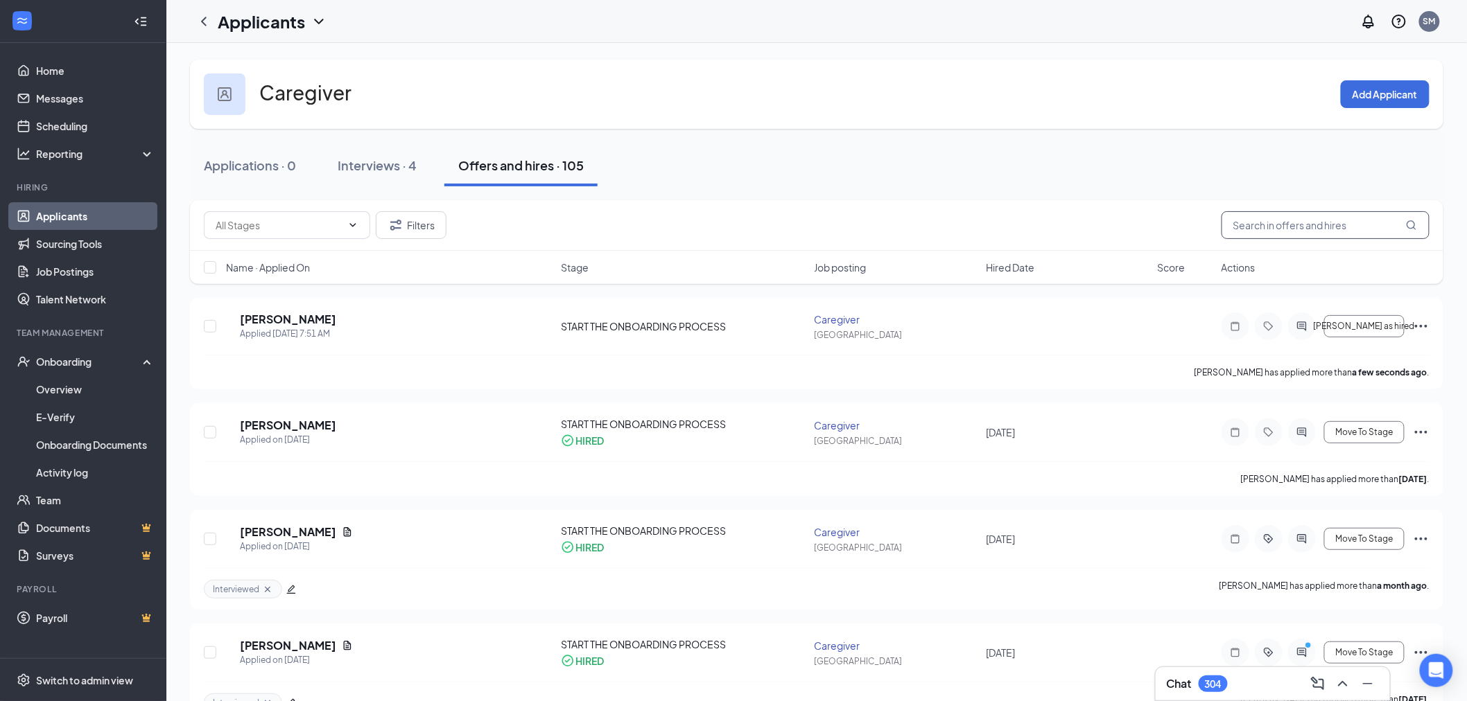
click at [1293, 222] on input "text" at bounding box center [1325, 225] width 208 height 28
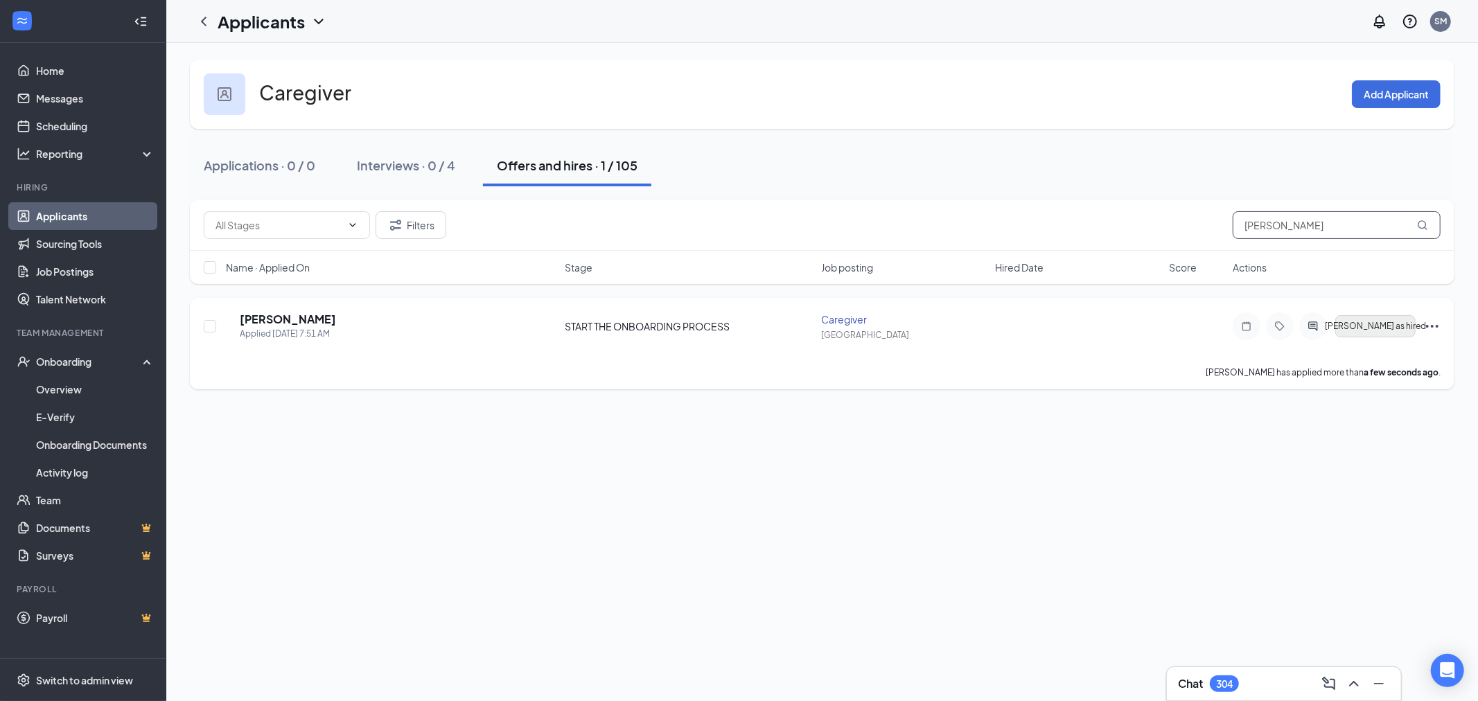
type input "anthony"
click at [1375, 329] on span "Mark as hired" at bounding box center [1375, 327] width 101 height 10
click at [1431, 328] on icon "Ellipses" at bounding box center [1432, 327] width 17 height 17
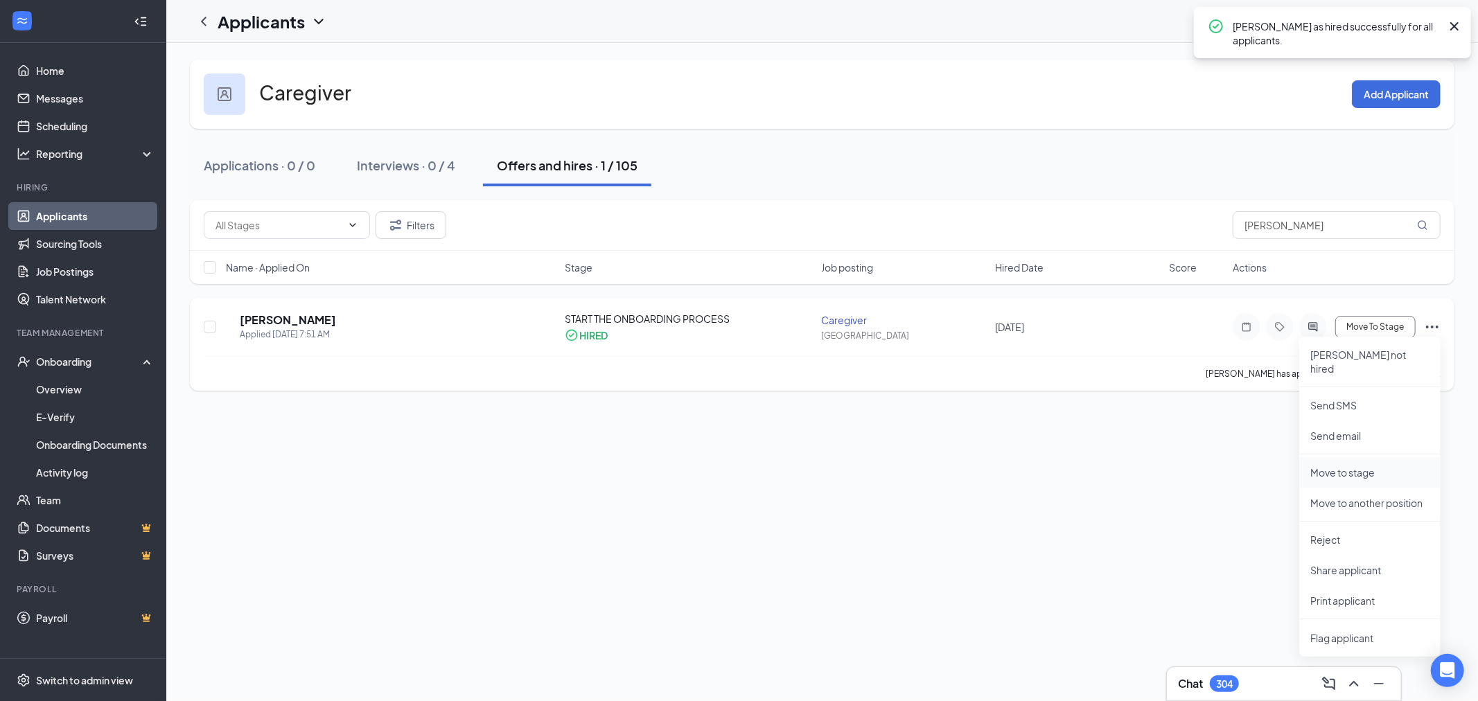
click at [1354, 466] on p "Move to stage" at bounding box center [1370, 473] width 119 height 14
type input "Do not hire (next stage)"
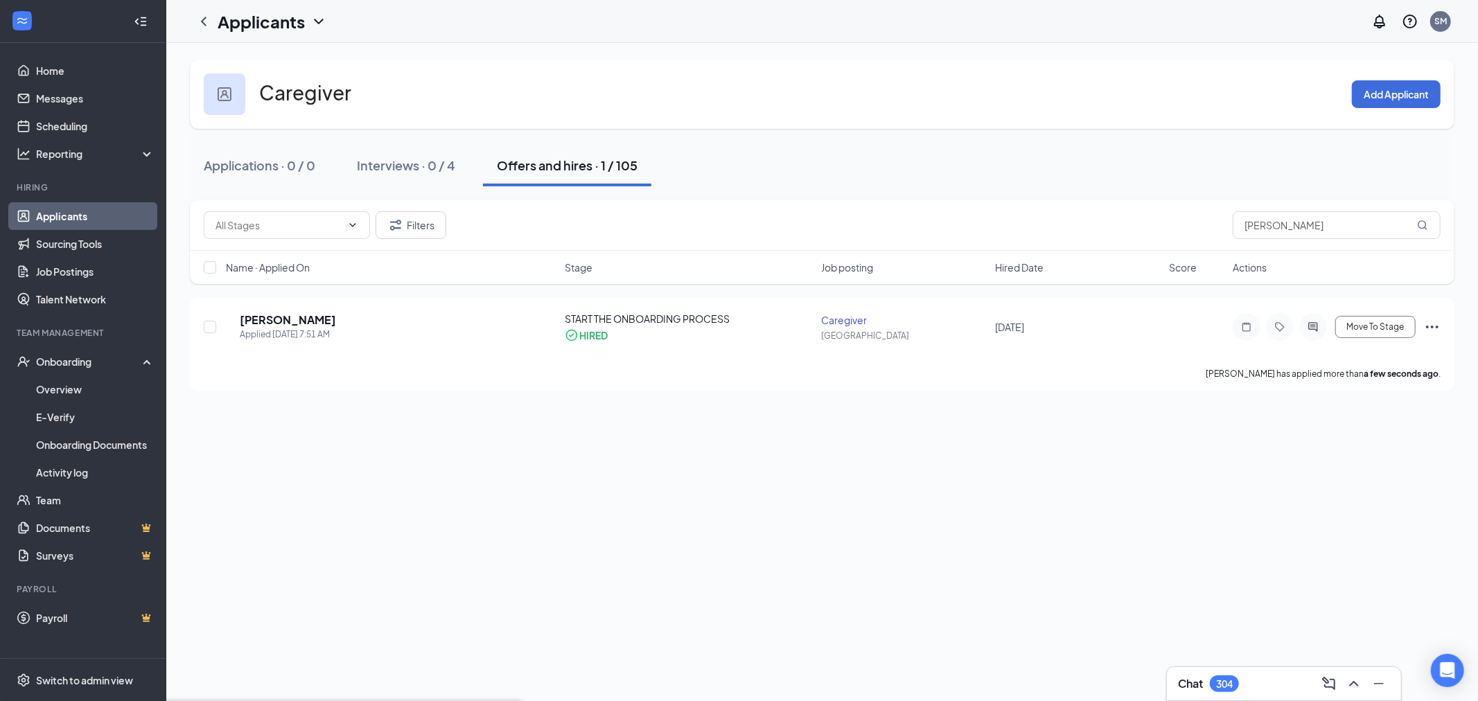
click at [101, 368] on div "Onboarding" at bounding box center [89, 362] width 107 height 14
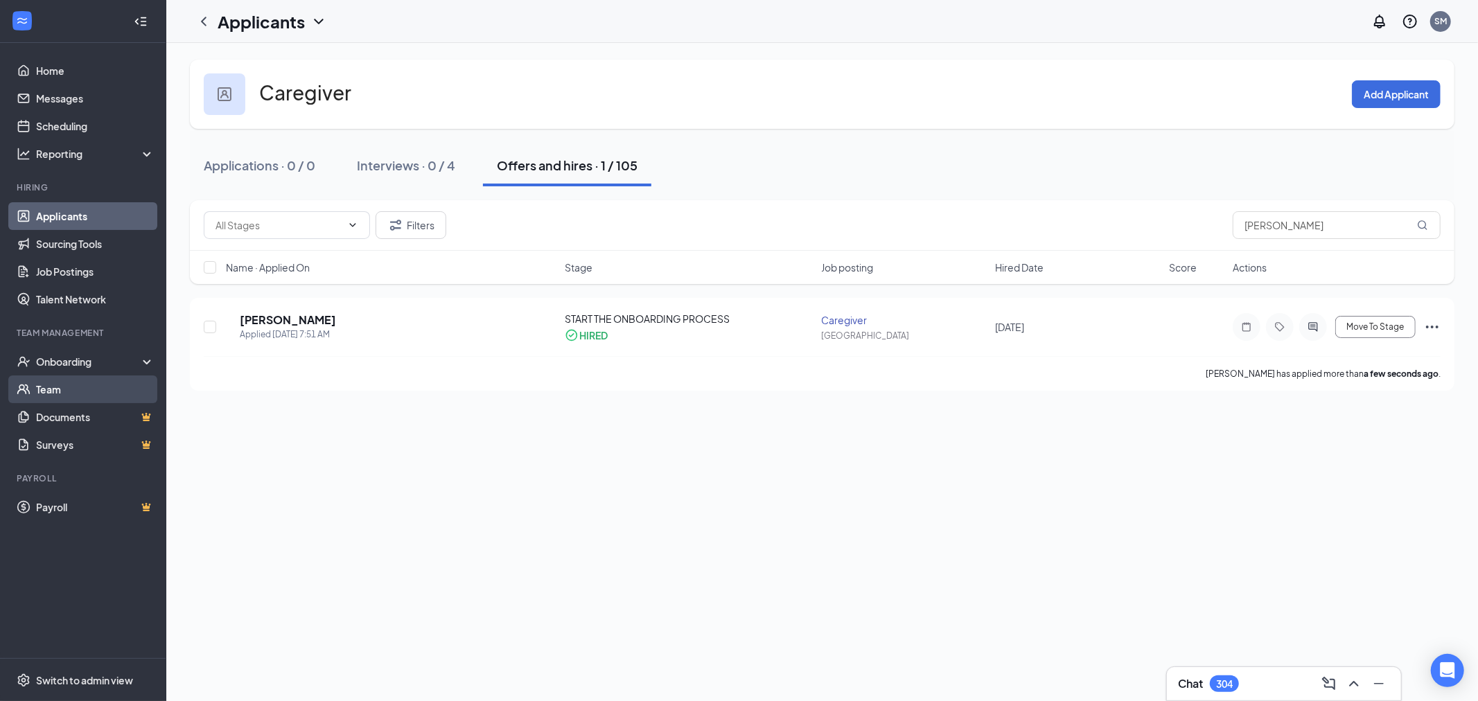
click at [95, 385] on link "Team" at bounding box center [95, 390] width 119 height 28
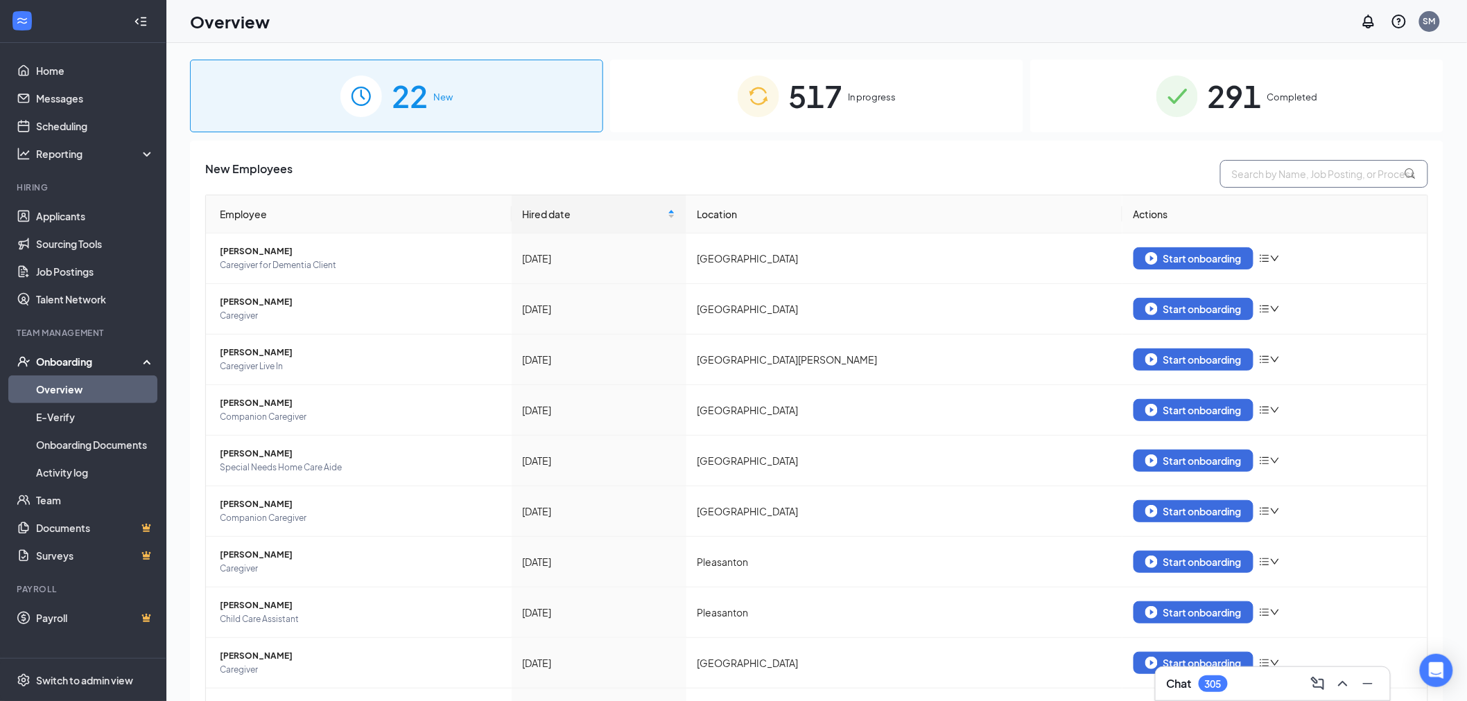
click at [1271, 179] on input "text" at bounding box center [1324, 174] width 208 height 28
type input "[PERSON_NAME]"
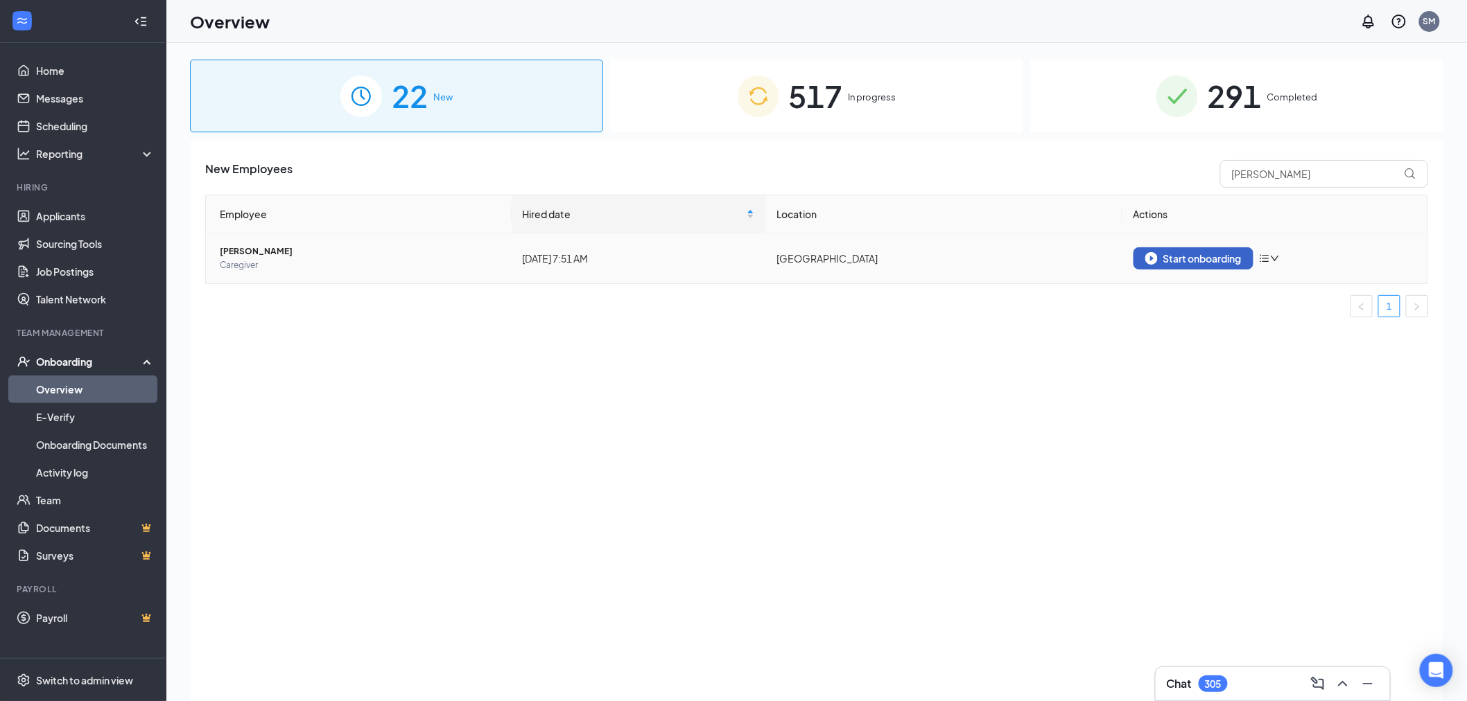
click at [1221, 269] on button "Start onboarding" at bounding box center [1193, 258] width 120 height 22
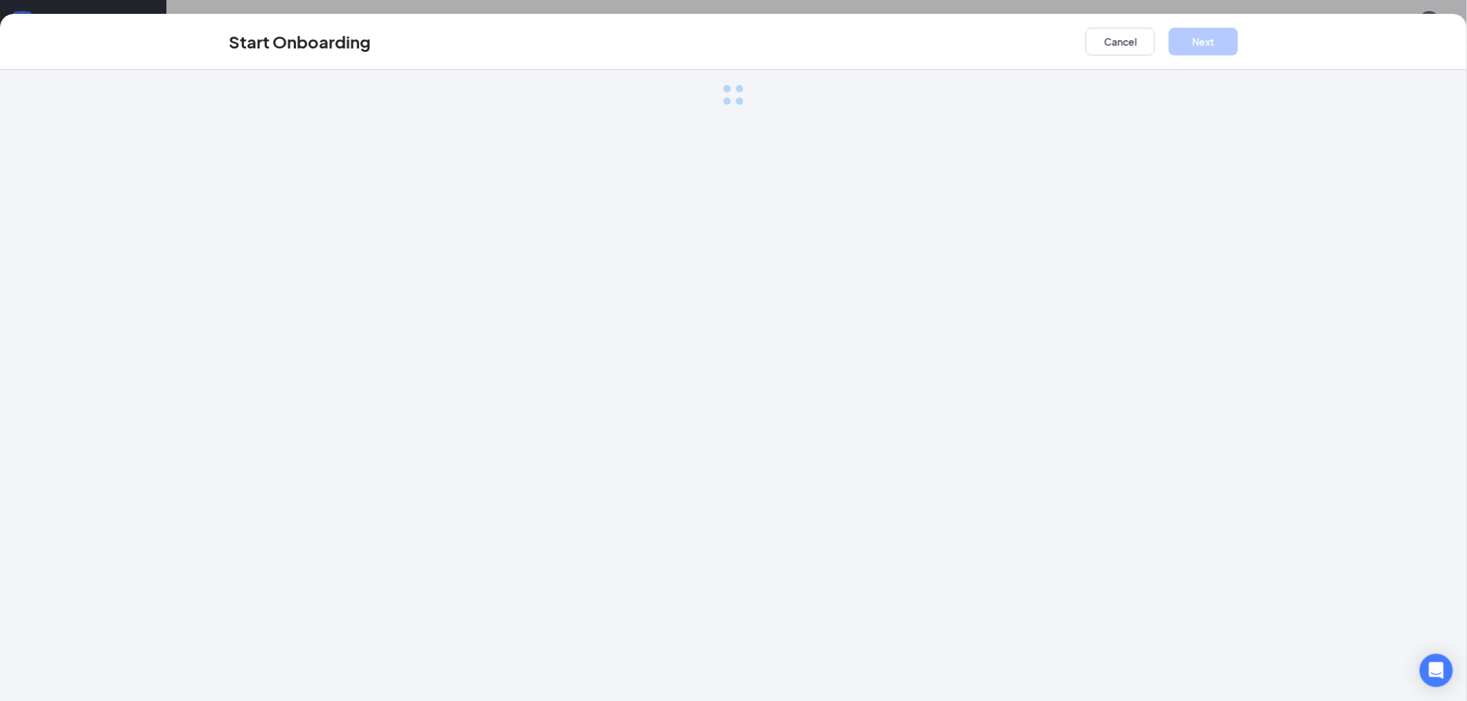
scroll to position [62, 0]
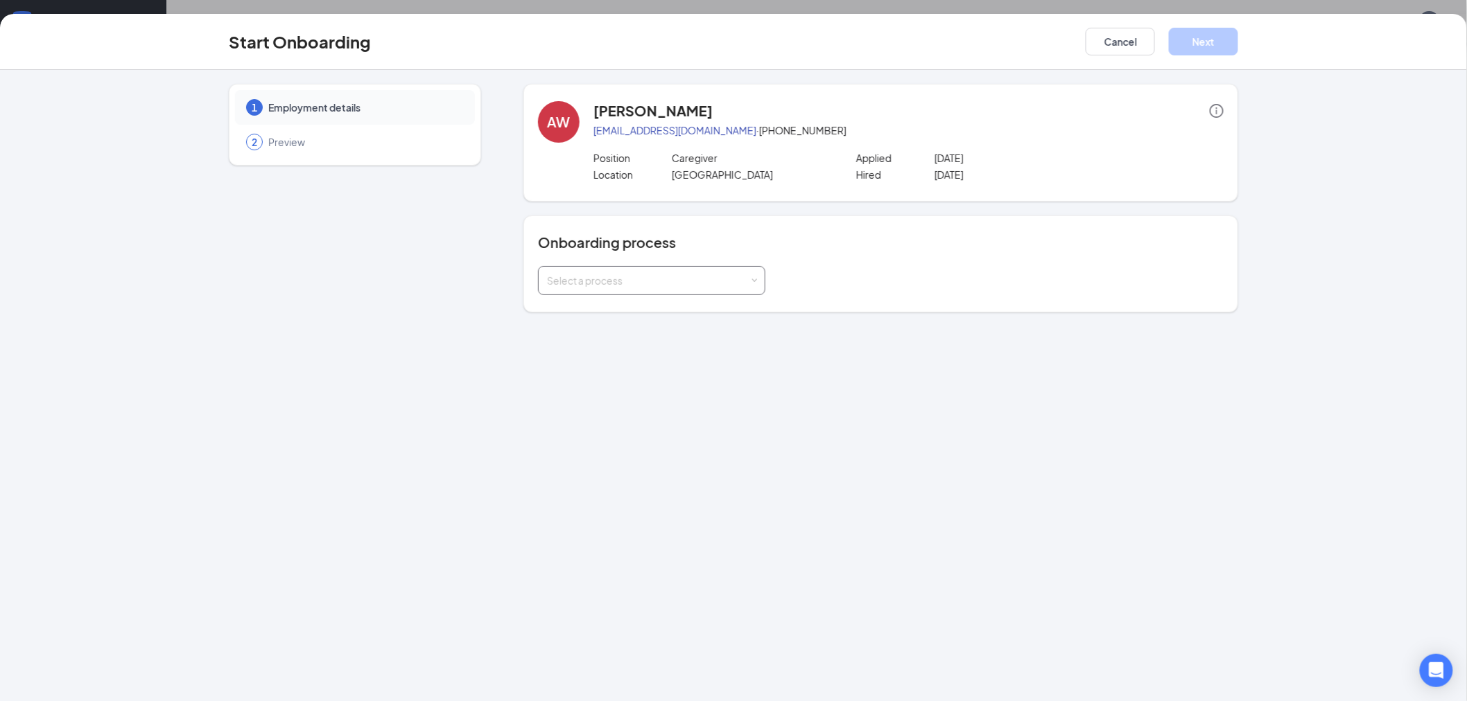
click at [638, 274] on div "Select a process" at bounding box center [648, 281] width 203 height 14
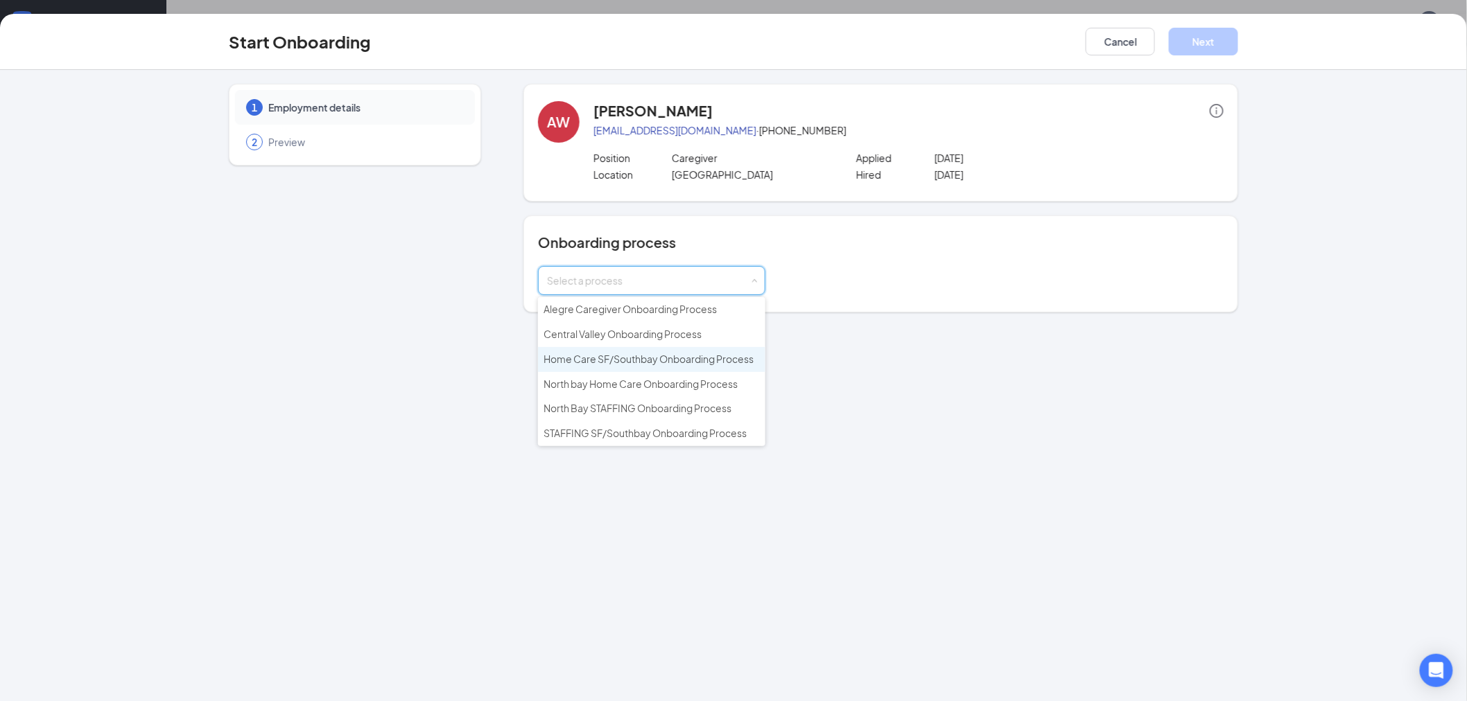
click at [689, 361] on span "Home Care SF/Southbay Onboarding Process" at bounding box center [648, 359] width 210 height 12
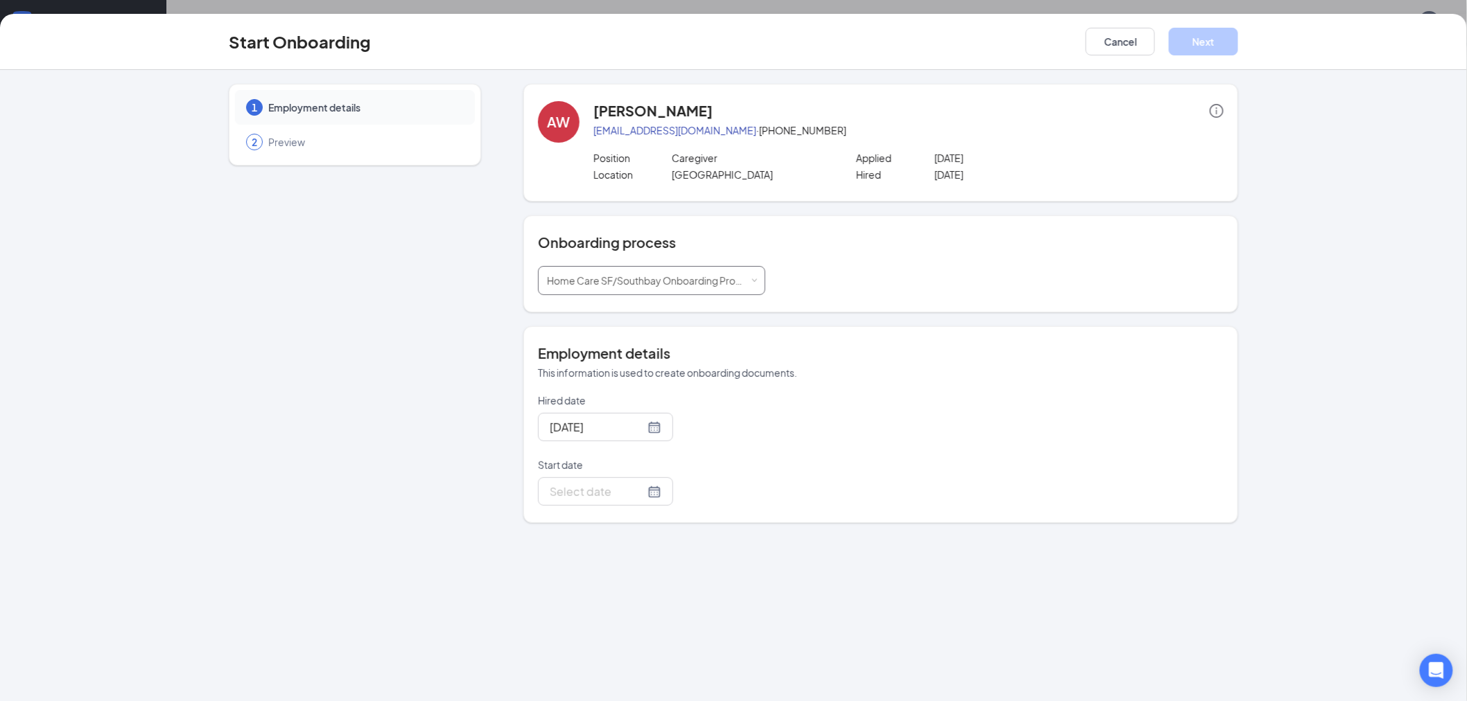
click at [700, 288] on div "Home Care SF/Southbay Onboarding Process" at bounding box center [651, 281] width 209 height 28
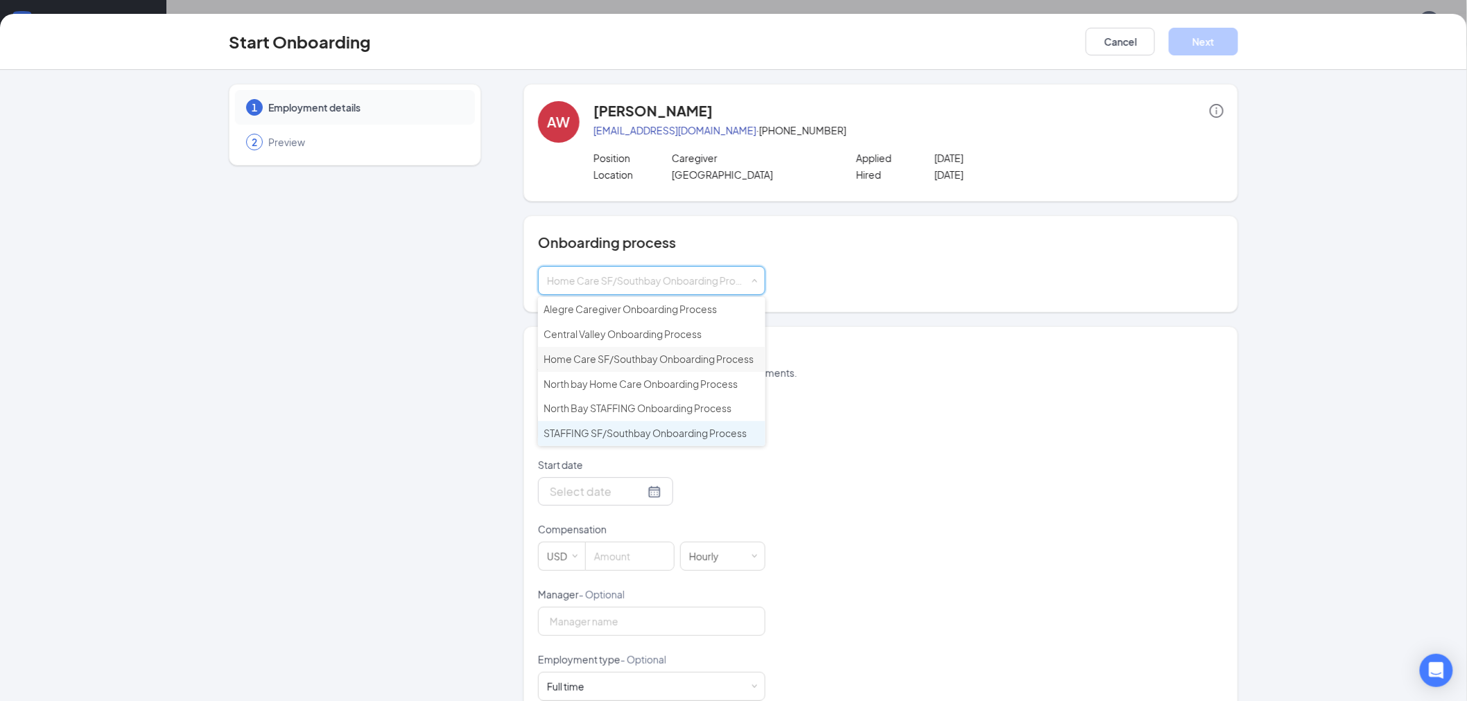
click at [659, 423] on li "STAFFING SF/Southbay Onboarding Process" at bounding box center [651, 433] width 227 height 25
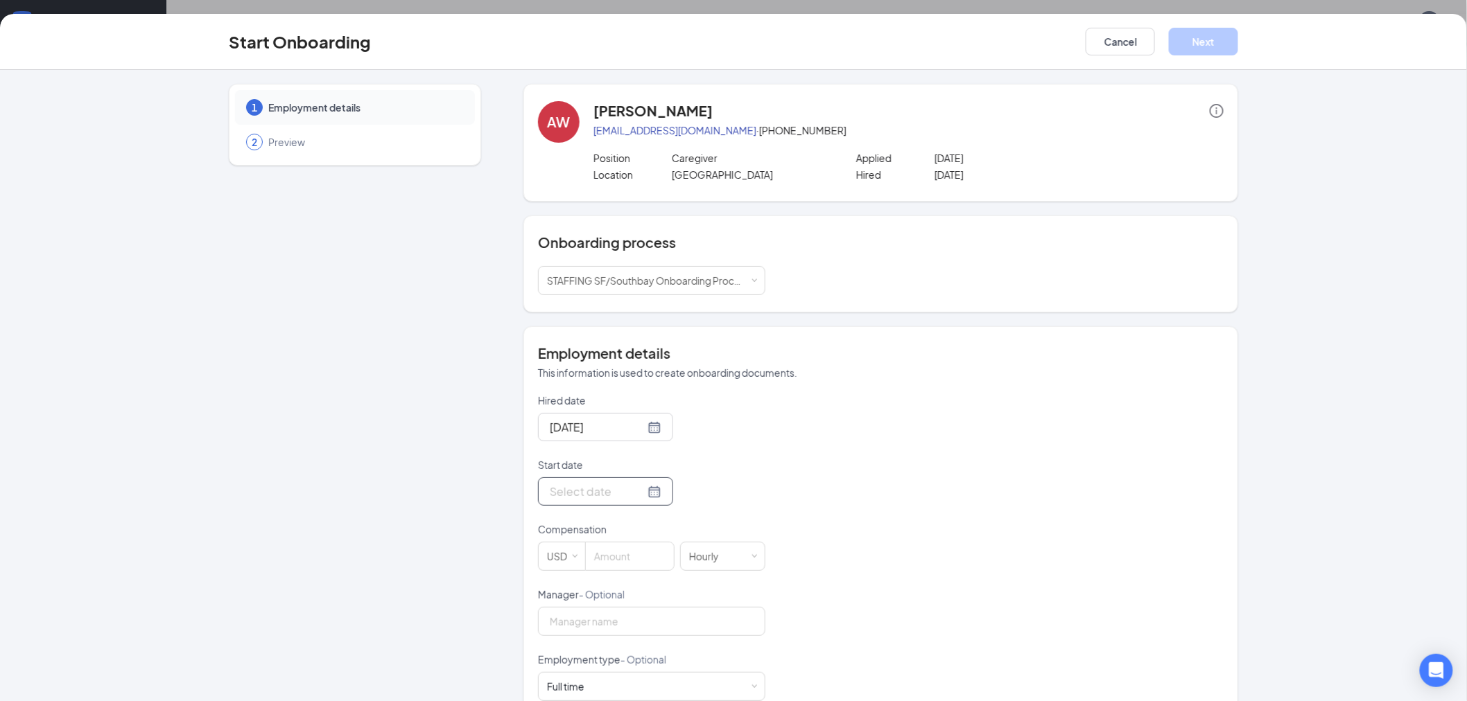
click at [597, 480] on div at bounding box center [605, 492] width 135 height 28
click at [602, 484] on input "Start date" at bounding box center [597, 491] width 95 height 17
type input "[DATE]"
click at [625, 367] on div "17" at bounding box center [633, 368] width 17 height 17
click at [609, 550] on input at bounding box center [630, 557] width 88 height 28
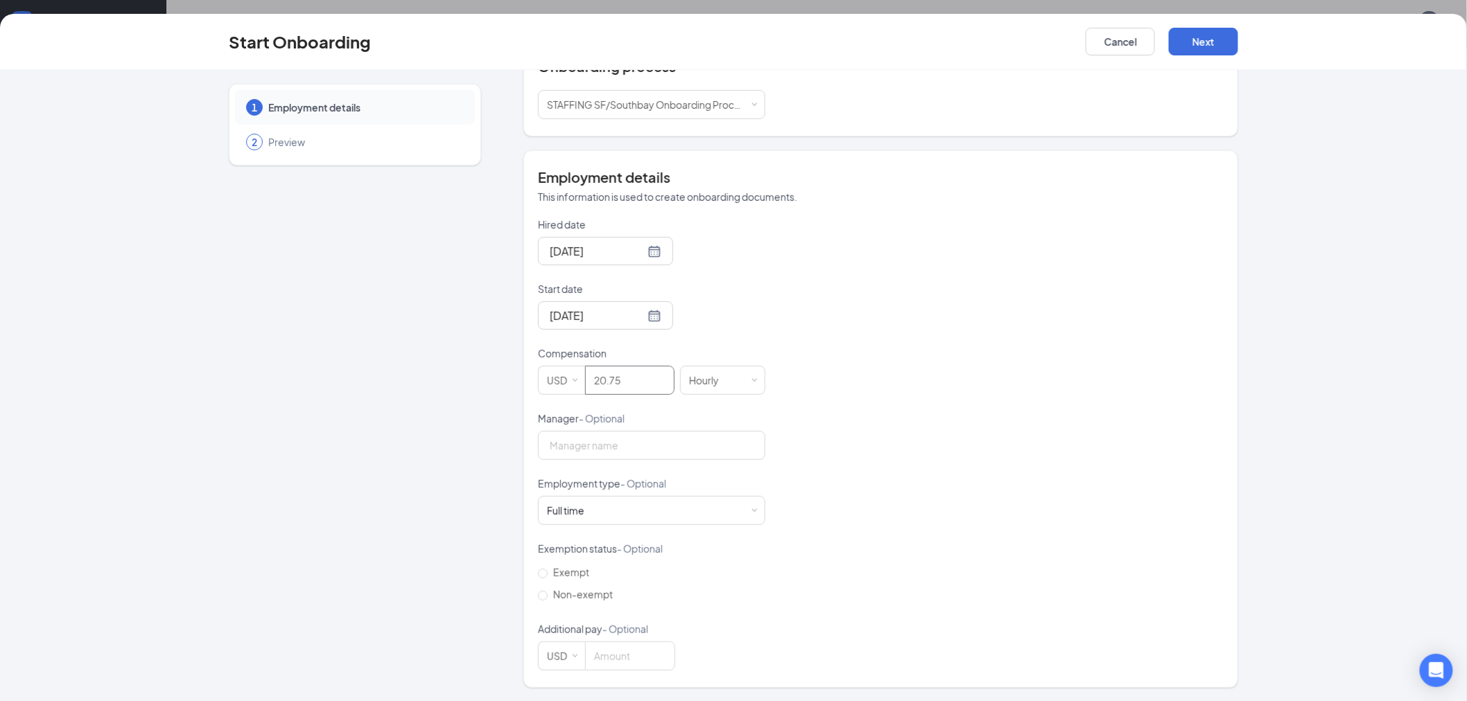
scroll to position [177, 0]
type input "20.75"
click at [1237, 26] on div "Start Onboarding Cancel Next" at bounding box center [733, 42] width 1467 height 56
drag, startPoint x: 1234, startPoint y: 36, endPoint x: 1230, endPoint y: 42, distance: 7.5
click at [1230, 42] on button "Next" at bounding box center [1203, 42] width 69 height 28
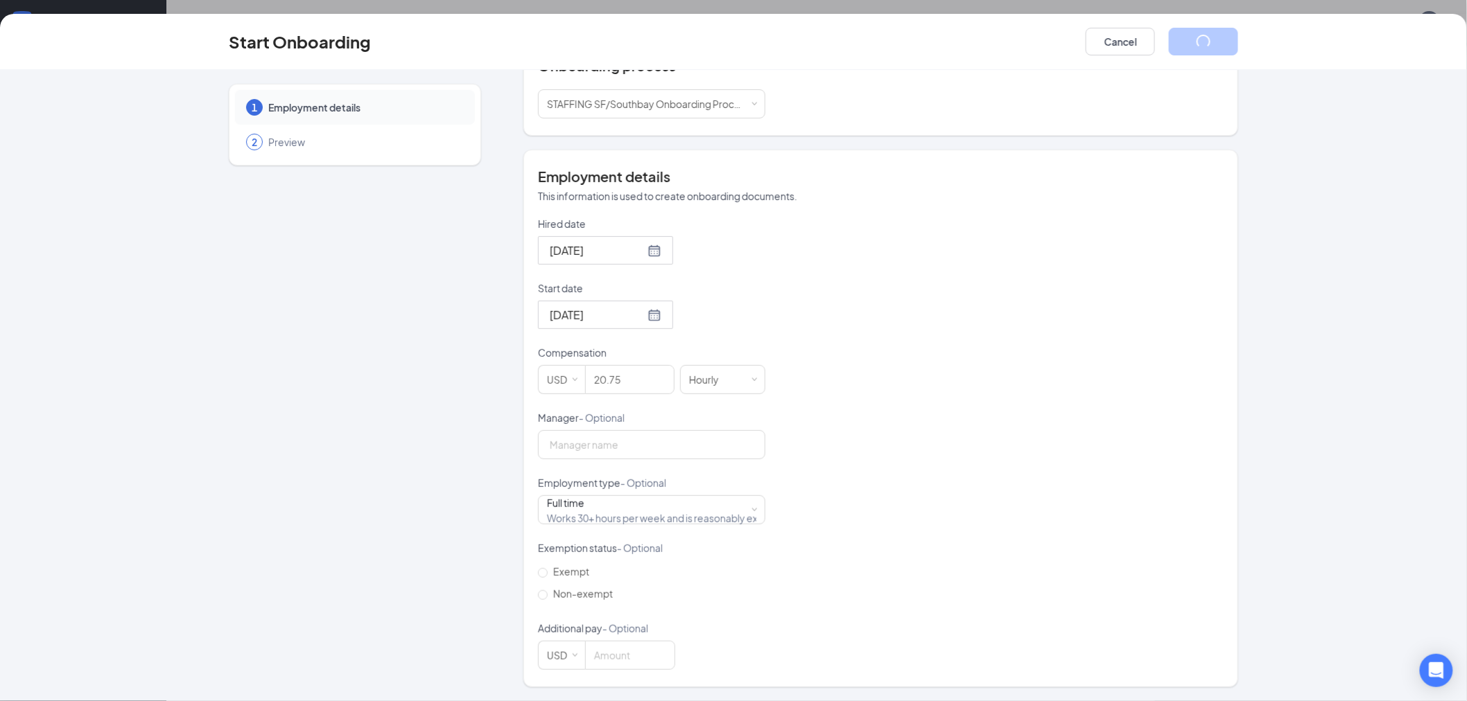
scroll to position [0, 0]
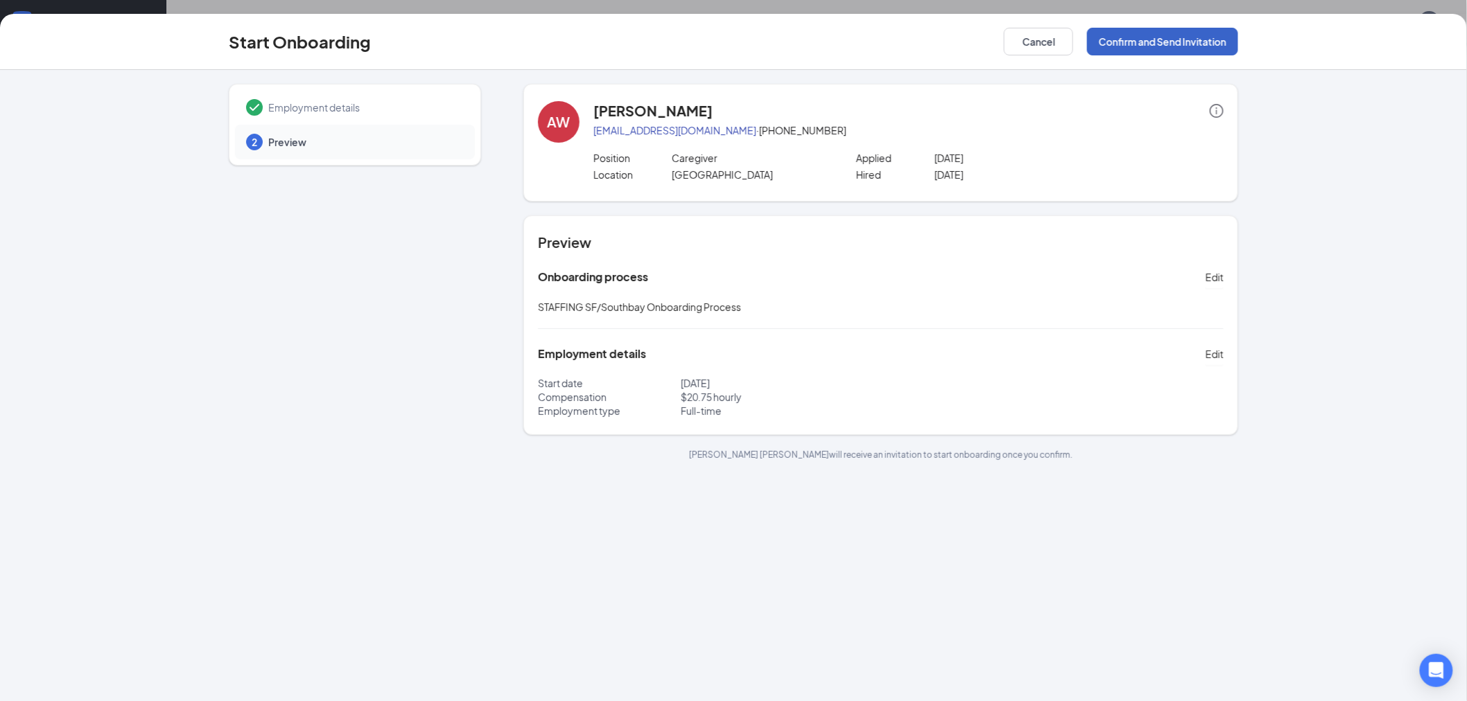
click at [1180, 35] on button "Confirm and Send Invitation" at bounding box center [1162, 42] width 151 height 28
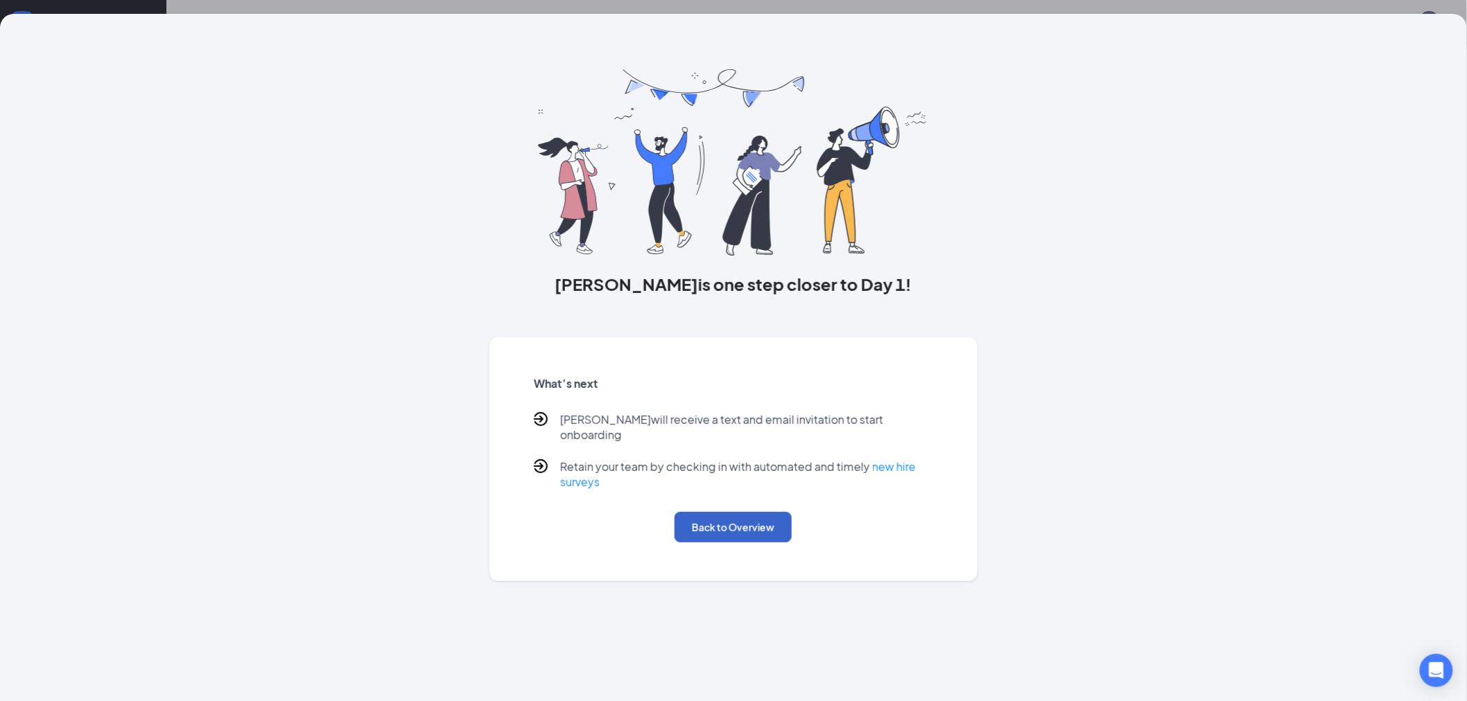
click at [751, 514] on button "Back to Overview" at bounding box center [732, 527] width 117 height 30
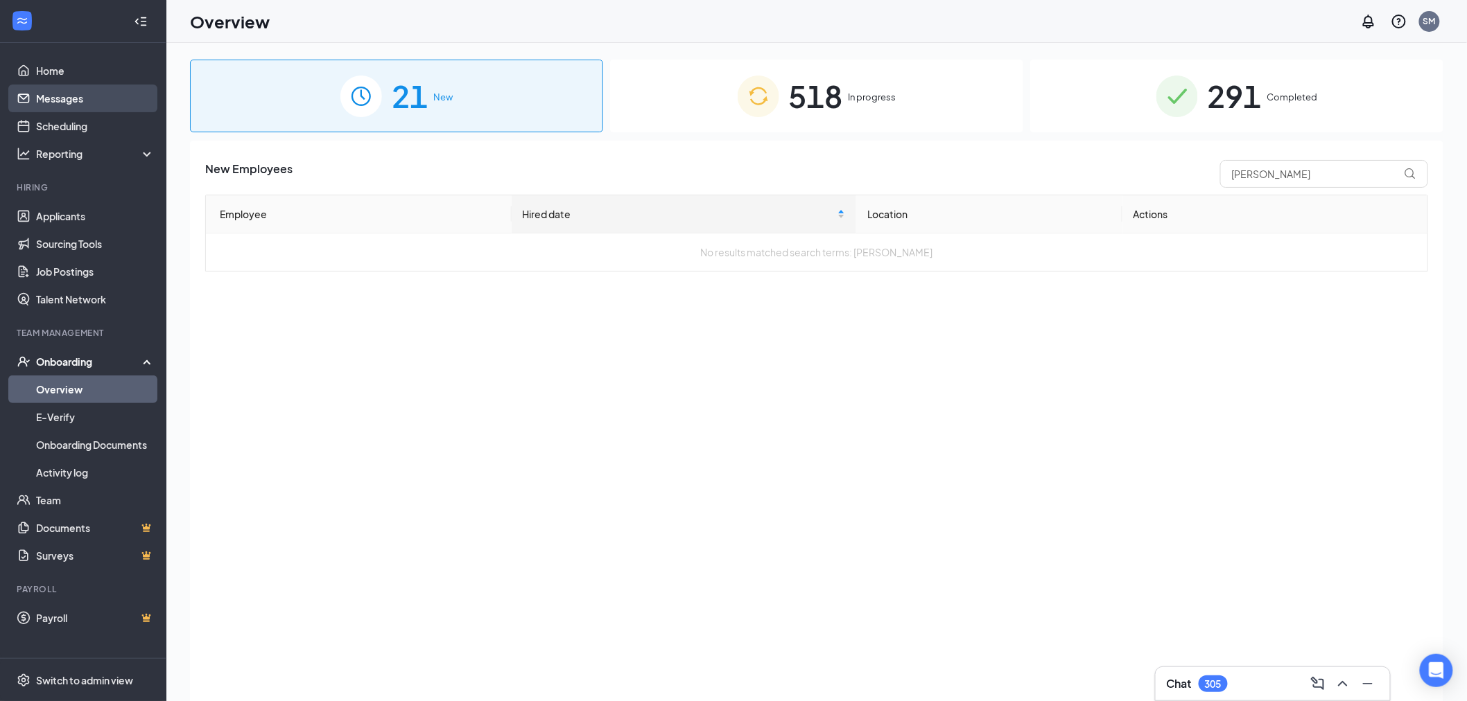
click at [84, 105] on link "Messages" at bounding box center [95, 99] width 119 height 28
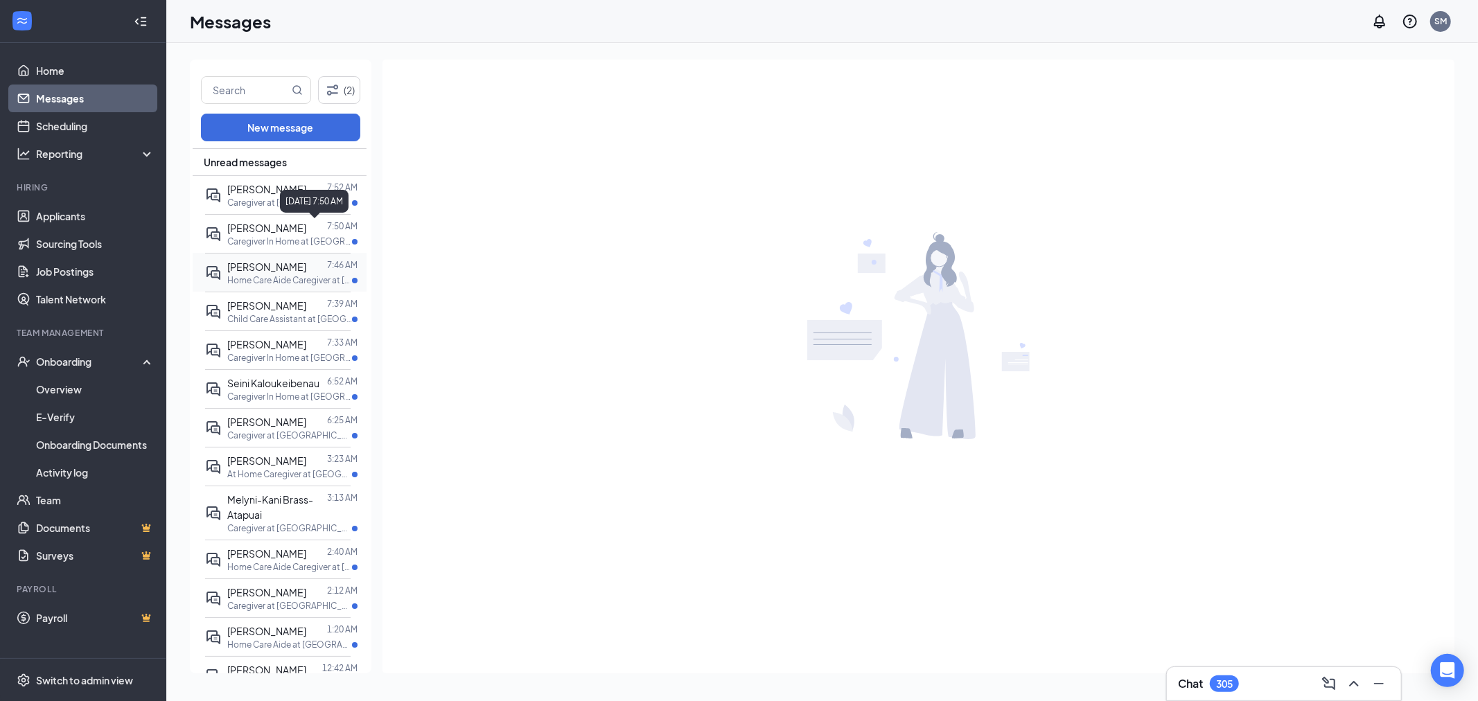
click at [288, 268] on span "[PERSON_NAME]" at bounding box center [266, 267] width 79 height 12
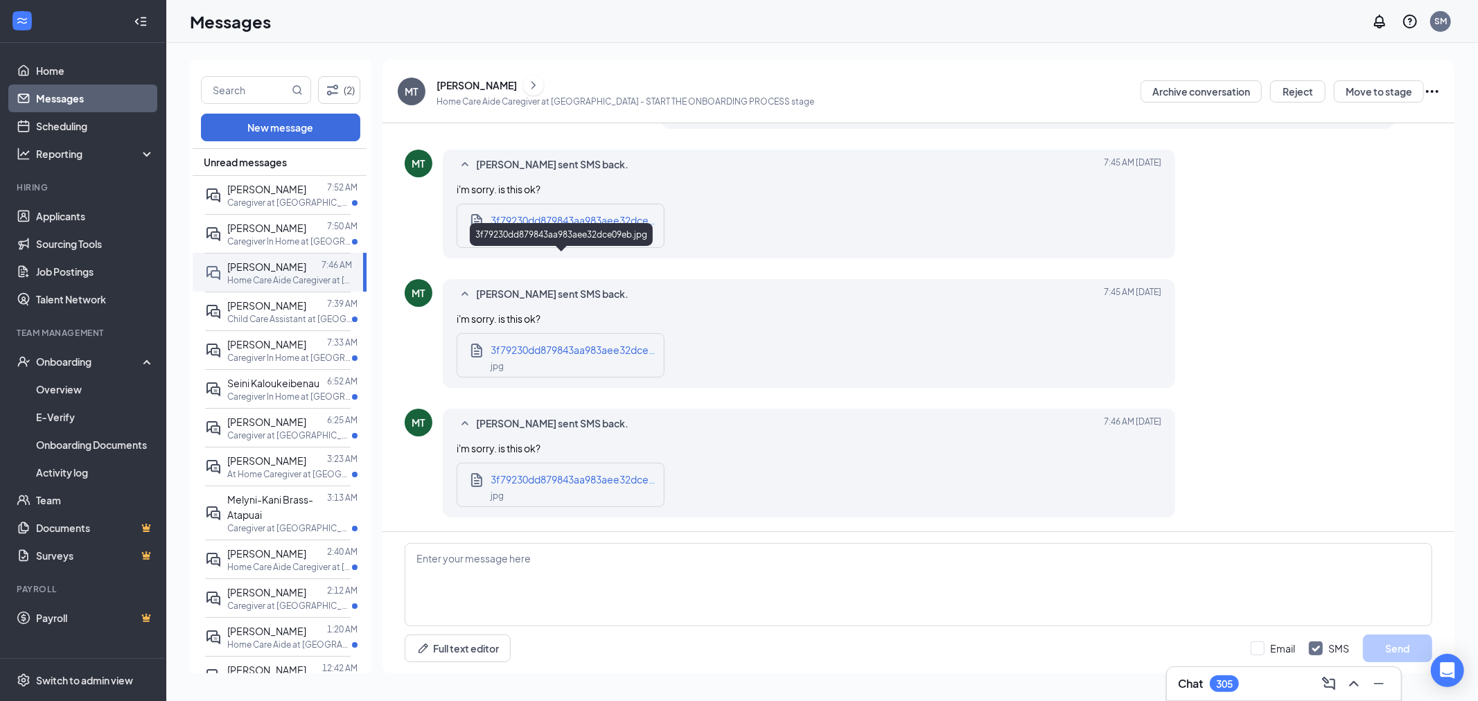
scroll to position [891, 0]
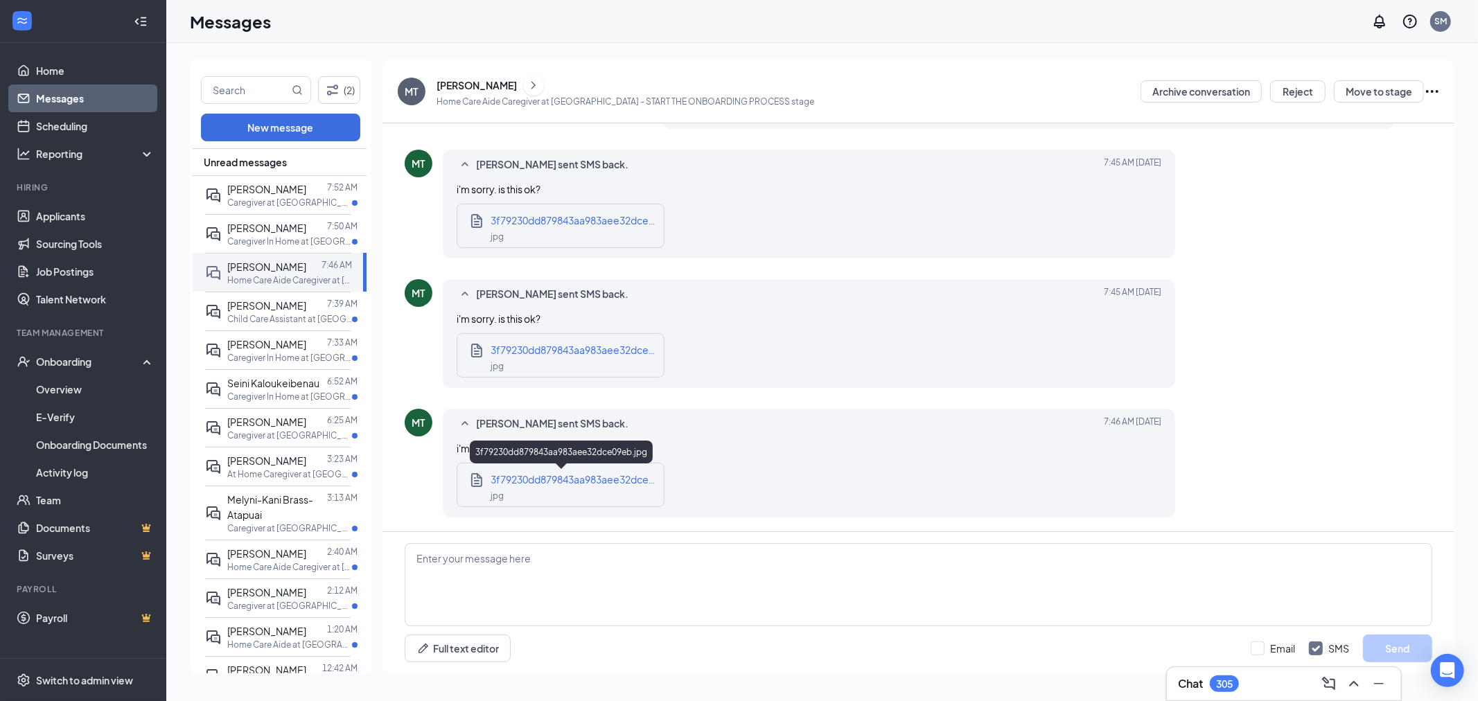
click at [535, 485] on div "3f79230dd879843aa983aee32dce09eb.jpg" at bounding box center [574, 479] width 166 height 15
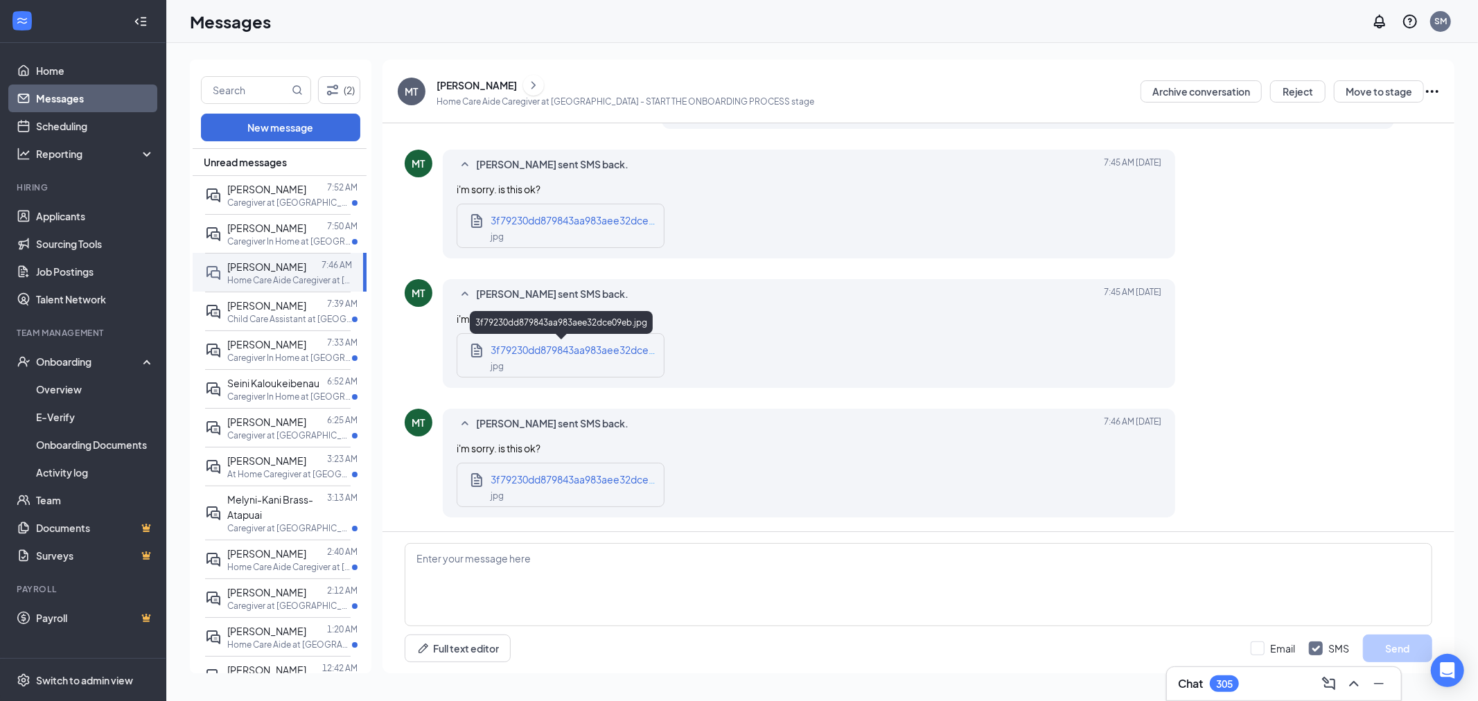
click at [574, 344] on span "3f79230dd879843aa983aee32dce09eb.jpg" at bounding box center [590, 350] width 199 height 12
click at [599, 595] on textarea at bounding box center [919, 584] width 1028 height 83
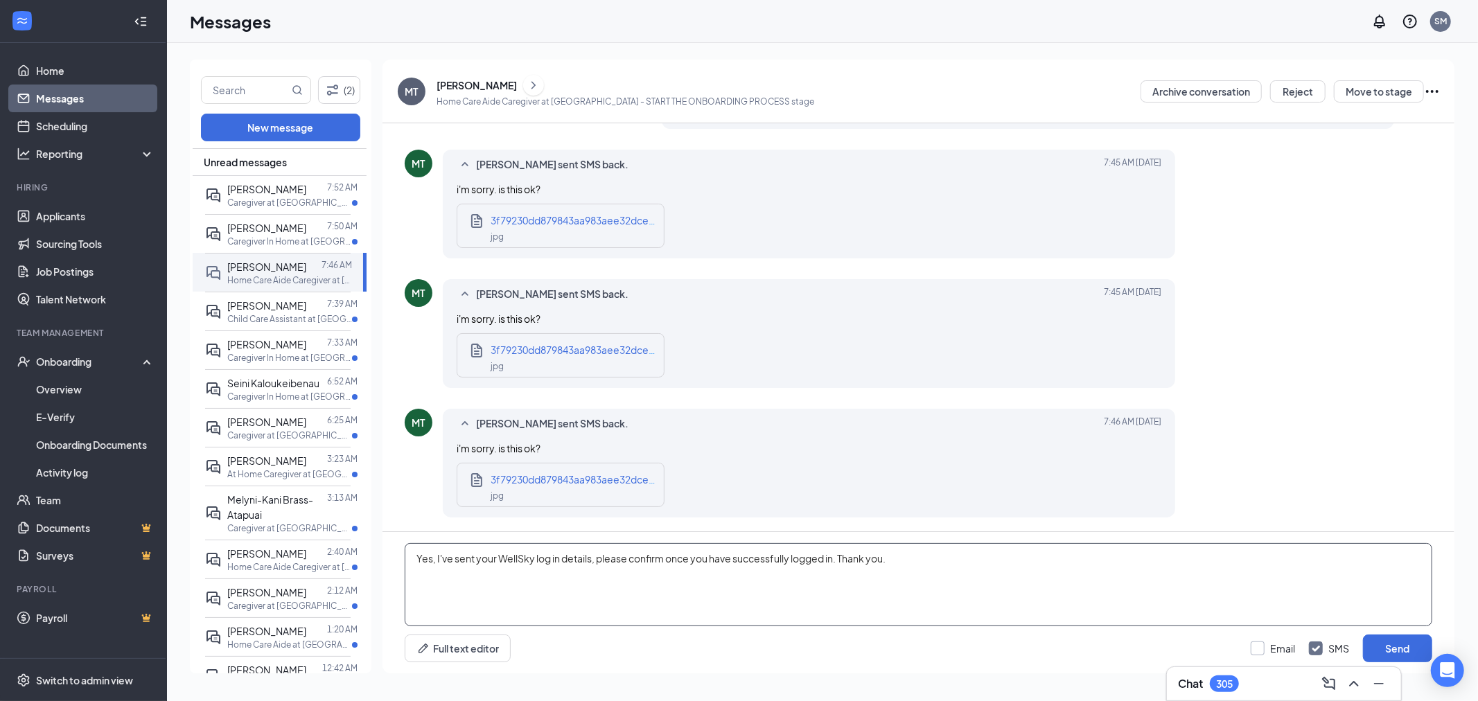
type textarea "Yes, I've sent your WellSky log in details, please confirm once you have succes…"
click at [1256, 649] on input "Email" at bounding box center [1273, 649] width 44 height 14
checkbox input "true"
click at [1406, 648] on button "Send" at bounding box center [1397, 649] width 69 height 28
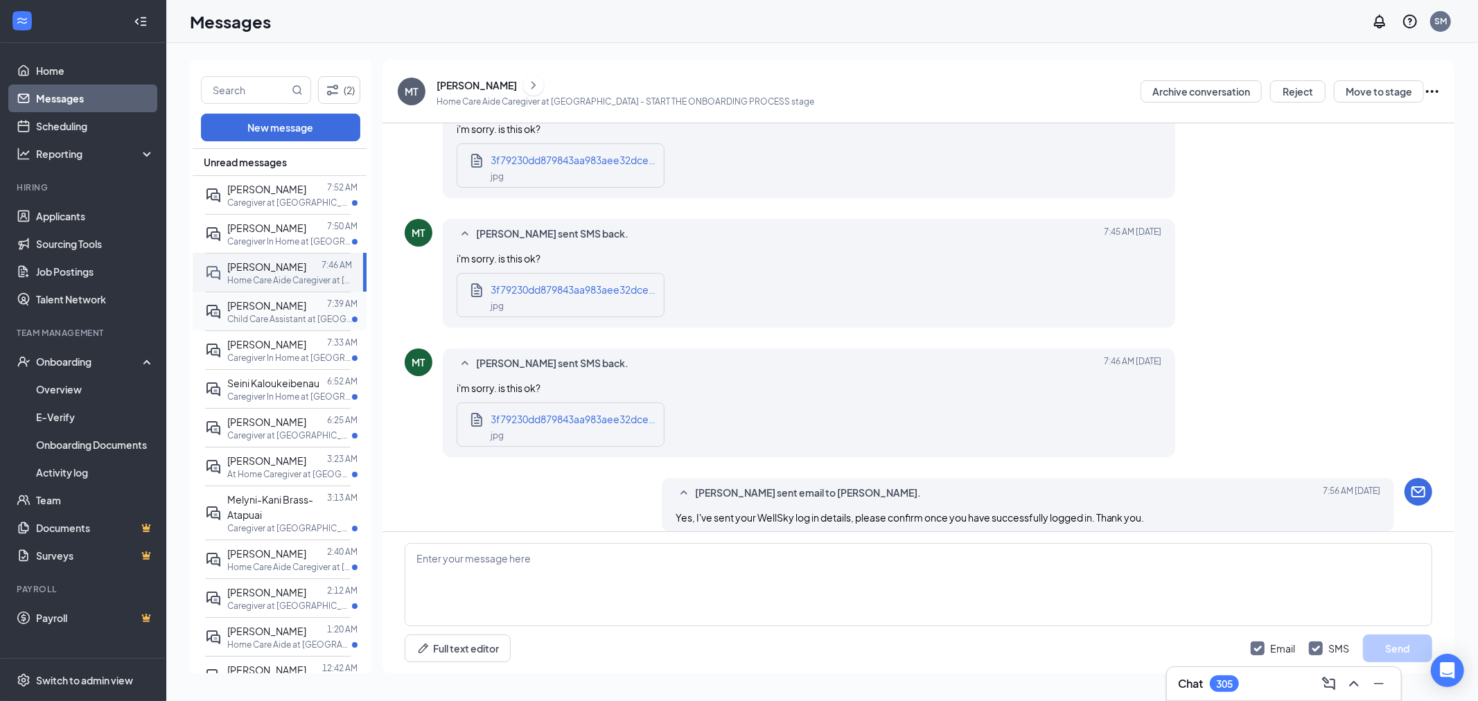
scroll to position [1040, 0]
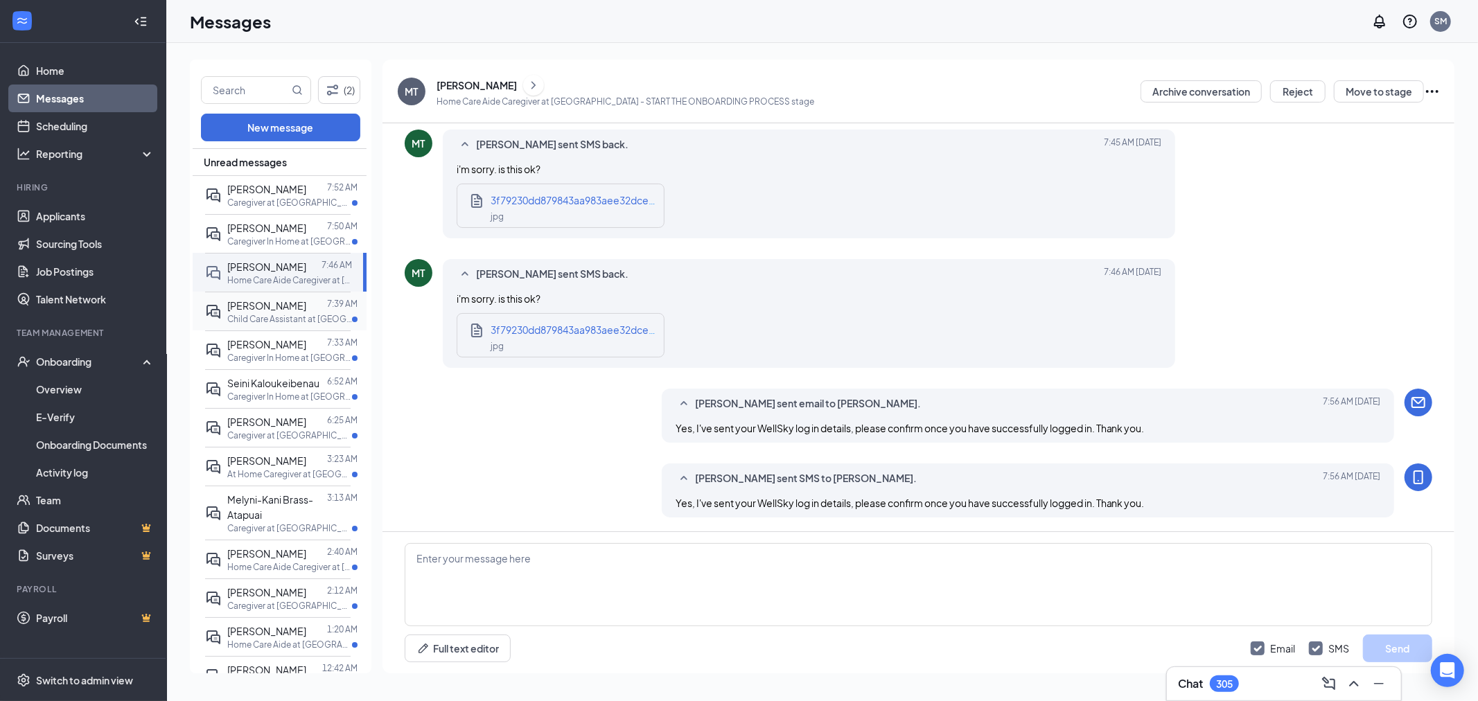
drag, startPoint x: 270, startPoint y: 313, endPoint x: 279, endPoint y: 316, distance: 9.7
click at [270, 313] on div "[PERSON_NAME]" at bounding box center [266, 305] width 79 height 15
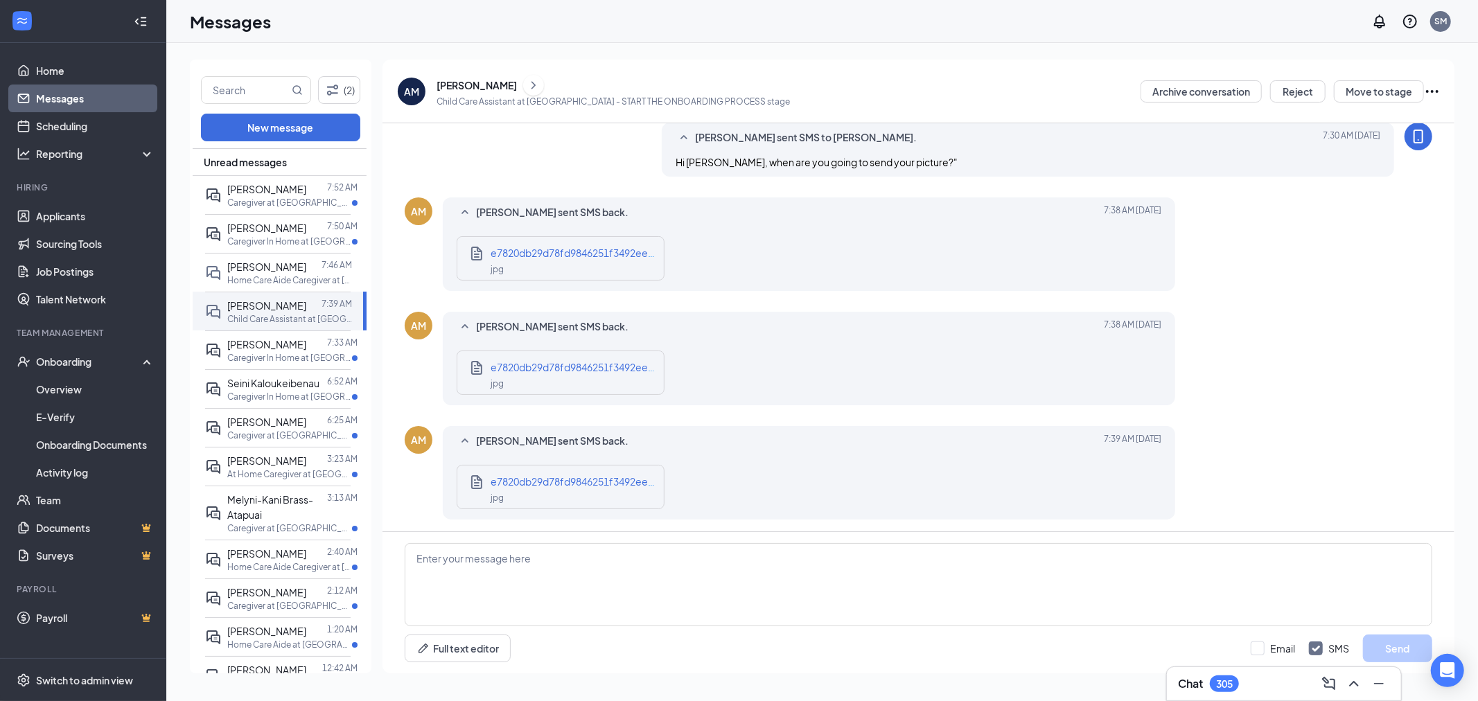
scroll to position [502, 0]
click at [534, 493] on div "jpg" at bounding box center [574, 496] width 166 height 16
click at [475, 362] on icon "Document" at bounding box center [477, 366] width 17 height 17
click at [579, 254] on span "e7820db29d78fd9846251f3492ee347b.jpg" at bounding box center [590, 251] width 198 height 12
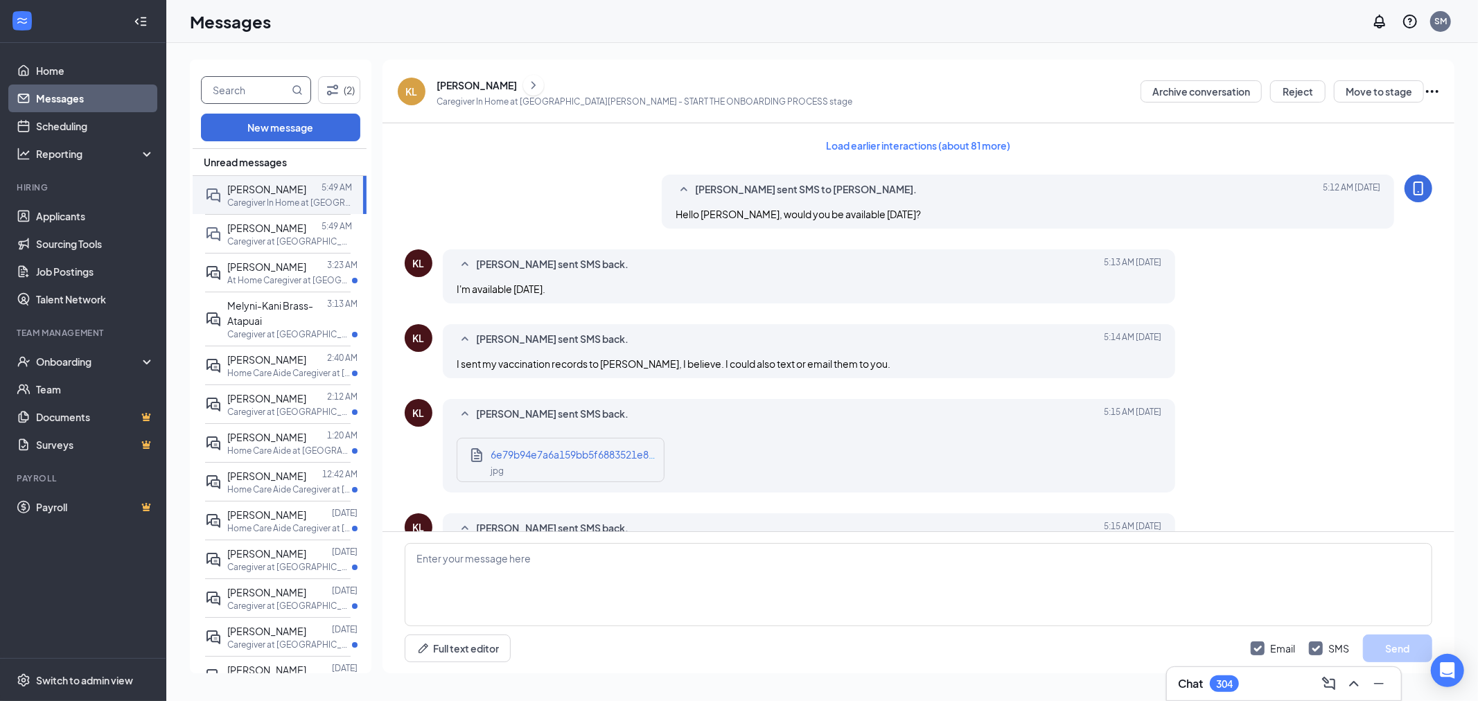
scroll to position [805, 0]
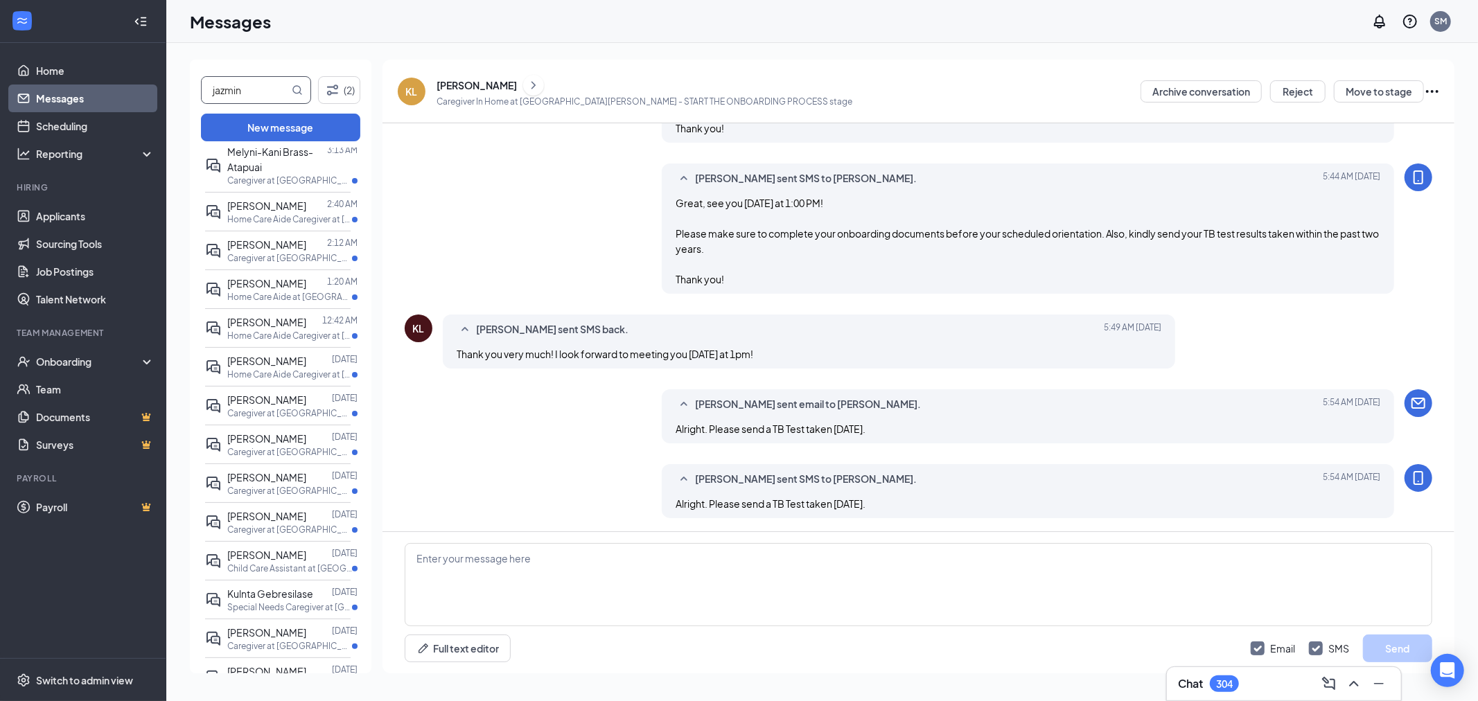
type input "jazmin"
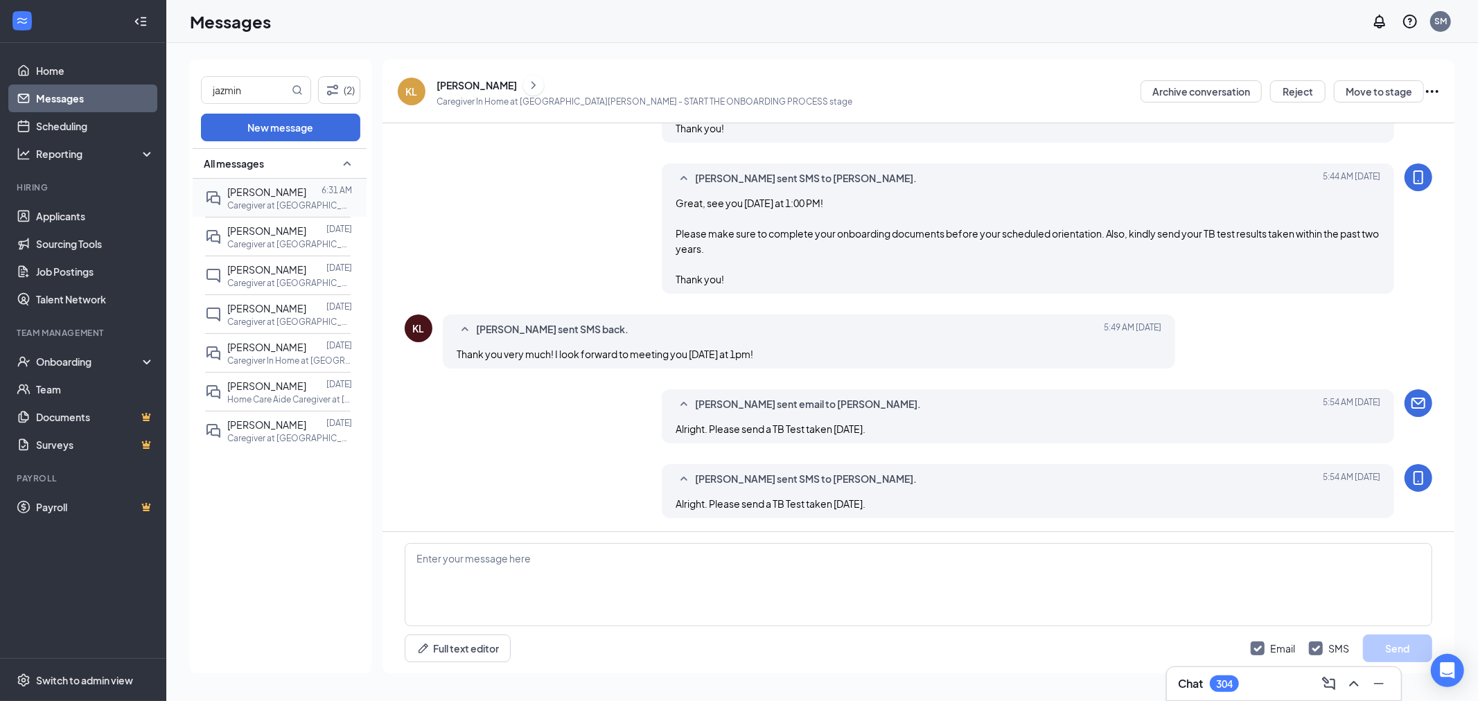
click at [306, 198] on div at bounding box center [313, 191] width 15 height 15
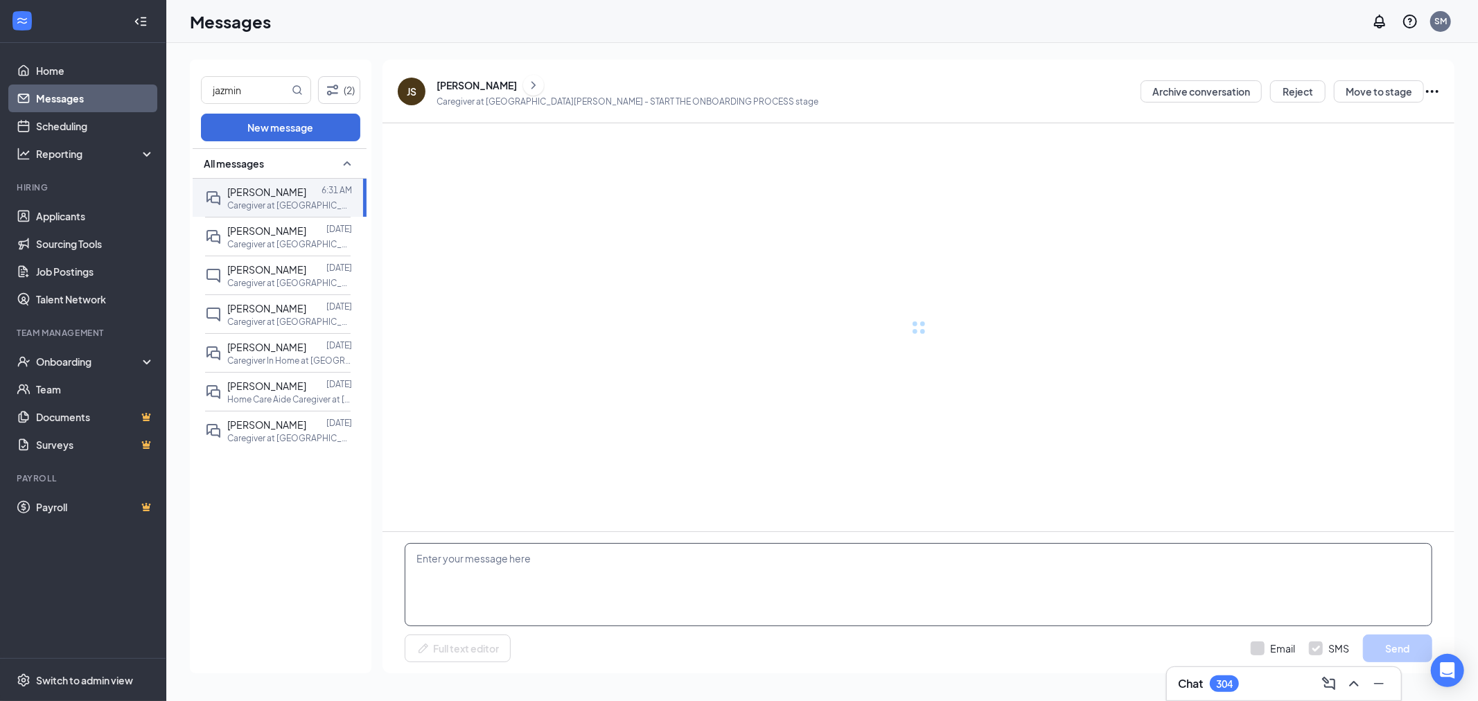
click at [509, 566] on textarea at bounding box center [919, 584] width 1028 height 83
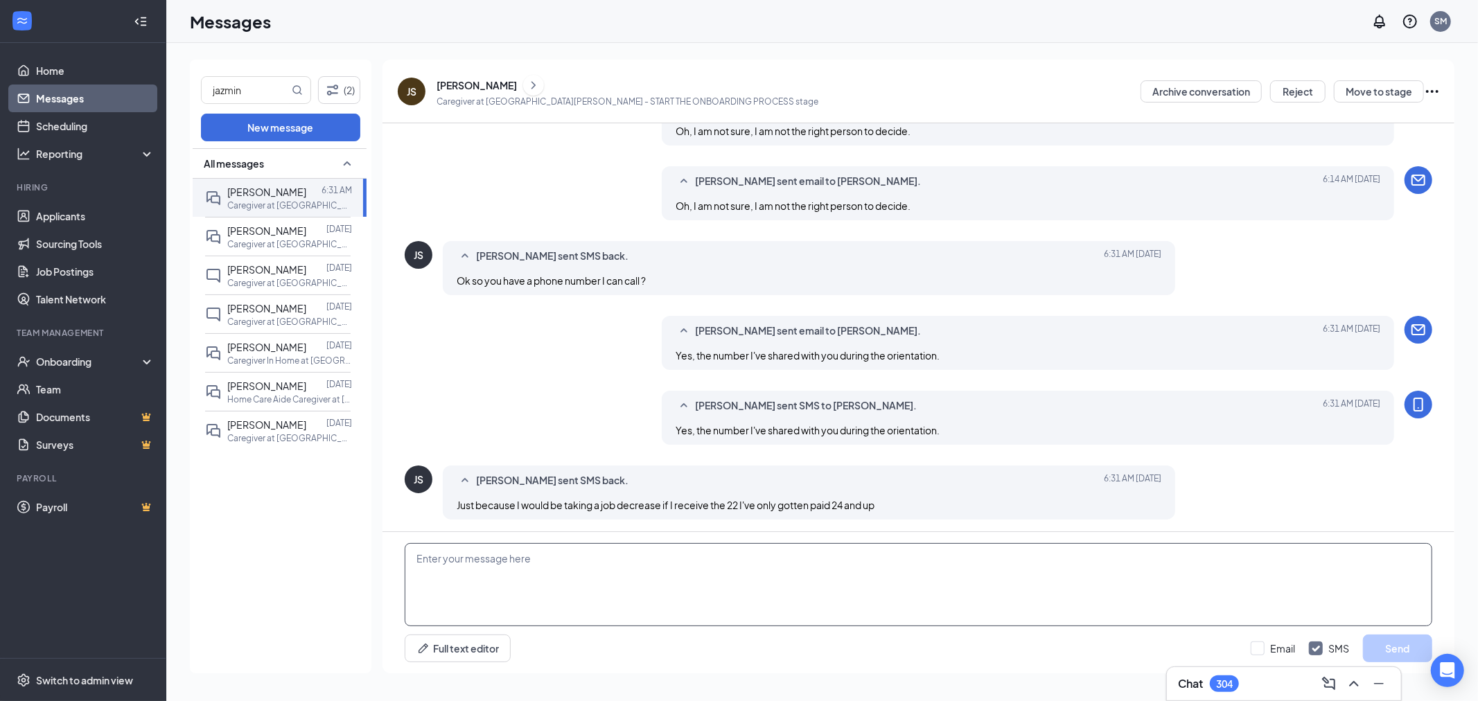
scroll to position [414, 0]
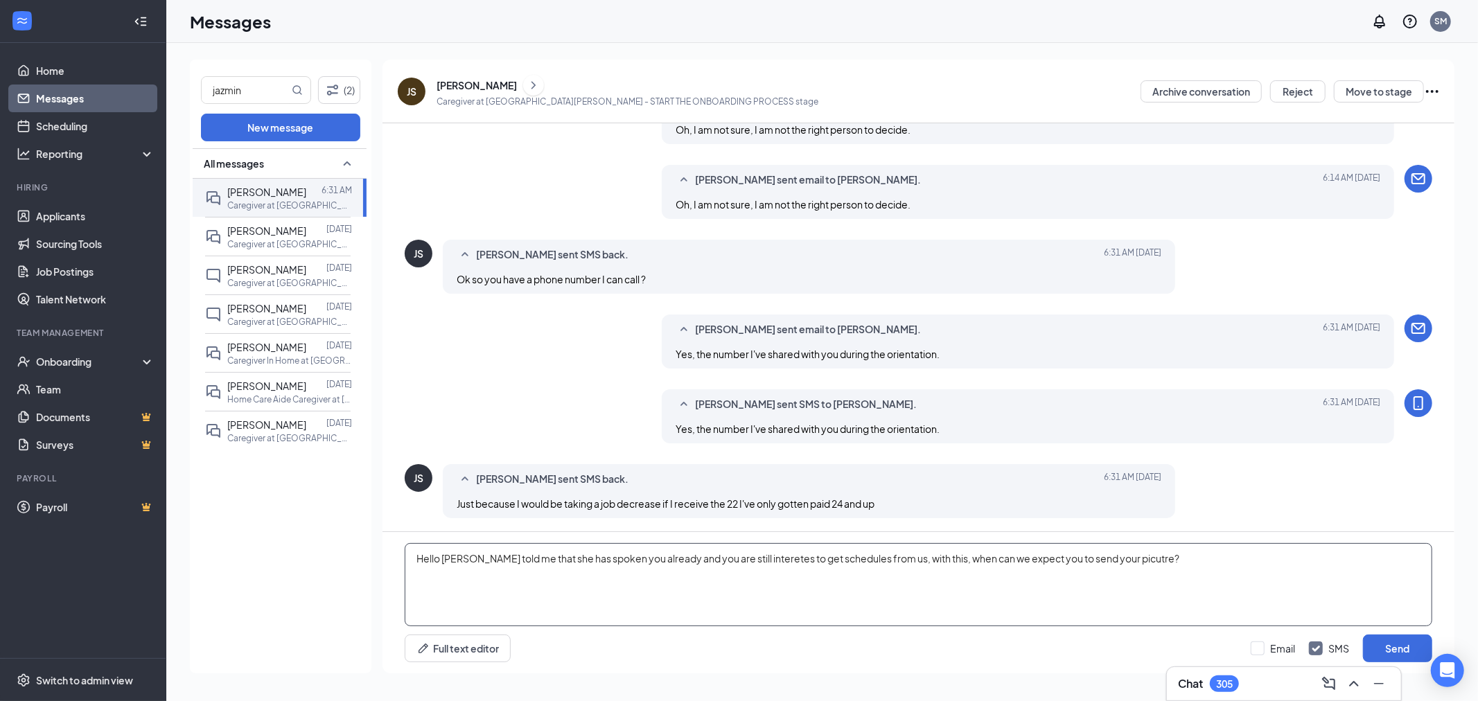
paste textarea "— [PERSON_NAME] told me that she has already spoken with you, and you are still…"
click at [482, 559] on textarea "Hello [PERSON_NAME] — [PERSON_NAME] told me that she has already spoken with yo…" at bounding box center [919, 584] width 1028 height 83
type textarea "Hello [PERSON_NAME] told me that she has already spoken with you, and you are s…"
click at [1257, 649] on input "Email" at bounding box center [1273, 649] width 44 height 14
checkbox input "true"
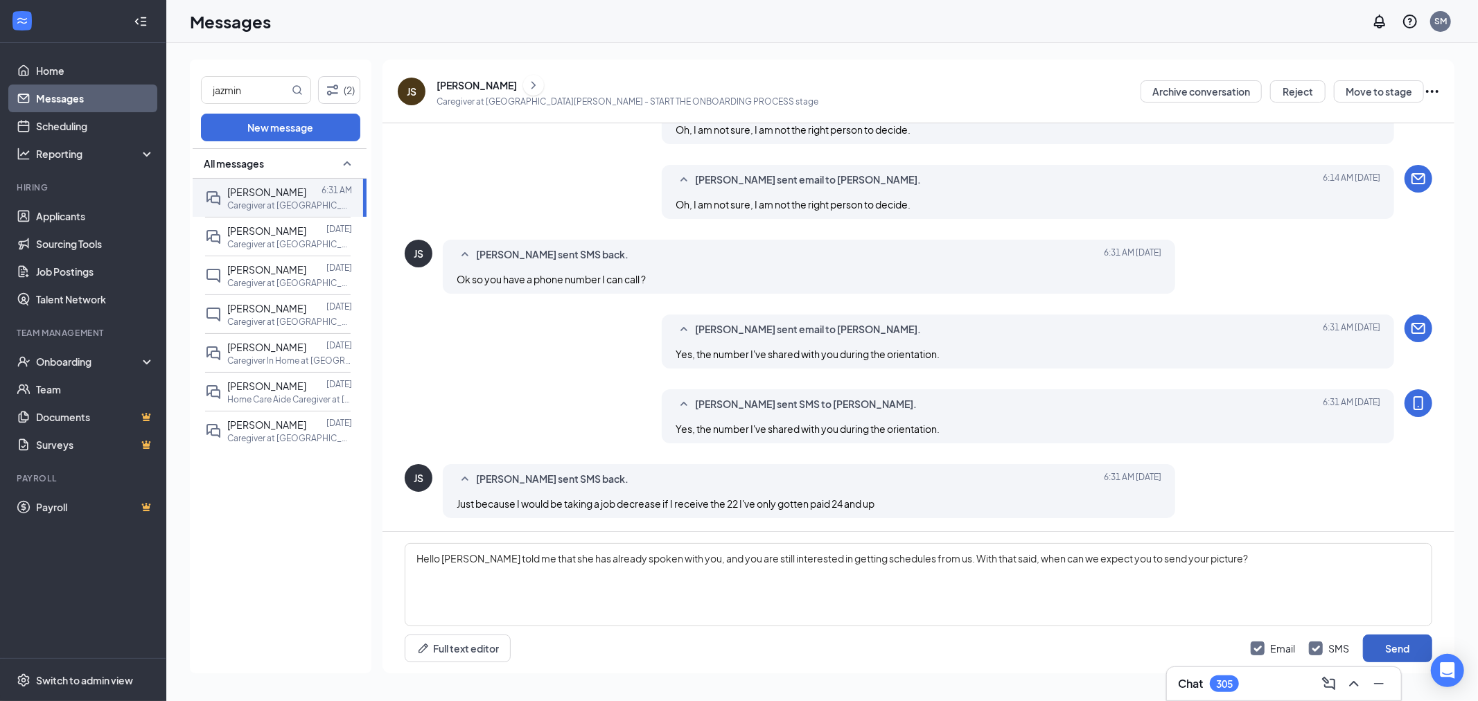
click at [1391, 647] on button "Send" at bounding box center [1397, 649] width 69 height 28
